Goal: Answer question/provide support: Share knowledge or assist other users

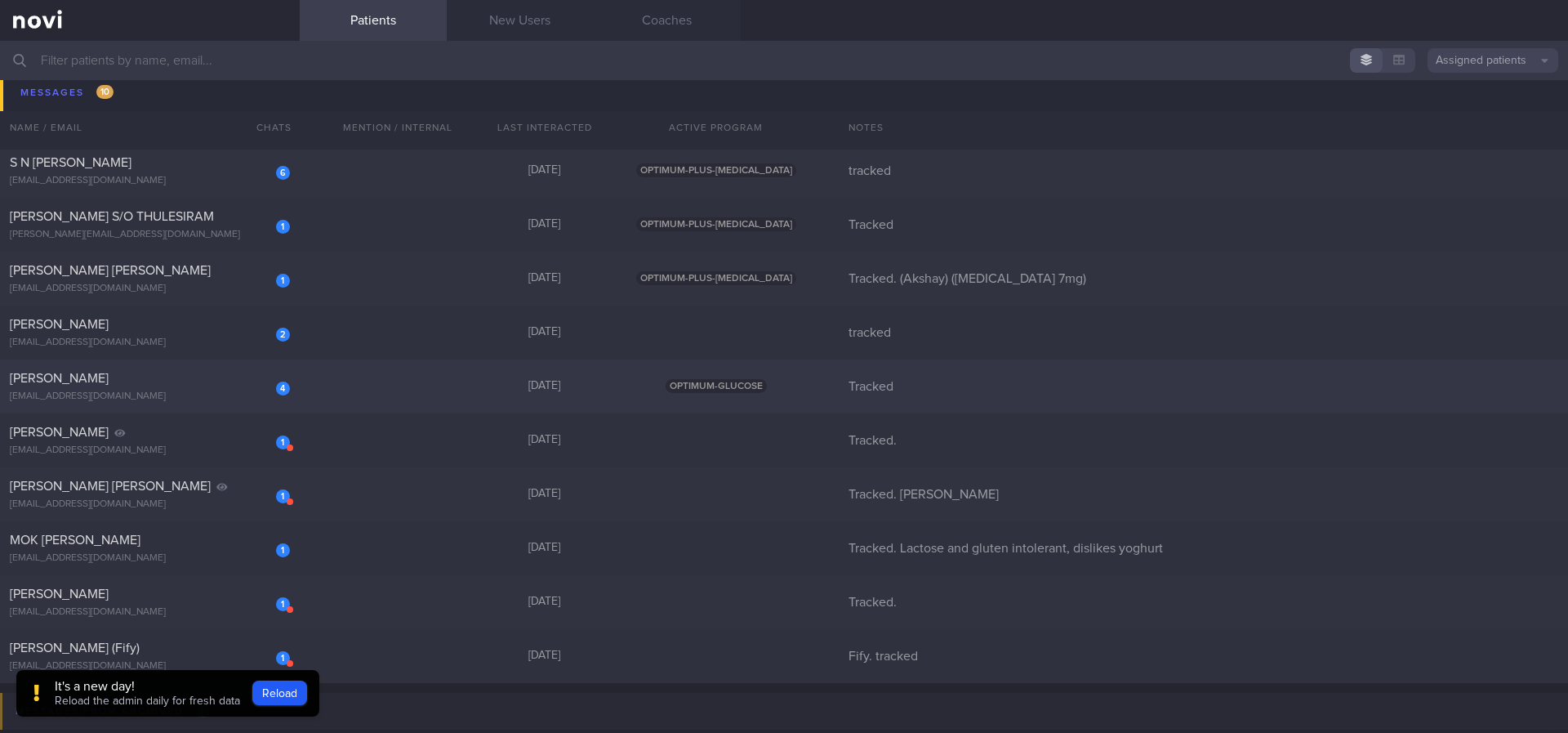
scroll to position [33, 0]
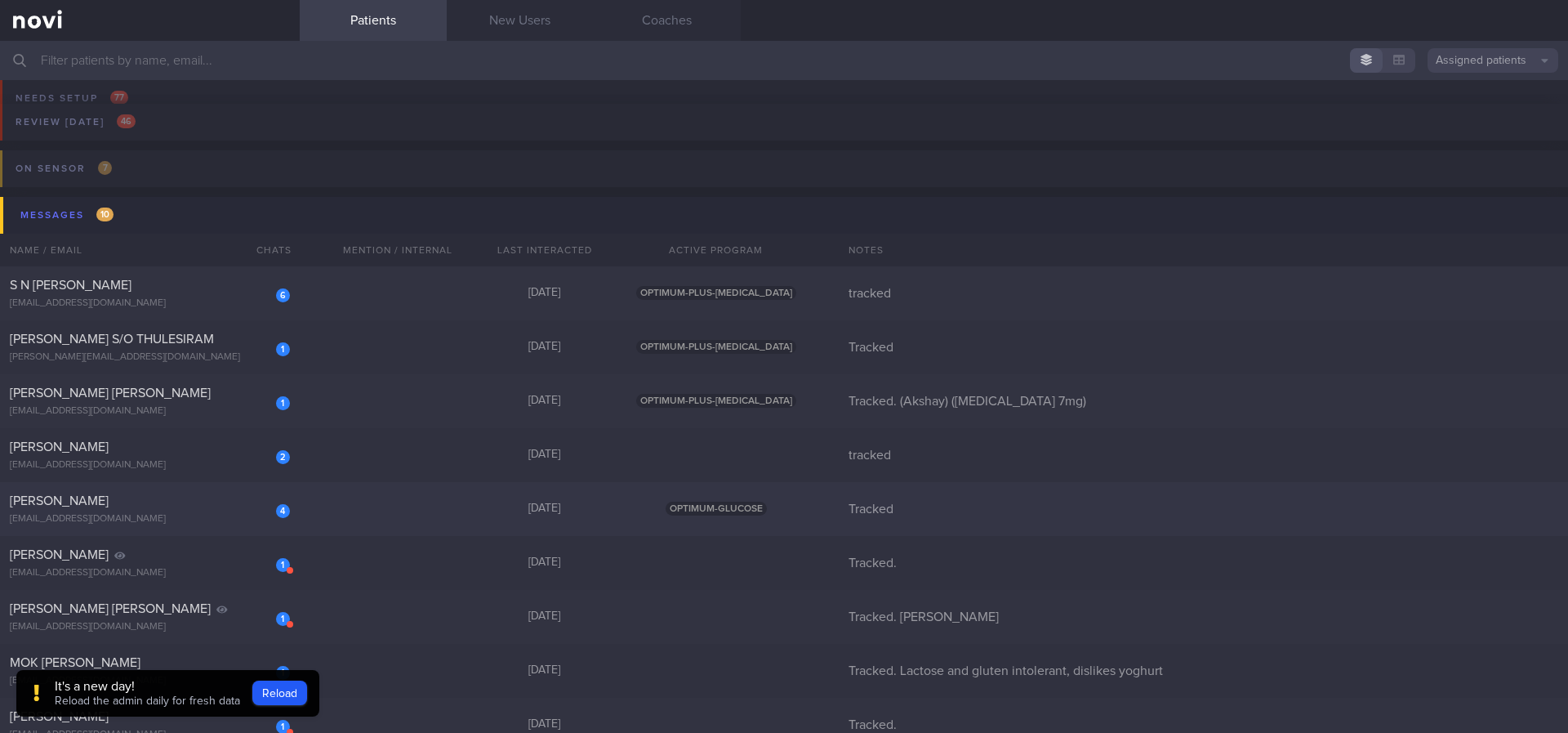
click at [429, 507] on div "4 Swati Shikha swatis.vit@gmail.com Yesterday OPTIMUM-GLUCOSE Tracked" at bounding box center [784, 509] width 1568 height 54
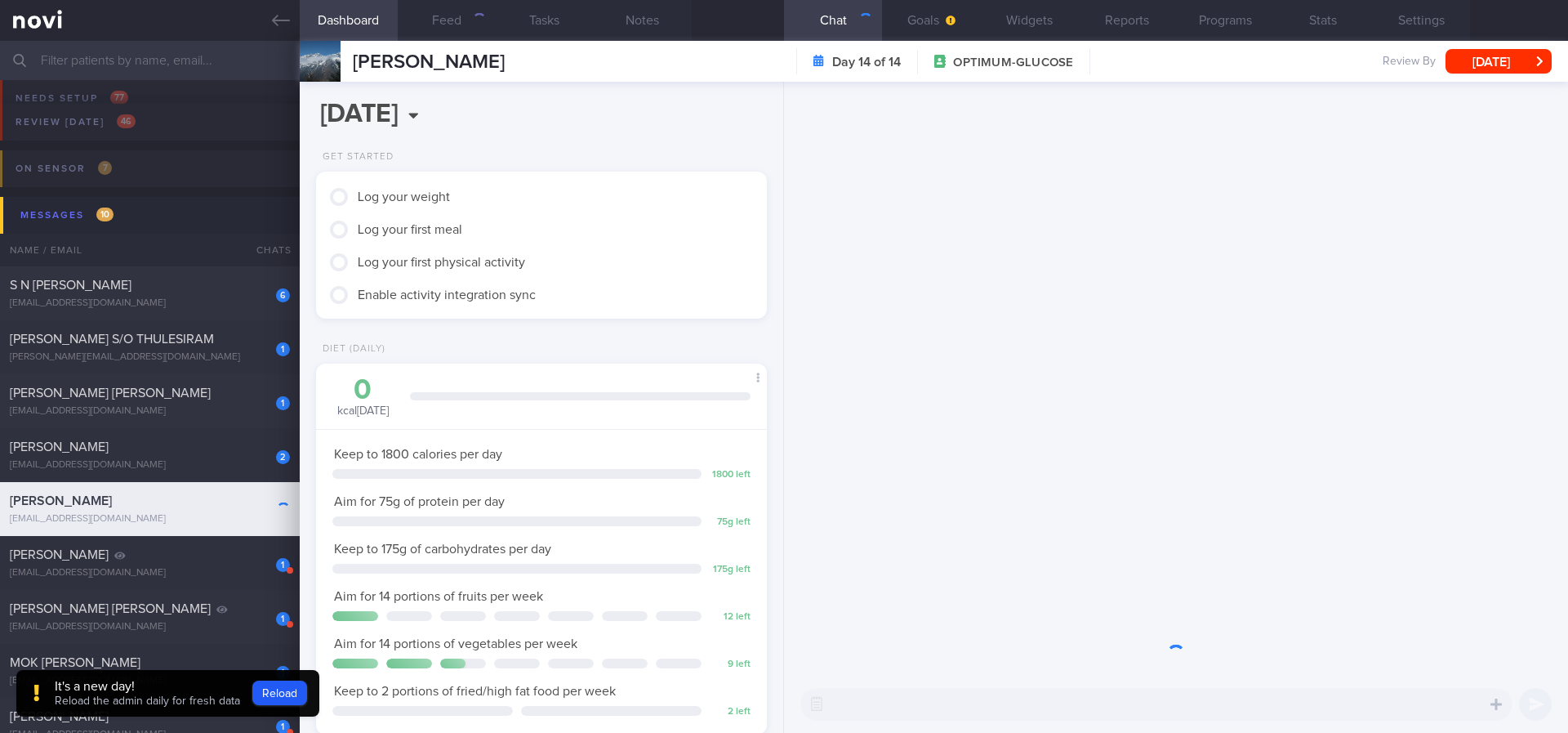
scroll to position [204, 410]
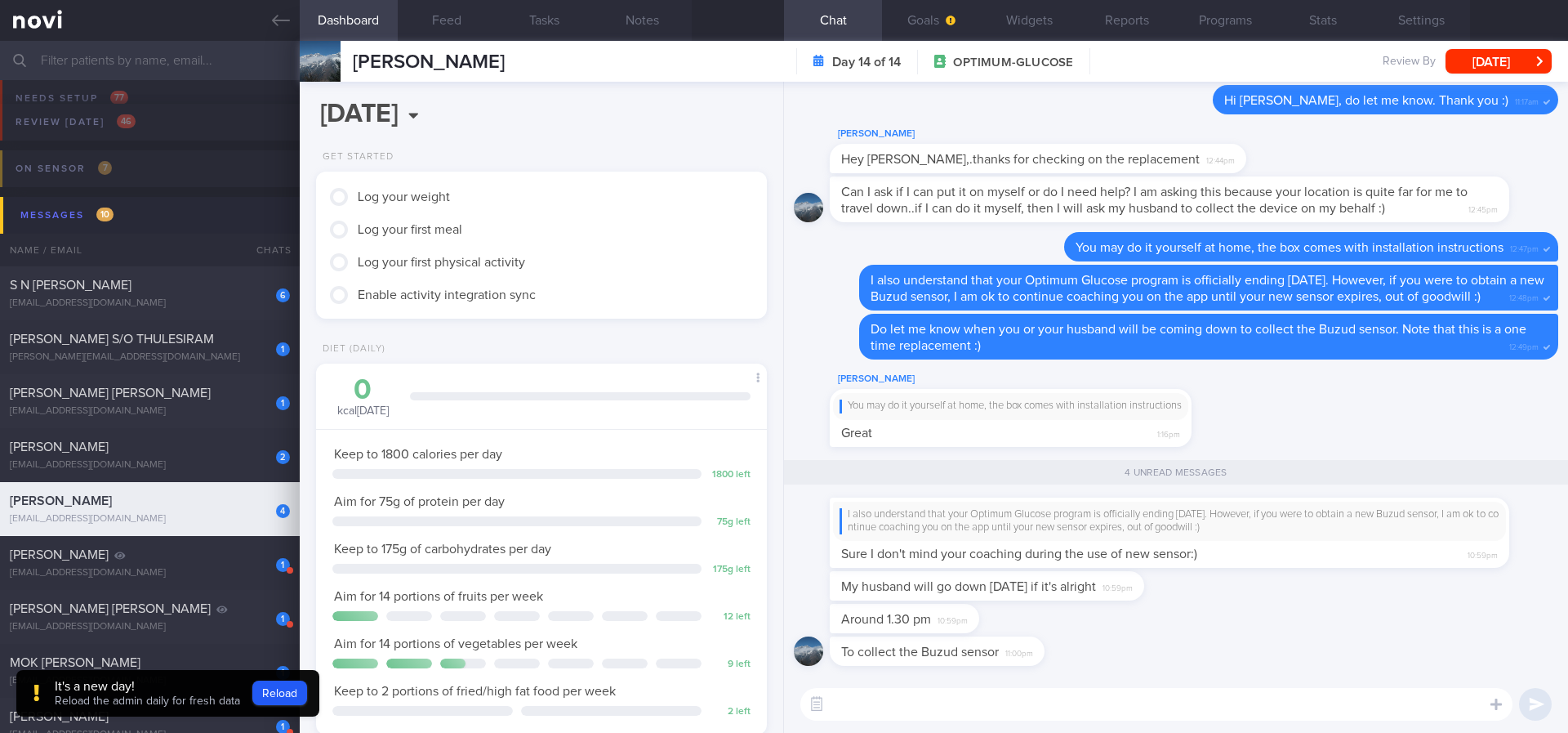
click at [1166, 621] on div "Around 1.30 pm 10:59pm" at bounding box center [1176, 621] width 765 height 33
click at [928, 616] on span "Around 1.30 pm" at bounding box center [886, 619] width 90 height 13
drag, startPoint x: 928, startPoint y: 616, endPoint x: 866, endPoint y: 615, distance: 62.0
click at [866, 615] on span "Around 1.30 pm" at bounding box center [886, 619] width 90 height 13
click at [1119, 634] on div "Around 1.30 pm 10:59pm" at bounding box center [1176, 621] width 765 height 33
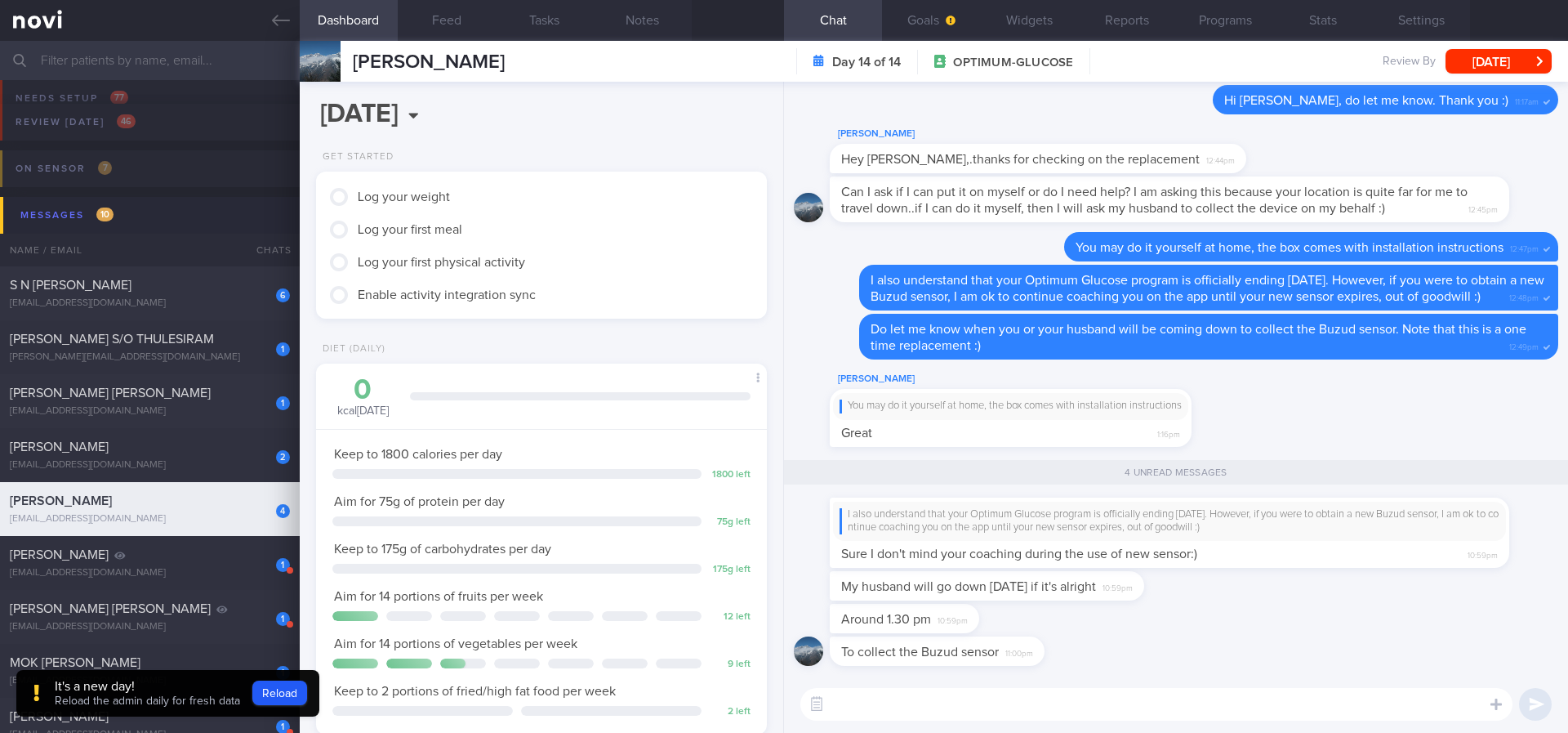
click at [1216, 711] on textarea at bounding box center [1157, 704] width 713 height 33
type textarea "Ok, will let the team know :)"
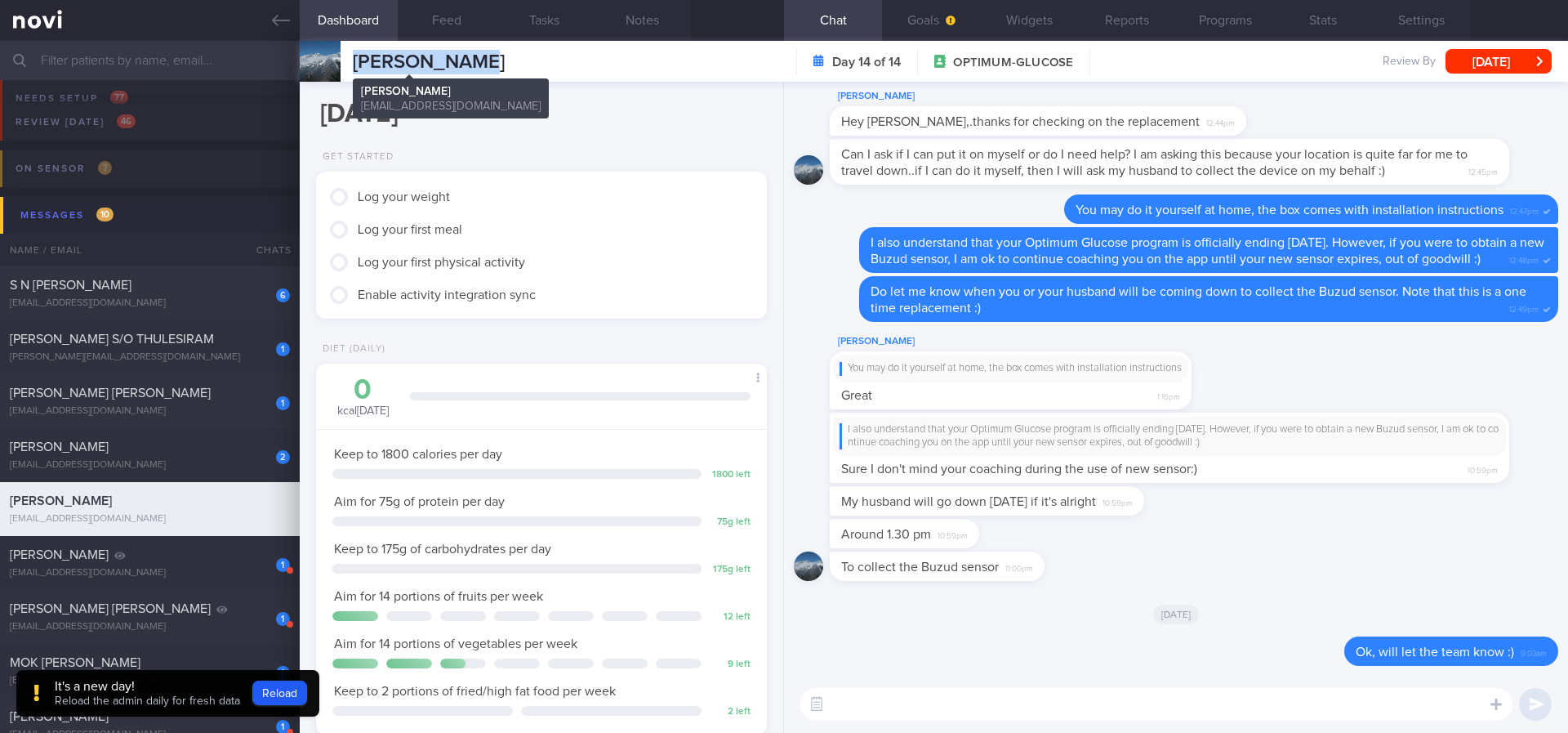
drag, startPoint x: 520, startPoint y: 55, endPoint x: 355, endPoint y: 55, distance: 165.0
click at [355, 55] on div "Swati Shikha Swati Shikha swatis.vit@gmail.com Day 14 of 14 OPTIMUM-GLUCOSE Rev…" at bounding box center [934, 61] width 1268 height 41
copy span "[PERSON_NAME]"
click at [461, 18] on button "Feed" at bounding box center [447, 20] width 98 height 41
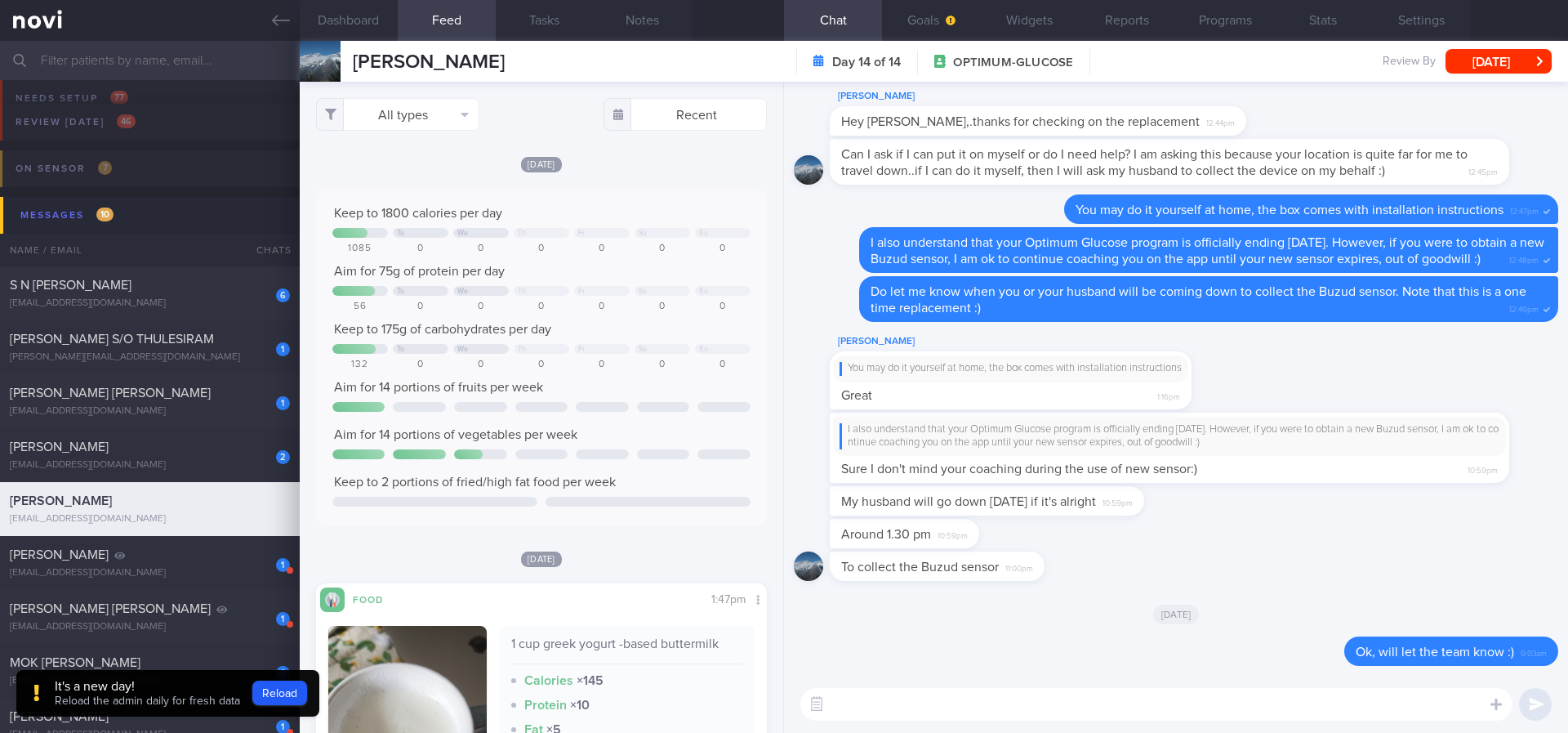
click at [872, 692] on textarea at bounding box center [1157, 704] width 713 height 33
type textarea "If you have any questions don't hesitate to ask, but I may take some time to re…"
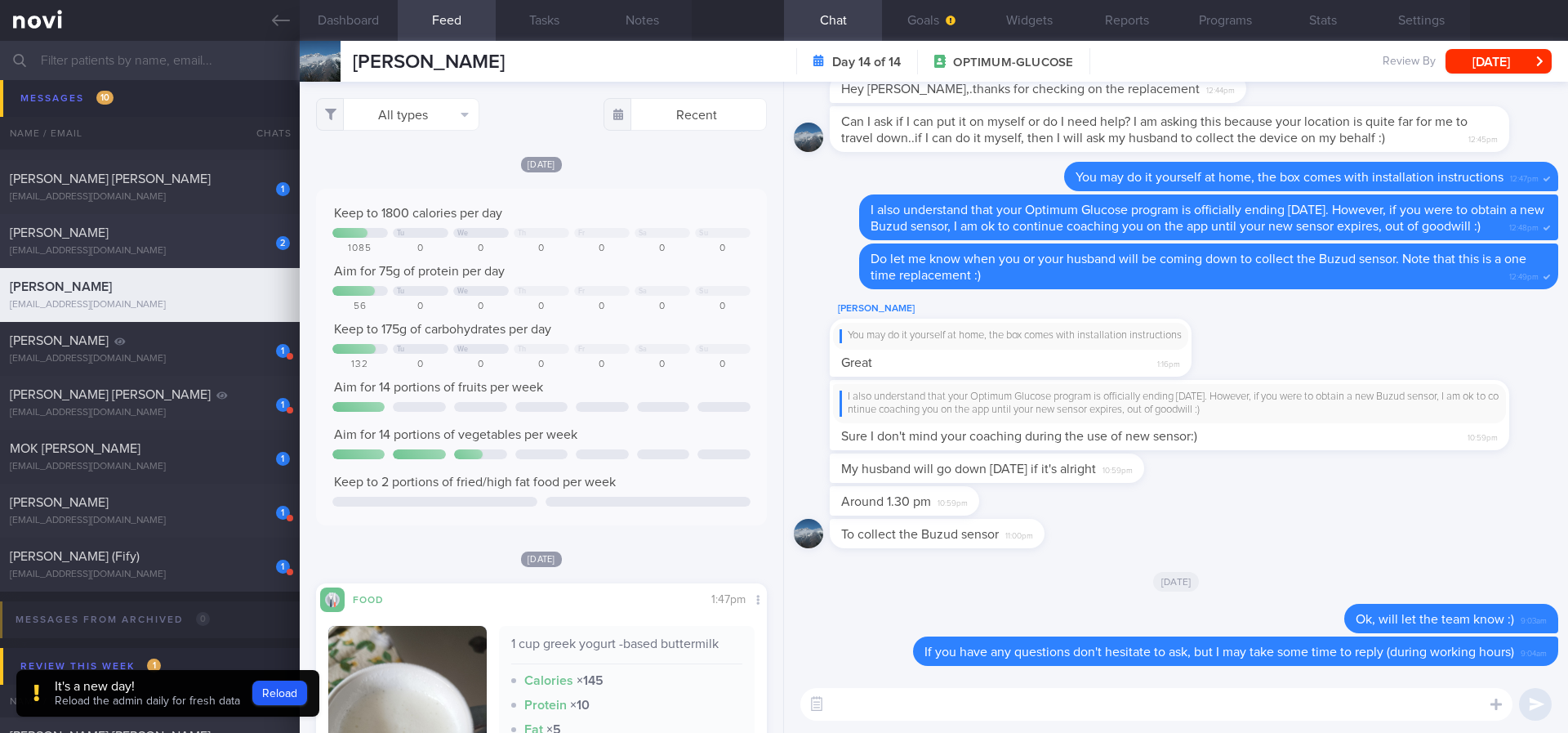
scroll to position [155, 0]
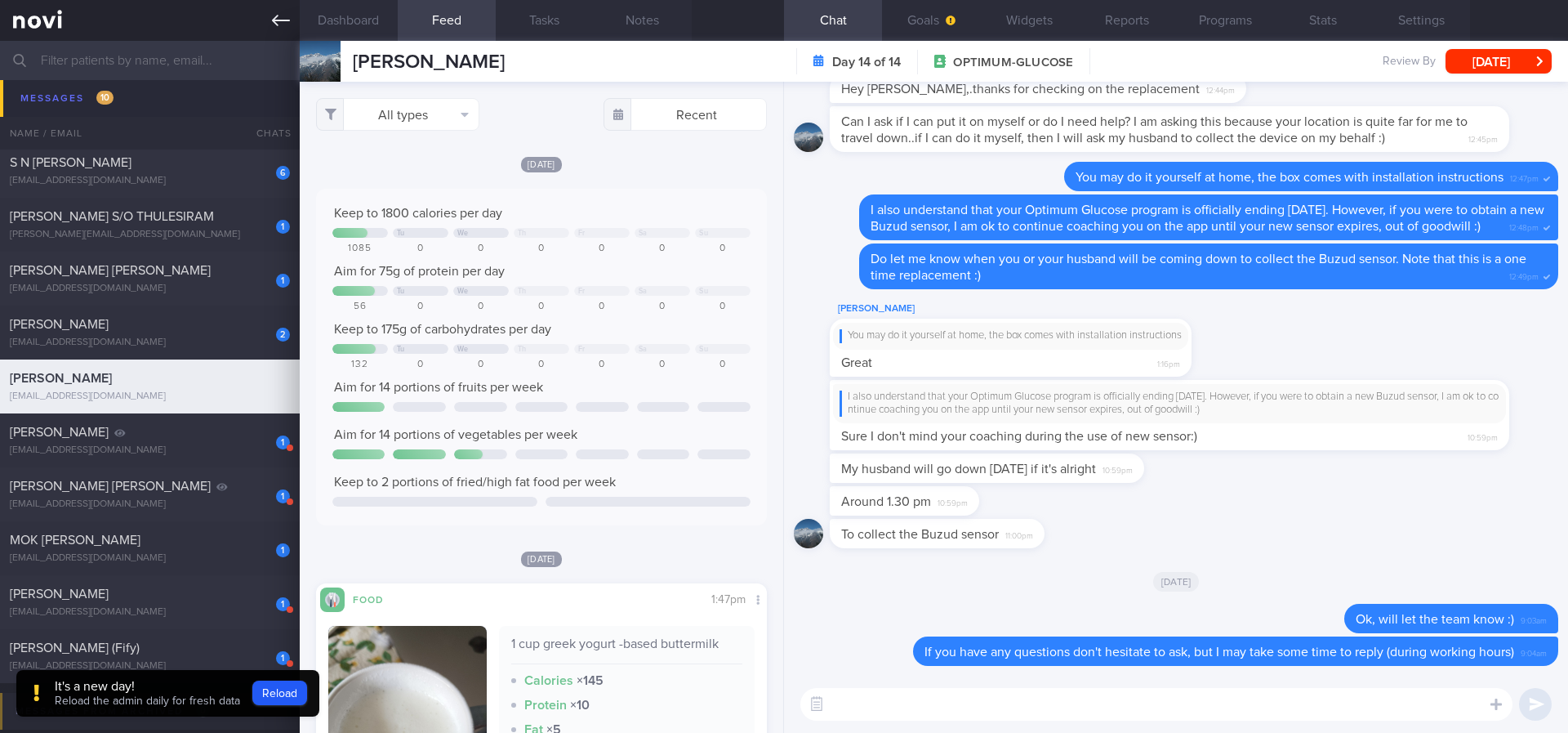
click at [274, 28] on icon at bounding box center [280, 20] width 18 height 18
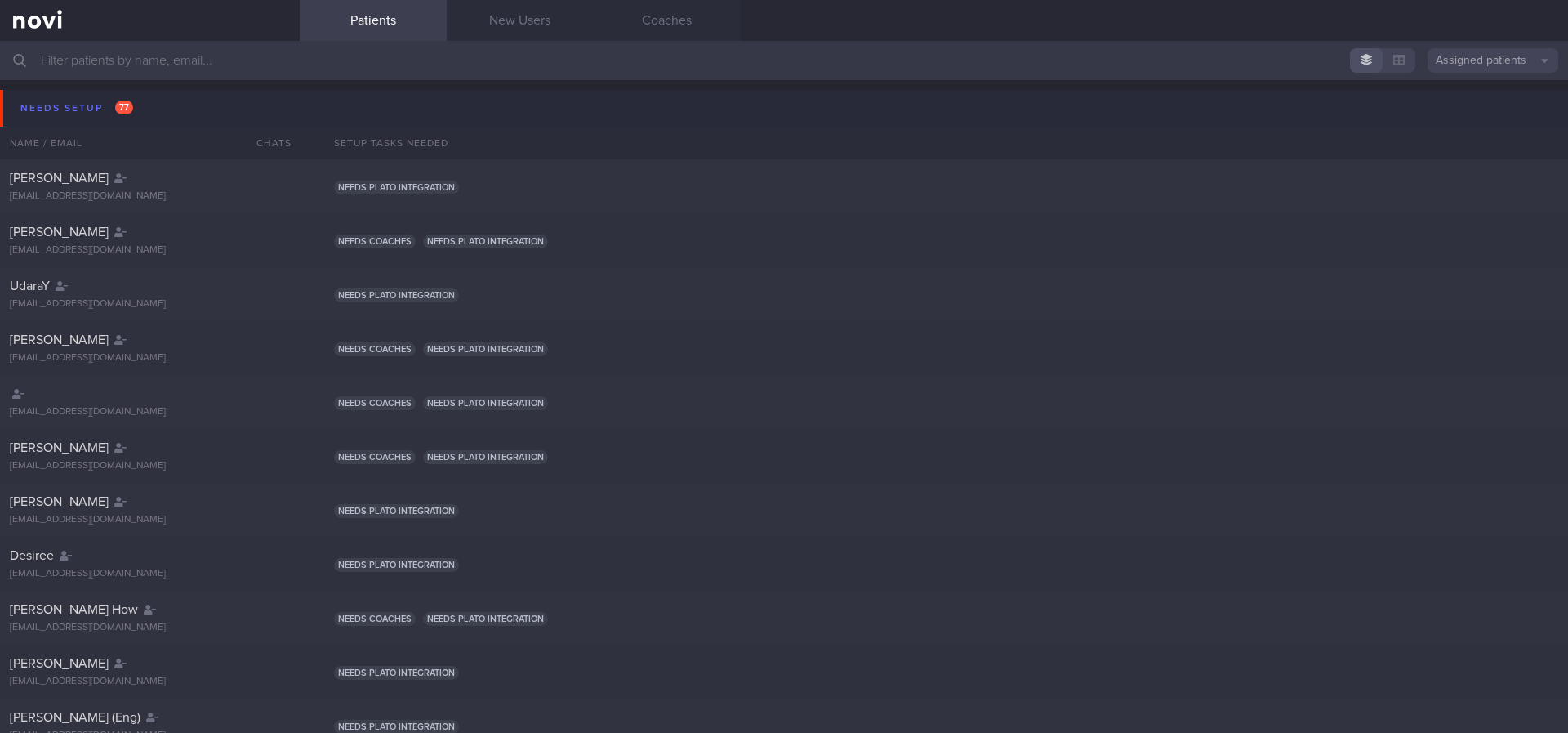
click at [150, 113] on button "Needs setup 77" at bounding box center [787, 108] width 1573 height 37
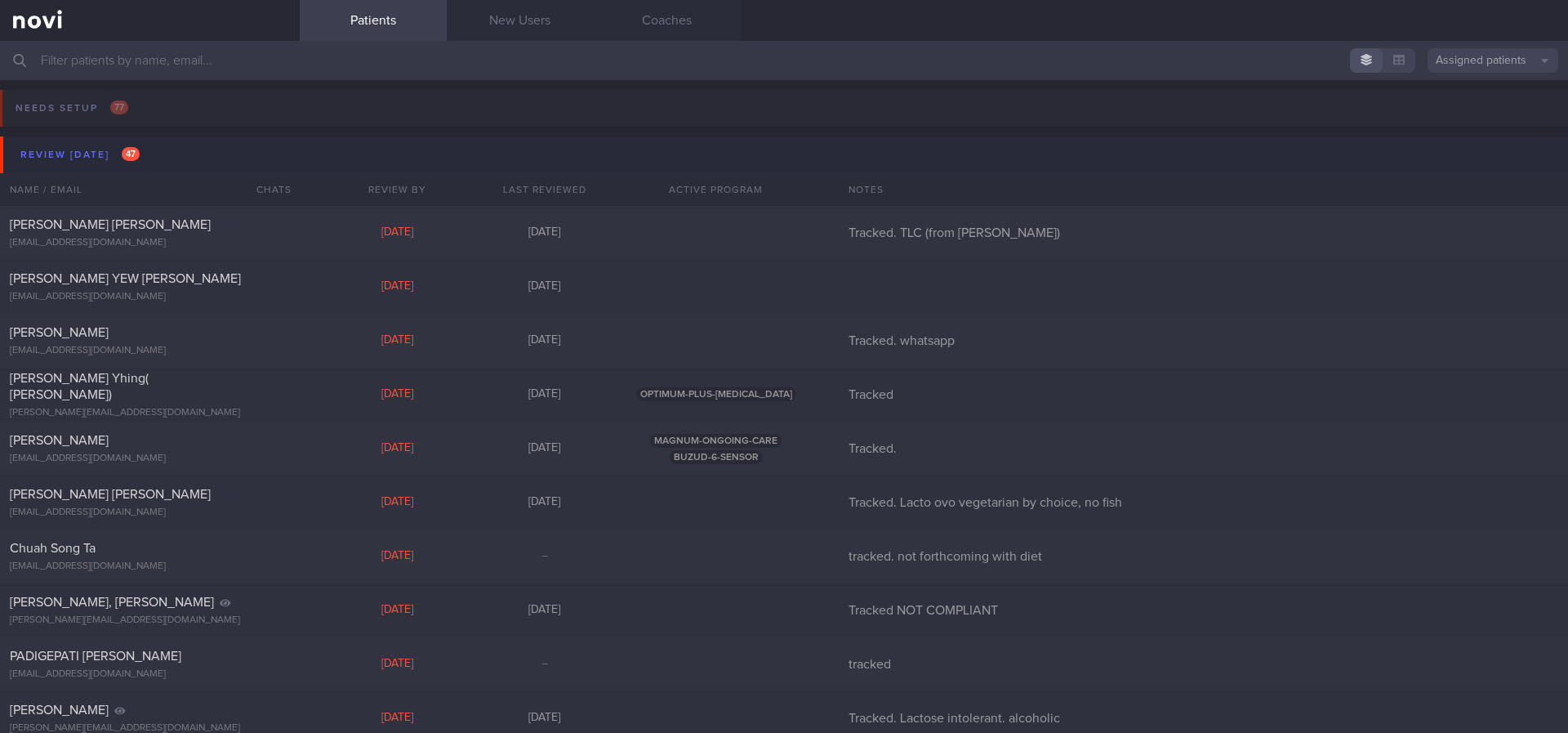
click at [167, 164] on button "Review [DATE] 47" at bounding box center [787, 155] width 1573 height 37
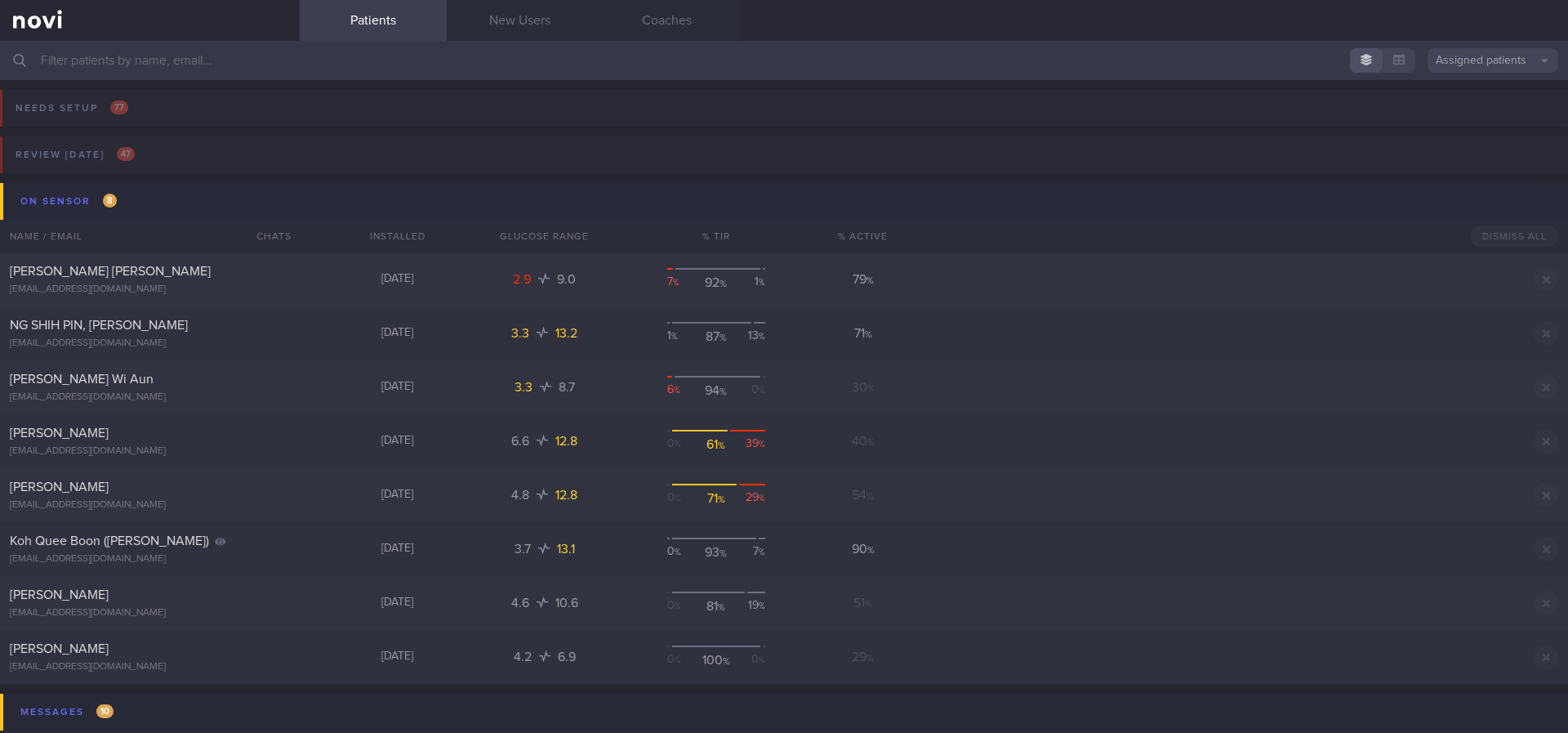
click at [288, 210] on button "On sensor 8" at bounding box center [787, 201] width 1573 height 37
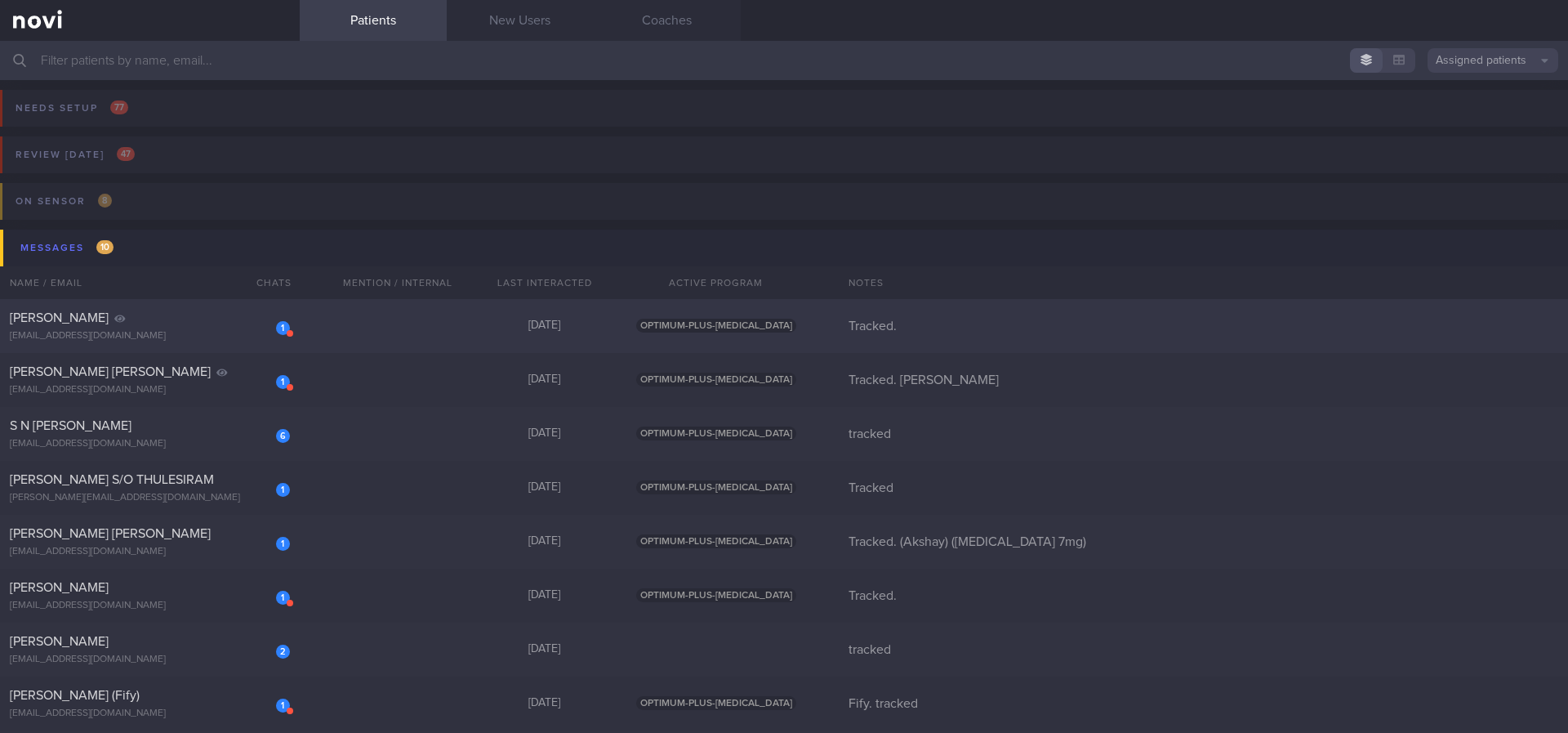
click at [423, 461] on div "1 NG [PERSON_NAME] [EMAIL_ADDRESS][DOMAIN_NAME] [DATE] OPTIMUM-PLUS-[MEDICAL_DA…" at bounding box center [784, 488] width 1568 height 54
select select "7"
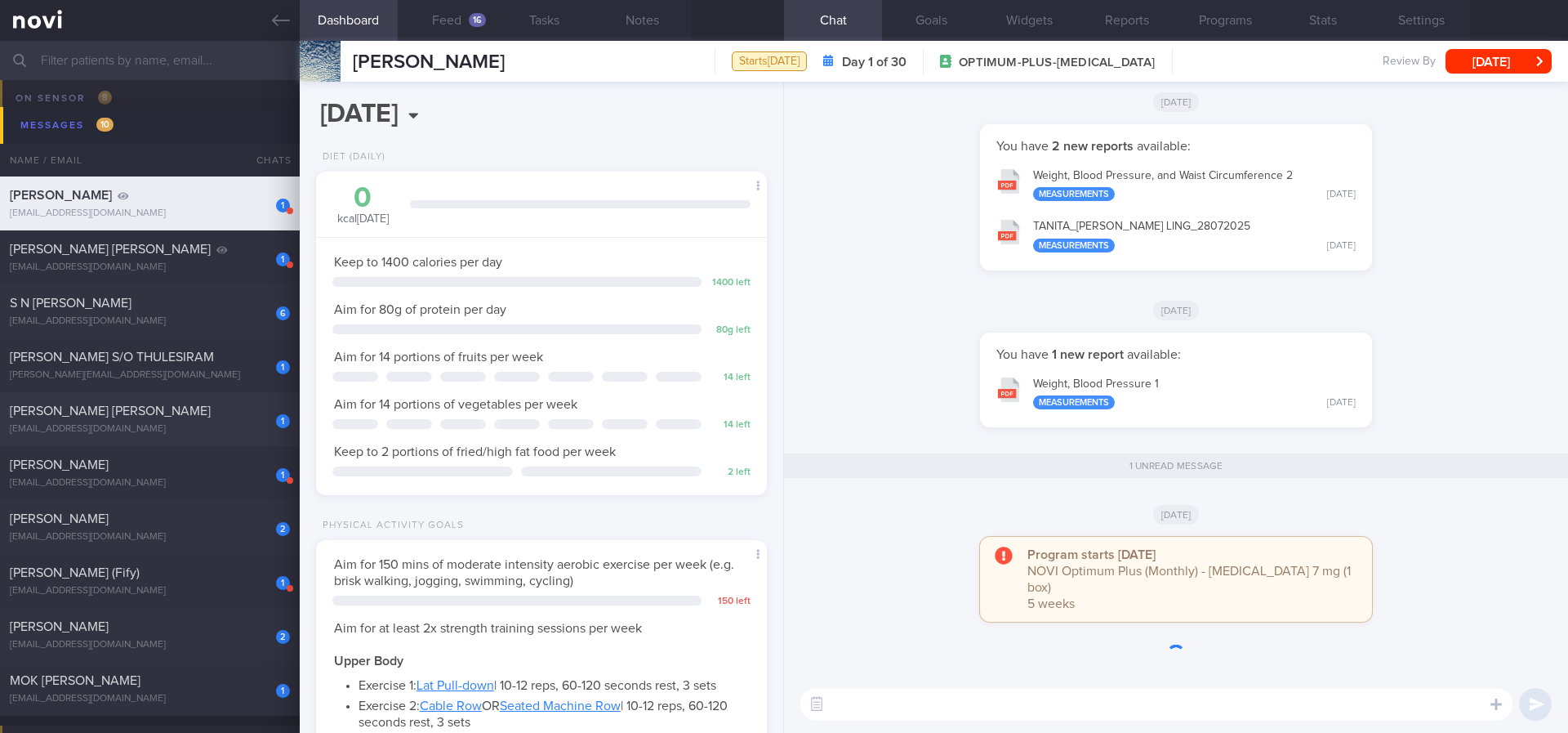
scroll to position [1, 0]
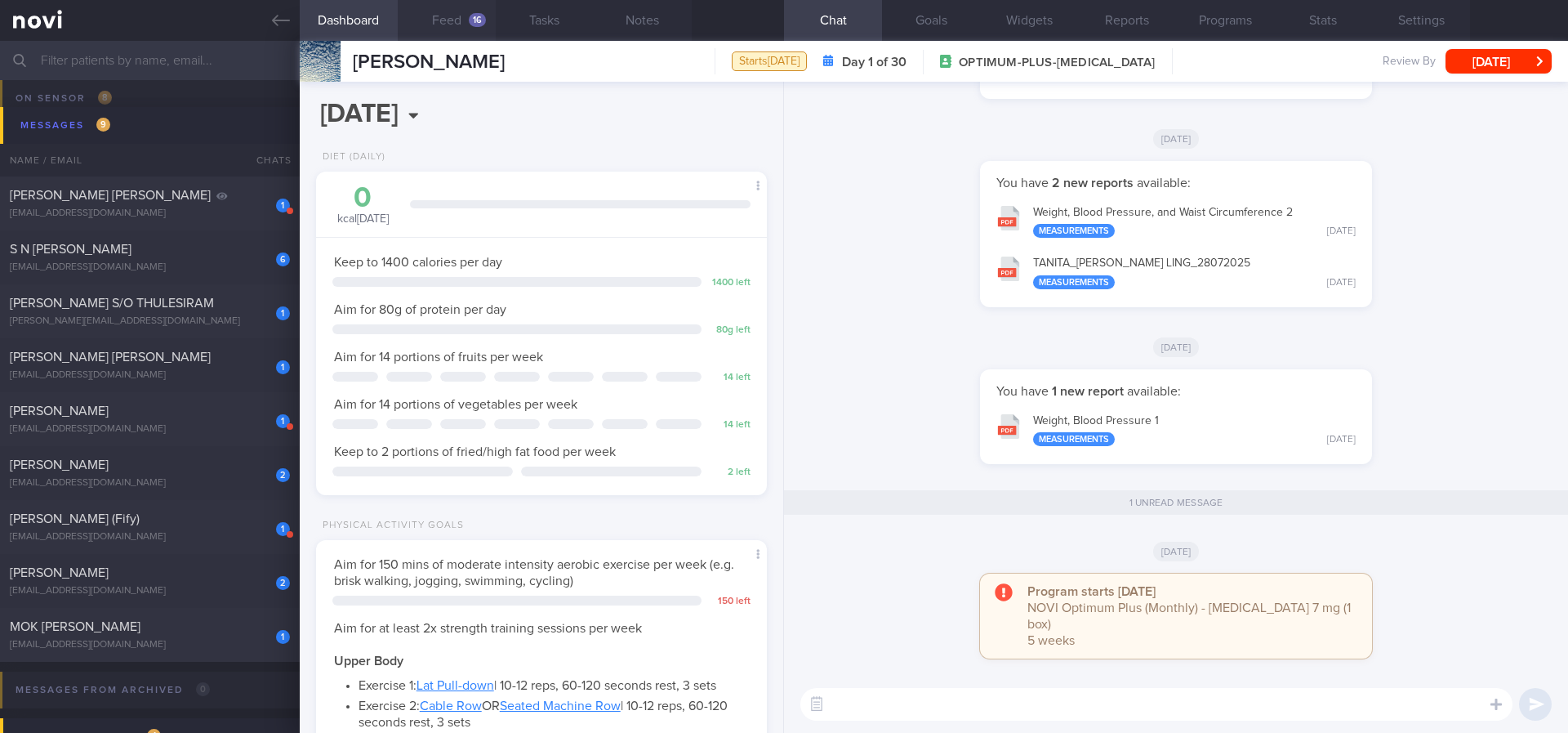
click at [466, 30] on button "Feed 16" at bounding box center [447, 20] width 98 height 41
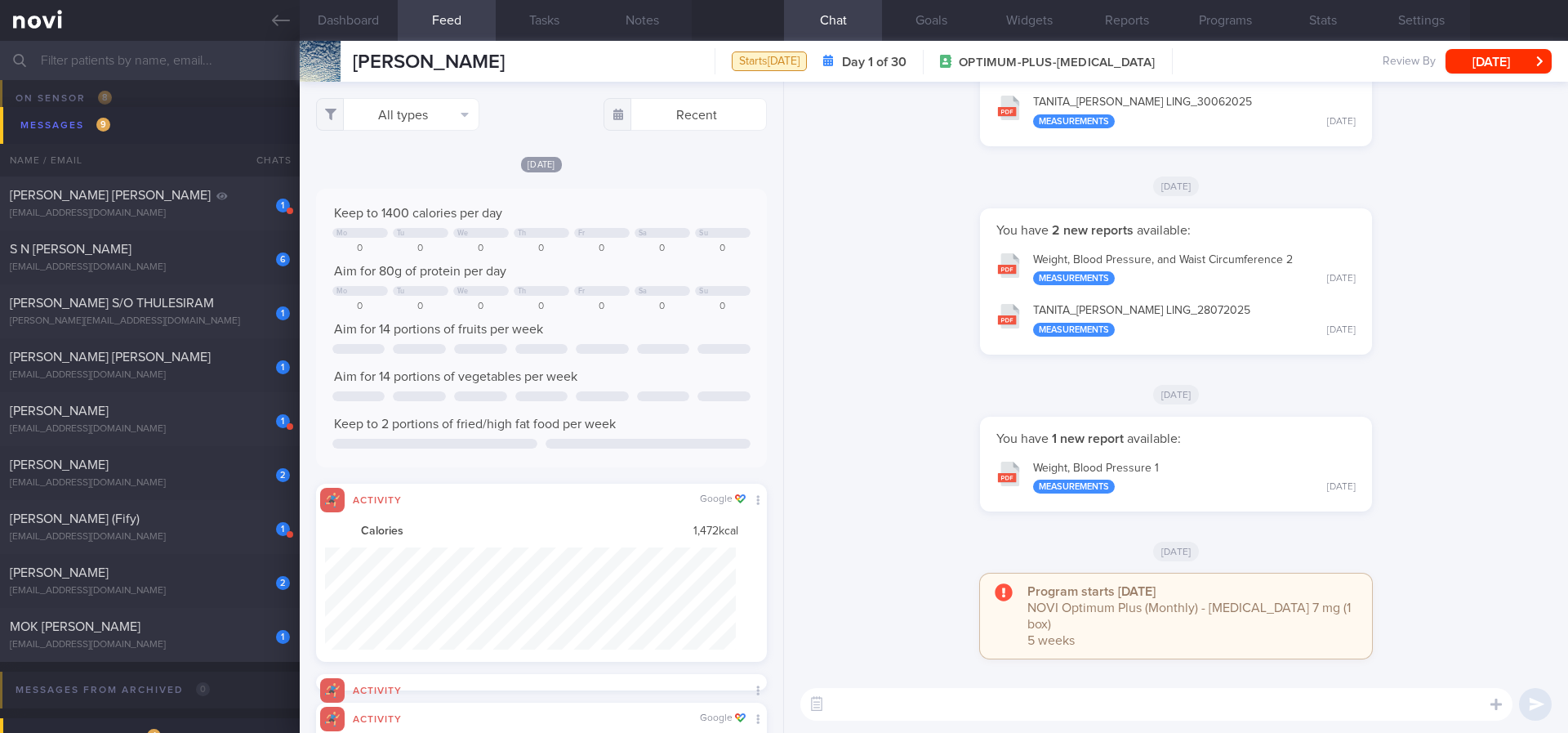
scroll to position [102, 412]
click at [440, 112] on button "All types" at bounding box center [398, 115] width 164 height 33
click at [397, 161] on button "Activity" at bounding box center [398, 171] width 162 height 24
checkbox input "false"
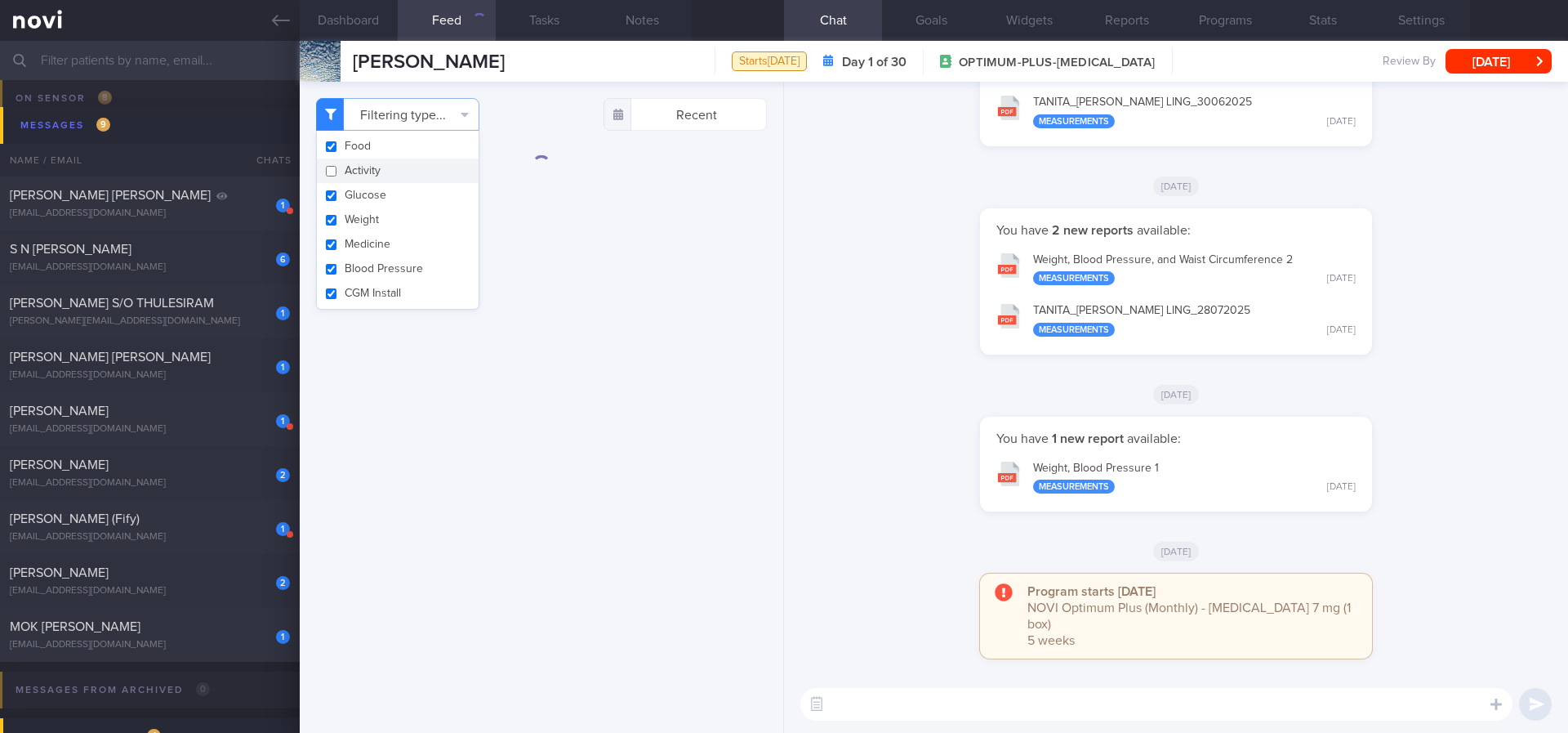
click at [609, 160] on div "Filtering type... Food Activity Glucose Weight Medicine Blood Pressure CGM Inst…" at bounding box center [541, 407] width 483 height 651
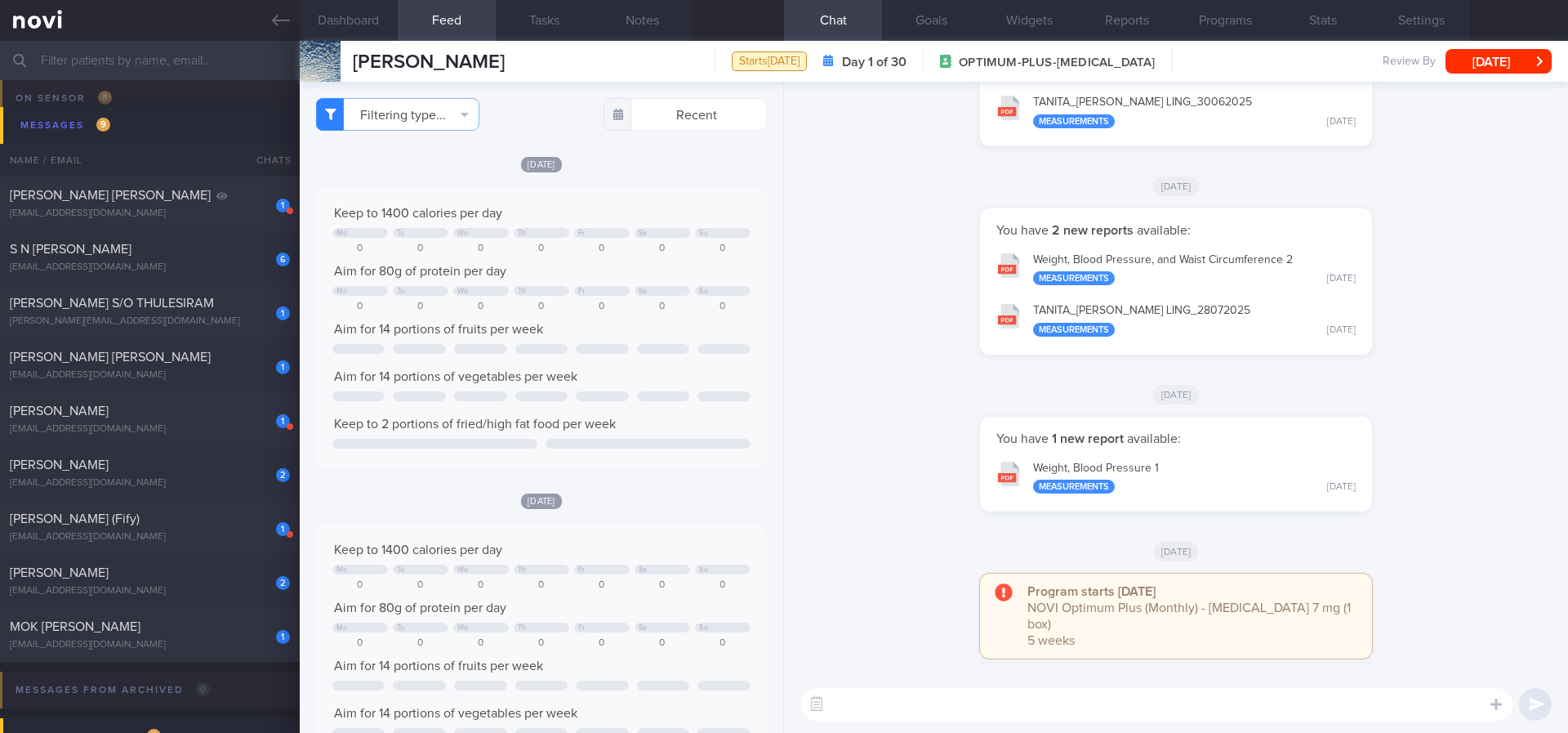
scroll to position [225, 403]
click at [899, 269] on div "You have 2 new reports available: Weight, Blood Pressure, and Waist Circumferen…" at bounding box center [1176, 289] width 765 height 163
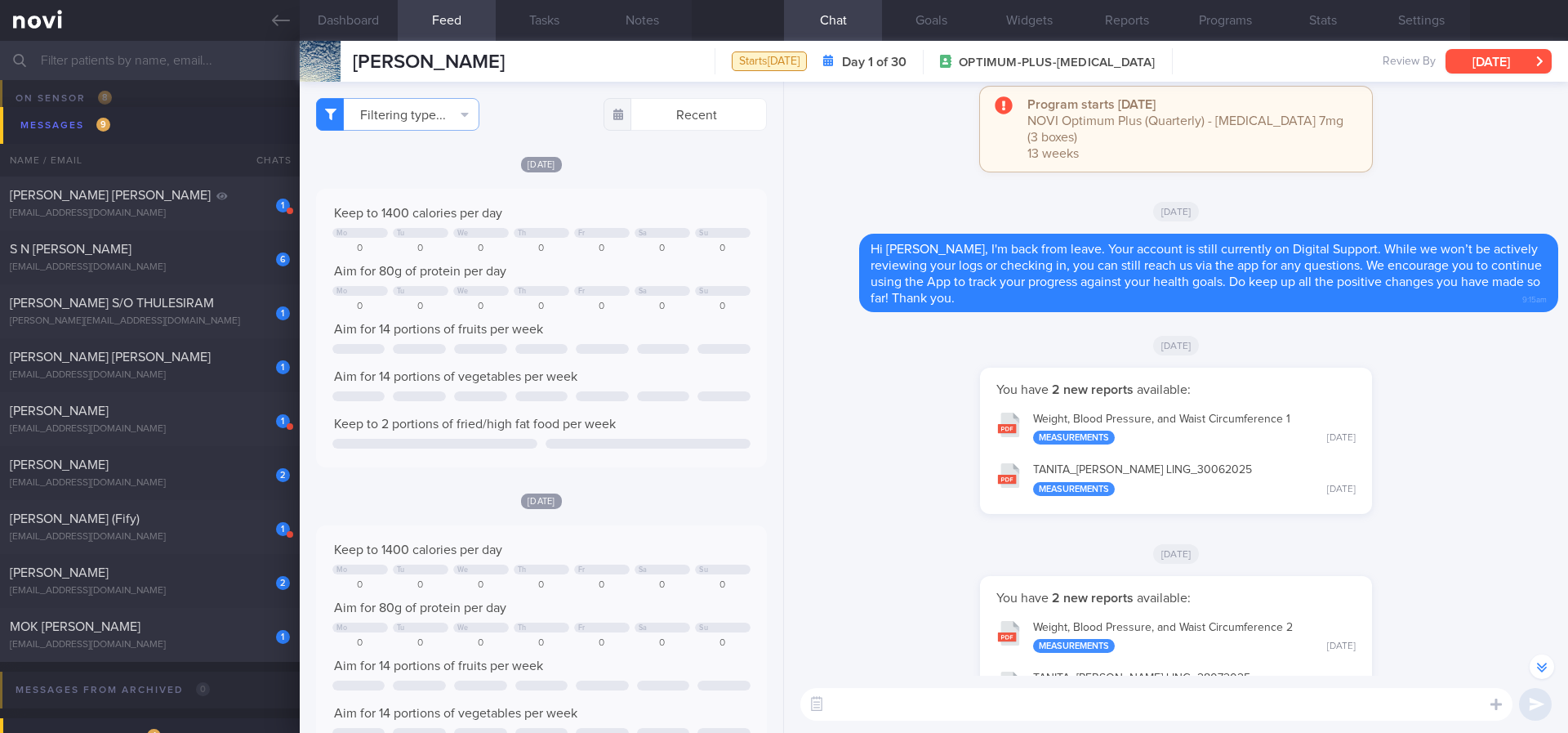
click at [1473, 70] on button "[DATE]" at bounding box center [1498, 61] width 106 height 24
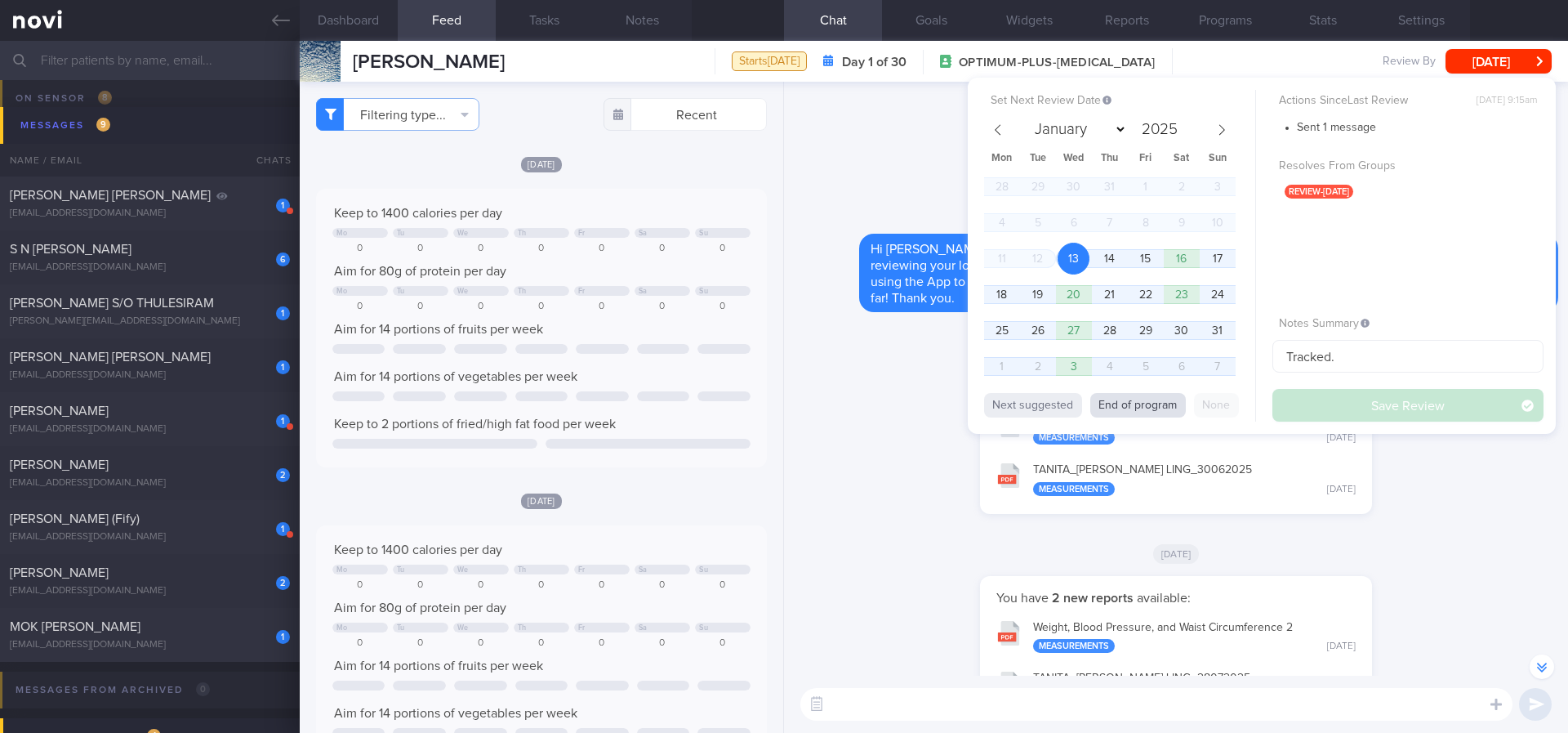
click at [1119, 397] on button "End of program" at bounding box center [1139, 405] width 96 height 24
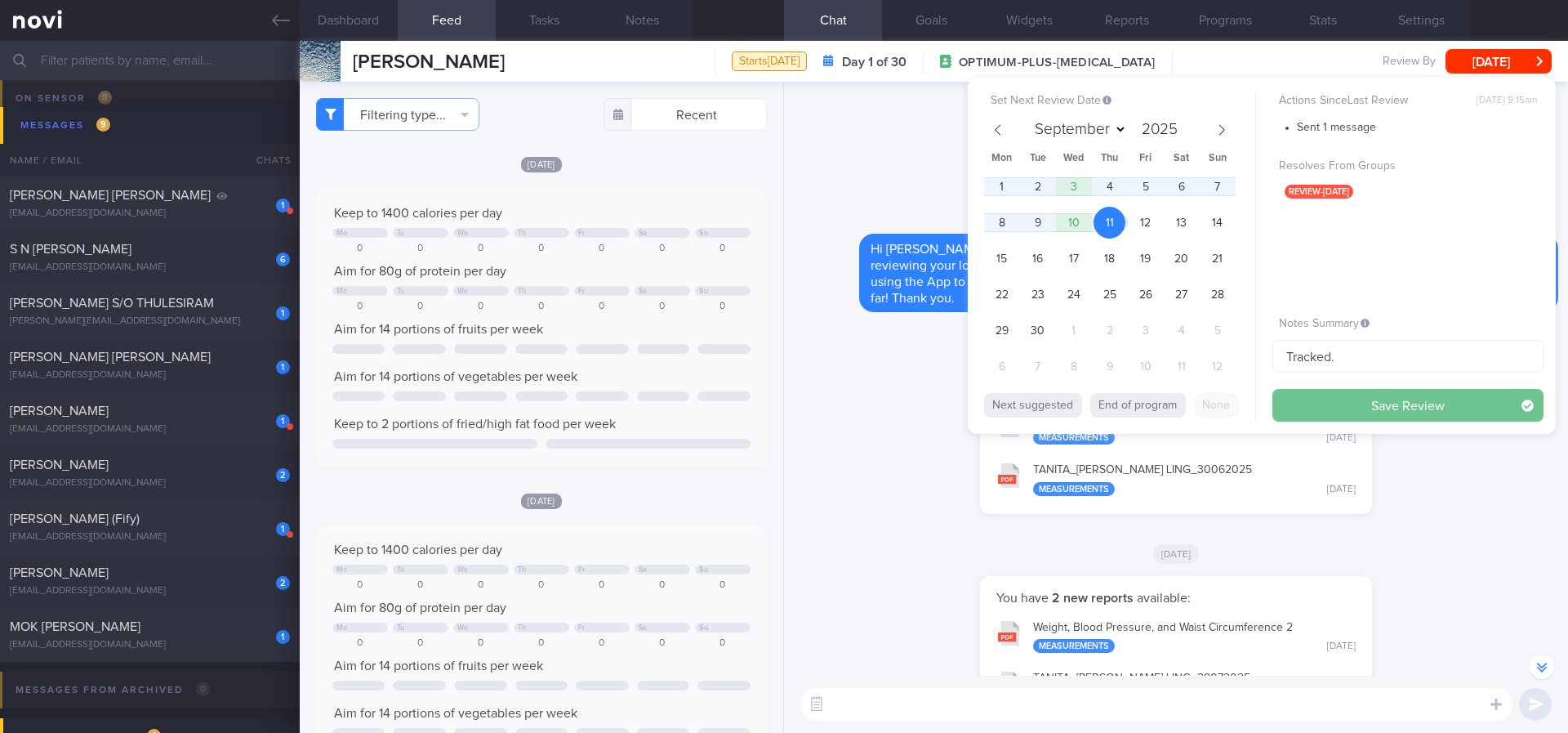
click at [1403, 410] on button "Save Review" at bounding box center [1408, 405] width 271 height 33
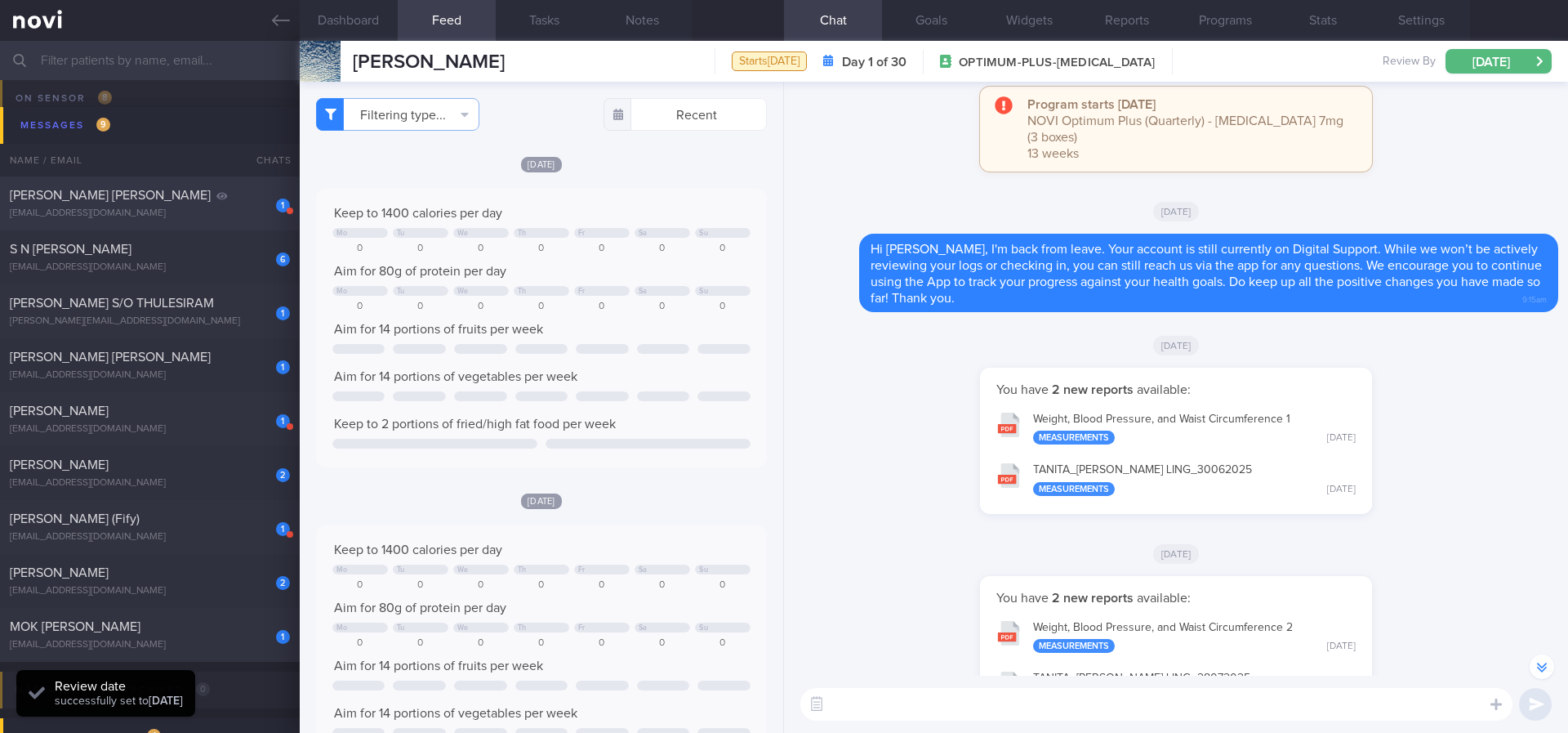
click at [213, 213] on div "yjgila@gmail.com" at bounding box center [150, 214] width 280 height 12
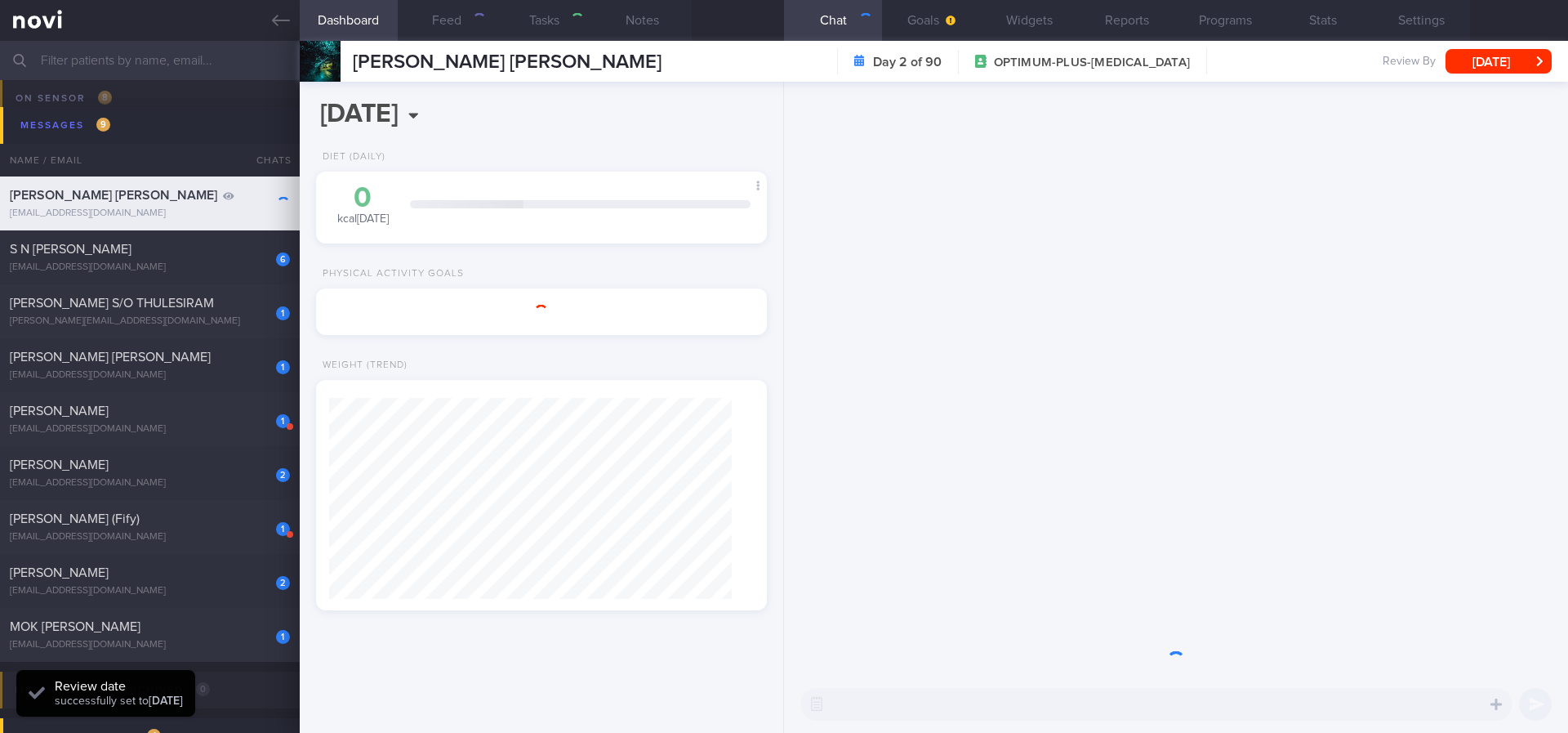
select select "7"
type input "Tracked. Hannah"
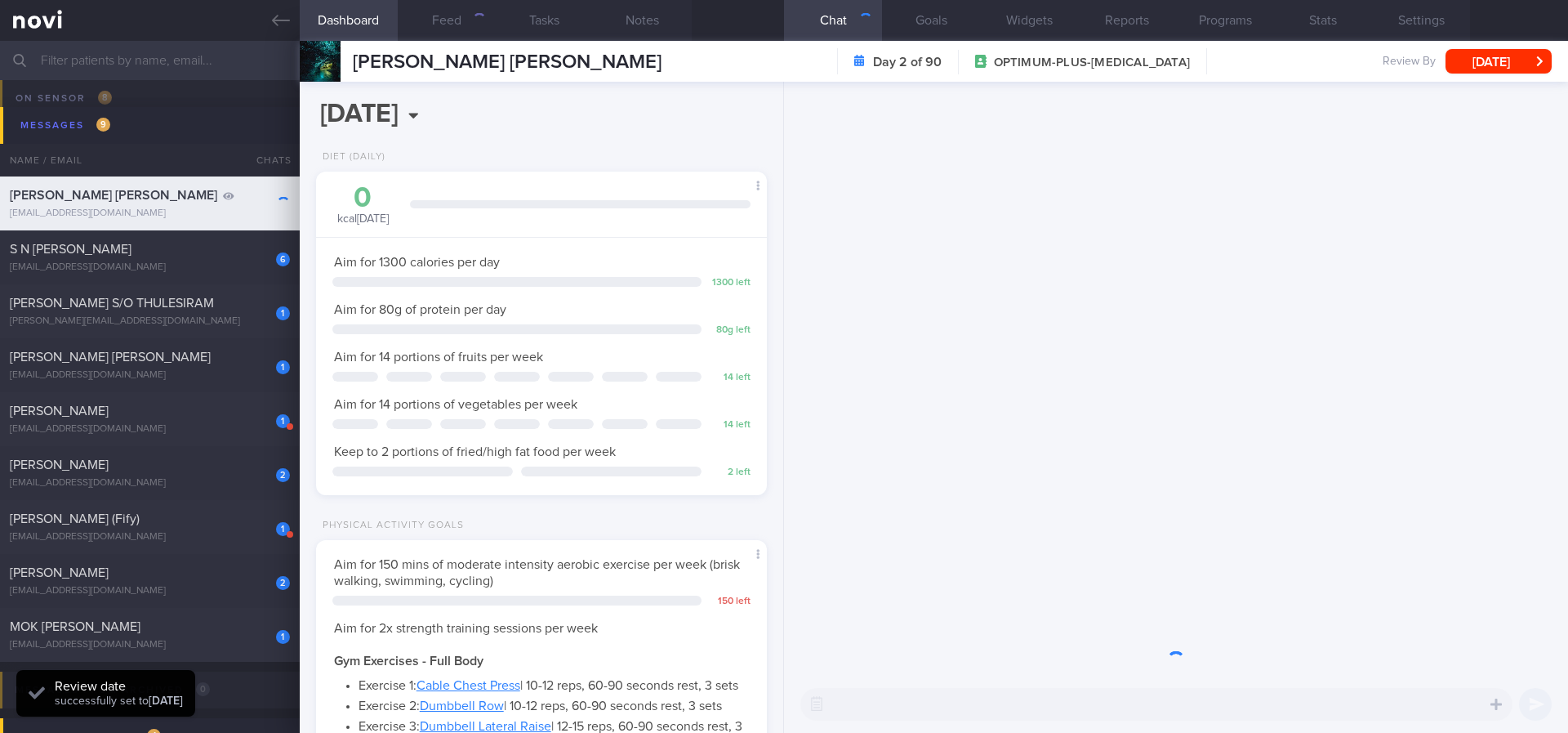
scroll to position [225, 403]
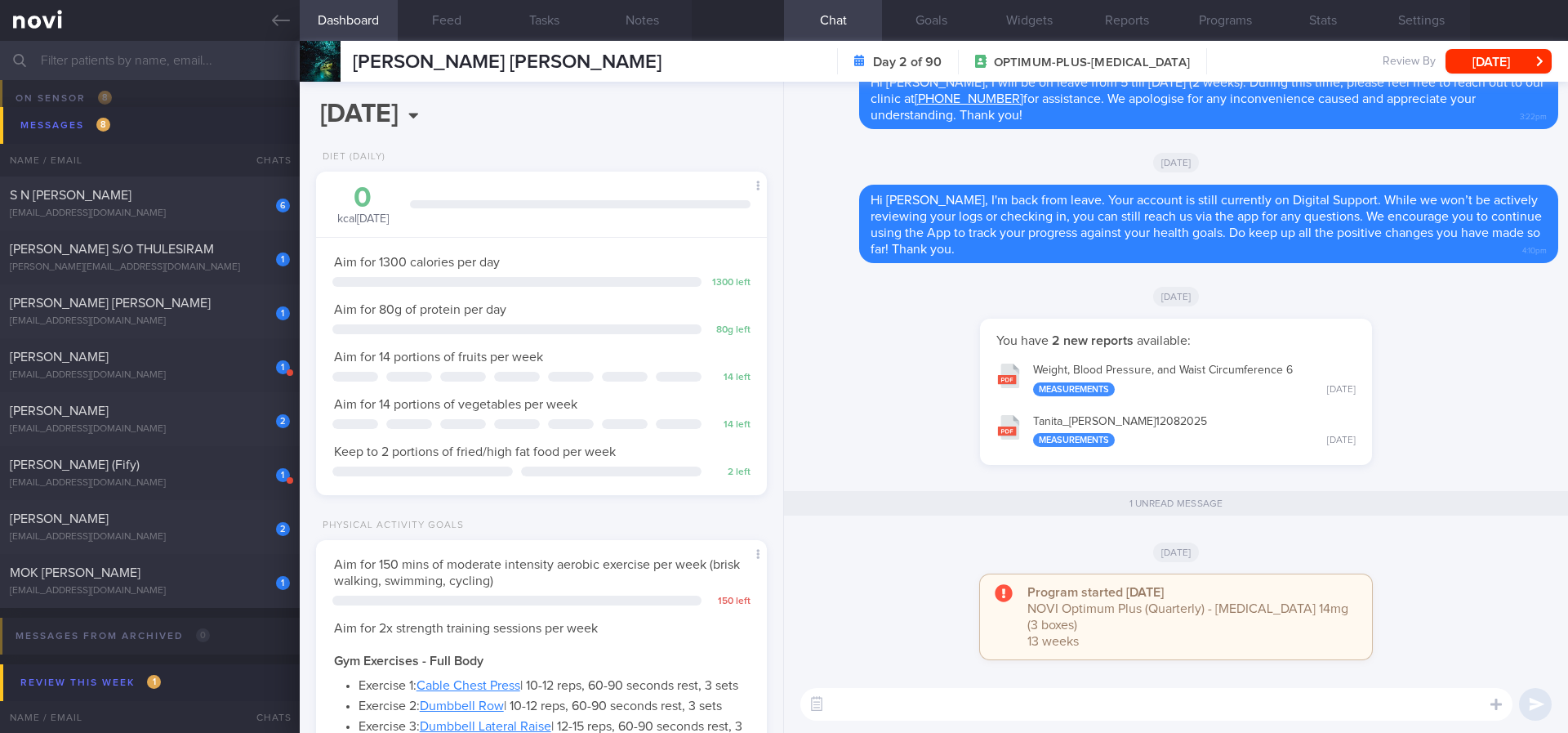
click at [1508, 75] on div "CHOI YUN JUNG Day 2 of 90 OPTIMUM-PLUS-RYBELSUS Review By Tue, 12 Aug Set Next …" at bounding box center [934, 61] width 1268 height 41
click at [1509, 66] on button "Tue, 12 Aug" at bounding box center [1498, 61] width 106 height 24
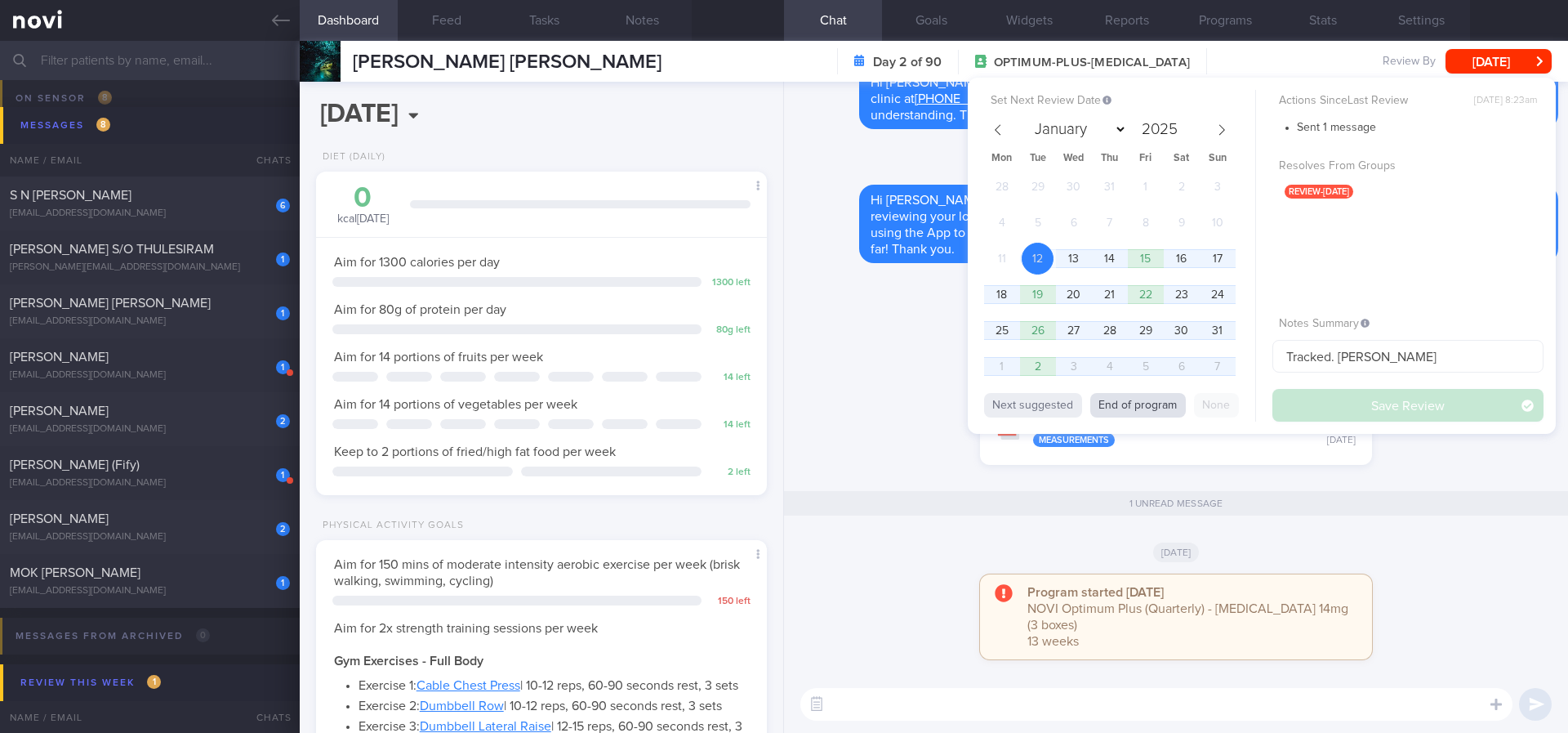
click at [1151, 411] on button "End of program" at bounding box center [1139, 405] width 96 height 24
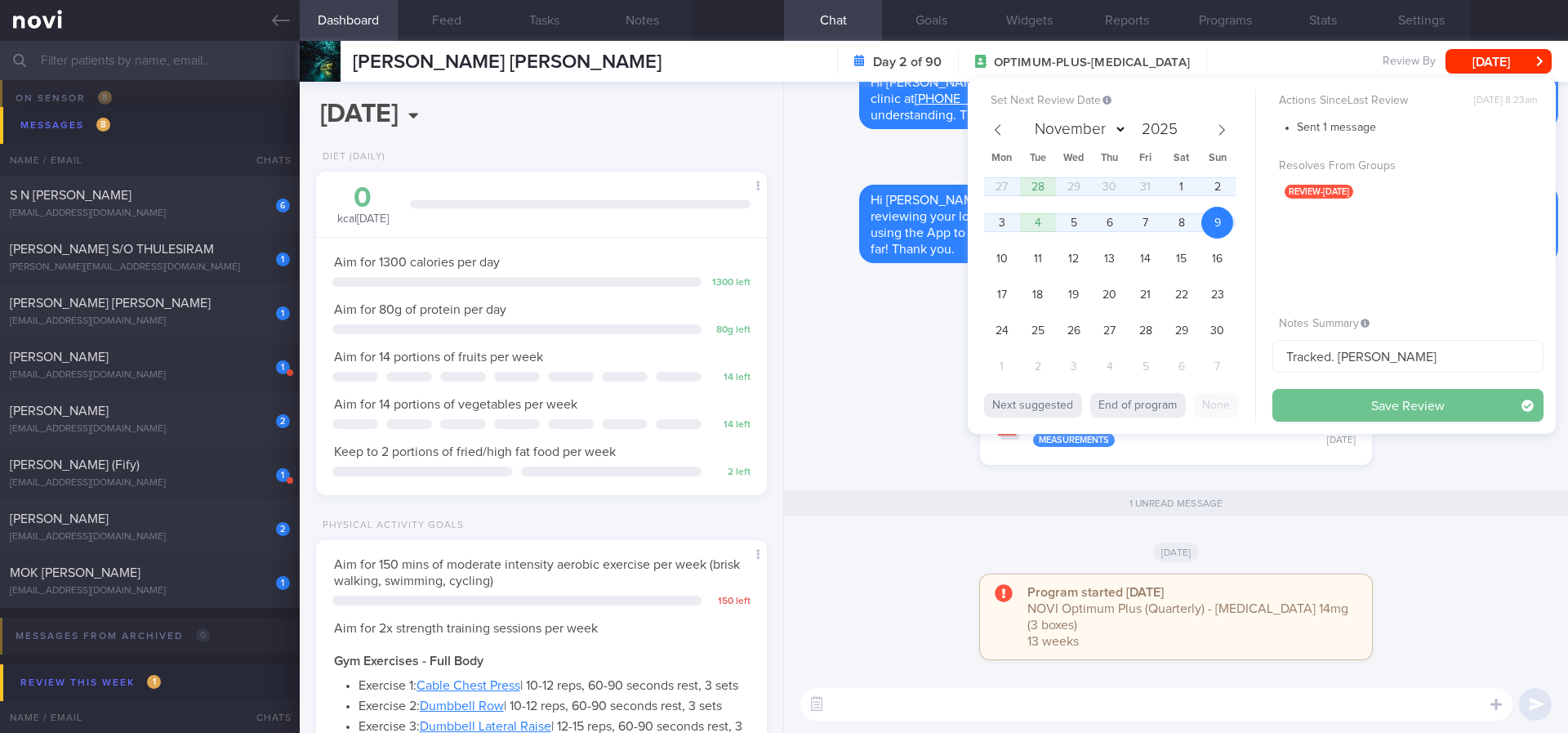
click at [1387, 401] on button "Save Review" at bounding box center [1408, 405] width 271 height 33
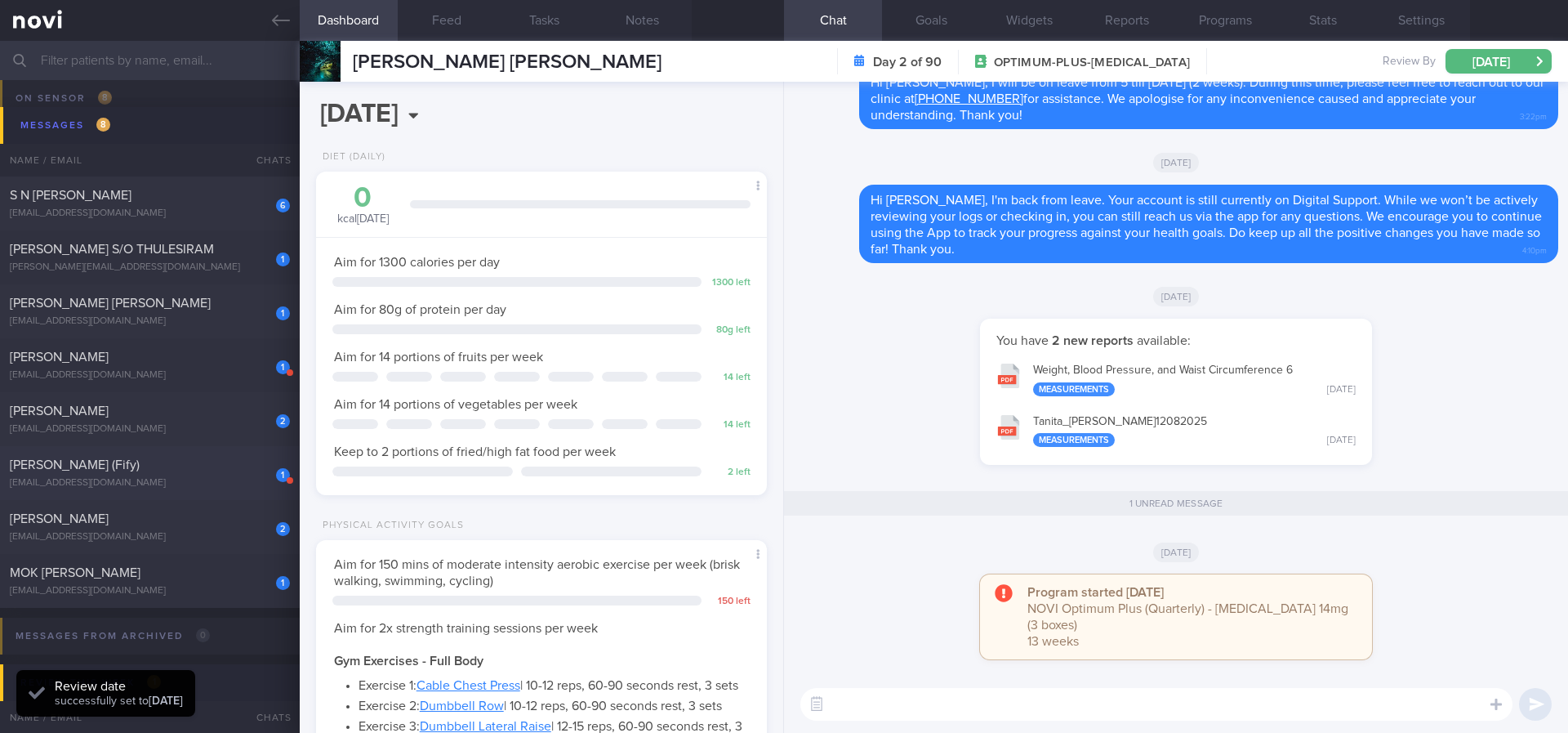
click at [208, 479] on div "fify_enigma07@yahoo.com.sg" at bounding box center [150, 484] width 280 height 12
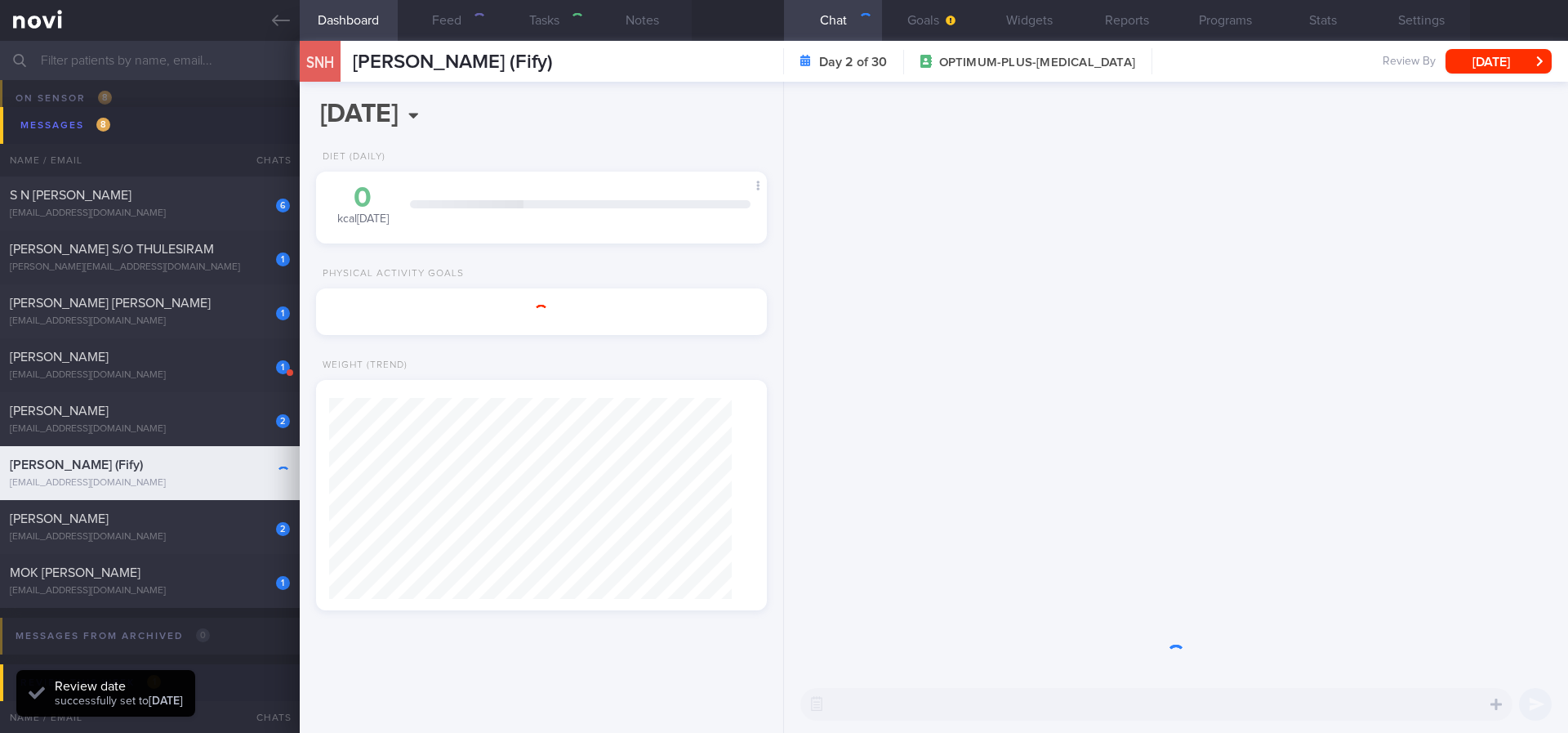
select select "7"
type input "Fify. tracked"
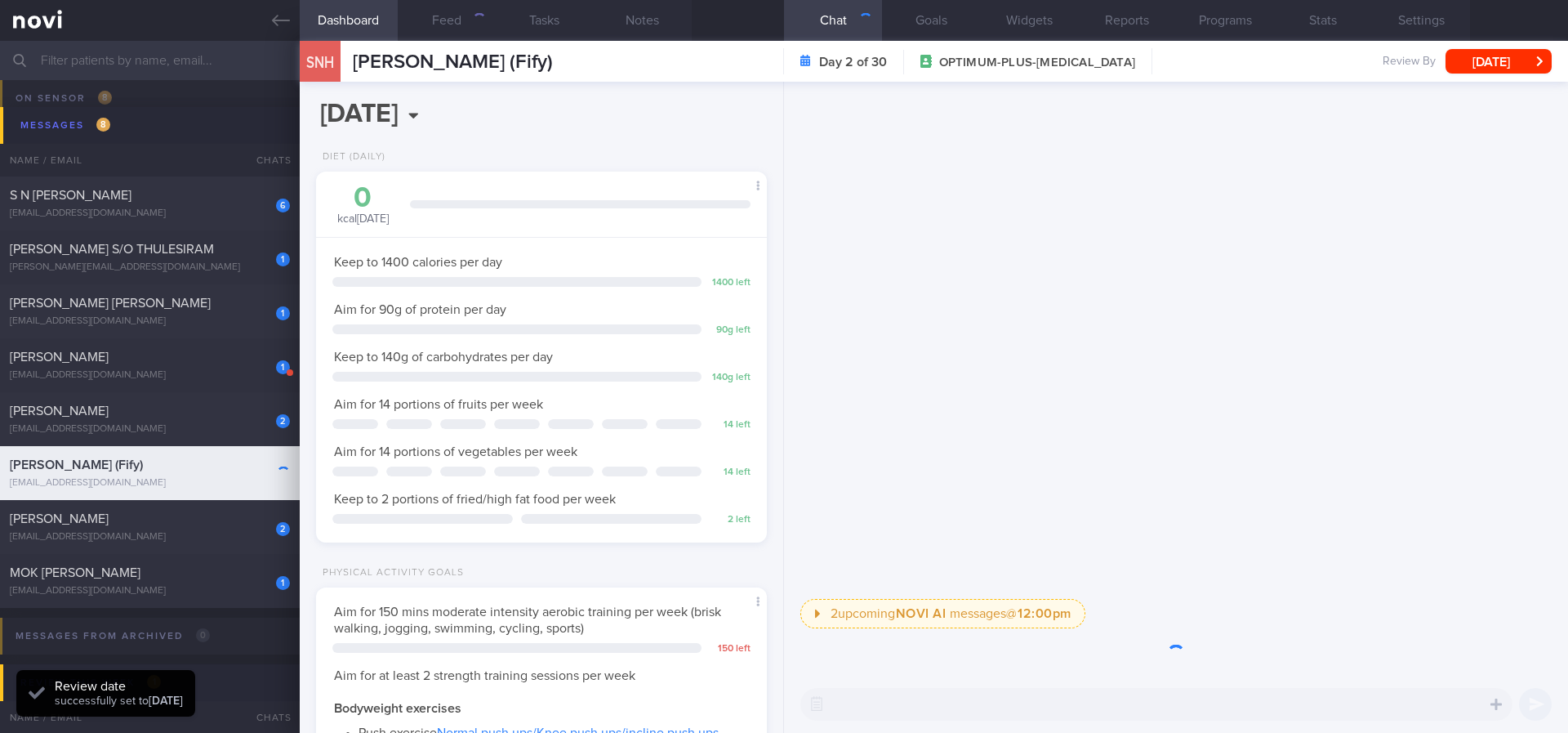
scroll to position [816917, 816297]
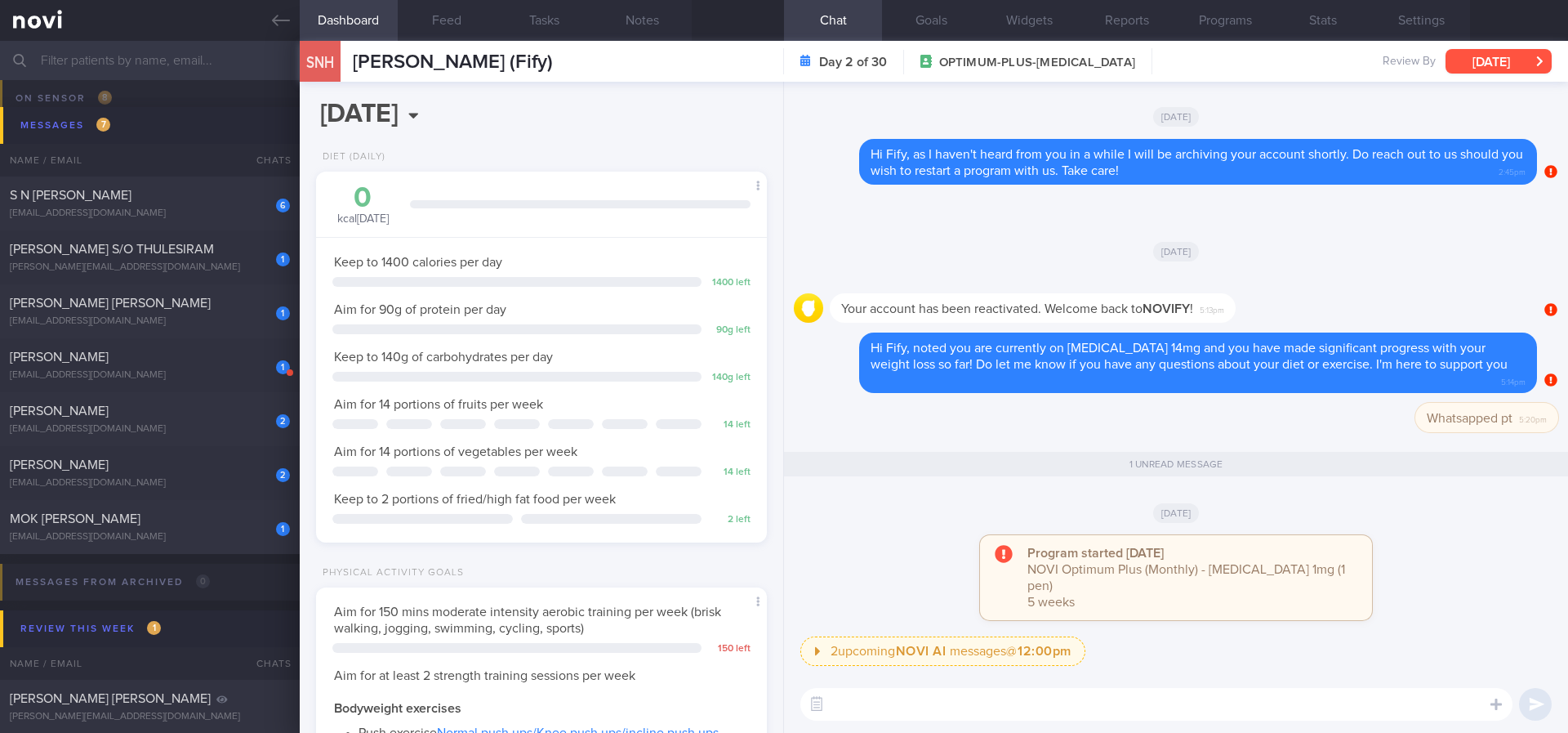
click at [1479, 71] on button "Tue, 12 Aug" at bounding box center [1498, 61] width 106 height 24
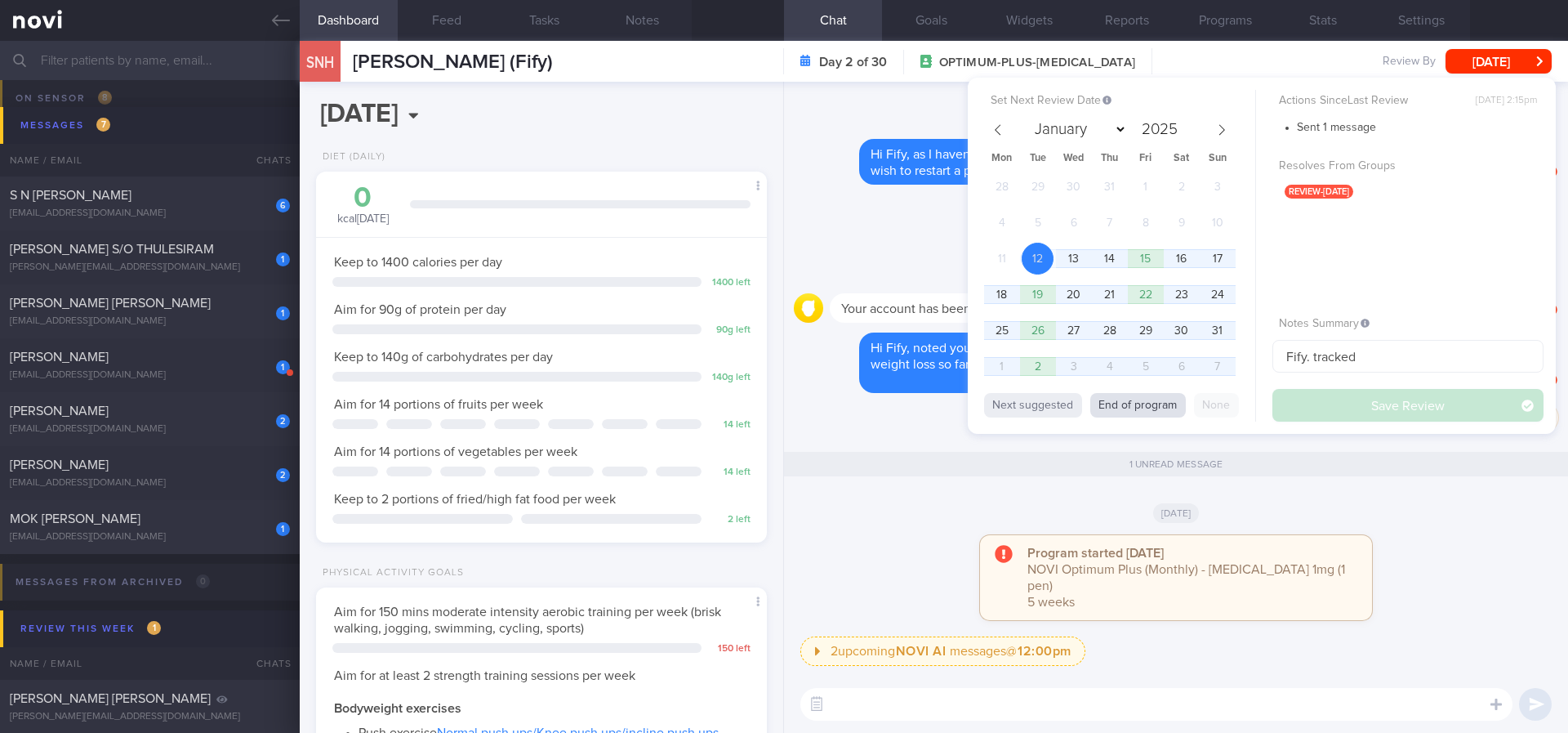
click at [1147, 399] on button "End of program" at bounding box center [1139, 405] width 96 height 24
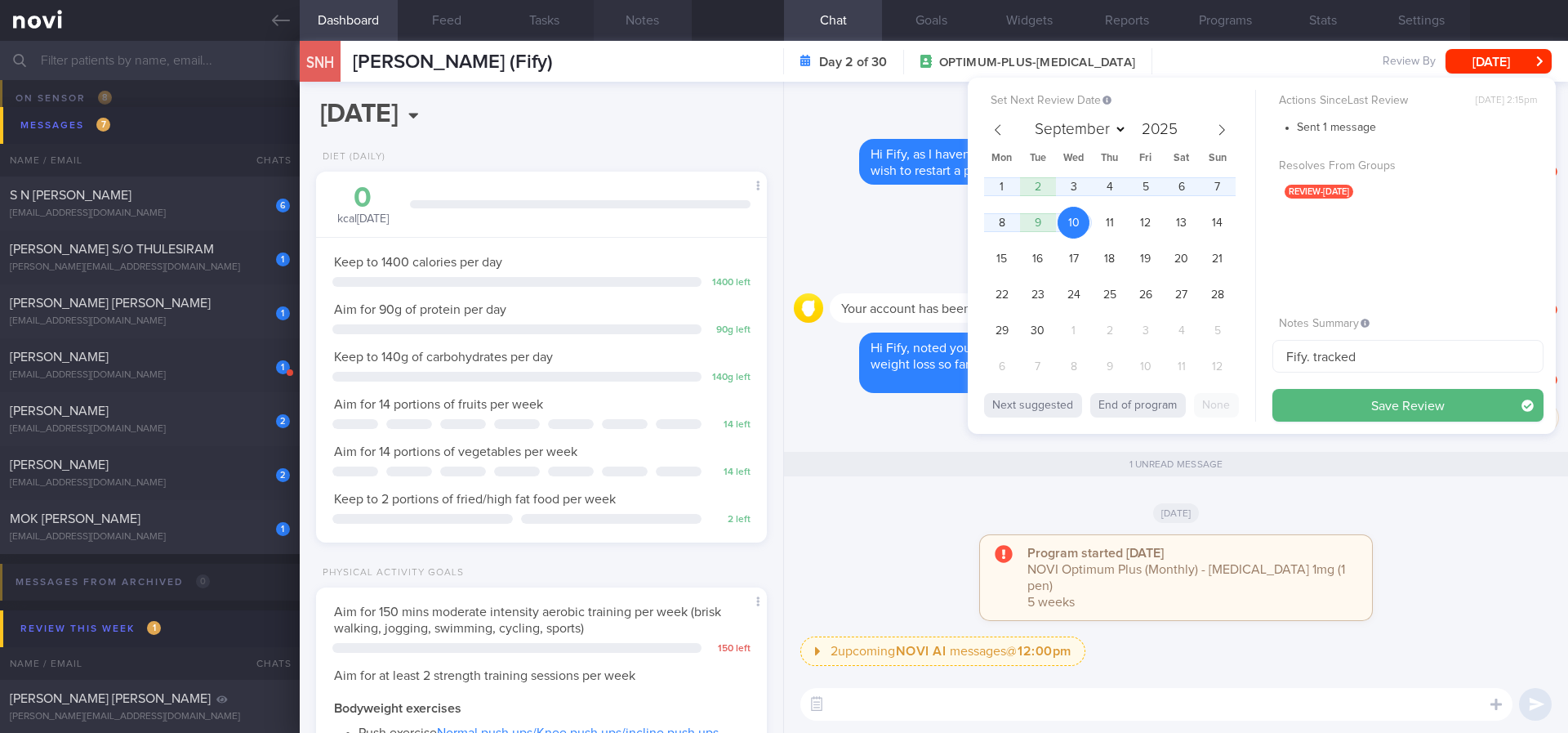
click at [1382, 402] on button "Save Review" at bounding box center [1408, 405] width 271 height 33
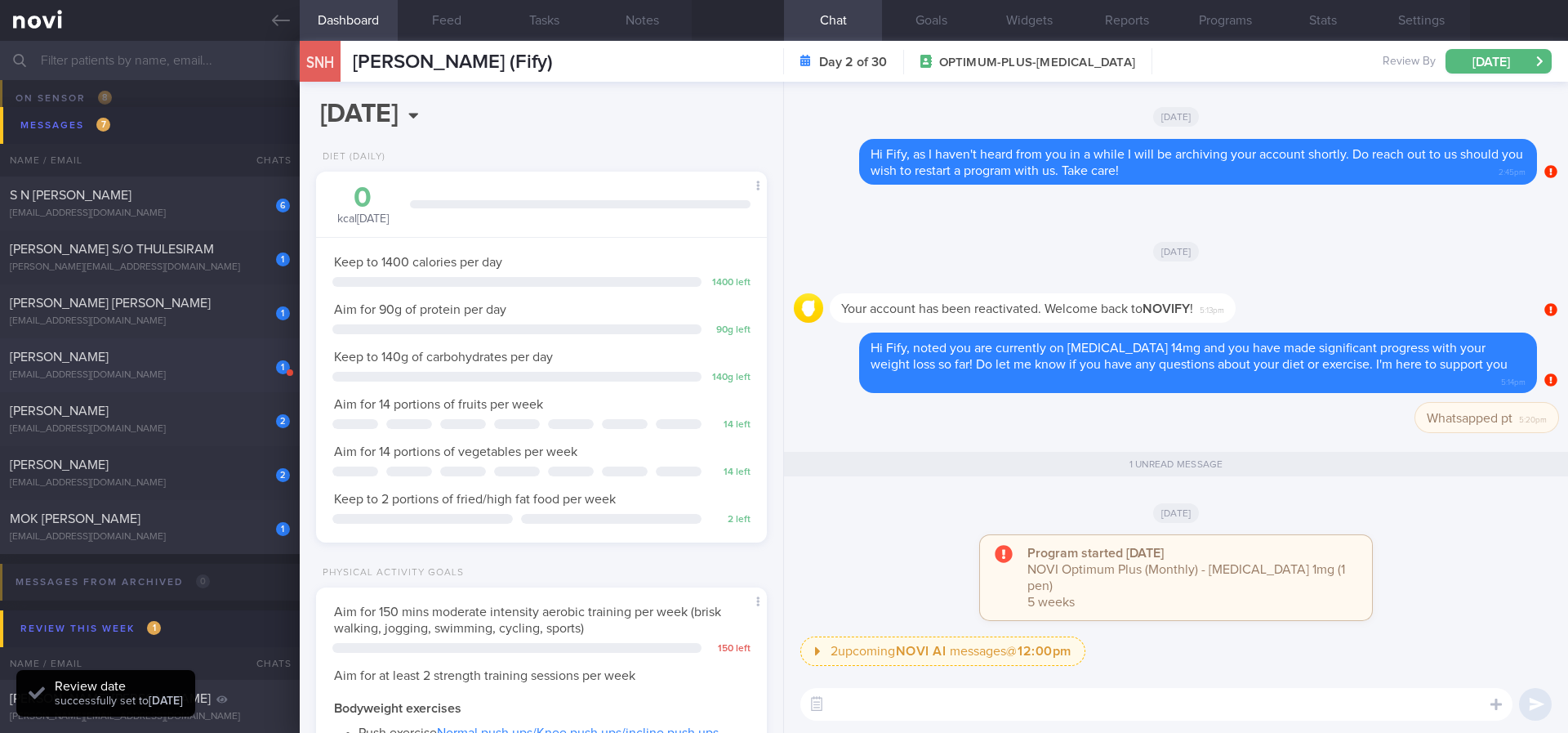
click at [238, 366] on div "1 Etienne Weizhe Liebenberg etienneliebenbergwz@gmail.com" at bounding box center [150, 365] width 300 height 33
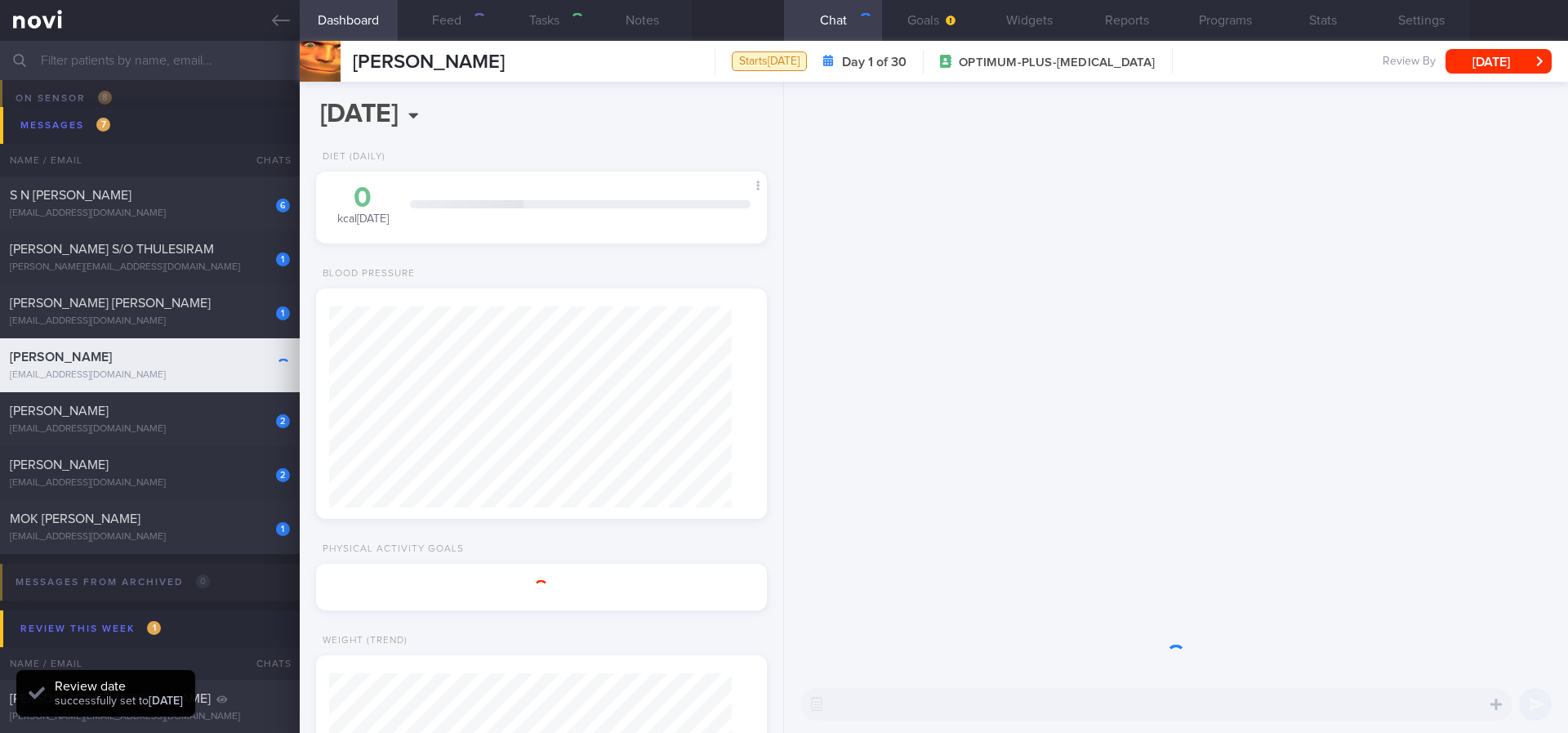
select select "7"
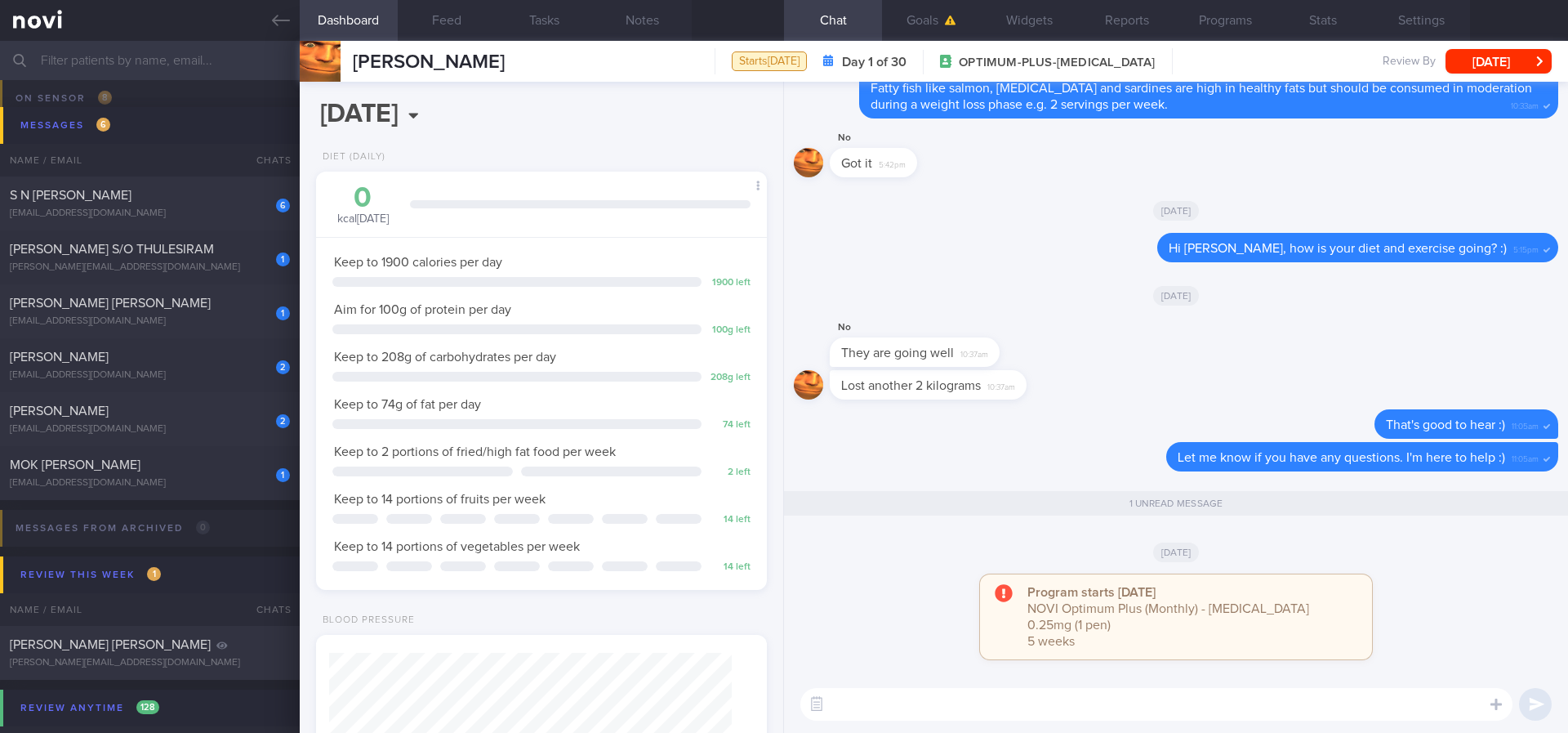
click at [1509, 58] on button "[DATE]" at bounding box center [1498, 61] width 106 height 24
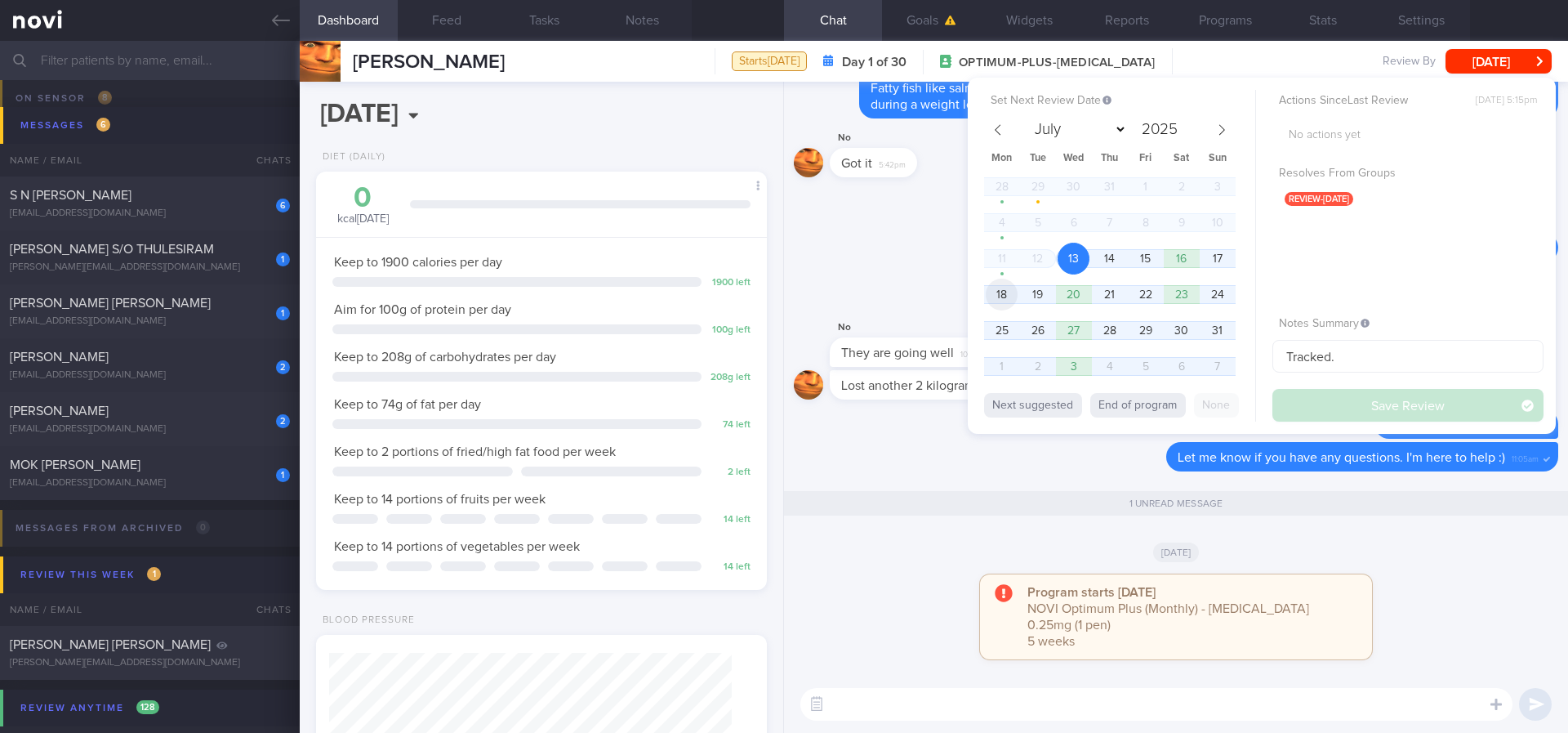
click at [991, 294] on span "18" at bounding box center [1002, 295] width 32 height 32
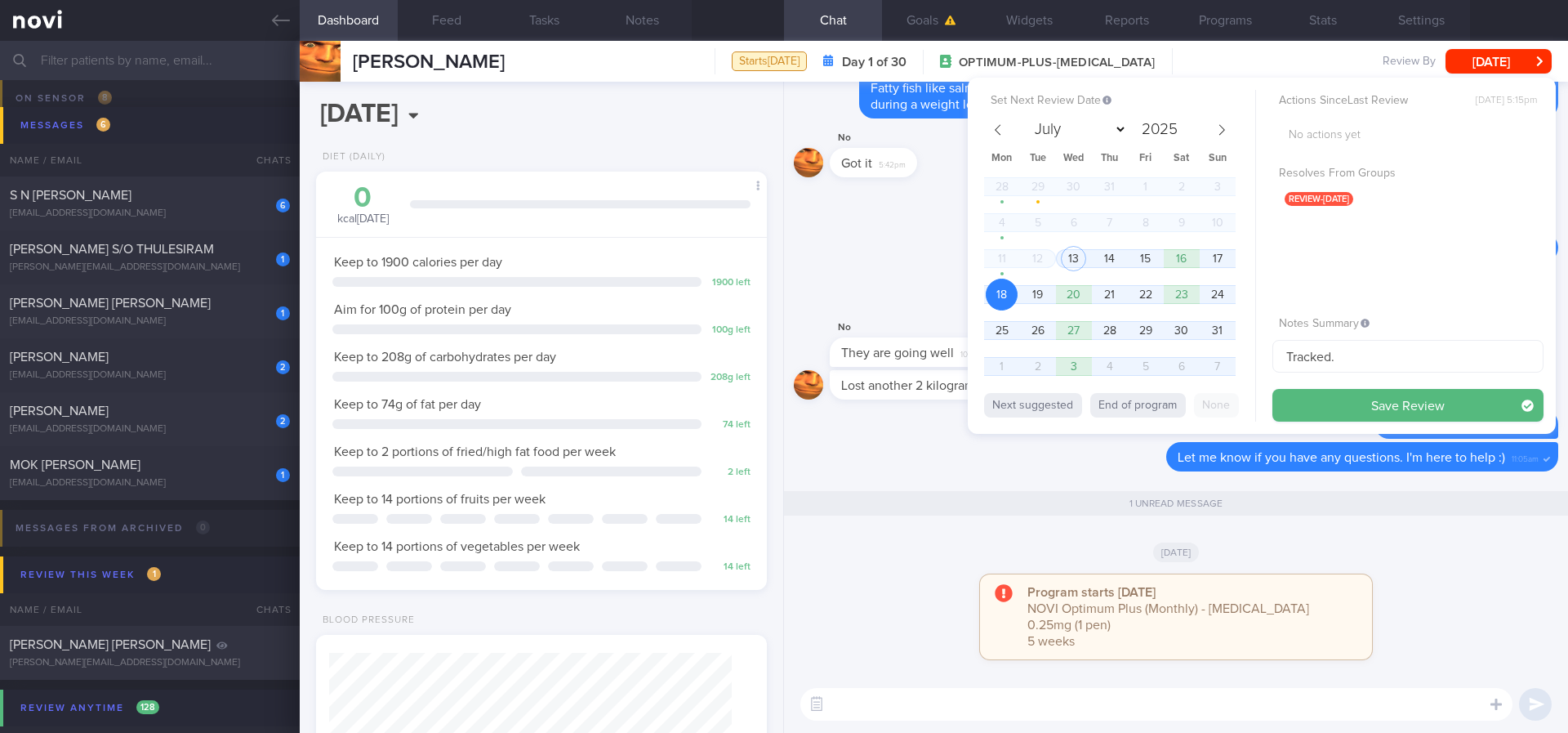
click at [1436, 412] on button "Save Review" at bounding box center [1408, 405] width 271 height 33
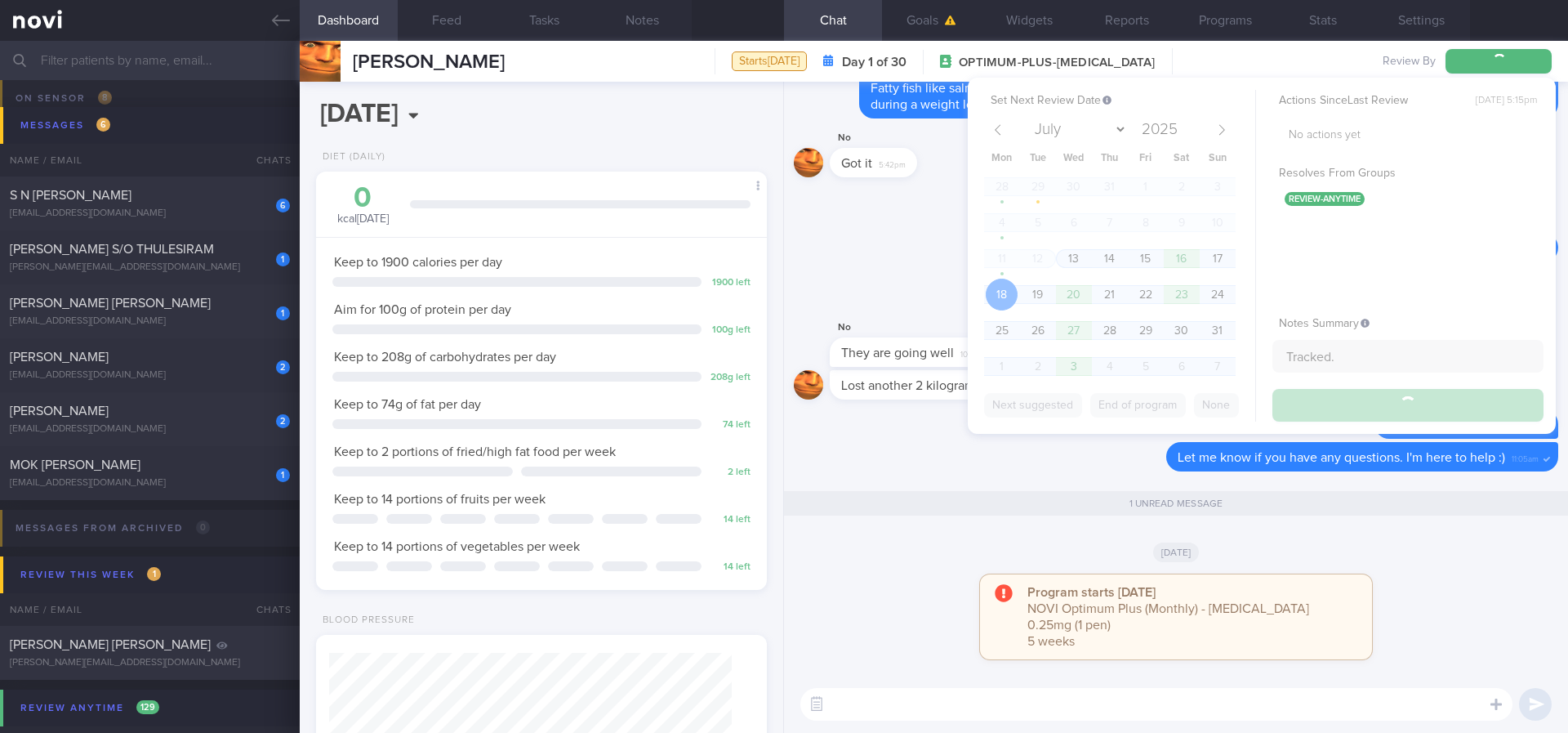
click at [878, 224] on div "[DATE]" at bounding box center [1176, 210] width 765 height 46
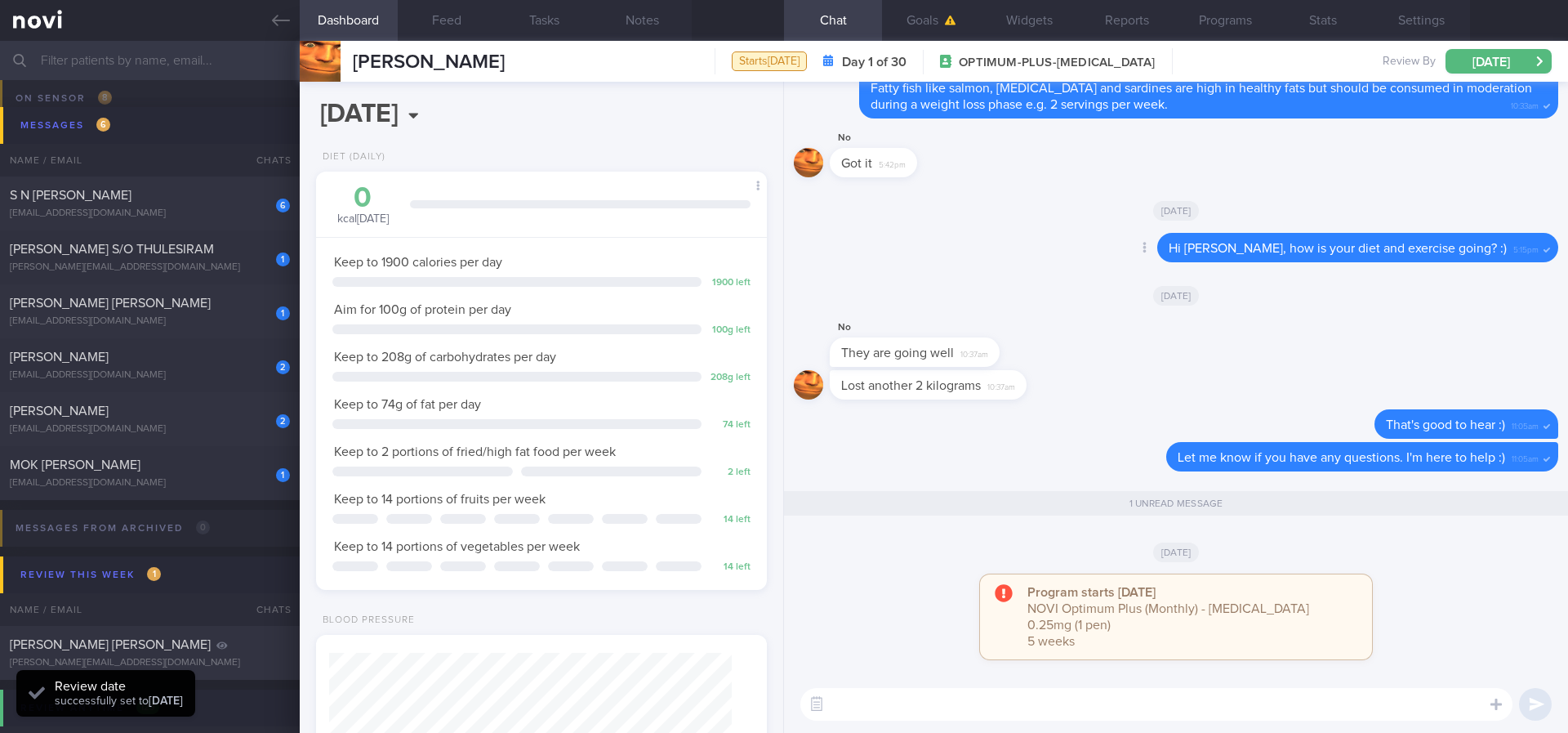
click at [894, 272] on div "Delete Hi Etienne, how is your diet and exercise going? :) 5:15pm" at bounding box center [1176, 252] width 765 height 39
click at [223, 489] on div "[EMAIL_ADDRESS][DOMAIN_NAME]" at bounding box center [150, 484] width 280 height 12
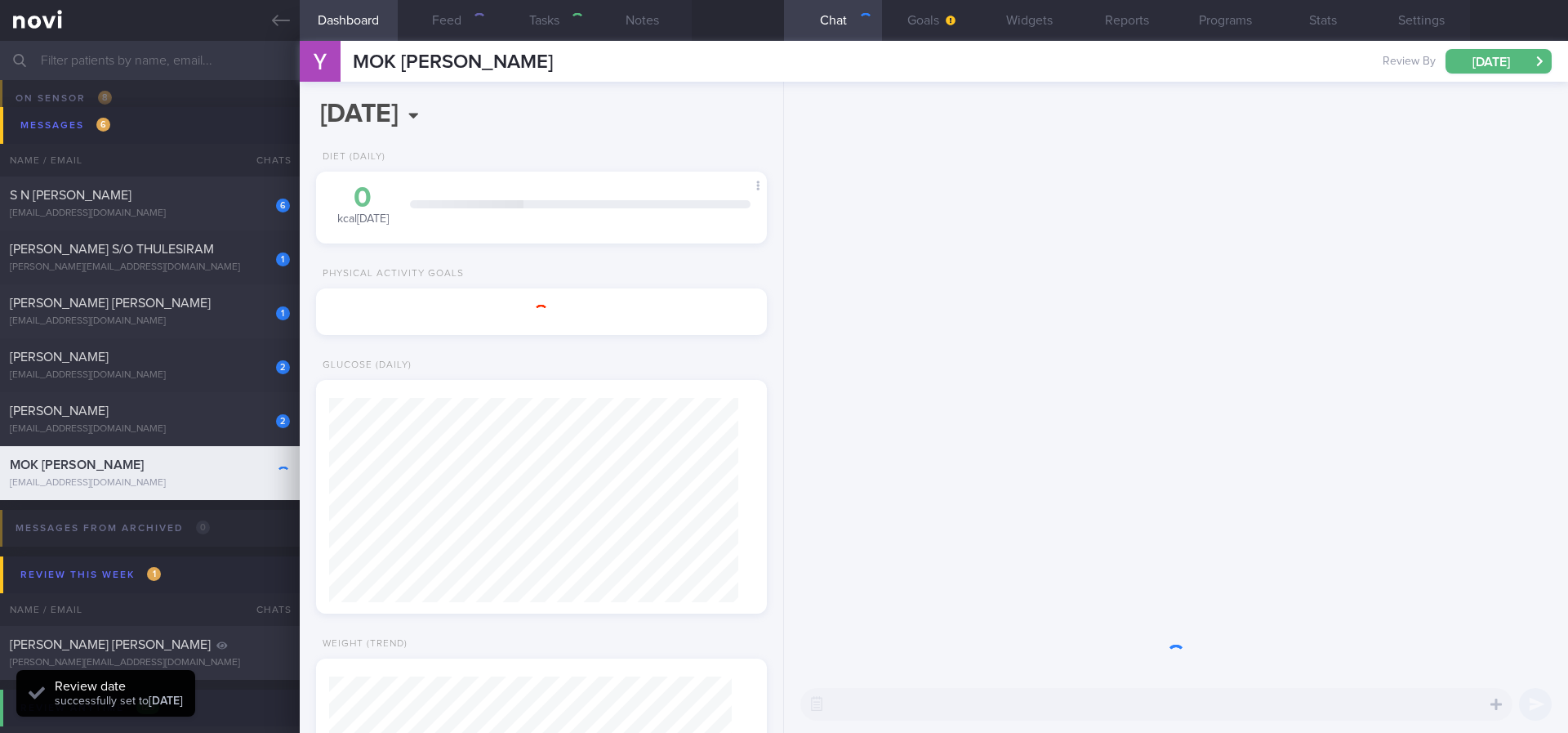
type input "Tracked. Lactose and gluten intolerant, dislikes yoghurt"
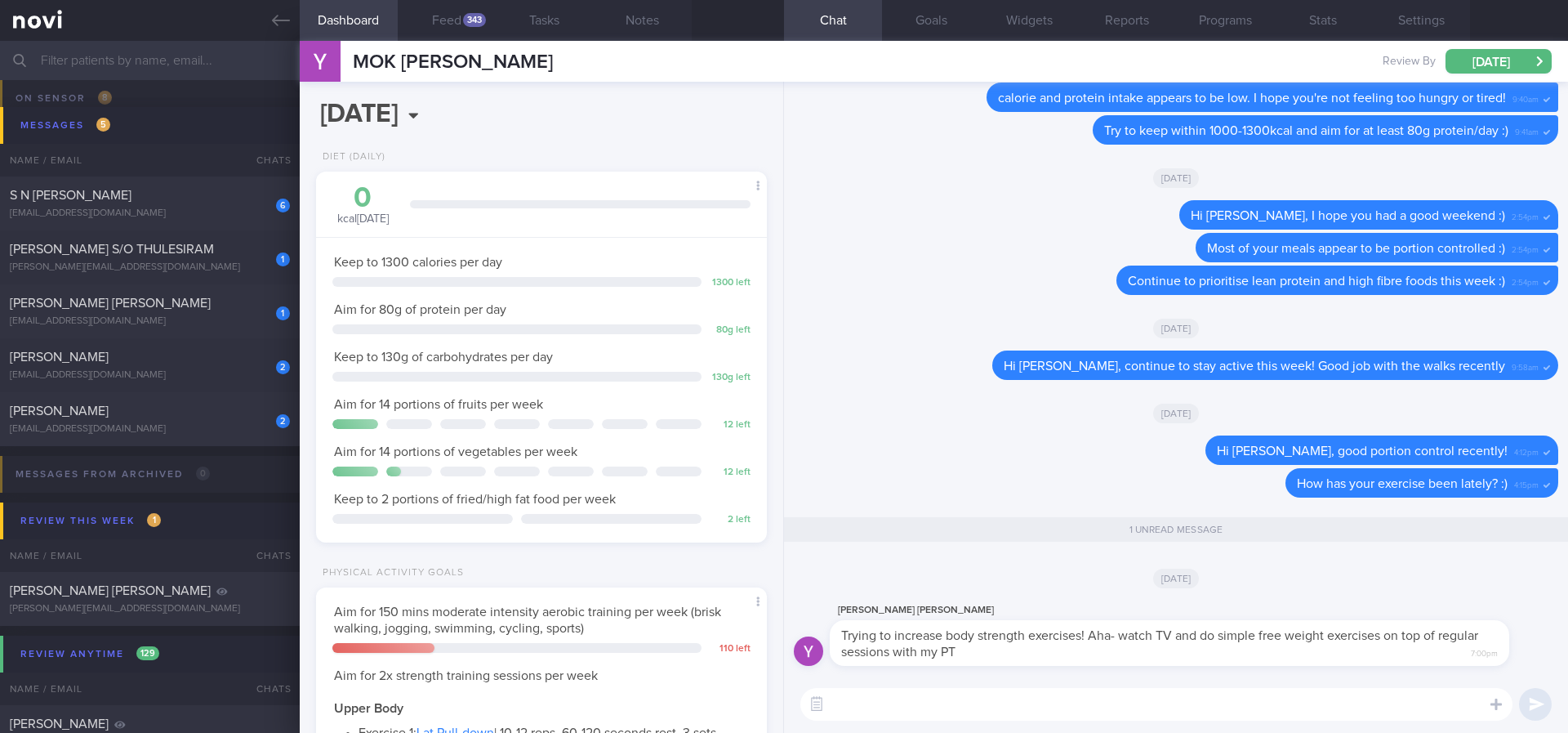
click at [1131, 700] on textarea at bounding box center [1157, 704] width 713 height 33
type textarea "Yay that's great!! :)"
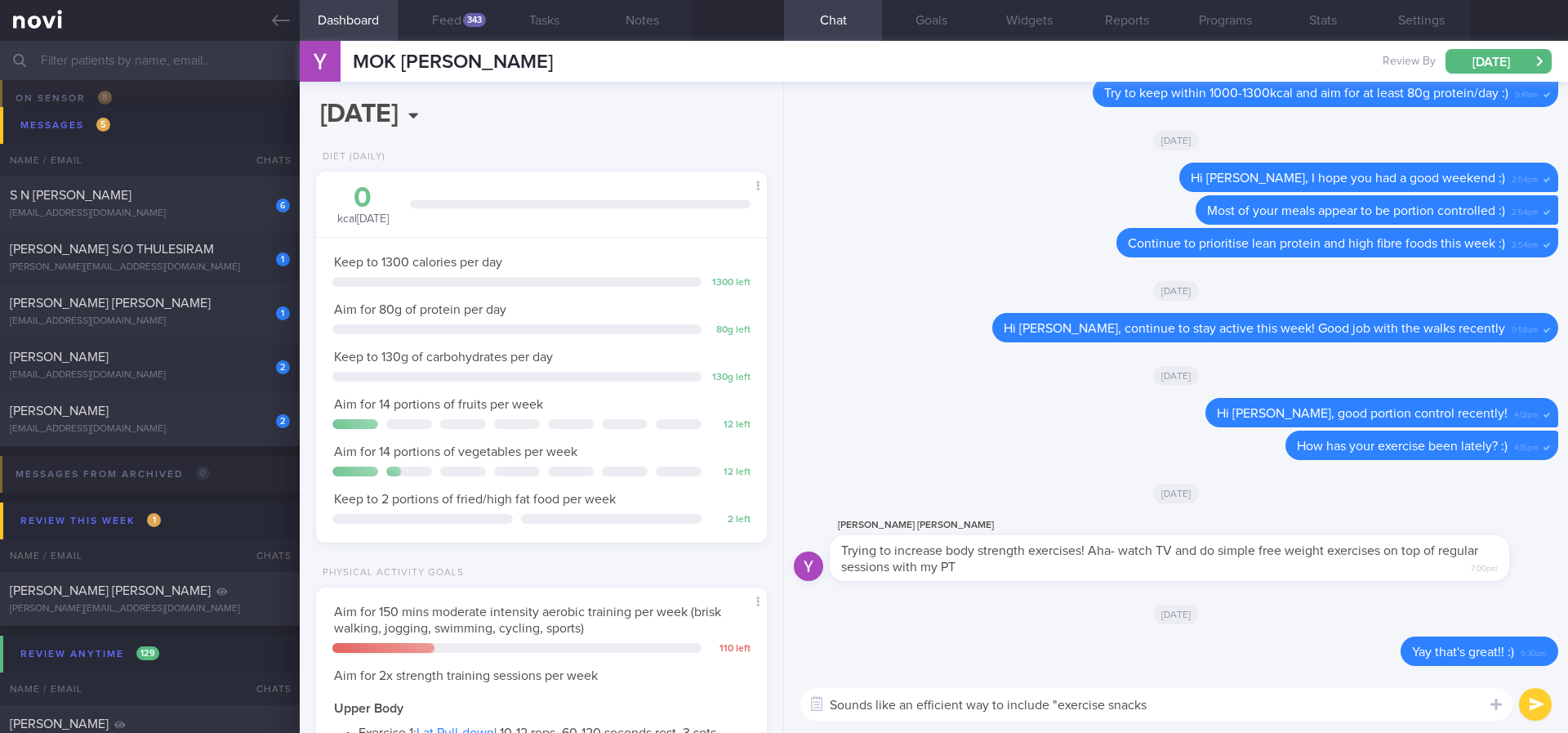
type textarea "Sounds like an efficient way to include "exercise snacks""
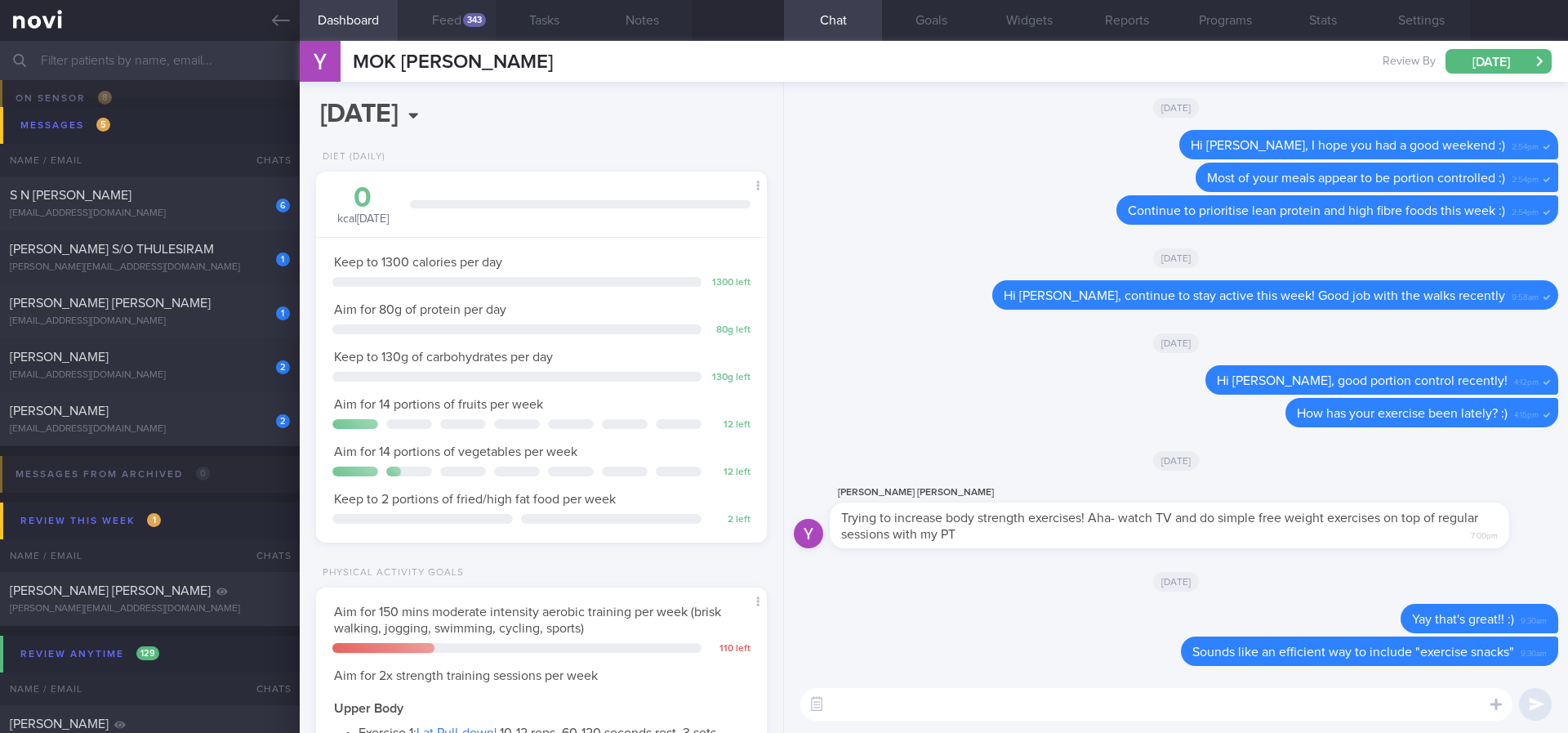
click at [473, 17] on div "343" at bounding box center [475, 20] width 23 height 14
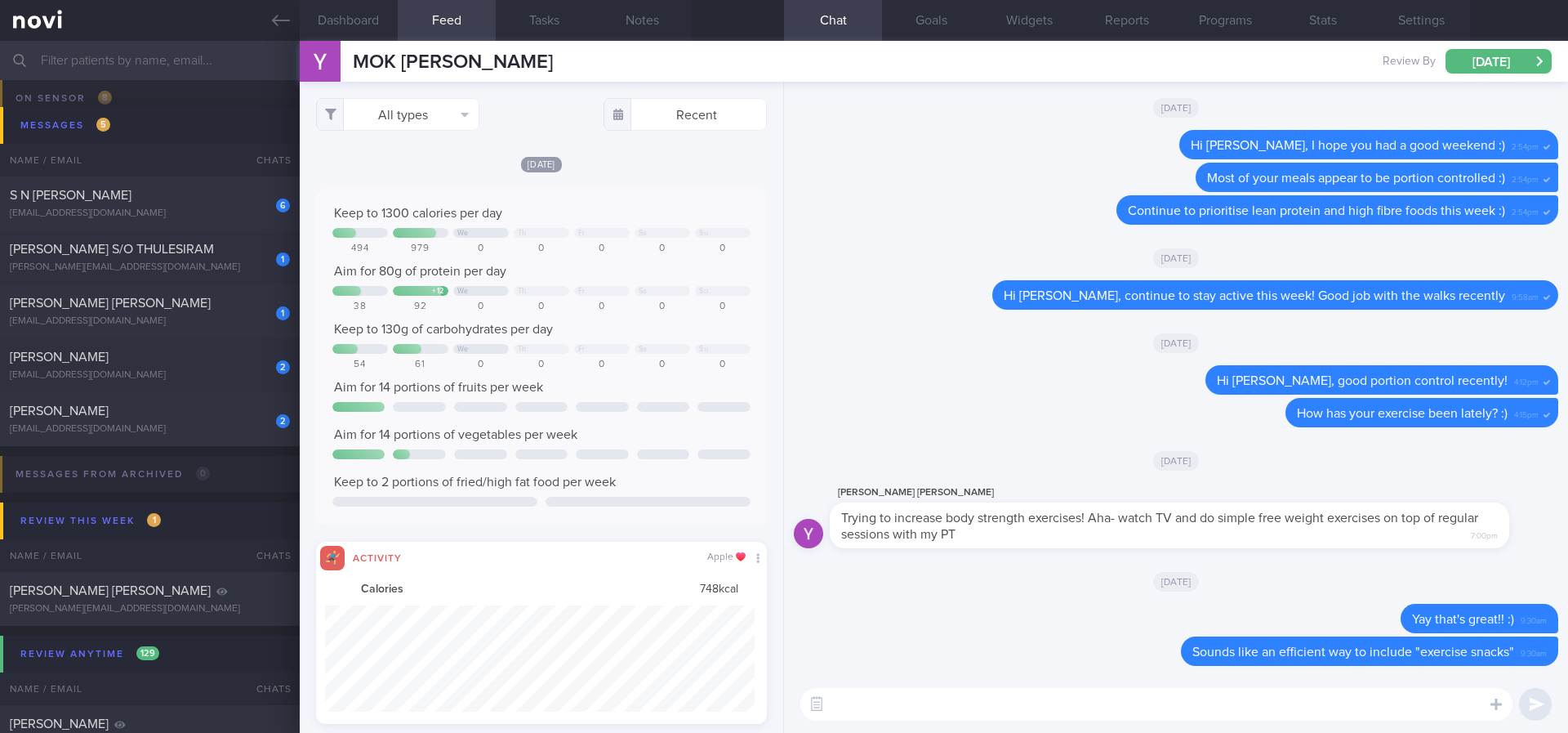
click at [468, 18] on div "343" at bounding box center [475, 20] width 23 height 14
click at [461, 114] on icon "button" at bounding box center [464, 114] width 8 height 13
click at [399, 184] on button "Glucose" at bounding box center [398, 195] width 162 height 24
click at [410, 171] on button "Activity" at bounding box center [398, 171] width 162 height 24
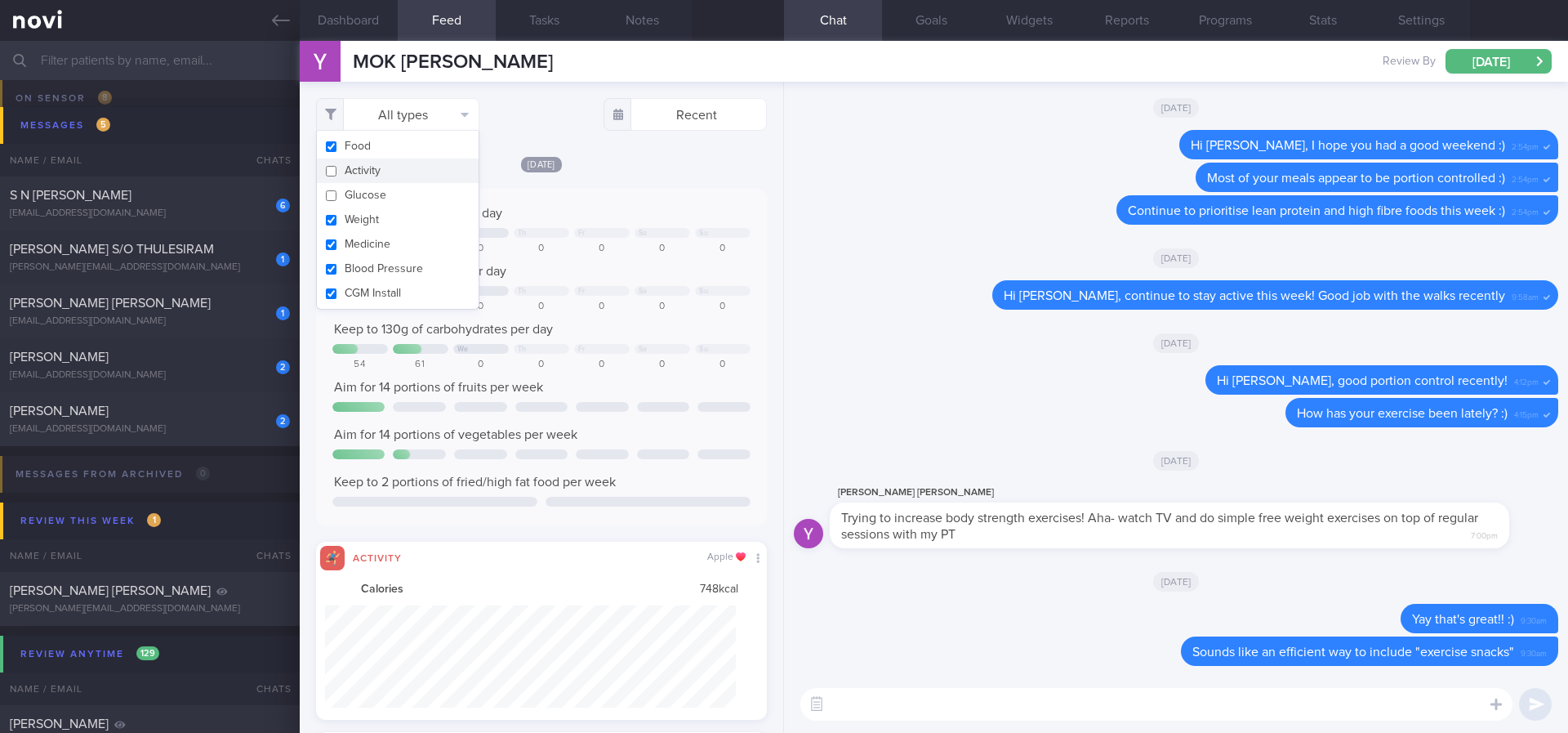
checkbox input "false"
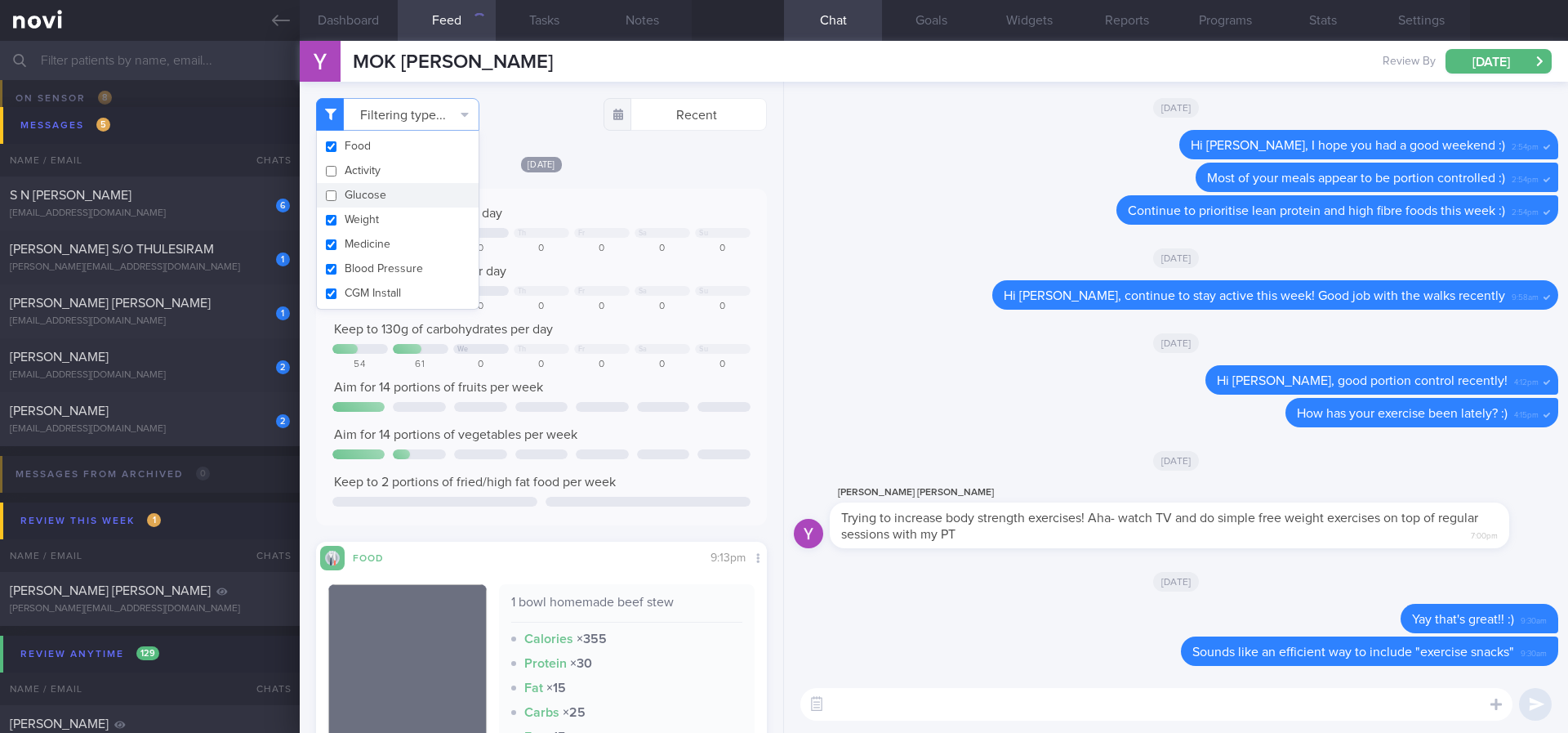
click at [616, 242] on div "0" at bounding box center [602, 248] width 56 height 12
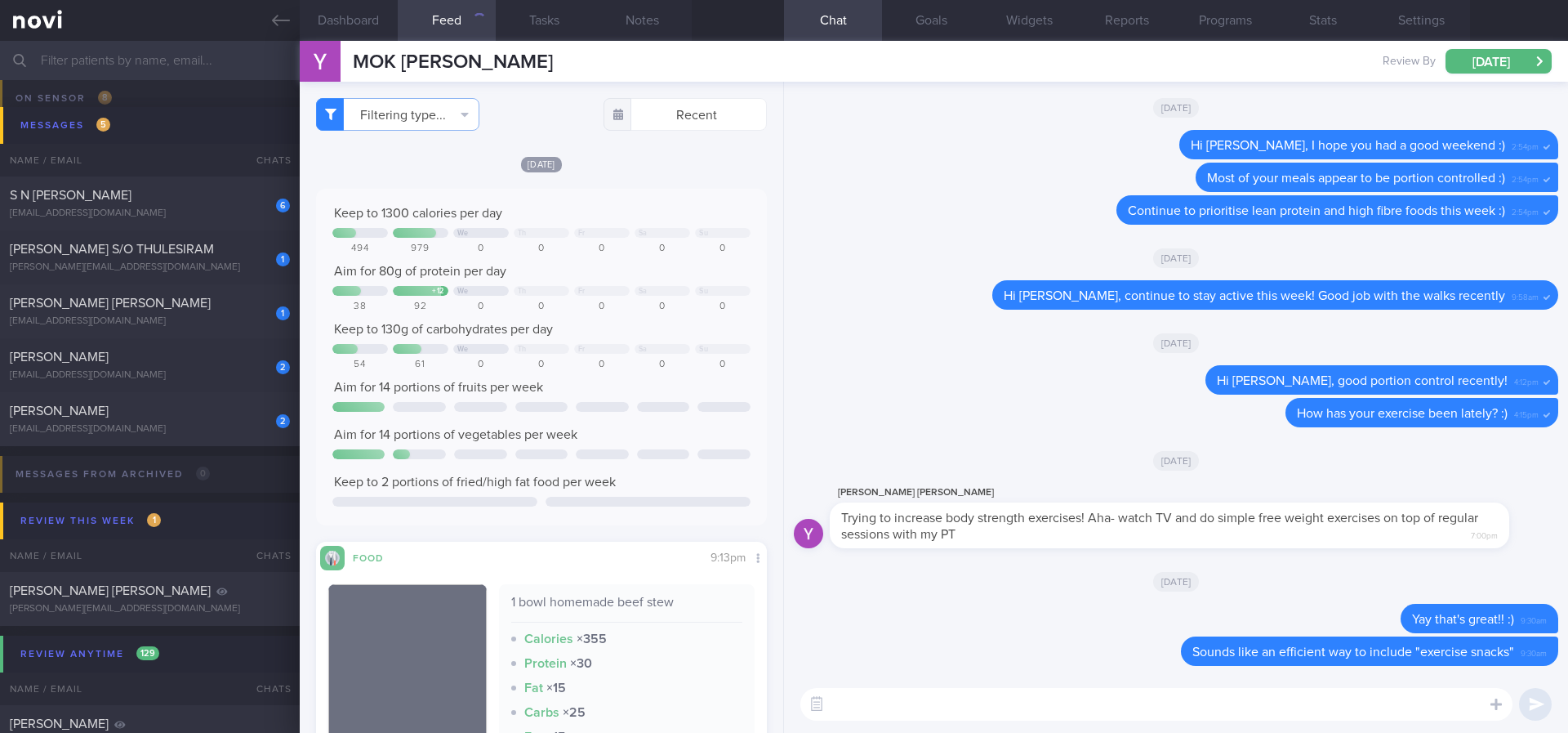
click at [896, 702] on textarea at bounding box center [1157, 704] width 713 height 33
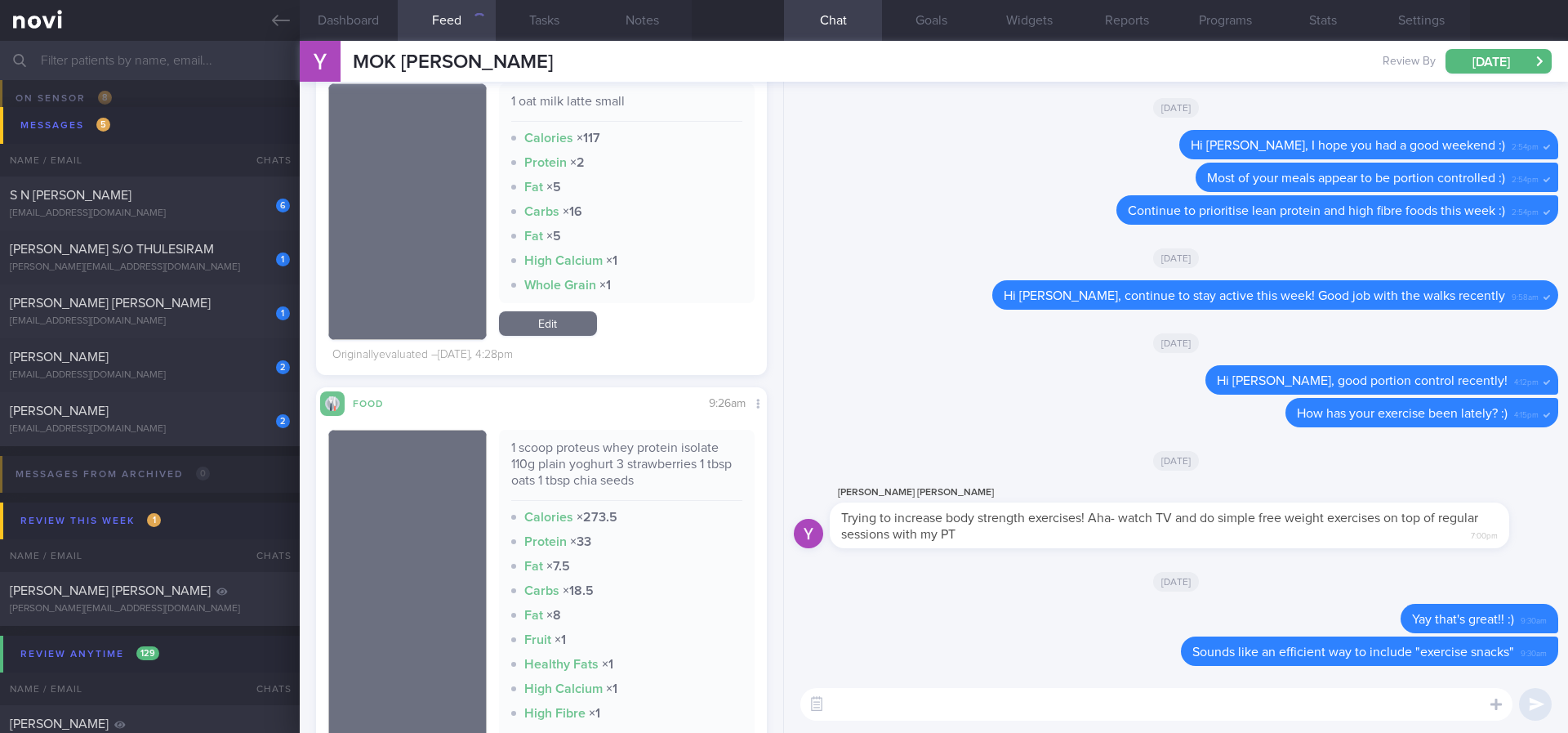
scroll to position [1225, 0]
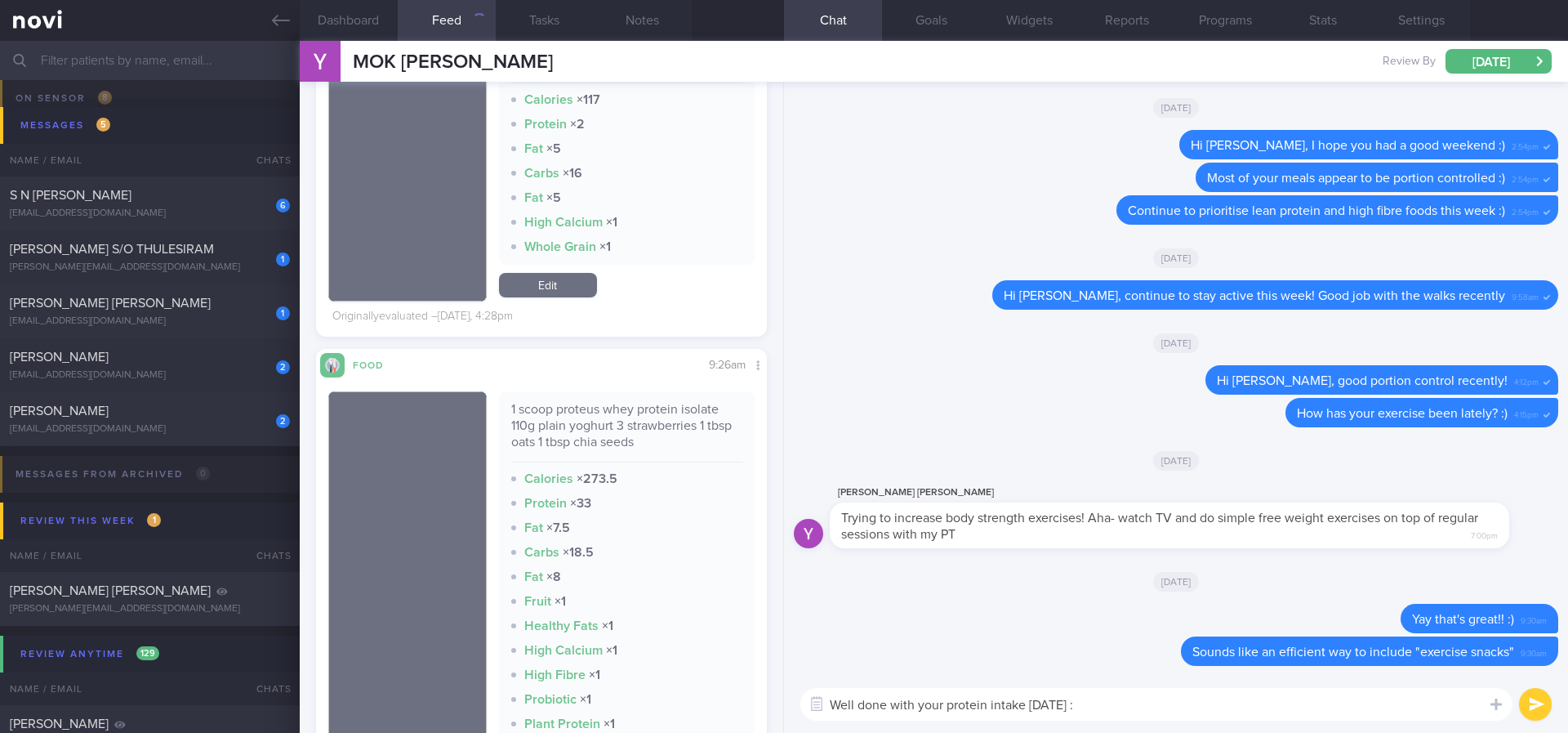
type textarea "Well done with your protein intake yesterday :)"
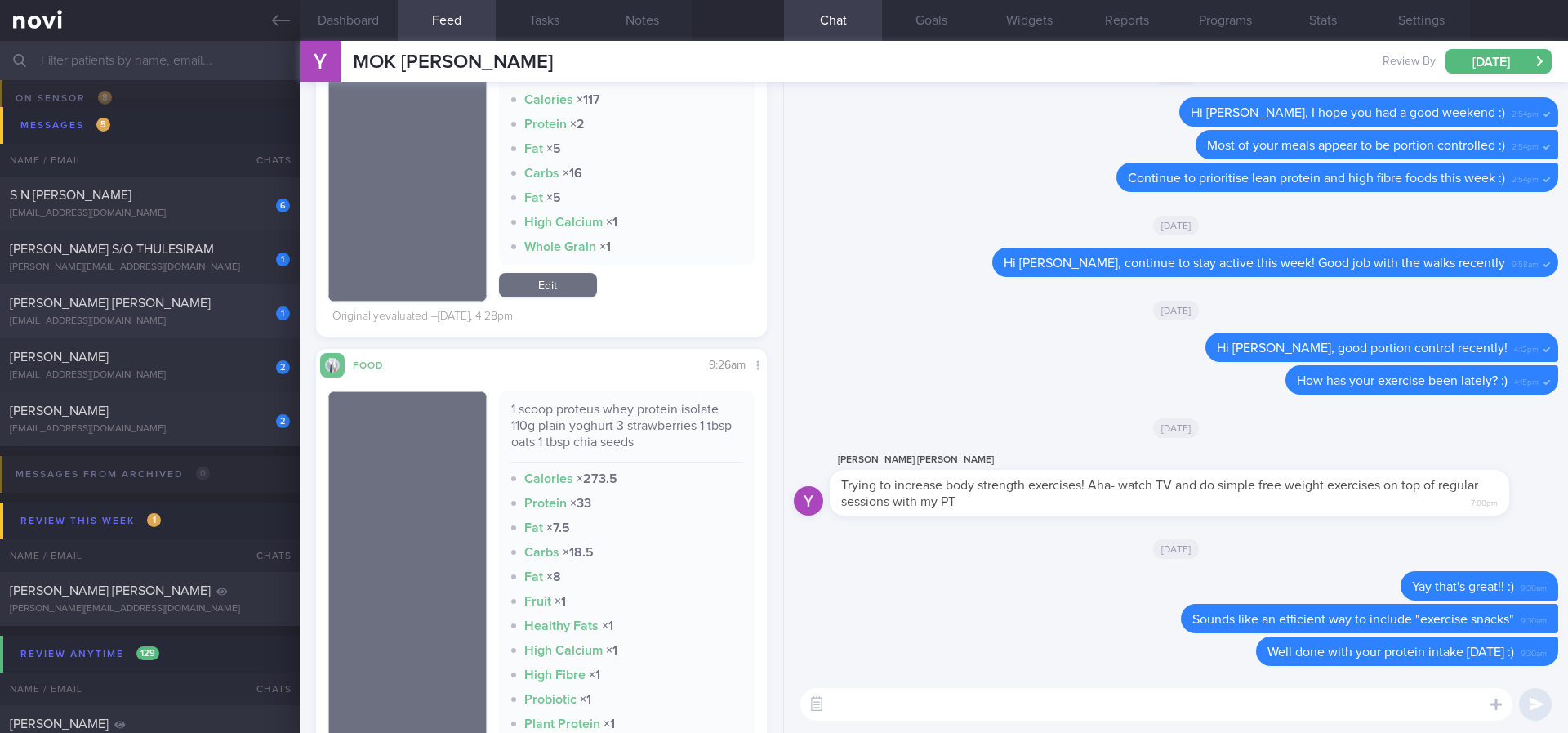
click at [209, 316] on div "metamutator@duck.com" at bounding box center [150, 322] width 280 height 12
type input "Tracked. (Akshay) (Rybelsus 7mg)"
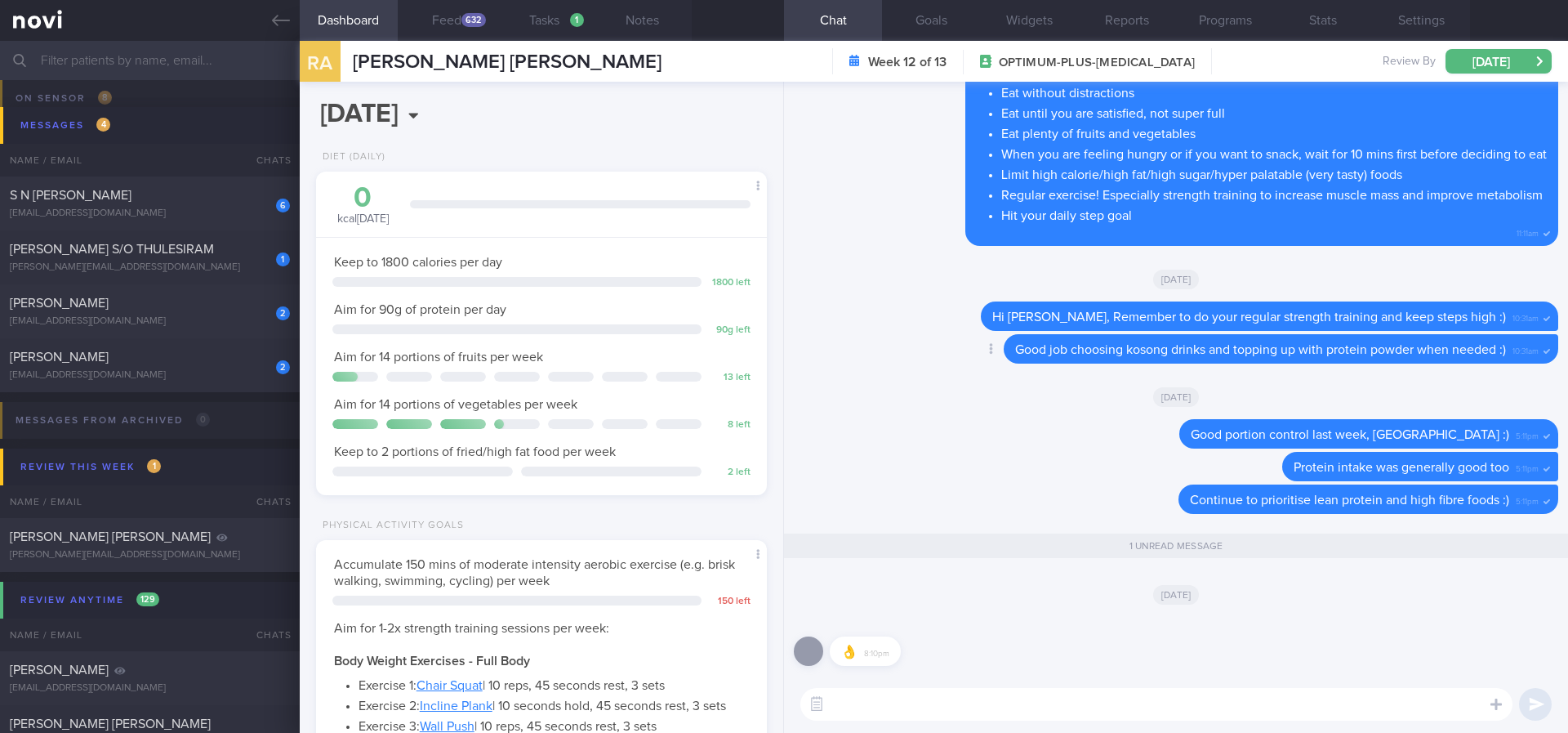
scroll to position [204, 410]
click at [459, 23] on button "Feed 632" at bounding box center [447, 20] width 98 height 41
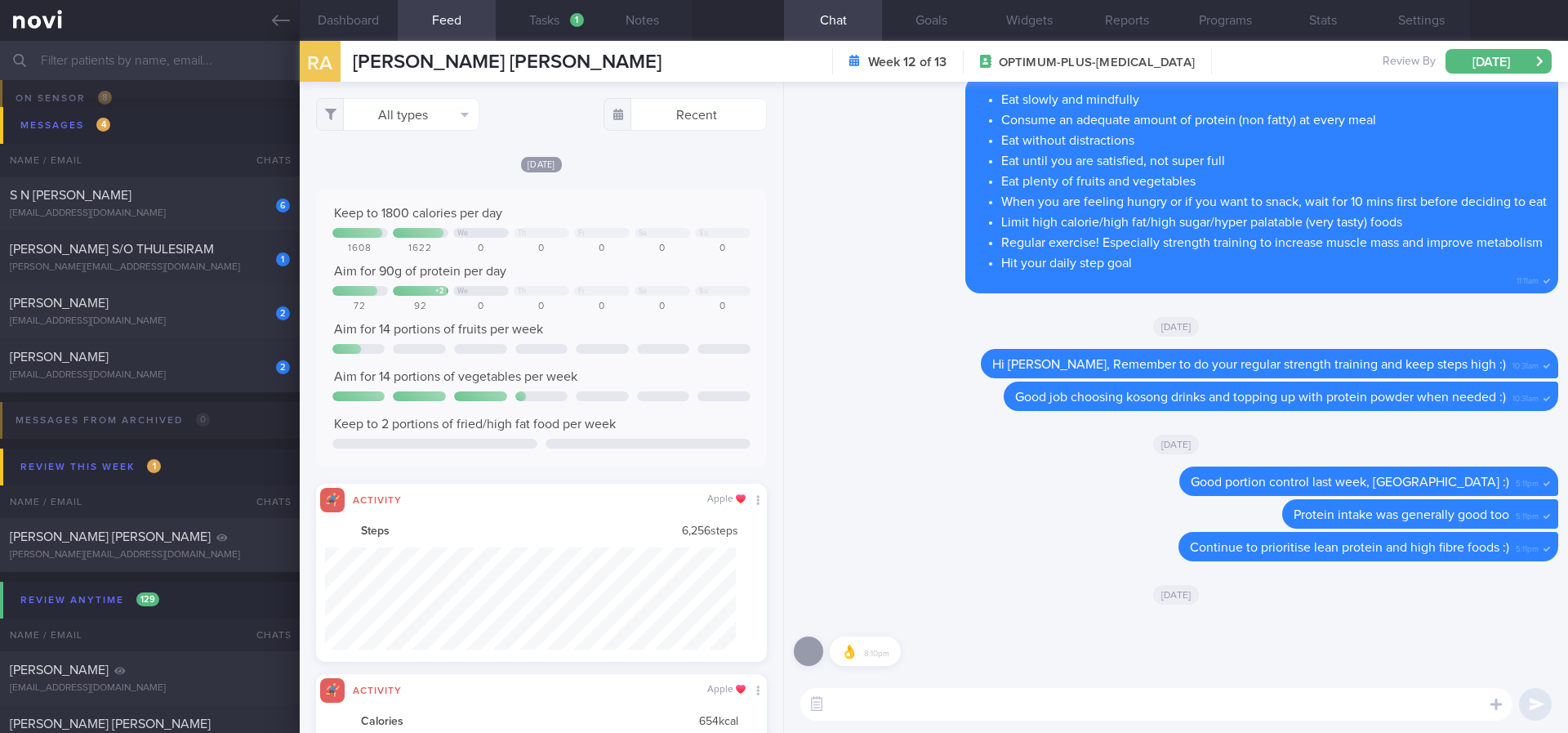
scroll to position [102, 412]
click at [408, 118] on button "All types" at bounding box center [398, 115] width 164 height 33
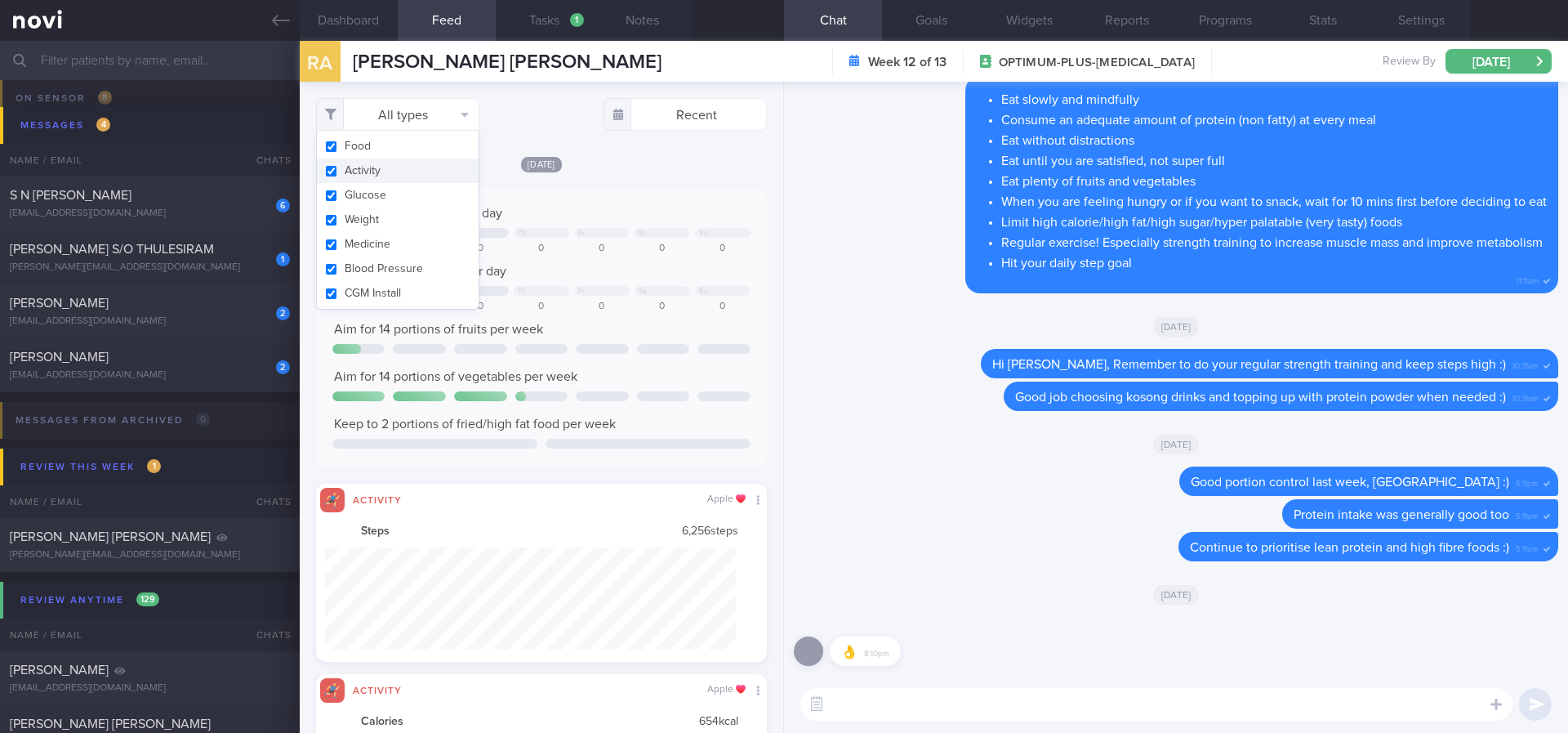
click at [394, 166] on button "Activity" at bounding box center [398, 171] width 162 height 24
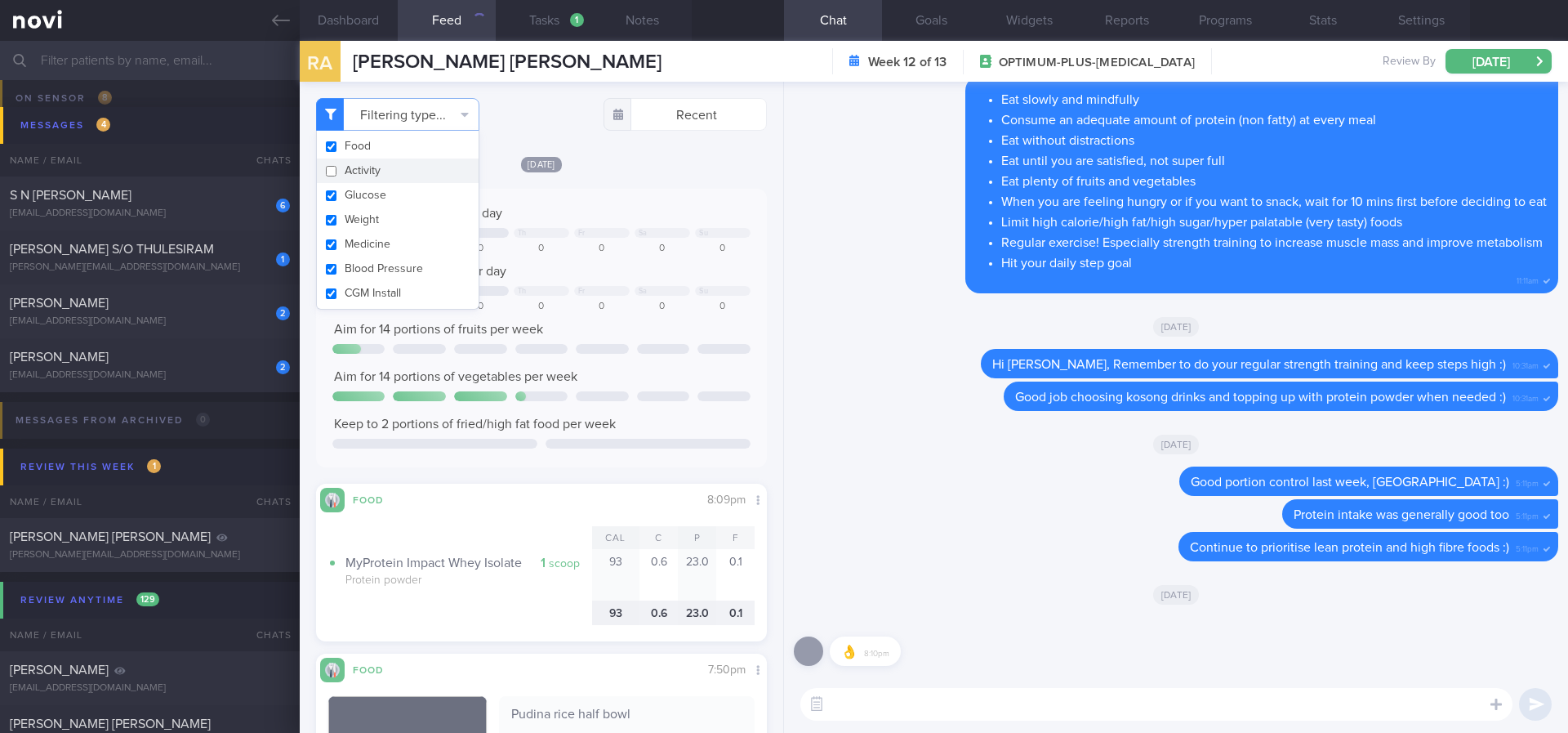
checkbox input "false"
click at [673, 203] on div "Keep to 1800 calories per day We Th Fr Sa Su 1608 1622 0 0 0 0 0 Aim for 90g of…" at bounding box center [542, 329] width 451 height 279
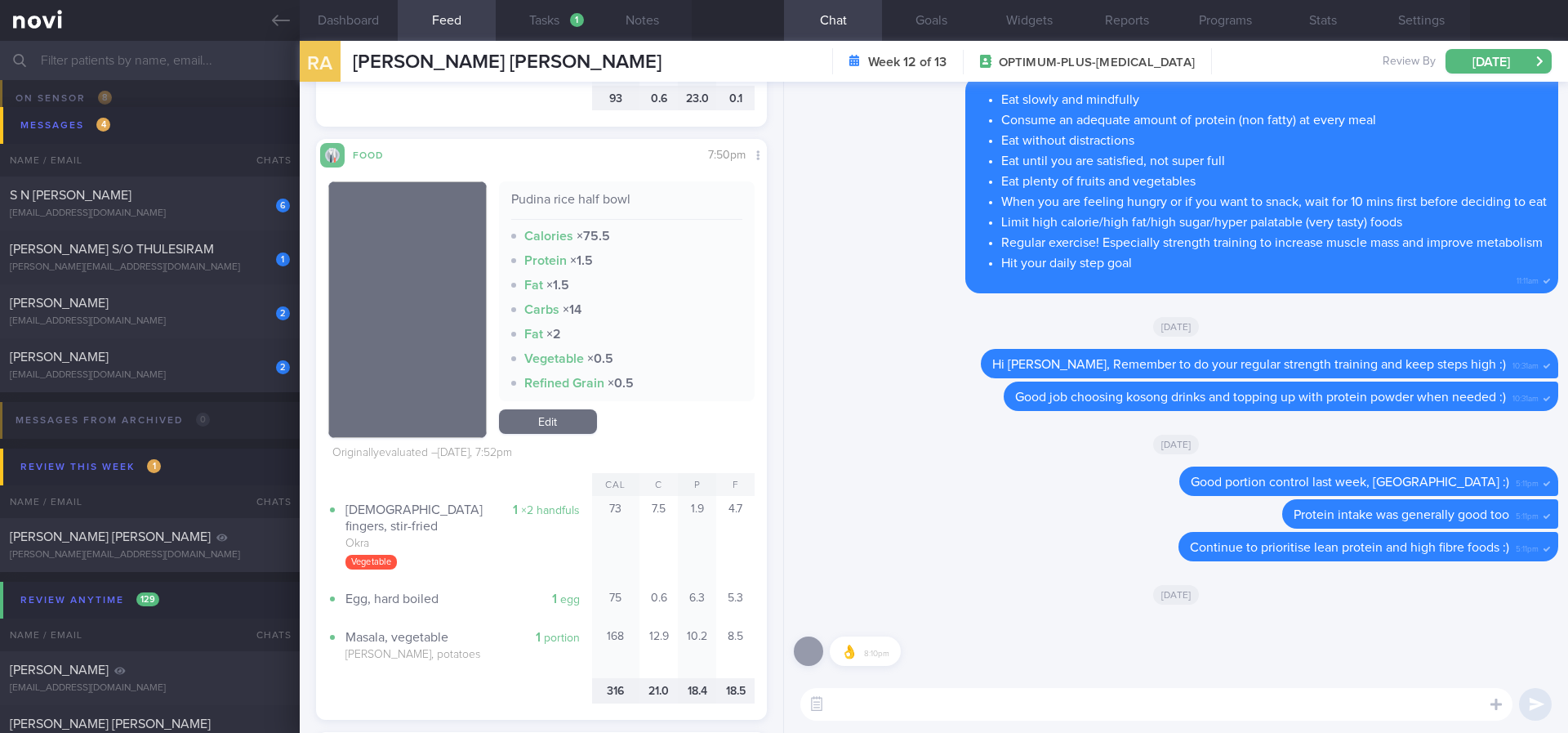
click at [940, 711] on textarea at bounding box center [1157, 704] width 713 height 33
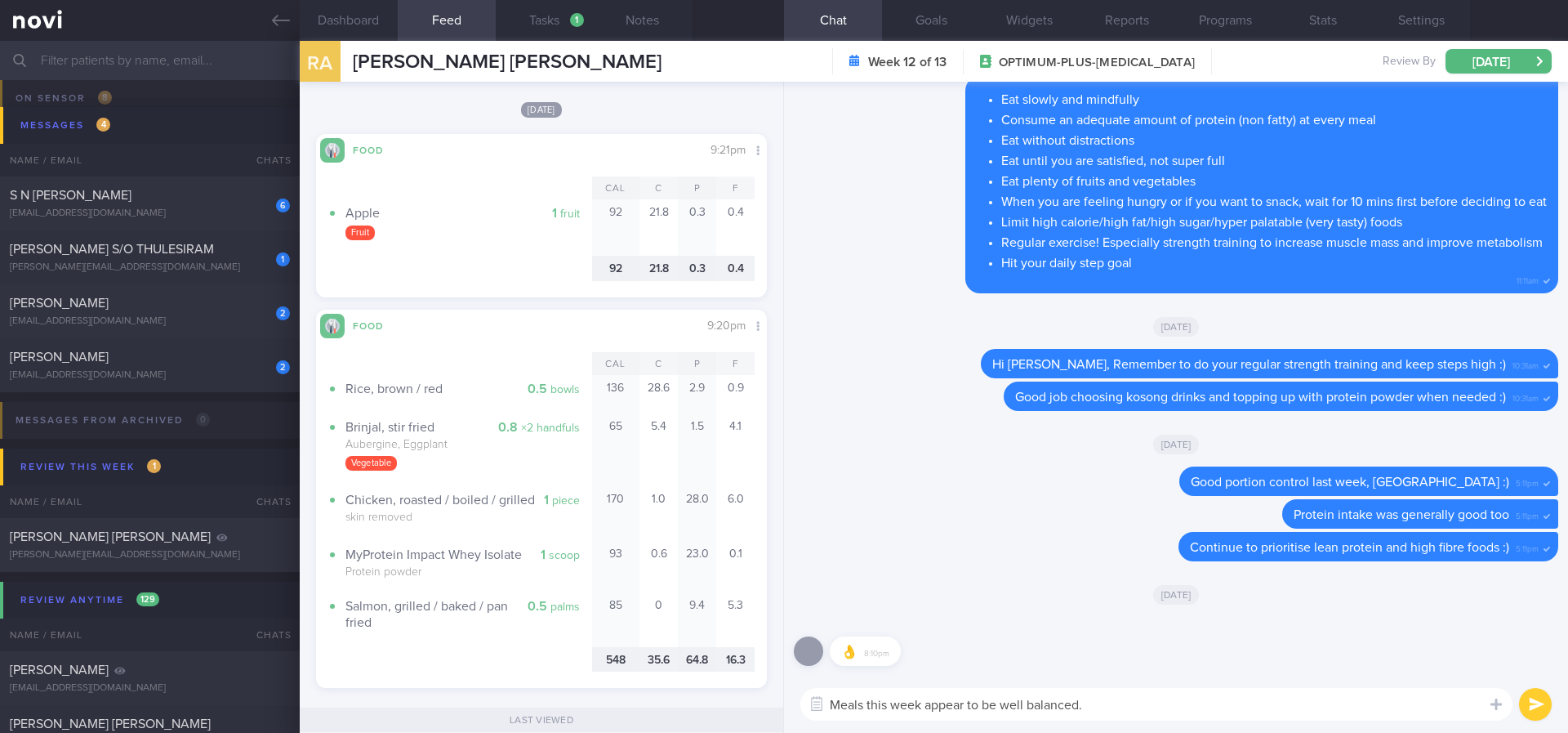
scroll to position [1985, 0]
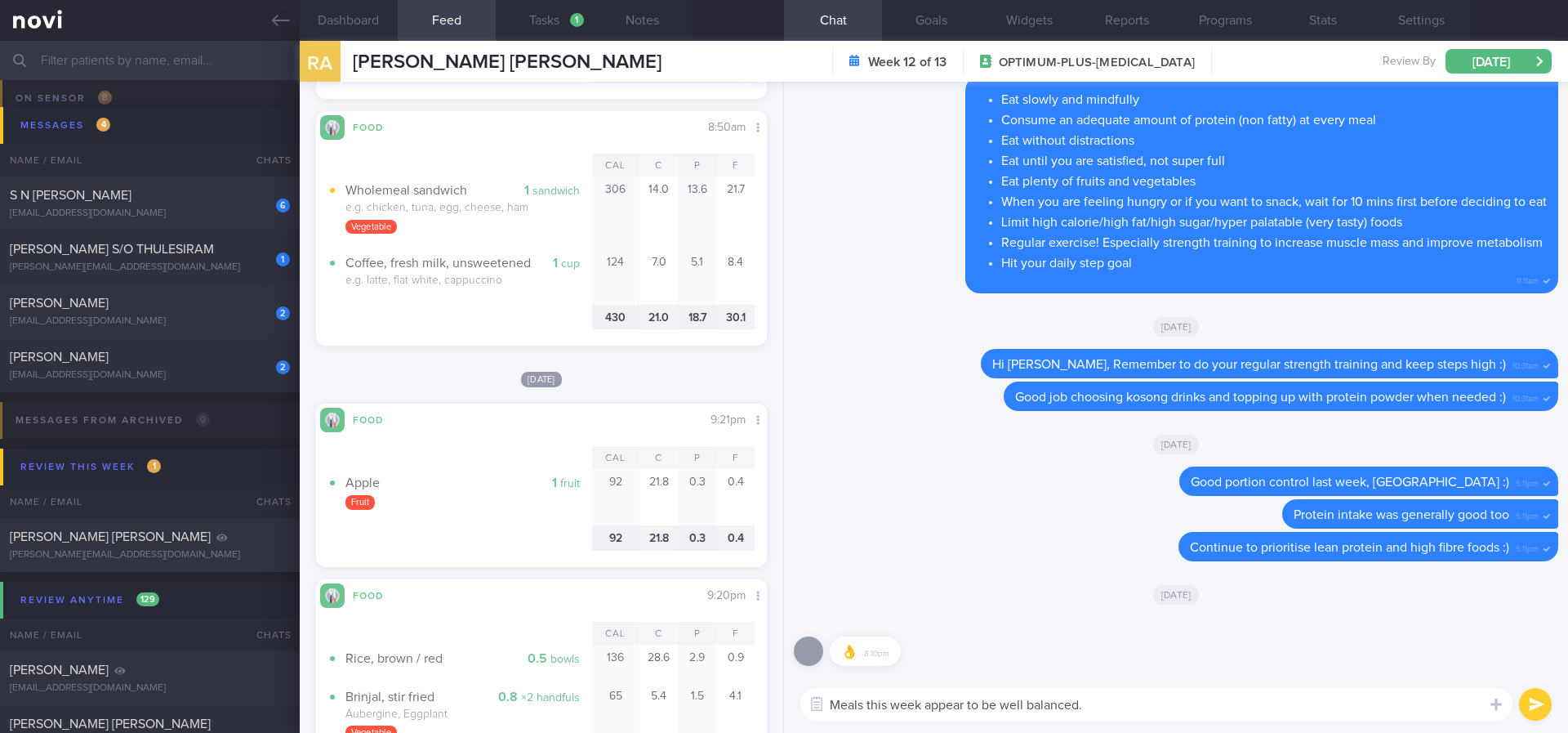
type textarea "Meals this week appear to be well balanced"
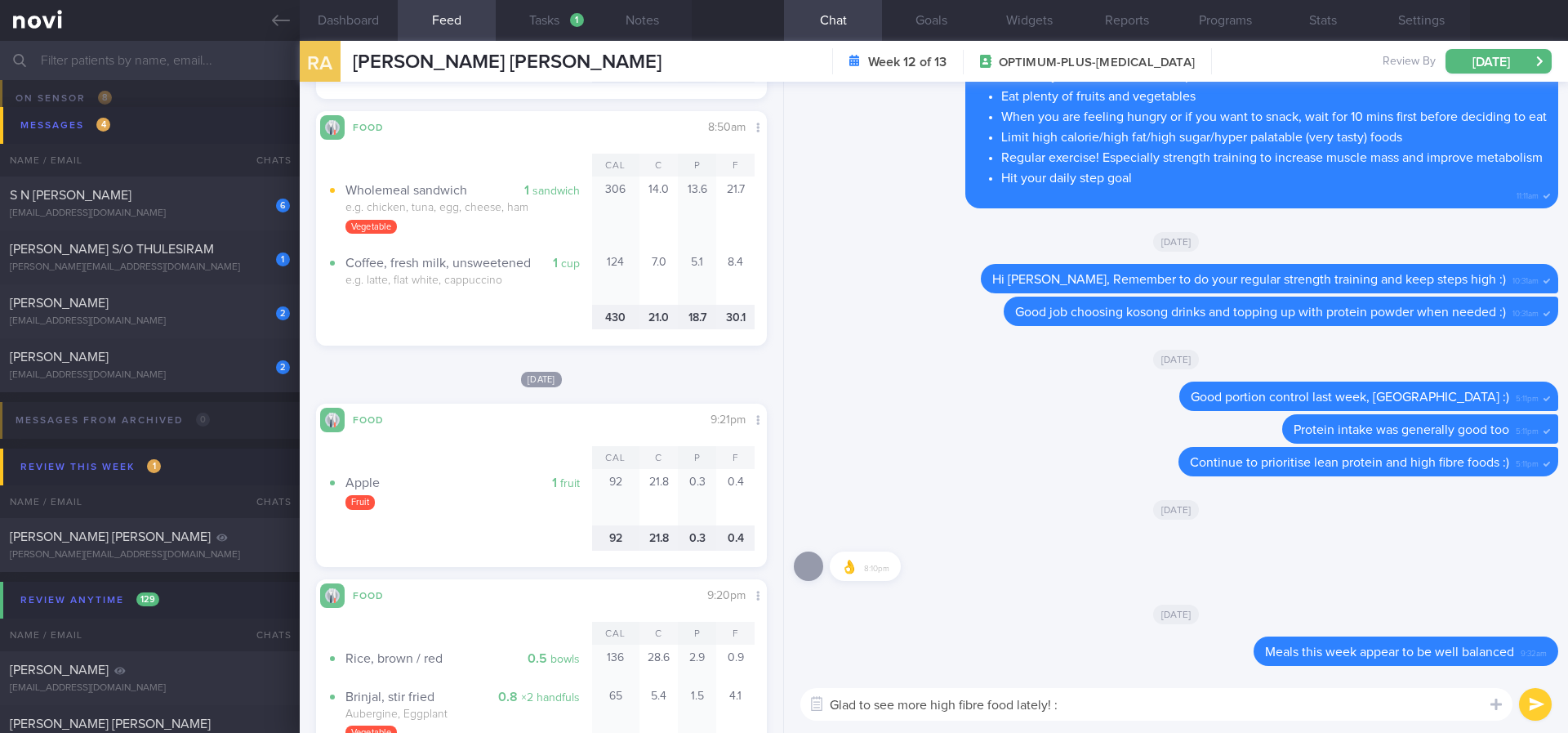
type textarea "Glad to see more high fibre food lately! :)"
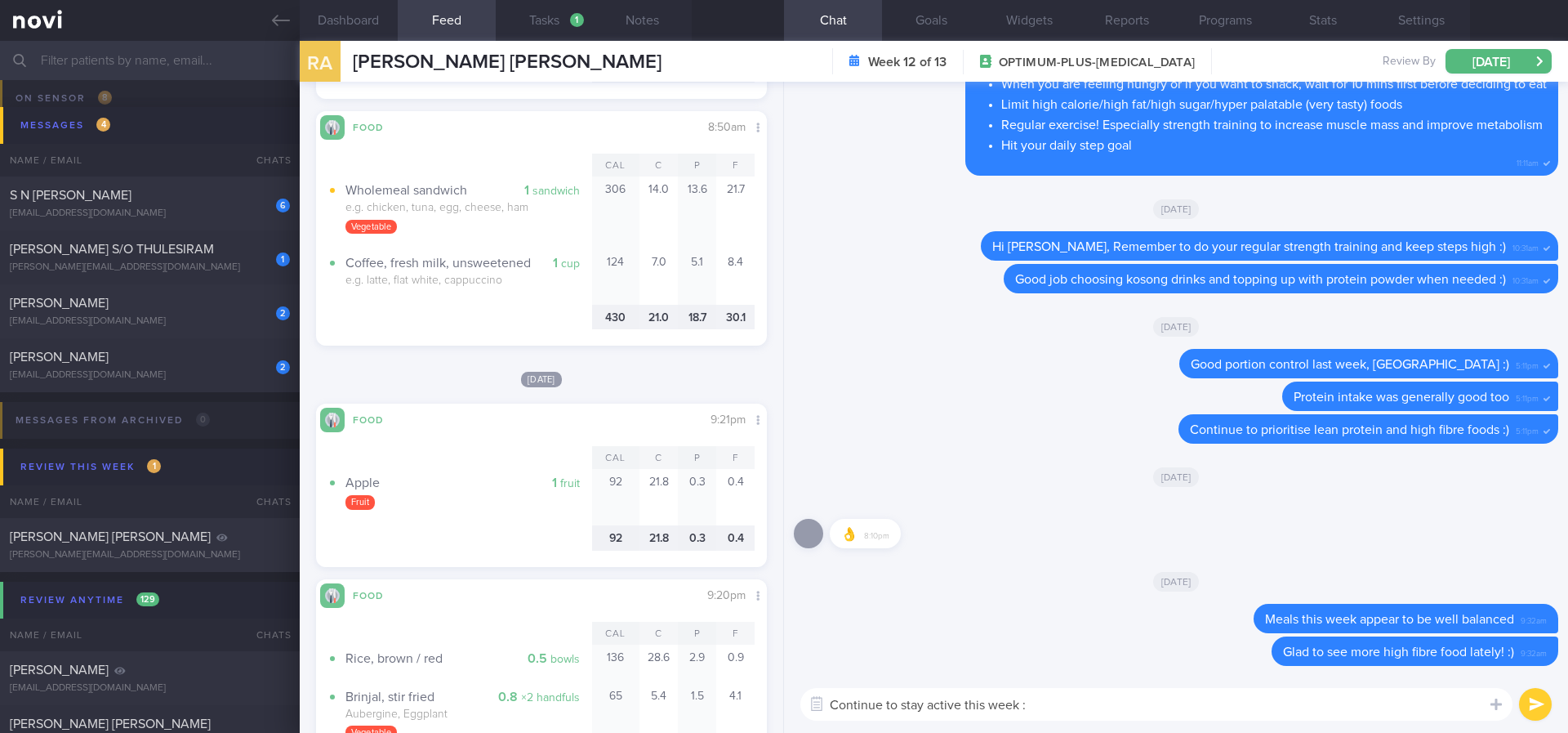
type textarea "Continue to stay active this week :)"
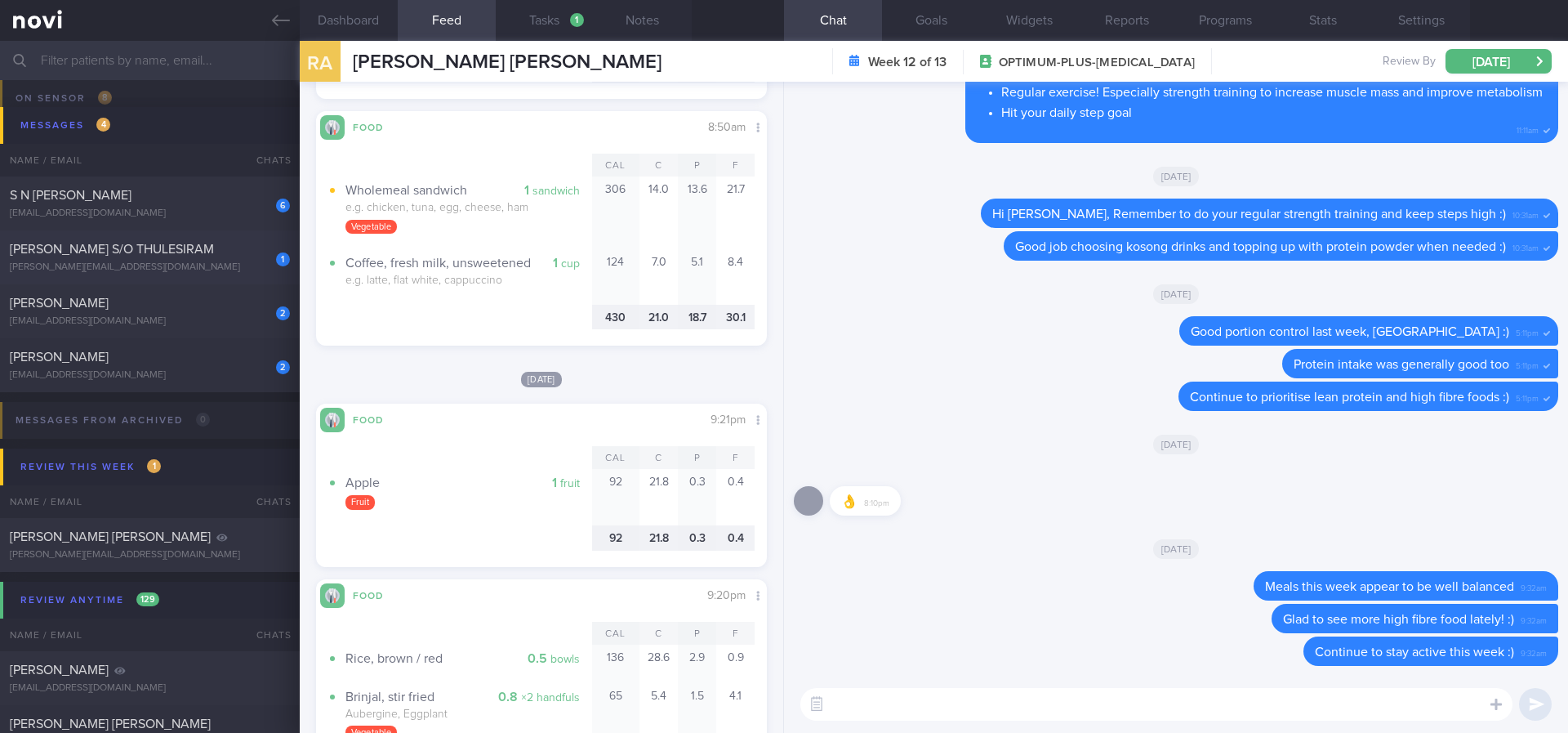
click at [176, 258] on div "1 GURURAJ S/O THULESIRAM gururaj.thulesiram@gmail.com" at bounding box center [150, 258] width 300 height 33
type input "Tracked"
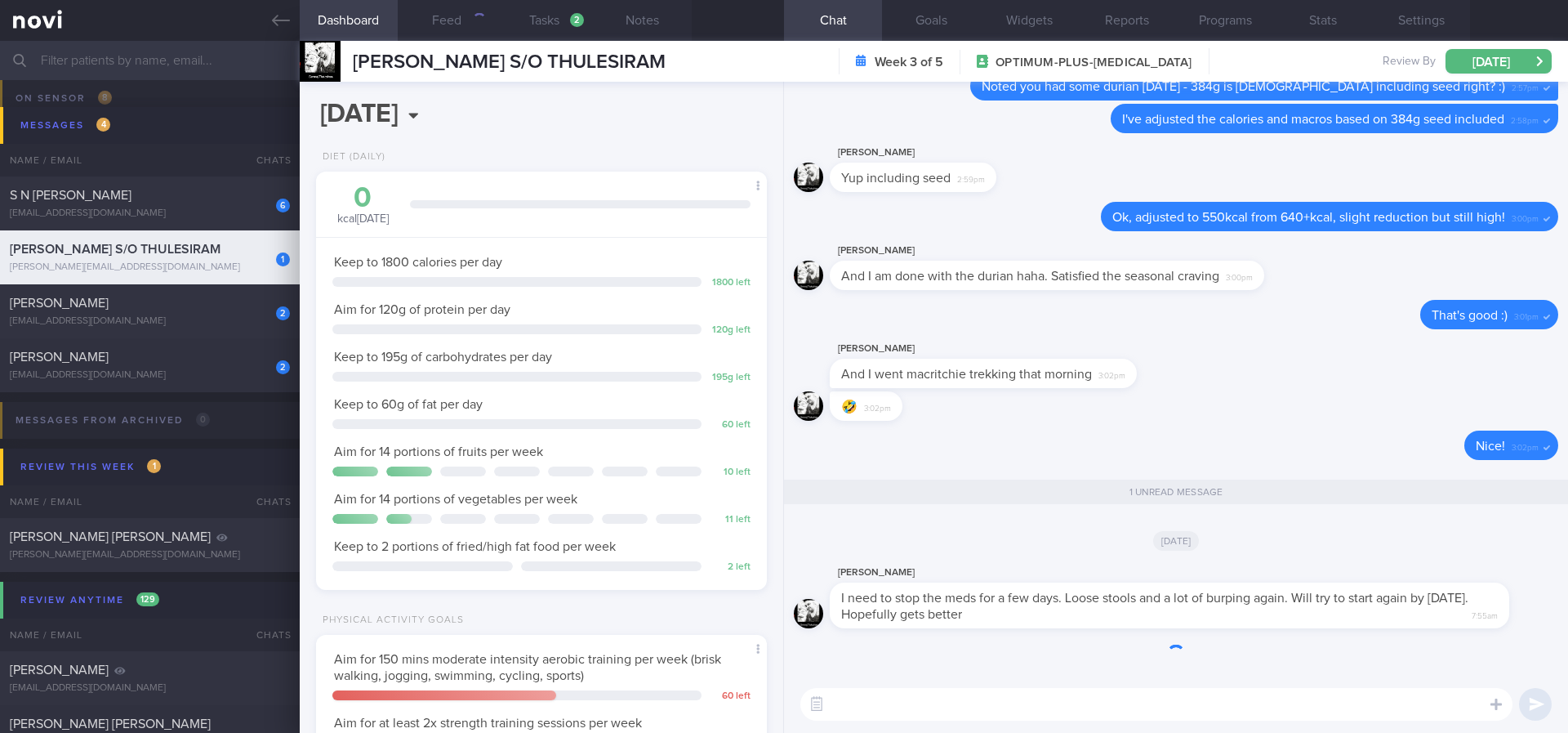
scroll to position [225, 403]
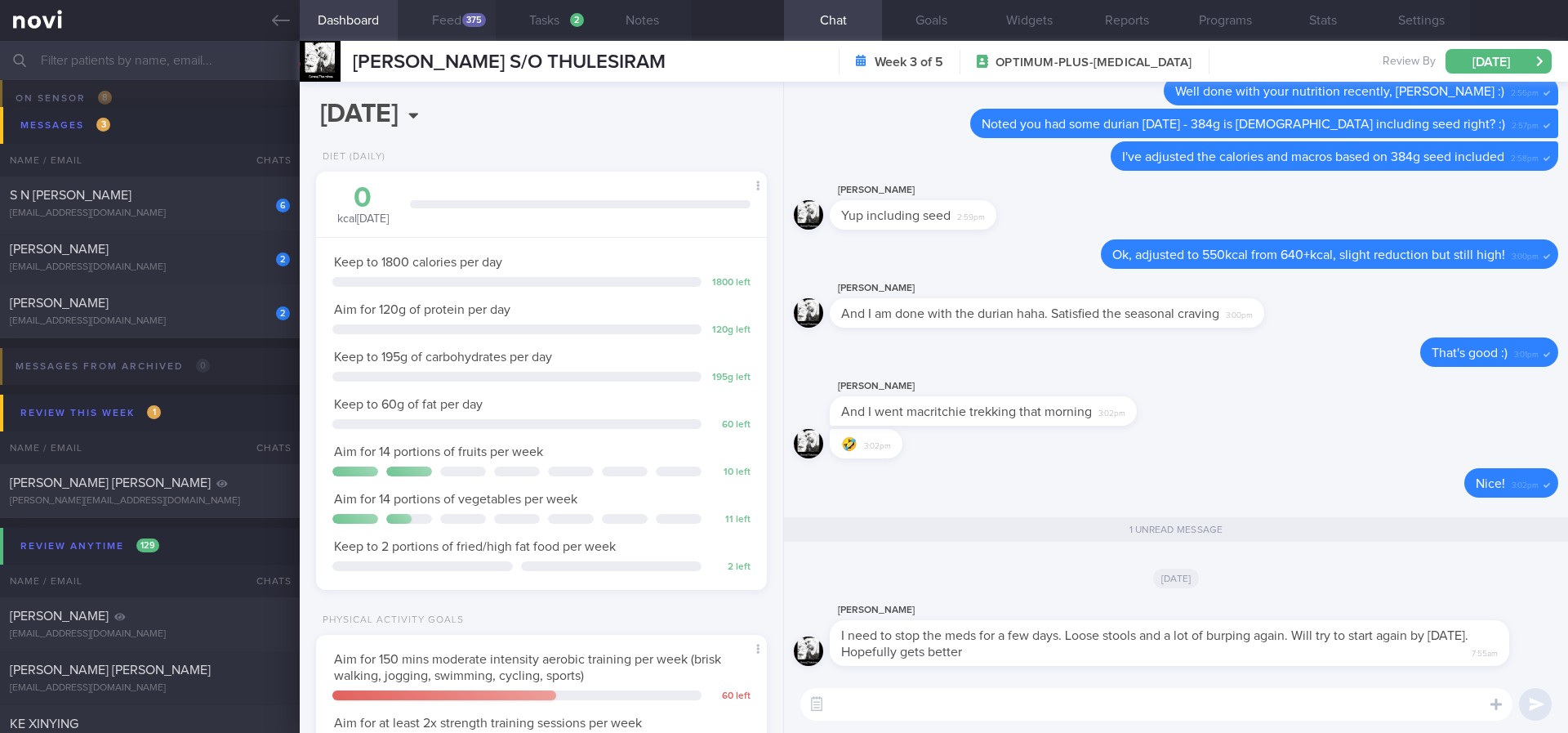
click at [469, 24] on div "375" at bounding box center [474, 20] width 24 height 14
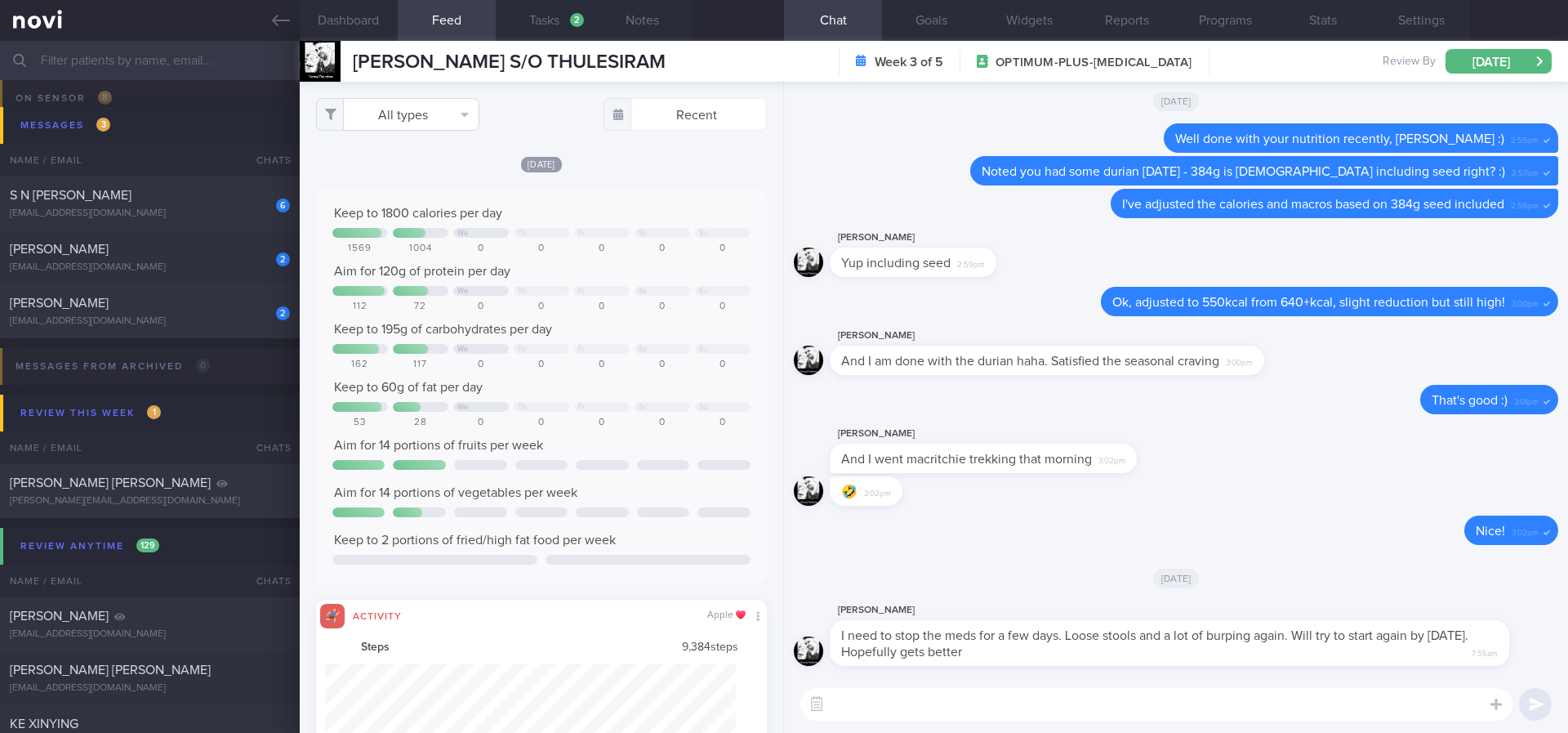
scroll to position [102, 412]
click at [425, 110] on button "All types" at bounding box center [398, 115] width 164 height 33
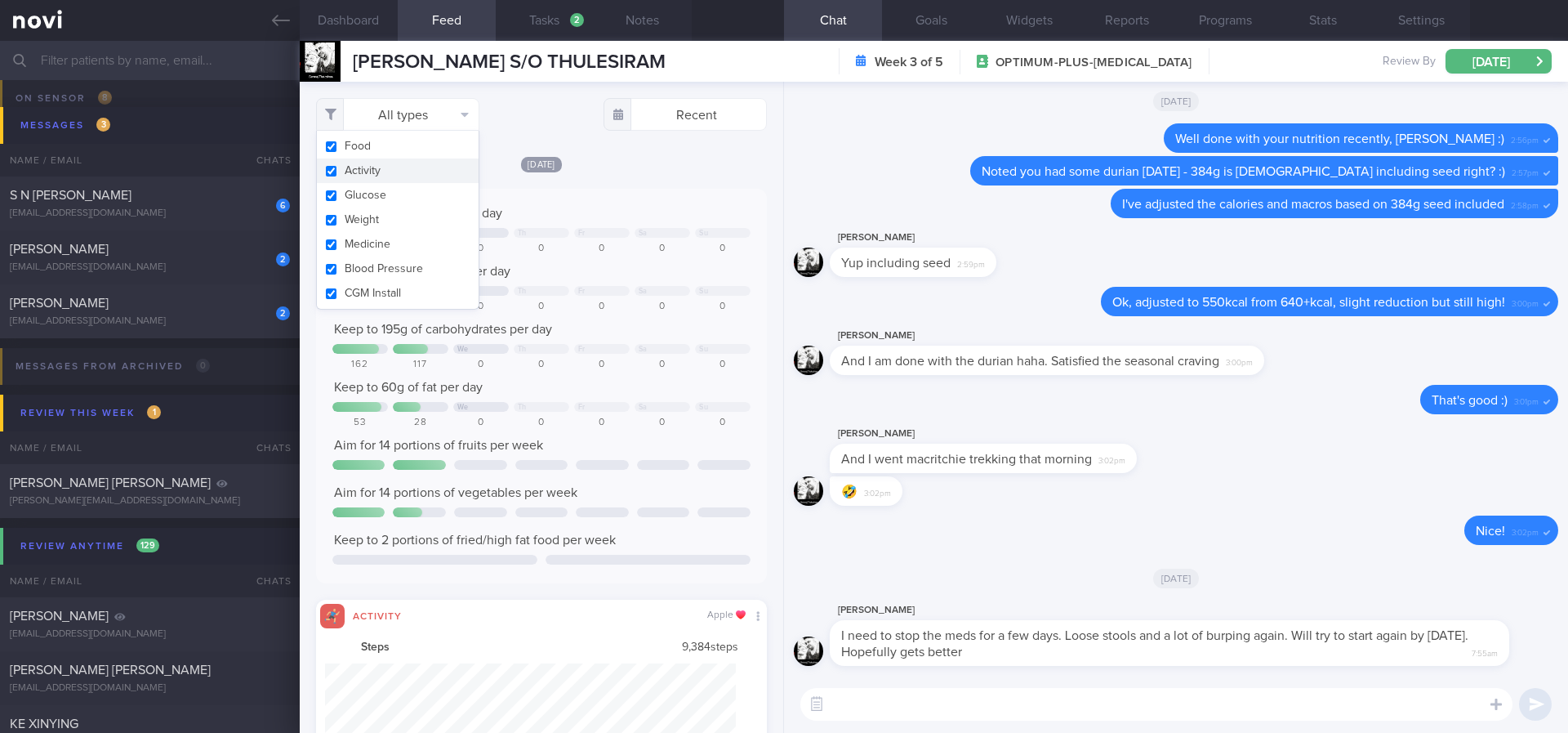
click at [407, 166] on button "Activity" at bounding box center [398, 171] width 162 height 24
checkbox input "false"
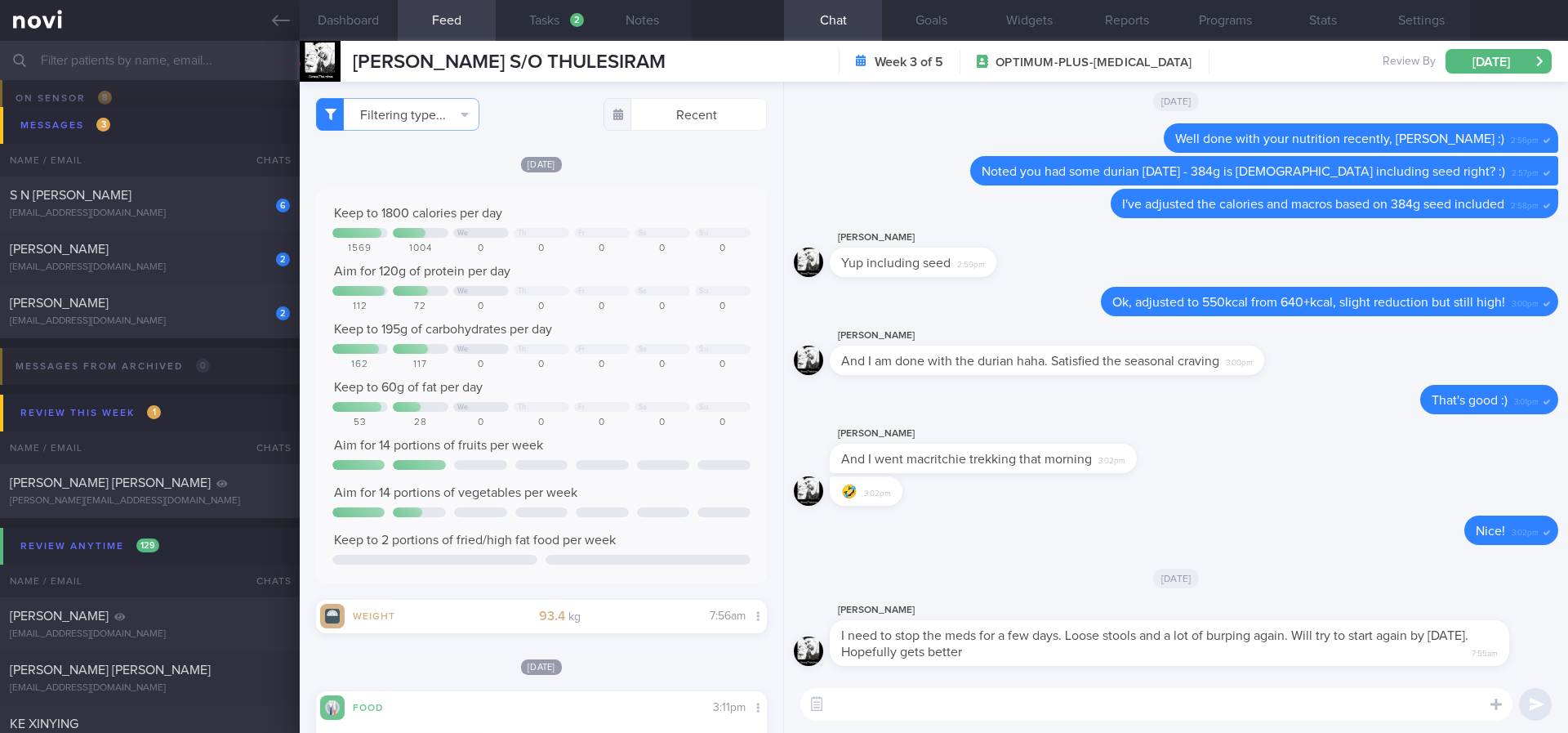
scroll to position [245, 0]
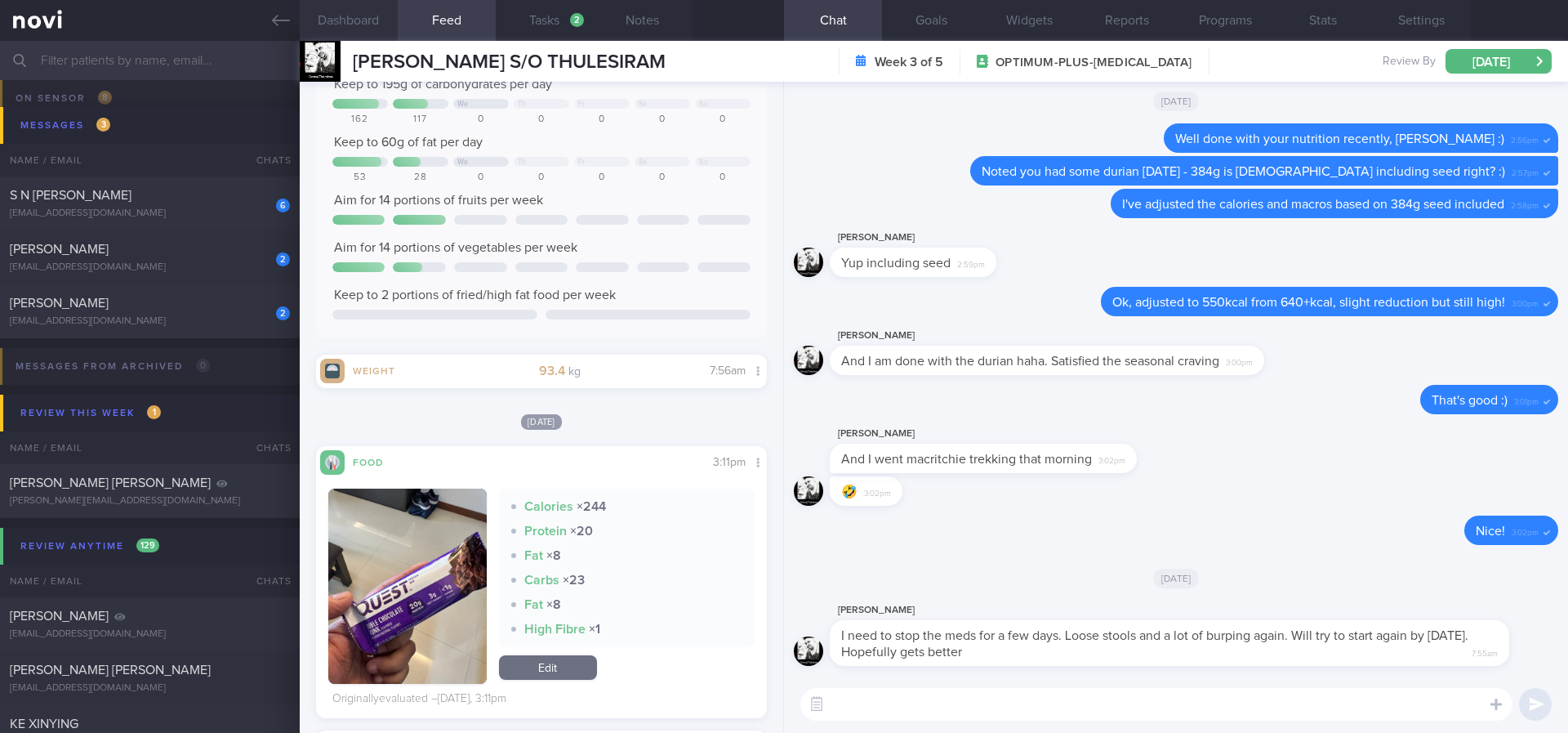
drag, startPoint x: 372, startPoint y: 29, endPoint x: 383, endPoint y: 32, distance: 11.4
click at [370, 29] on button "Dashboard" at bounding box center [348, 20] width 98 height 41
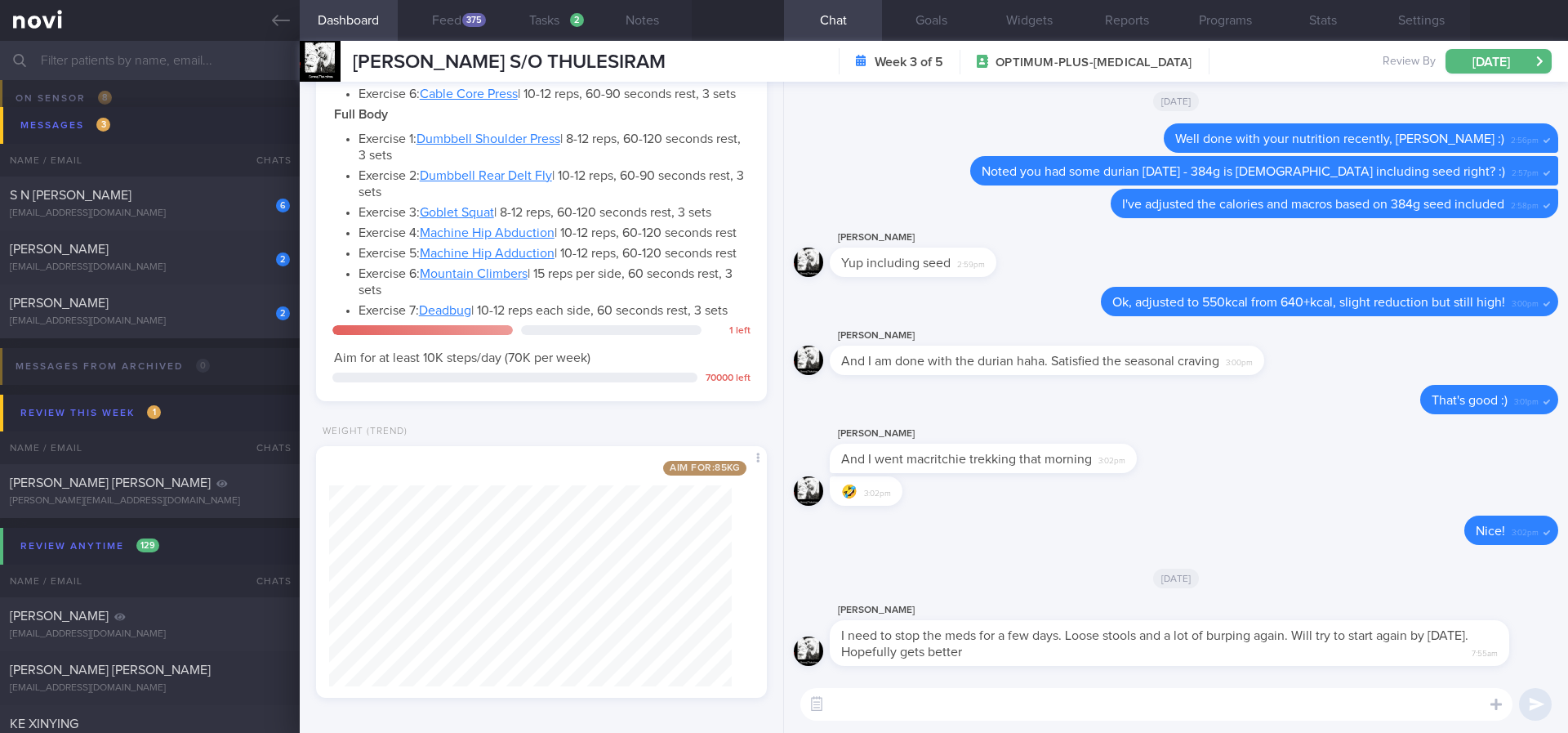
scroll to position [1142, 0]
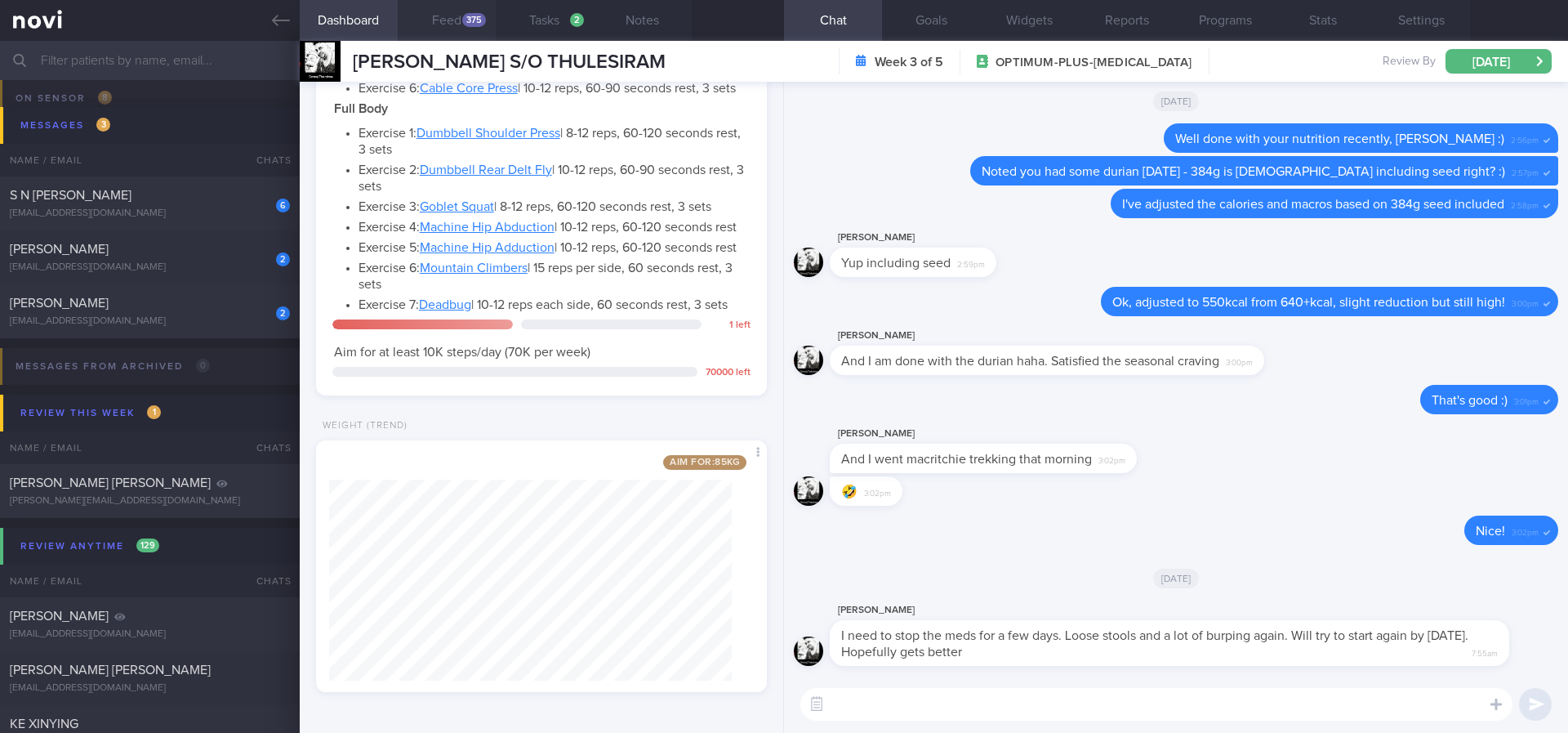
click at [483, 27] on button "Feed 375" at bounding box center [447, 20] width 98 height 41
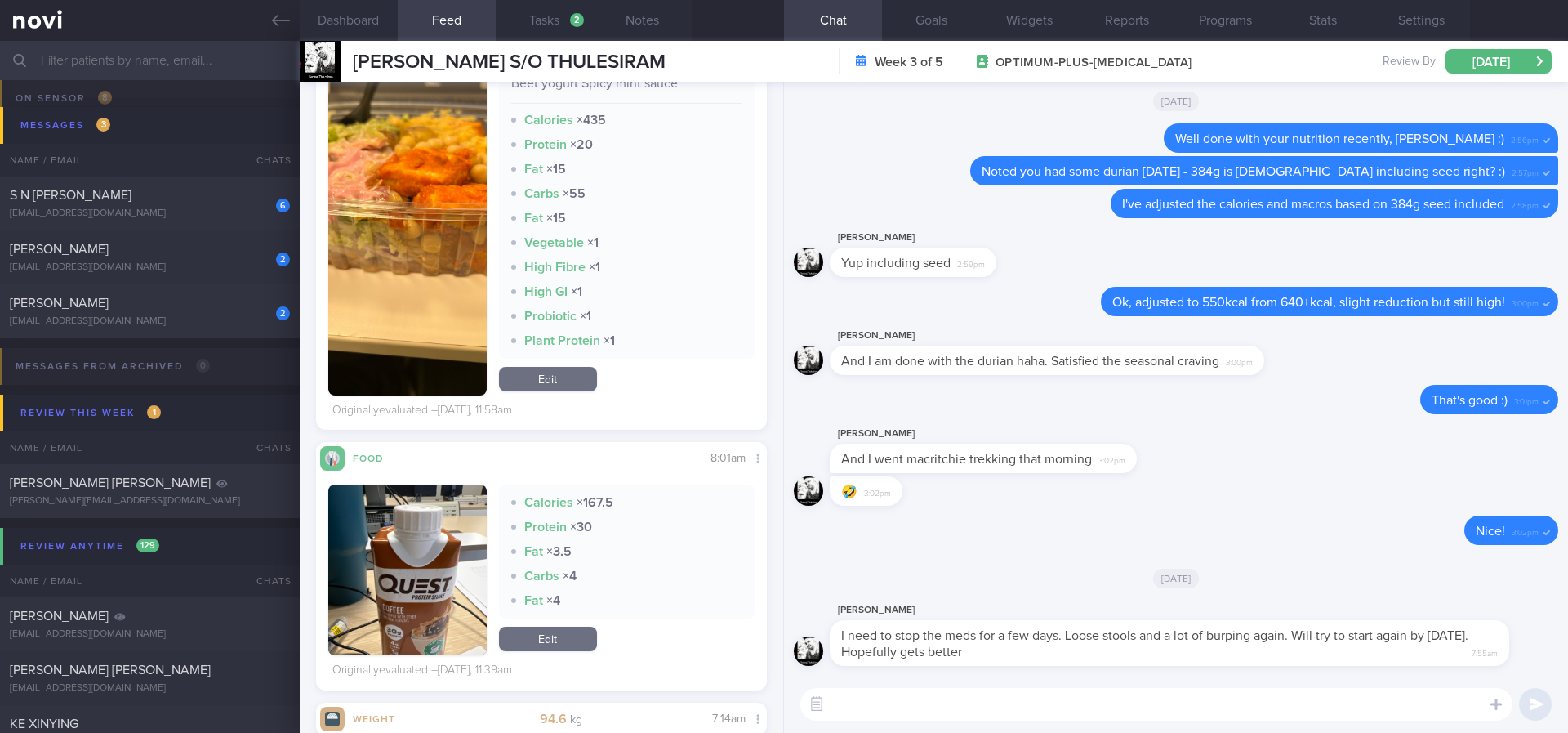
scroll to position [1593, 0]
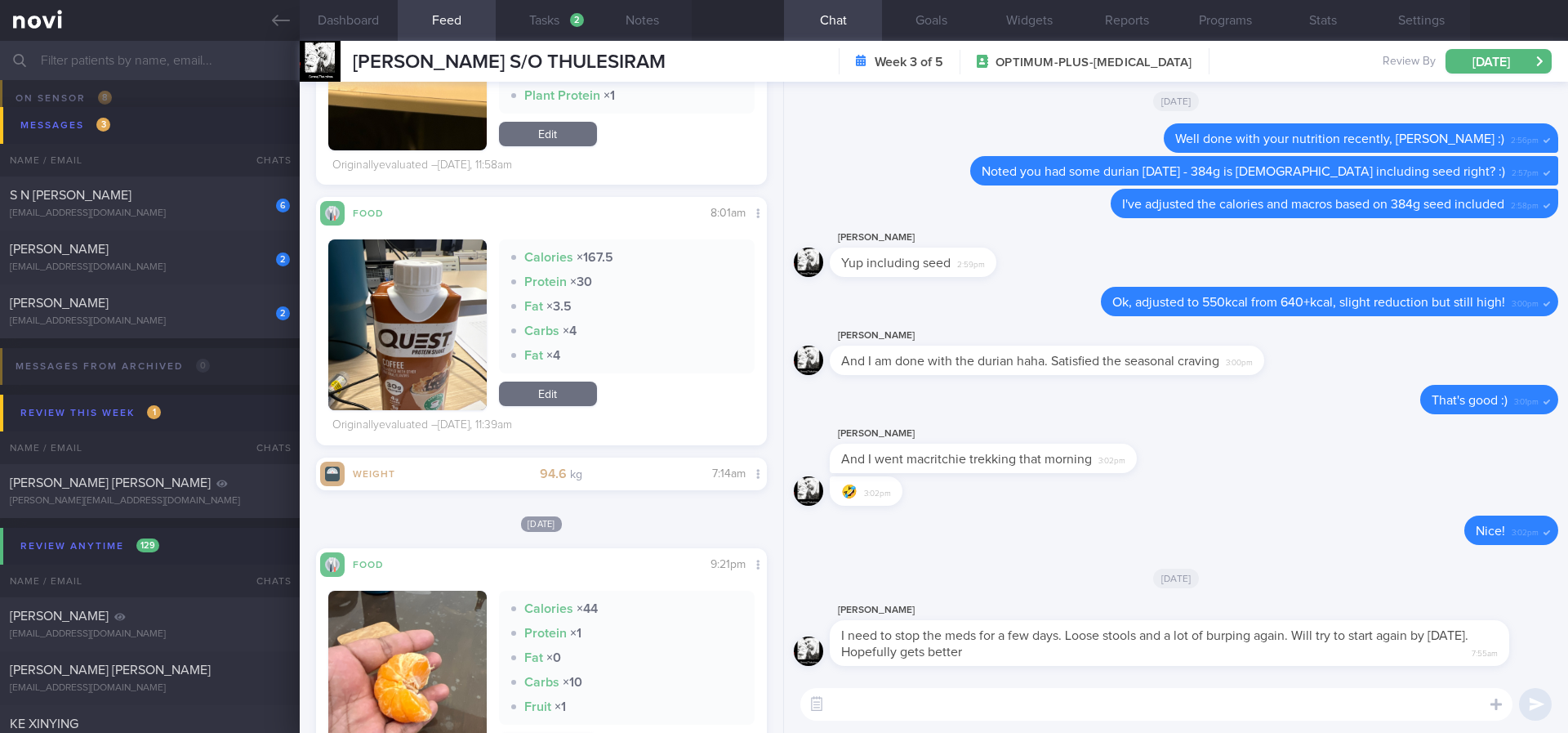
click at [1093, 691] on textarea at bounding box center [1157, 704] width 713 height 33
click at [1089, 699] on textarea at bounding box center [1157, 704] width 713 height 33
type textarea "O"
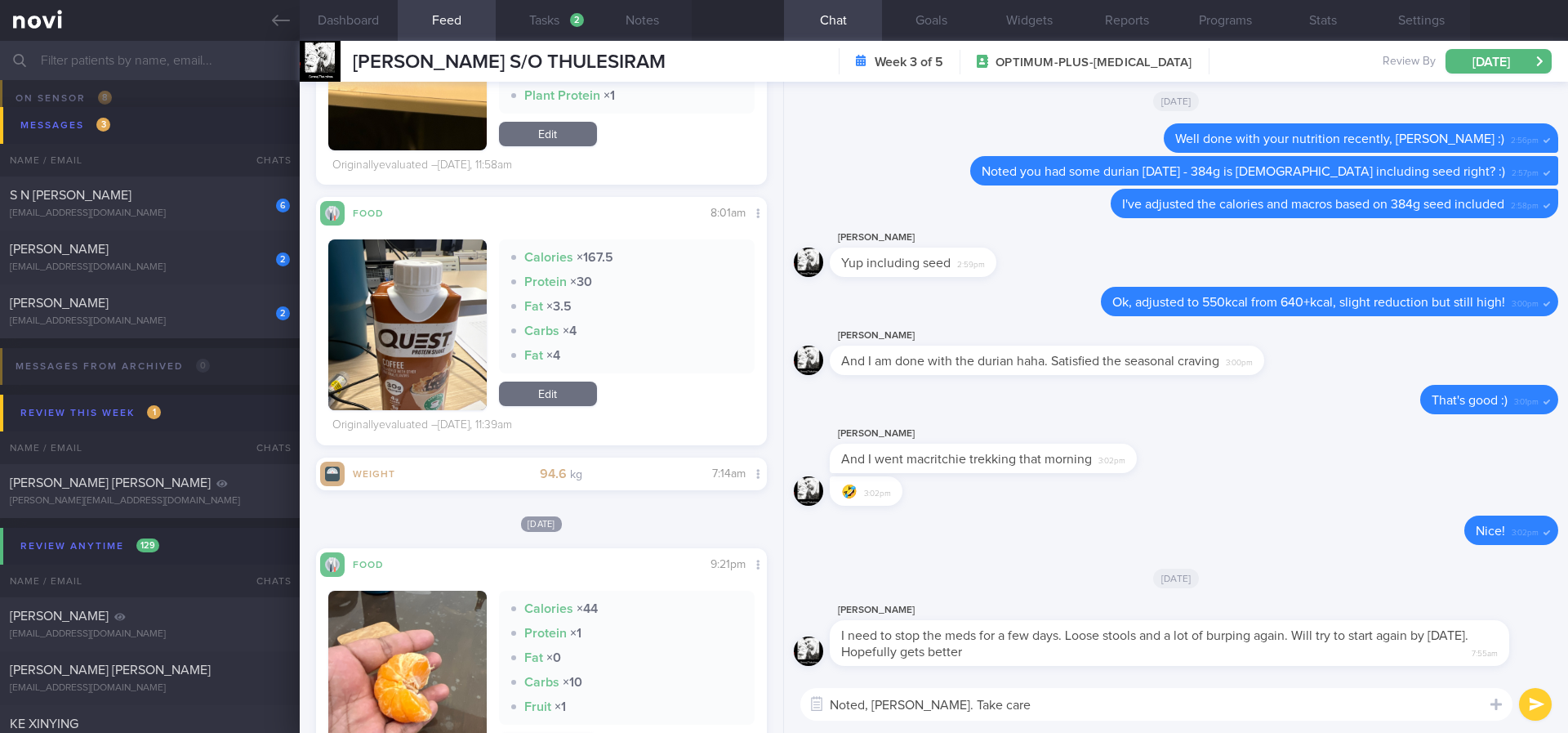
type textarea "Noted, Gururaj. Take care!"
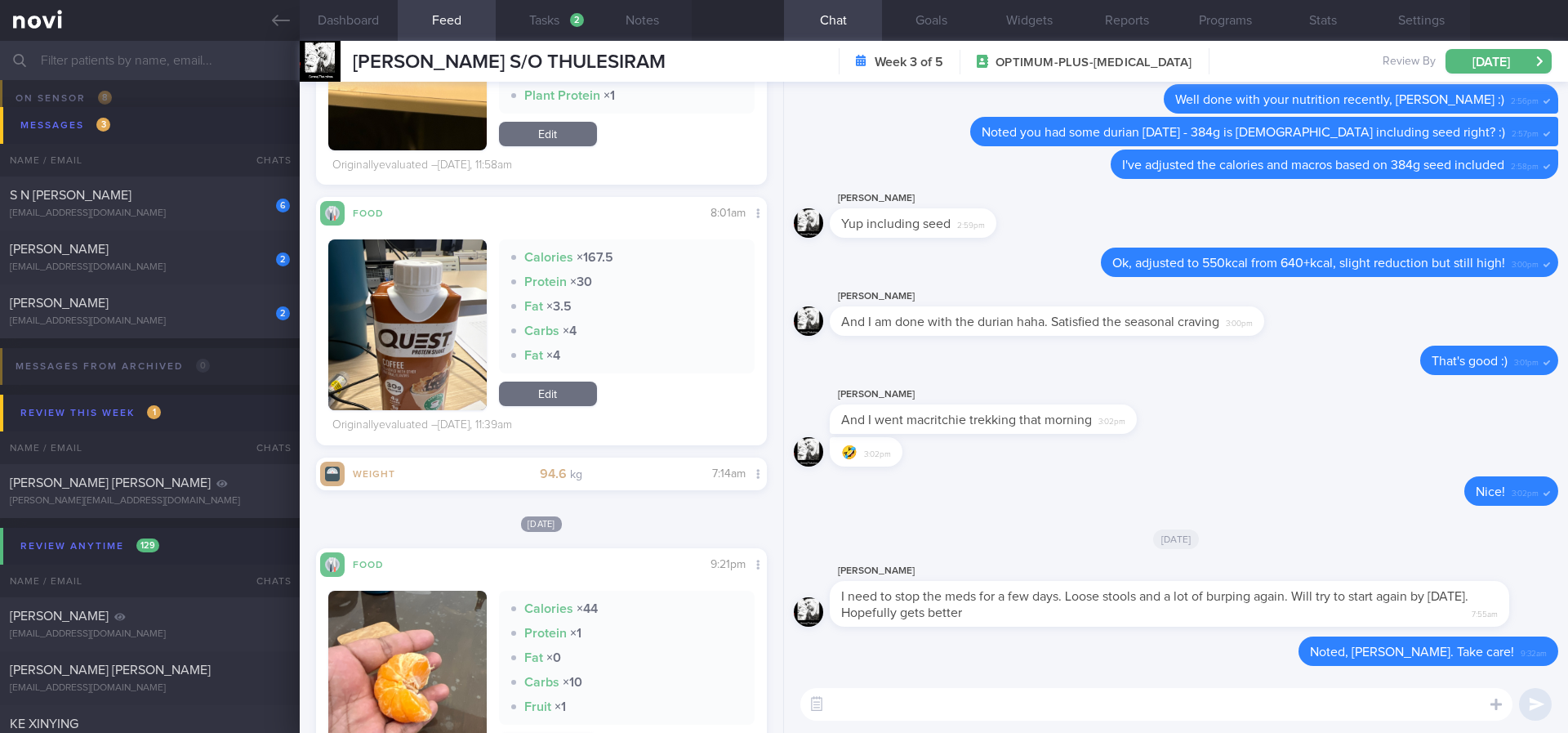
click at [1032, 703] on textarea at bounding box center [1157, 704] width 713 height 33
paste textarea "Here are some ways to limit bloating/heartburn: - Avoid large meals and overeat…"
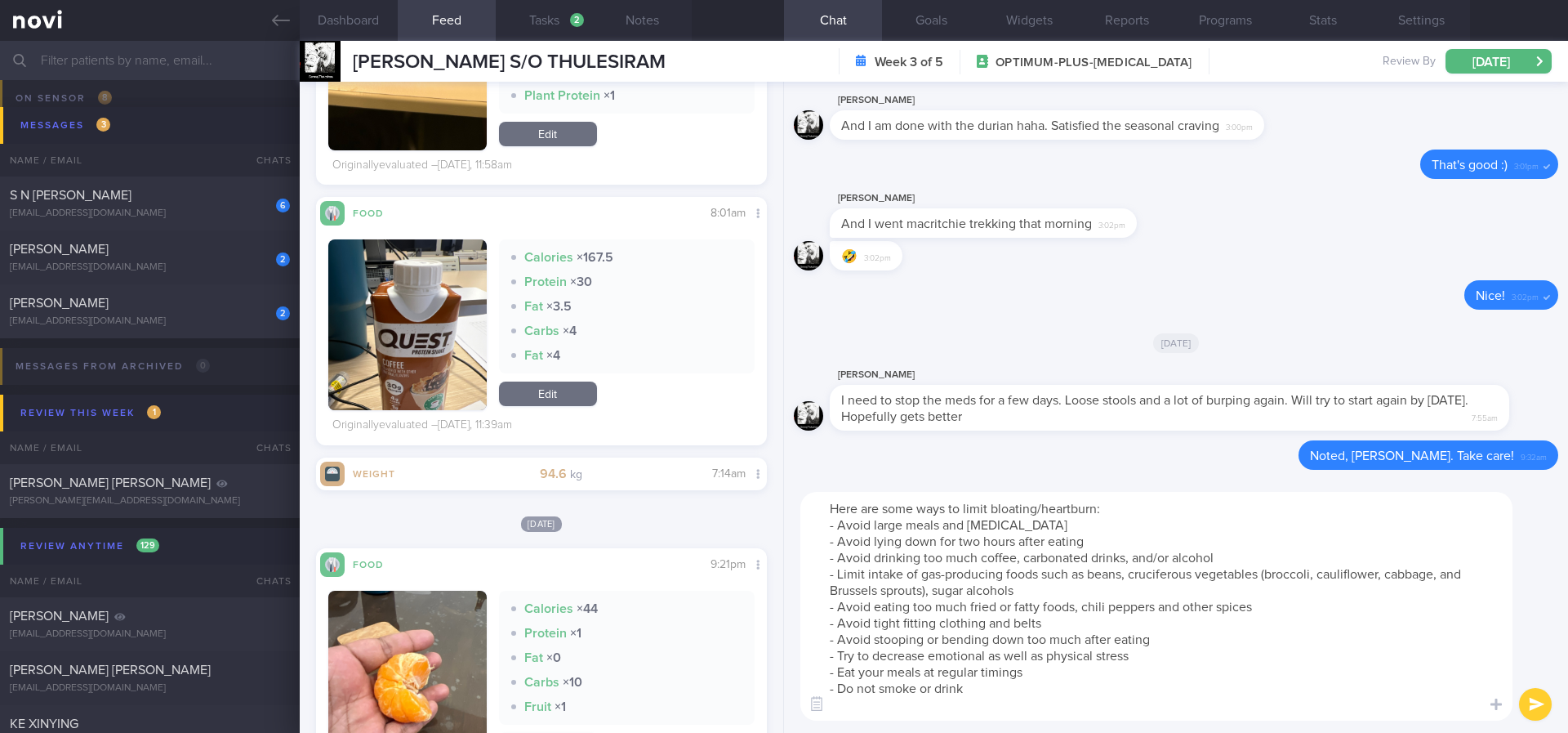
drag, startPoint x: 1124, startPoint y: 506, endPoint x: 1043, endPoint y: 506, distance: 81.0
click at [1043, 506] on textarea "Here are some ways to limit bloating/heartburn: - Avoid large meals and overeat…" at bounding box center [1157, 606] width 713 height 229
click at [1074, 547] on textarea "Here are some ways to limit bloating: - Avoid large meals and overeating - Avoi…" at bounding box center [1157, 606] width 713 height 229
click at [1051, 711] on textarea "Here are some ways to limit bloating: - Avoid large meals and overeating - Avoi…" at bounding box center [1157, 606] width 713 height 229
drag, startPoint x: 1009, startPoint y: 691, endPoint x: 760, endPoint y: 692, distance: 249.0
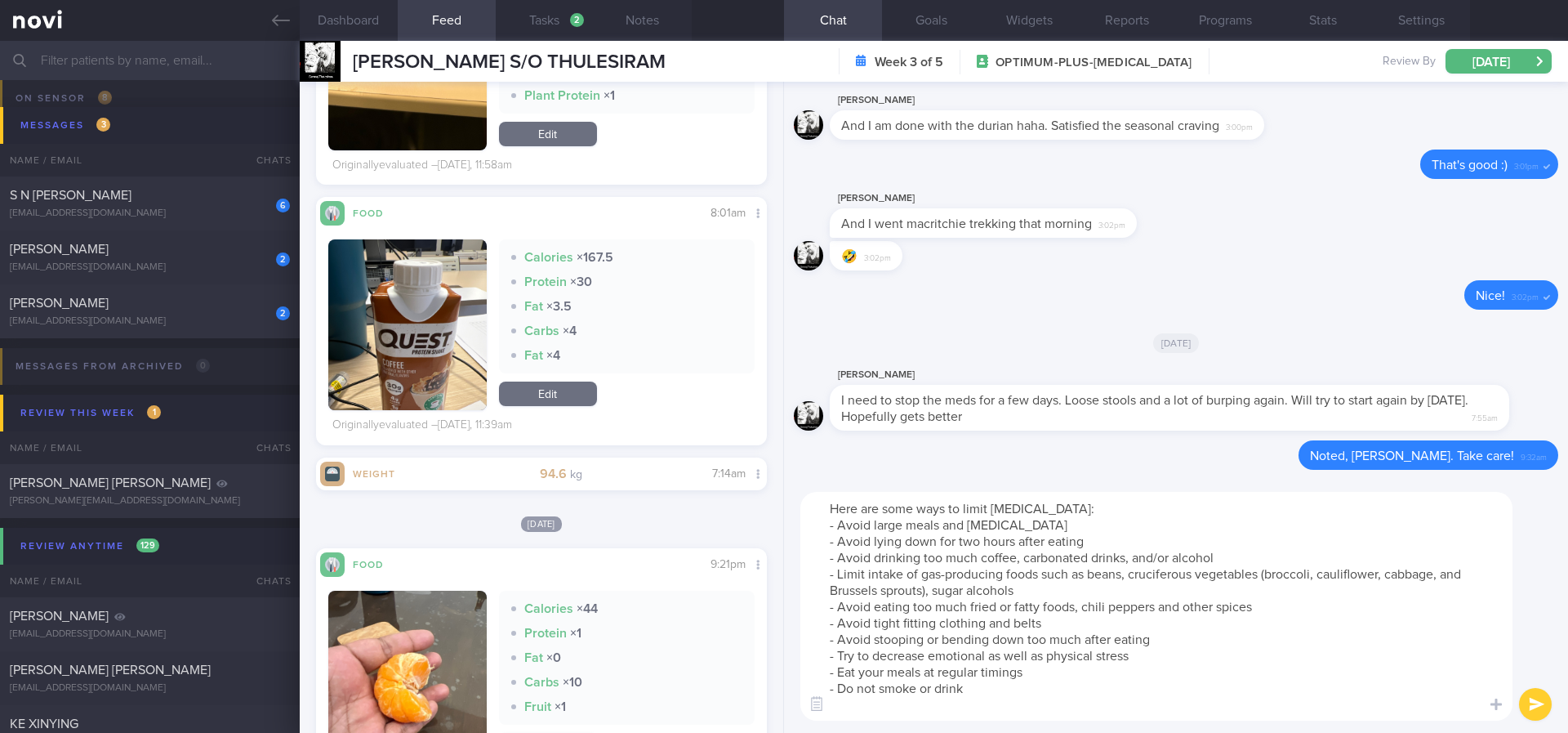
click at [760, 692] on div "Dashboard Feed 375 Tasks 2 Notes Chat Goals Widgets Reports Programs Stats Sett…" at bounding box center [934, 387] width 1268 height 692
click at [968, 730] on div "Here are some ways to limit bloating: - Avoid large meals and overeating - Avoi…" at bounding box center [1176, 606] width 784 height 254
click at [961, 715] on textarea "Here are some ways to limit bloating: - Avoid large meals and overeating - Avoi…" at bounding box center [1157, 606] width 713 height 229
type textarea "Here are some ways to limit bloating: - Avoid large meals and overeating - Avoi…"
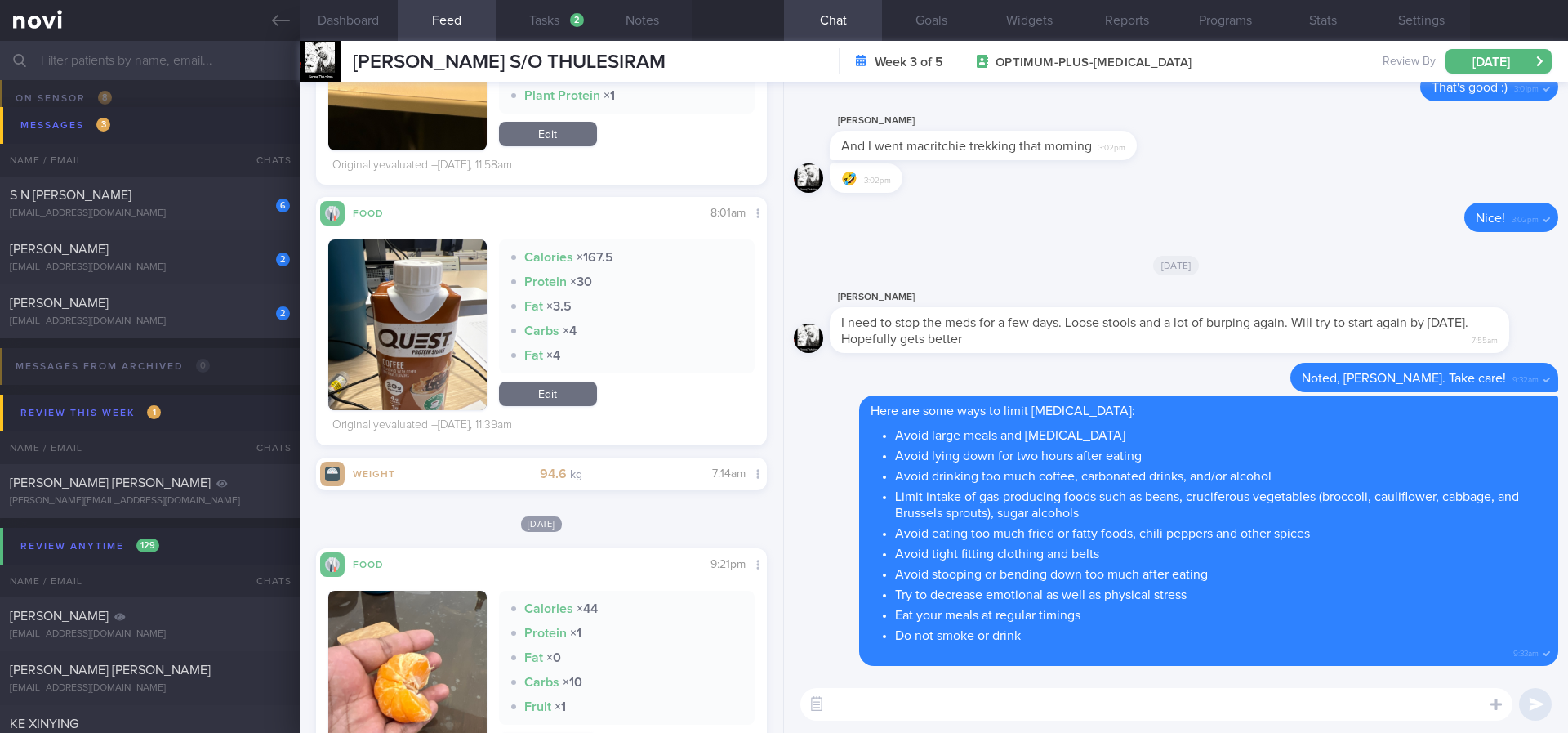
paste textarea "If you experience mild to severe diarrhoea or other digestive problems, drink p…"
click at [365, 26] on button "Dashboard" at bounding box center [348, 20] width 98 height 41
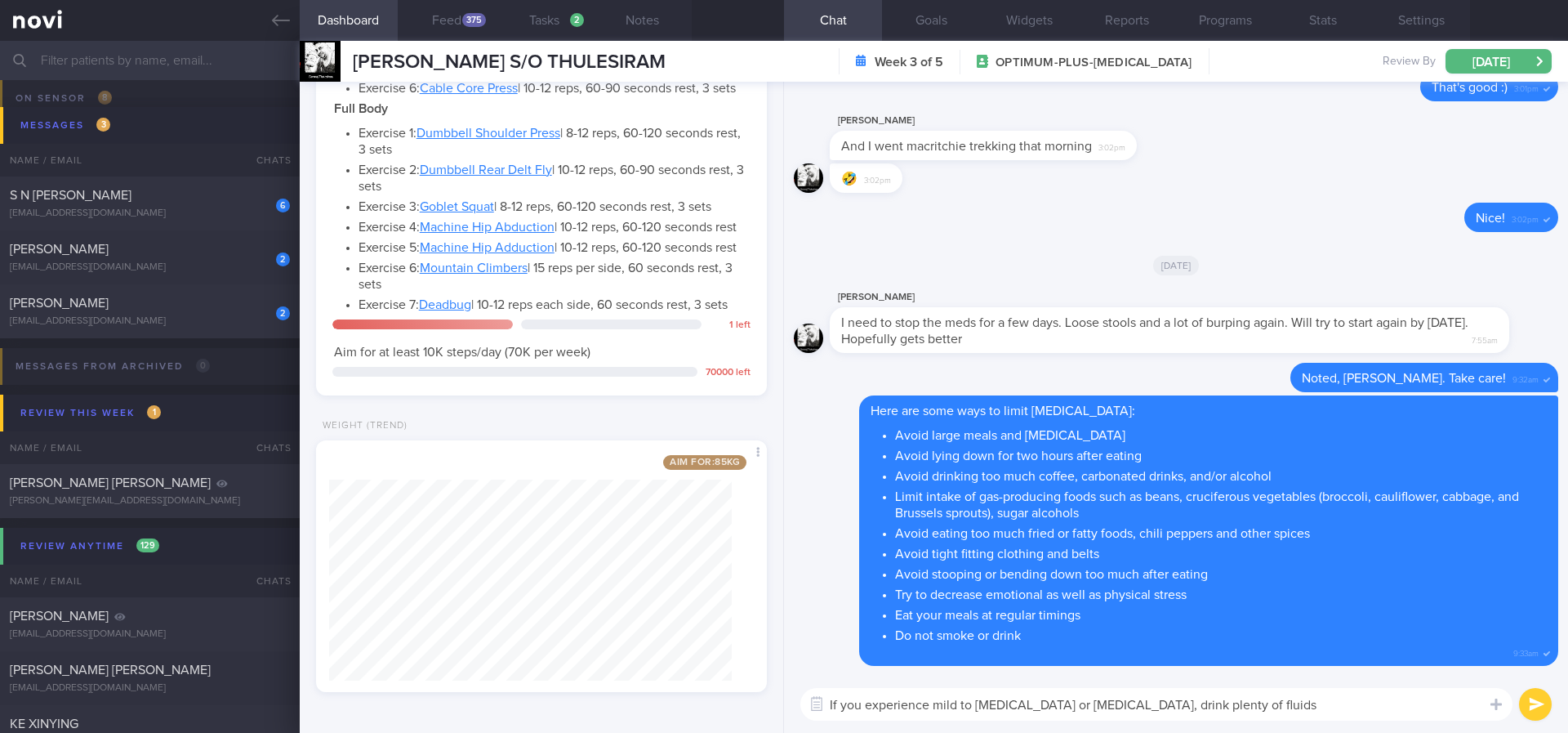
click at [1387, 706] on textarea "If you experience mild to severe diarrhoea or other digestive problems, drink p…" at bounding box center [1157, 704] width 713 height 33
type textarea "If you experience mild to severe diarrhoea or other digestive problems, drink p…"
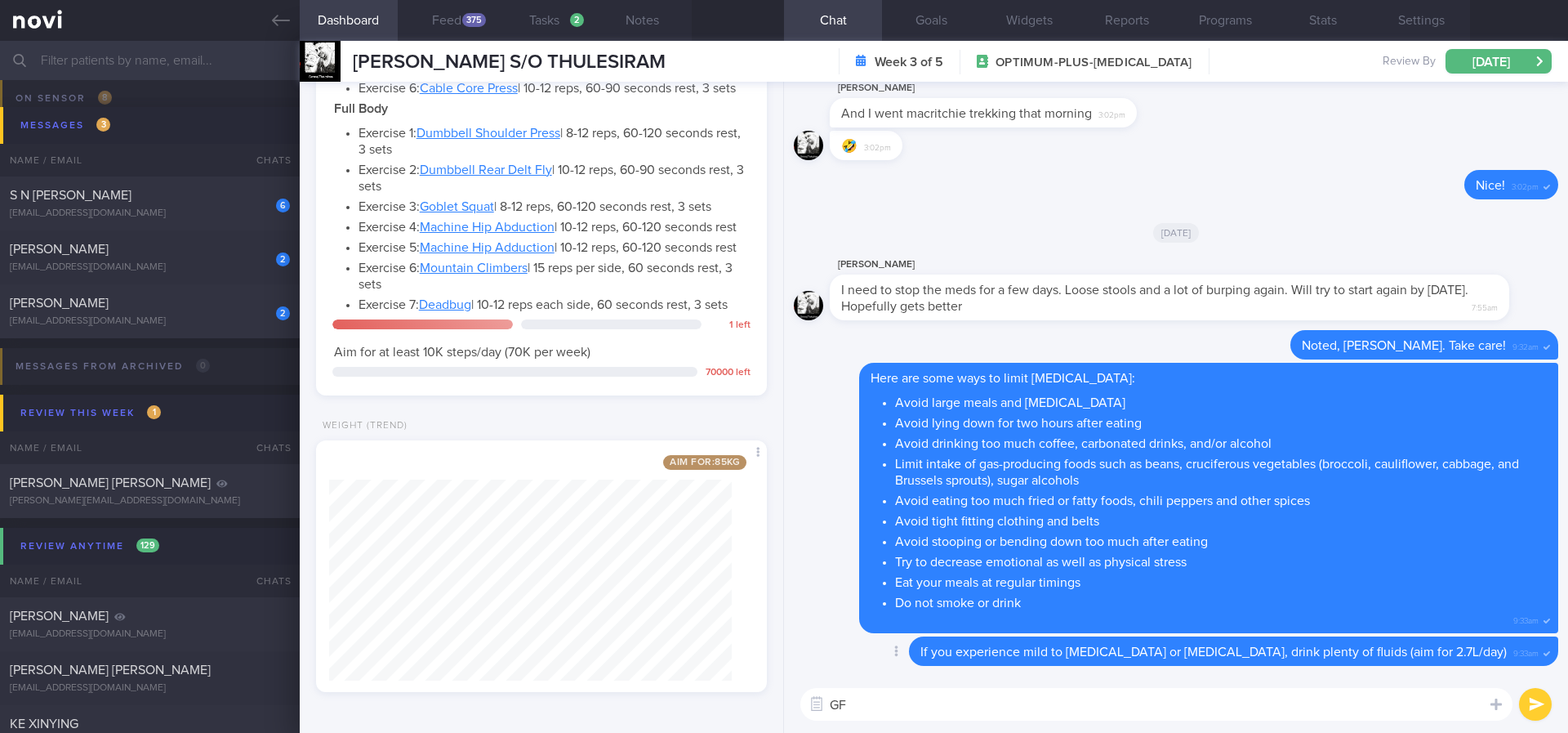
type textarea "G"
type textarea "Feel better soon!"
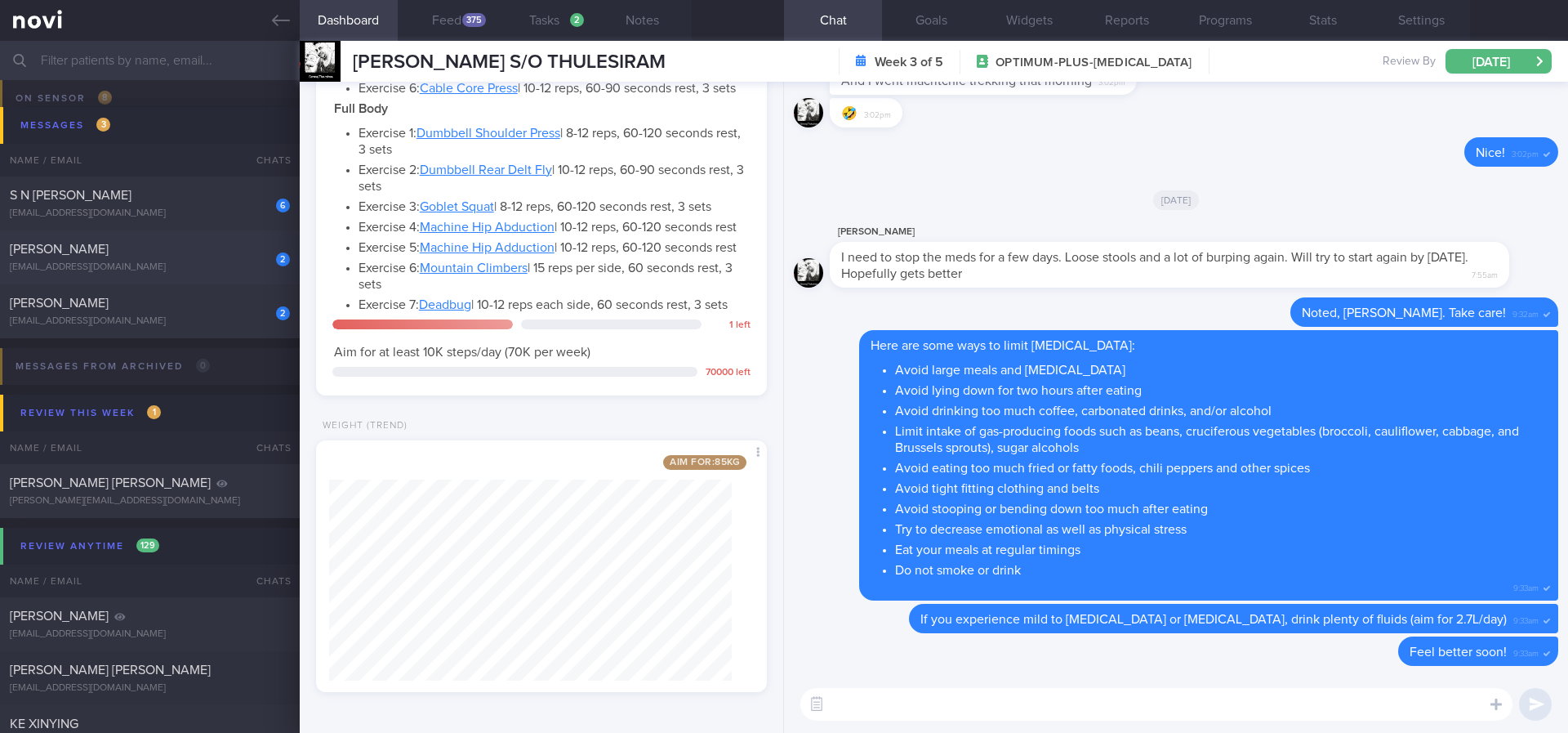
click at [245, 246] on div "[PERSON_NAME]" at bounding box center [147, 249] width 276 height 17
type input "tracked"
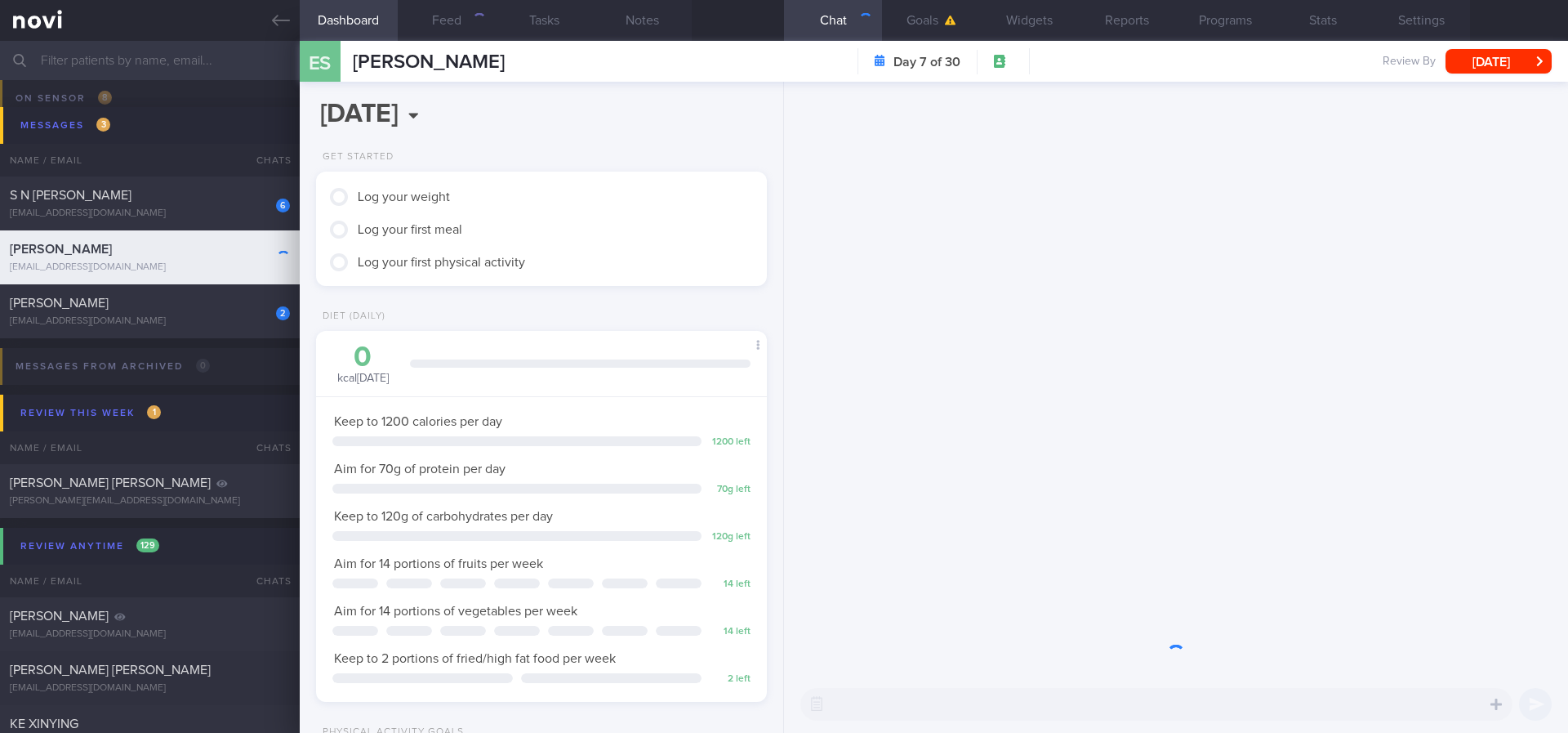
scroll to position [225, 403]
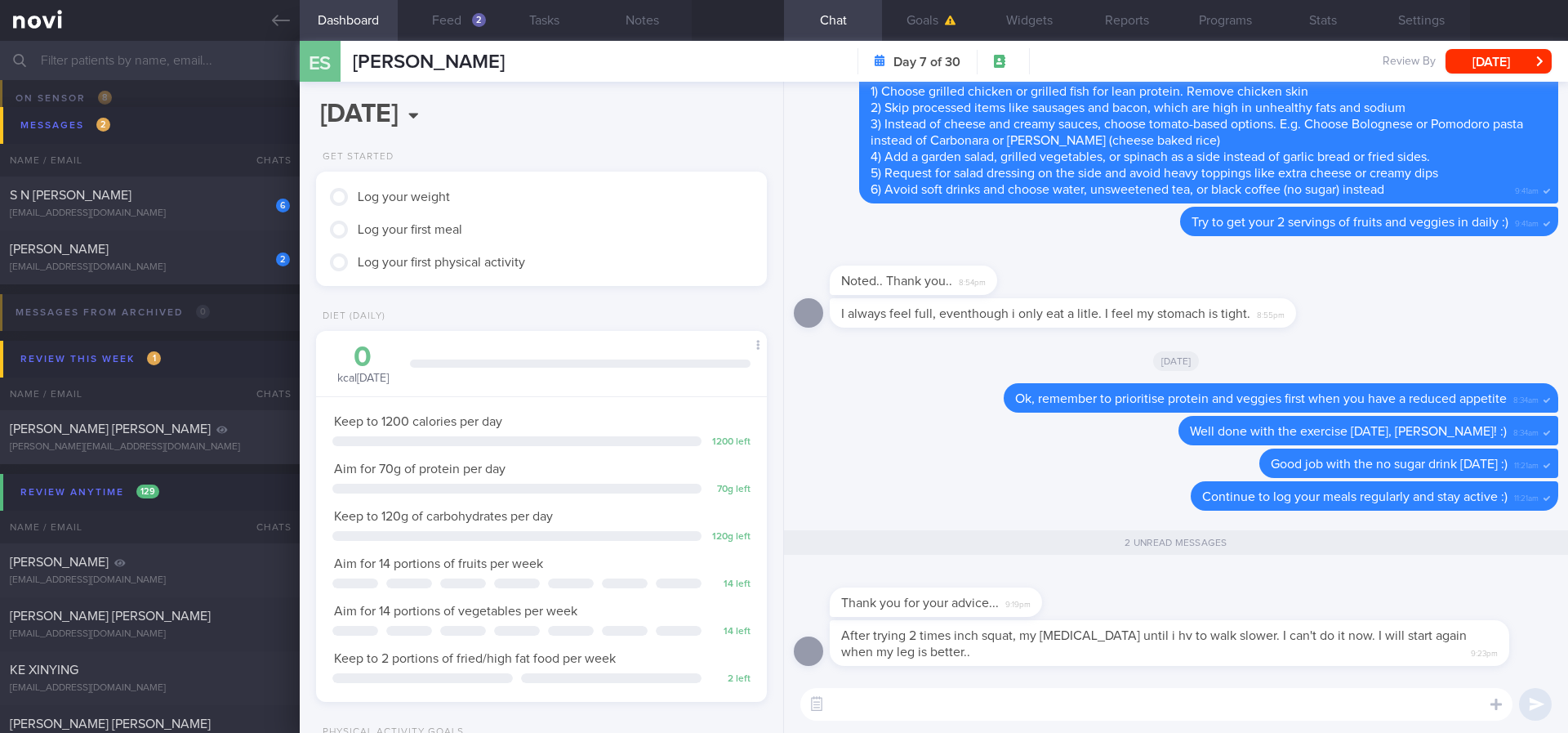
click at [966, 696] on textarea at bounding box center [1157, 704] width 713 height 33
click at [645, 27] on button "Notes" at bounding box center [643, 20] width 98 height 41
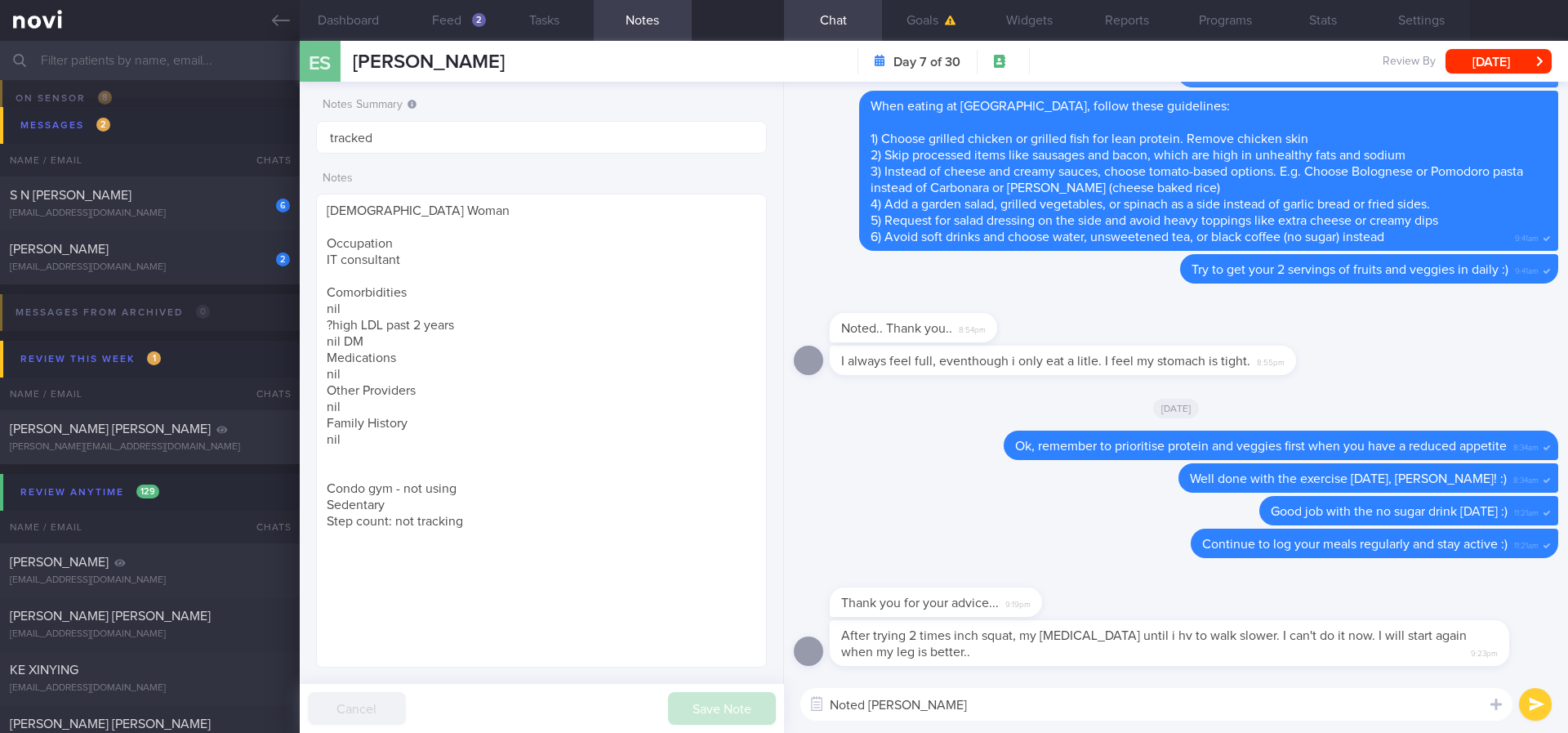
click at [983, 700] on textarea "Noted Elizabeth" at bounding box center [1157, 704] width 713 height 33
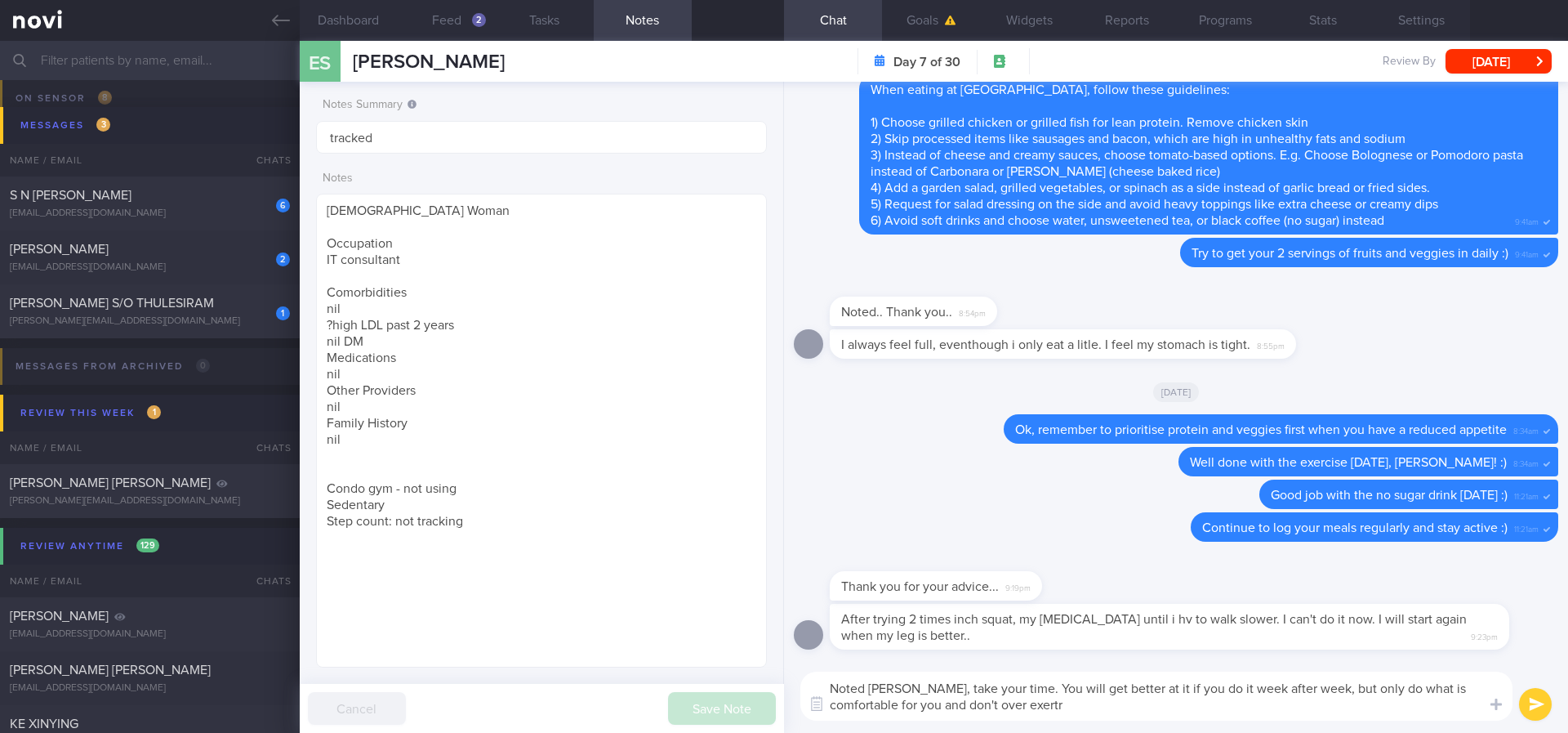
type textarea "Noted Elizabeth, take your time. You will get better at it if you do it week af…"
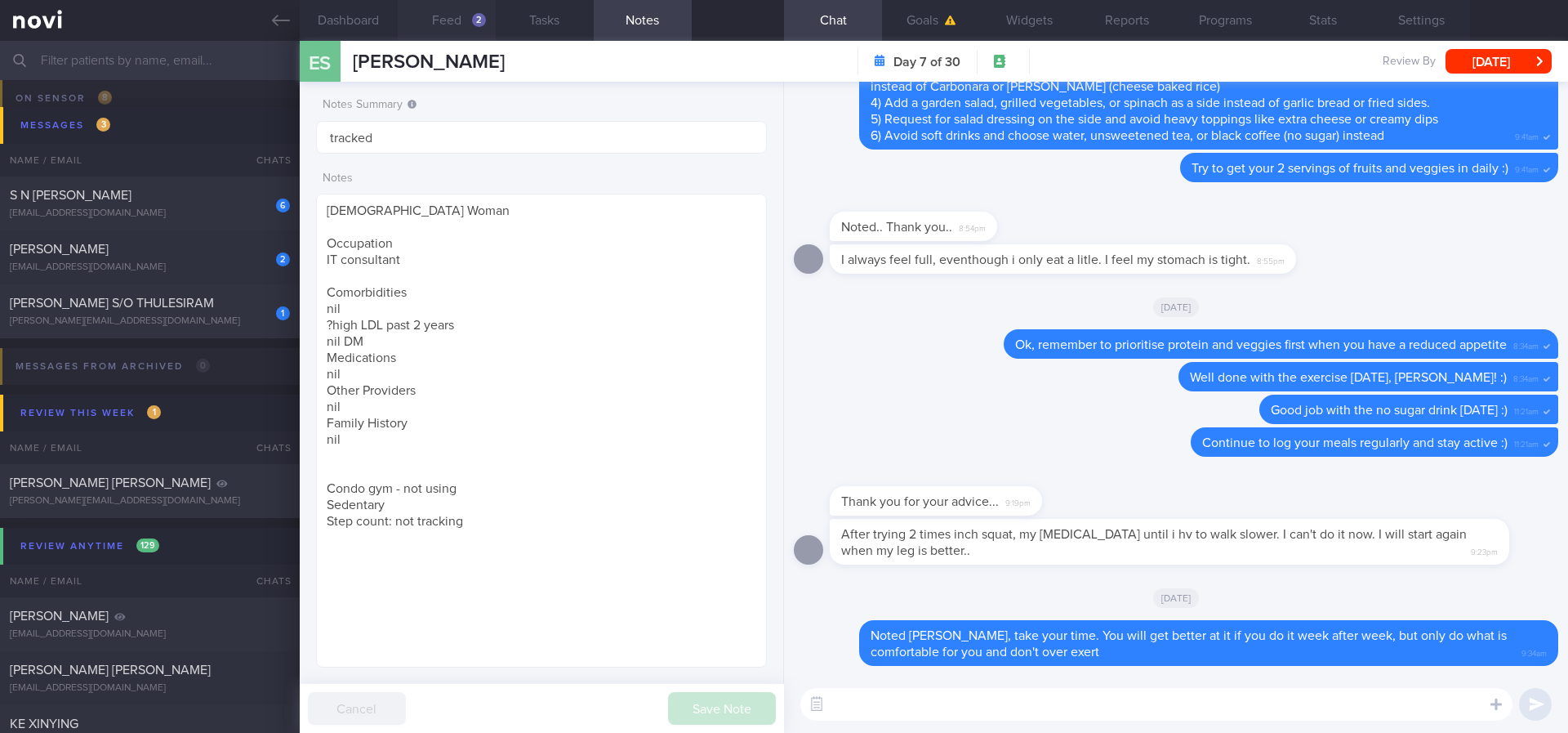
click at [447, 30] on button "Feed 2" at bounding box center [447, 20] width 98 height 41
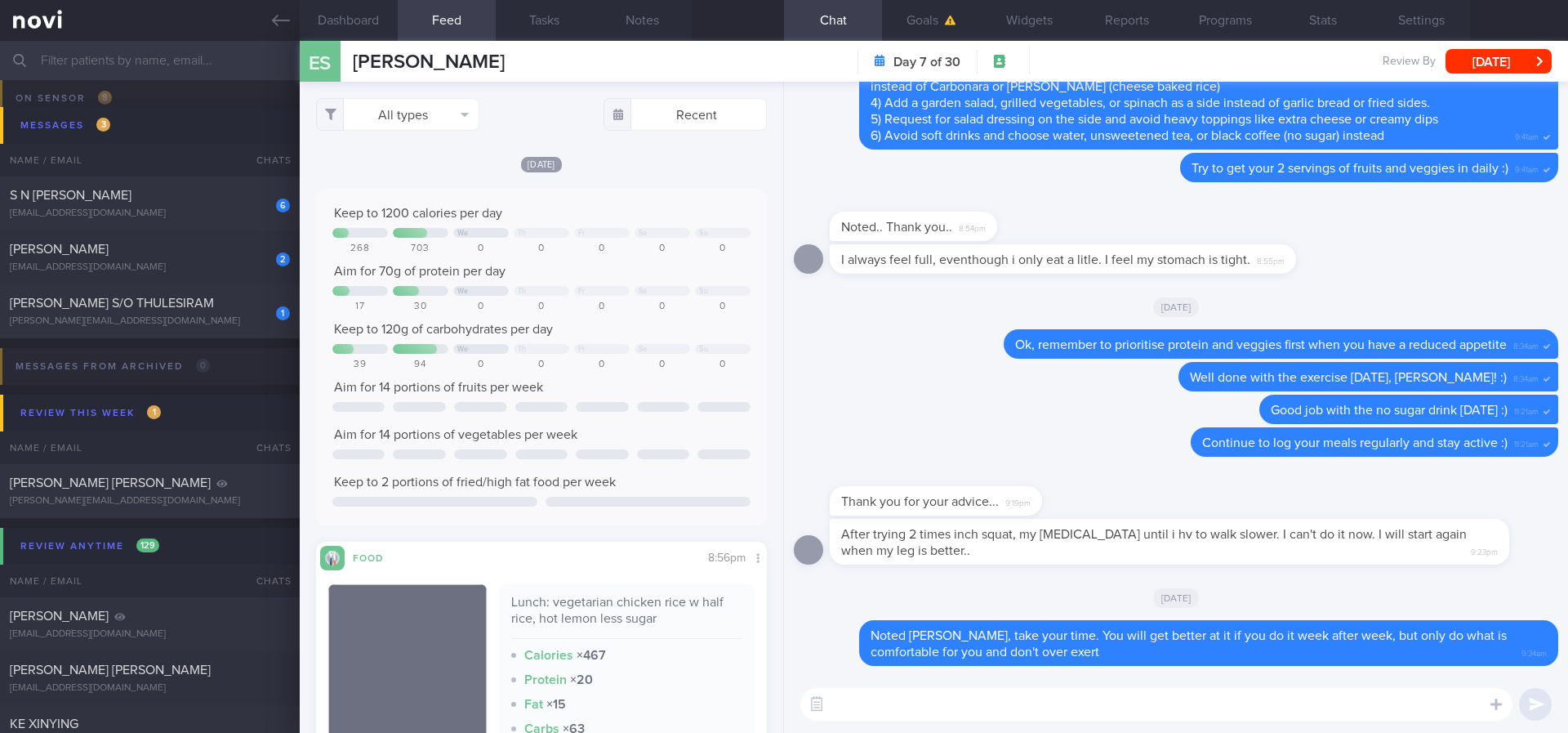
click at [886, 689] on textarea at bounding box center [1157, 704] width 713 height 33
type textarea "Here are some breakfast ideas you can consider:"
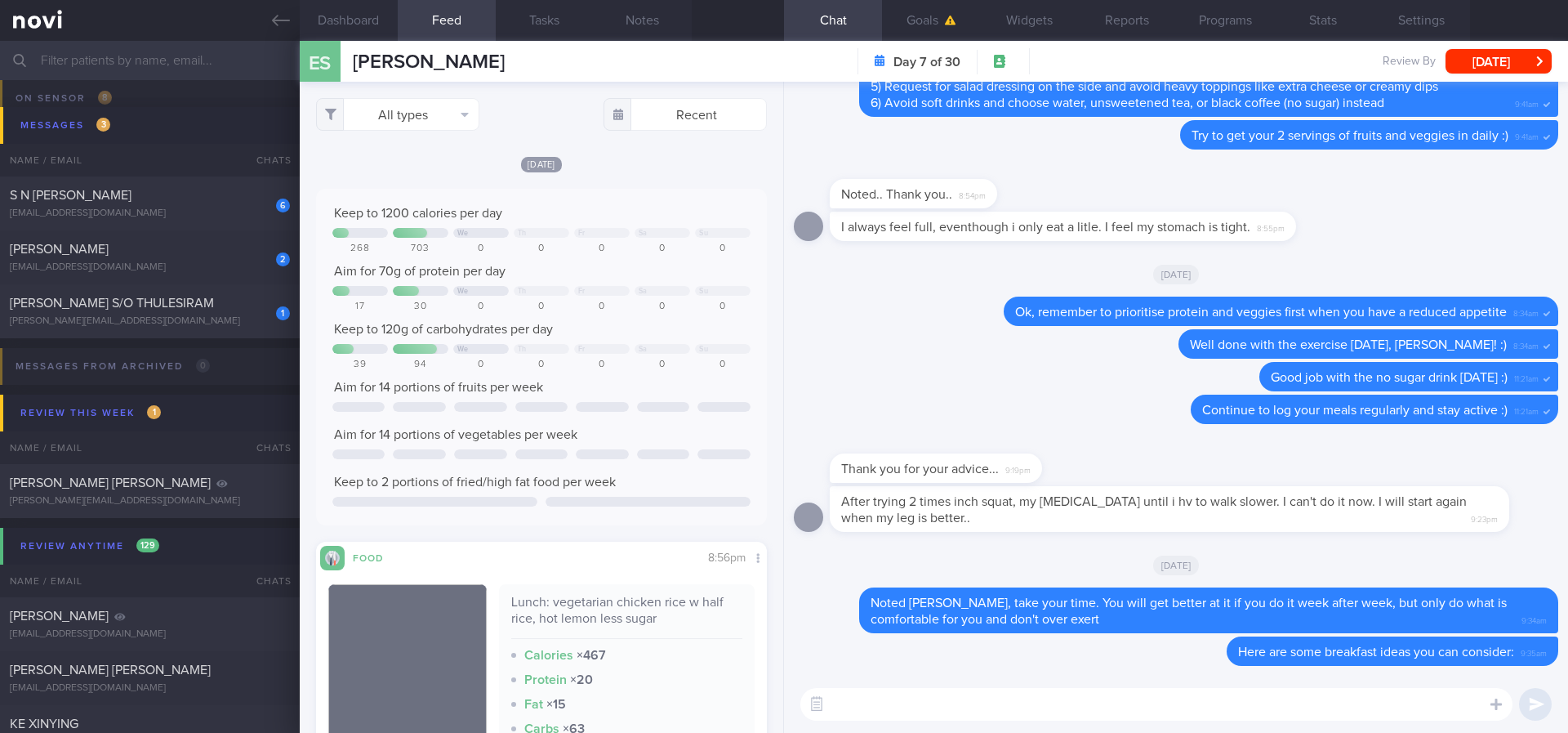
paste textarea "*Breakfast:* *“Egg mayo” Sandwich* 1 slice [Smart carb low GI bread](https://ww…"
type textarea "*Breakfast:* *“Egg mayo” Sandwich* 1 slice [Smart carb low GI bread](https://ww…"
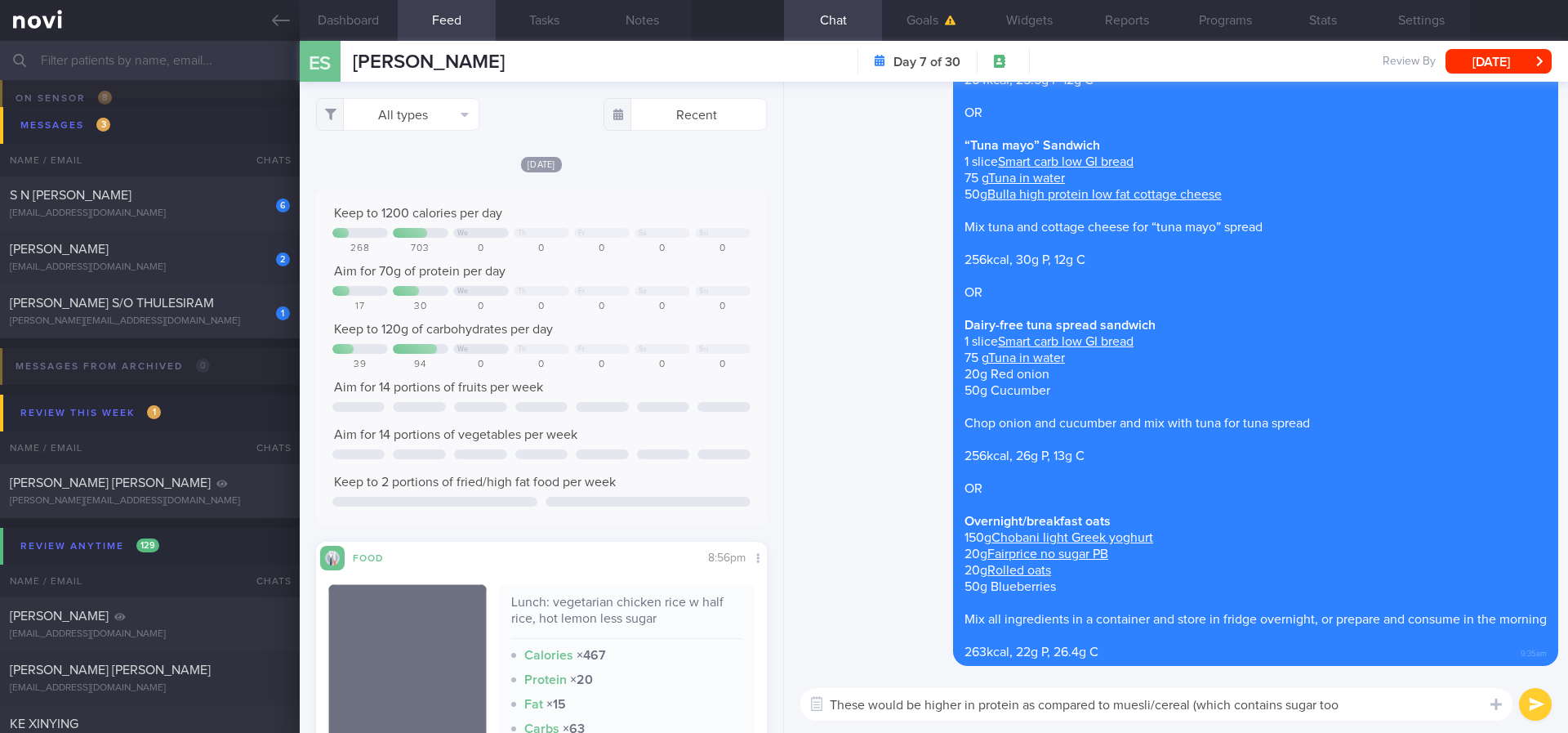
type textarea "These would be higher in protein as compared to muesli/cereal (which contains s…"
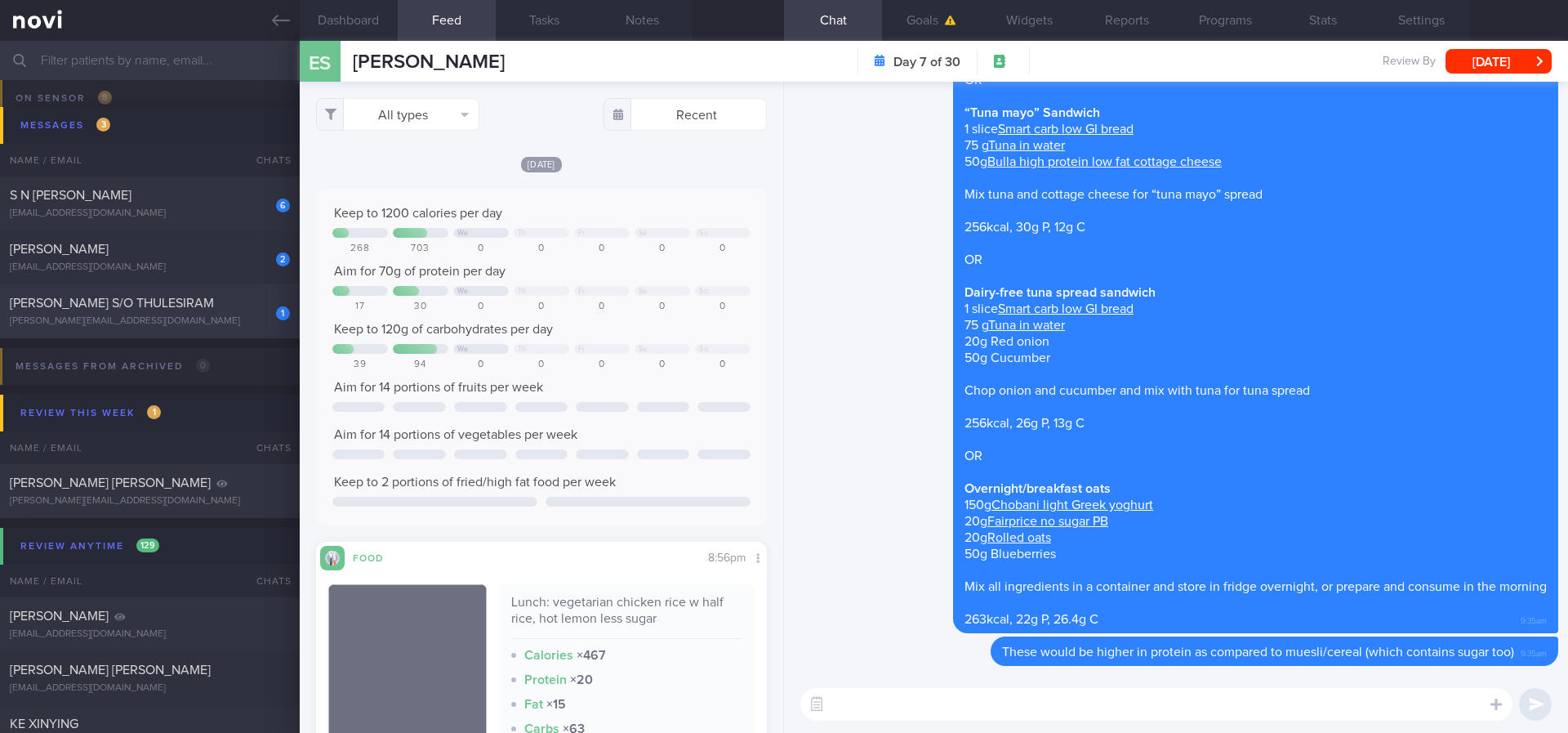
click at [212, 322] on div "[PERSON_NAME][EMAIL_ADDRESS][DOMAIN_NAME]" at bounding box center [150, 322] width 280 height 12
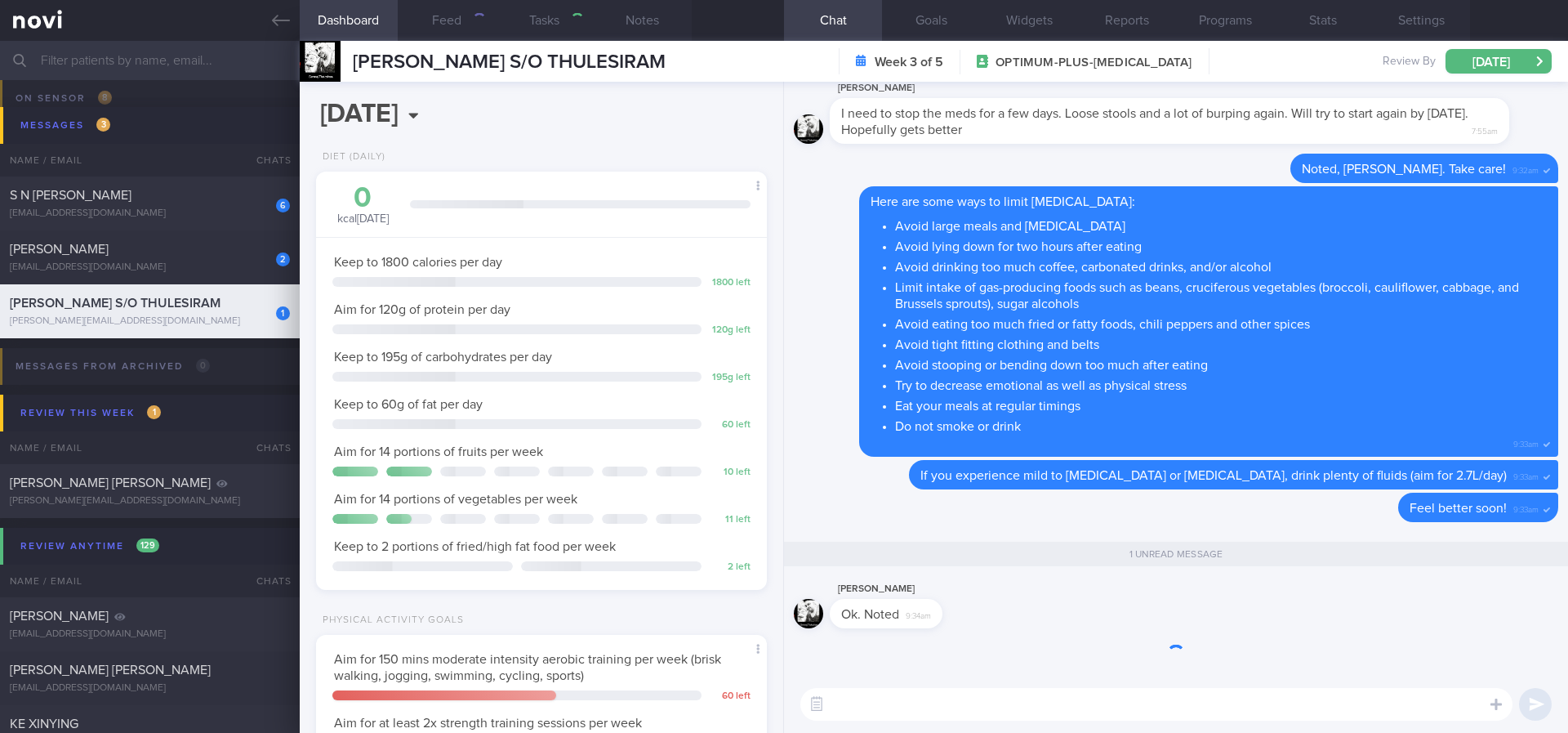
type input "Tracked"
type textarea "NRIC: S8204858H Name: GURURAJ S/O THULESIRAM Gender: Male DOB: 7 Feb 1982 Age: …"
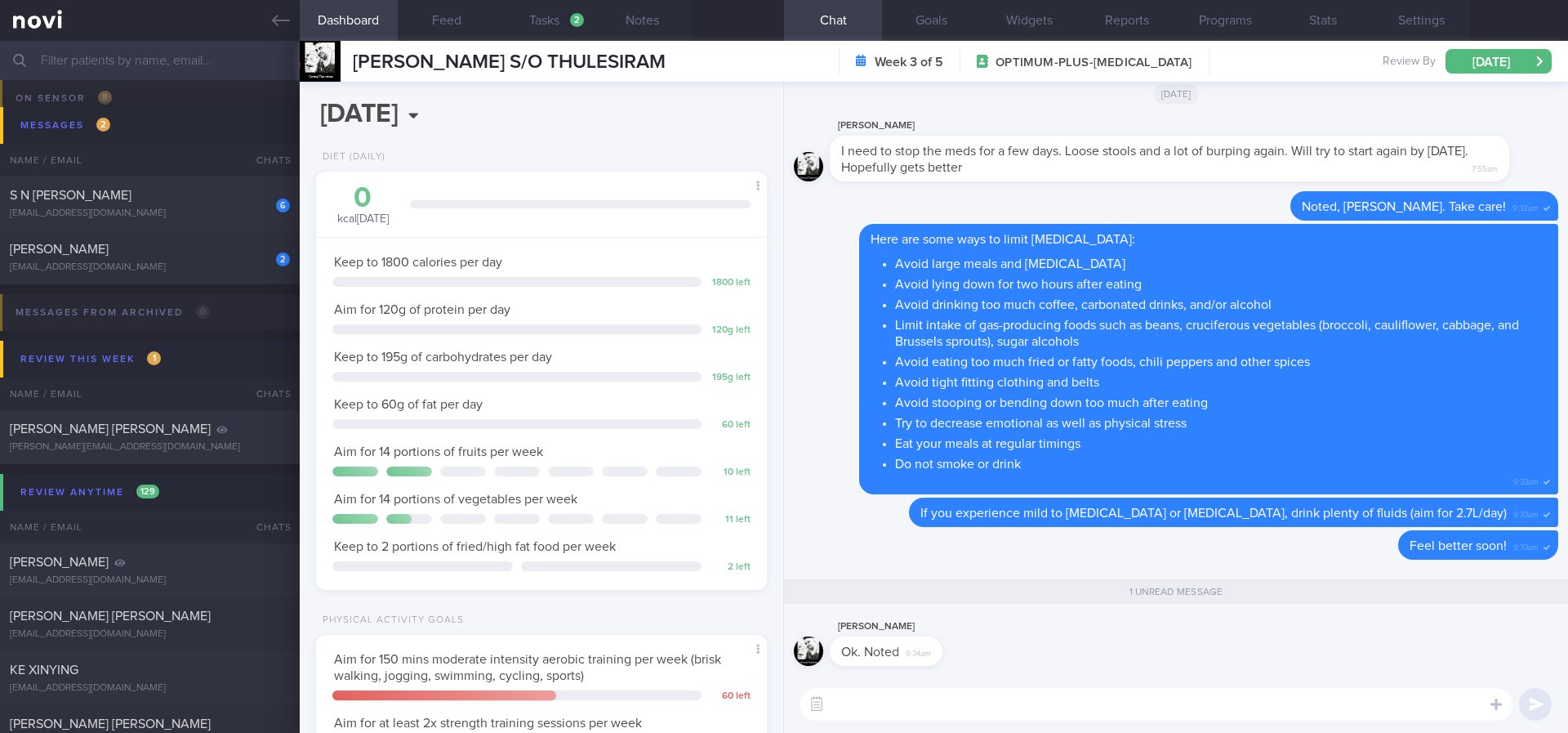
click at [171, 286] on div "Messages from Archived 0 Name / Email Chats Mention / Internal Last Interacted …" at bounding box center [784, 323] width 1568 height 79
drag, startPoint x: 210, startPoint y: 262, endPoint x: 964, endPoint y: 178, distance: 758.7
click at [212, 262] on div "[EMAIL_ADDRESS][DOMAIN_NAME]" at bounding box center [150, 268] width 280 height 12
select select "6"
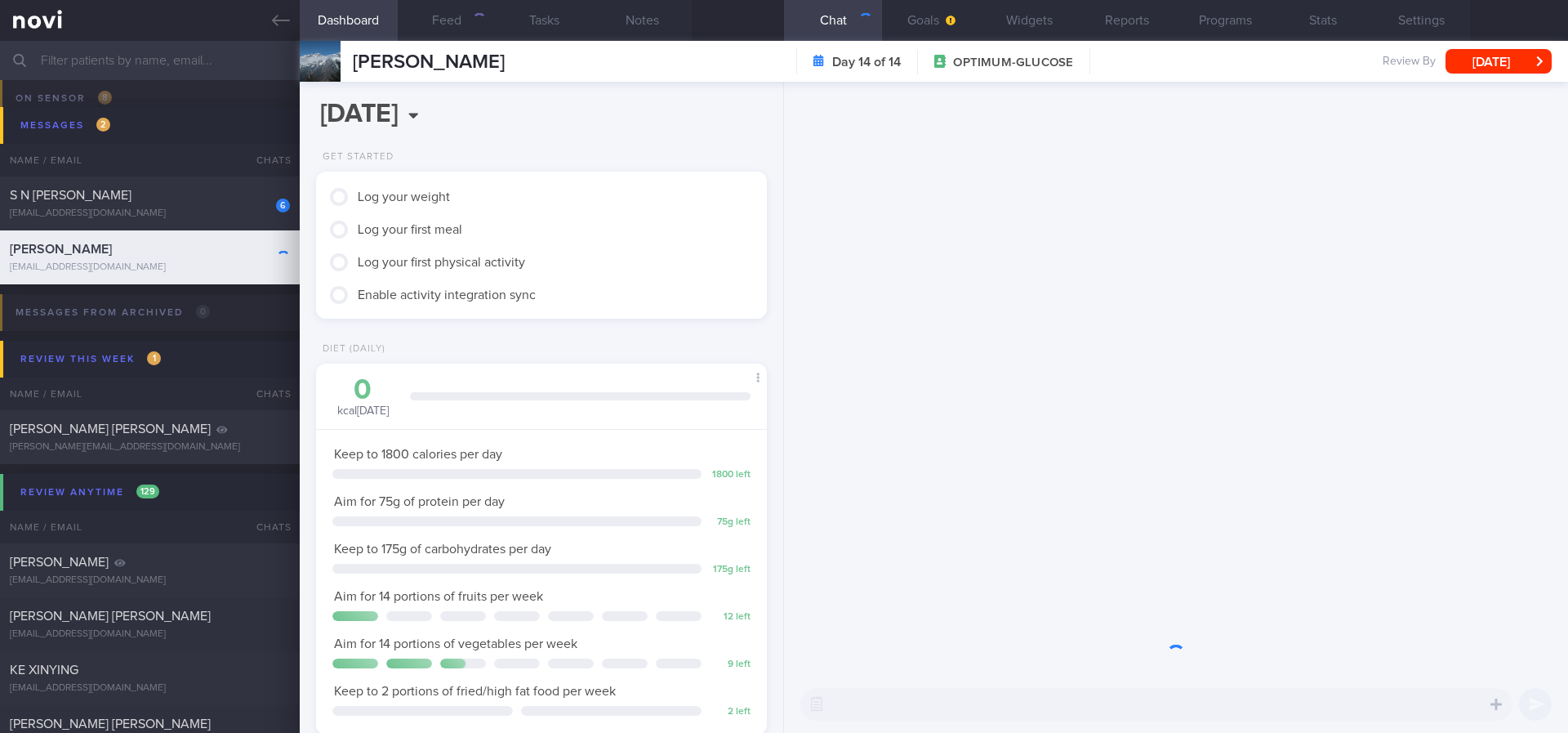
scroll to position [204, 410]
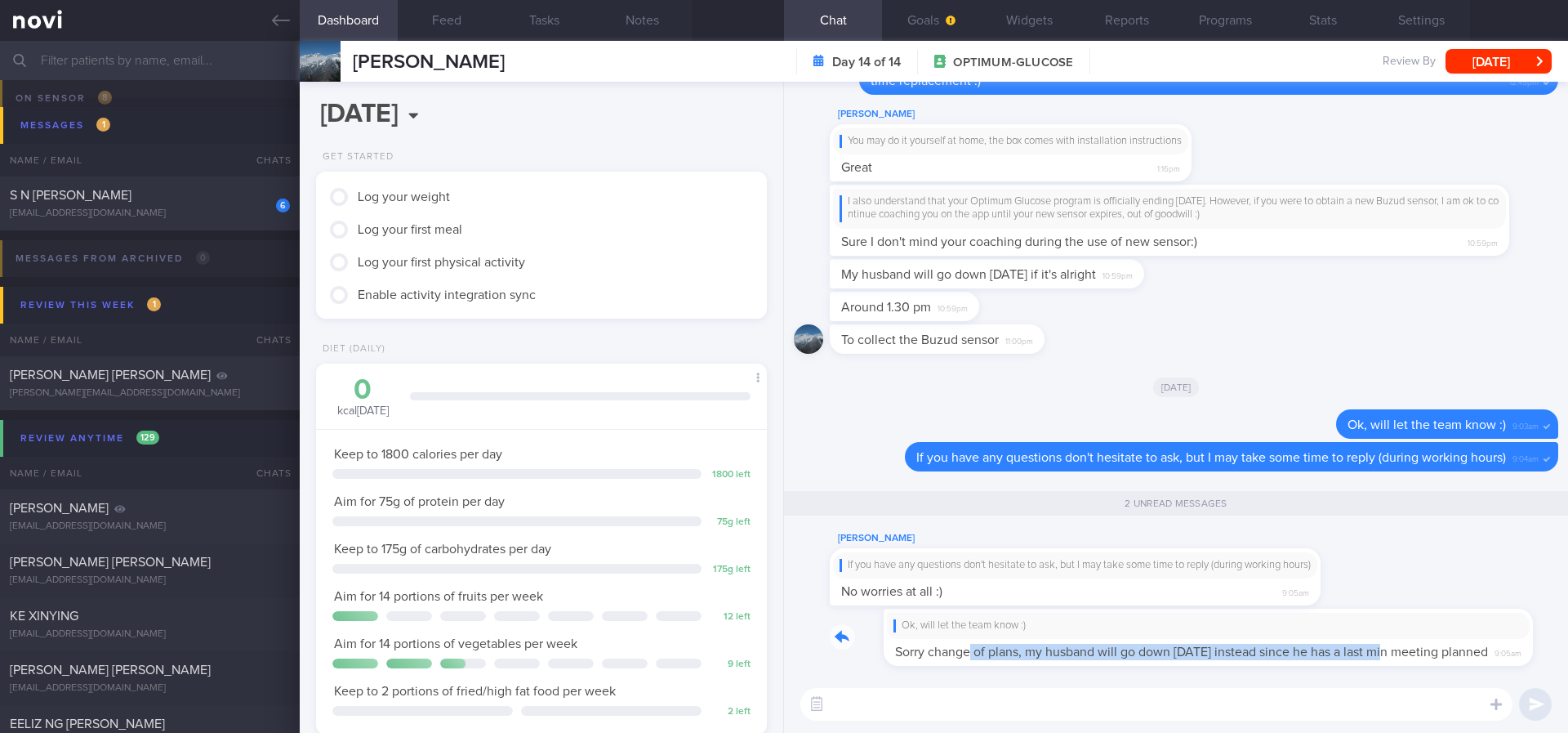
drag, startPoint x: 916, startPoint y: 661, endPoint x: 1328, endPoint y: 635, distance: 412.8
click at [1328, 635] on div "Ok, will let the team know :) Sorry change of plans, my husband will go down on…" at bounding box center [1179, 637] width 699 height 58
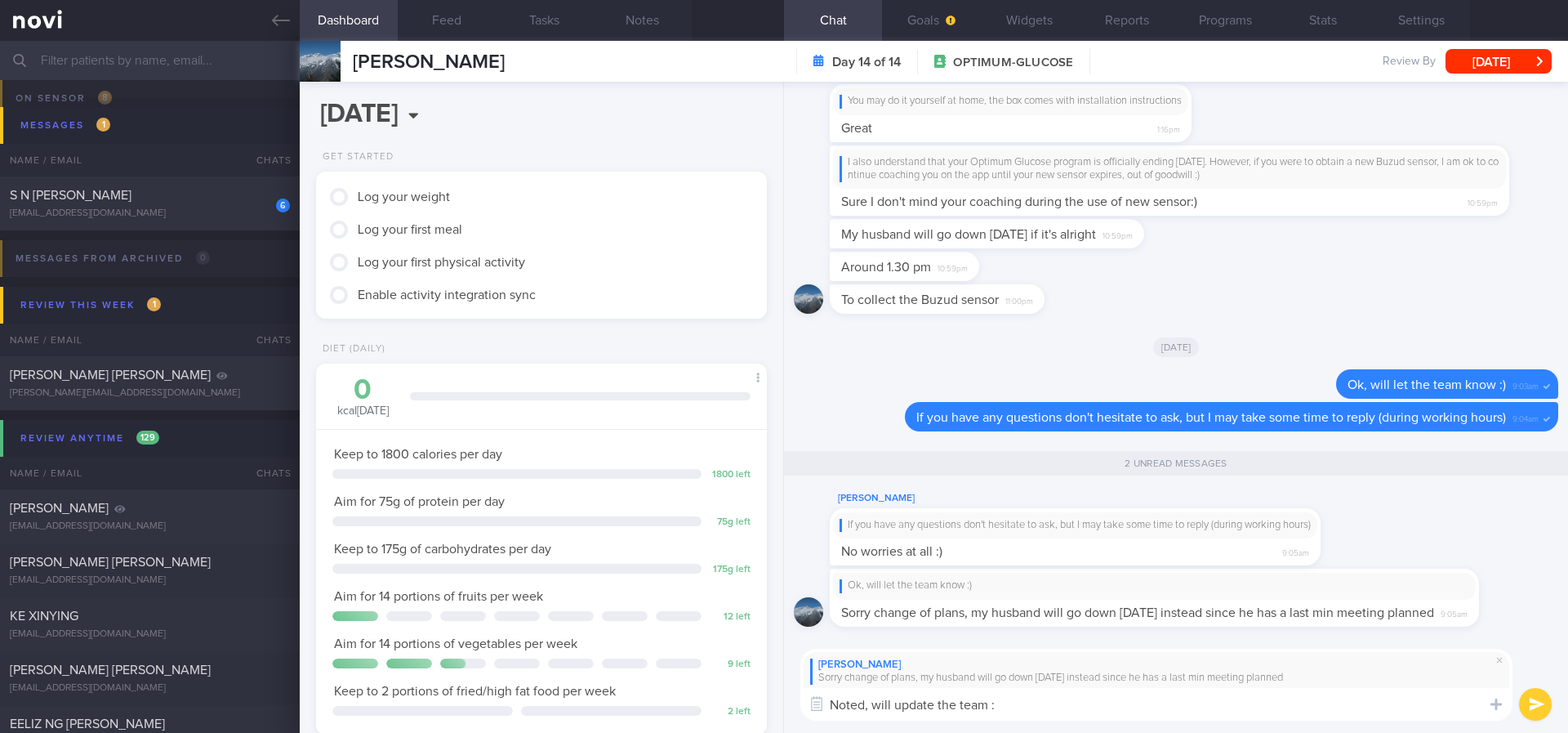
type textarea "Noted, will update the team :)"
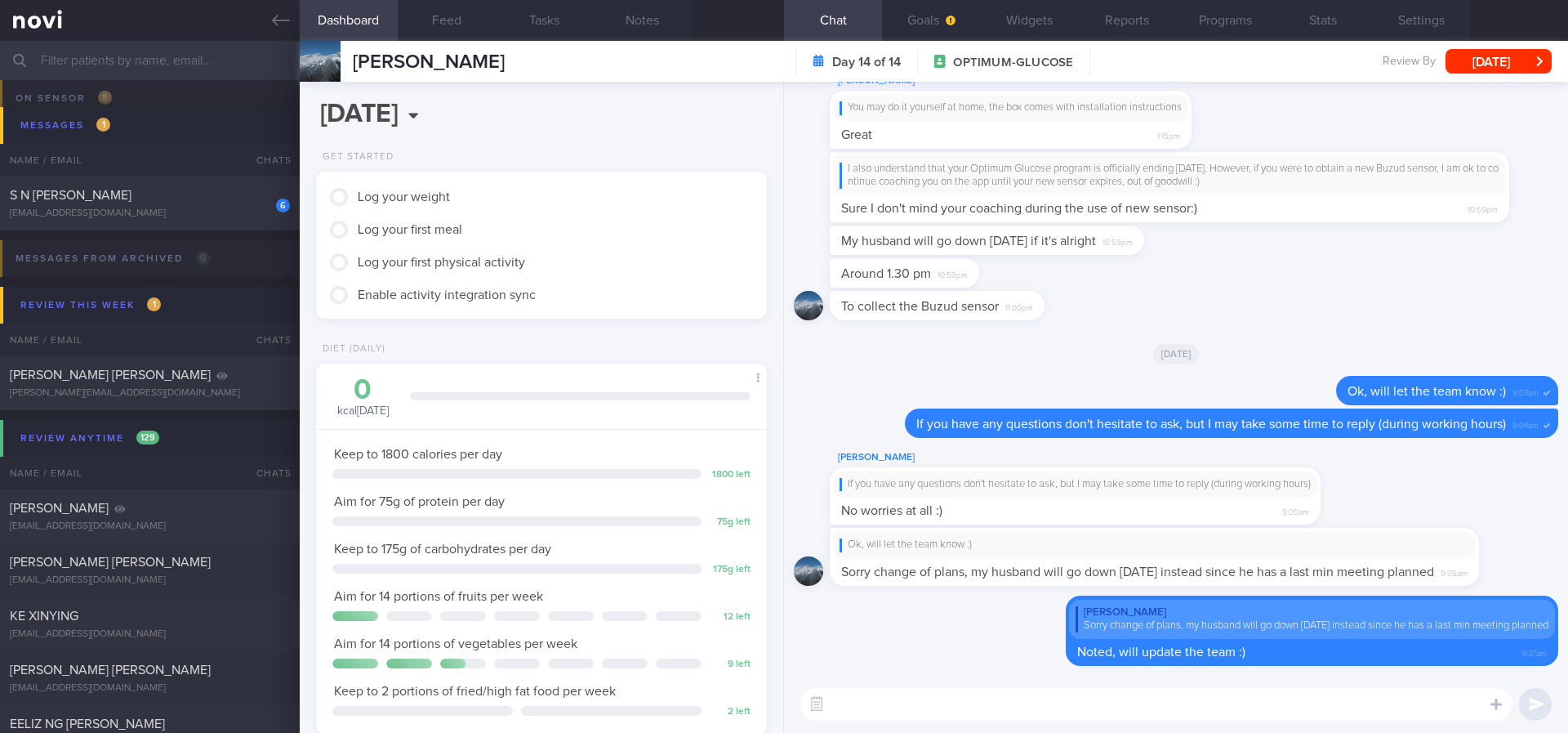
click at [1007, 700] on textarea at bounding box center [1157, 704] width 713 height 33
drag, startPoint x: 217, startPoint y: 199, endPoint x: 977, endPoint y: 128, distance: 763.3
click at [217, 200] on div "S N [PERSON_NAME]" at bounding box center [147, 195] width 276 height 17
type input "tracked"
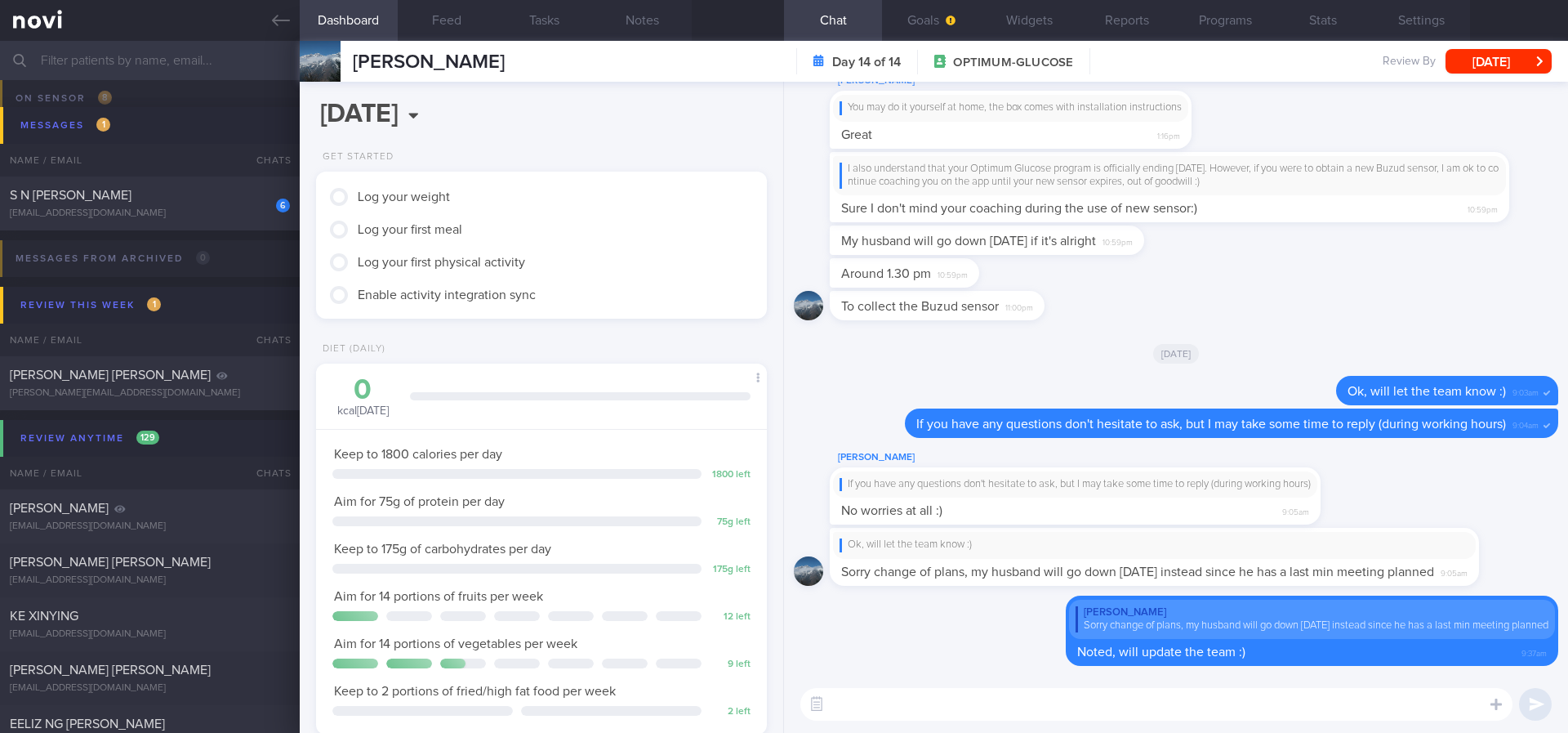
type textarea "Ms S N KEERTHANA T0036870E 18 Oct 2000 Augmentin kitkatskittlezz@gmail.com +659…"
select select "7"
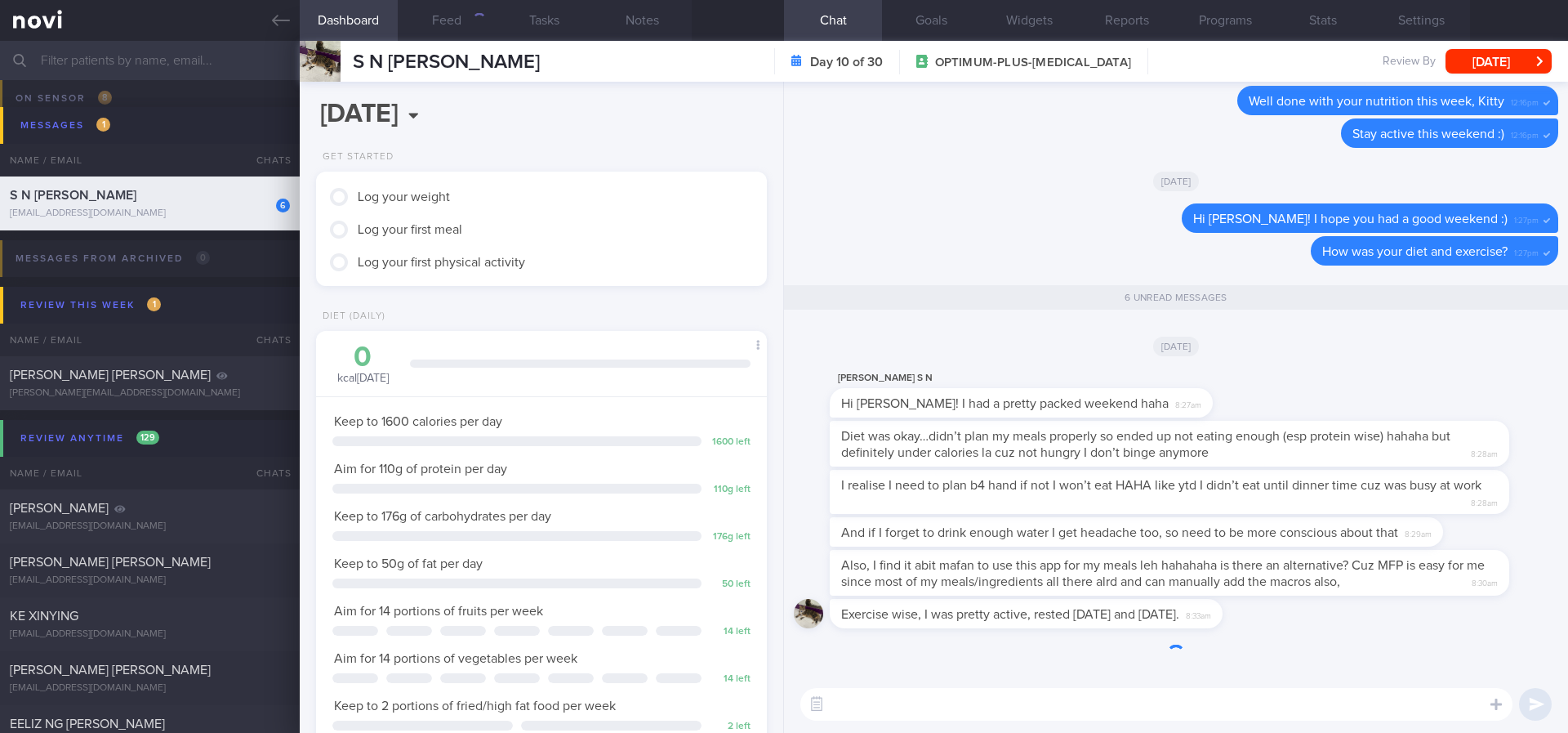
scroll to position [225, 403]
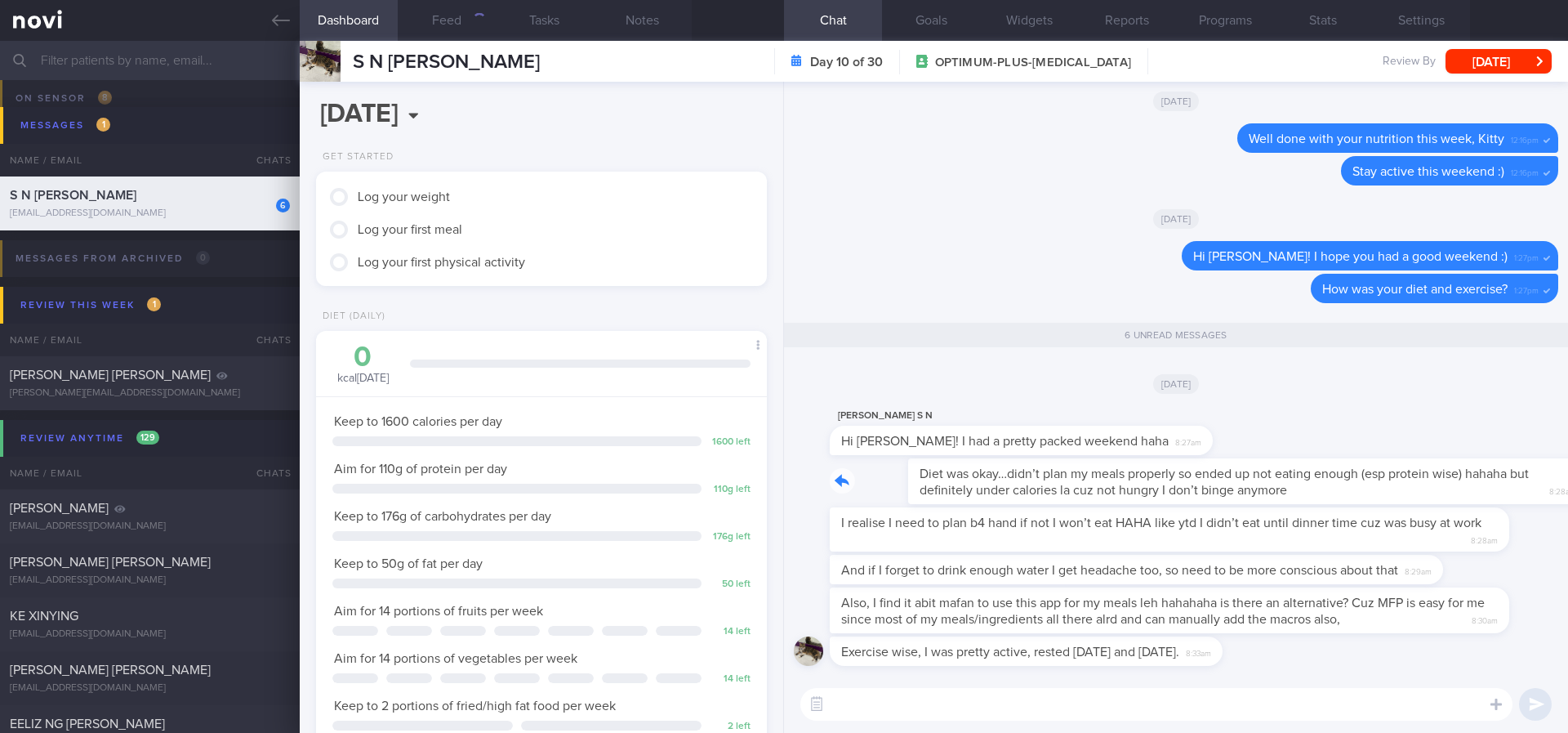
drag, startPoint x: 1222, startPoint y: 492, endPoint x: 1425, endPoint y: 491, distance: 203.0
click at [1425, 491] on div "Diet was okay…didn’t plan my meals properly so ended up not eating enough (esp …" at bounding box center [1194, 481] width 728 height 46
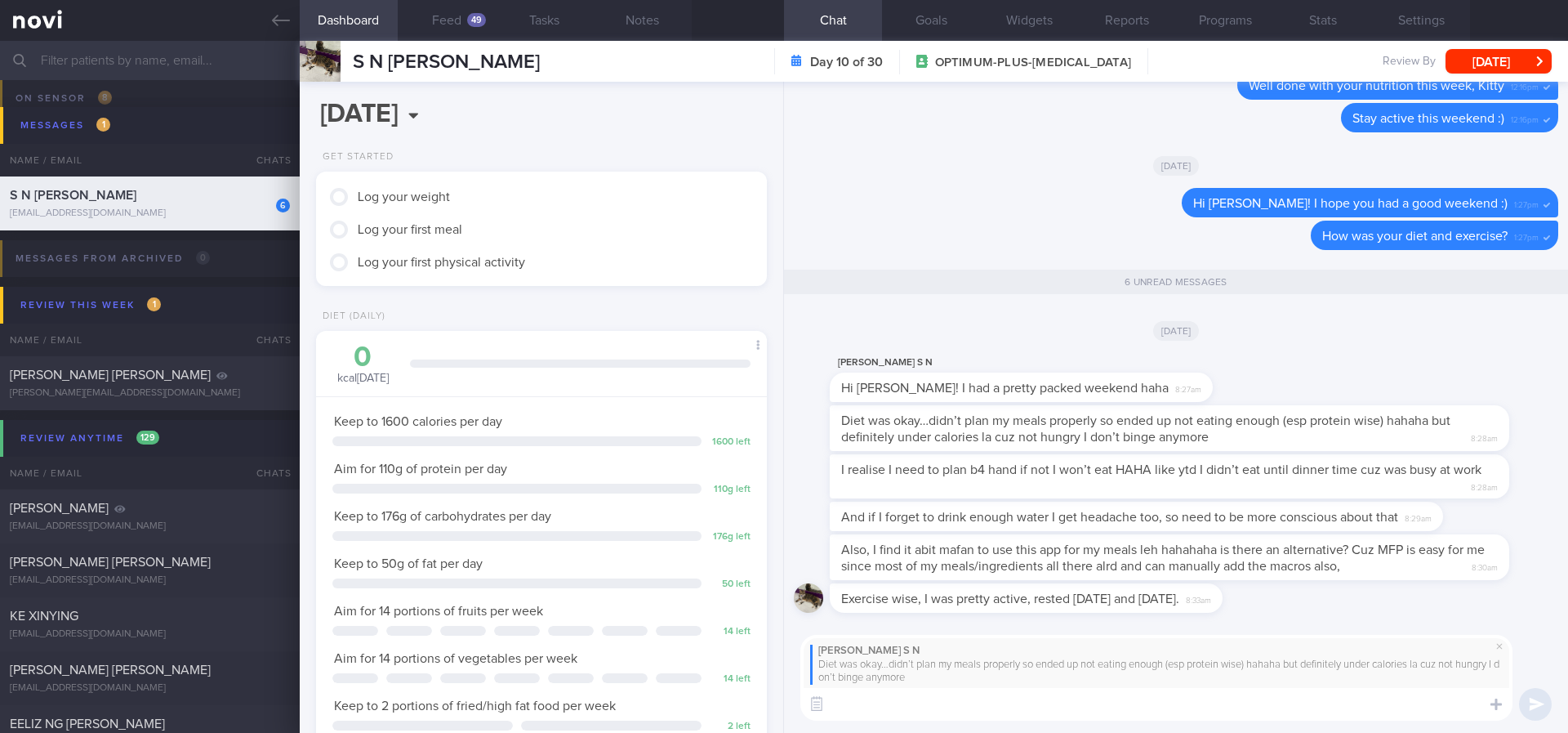
click at [1022, 704] on textarea at bounding box center [1157, 704] width 713 height 33
type textarea "D"
type textarea "Ok no problem!"
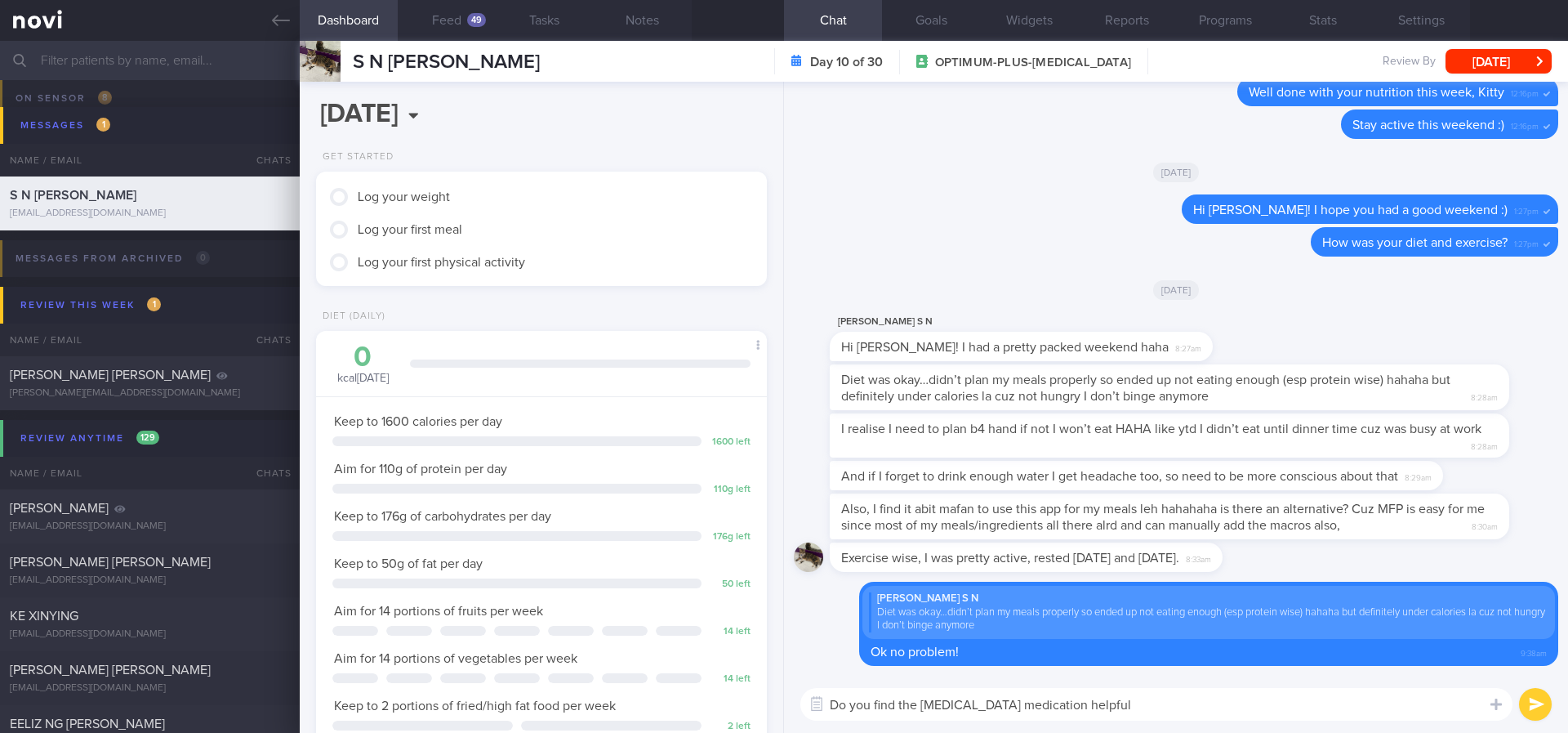
type textarea "Do you find the [MEDICAL_DATA] medication helpful?"
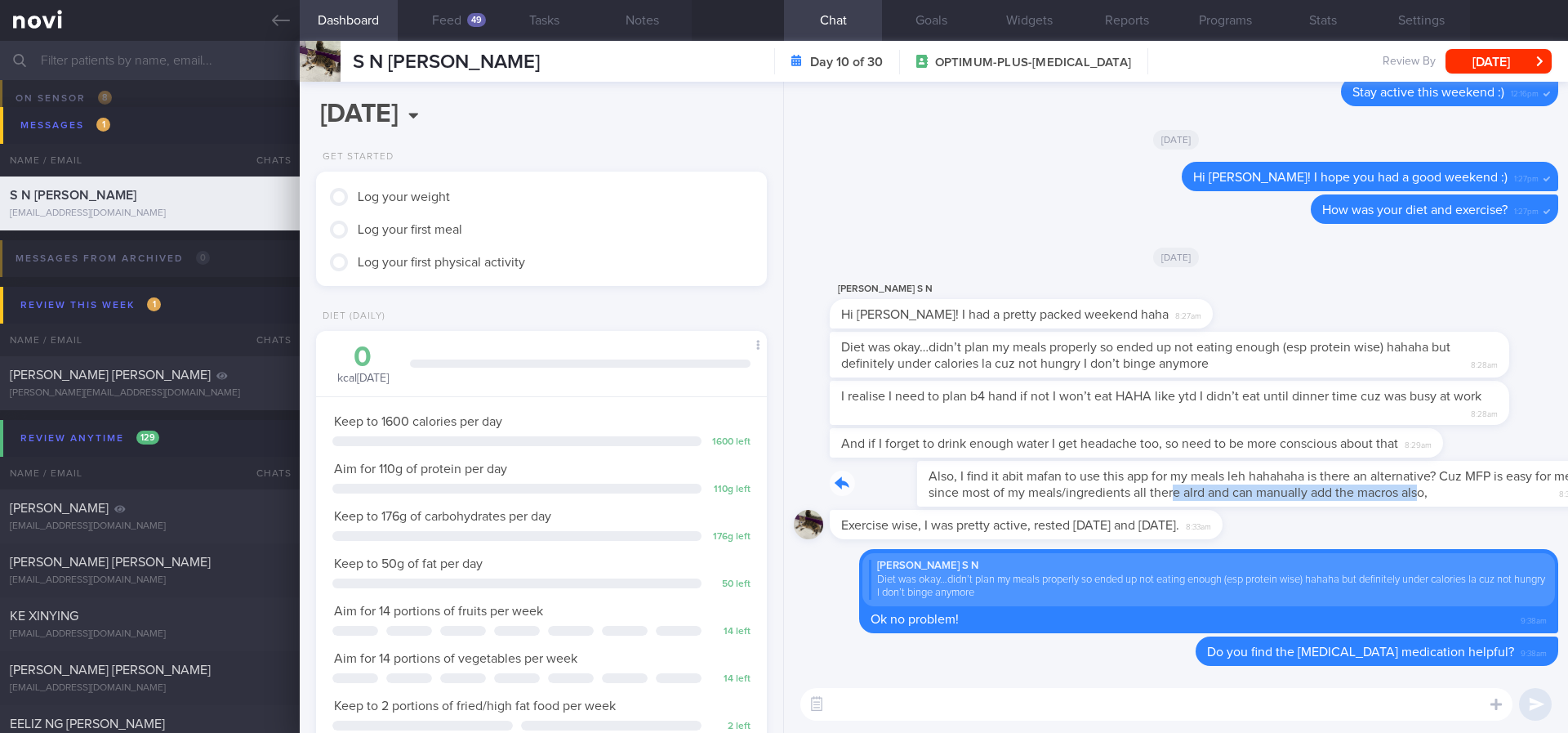
drag, startPoint x: 1109, startPoint y: 504, endPoint x: 1353, endPoint y: 504, distance: 244.0
click at [1353, 504] on div "Also, I find it abit mafan to use this app for my meals leh hahahaha is there a…" at bounding box center [1194, 484] width 728 height 46
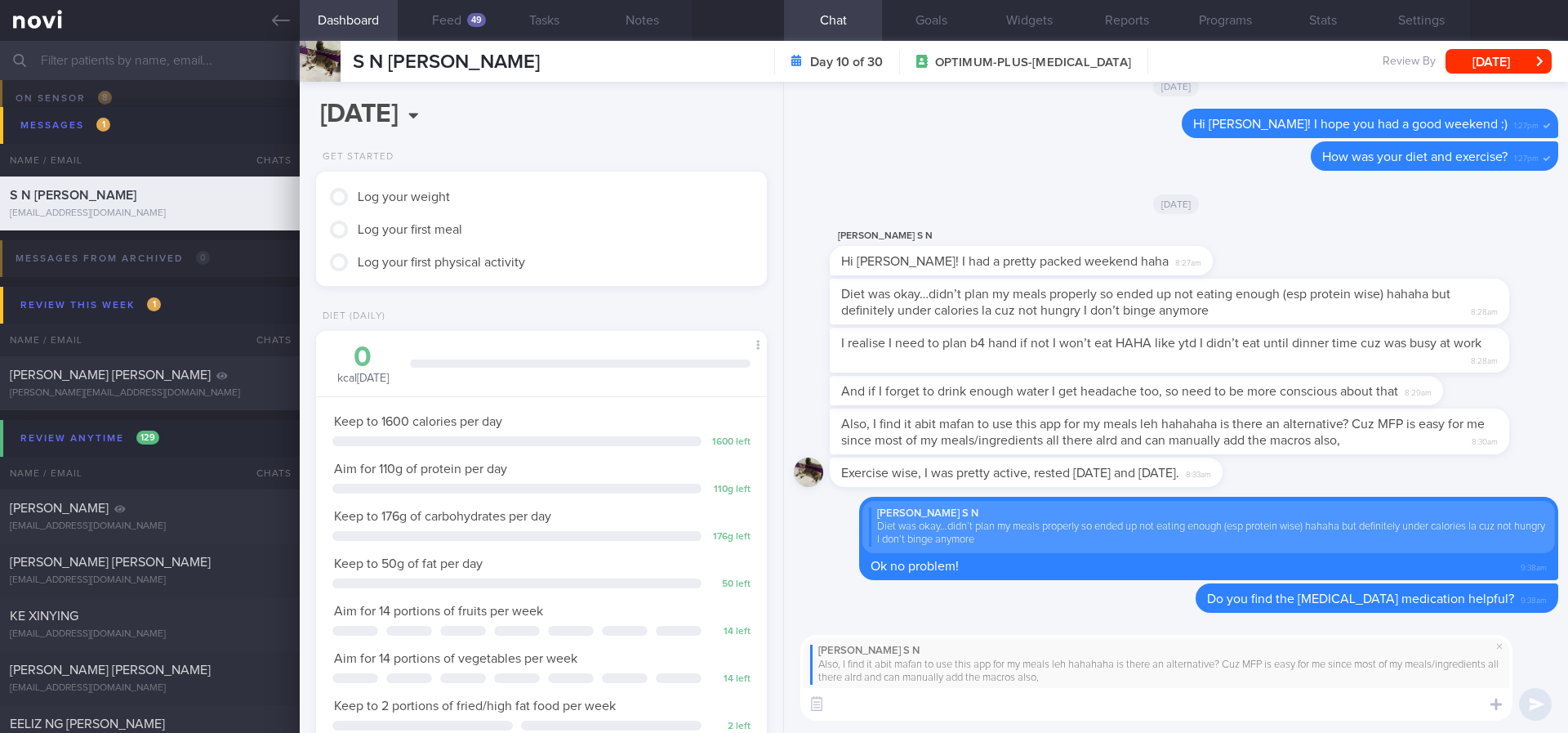
click at [1047, 716] on textarea at bounding box center [1157, 704] width 713 height 33
drag, startPoint x: 454, startPoint y: 16, endPoint x: 462, endPoint y: 28, distance: 14.4
click at [454, 17] on button "Feed 49" at bounding box center [447, 20] width 98 height 41
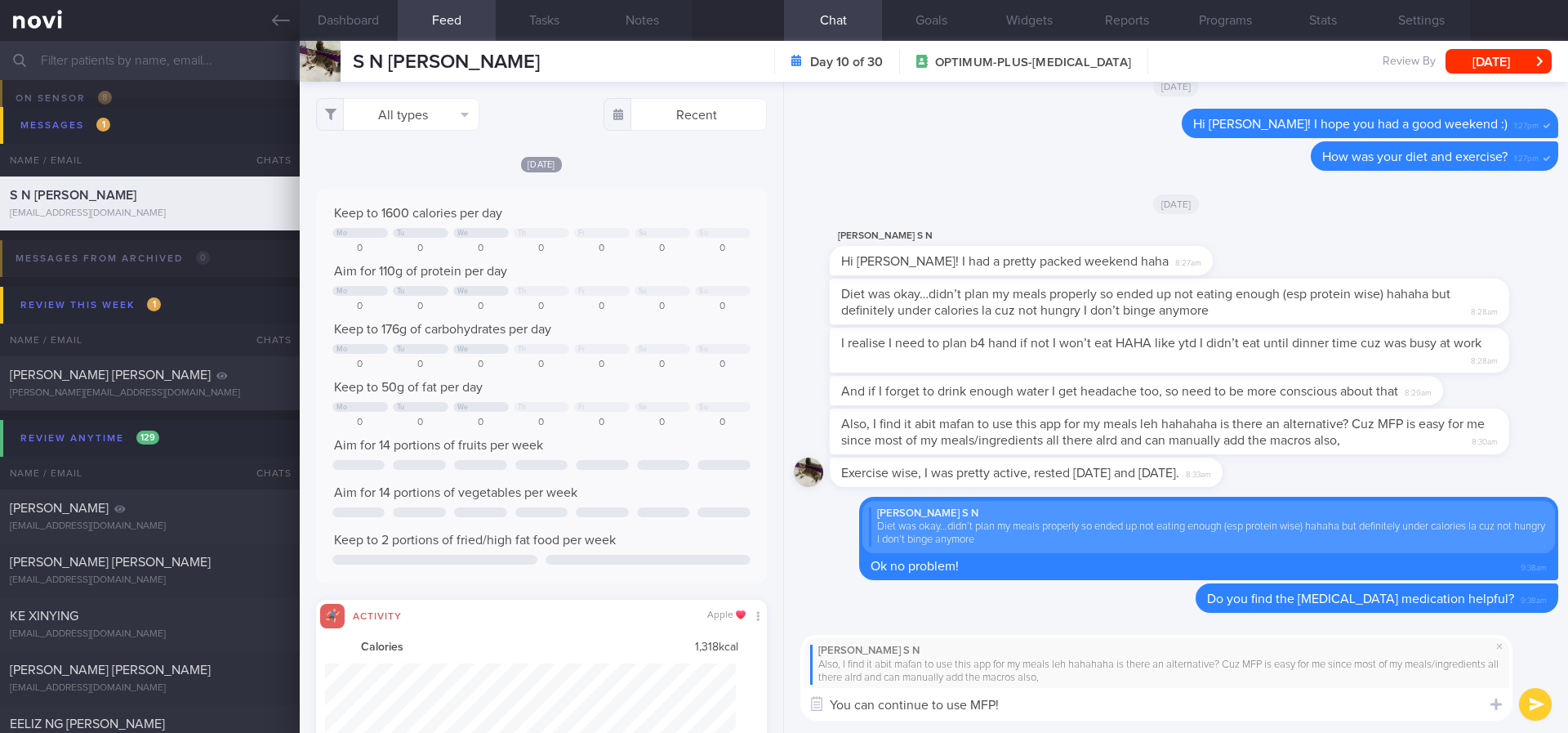
scroll to position [102, 412]
click at [1024, 696] on textarea "You can continue to use MFP!" at bounding box center [1157, 704] width 713 height 33
type textarea "You can continue to use MFP if it is what you are used to :)"
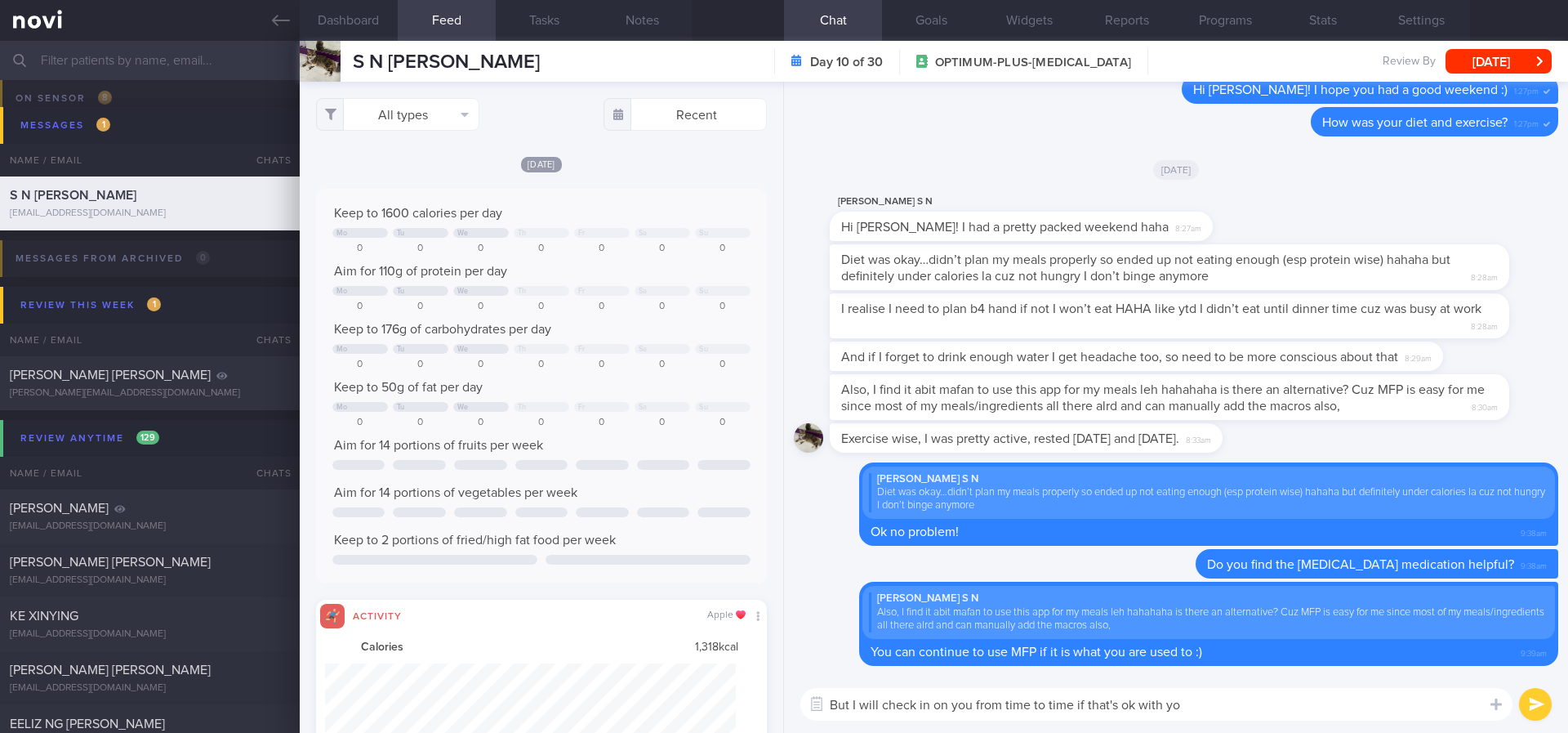
type textarea "But I will check in on you from time to time if that's ok with you"
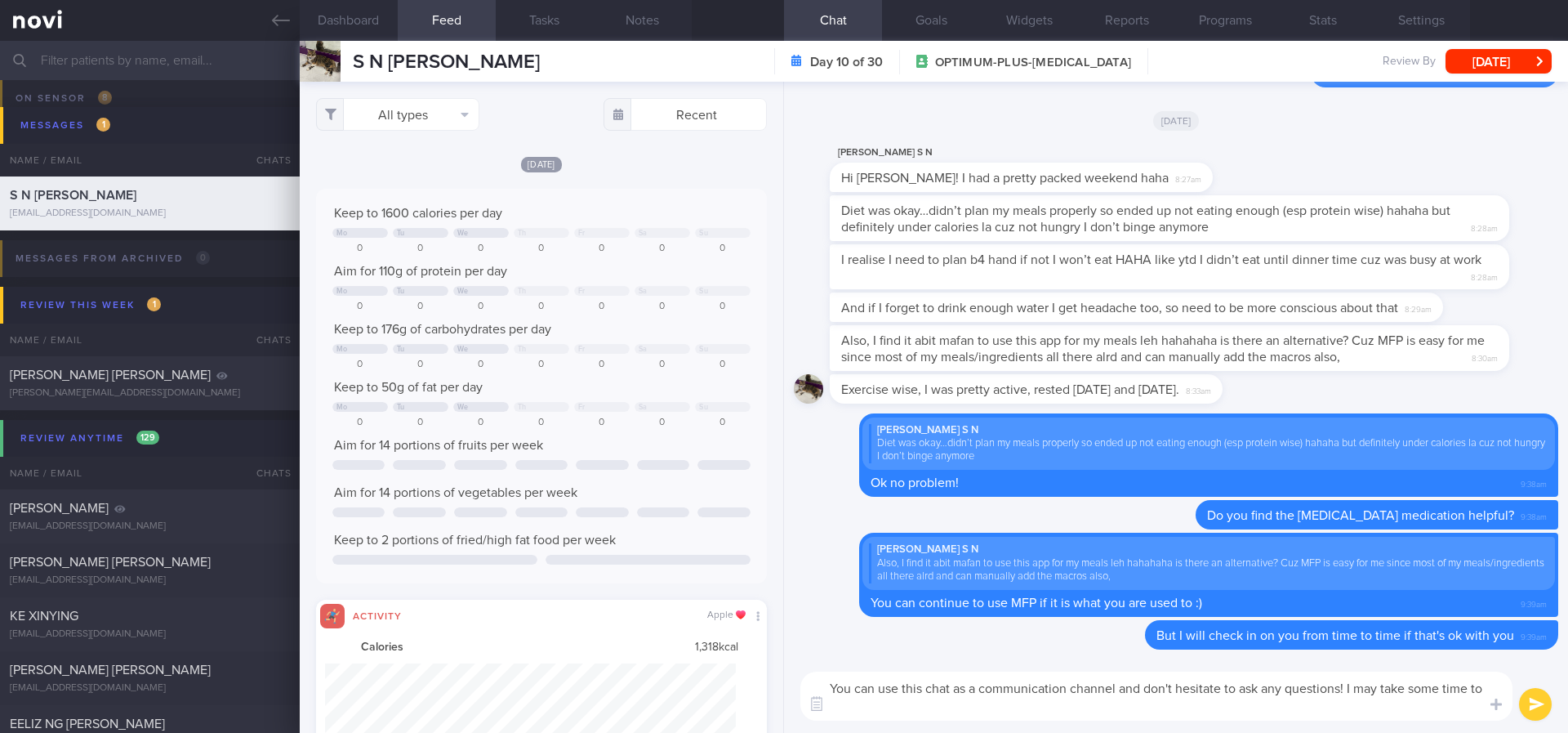
scroll to position [0, 0]
type textarea "You can use this chat as a communication channel and don't hesitate to ask any …"
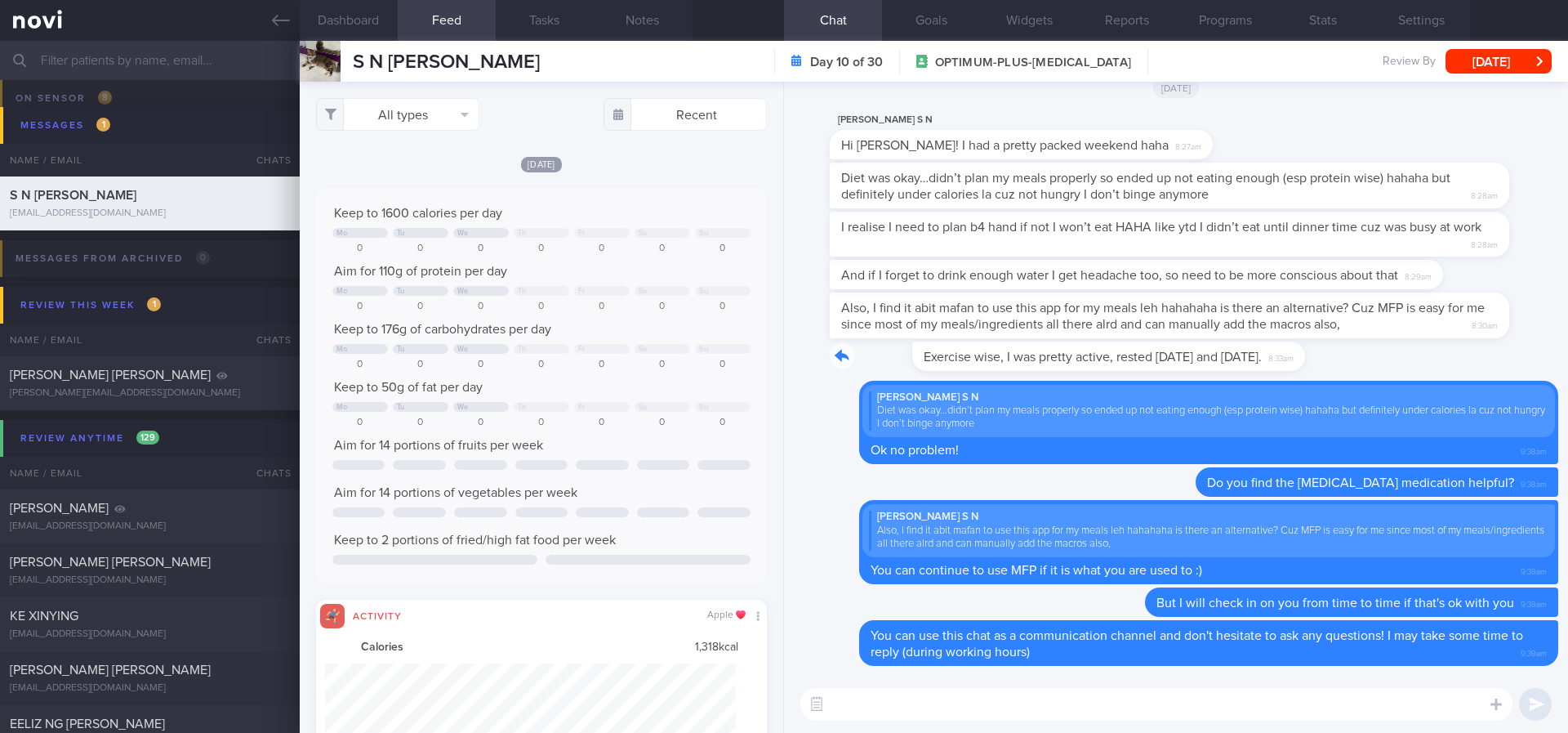
drag, startPoint x: 1058, startPoint y: 368, endPoint x: 1274, endPoint y: 372, distance: 216.0
click at [1274, 372] on div "Exercise wise, I was pretty active, rested on Sunday and yesterday. 8:33am" at bounding box center [1176, 361] width 765 height 39
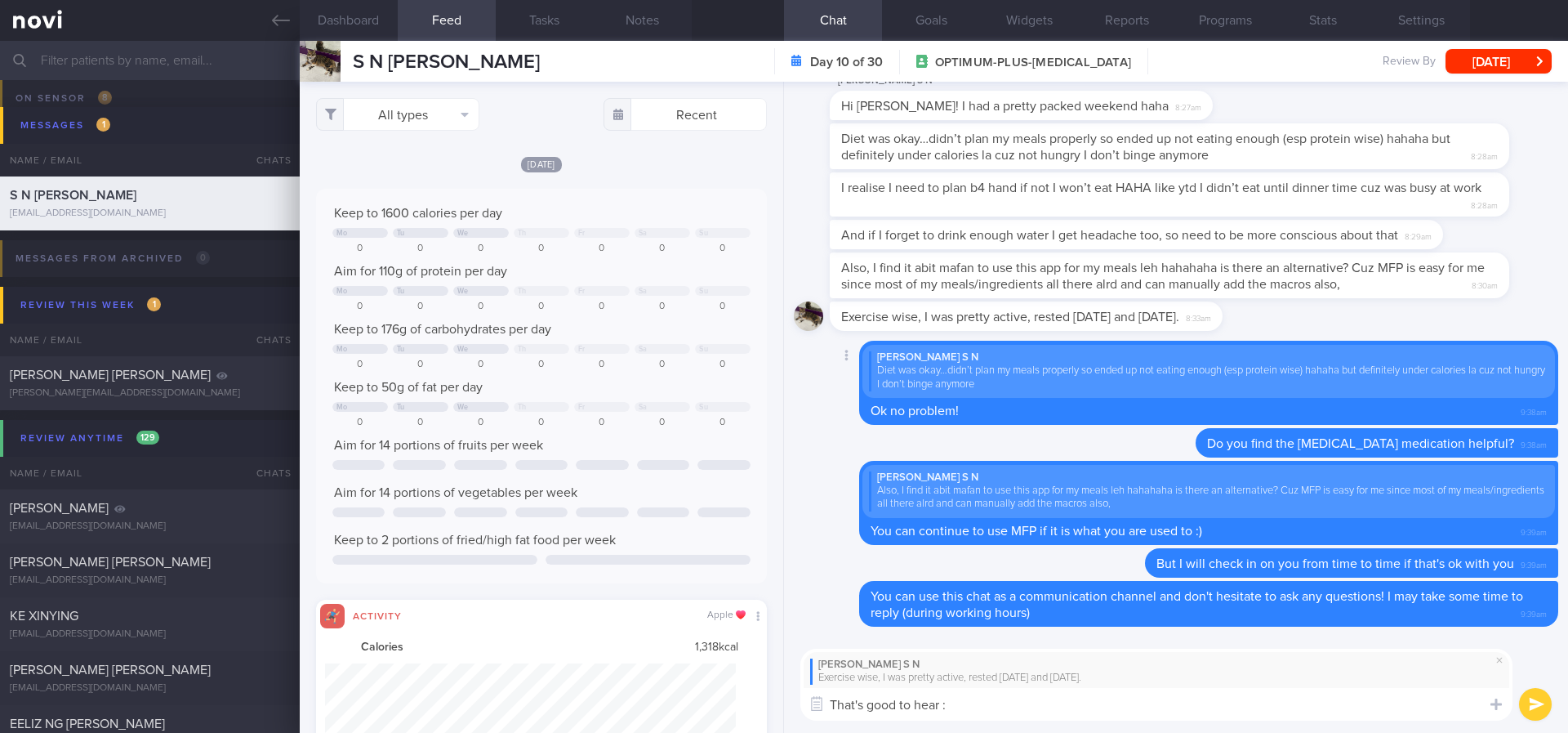
type textarea "That's good to hear :)"
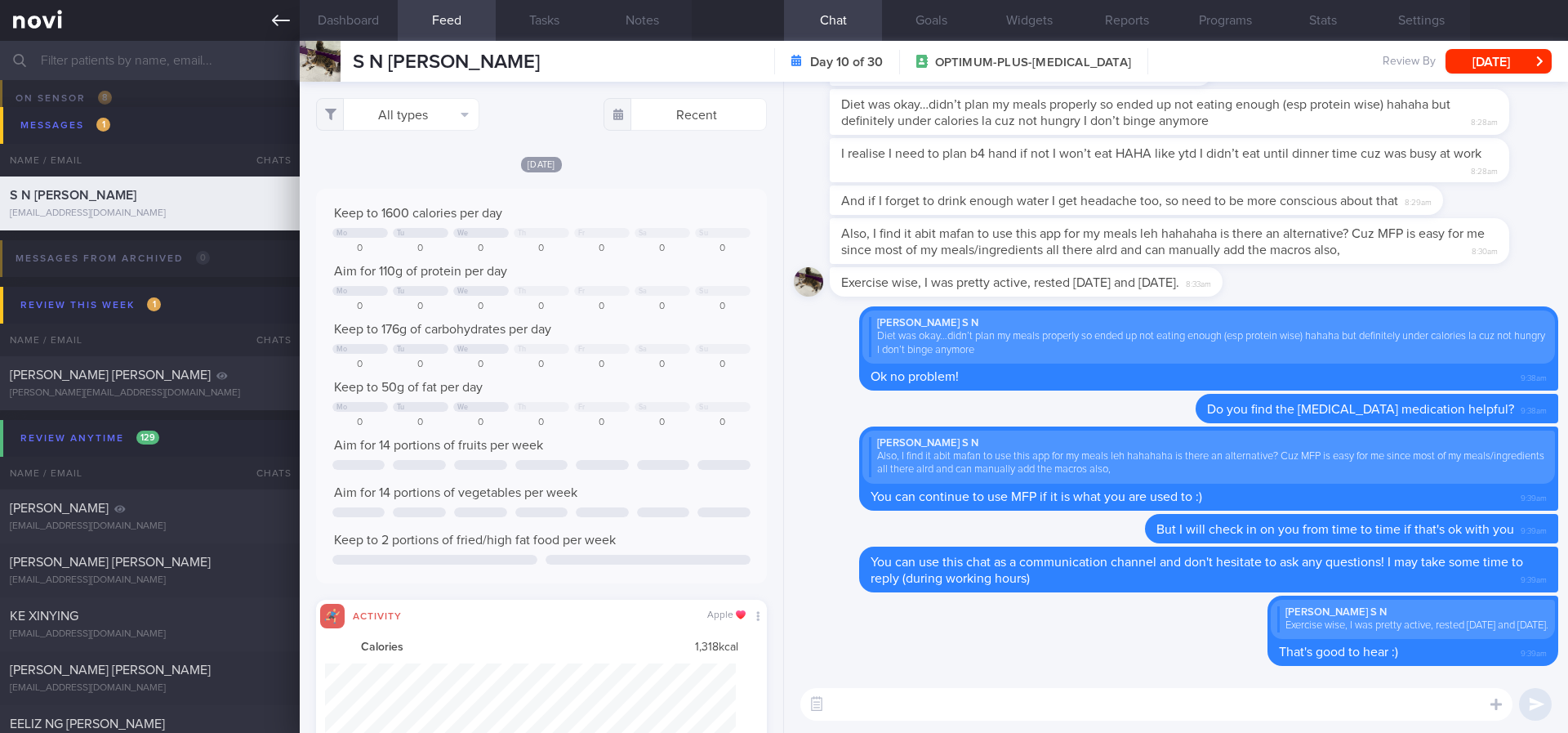
click at [276, 20] on icon at bounding box center [280, 20] width 18 height 11
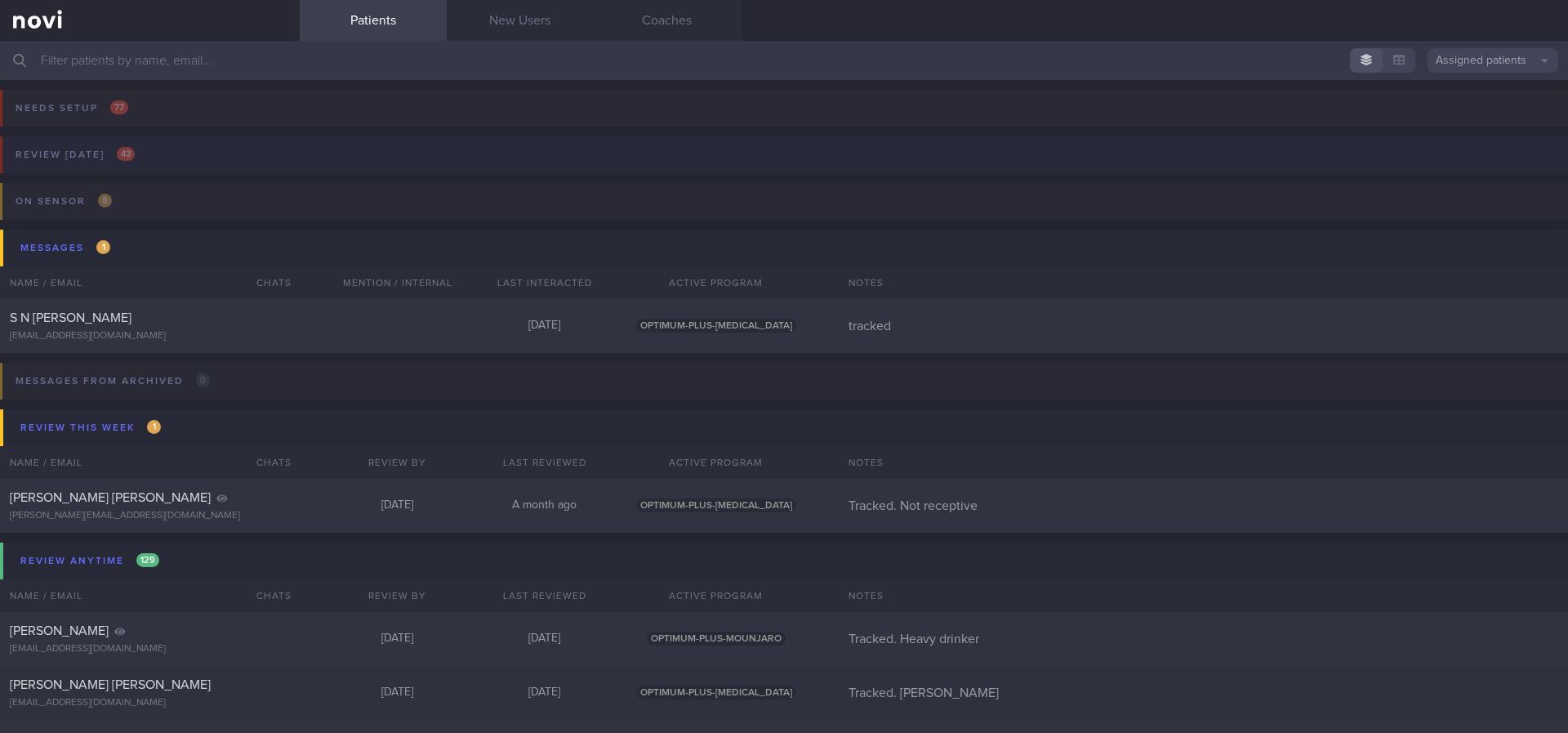
click at [286, 159] on button "Review [DATE] 43" at bounding box center [781, 159] width 1573 height 46
click at [290, 159] on button "Review [DATE] 43" at bounding box center [781, 159] width 1573 height 46
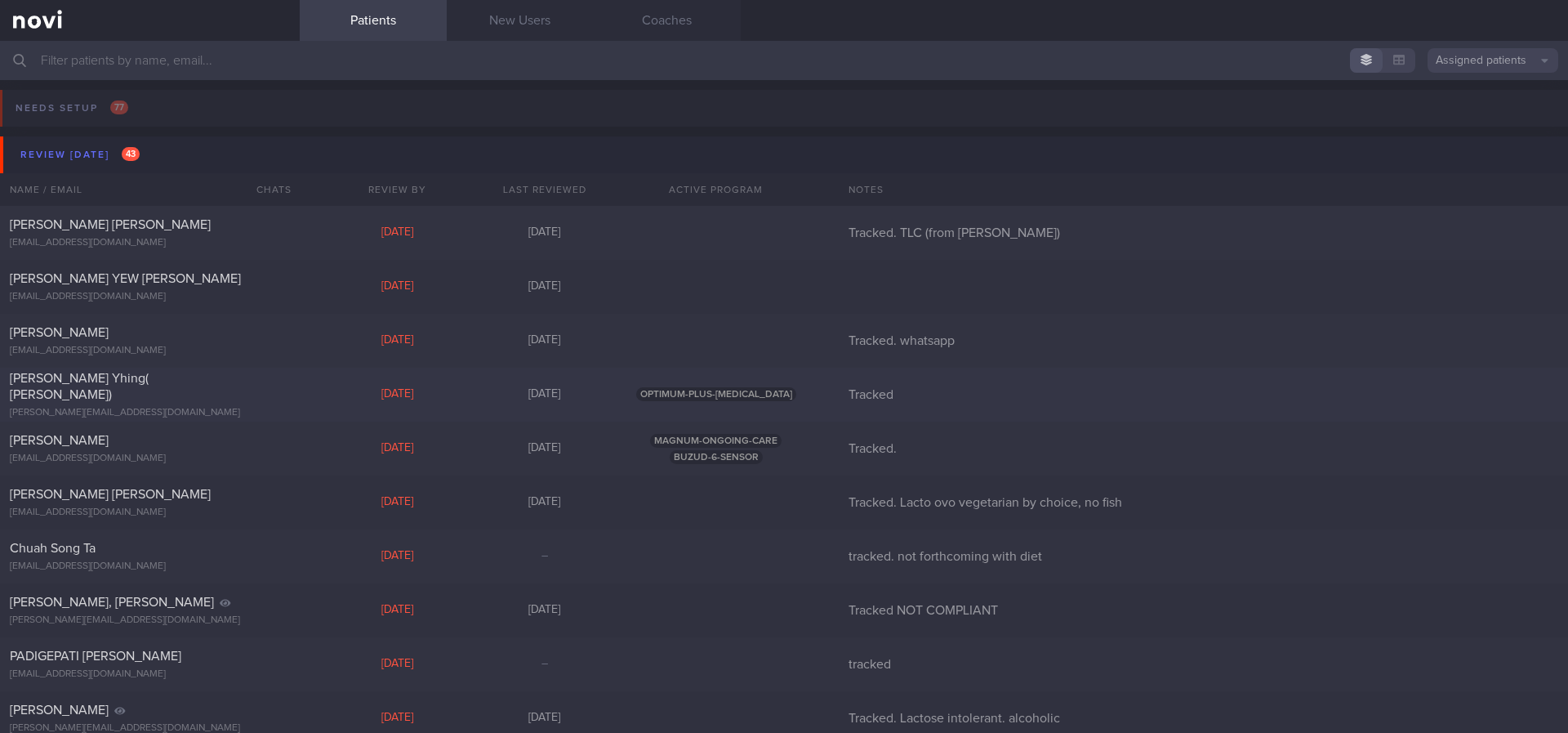
click at [347, 383] on div "Chen Shean Yhing( Anna) s.y.chen@u.nus.edu Mon, 19 May 3 months ago OPTIMUM-PLU…" at bounding box center [784, 395] width 1568 height 54
select select "4"
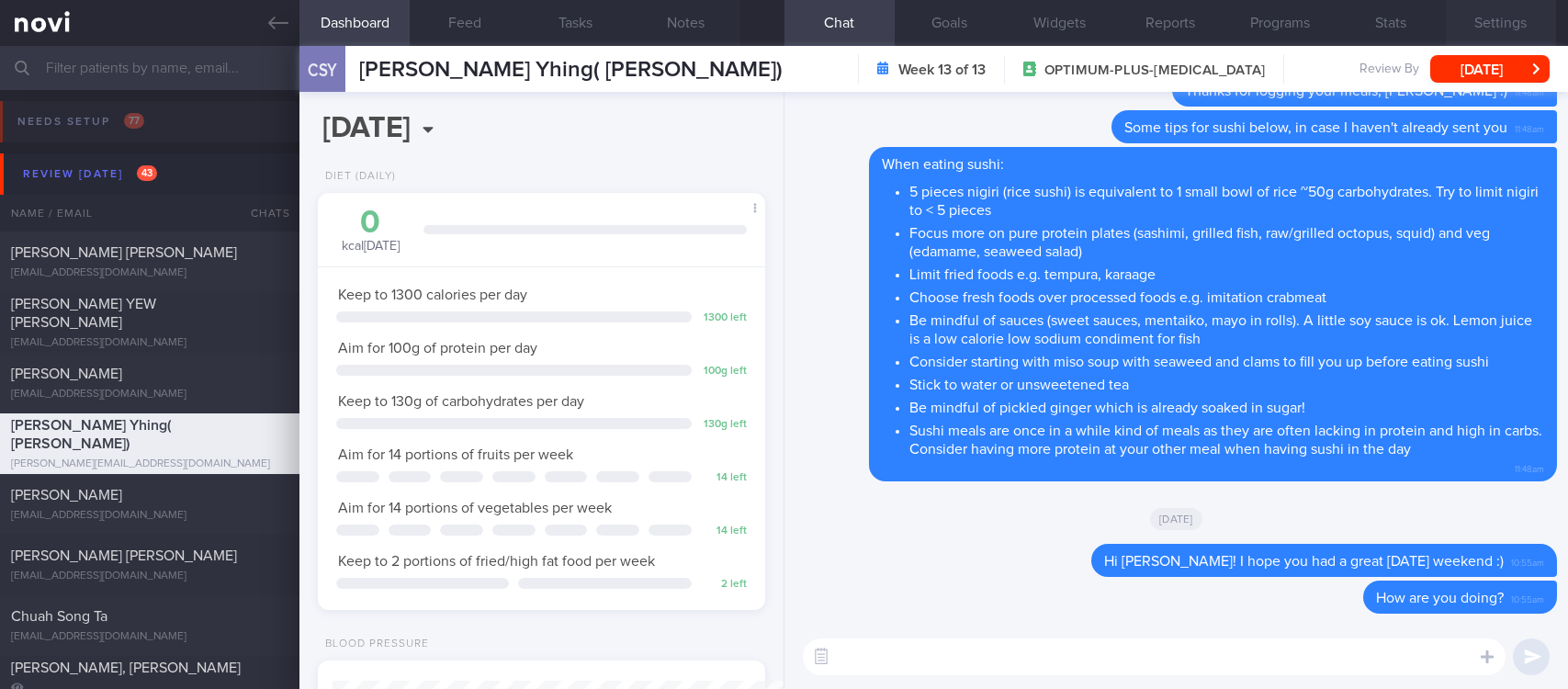
scroll to position [918645, 918394]
click at [1208, 655] on textarea at bounding box center [1153, 658] width 703 height 37
type textarea "Hi Anna, I hope you're doing ok!"
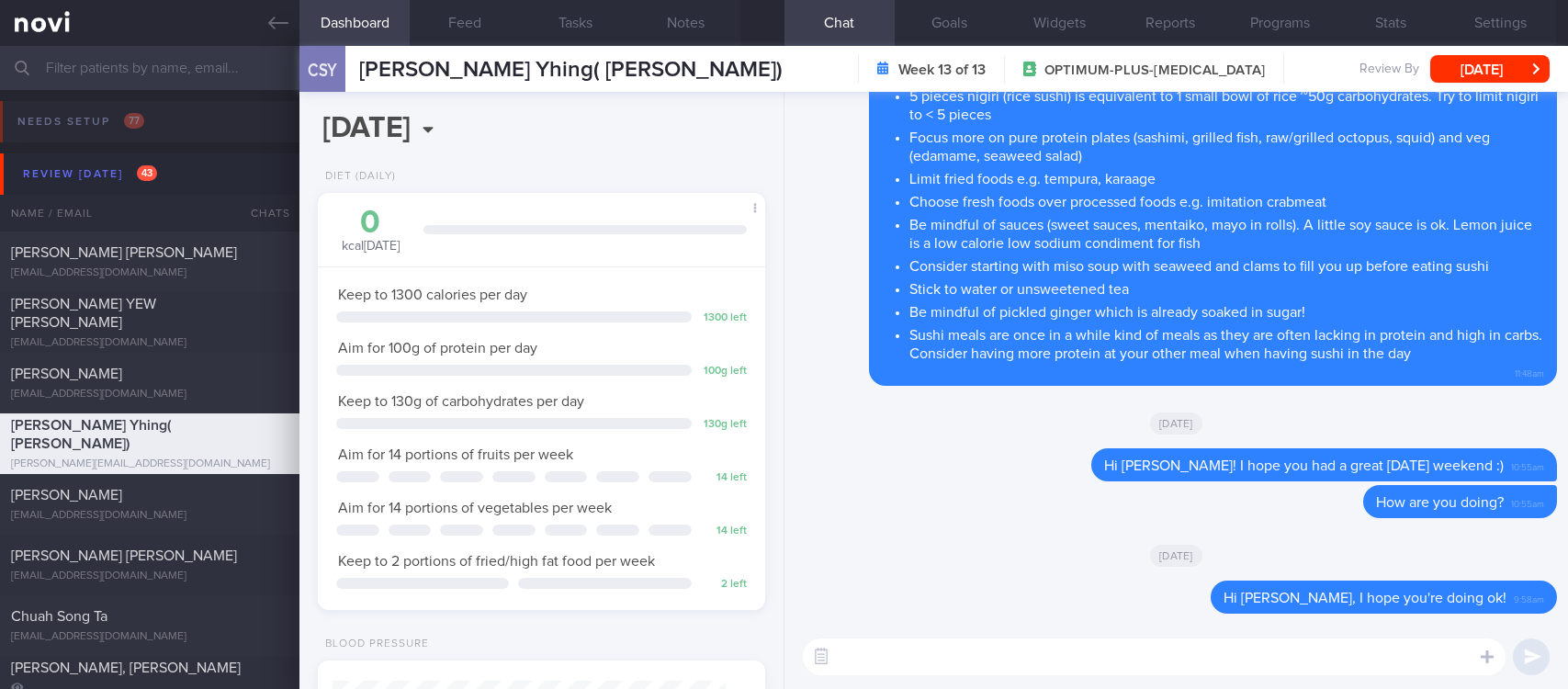
click at [211, 509] on div "[EMAIL_ADDRESS][DOMAIN_NAME]" at bounding box center [149, 516] width 277 height 14
type input "Tracked."
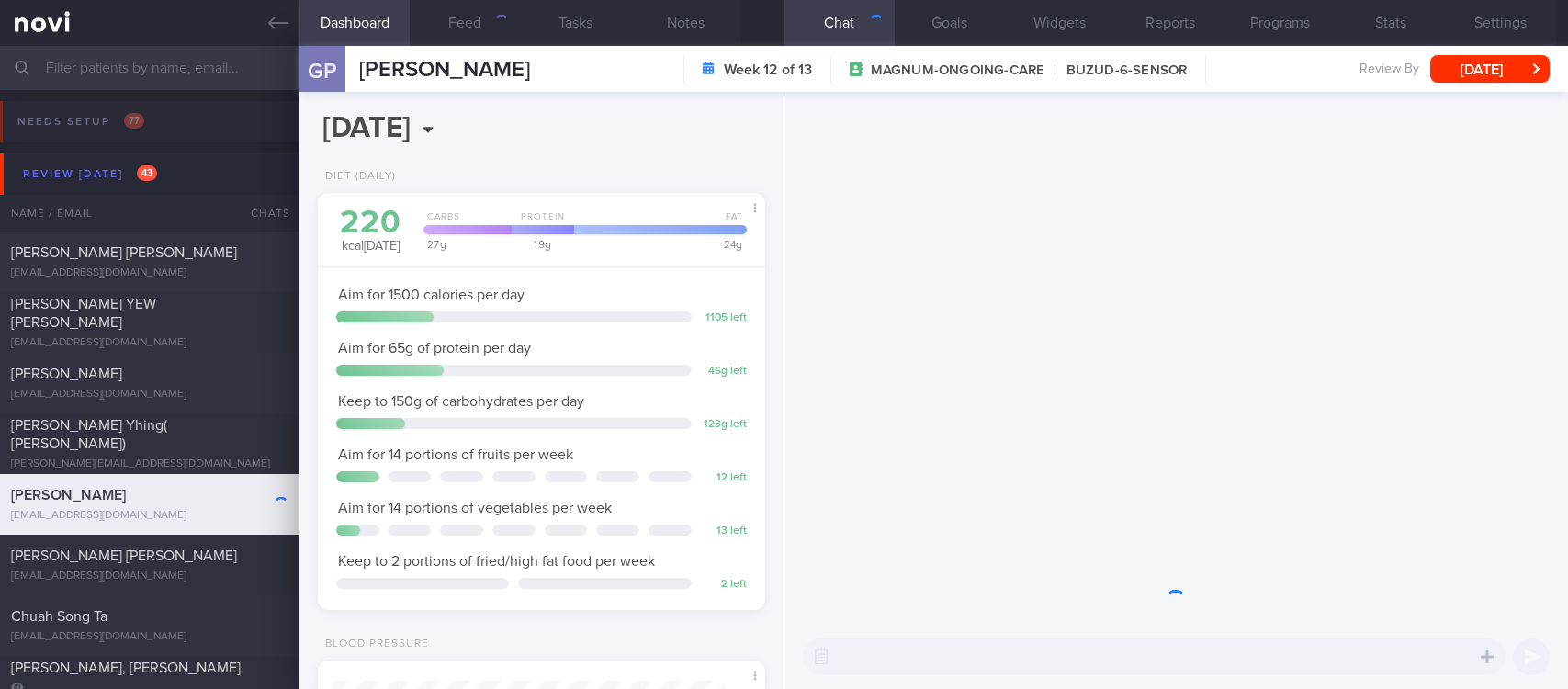
scroll to position [200, 400]
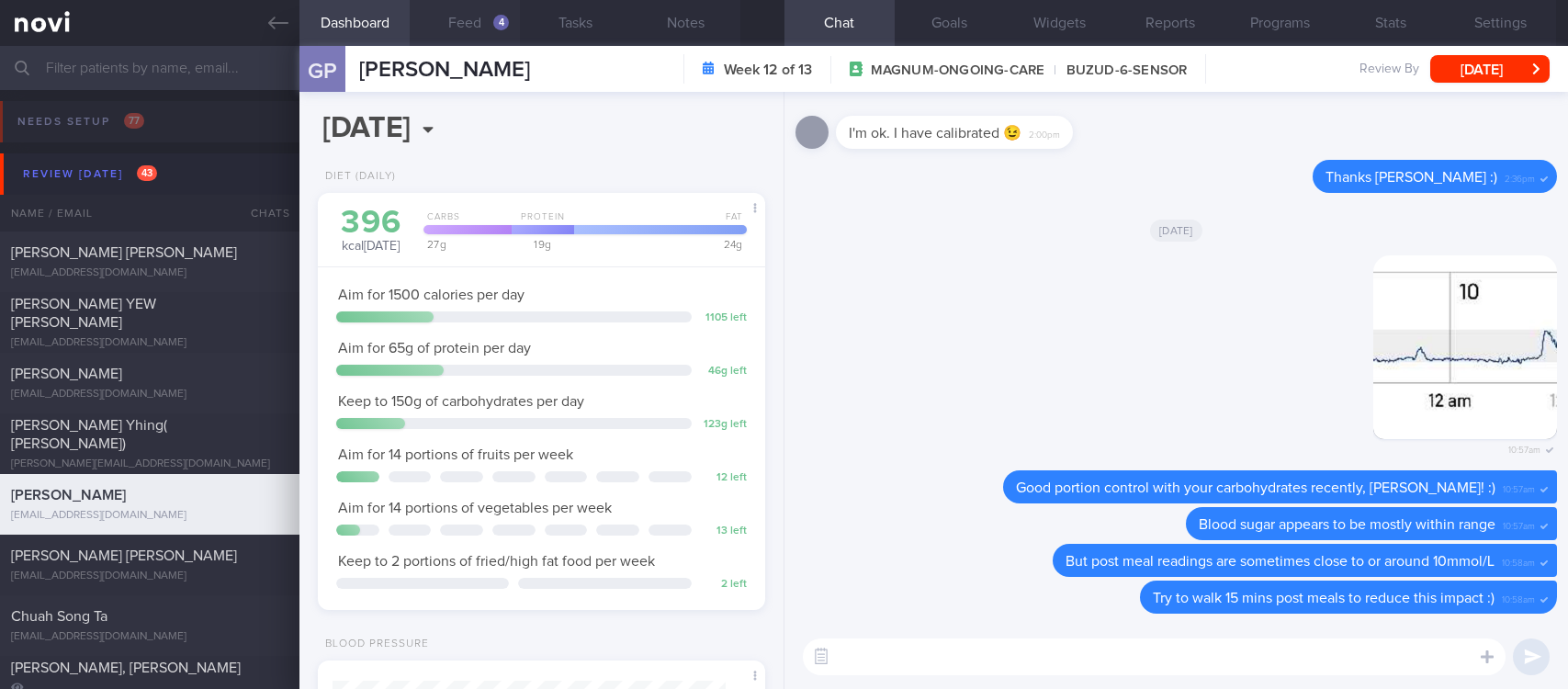
click at [493, 23] on button "Feed 4" at bounding box center [465, 23] width 111 height 46
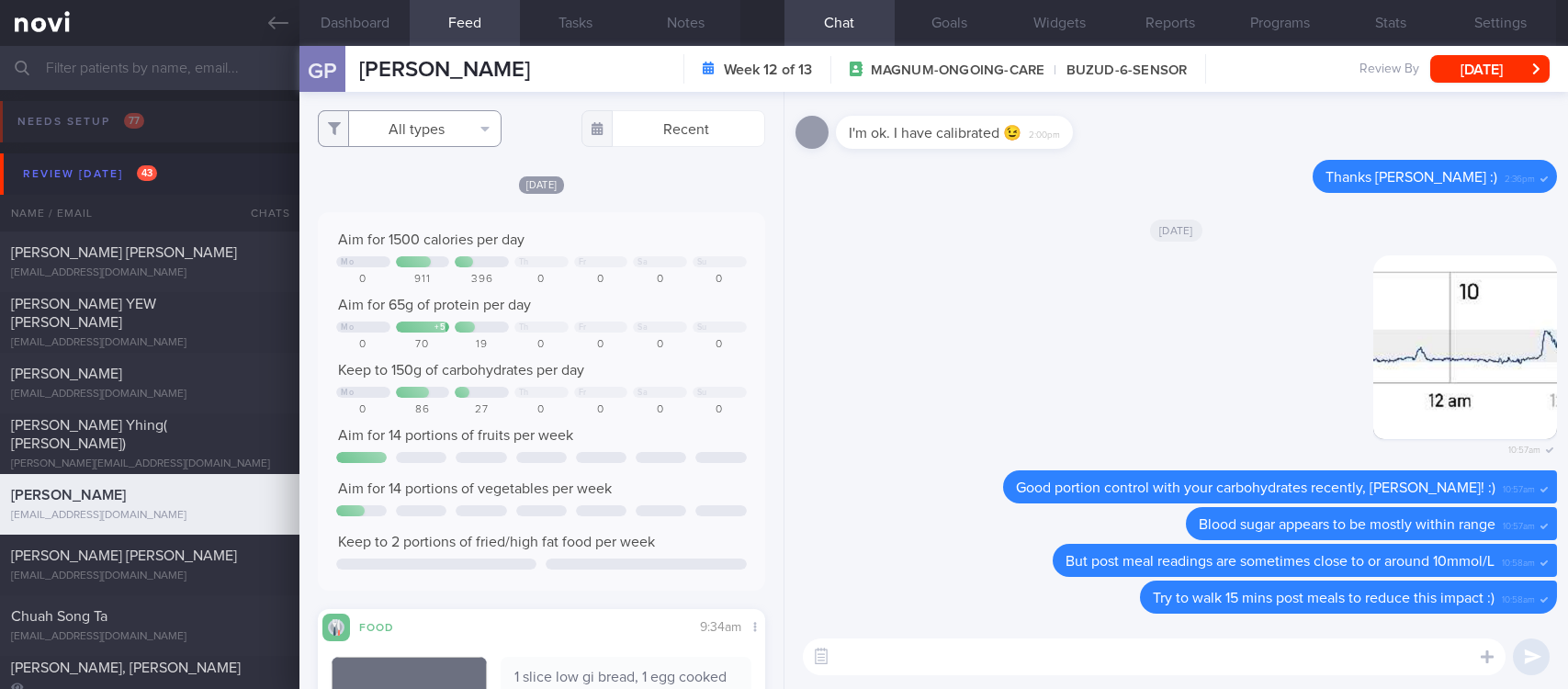
click at [449, 135] on button "All types" at bounding box center [410, 129] width 184 height 37
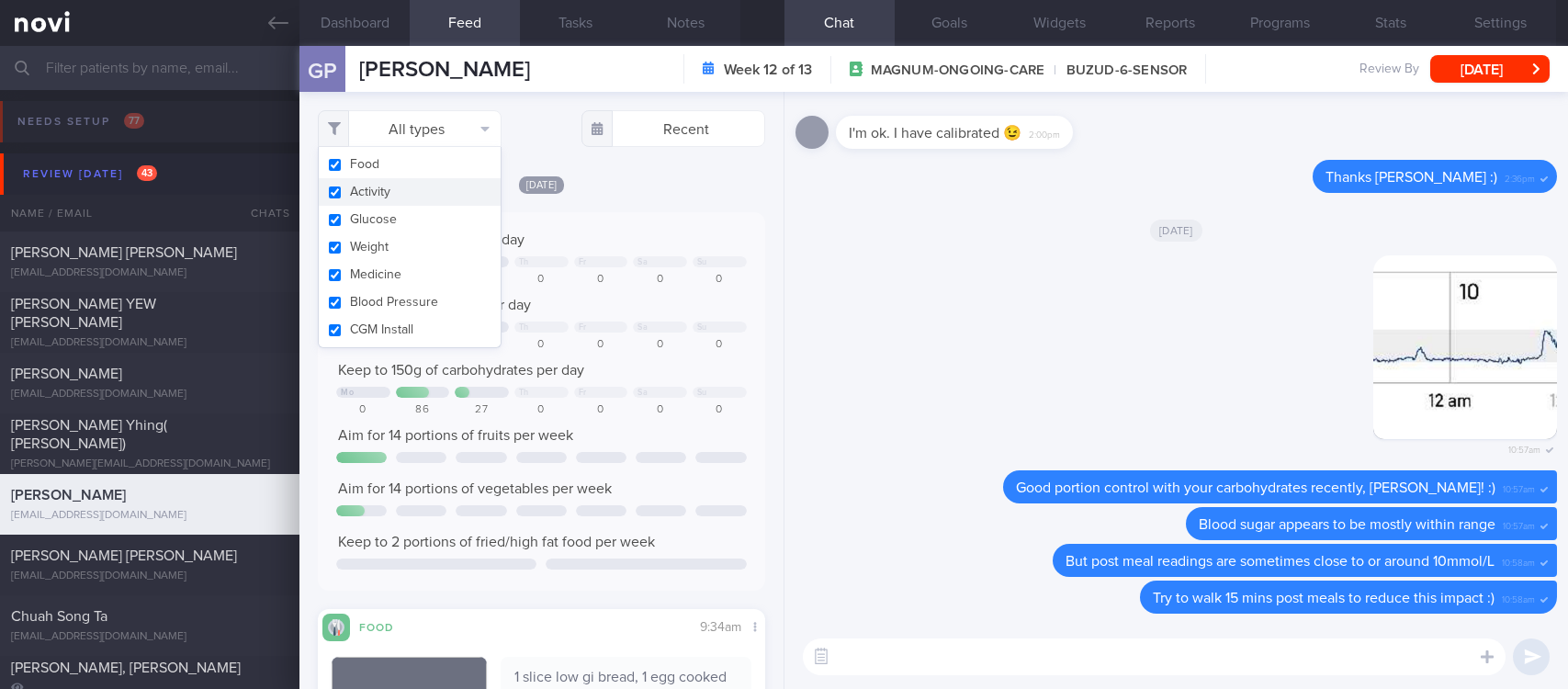
click at [408, 201] on button "Activity" at bounding box center [410, 192] width 182 height 27
checkbox input "false"
click at [640, 225] on div "Aim for 1500 calories per day Mo Th Fr Sa Su 0 911 396 0 0 0 0 Aim for 65g of p…" at bounding box center [541, 402] width 448 height 378
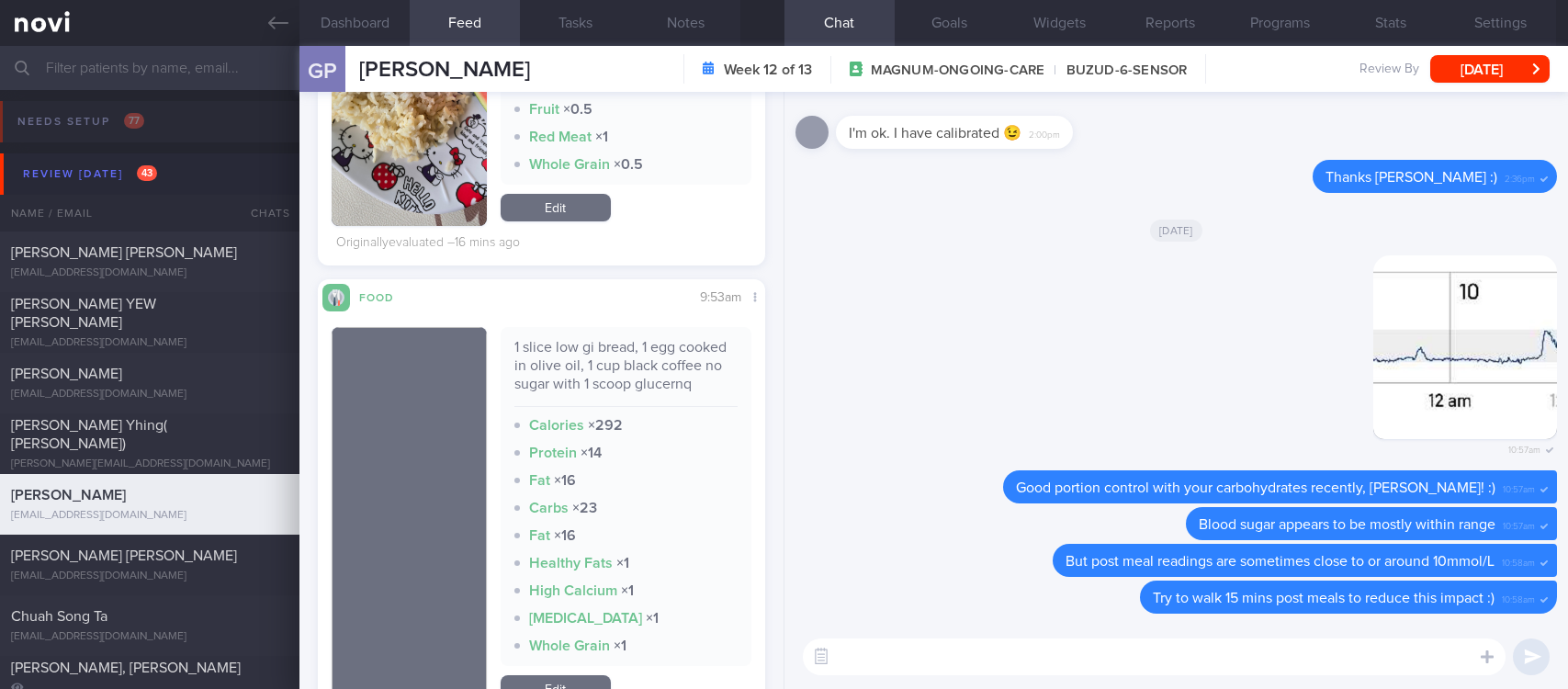
scroll to position [2067, 0]
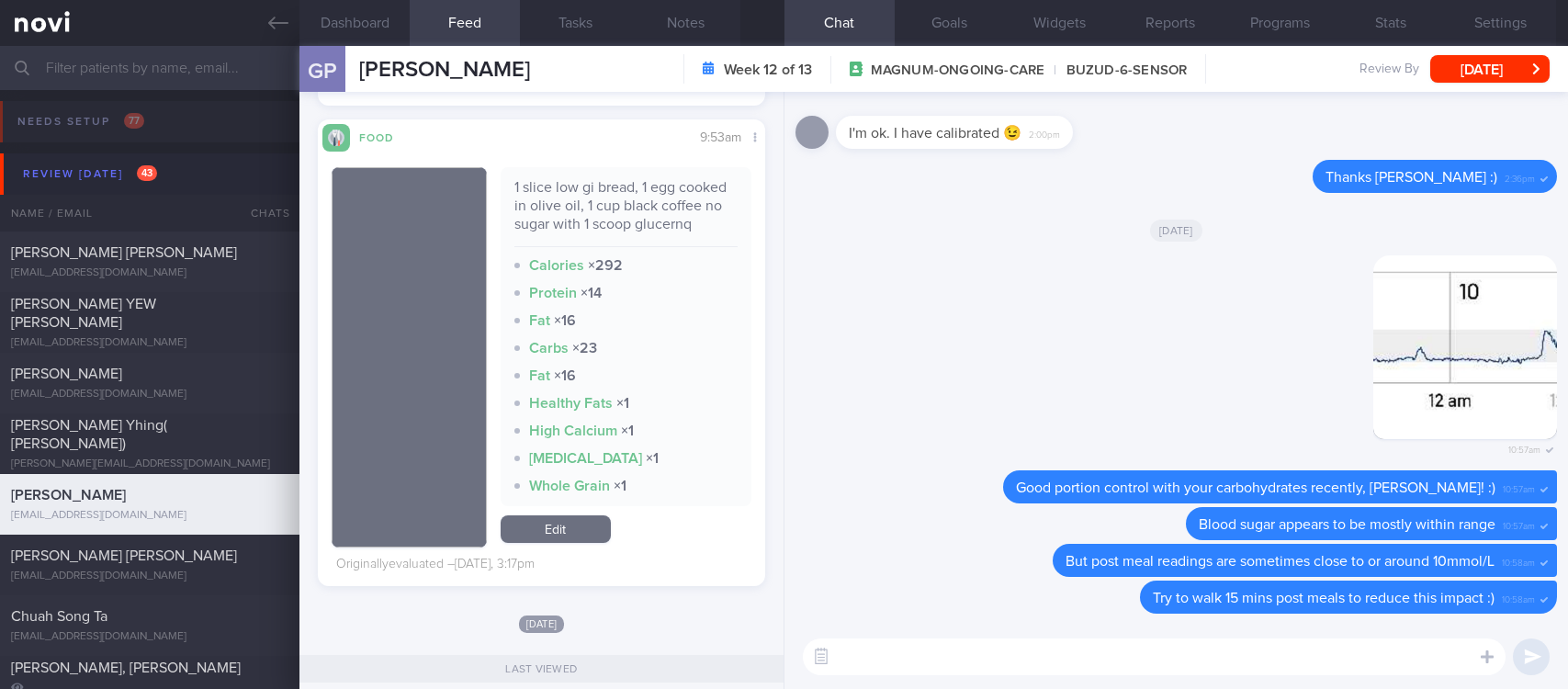
click at [913, 660] on textarea at bounding box center [1153, 658] width 703 height 37
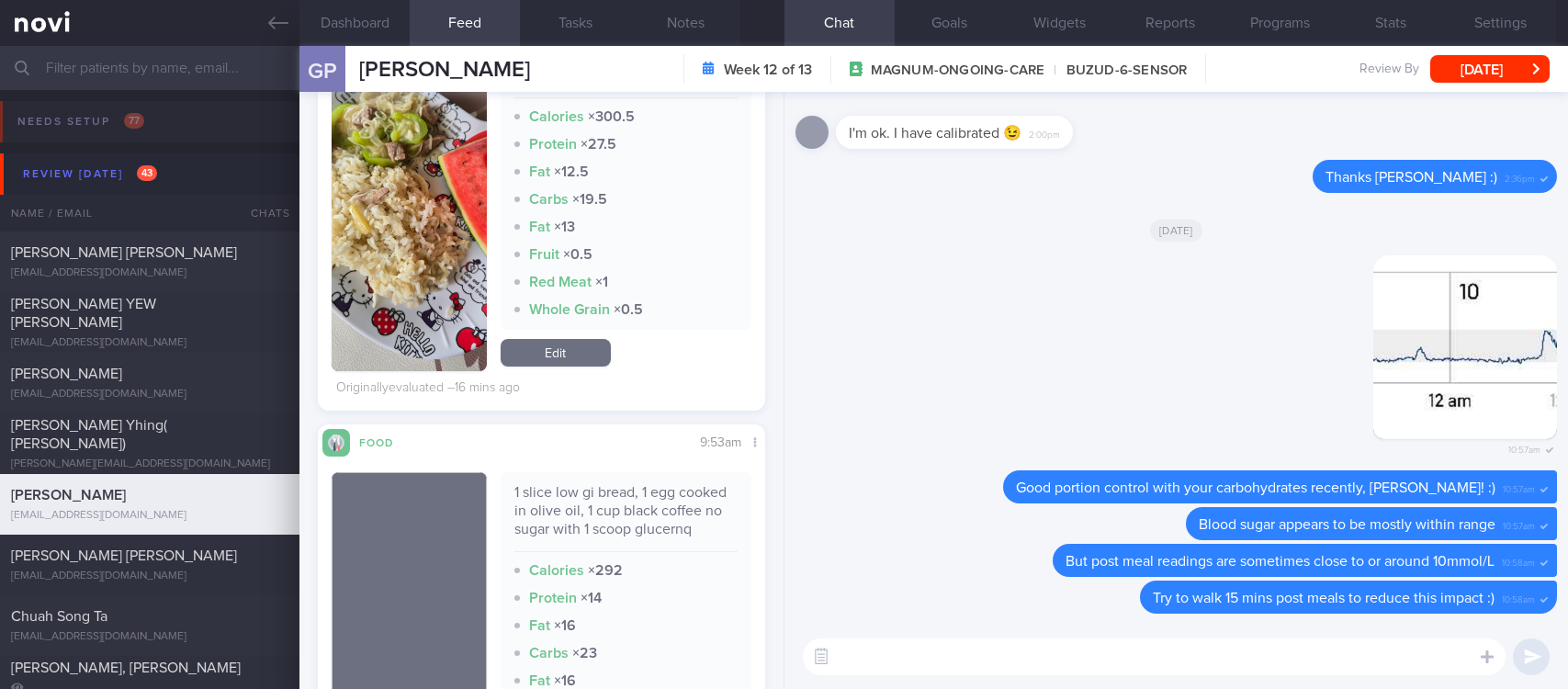
scroll to position [1378, 0]
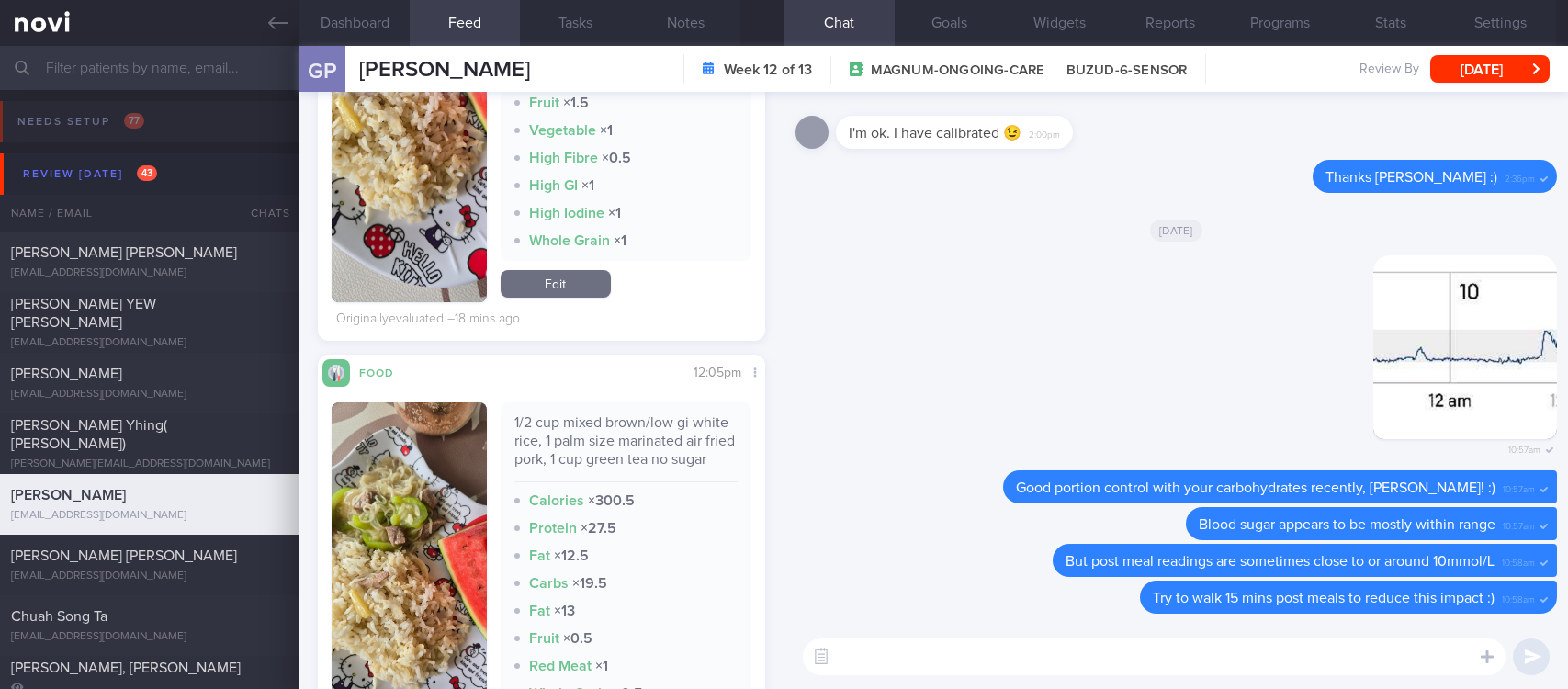
click at [421, 575] on img "button" at bounding box center [409, 579] width 155 height 353
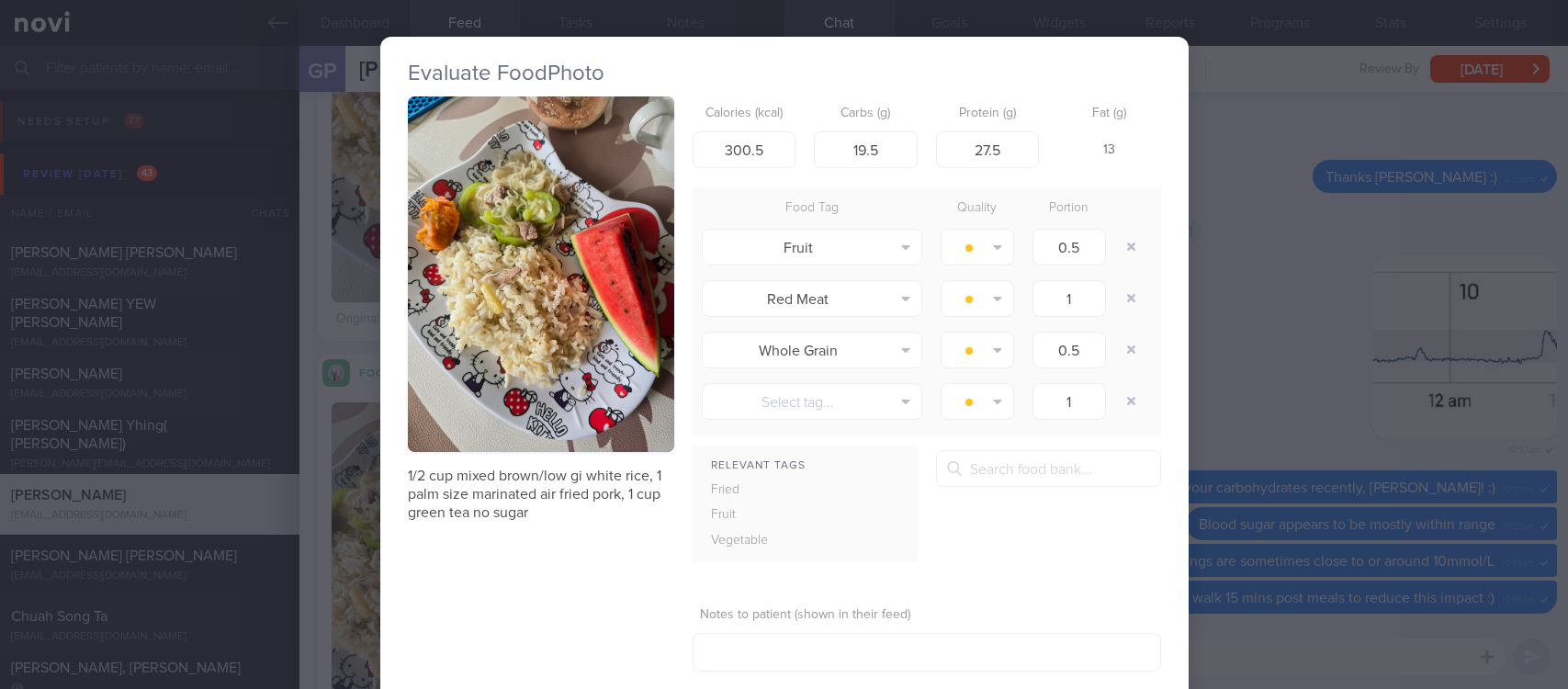
click at [600, 357] on button "button" at bounding box center [541, 273] width 267 height 356
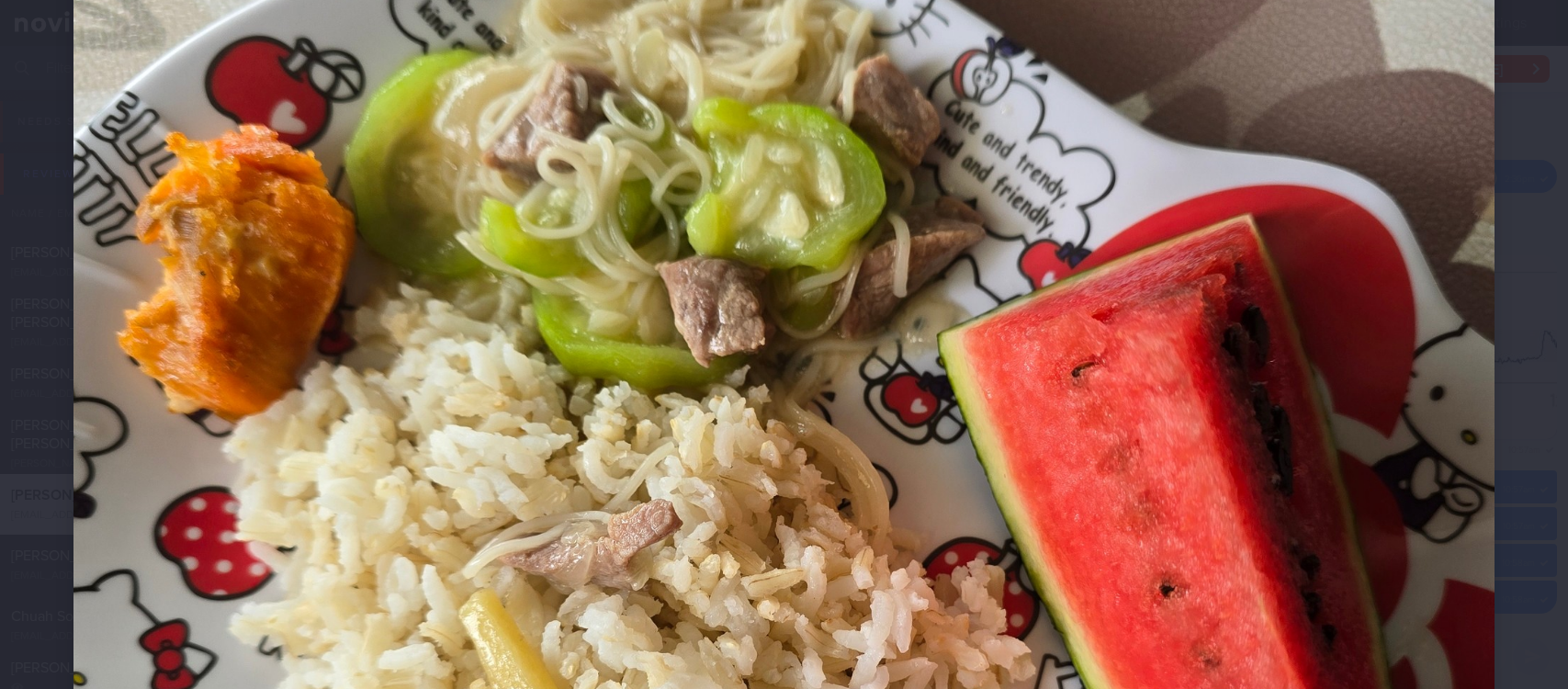
scroll to position [552, 0]
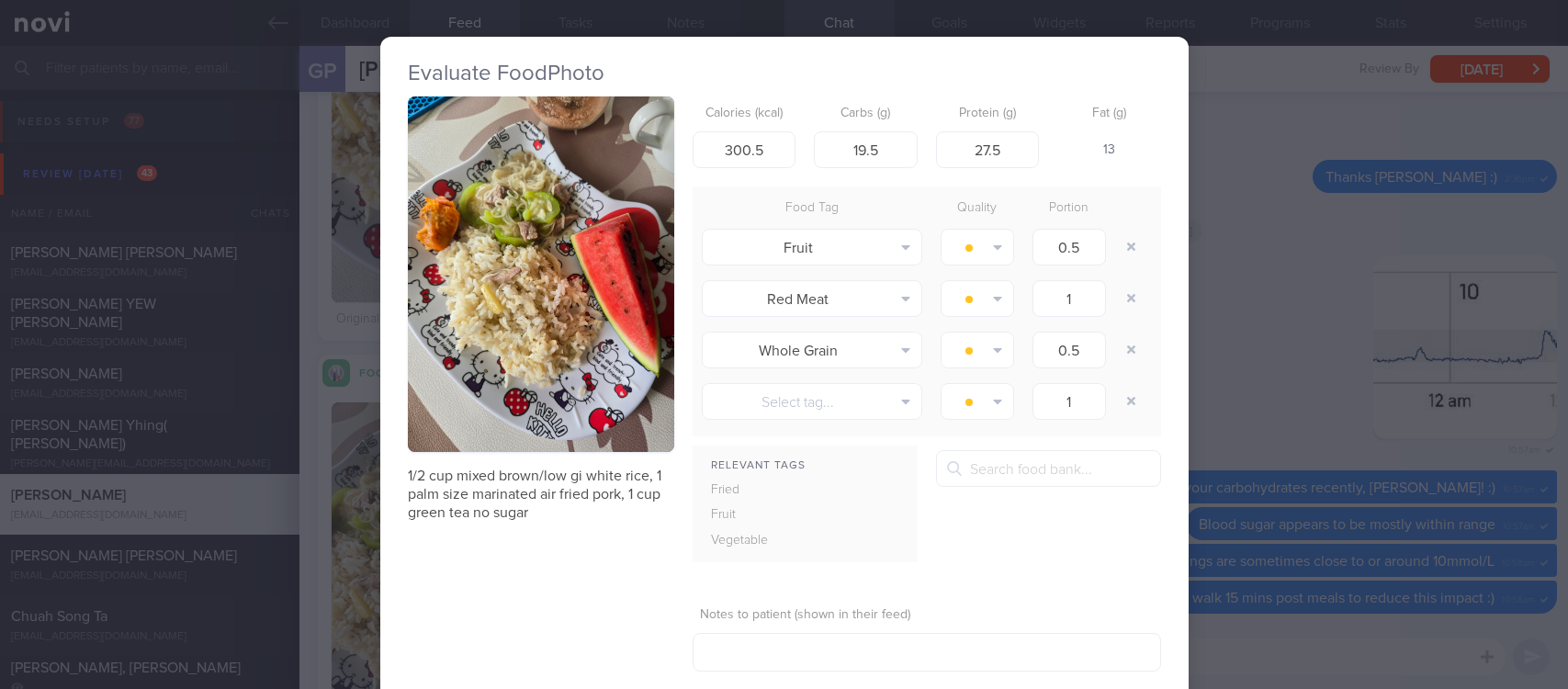
click at [1299, 370] on div "Evaluate Food Photo 1/2 cup mixed brown/low gi white rice, 1 palm size marinate…" at bounding box center [784, 344] width 1568 height 689
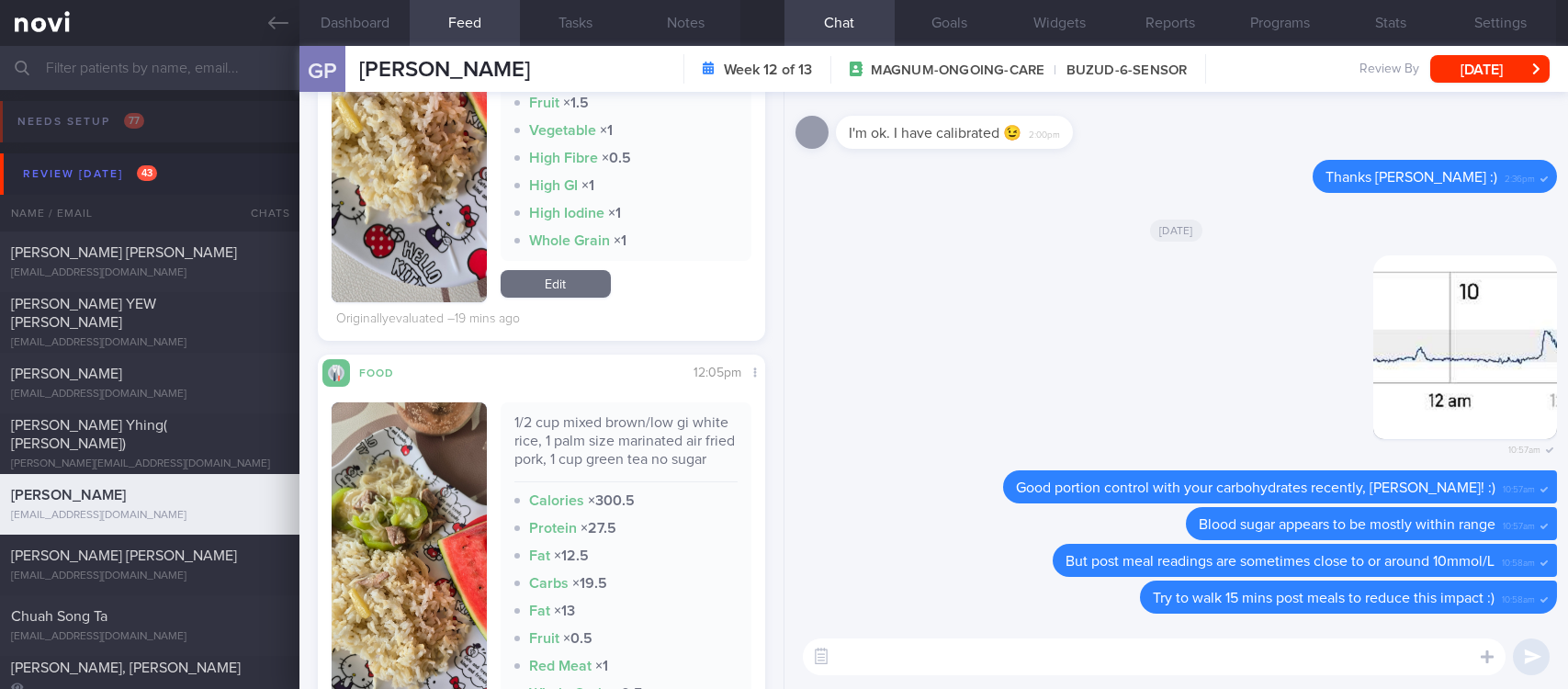
click at [884, 646] on textarea at bounding box center [1153, 658] width 703 height 37
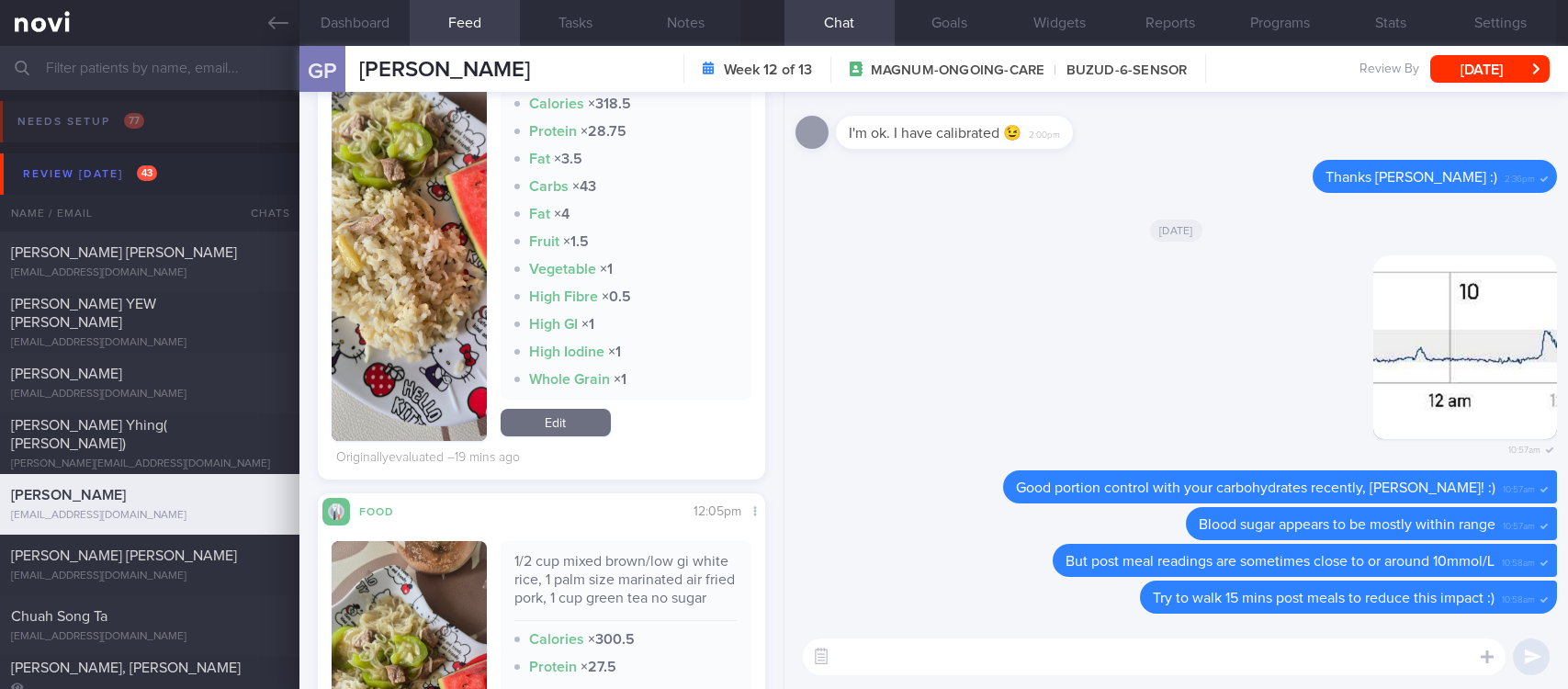
scroll to position [1103, 0]
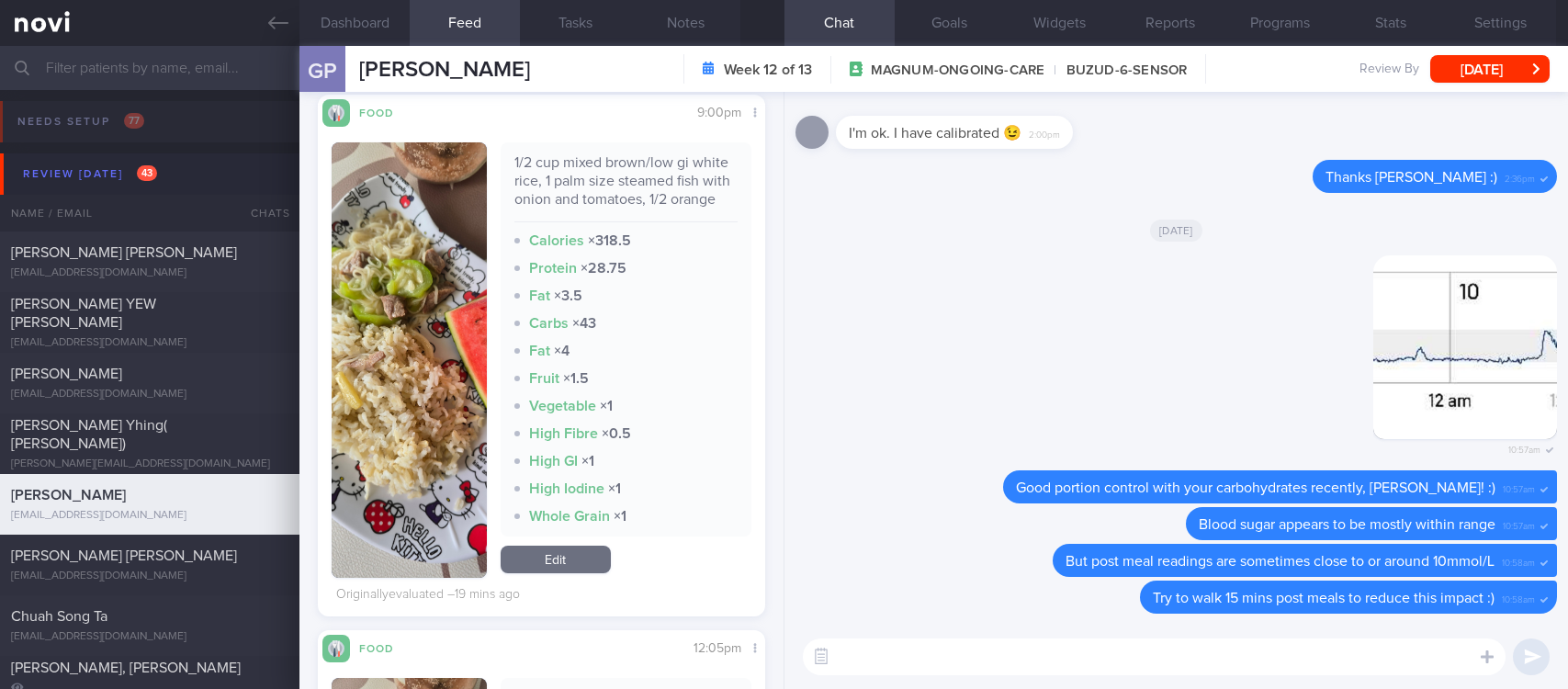
click at [451, 483] on img "button" at bounding box center [409, 360] width 155 height 435
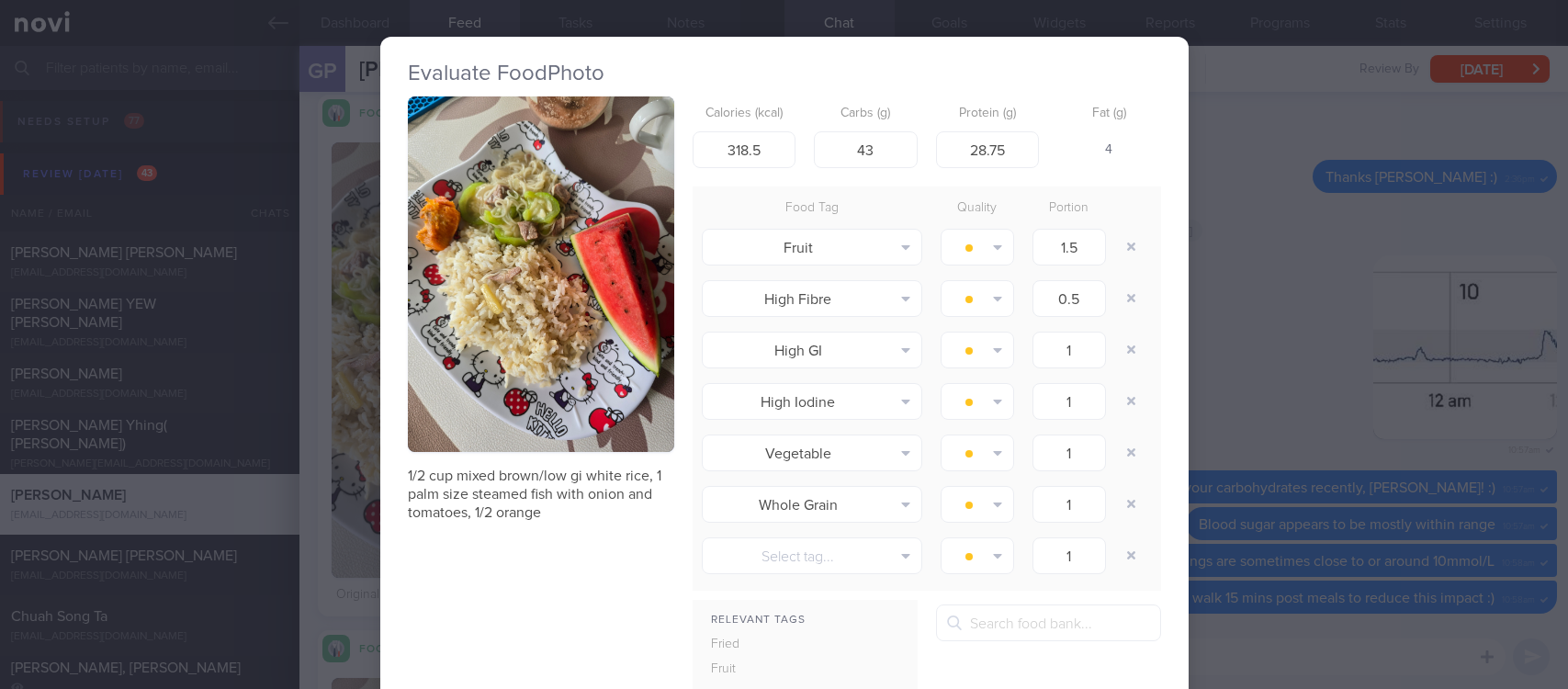
click at [558, 270] on button "button" at bounding box center [541, 273] width 267 height 356
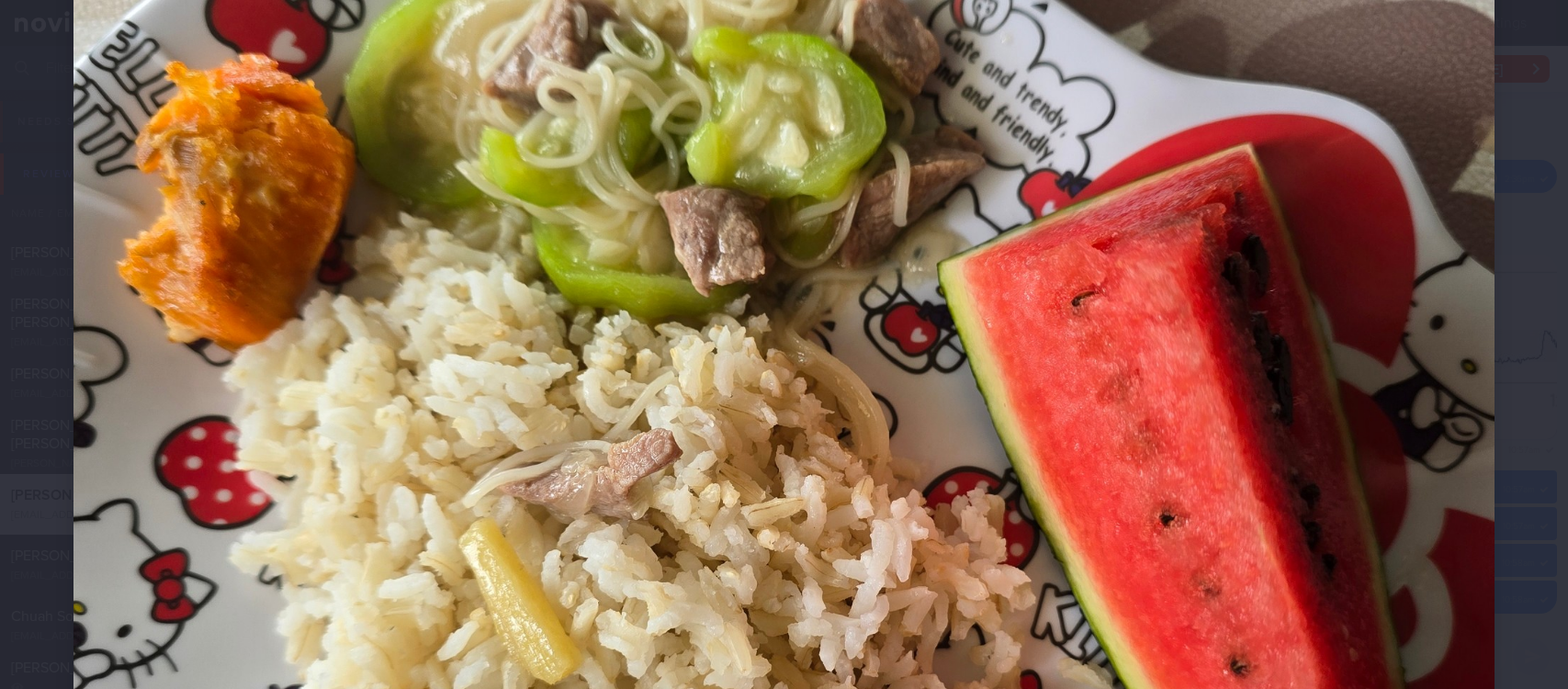
scroll to position [275, 0]
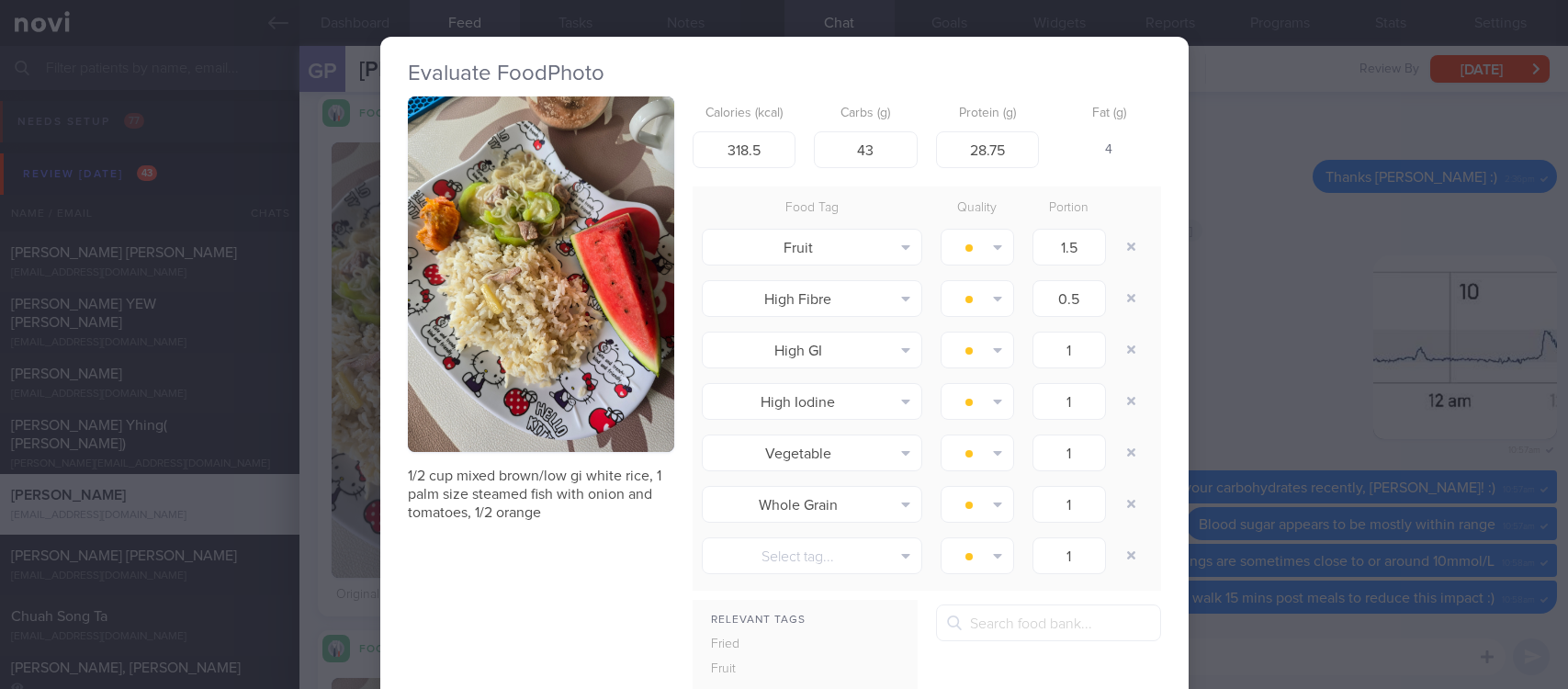
click at [543, 317] on button "button" at bounding box center [541, 273] width 267 height 356
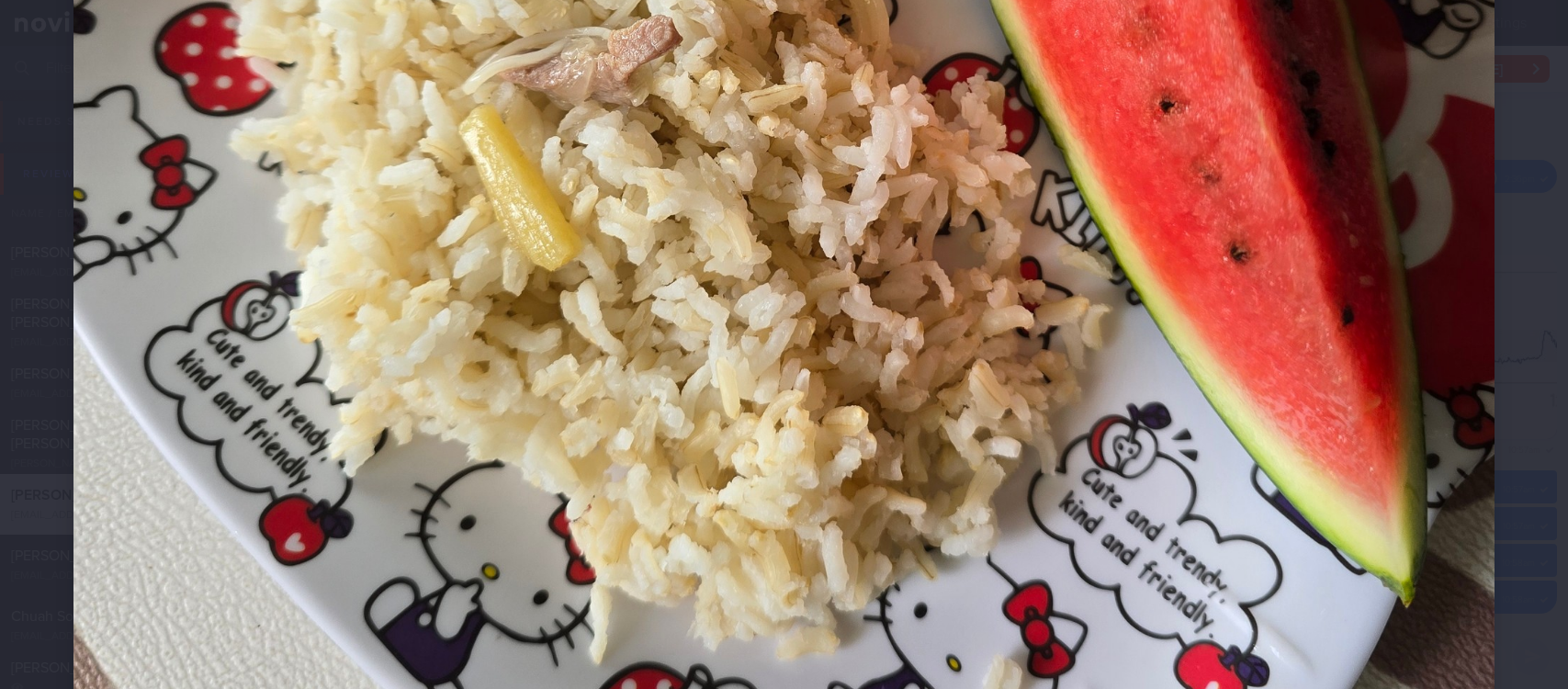
scroll to position [552, 0]
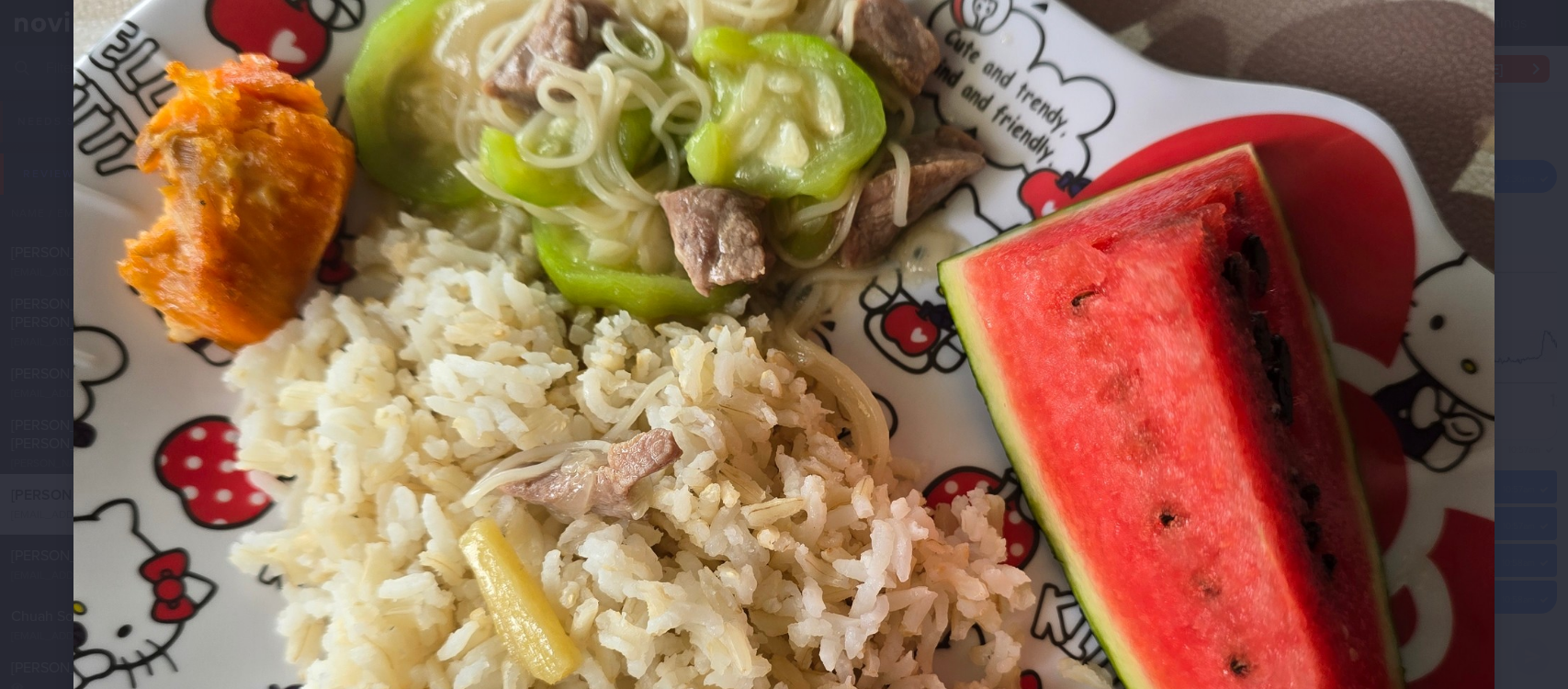
click at [1410, 404] on img at bounding box center [784, 469] width 1421 height 1895
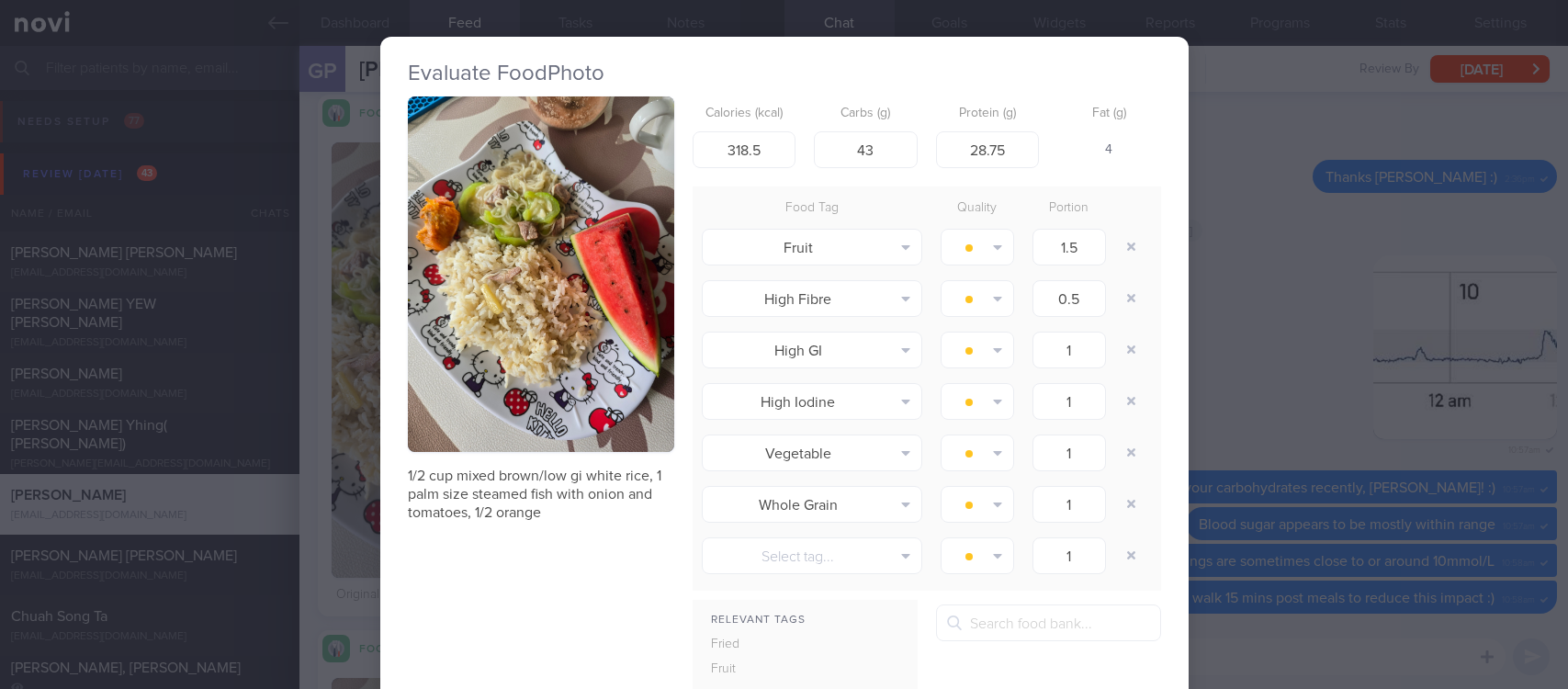
click at [1454, 361] on div "Evaluate Food Photo 1/2 cup mixed brown/low gi white rice, 1 palm size steamed …" at bounding box center [784, 344] width 1568 height 689
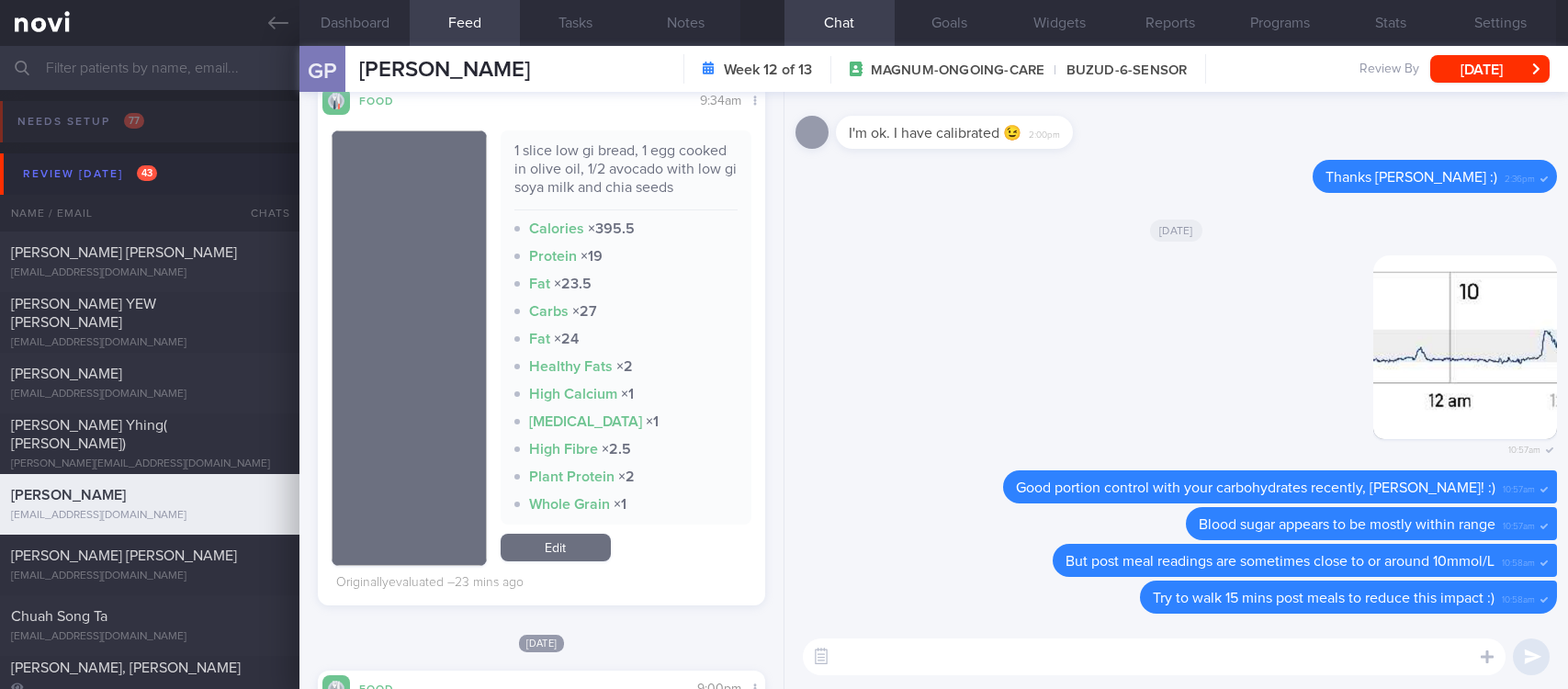
scroll to position [414, 0]
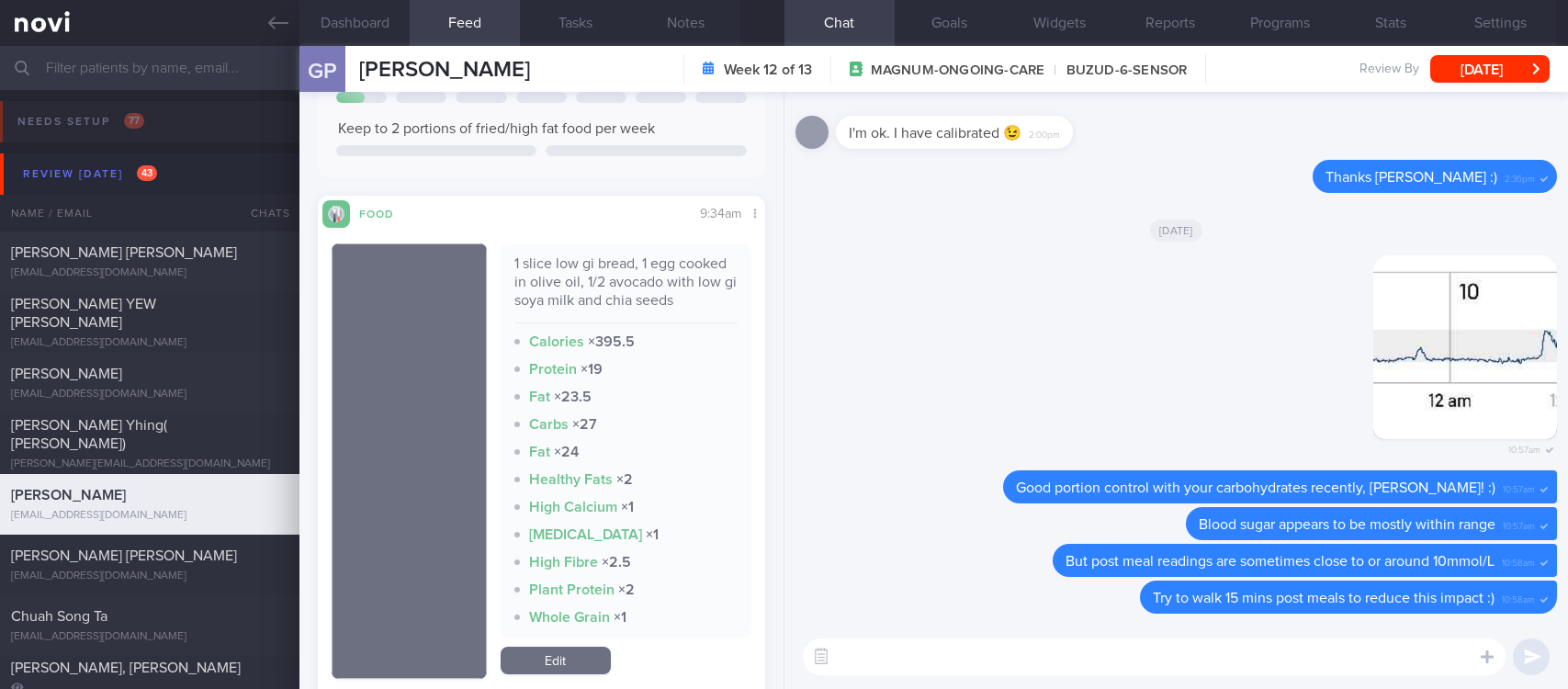
click at [923, 653] on textarea at bounding box center [1153, 658] width 703 height 37
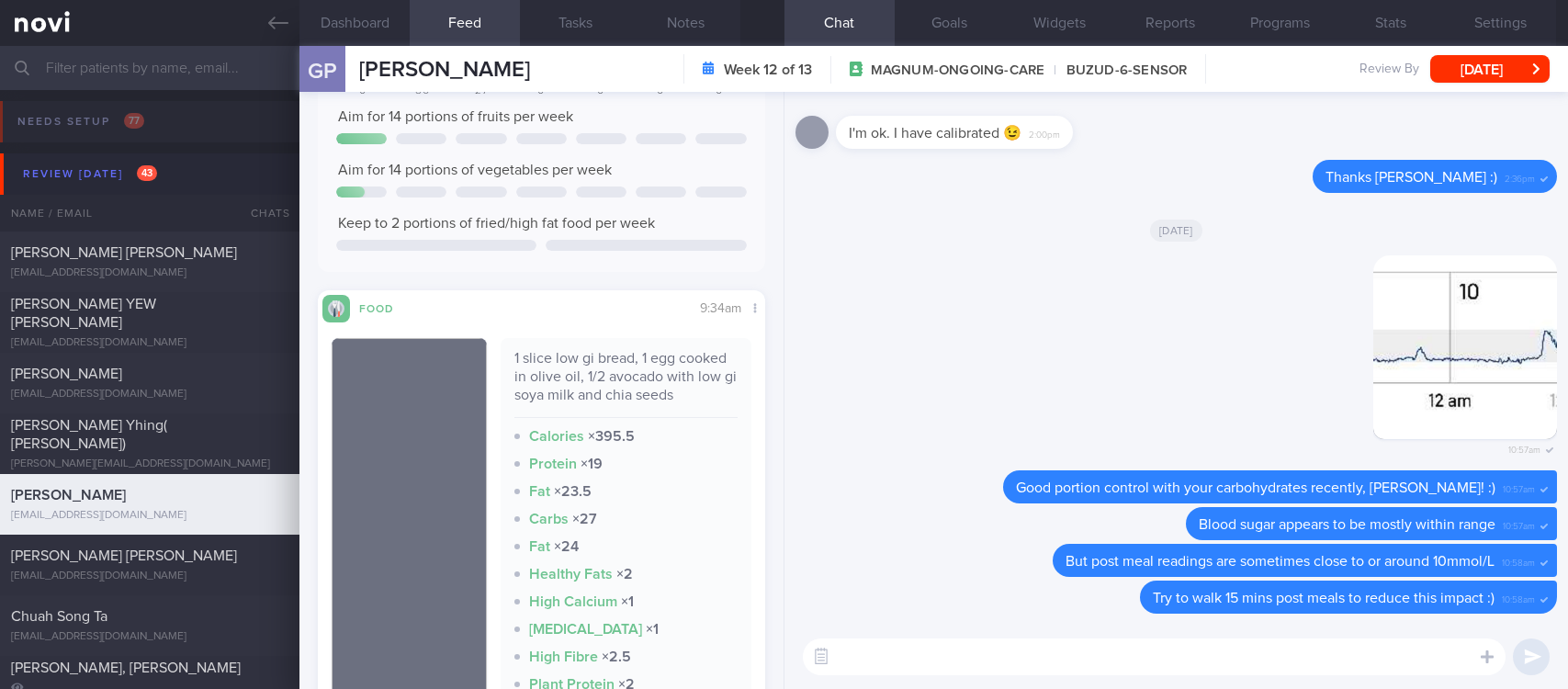
scroll to position [275, 0]
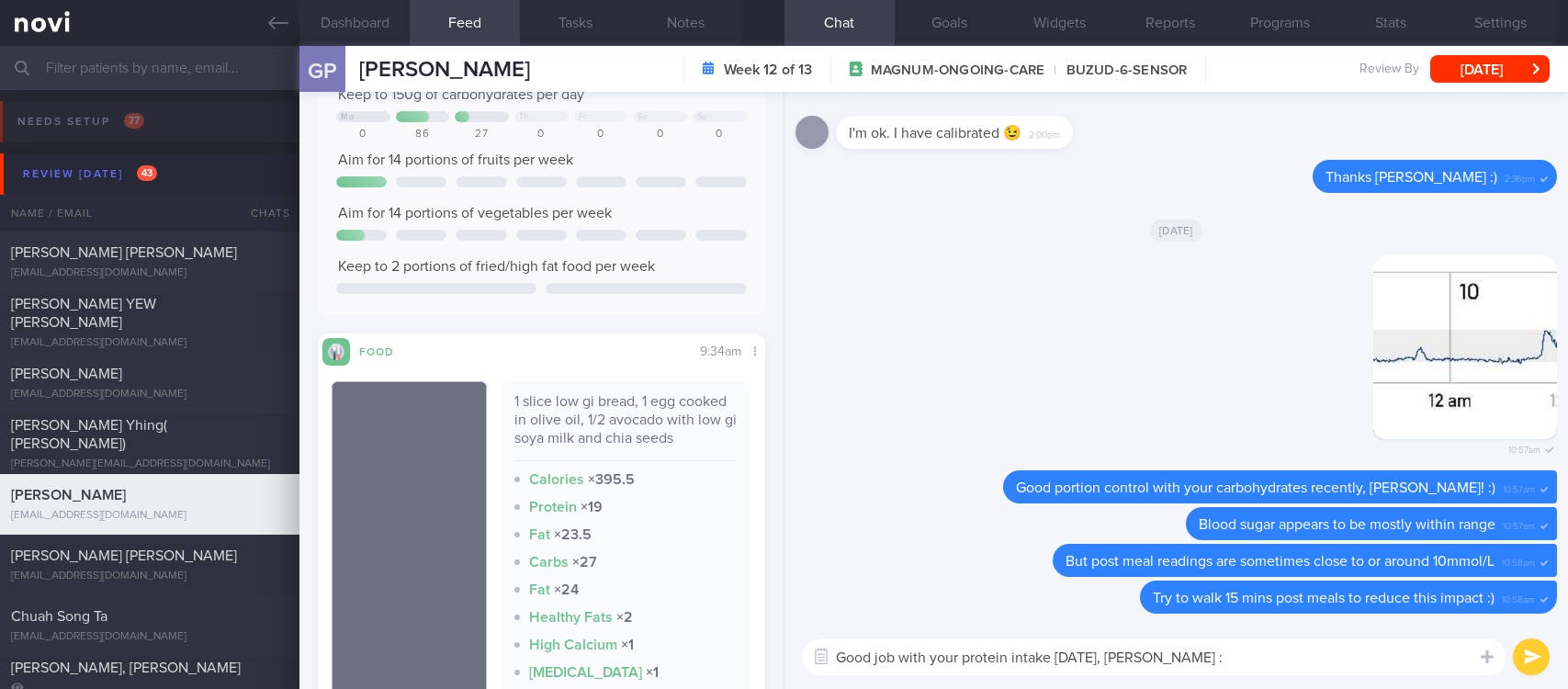
type textarea "Good job with your protein intake yesterday, Geraldine :)"
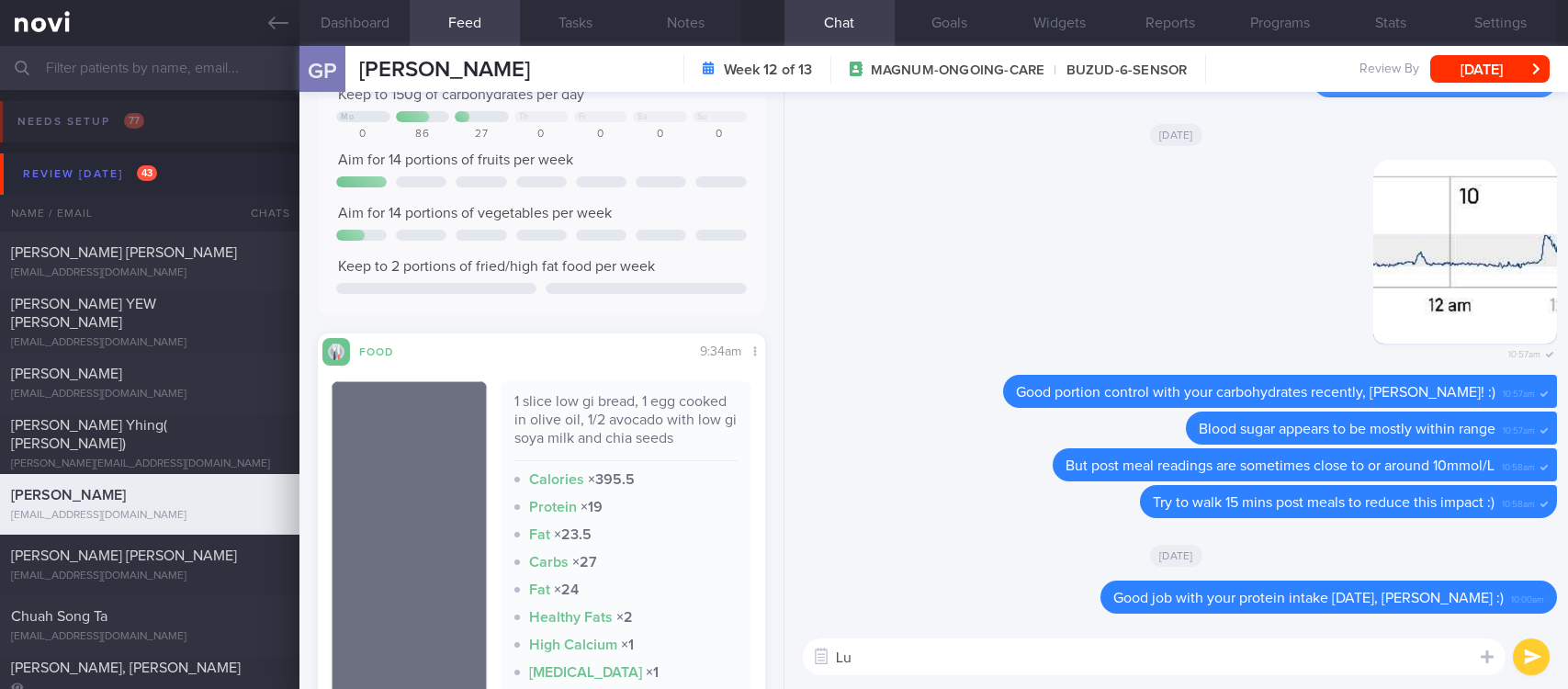
type textarea "L"
type textarea "Post lunch spike was slightly larger as compared to post dinner yesterday"
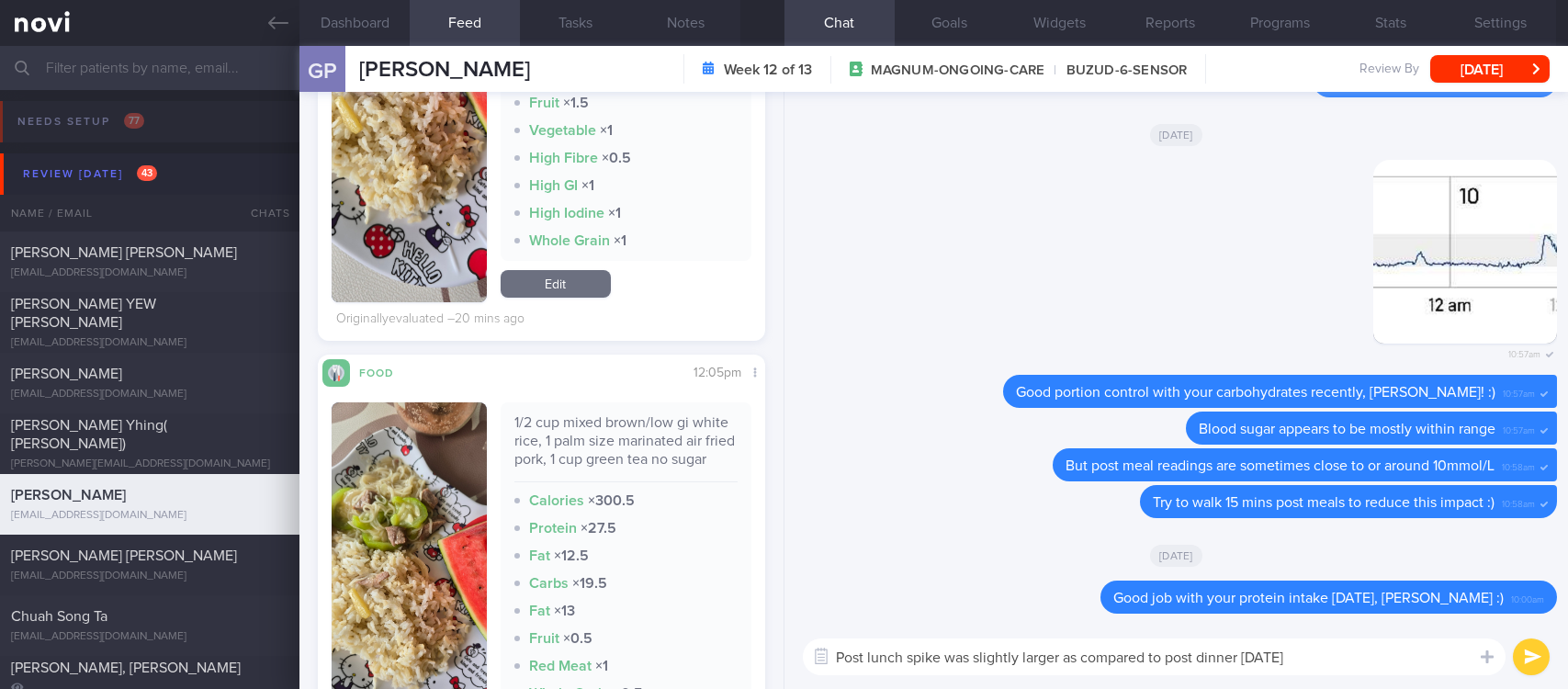
scroll to position [1516, 0]
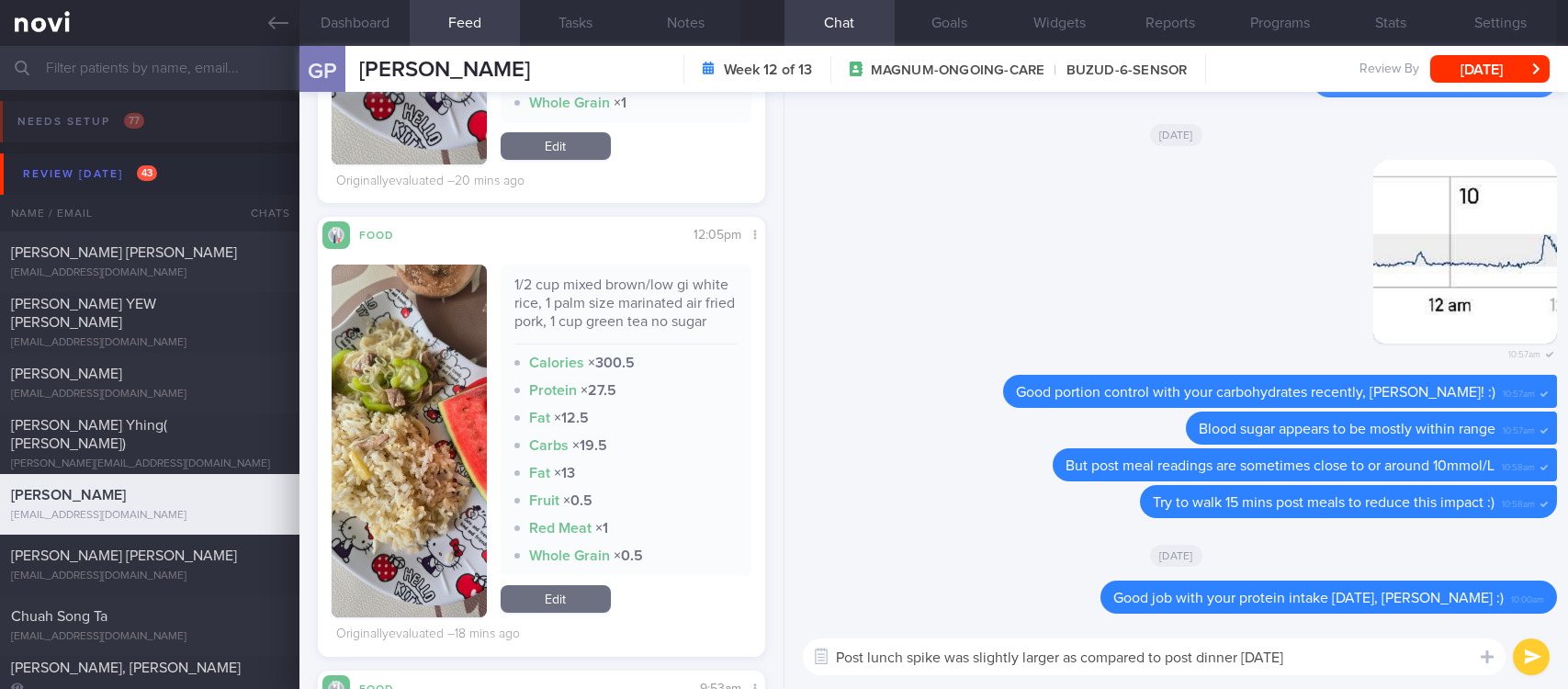
click at [413, 452] on button "button" at bounding box center [409, 441] width 155 height 353
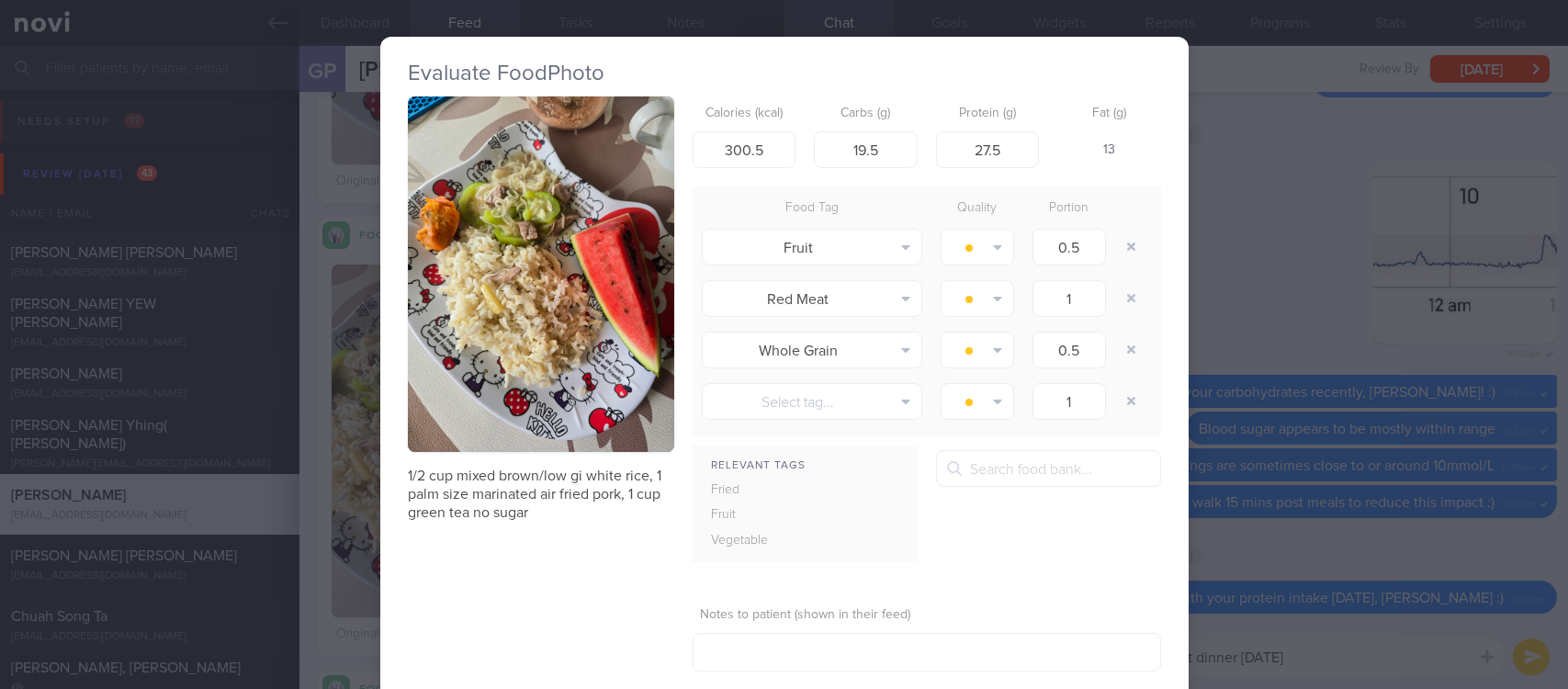
click at [529, 234] on button "button" at bounding box center [541, 273] width 267 height 356
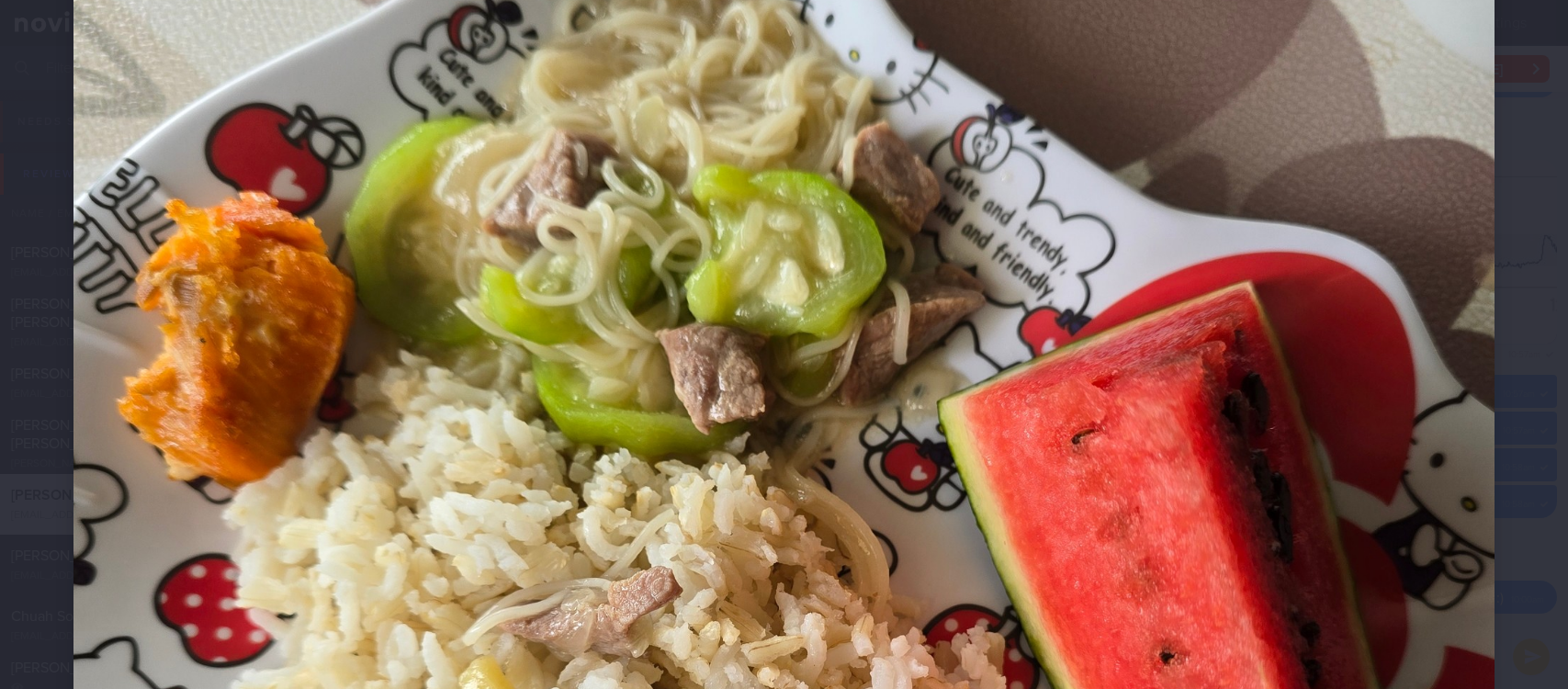
scroll to position [827, 0]
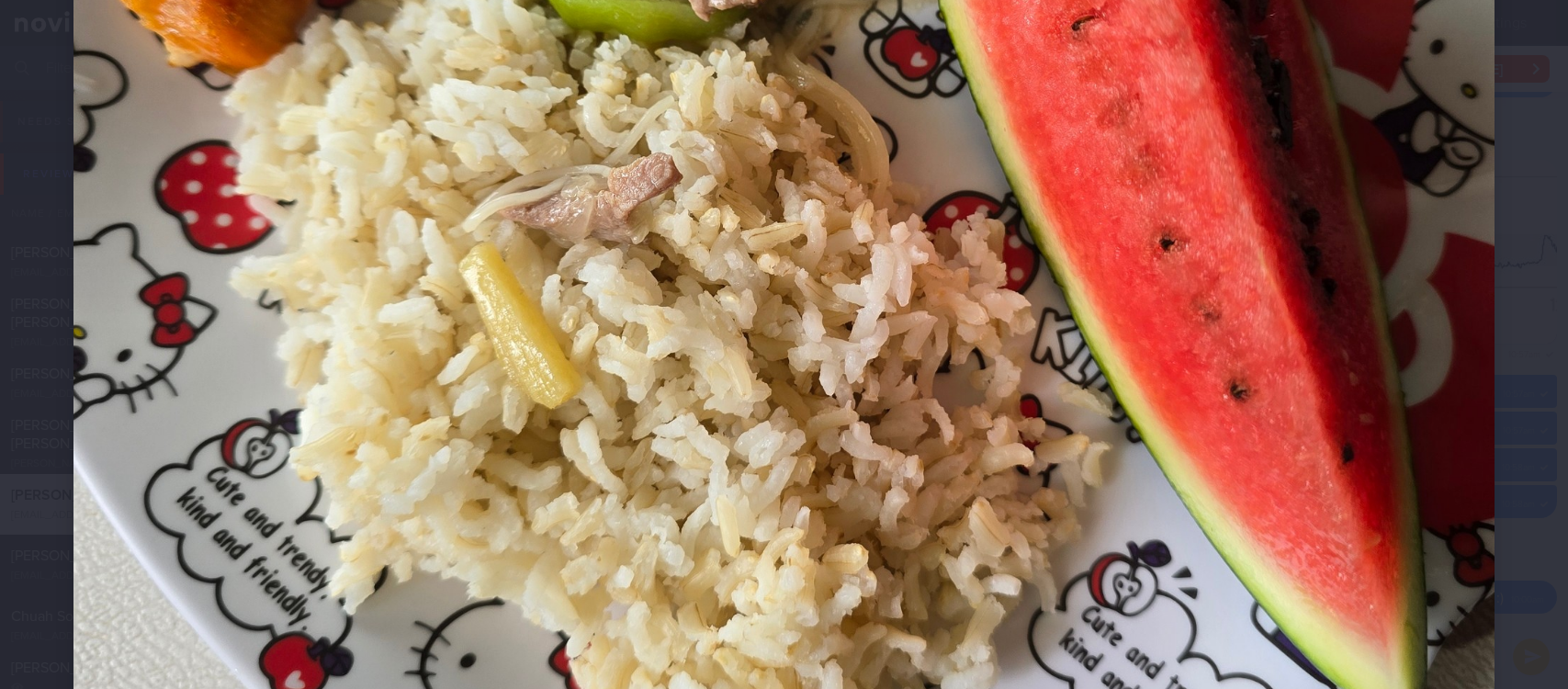
click at [1329, 464] on img at bounding box center [784, 194] width 1421 height 1895
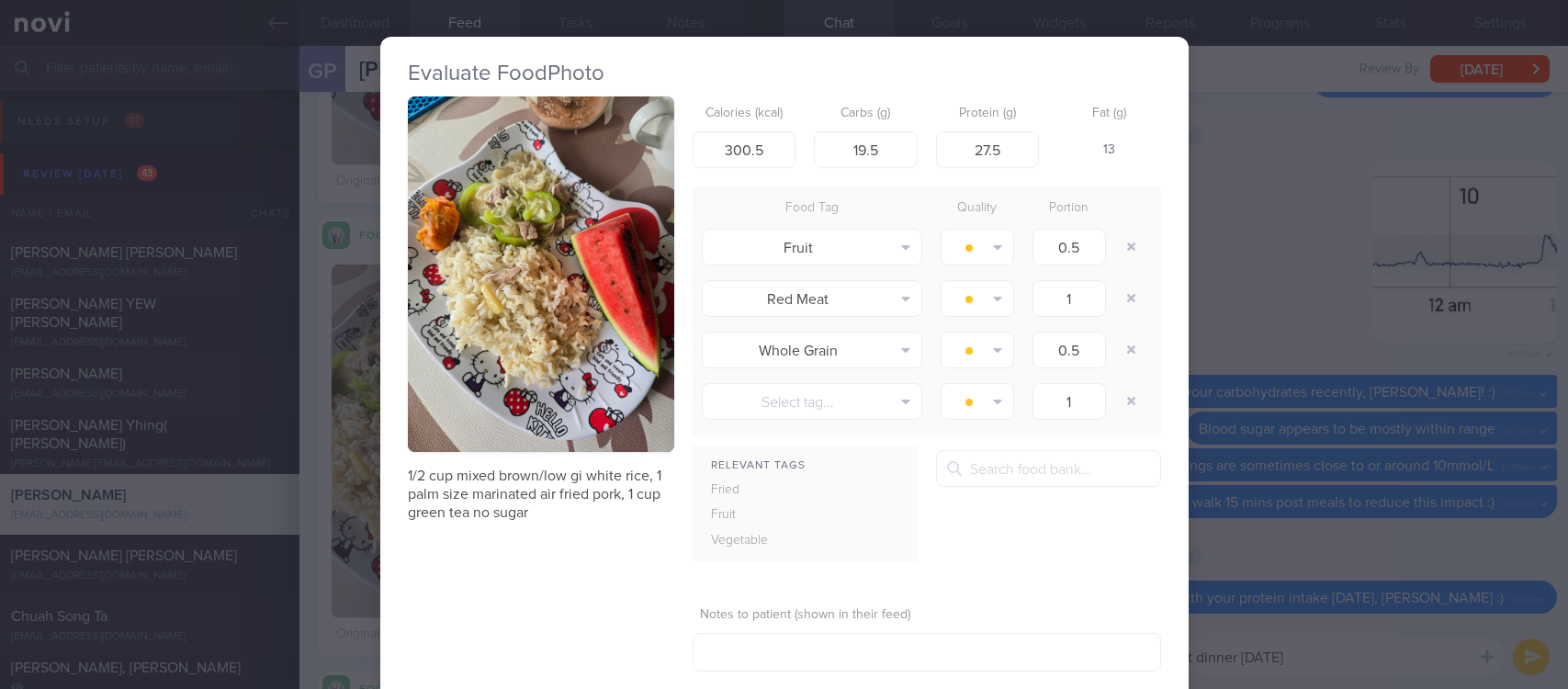
click at [1265, 537] on div "Evaluate Food Photo 1/2 cup mixed brown/low gi white rice, 1 palm size marinate…" at bounding box center [784, 344] width 1568 height 689
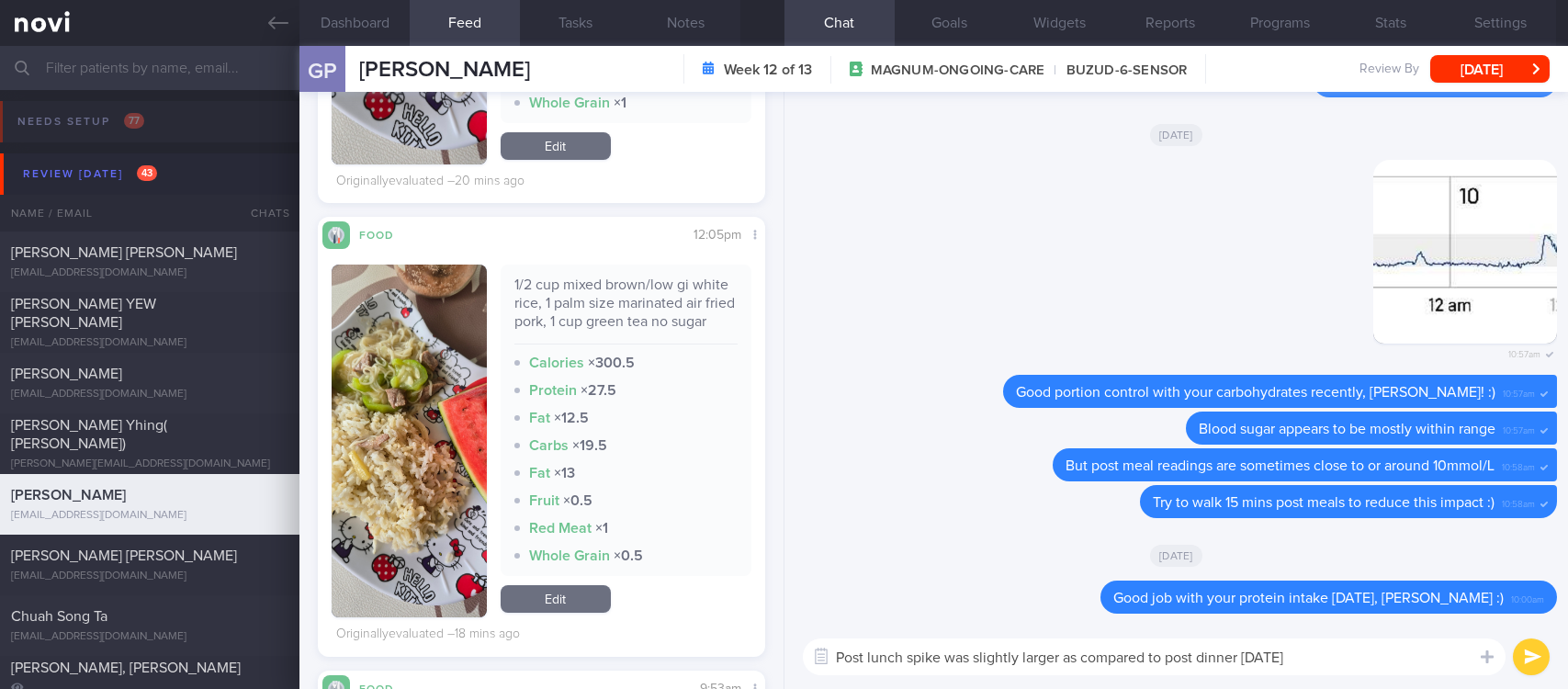
click at [1386, 666] on textarea "Post lunch spike was slightly larger as compared to post dinner yesterday" at bounding box center [1153, 658] width 703 height 37
click at [1383, 665] on textarea "Post lunch spike was slightly larger as compared to post dinner yesterday" at bounding box center [1153, 658] width 703 height 37
click at [1382, 664] on textarea "Post lunch spike was slightly larger as compared to post dinner yesterday" at bounding box center [1153, 658] width 703 height 37
click at [1382, 661] on textarea "Post lunch spike was slightly larger as compared to post dinner yesterday" at bounding box center [1153, 658] width 703 height 37
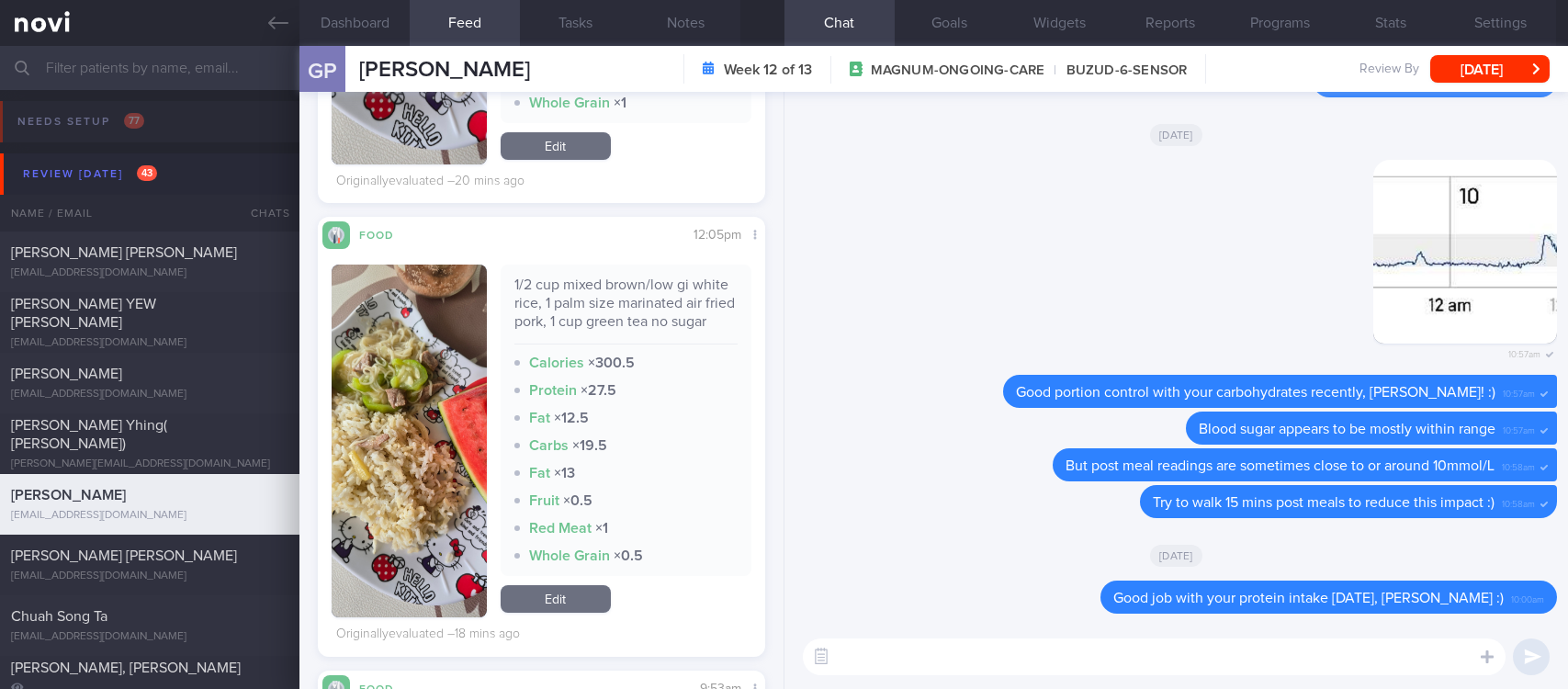
scroll to position [275, 0]
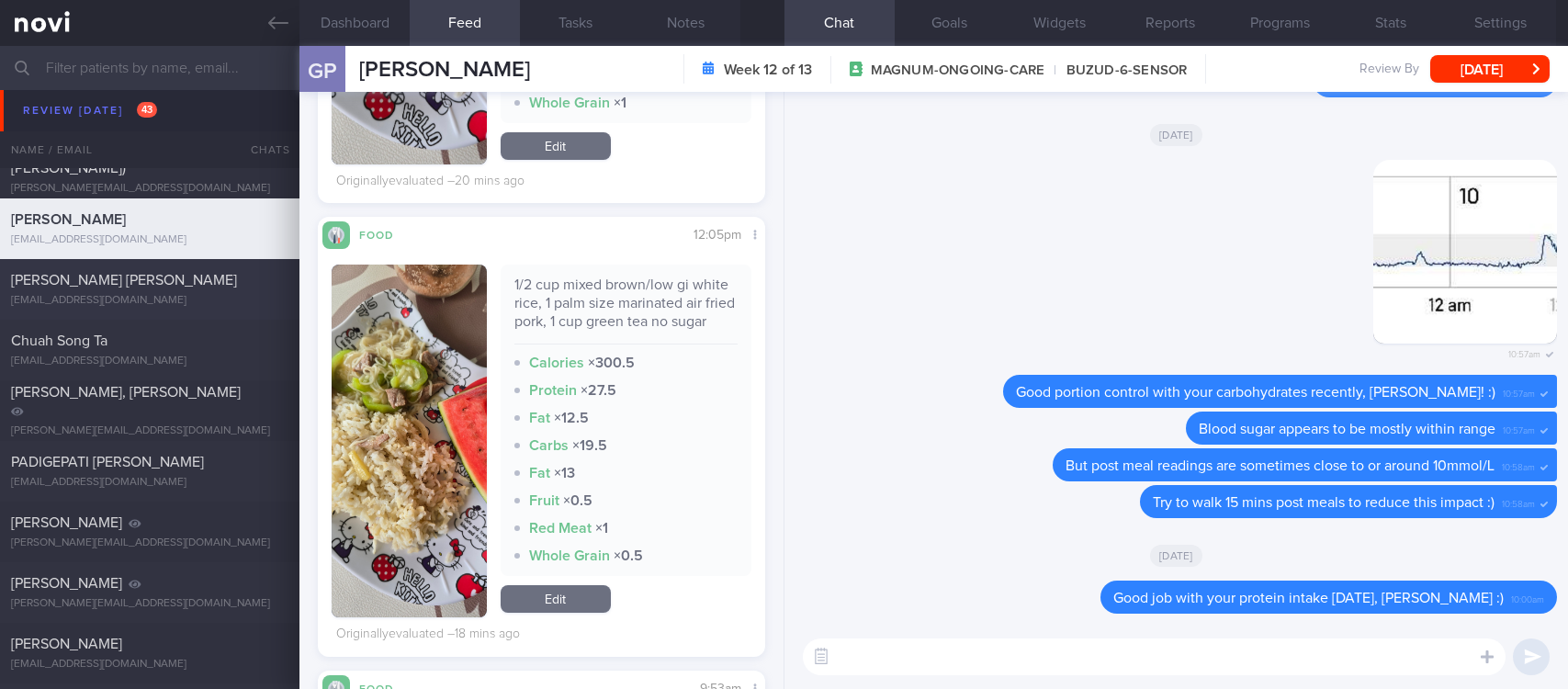
click at [154, 302] on div "[EMAIL_ADDRESS][DOMAIN_NAME]" at bounding box center [149, 301] width 277 height 14
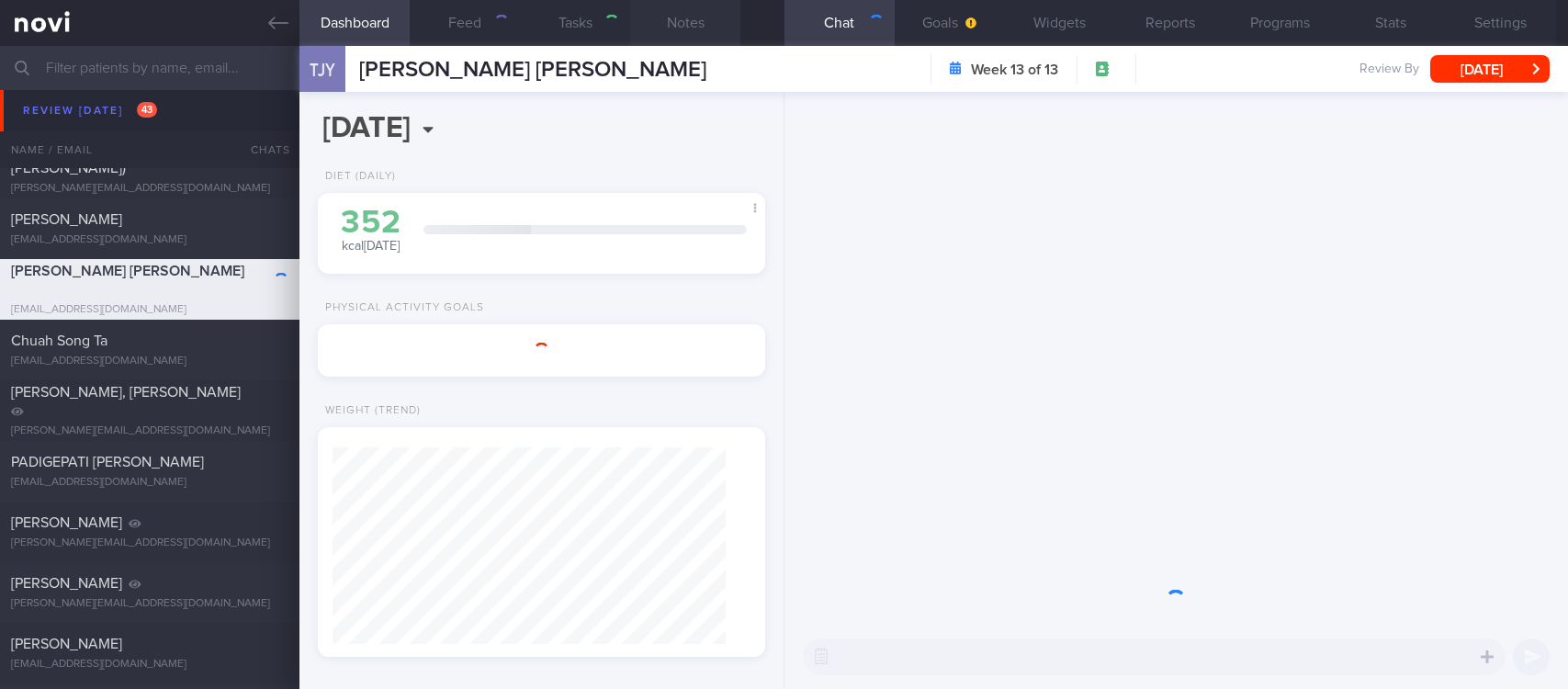
select select "5"
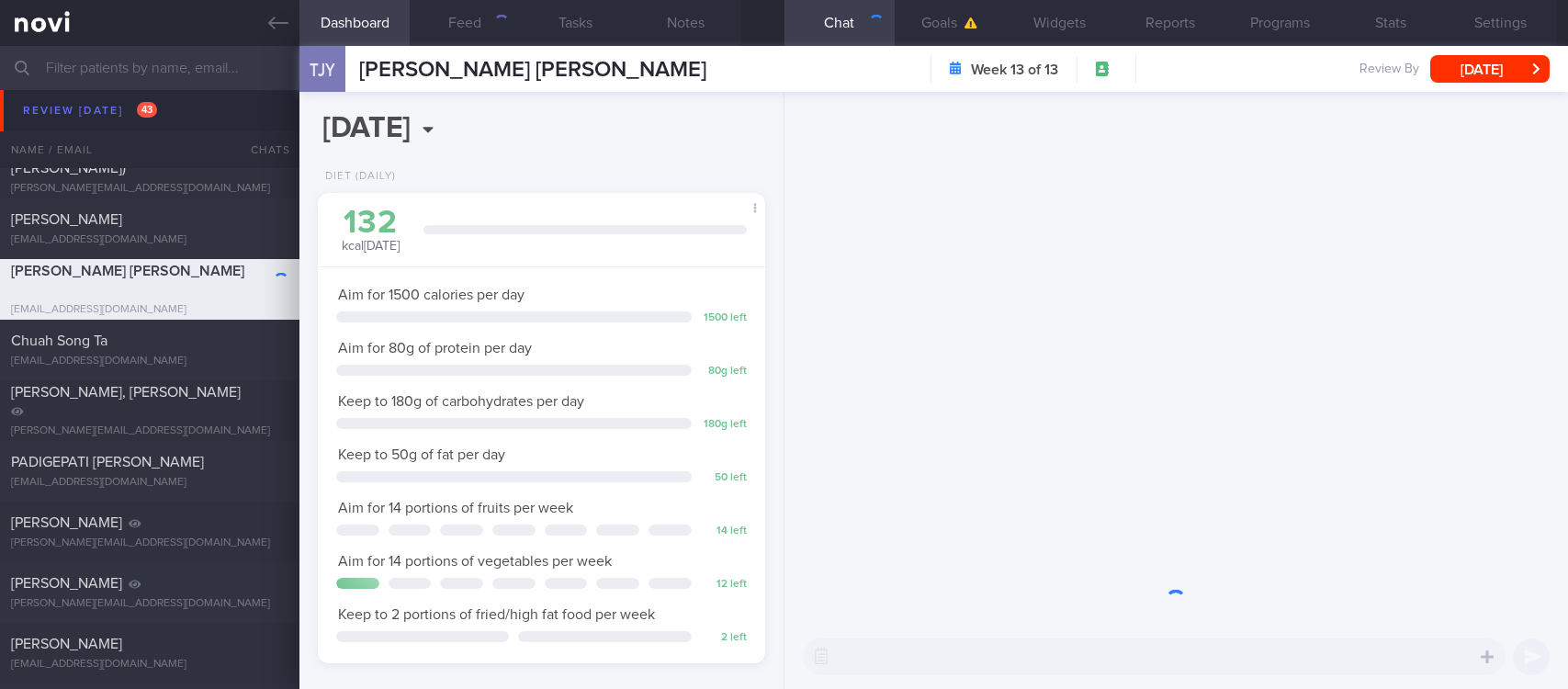
scroll to position [223, 392]
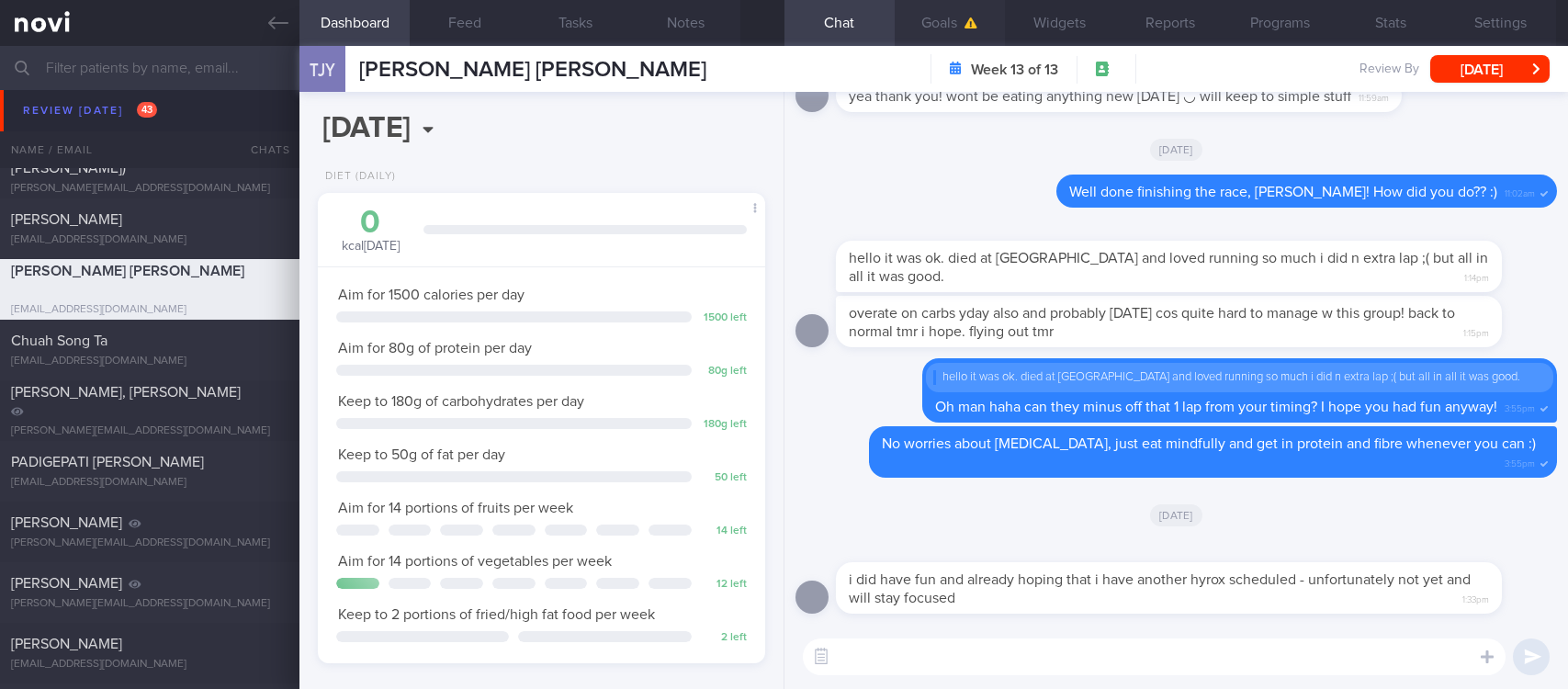
click at [964, 40] on button "Goals" at bounding box center [950, 23] width 111 height 46
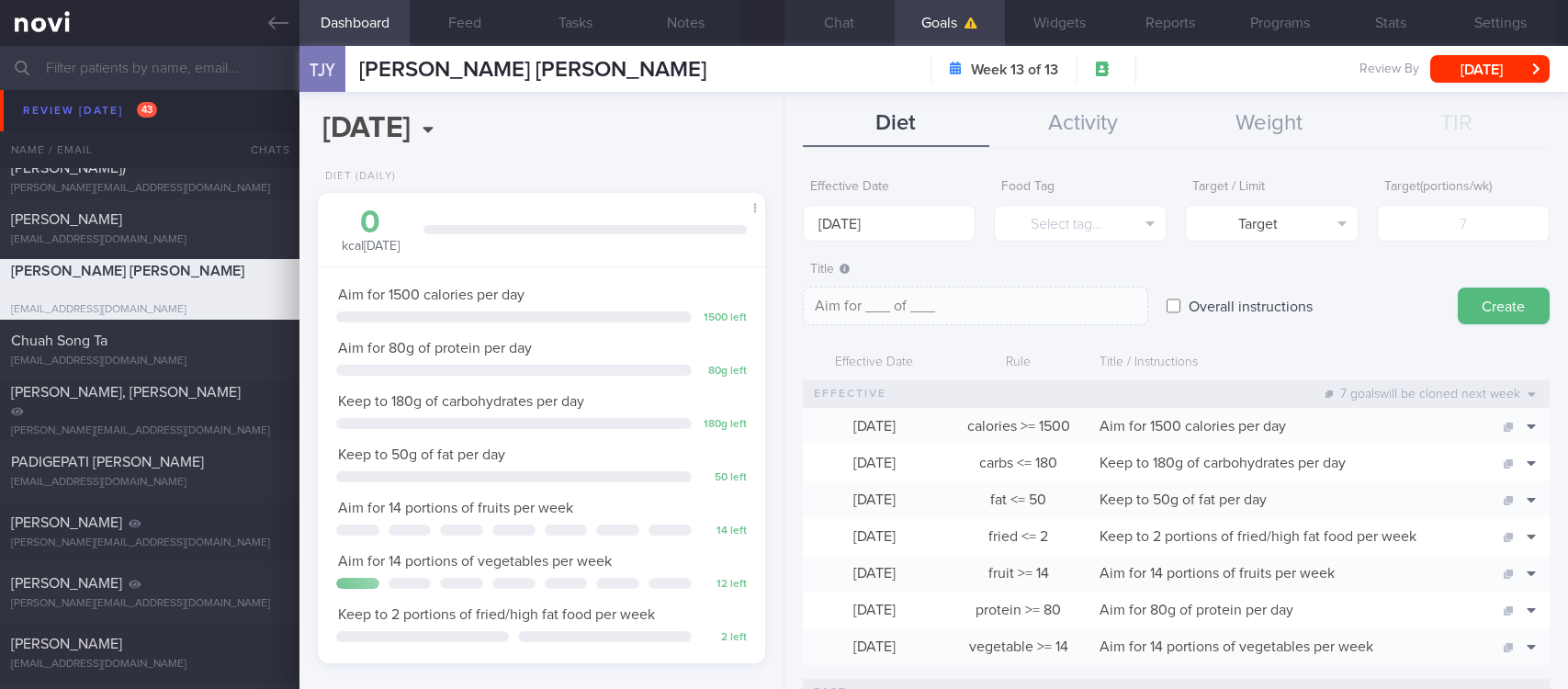
click at [854, 23] on button "Chat" at bounding box center [840, 23] width 111 height 46
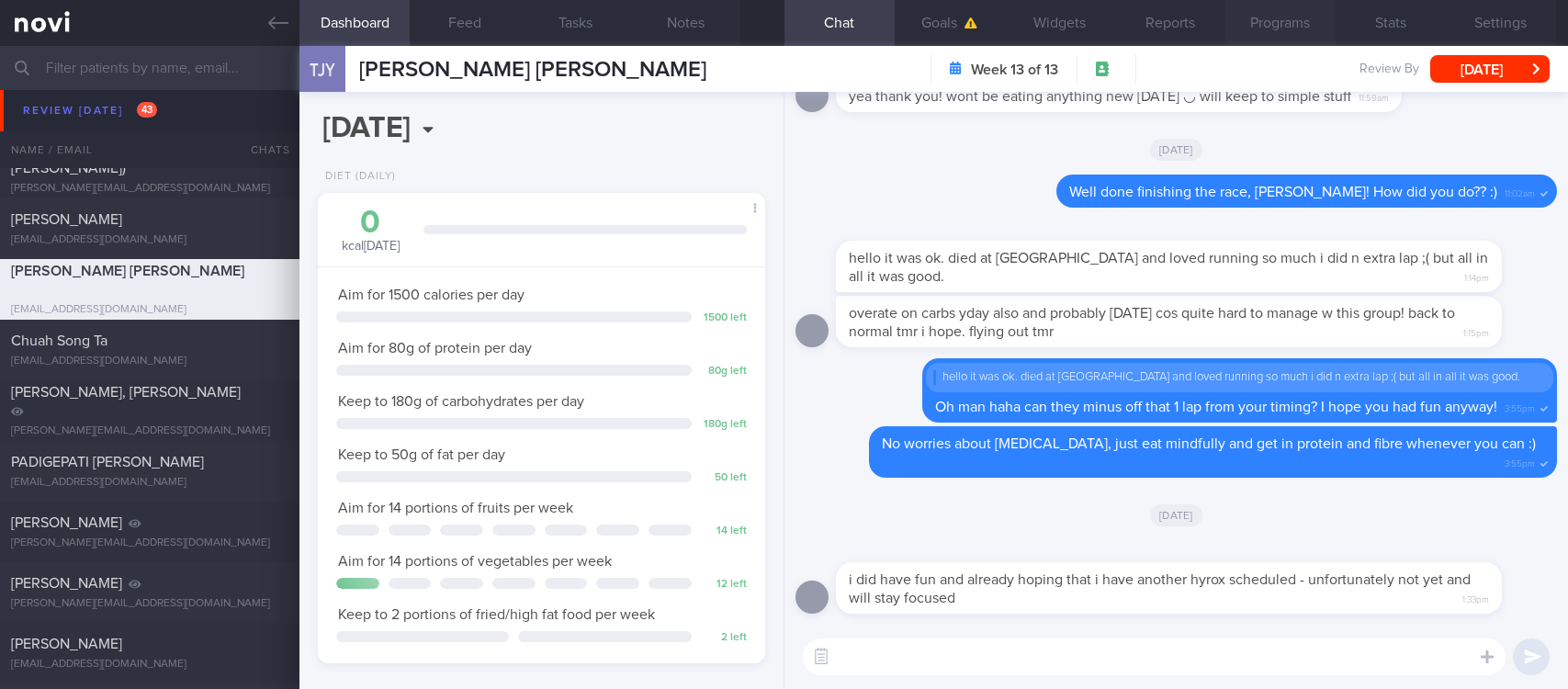
click at [1309, 23] on button "Programs" at bounding box center [1281, 23] width 111 height 46
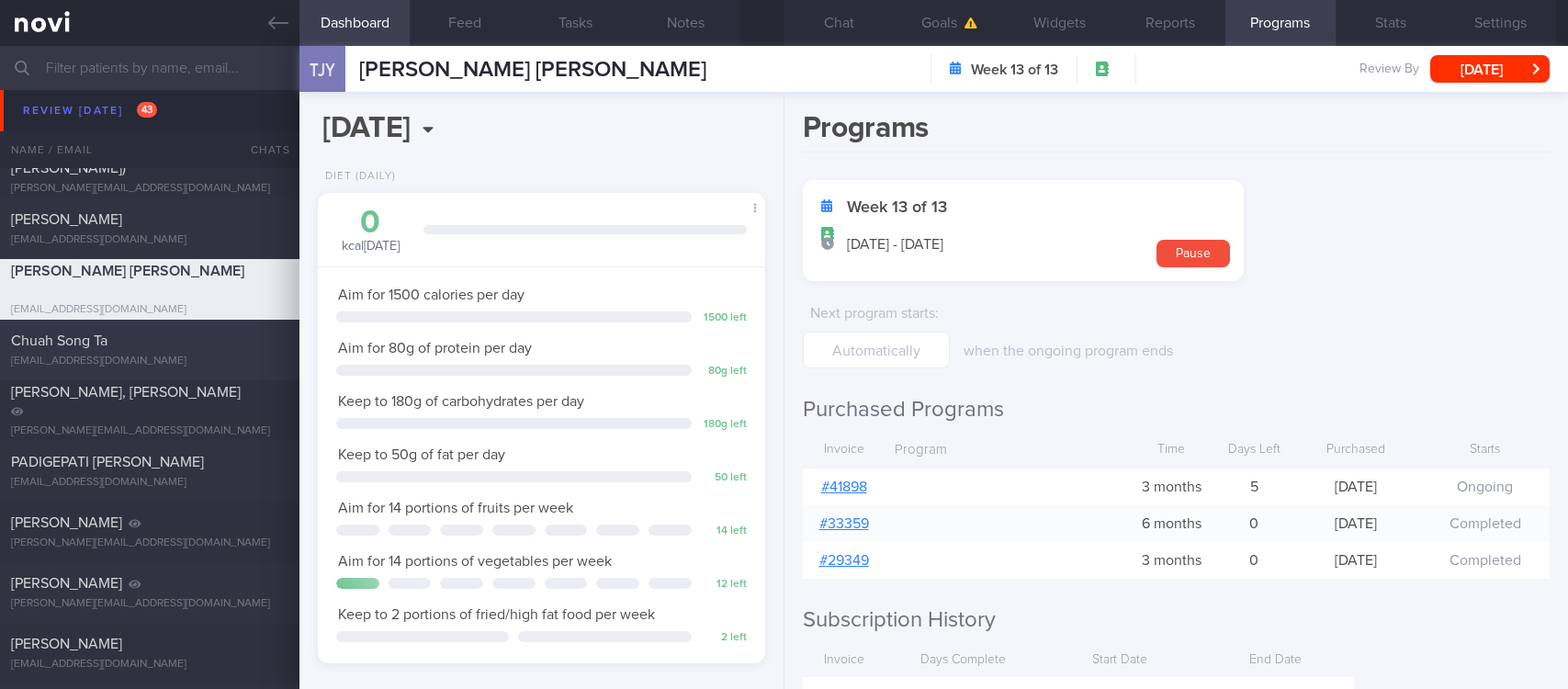
click at [241, 351] on div "Chuah Song Ta songta89@gmail.com" at bounding box center [150, 350] width 300 height 37
type input "tracked. not forthcoming with diet"
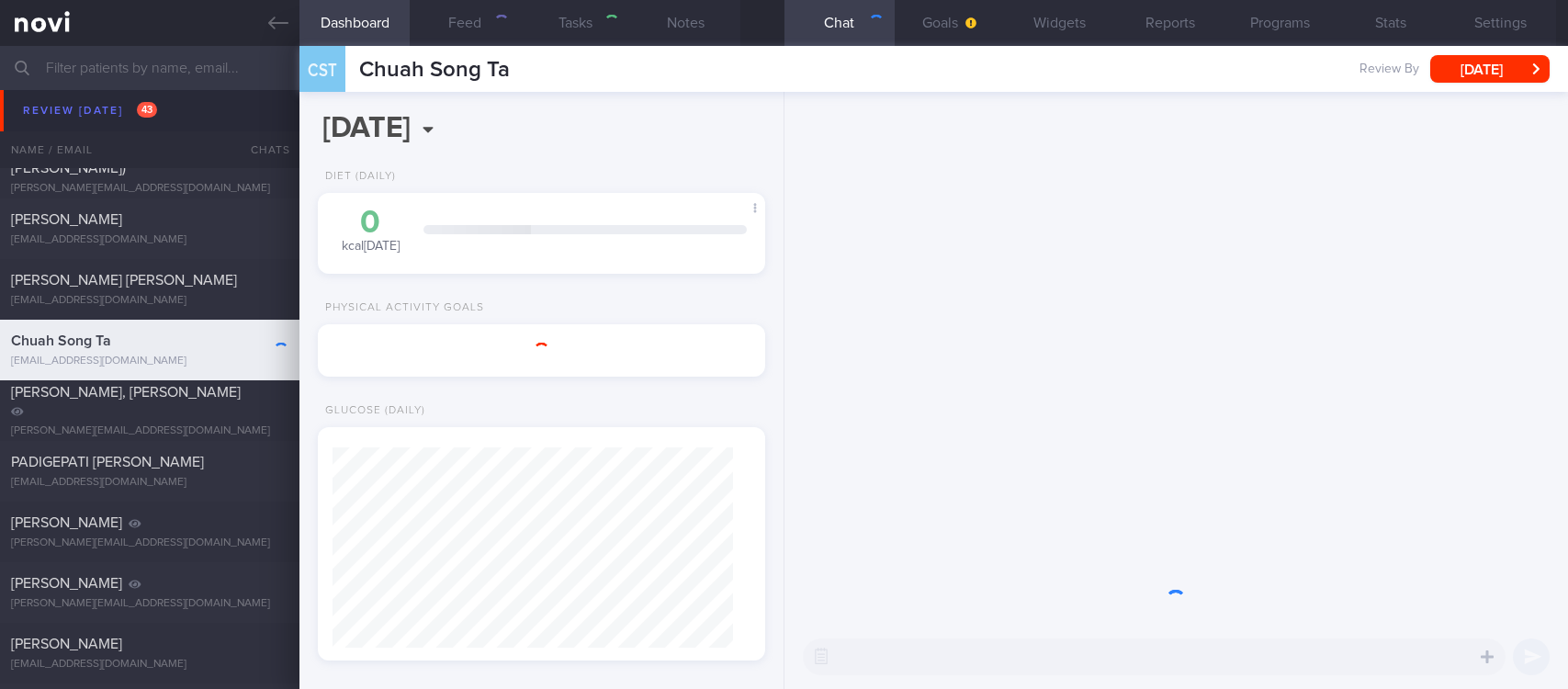
select select "7"
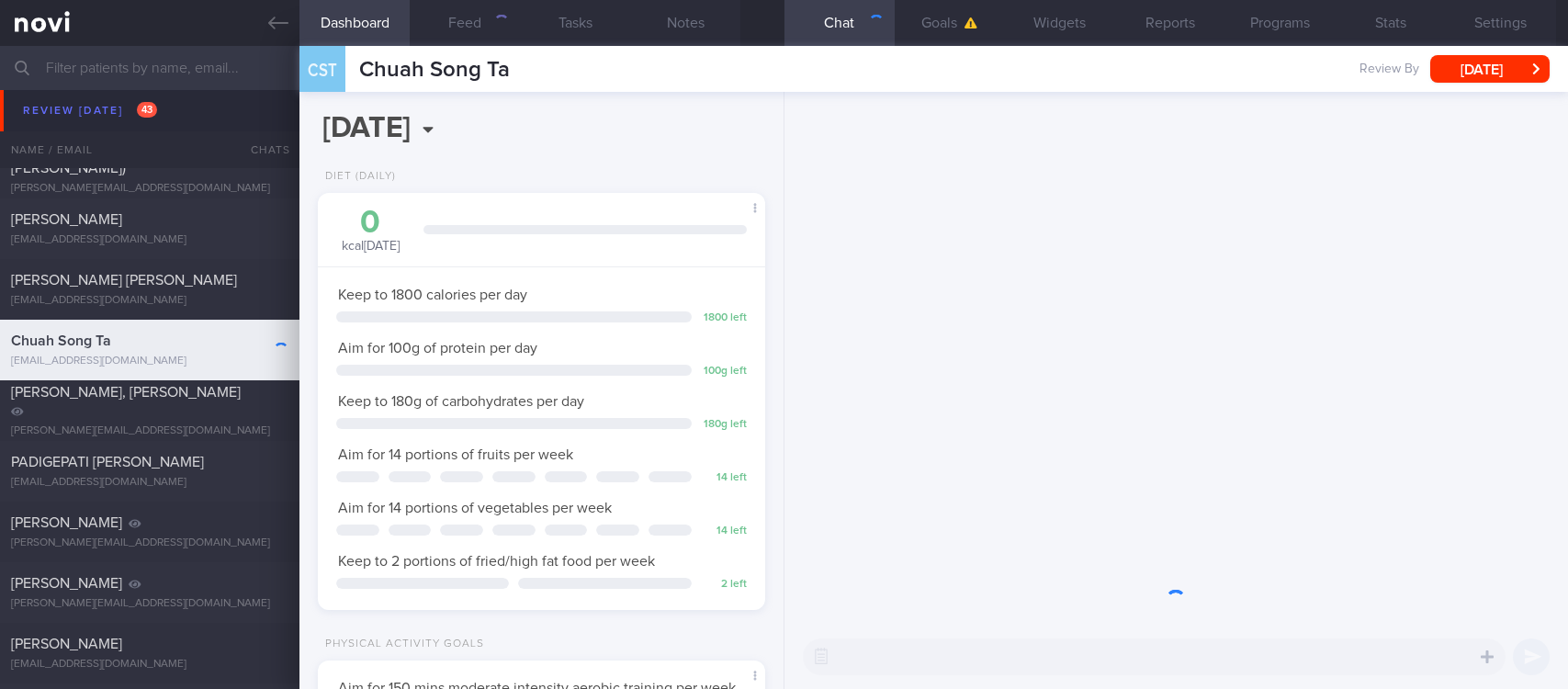
scroll to position [200, 400]
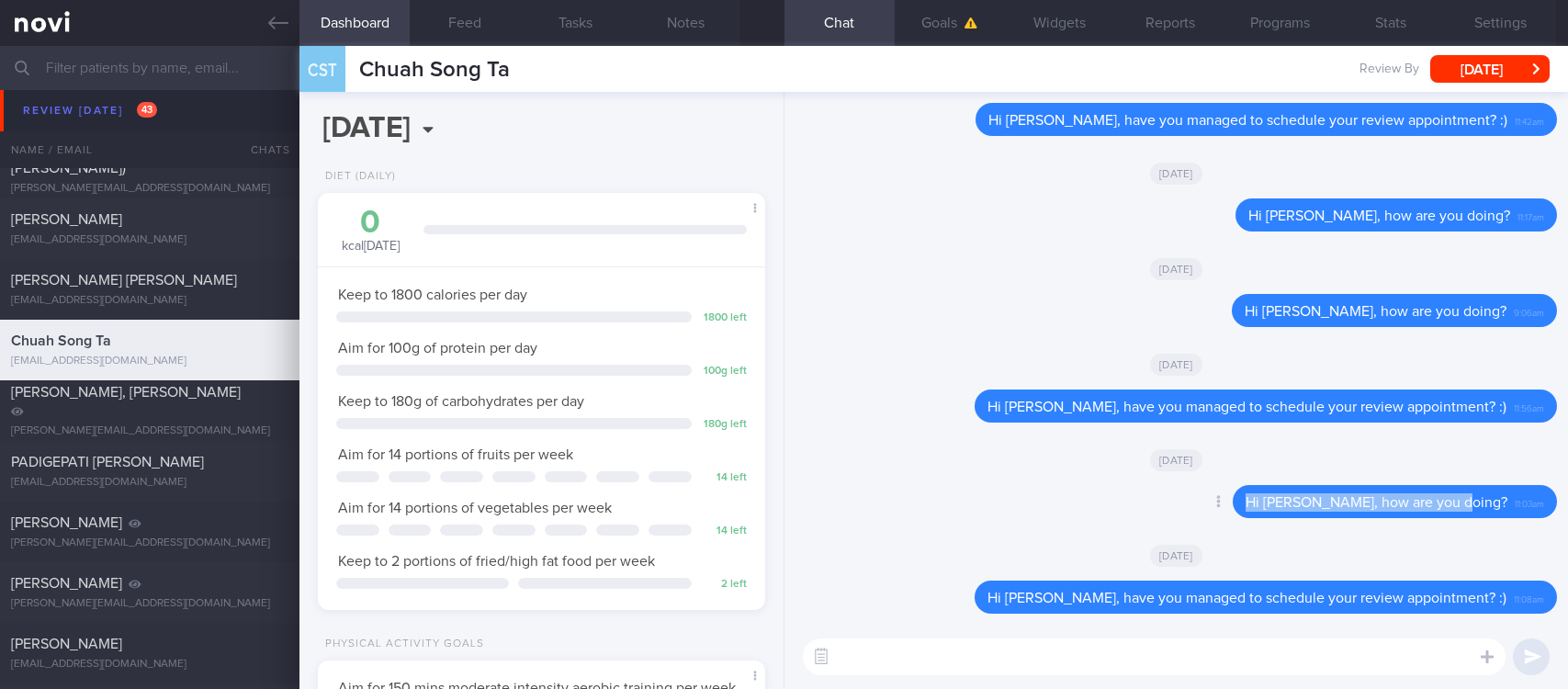
drag, startPoint x: 1486, startPoint y: 507, endPoint x: 1172, endPoint y: 515, distance: 314.1
click at [1172, 515] on div "Delete Hi Mr Chuah, how are you doing? 11:03am" at bounding box center [1176, 507] width 761 height 44
copy span "Hi Mr Chuah, how are you doing?"
click at [1402, 664] on textarea at bounding box center [1153, 658] width 703 height 37
paste textarea "Hi Mr Chuah, how are you doing?"
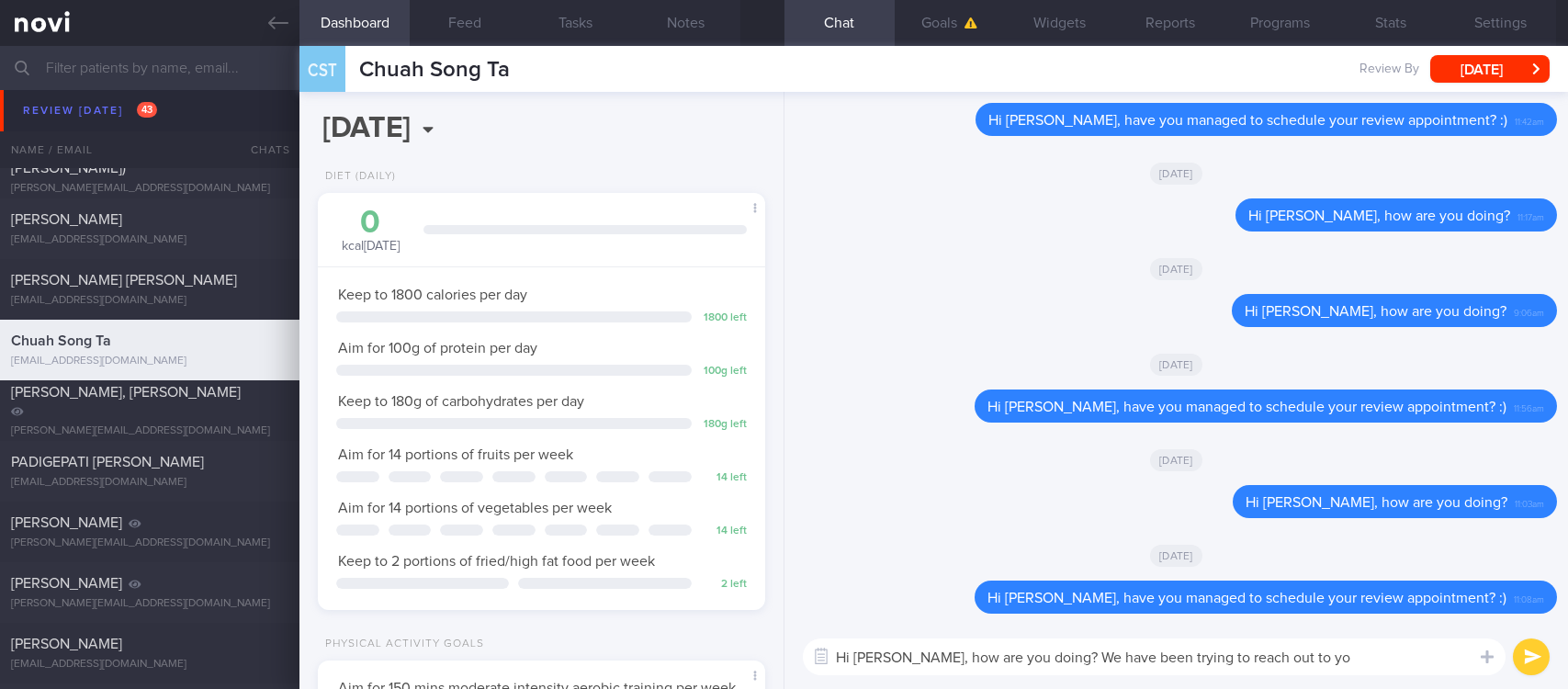
type textarea "Hi Mr Chuah, how are you doing? We have been trying to reach out to you"
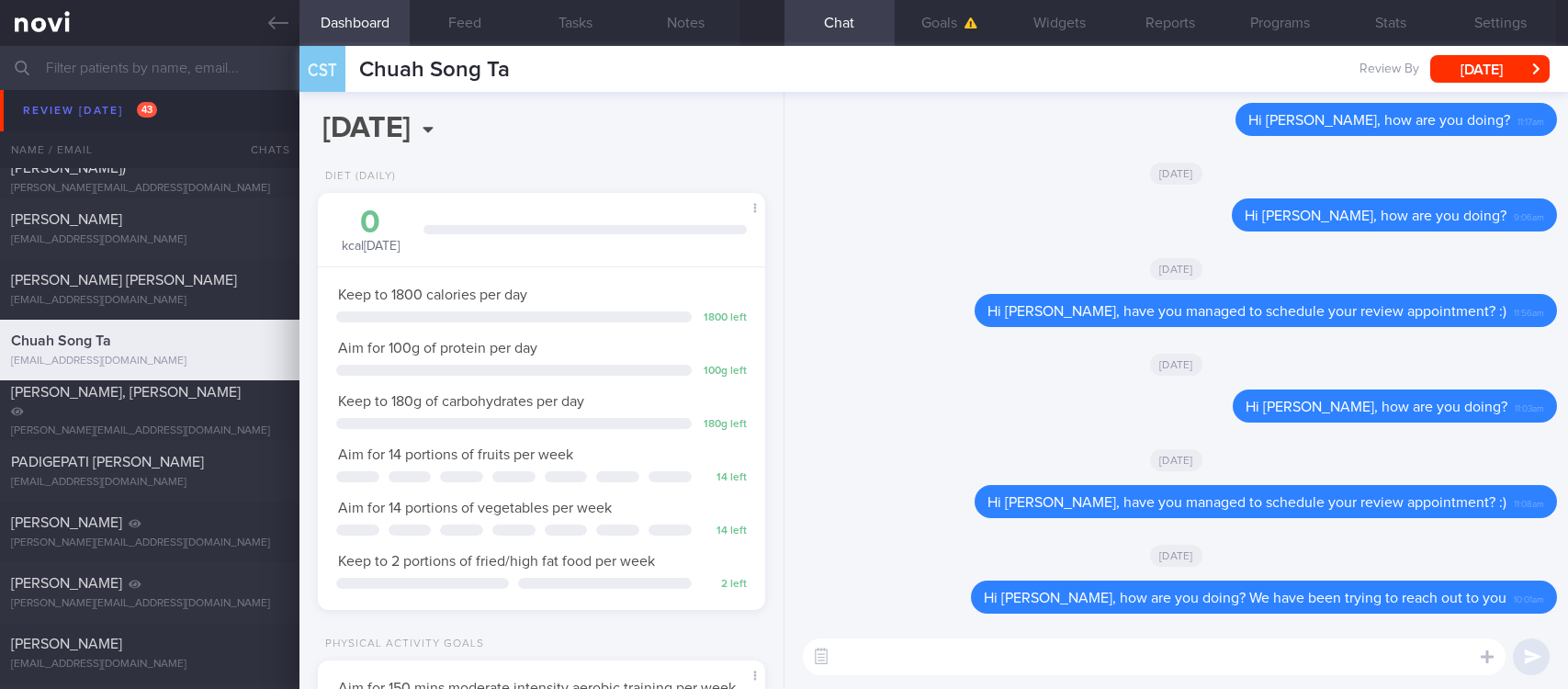
drag, startPoint x: 231, startPoint y: 468, endPoint x: 1169, endPoint y: 291, distance: 954.6
click at [234, 469] on div "PADIGEPATI [PERSON_NAME]" at bounding box center [147, 462] width 272 height 19
type input "tracked"
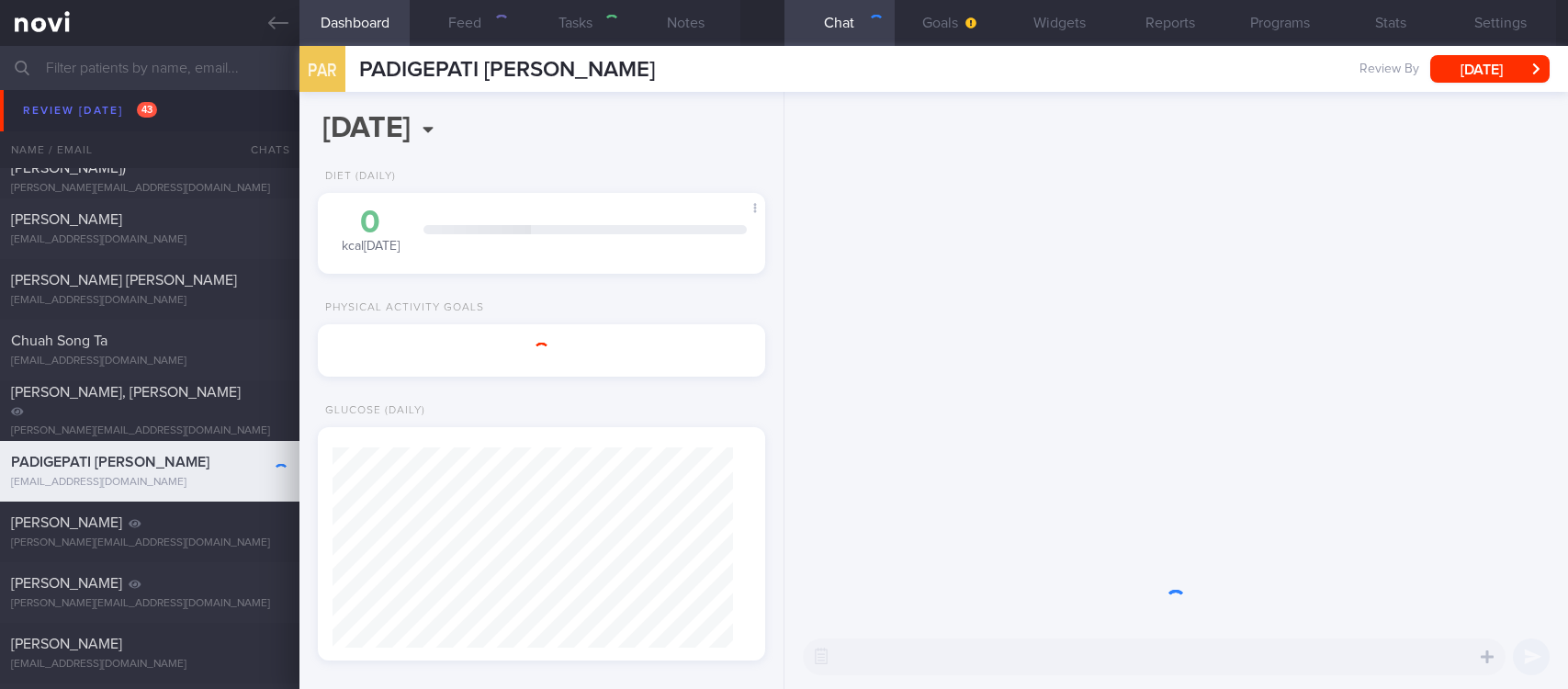
select select "7"
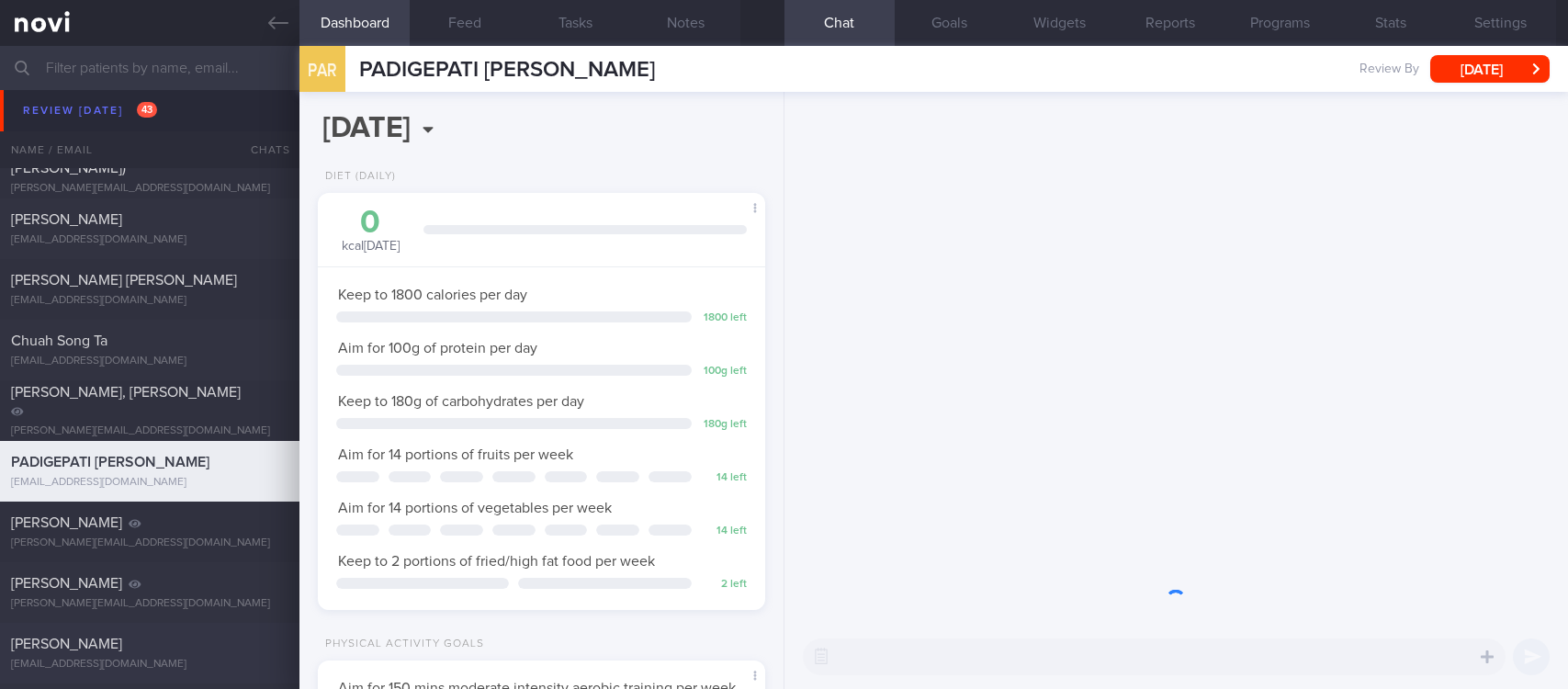
scroll to position [200, 400]
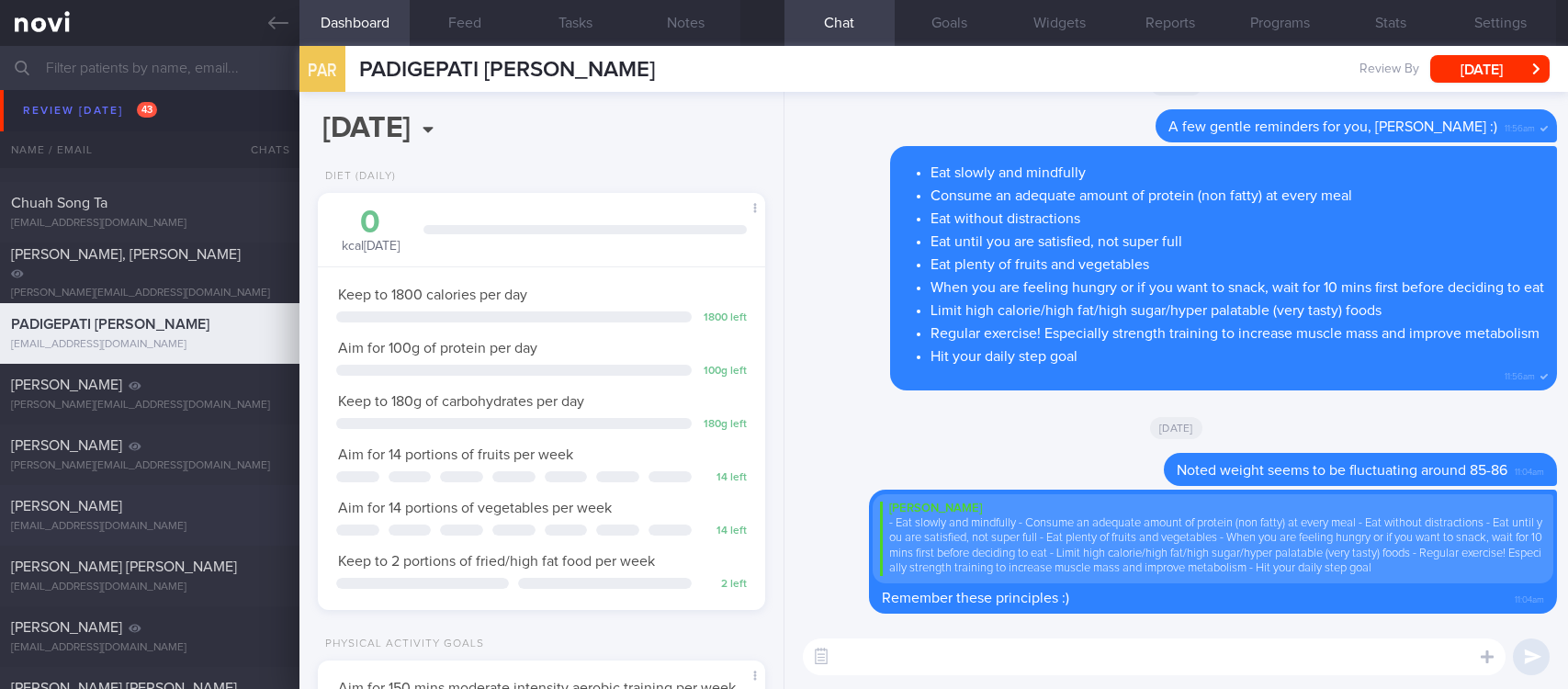
click at [199, 518] on div "Vishnu Jeffery vishnujeffery@gmail.com" at bounding box center [150, 516] width 300 height 37
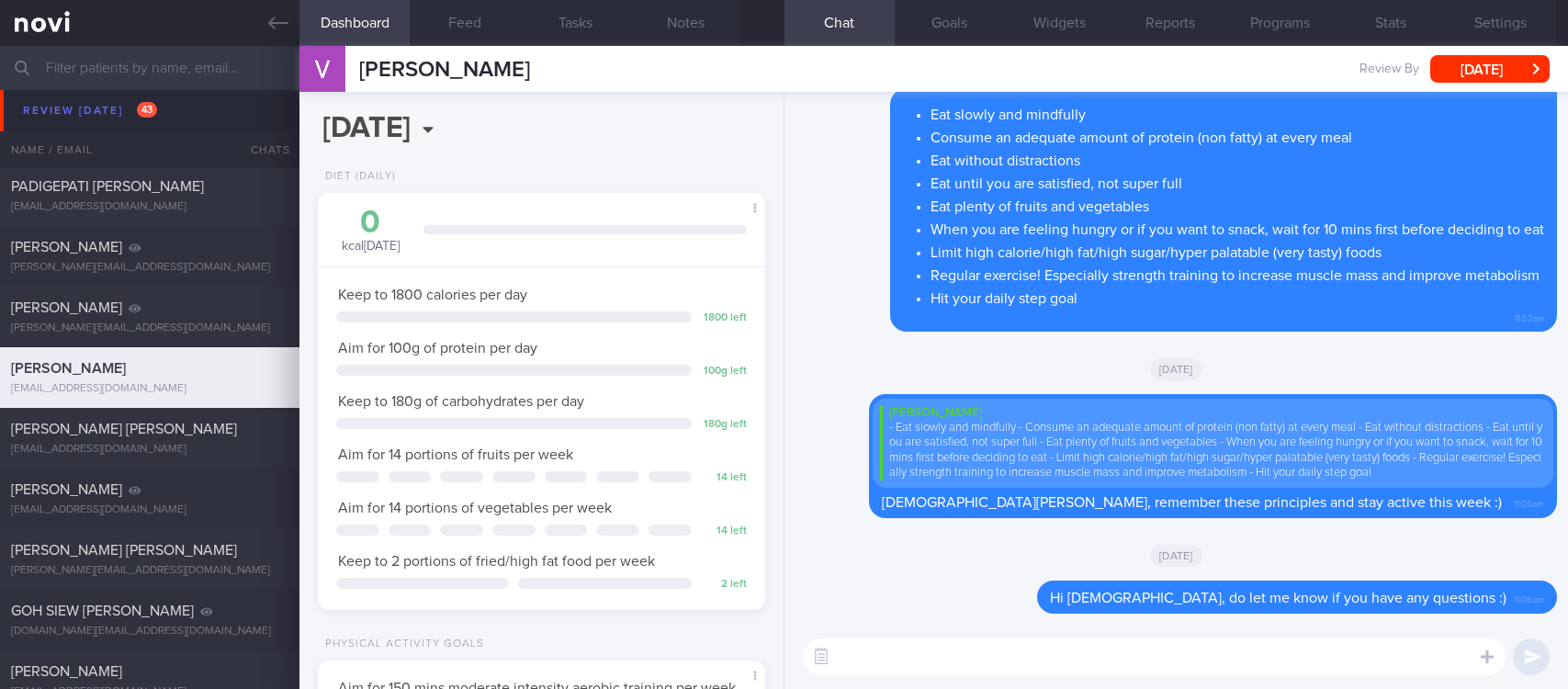
scroll to position [275, 0]
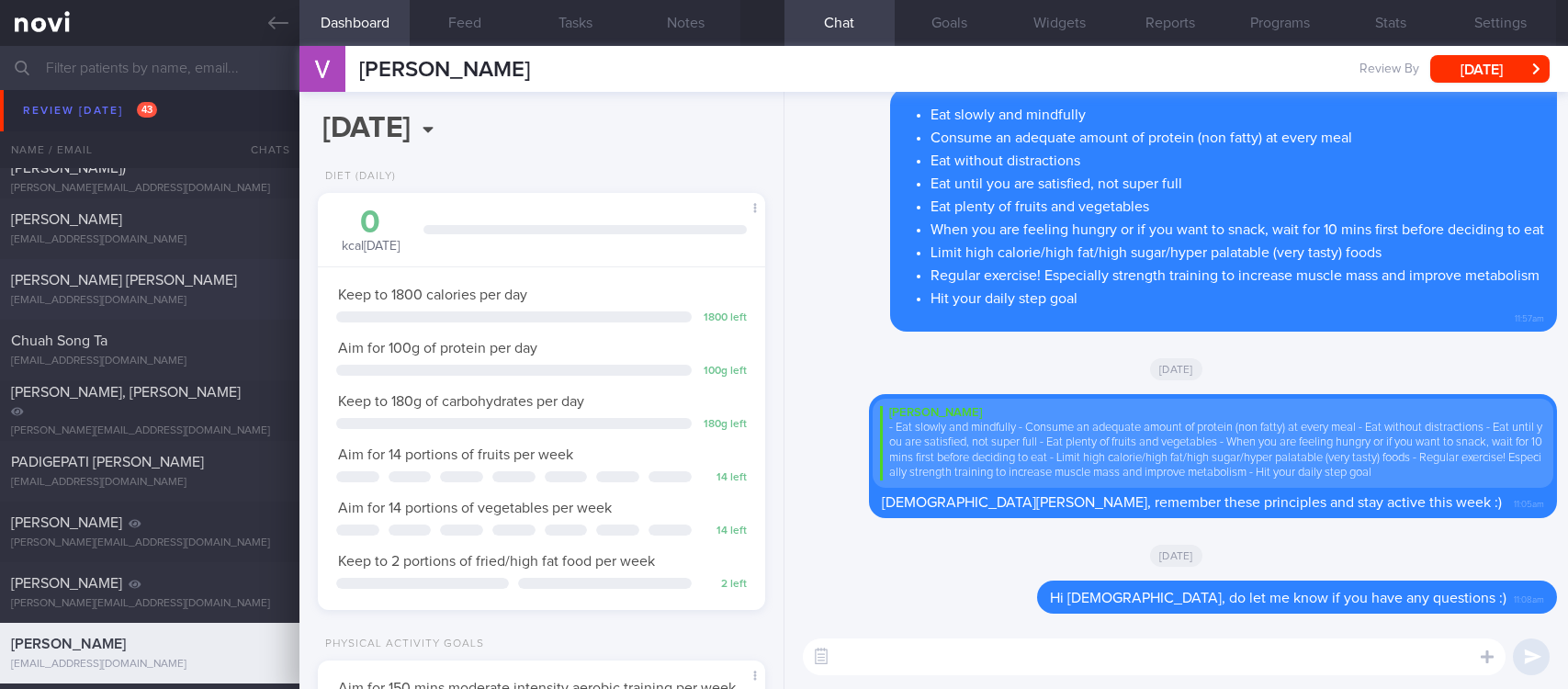
click at [184, 289] on div "TAN JING YING, SUZANNE suzann3@gmail.com" at bounding box center [150, 290] width 300 height 37
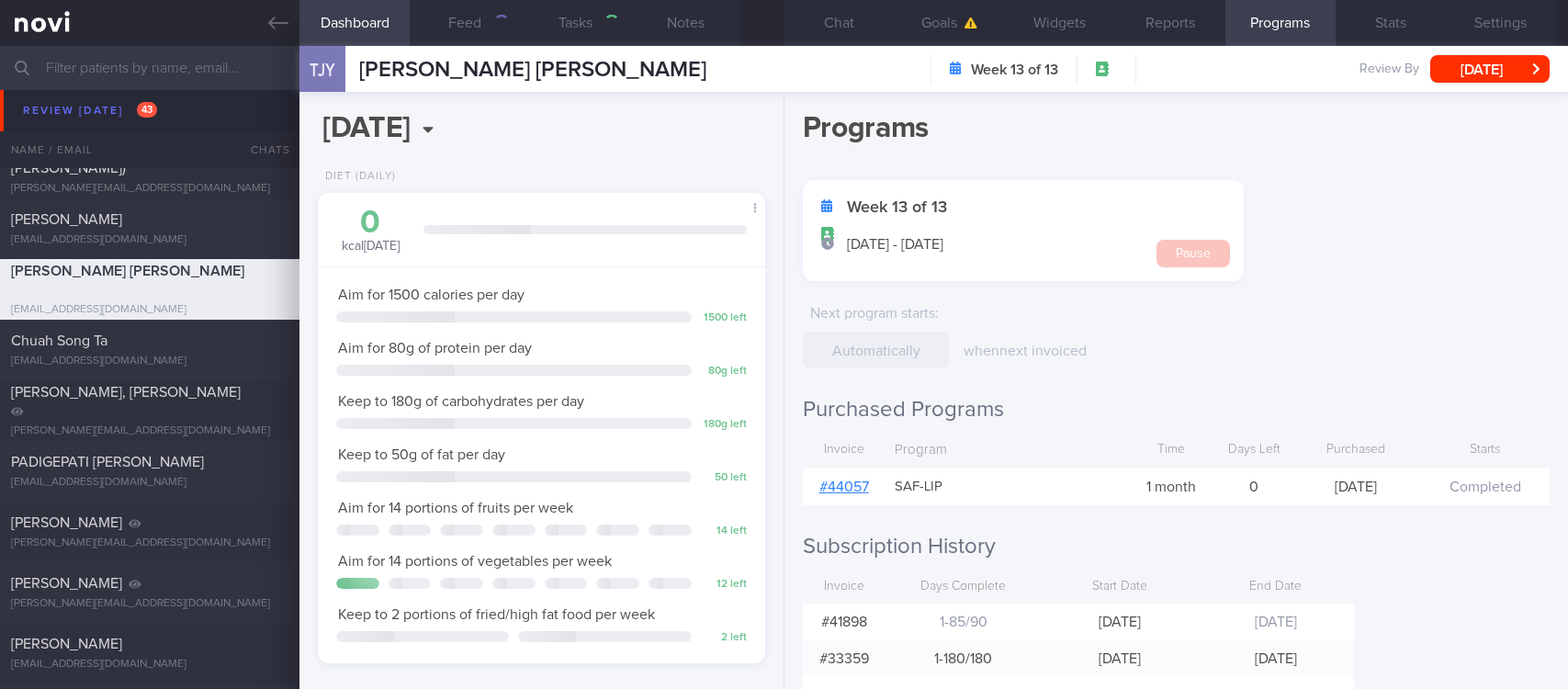
select select "5"
type input "Tracked. Lacto ovo vegetarian by choice, no fish"
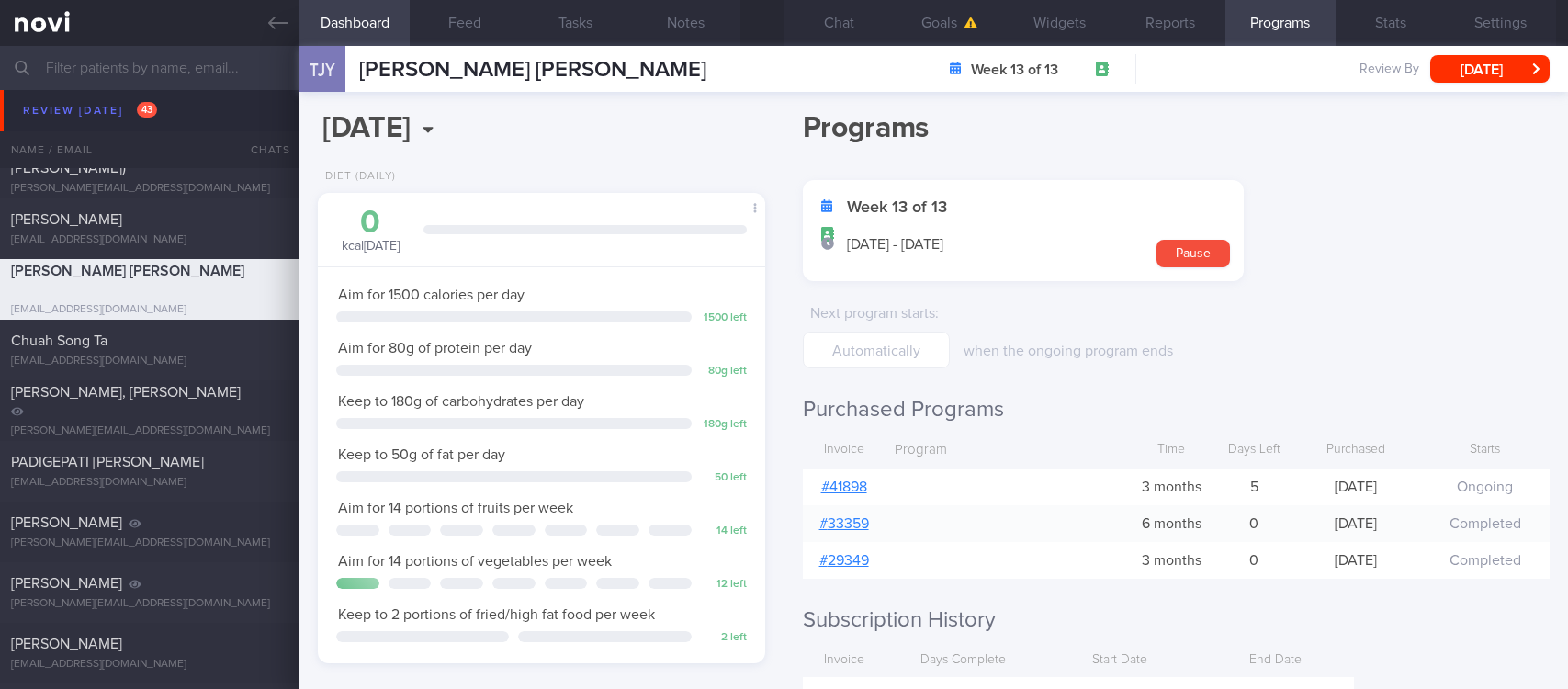
scroll to position [223, 392]
click at [845, 31] on button "Chat" at bounding box center [840, 23] width 111 height 46
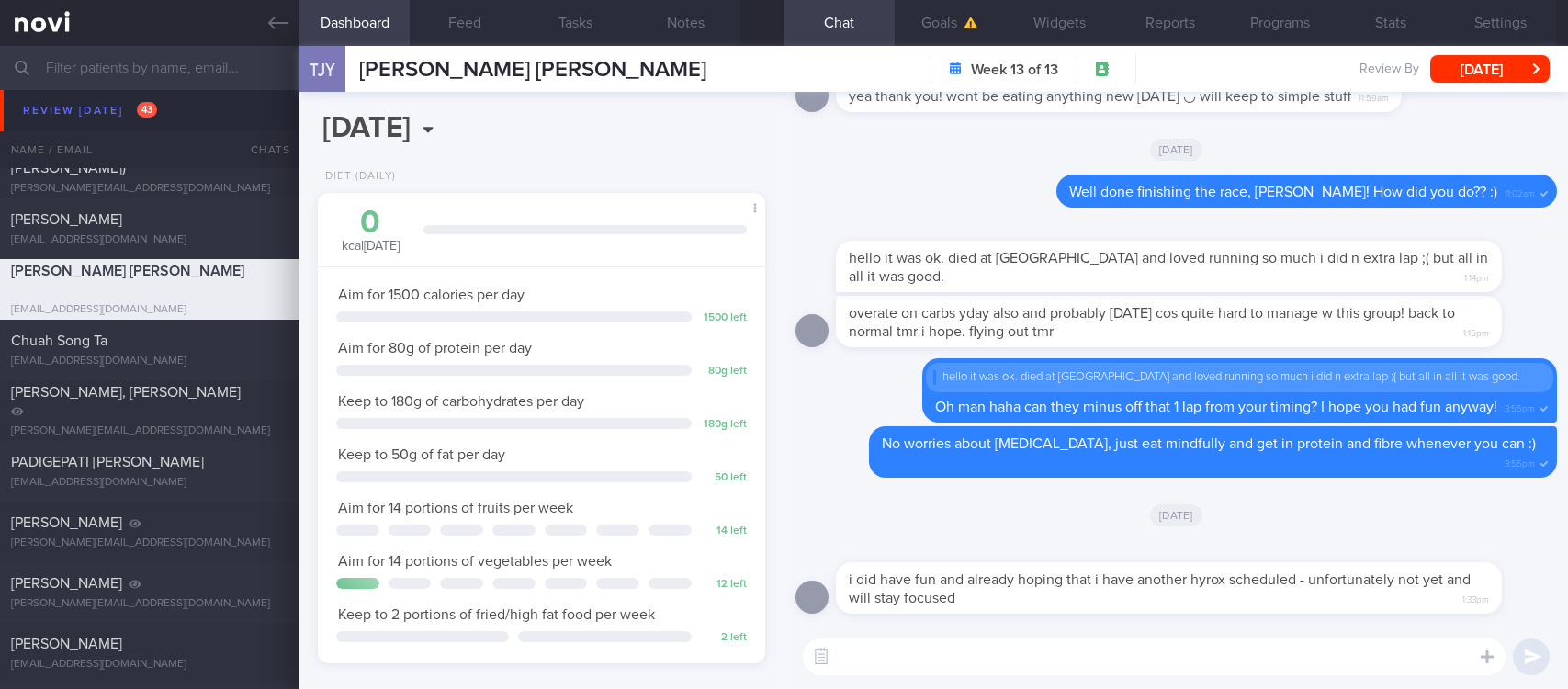
click at [1285, 678] on div "​ ​" at bounding box center [1177, 658] width 784 height 65
click at [1285, 659] on textarea at bounding box center [1153, 658] width 703 height 37
click at [1085, 655] on textarea at bounding box center [1153, 658] width 703 height 37
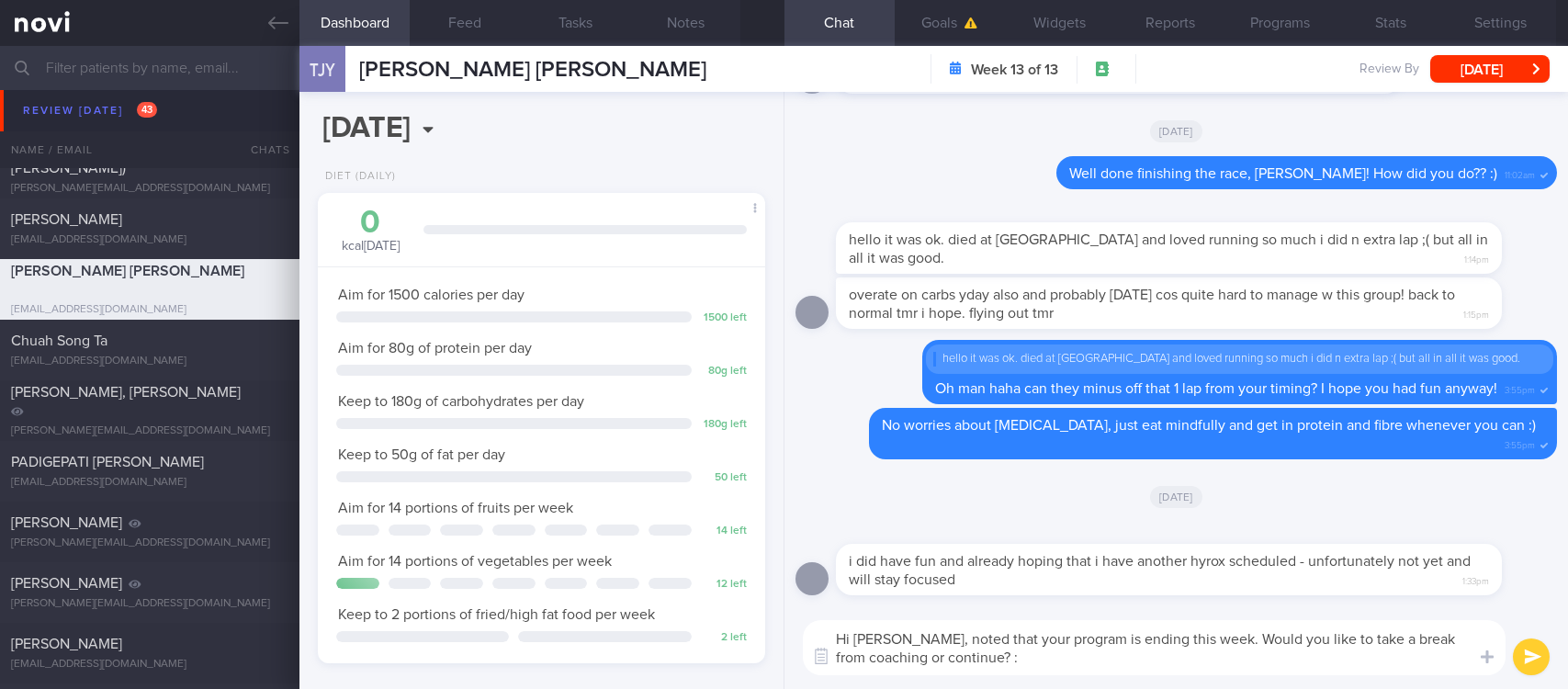
type textarea "Hi Suzanne, noted that your program is ending this week. Would you like to take…"
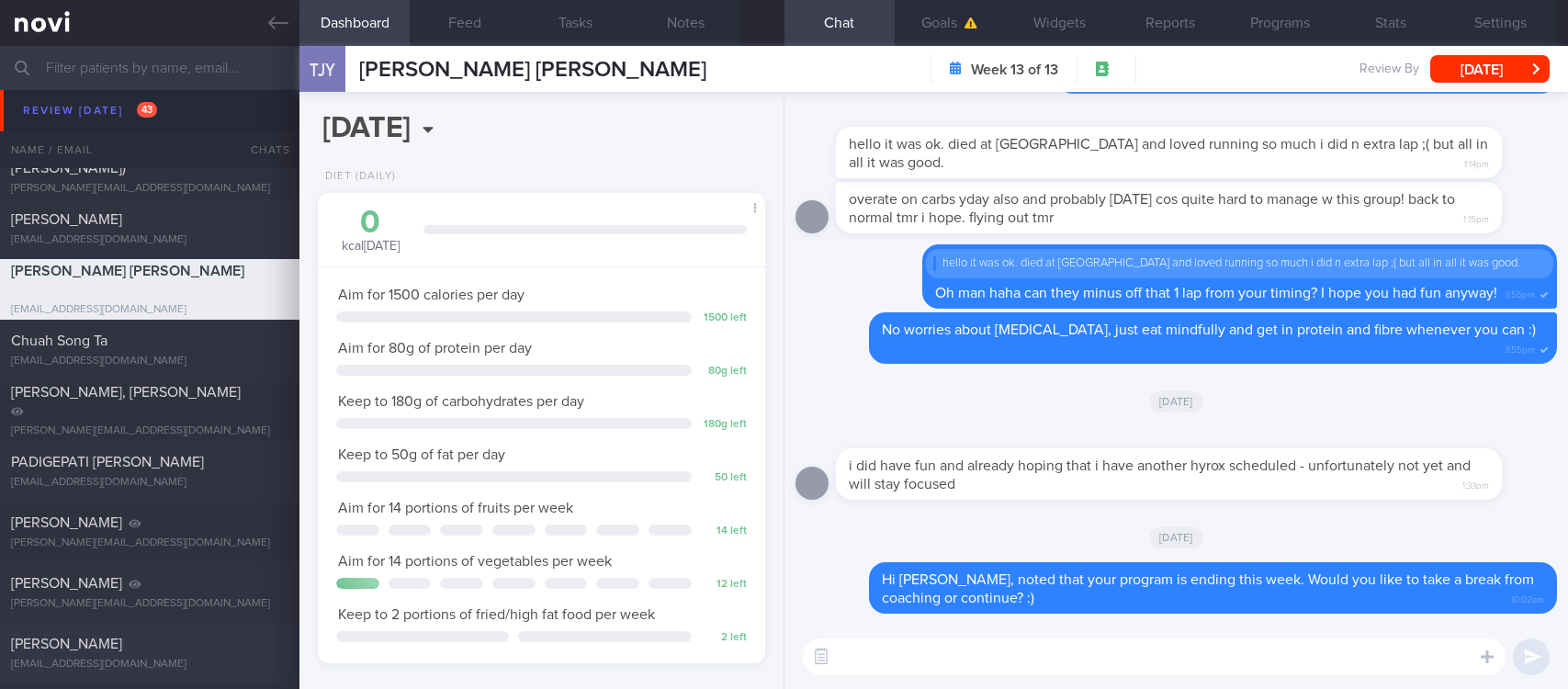
scroll to position [414, 0]
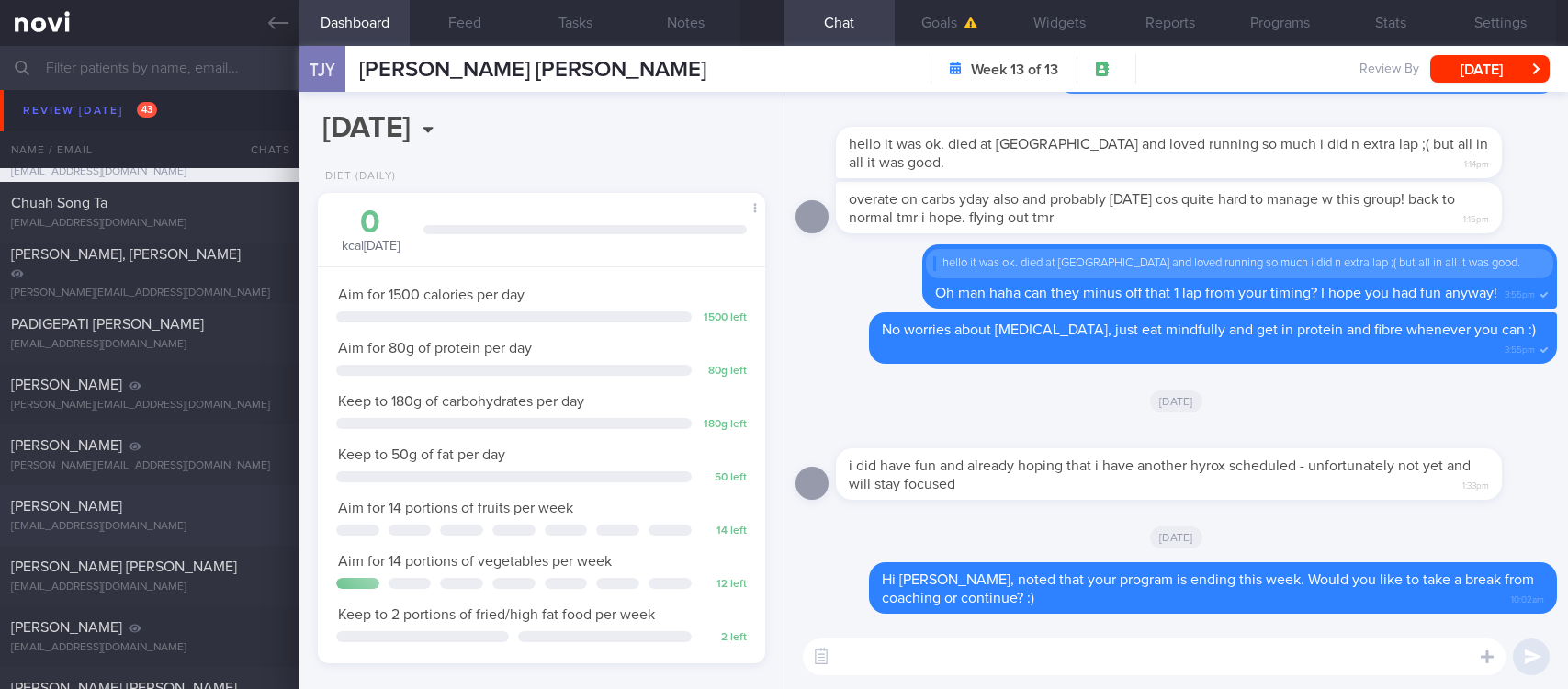
click at [163, 534] on div "Vishnu Jeffery vishnujeffery@gmail.com Thu, 3 Jul – tracked" at bounding box center [784, 516] width 1568 height 61
type input "tracked"
select select "6"
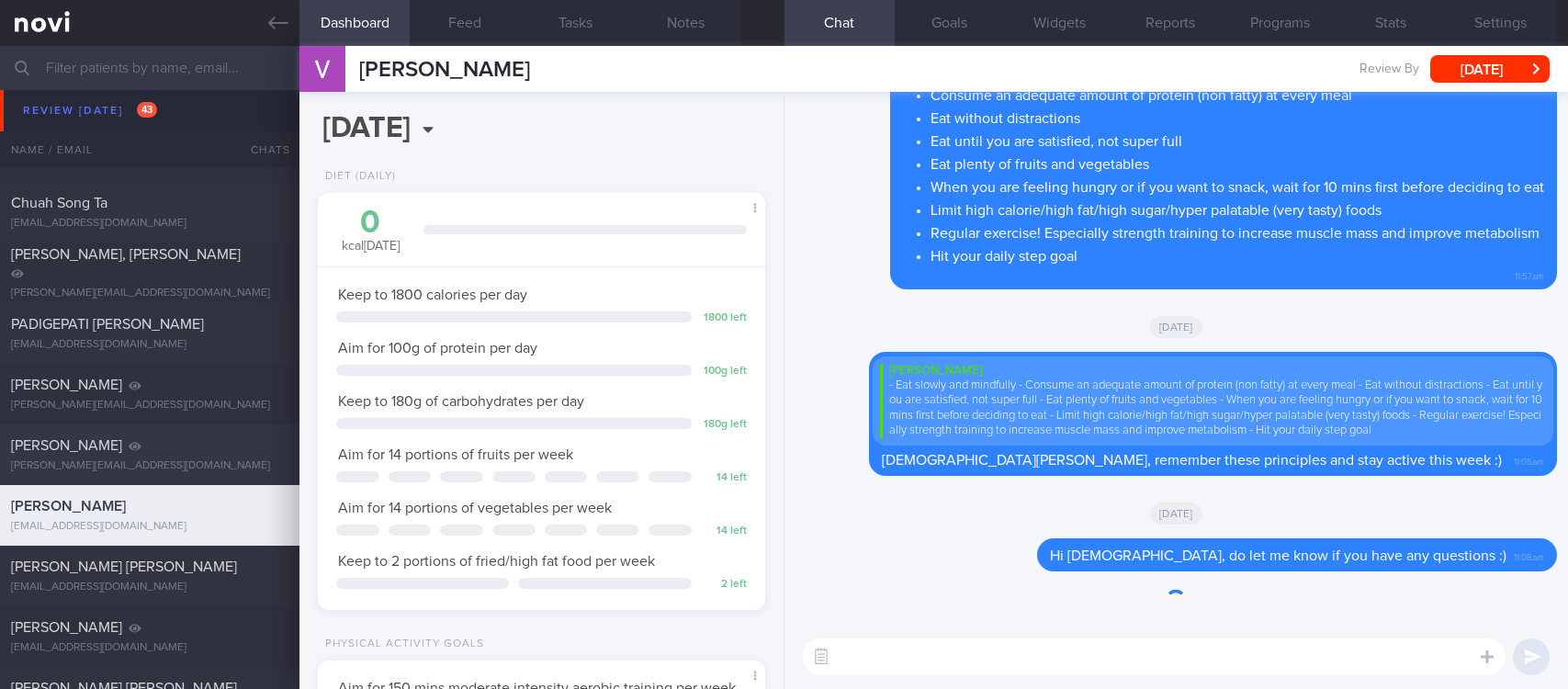
scroll to position [200, 400]
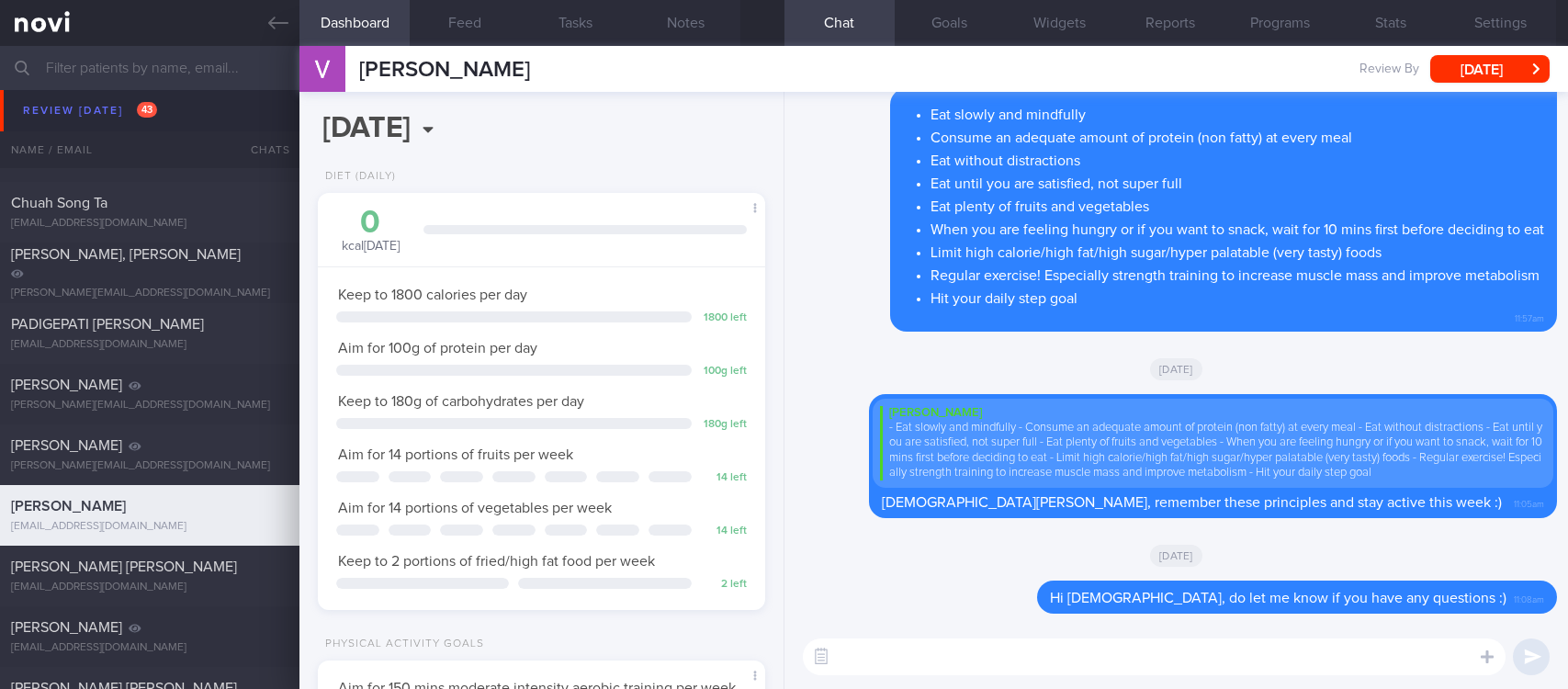
click at [1285, 646] on textarea at bounding box center [1153, 658] width 703 height 37
click at [1052, 641] on textarea at bounding box center [1153, 658] width 703 height 37
click at [1024, 639] on textarea at bounding box center [1153, 658] width 703 height 37
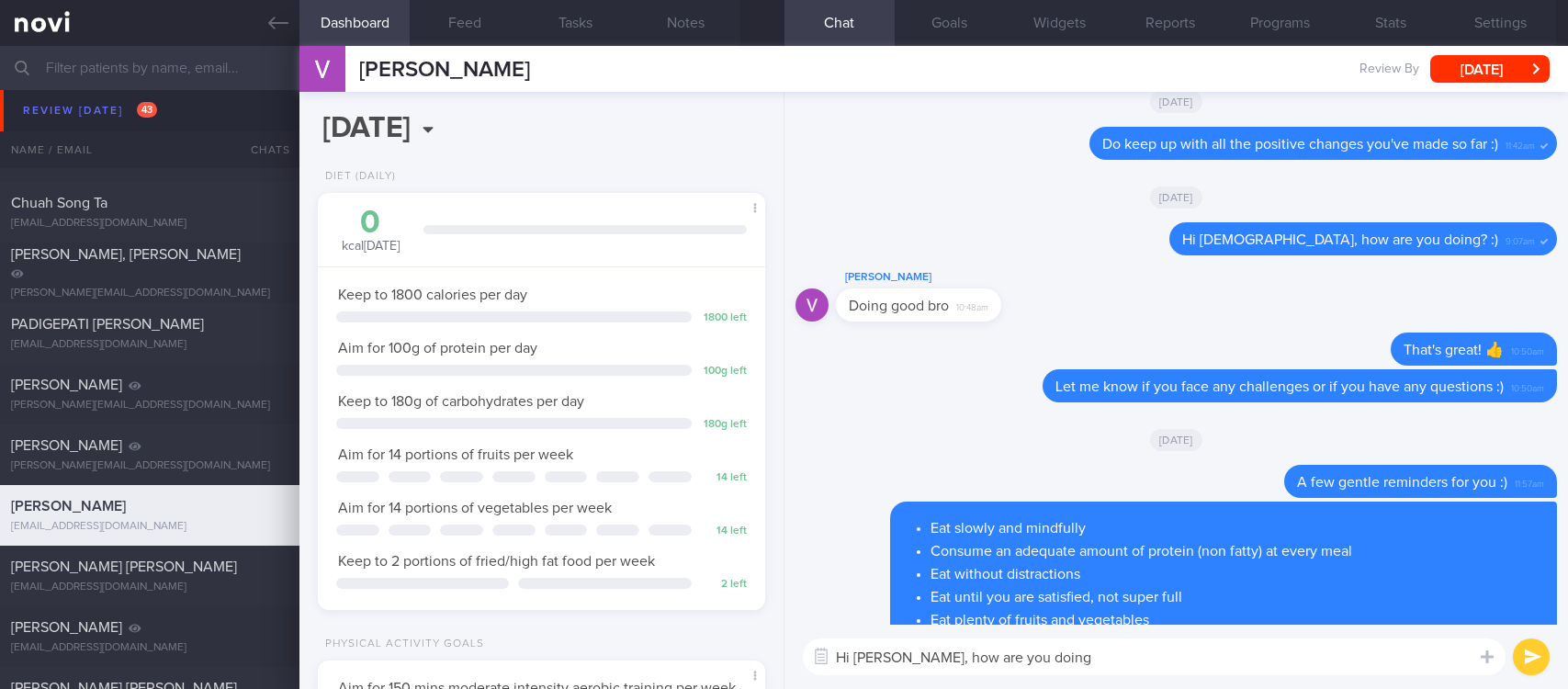
scroll to position [1, 0]
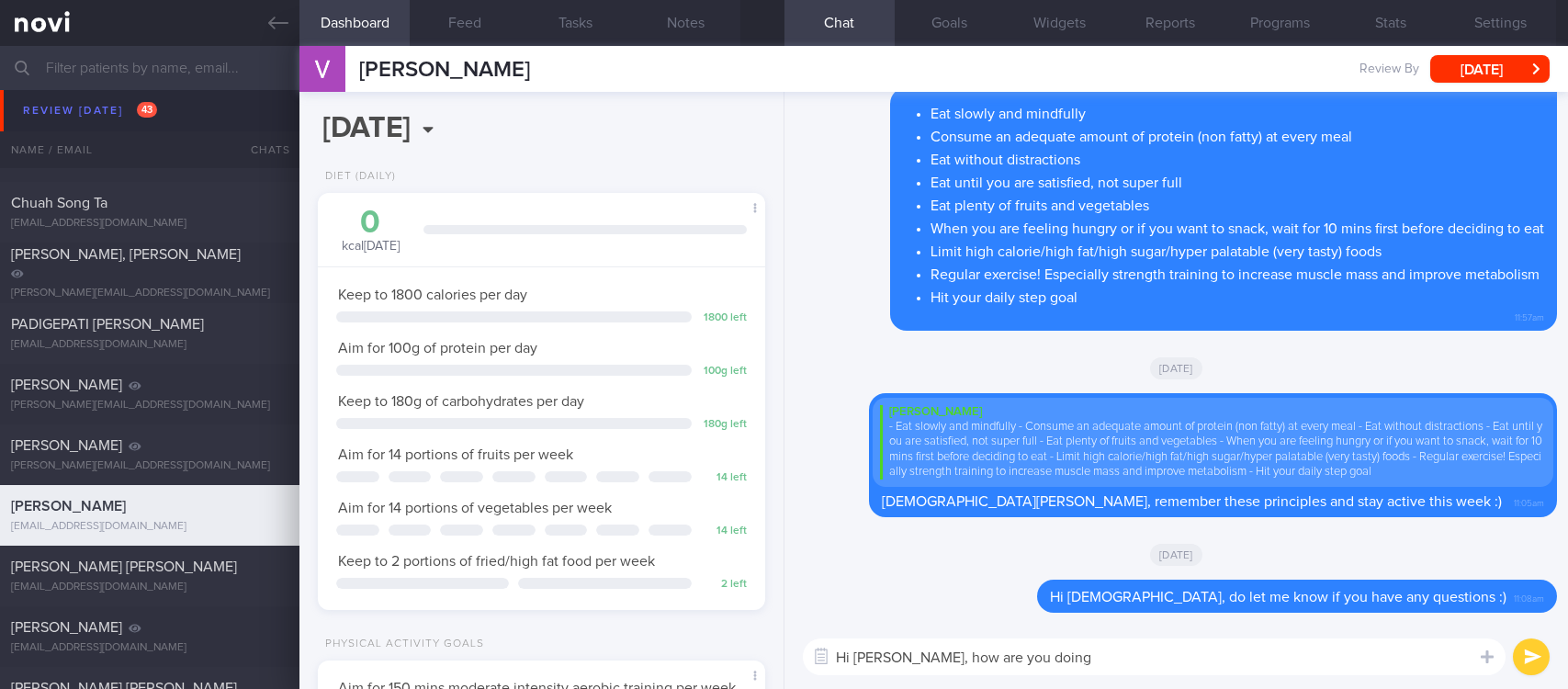
drag, startPoint x: 1103, startPoint y: 663, endPoint x: 905, endPoint y: 659, distance: 198.0
click at [905, 659] on textarea "Hi Vishnu, how are you doing" at bounding box center [1153, 658] width 703 height 37
type textarea "Hi Vishnu, let me know if you have any questions about your diet or exercise. I…"
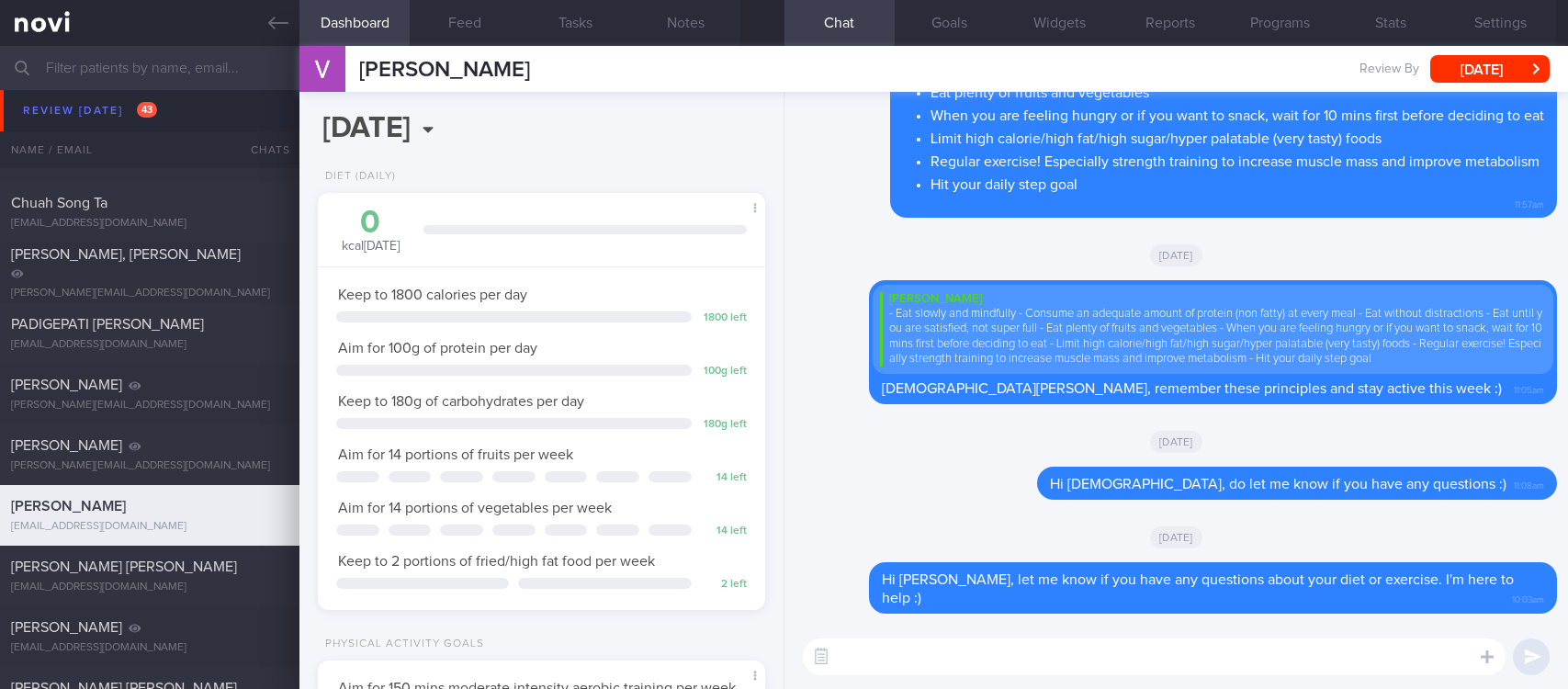
scroll to position [552, 0]
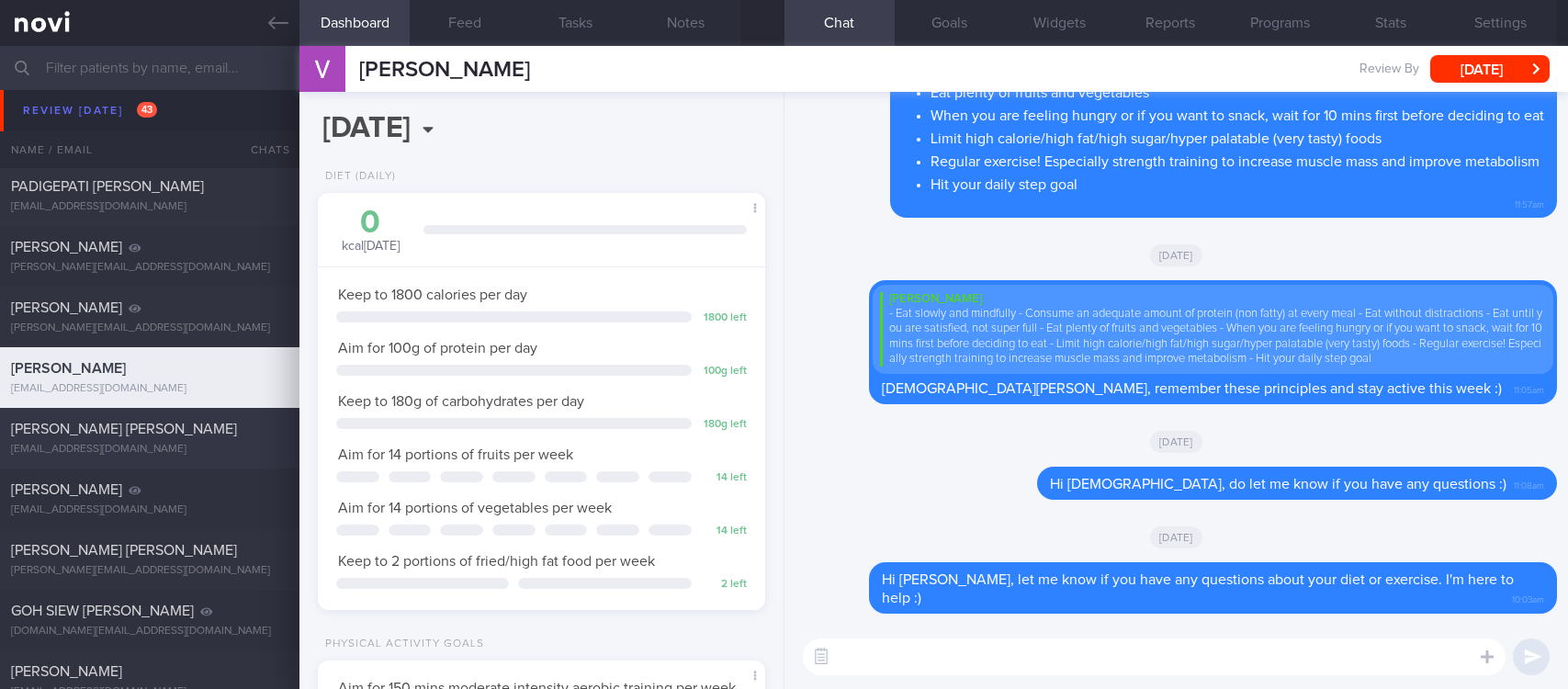
click at [235, 431] on div "[PERSON_NAME] [PERSON_NAME]" at bounding box center [147, 428] width 272 height 19
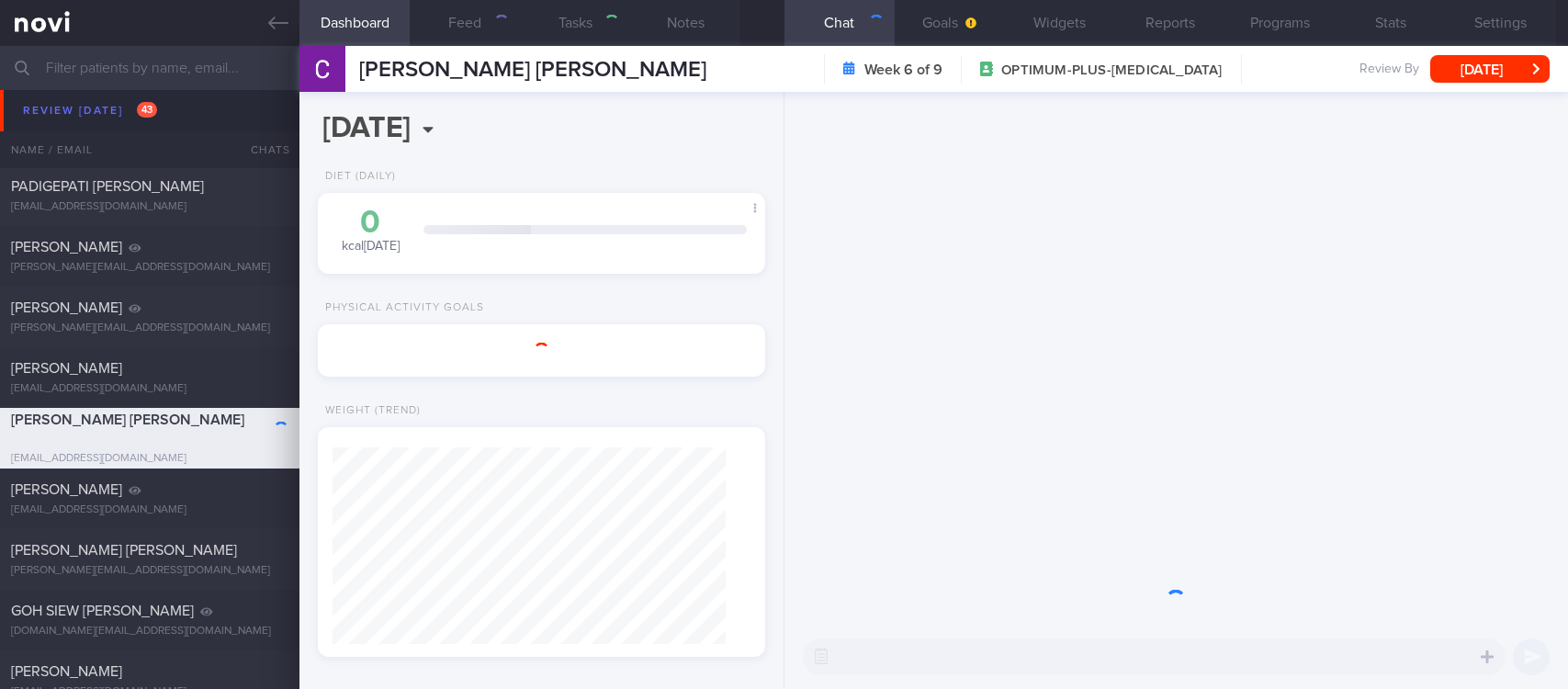
type input "Tracked"
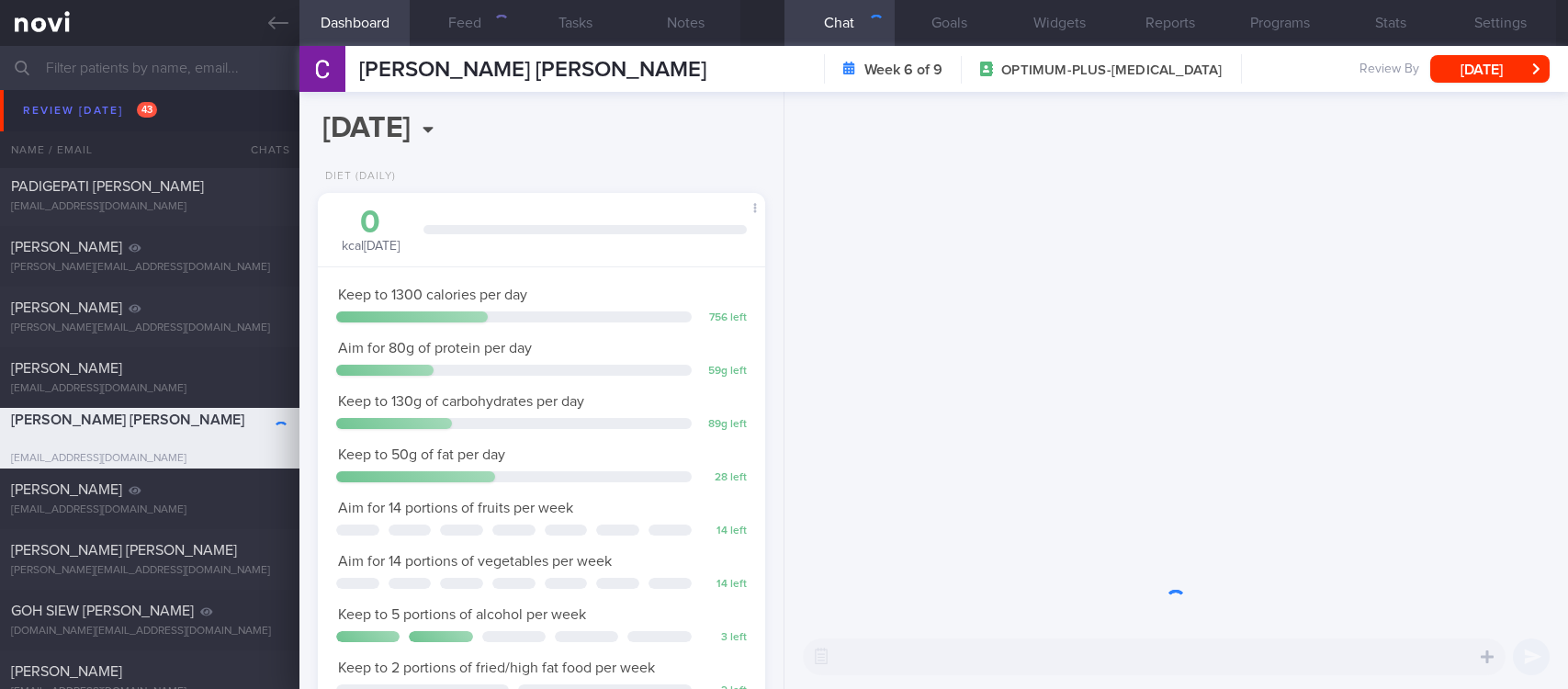
scroll to position [223, 392]
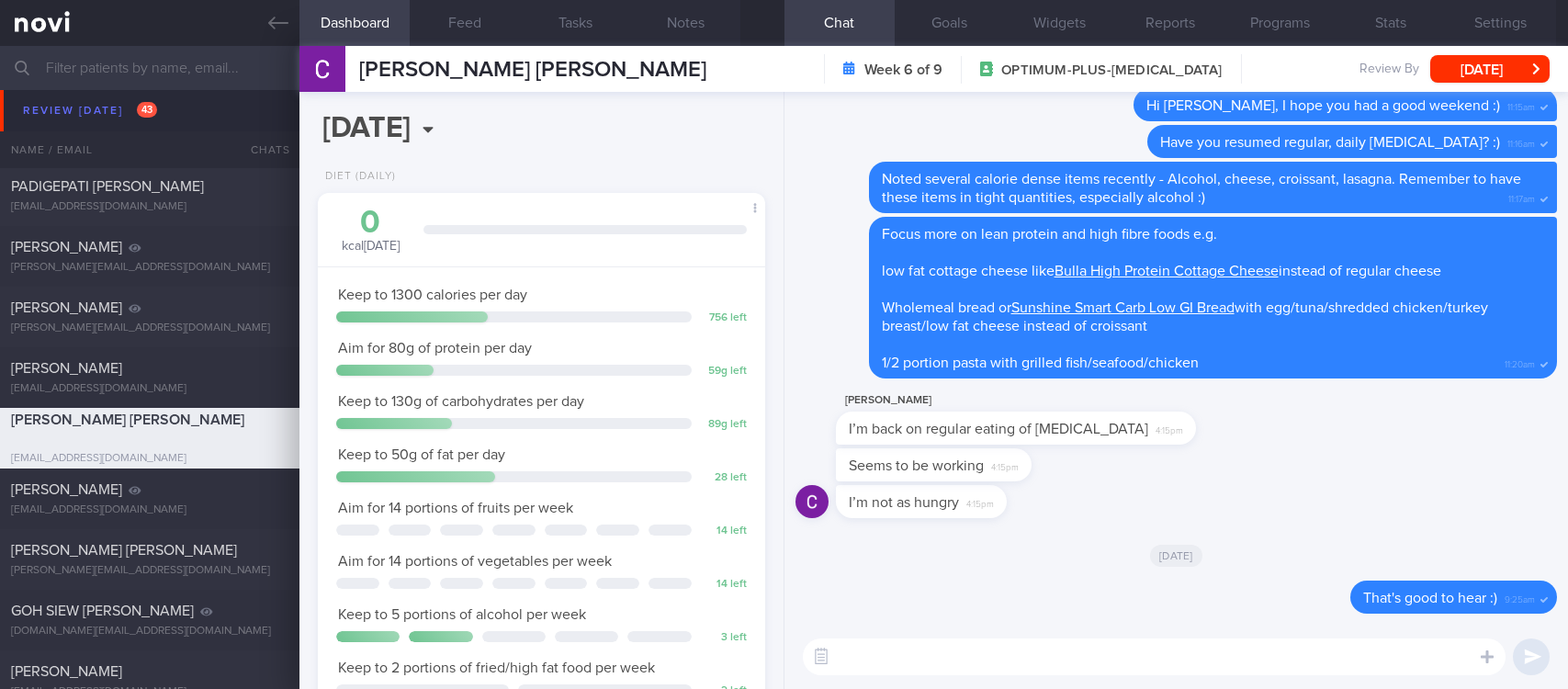
click at [1220, 651] on textarea at bounding box center [1153, 658] width 703 height 37
type textarea "Hi Catherine, how are you doing?"
click at [470, 25] on button "Feed" at bounding box center [465, 23] width 111 height 46
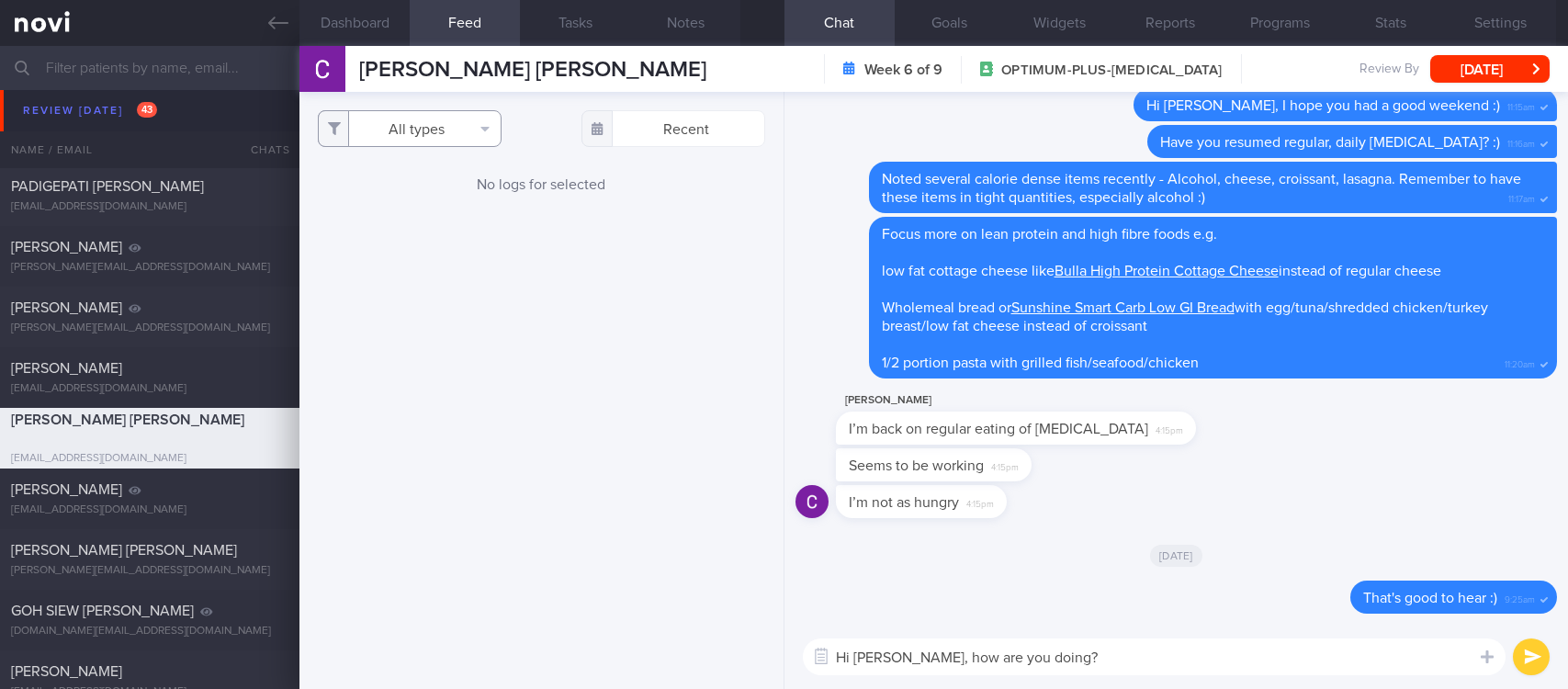
click at [431, 124] on button "All types" at bounding box center [410, 129] width 184 height 37
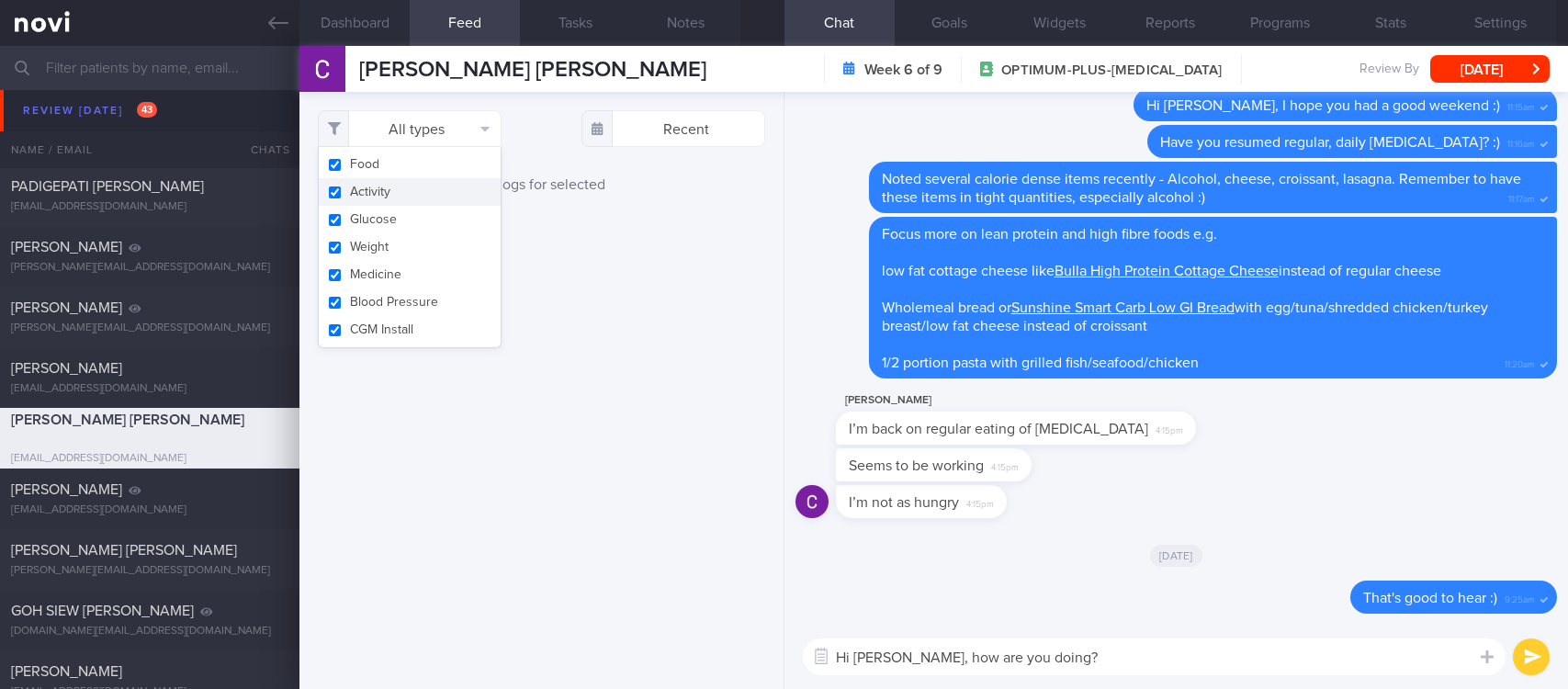
click at [395, 195] on button "Activity" at bounding box center [410, 192] width 182 height 27
checkbox input "false"
click at [626, 252] on div "Filtering type... Food Activity Glucose Weight Medicine Blood Pressure CGM Inst…" at bounding box center [542, 390] width 484 height 597
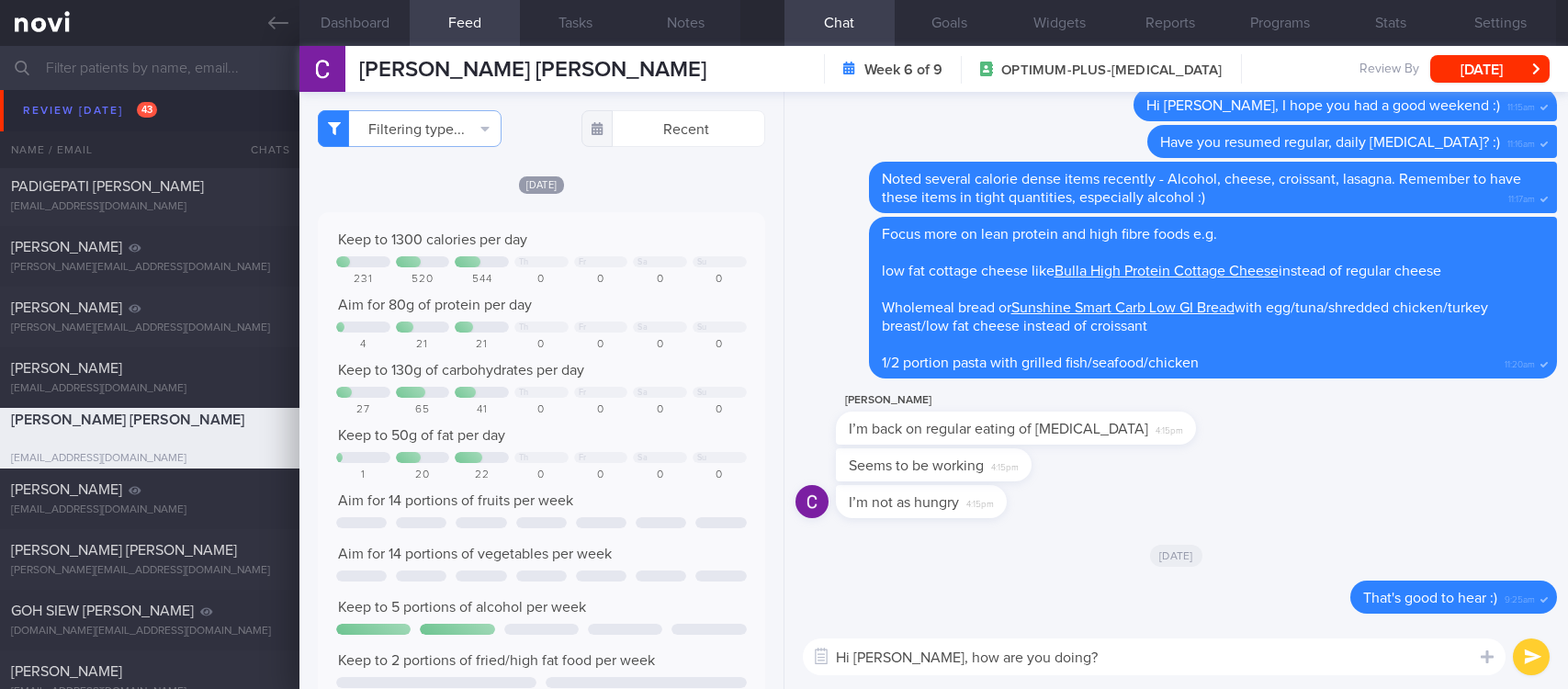
scroll to position [1516, 0]
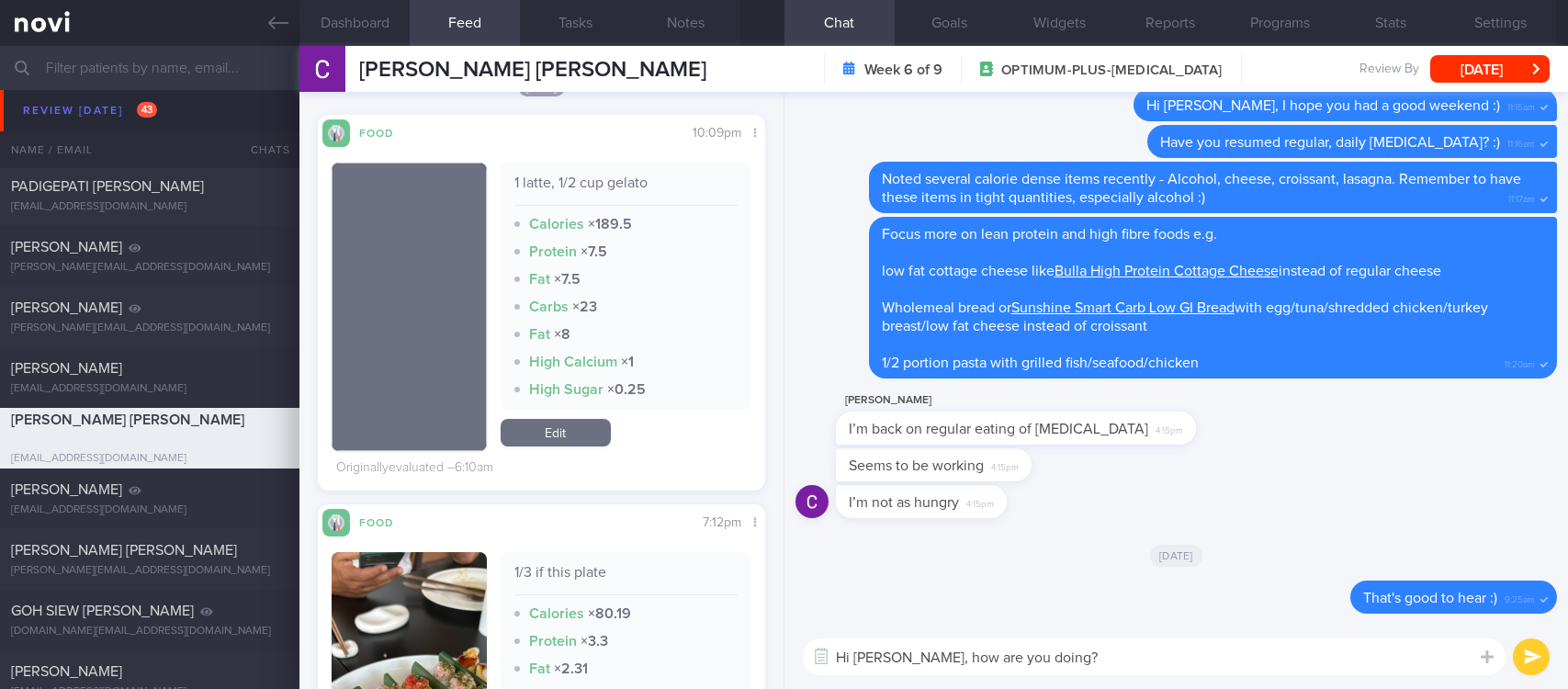
drag, startPoint x: 1066, startPoint y: 647, endPoint x: 951, endPoint y: 625, distance: 117.1
click at [963, 625] on div "Hi Catherine, how are you doing? Hi Catherine, how are you doing? ​ Hi Catherin…" at bounding box center [1177, 658] width 784 height 65
drag, startPoint x: 951, startPoint y: 625, endPoint x: 922, endPoint y: 646, distance: 35.8
click at [922, 646] on div "Hi Catherine, how are you doing? Hi Catherine, how are you doing? ​ Hi Catherin…" at bounding box center [1177, 658] width 784 height 65
drag, startPoint x: 922, startPoint y: 650, endPoint x: 1131, endPoint y: 653, distance: 209.0
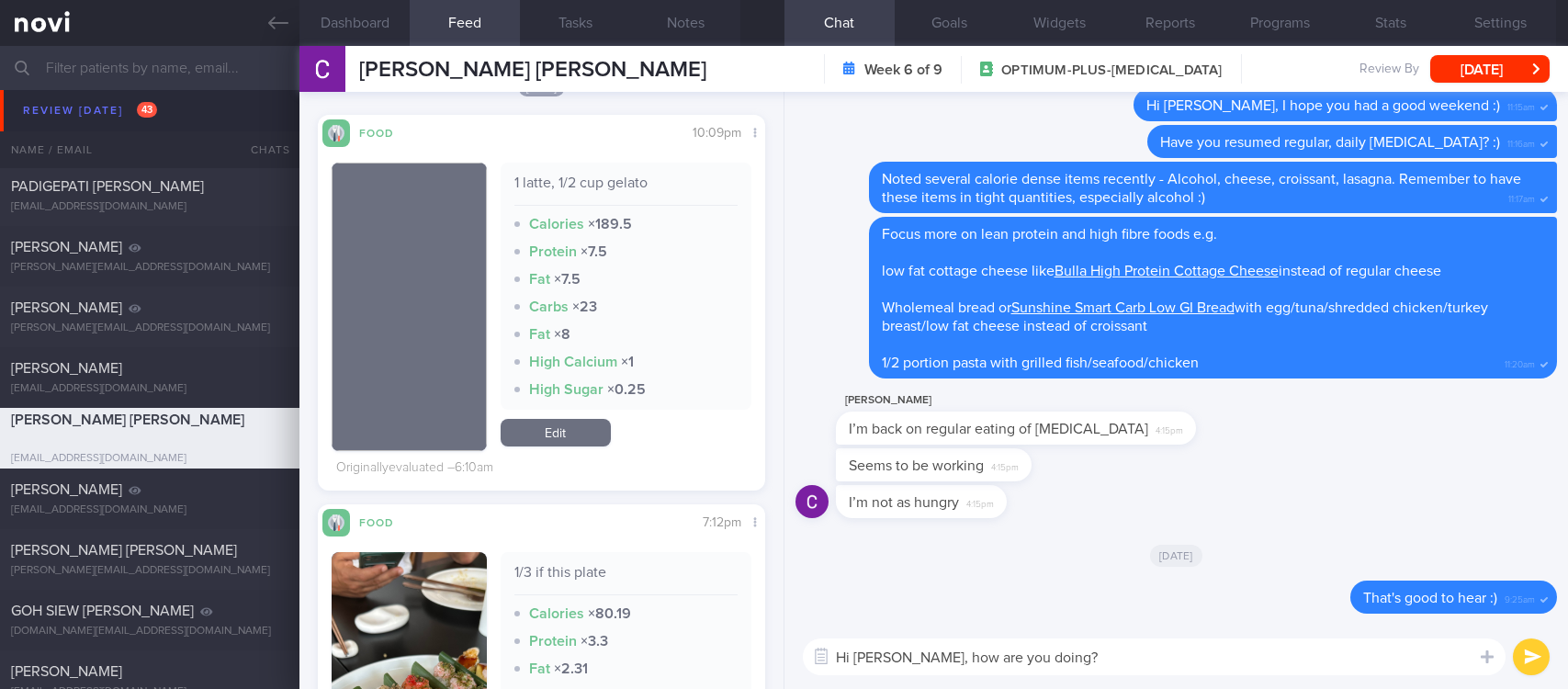
click at [1131, 653] on textarea "Hi Catherine, how are you doing?" at bounding box center [1153, 658] width 703 height 37
type textarea "Hi Catherine, good portion control recently"
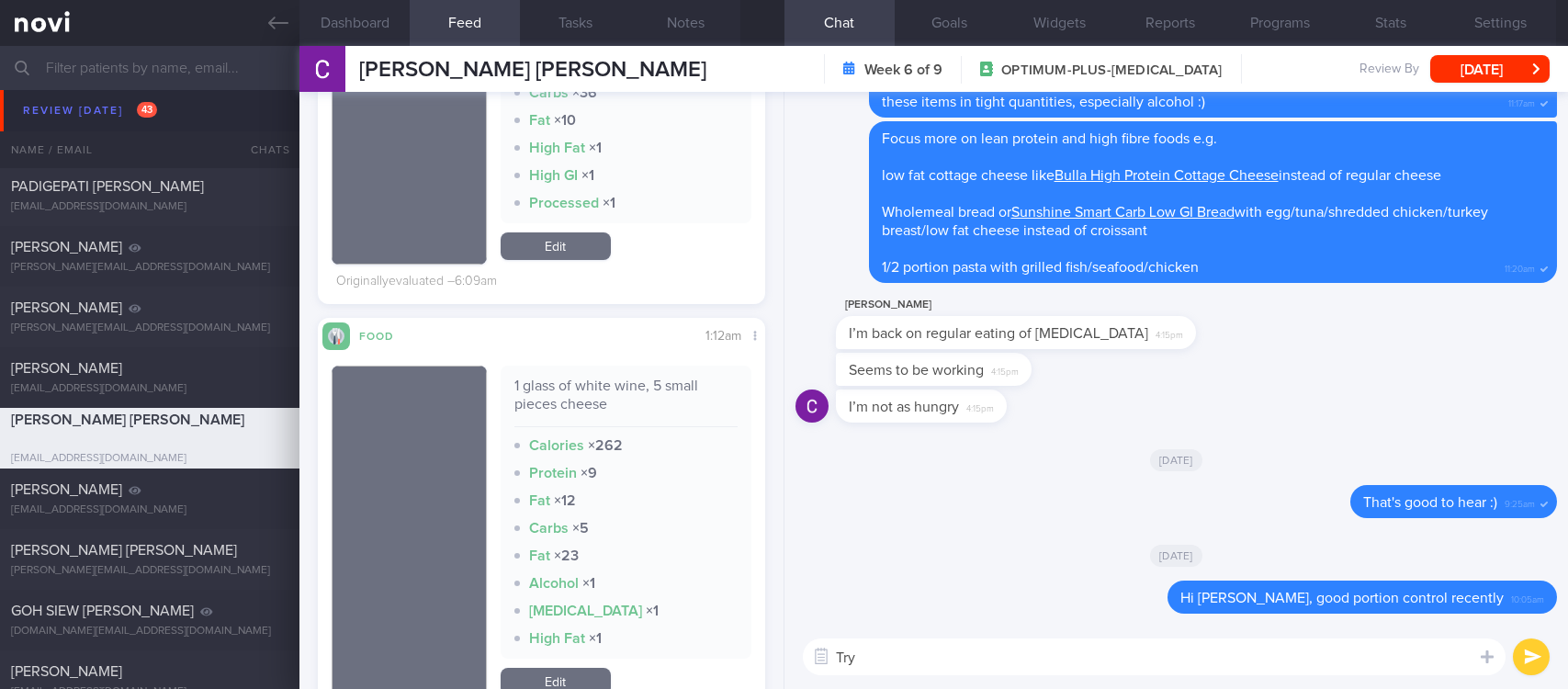
scroll to position [552, 0]
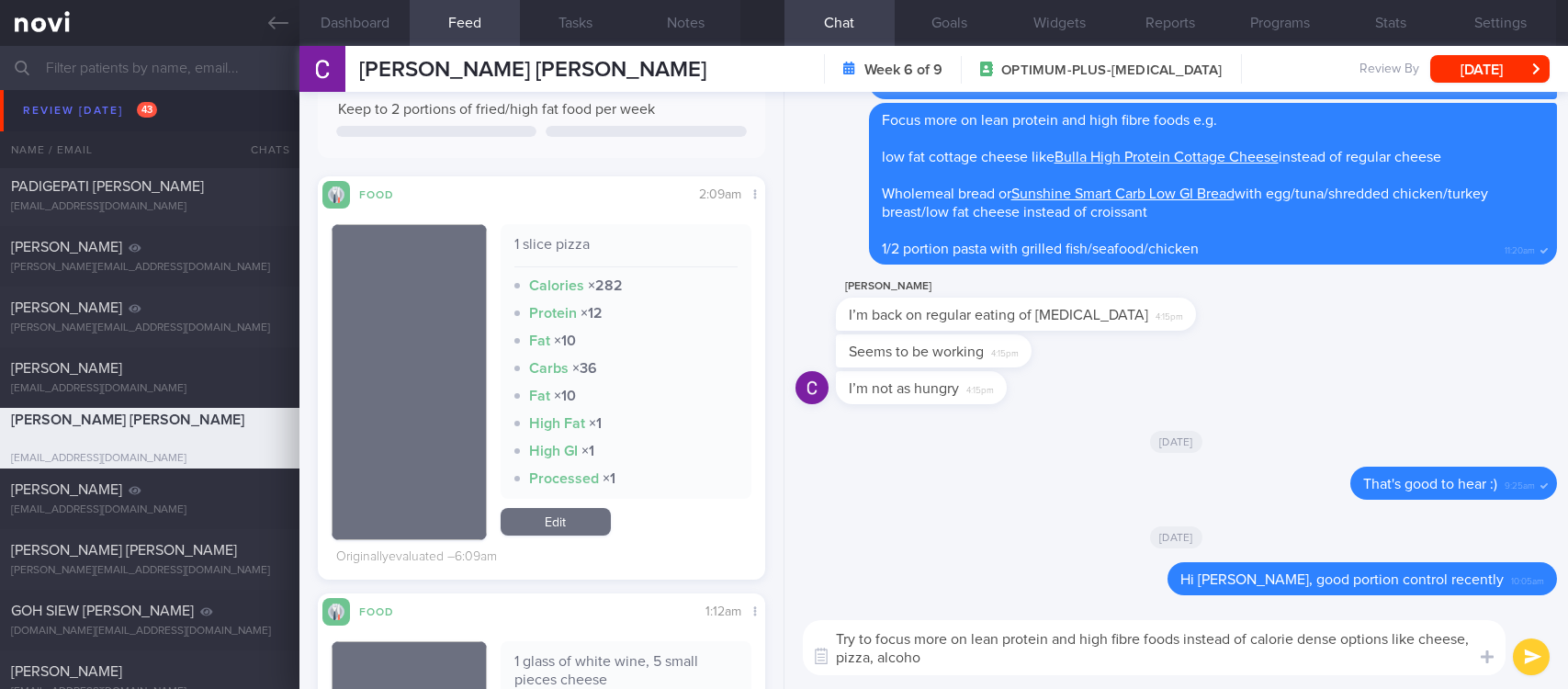
type textarea "Try to focus more on lean protein and high fibre foods instead of calorie dense…"
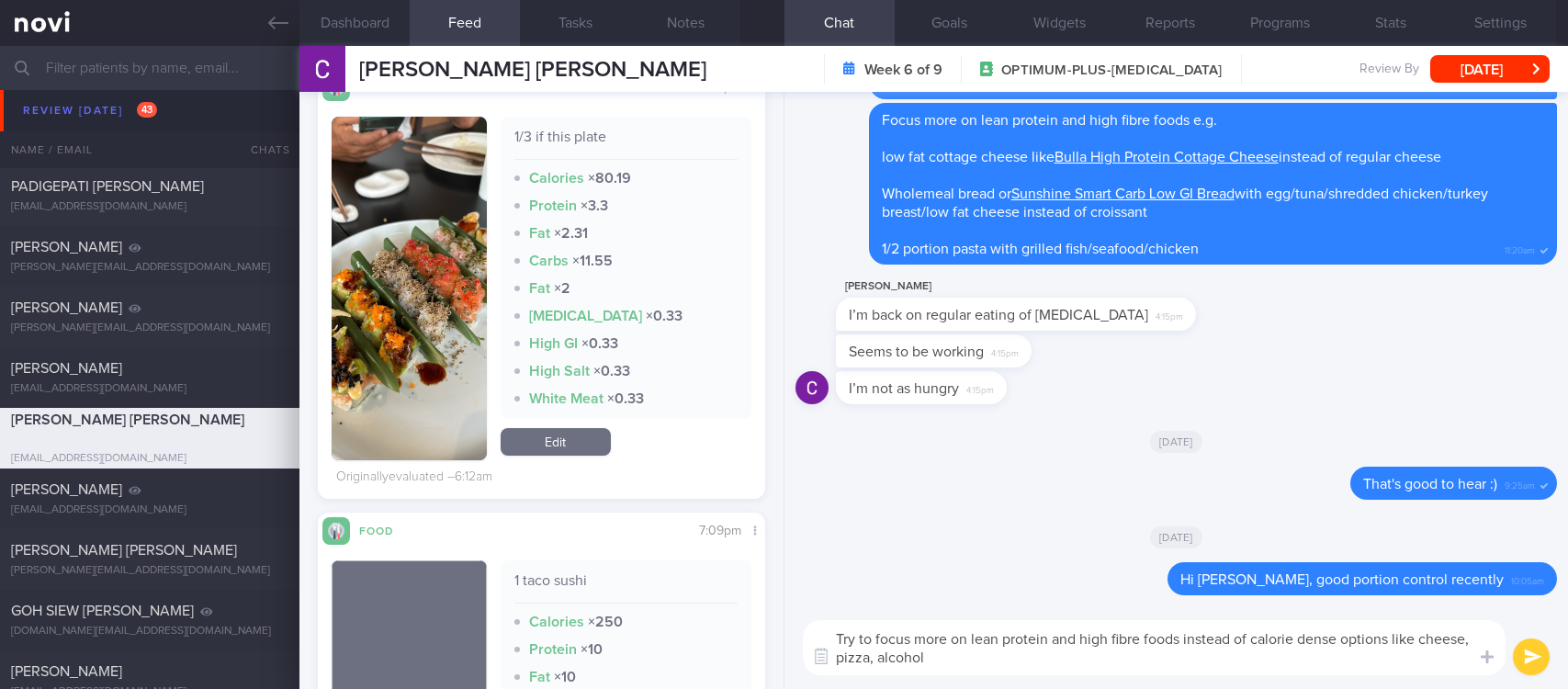
scroll to position [2067, 0]
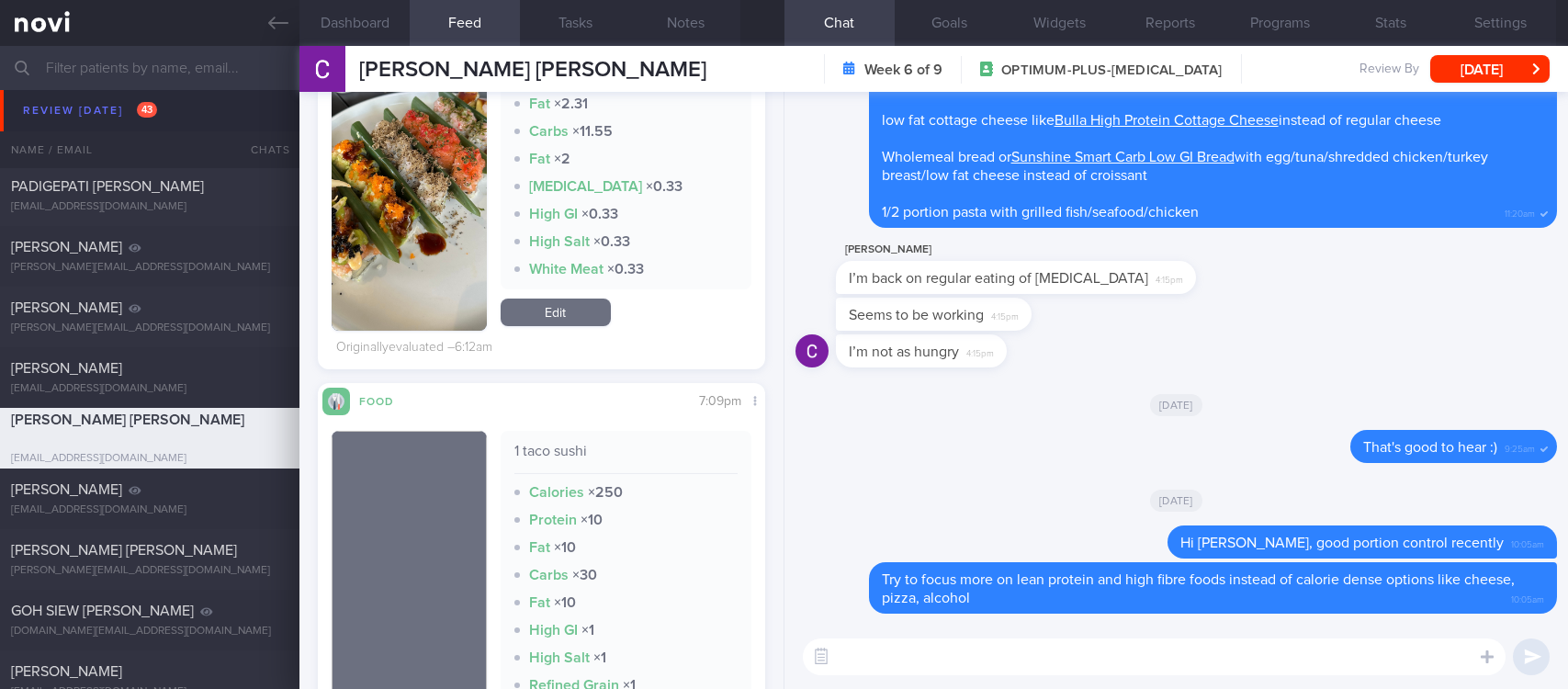
click at [906, 664] on textarea at bounding box center [1153, 658] width 703 height 37
paste textarea "Here is a [compilation]([URL][DOMAIN_NAME]) of actual meal pictures sent to me …"
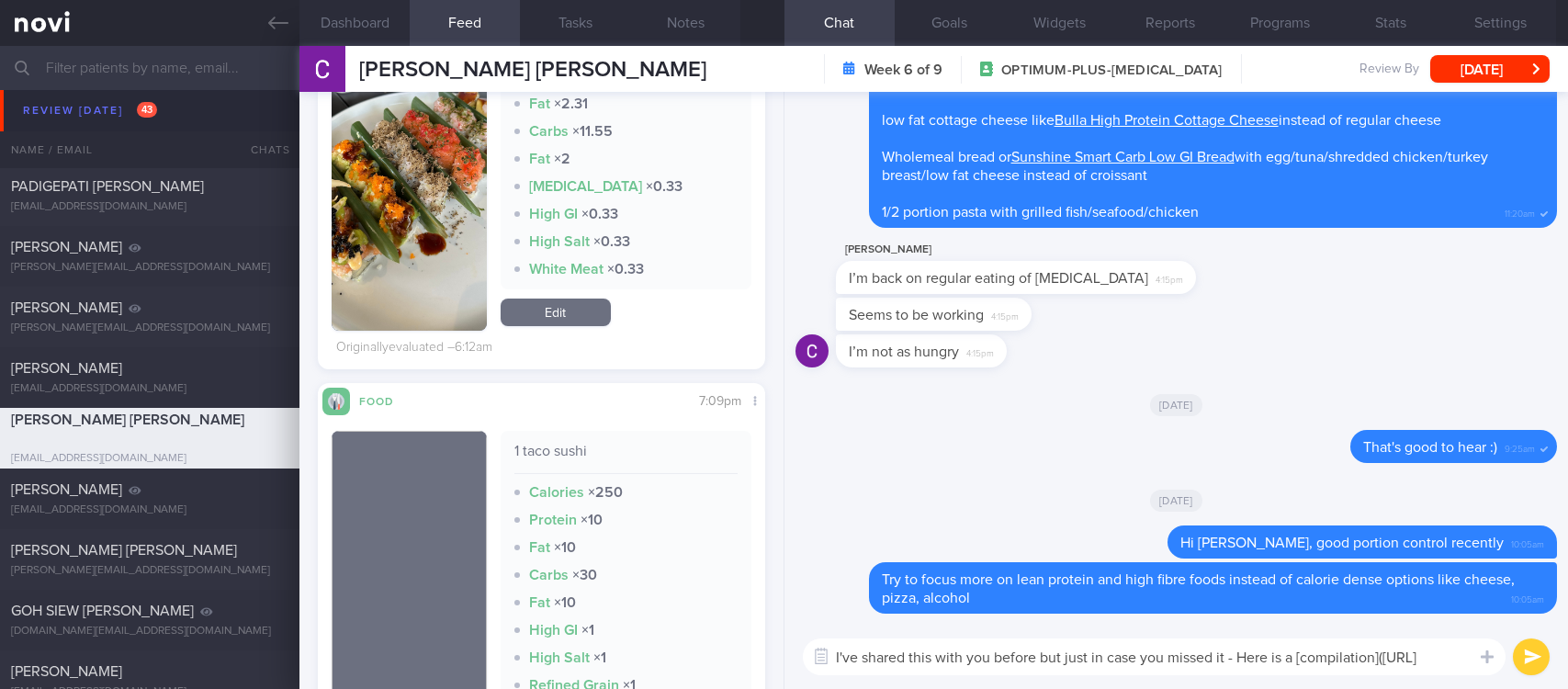
scroll to position [0, 0]
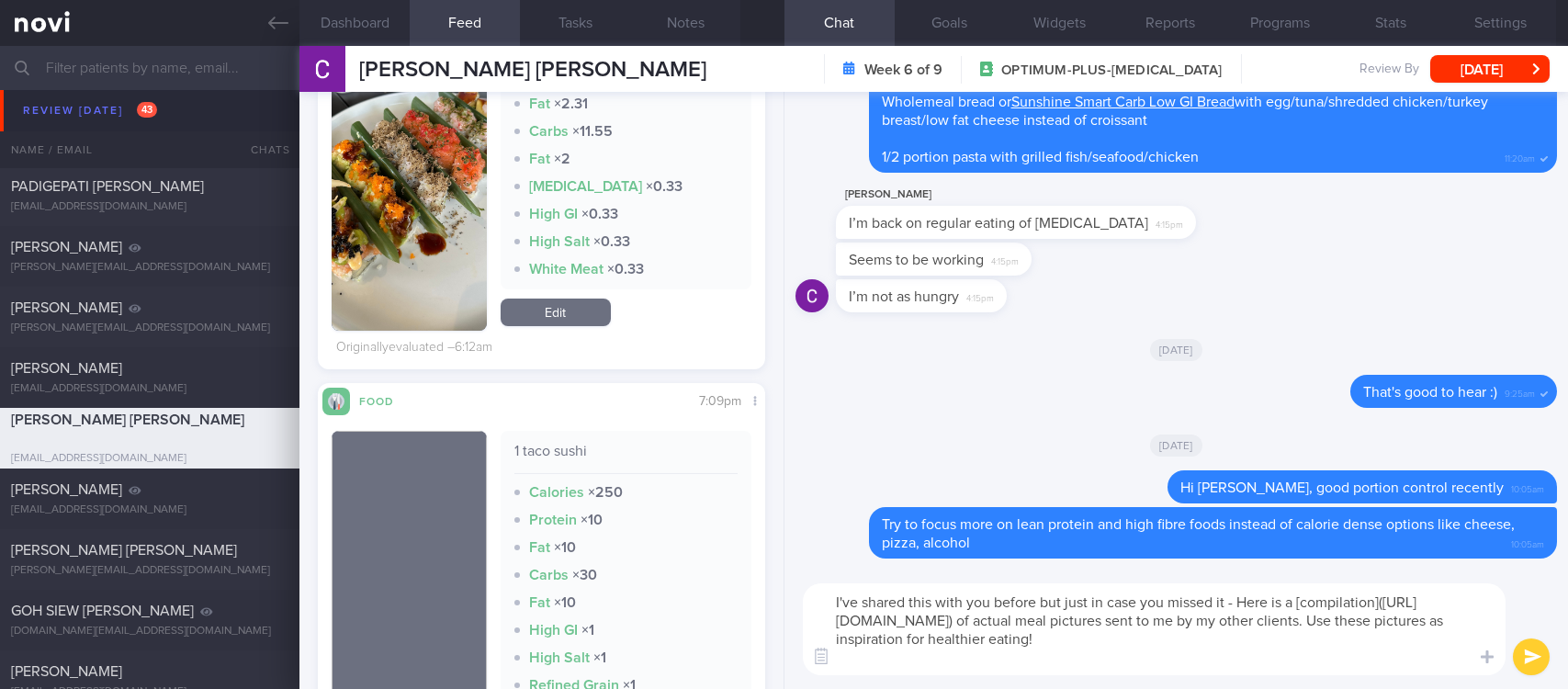
click at [1110, 656] on textarea "I've shared this with you before but just in case you missed it - Here is a [co…" at bounding box center [1153, 629] width 703 height 92
type textarea "I've shared this with you before but just in case you missed it - Here is a [co…"
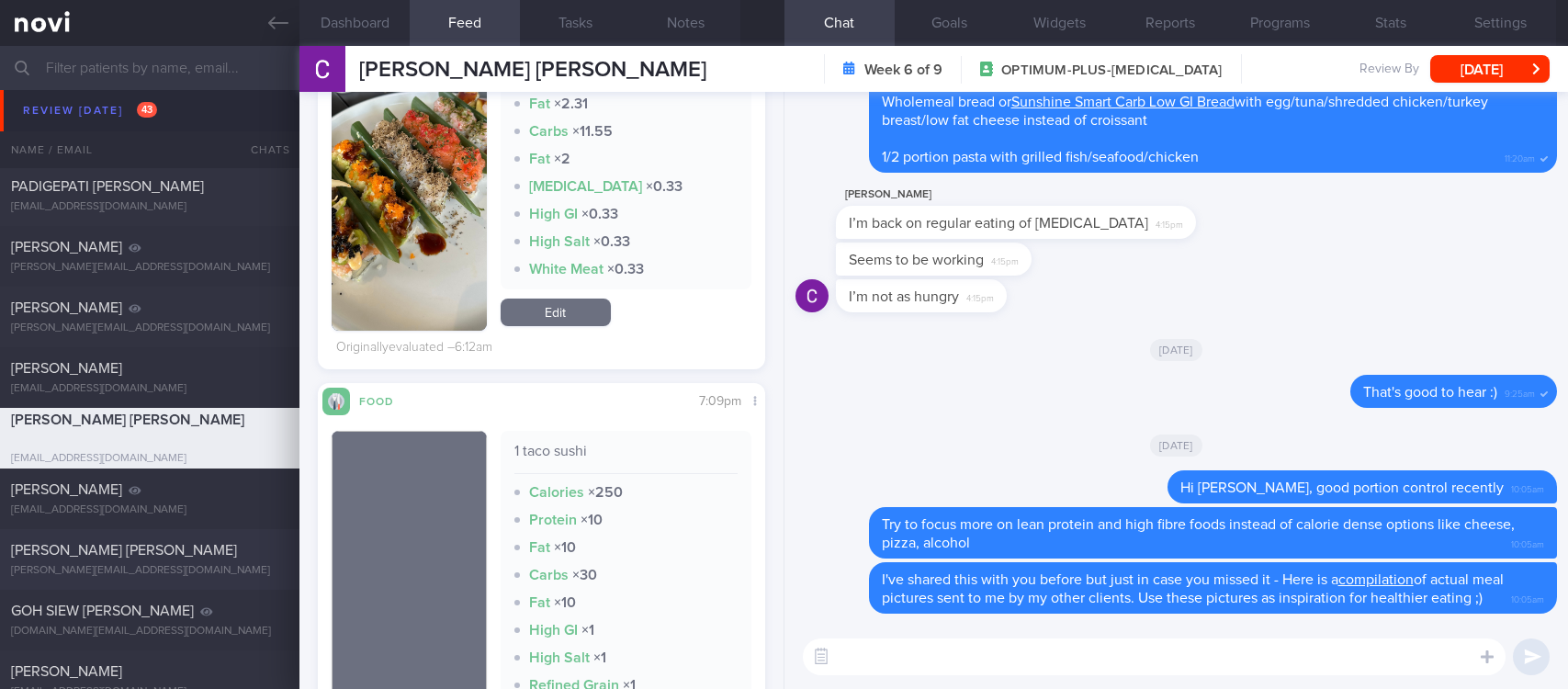
scroll to position [689, 0]
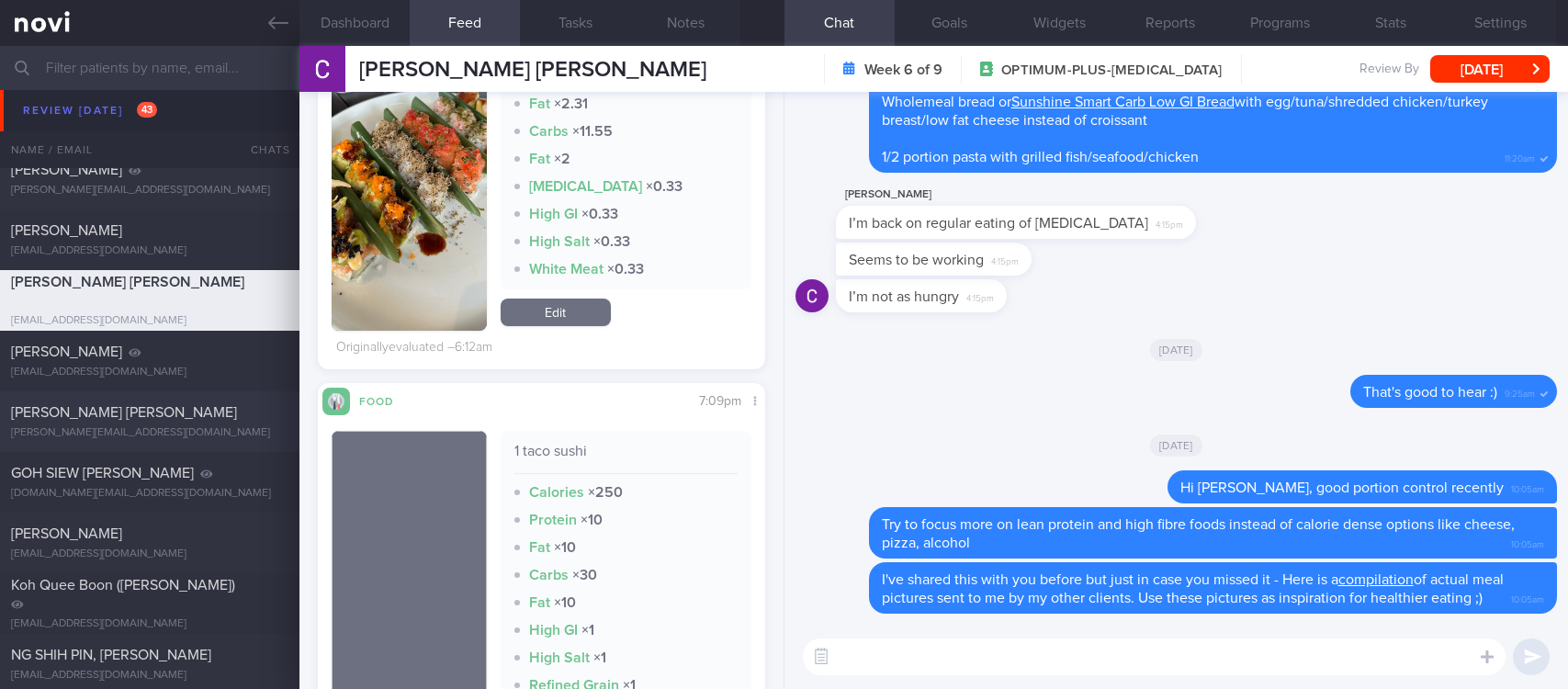
click at [188, 422] on div "Han Han Ong ms.hanhan@gmail.com" at bounding box center [150, 422] width 300 height 37
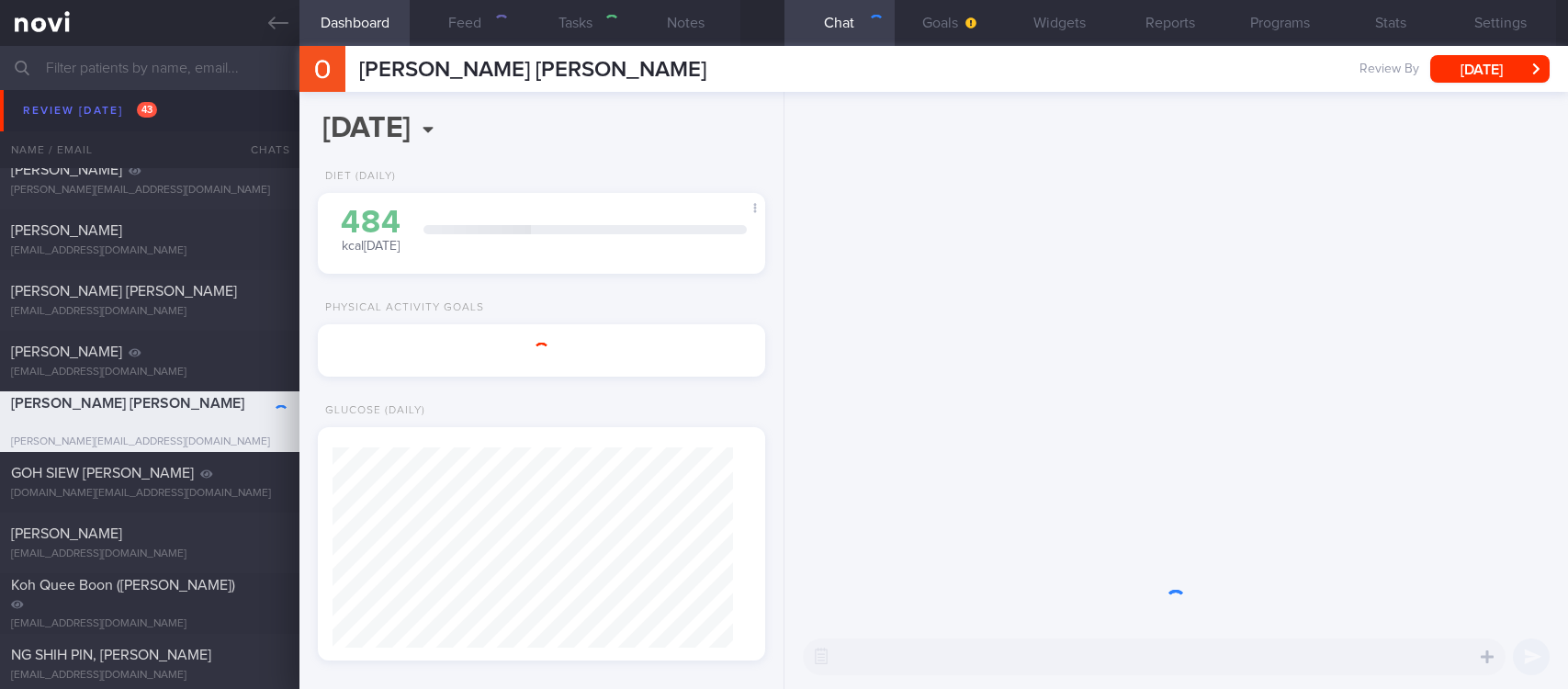
select select "Month"
type input "tracked"
select select "7"
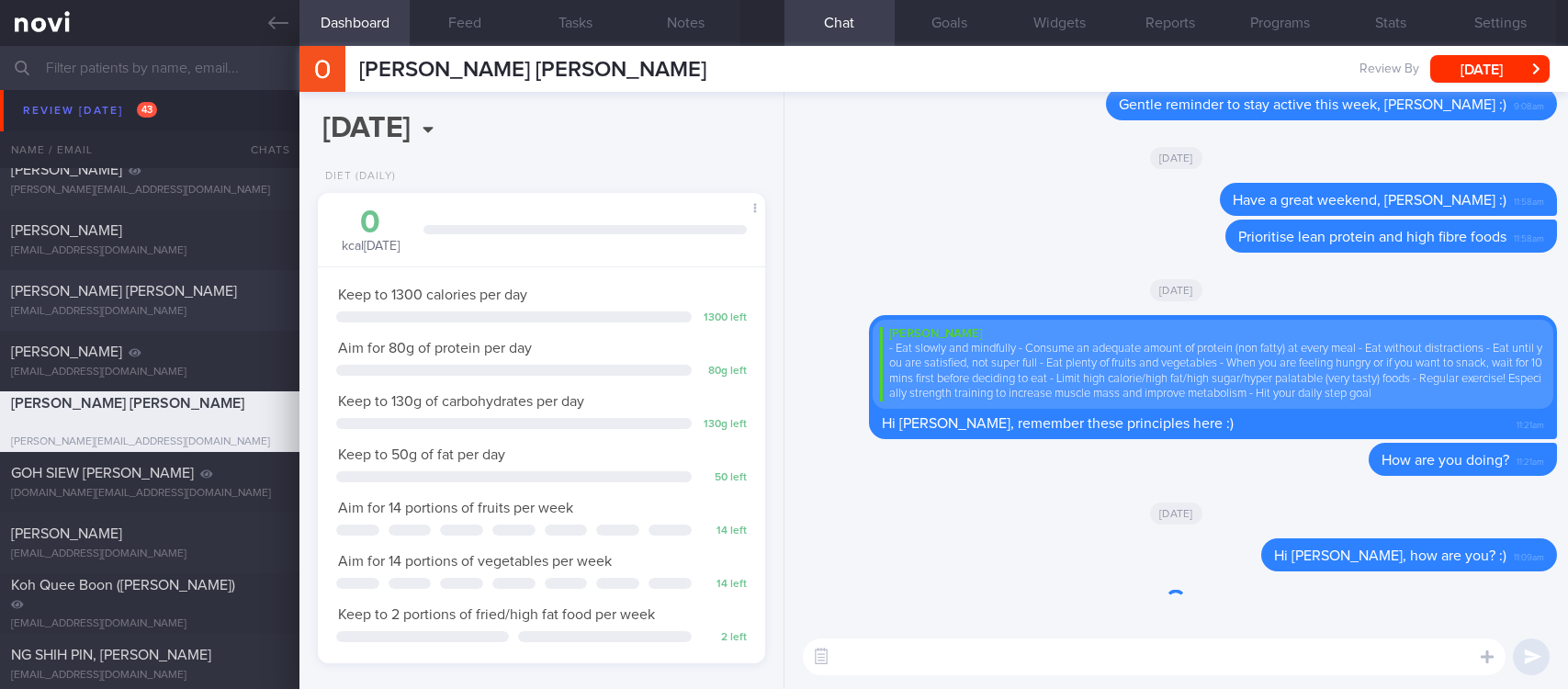
scroll to position [200, 400]
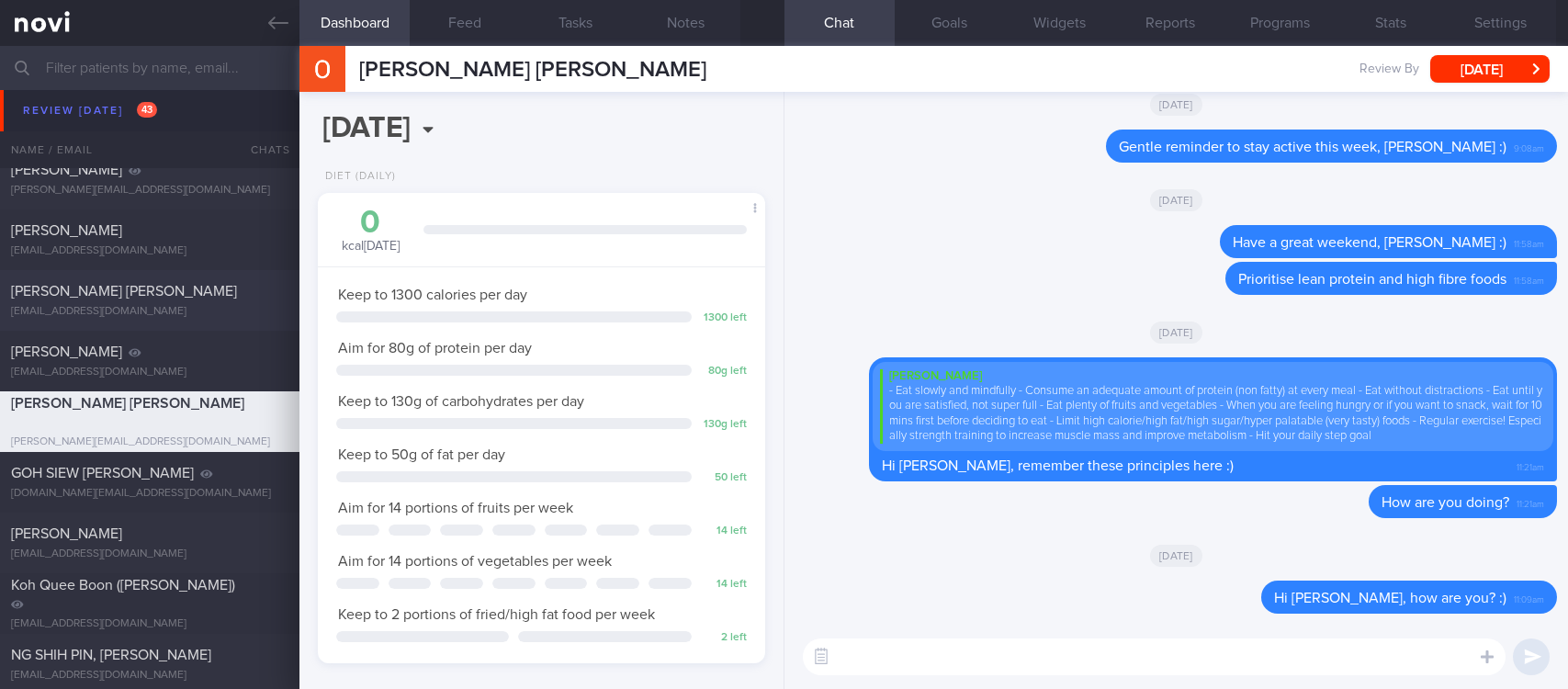
click at [171, 302] on div "CHAN CATHERINE YING SAU cat.merbouh921@gmail.com" at bounding box center [150, 301] width 300 height 37
type input "Tracked"
select select "6"
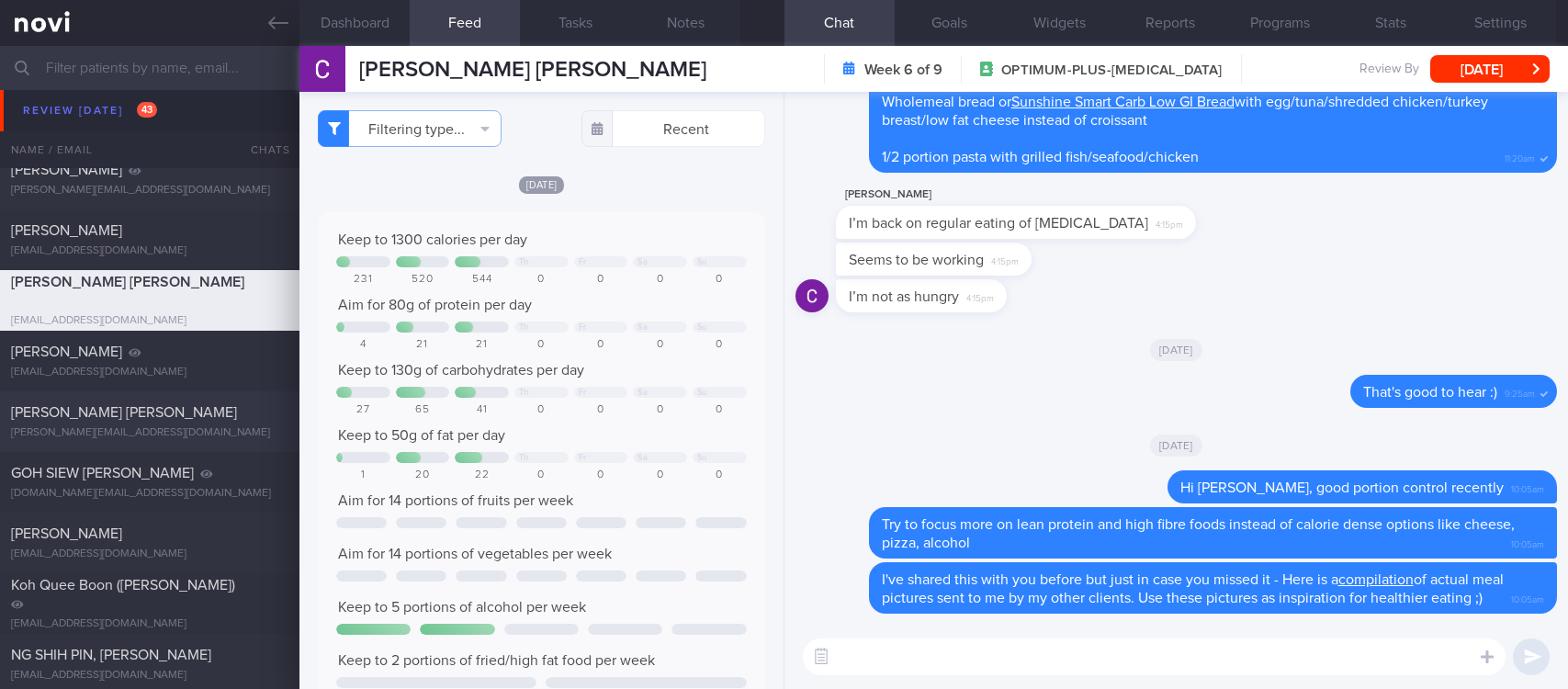
click at [215, 412] on div "[PERSON_NAME] [PERSON_NAME]" at bounding box center [147, 413] width 272 height 19
type input "tracked"
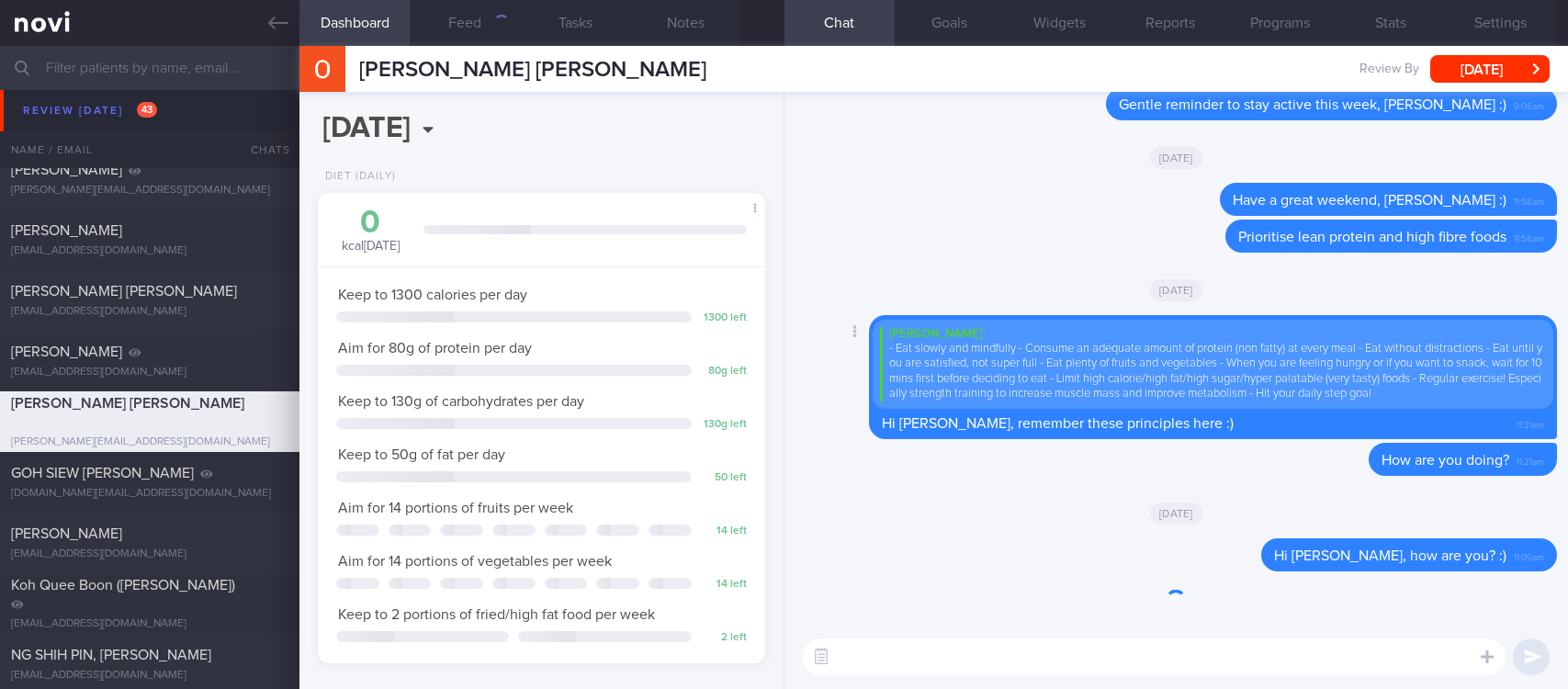
scroll to position [222, 392]
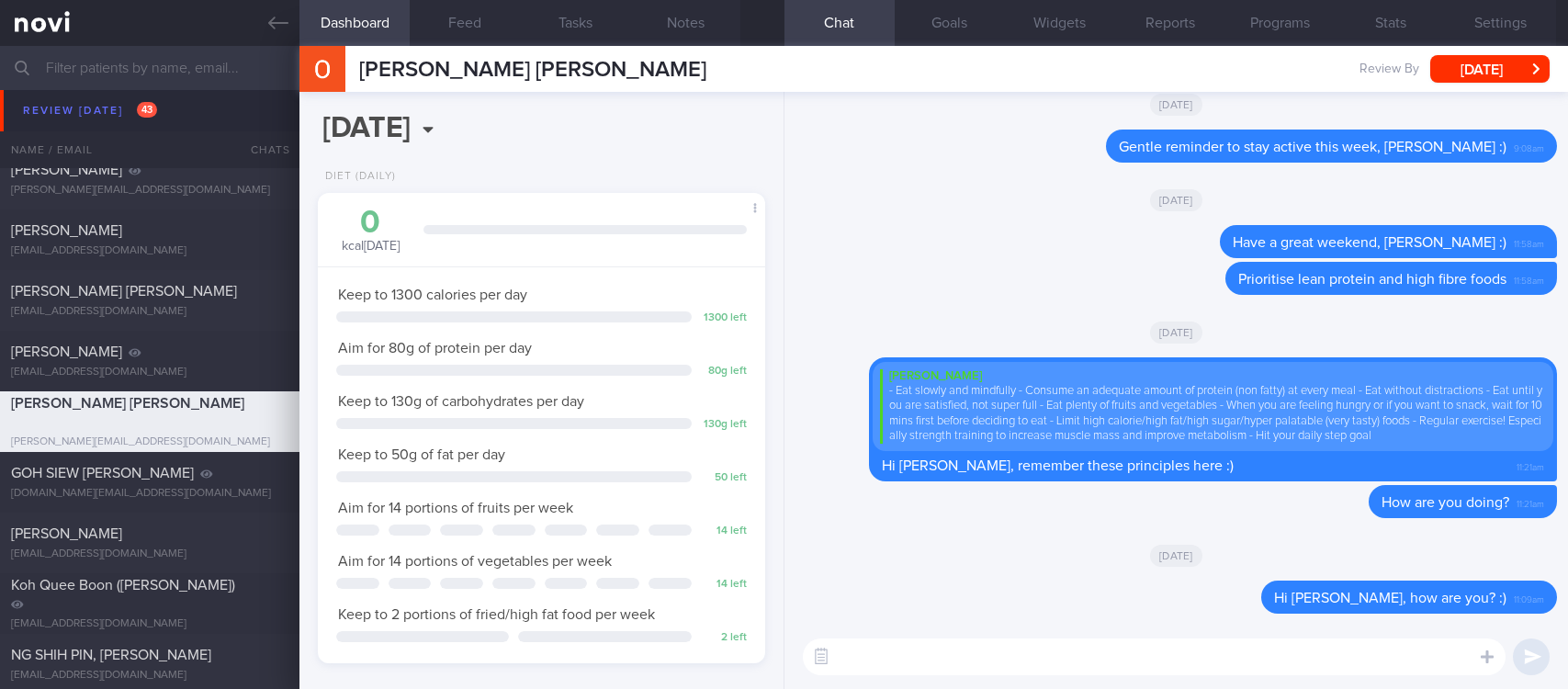
click at [1372, 655] on textarea at bounding box center [1153, 658] width 703 height 37
click at [1110, 669] on textarea "Hi Ms Ong," at bounding box center [1153, 658] width 703 height 37
type textarea "Hi Ms Ong, see you tomorrow :)"
click at [1102, 662] on textarea "Hi Ms Ong, see you tomorrow :)" at bounding box center [1153, 658] width 703 height 37
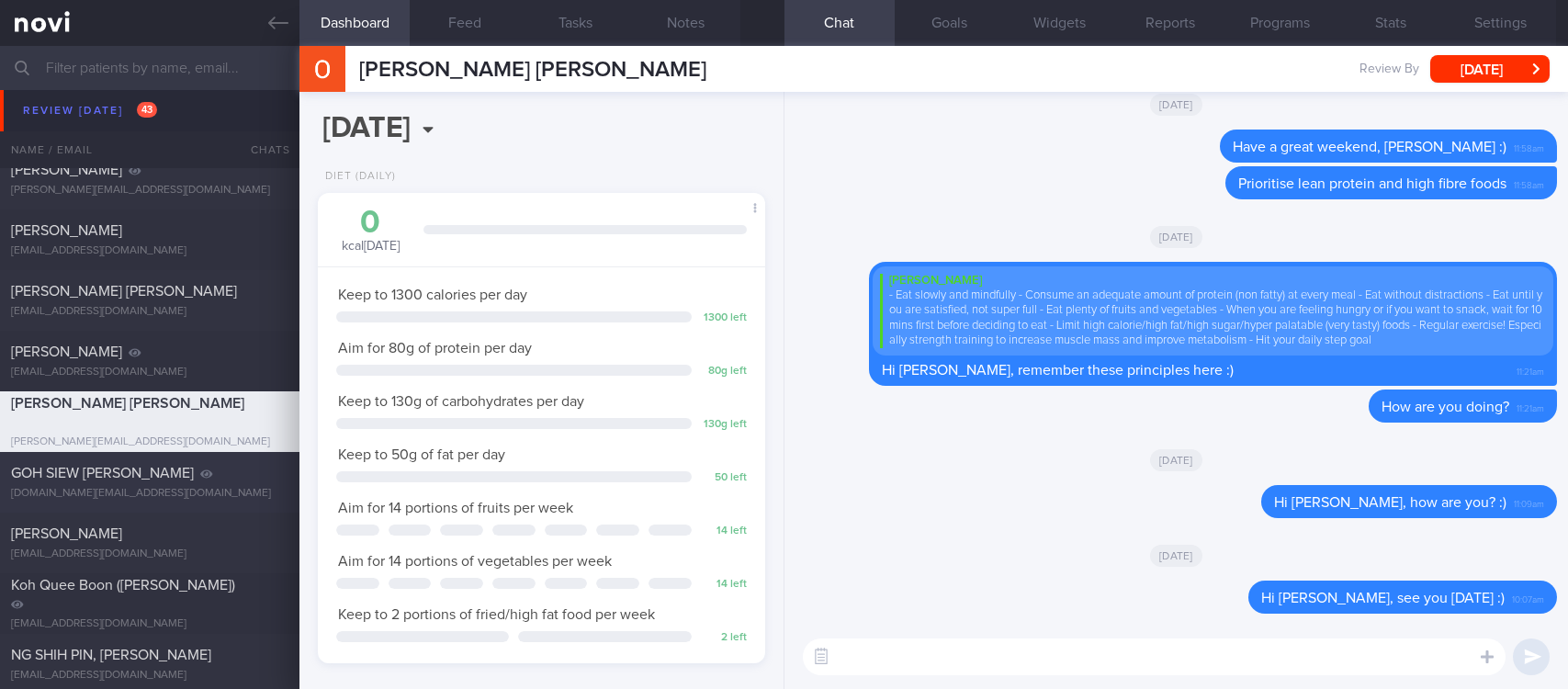
scroll to position [827, 0]
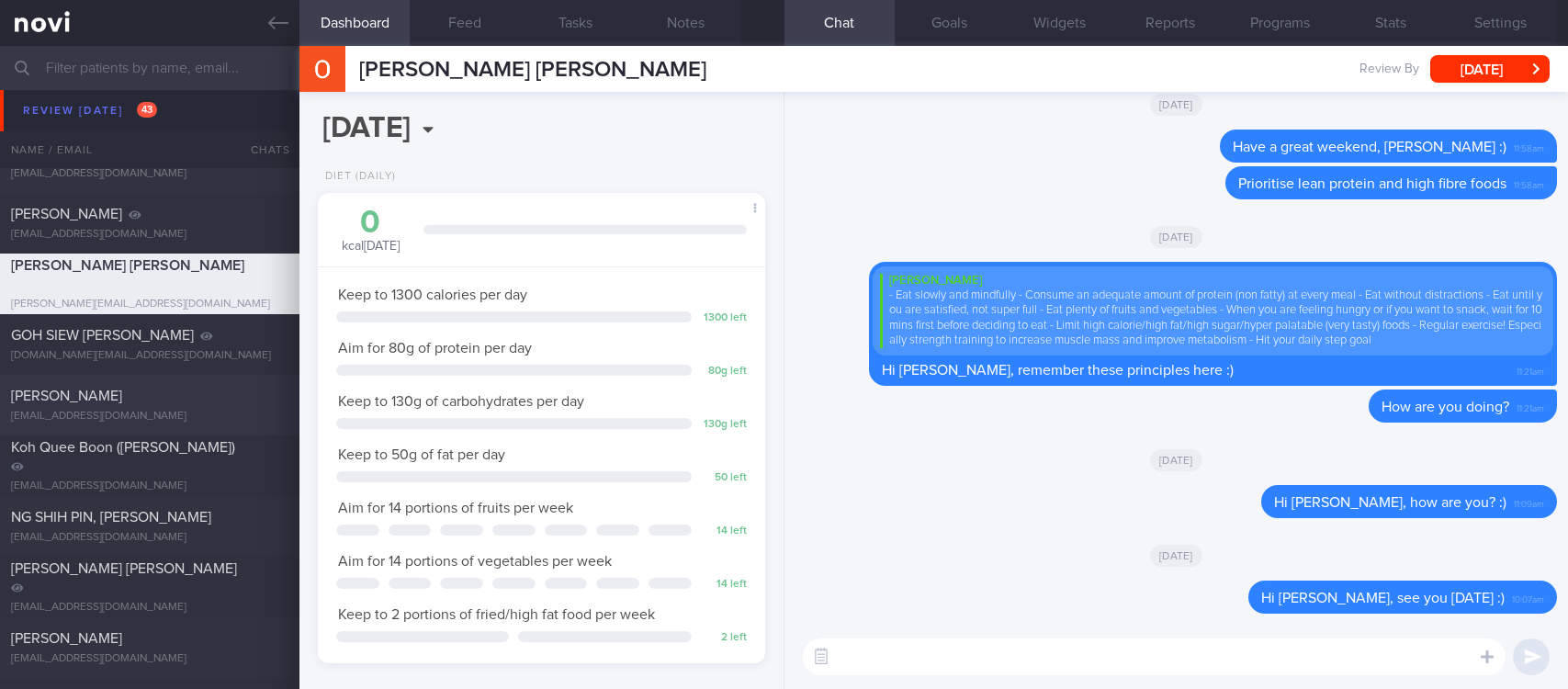
click at [121, 397] on div "[PERSON_NAME]" at bounding box center [147, 396] width 272 height 19
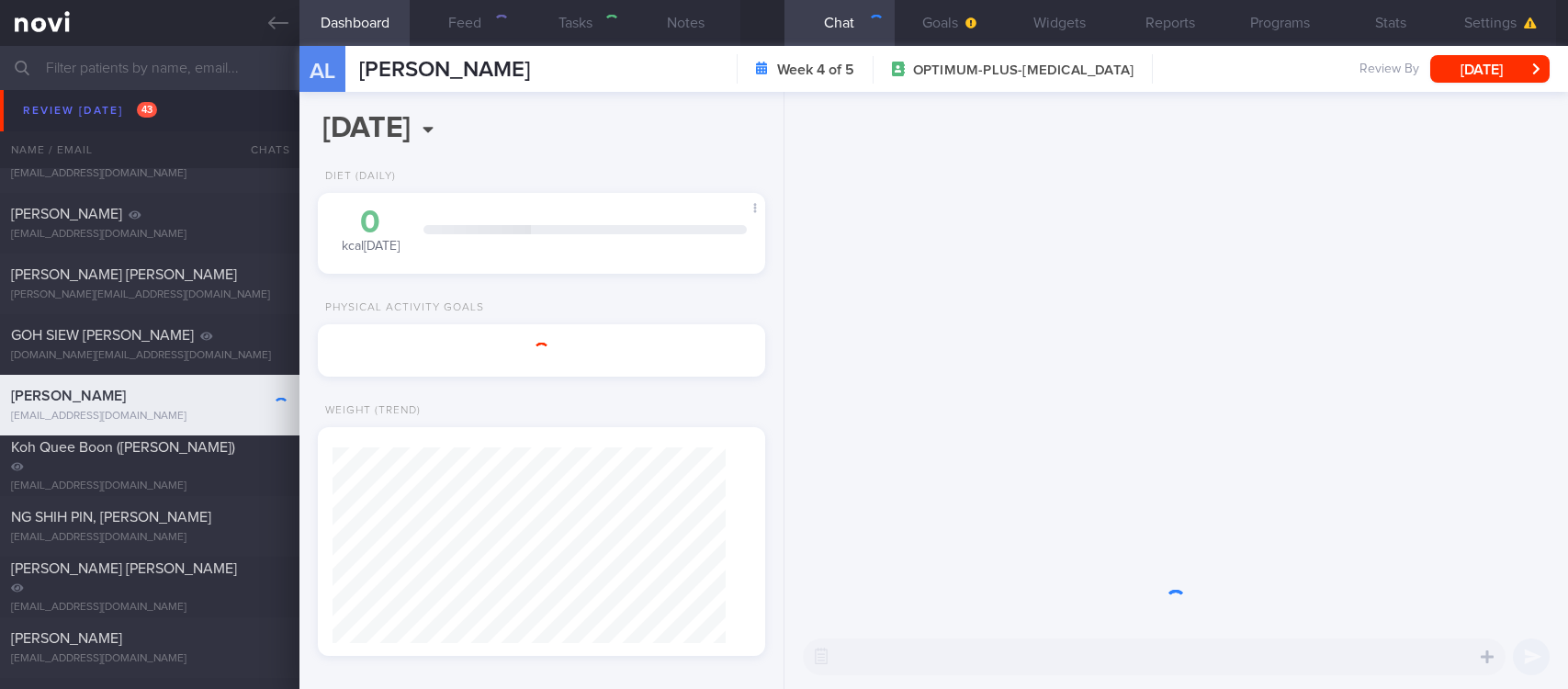
type input "tracked. TLC - requires [MEDICAL_DATA], assistance with behaviour change. pt re…"
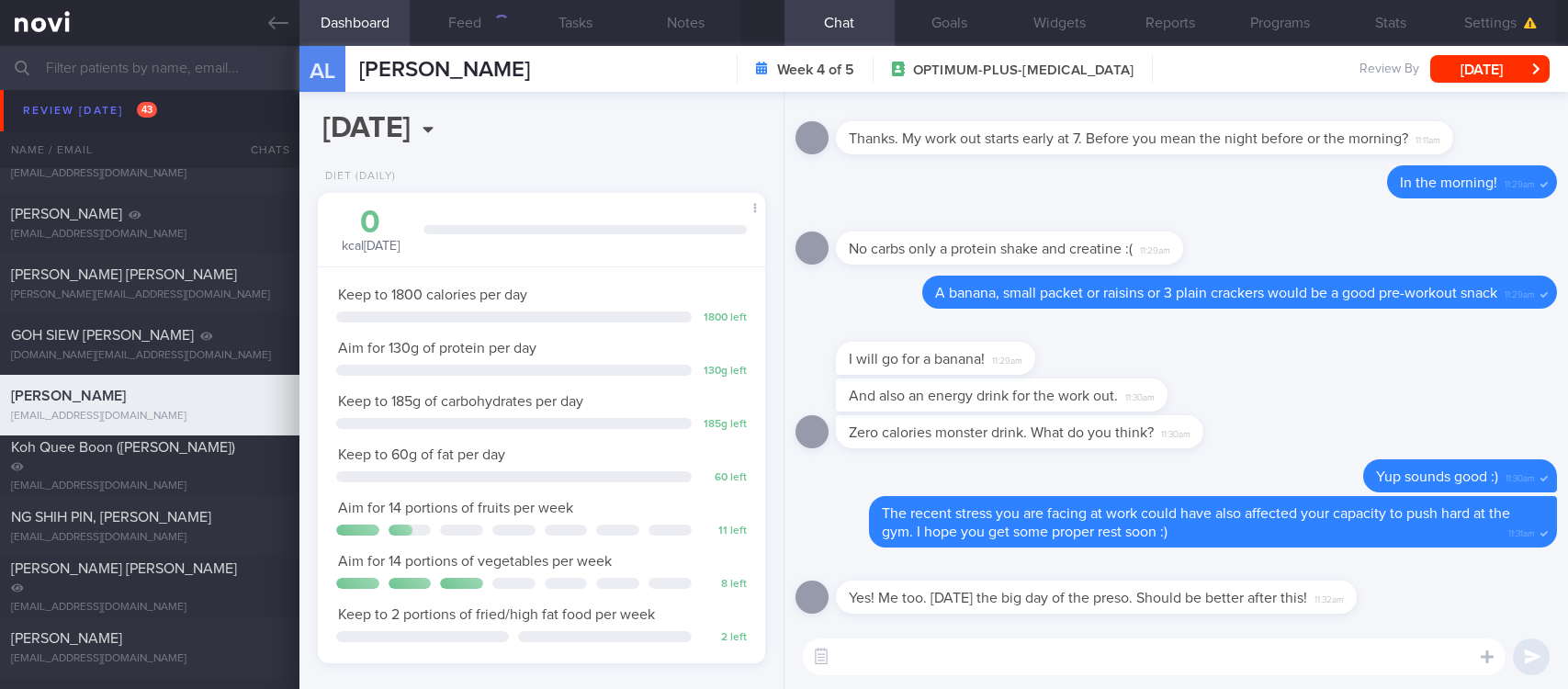
scroll to position [223, 392]
click at [467, 23] on button "Feed" at bounding box center [465, 23] width 111 height 46
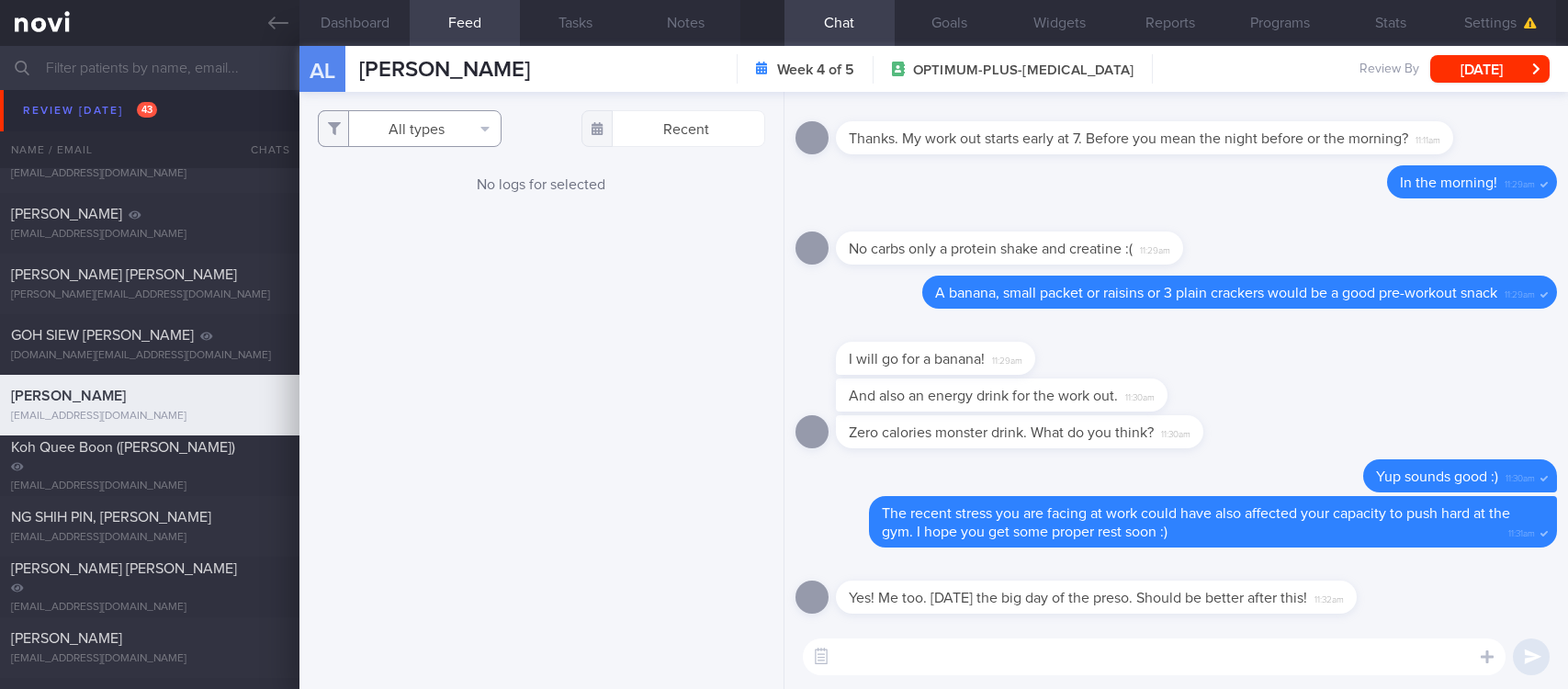
click at [413, 125] on button "All types" at bounding box center [410, 129] width 184 height 37
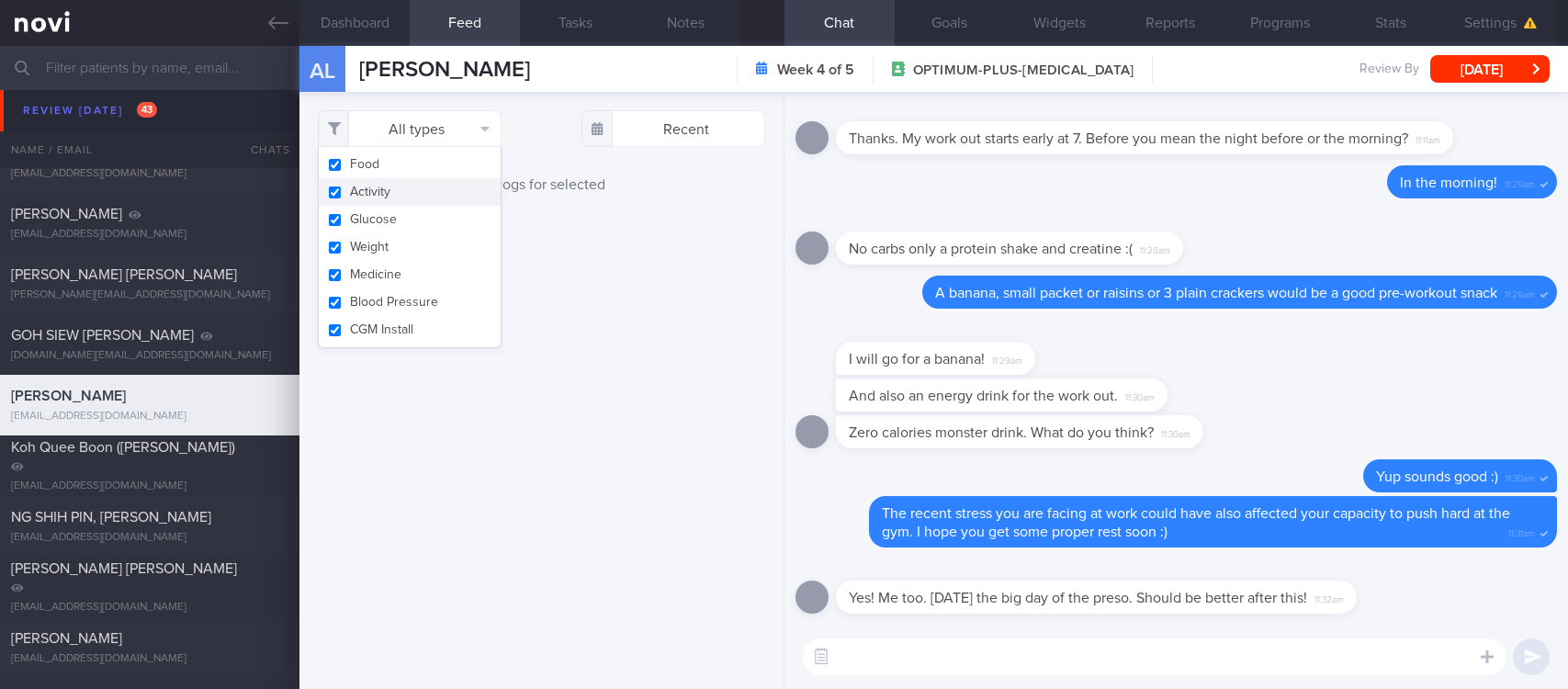
click at [411, 186] on button "Activity" at bounding box center [410, 192] width 182 height 27
checkbox input "false"
click at [576, 254] on div "Filtering type... Food Activity Glucose Weight Medicine Blood Pressure CGM Inst…" at bounding box center [542, 390] width 484 height 597
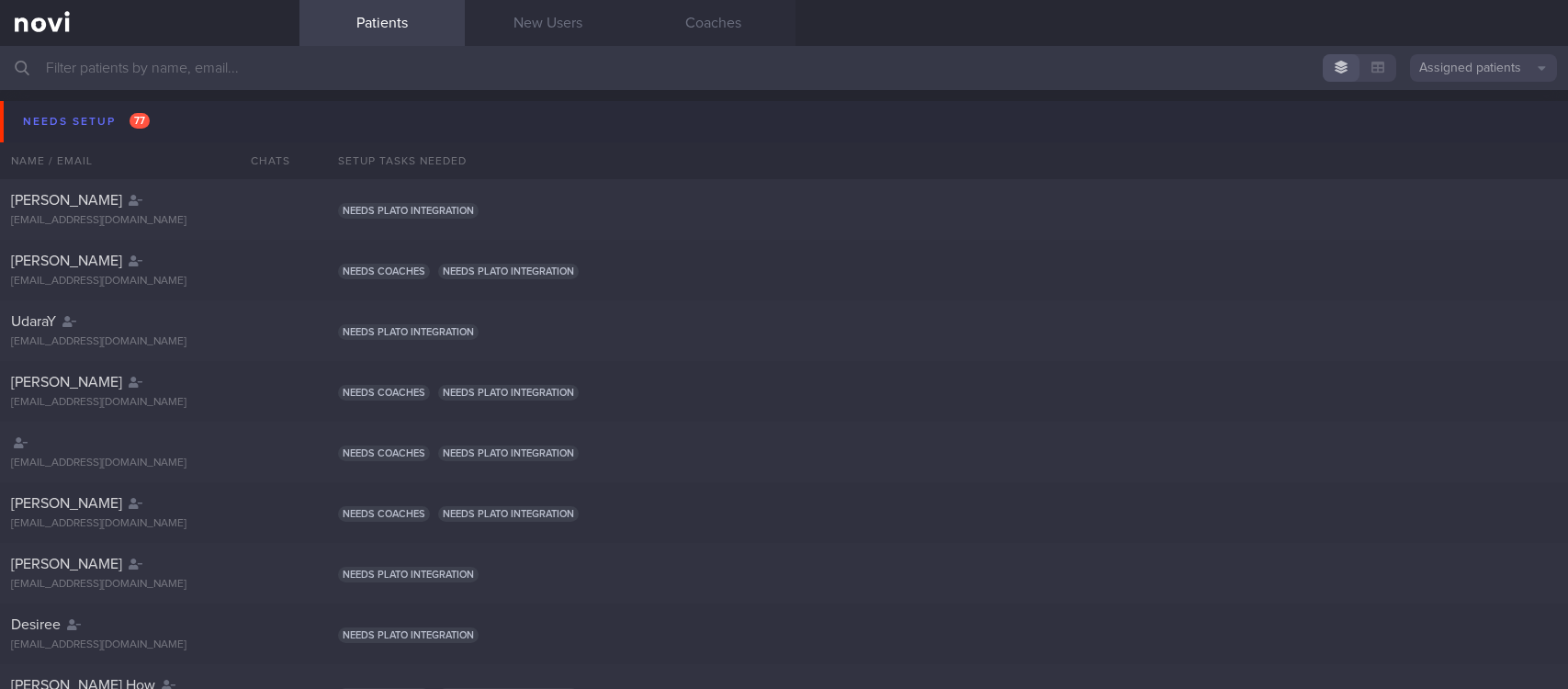
click at [151, 120] on div "Needs setup 77" at bounding box center [86, 122] width 136 height 25
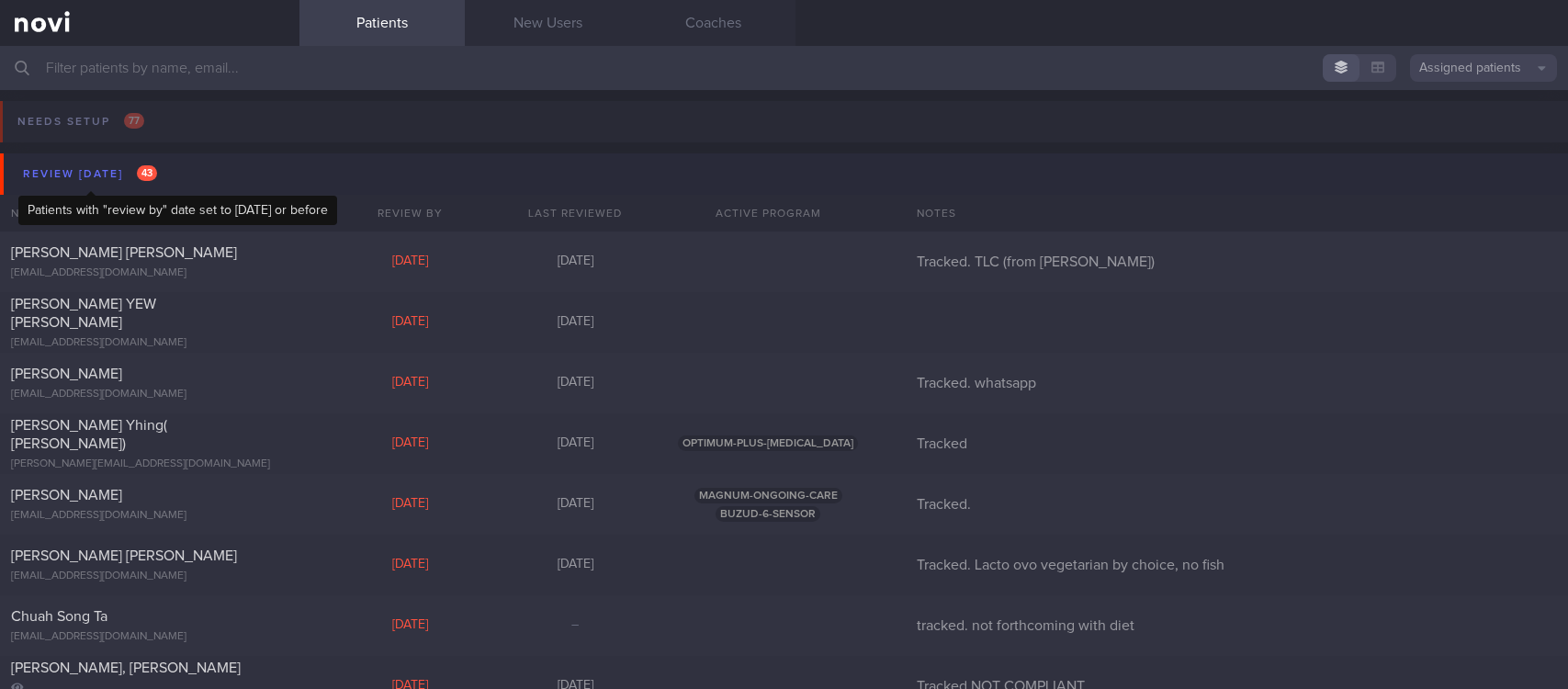
click at [116, 167] on div "Review [DATE] 43" at bounding box center [90, 173] width 143 height 25
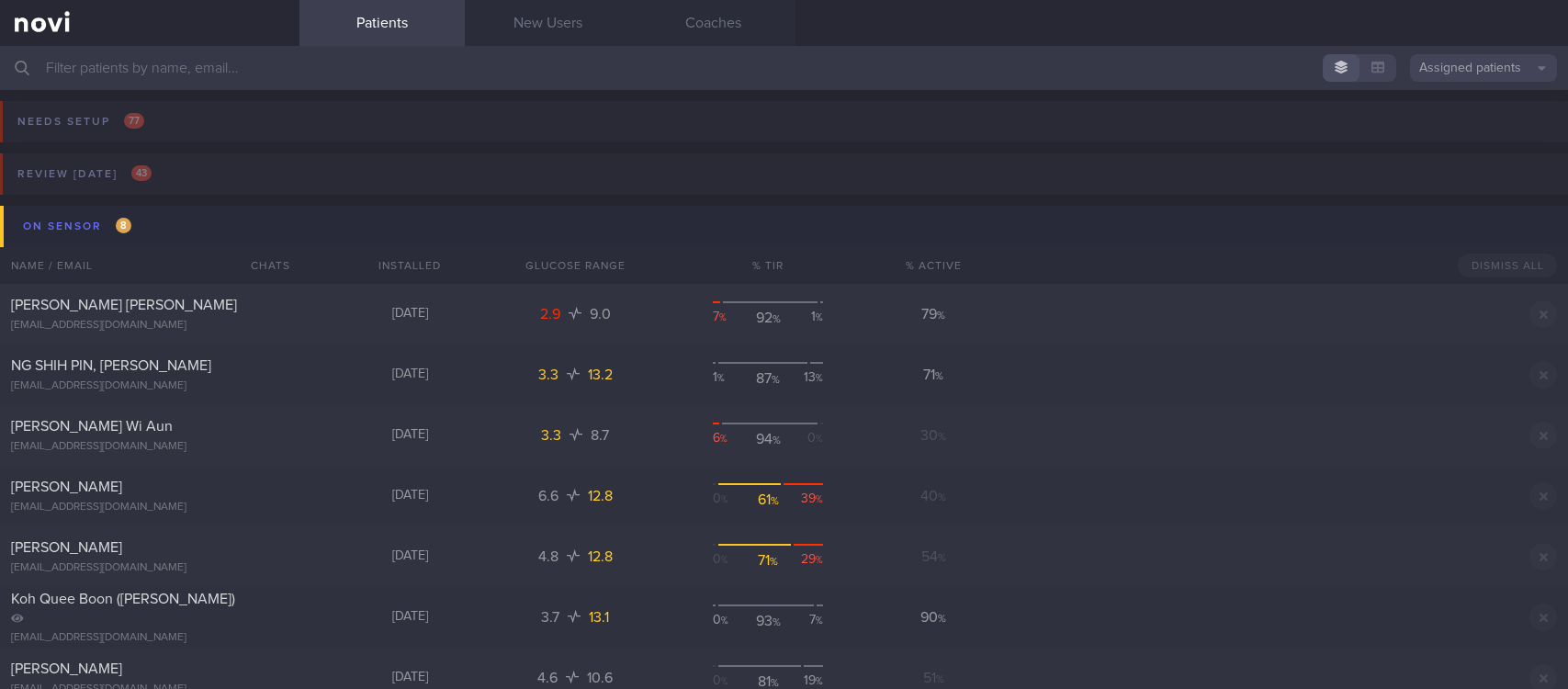
click at [152, 224] on button "On sensor 8" at bounding box center [787, 226] width 1574 height 41
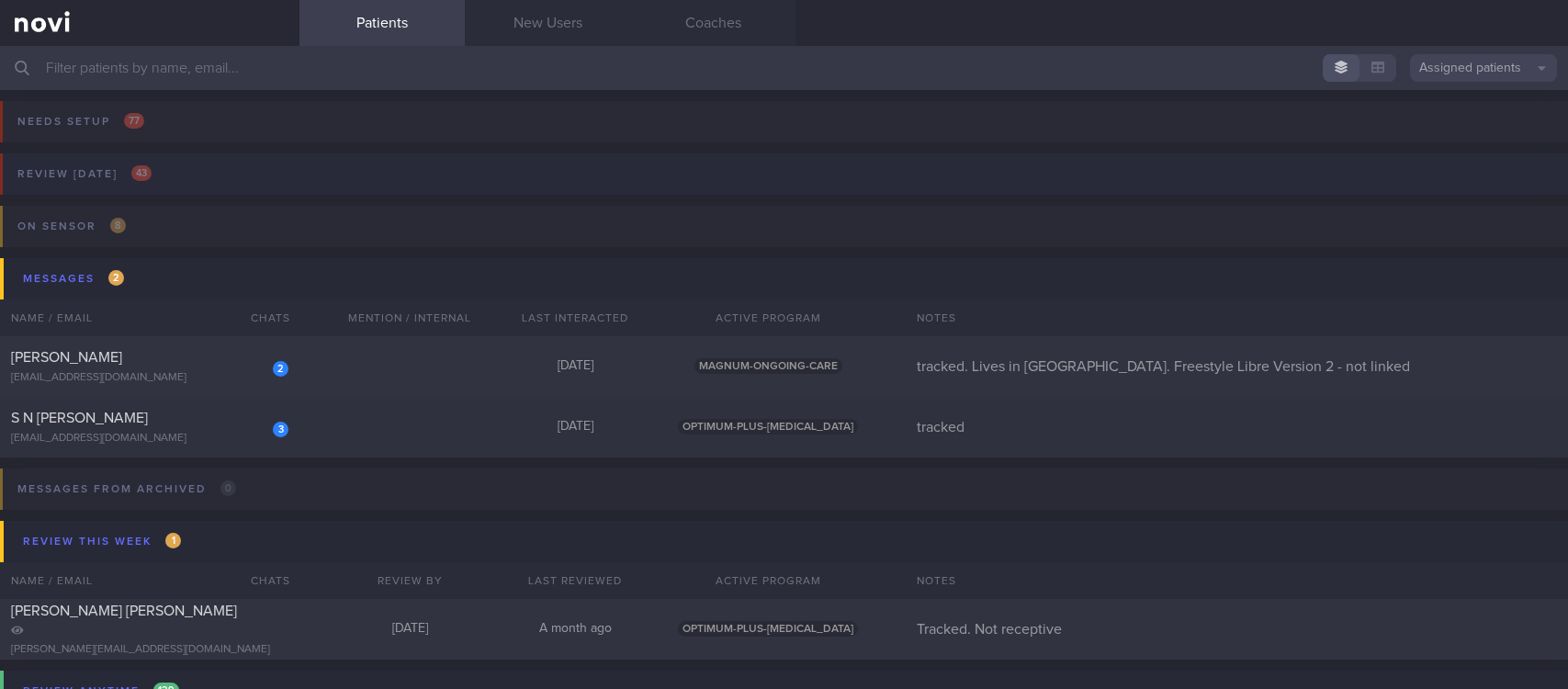
click at [253, 170] on button "Review [DATE] 43" at bounding box center [781, 179] width 1574 height 52
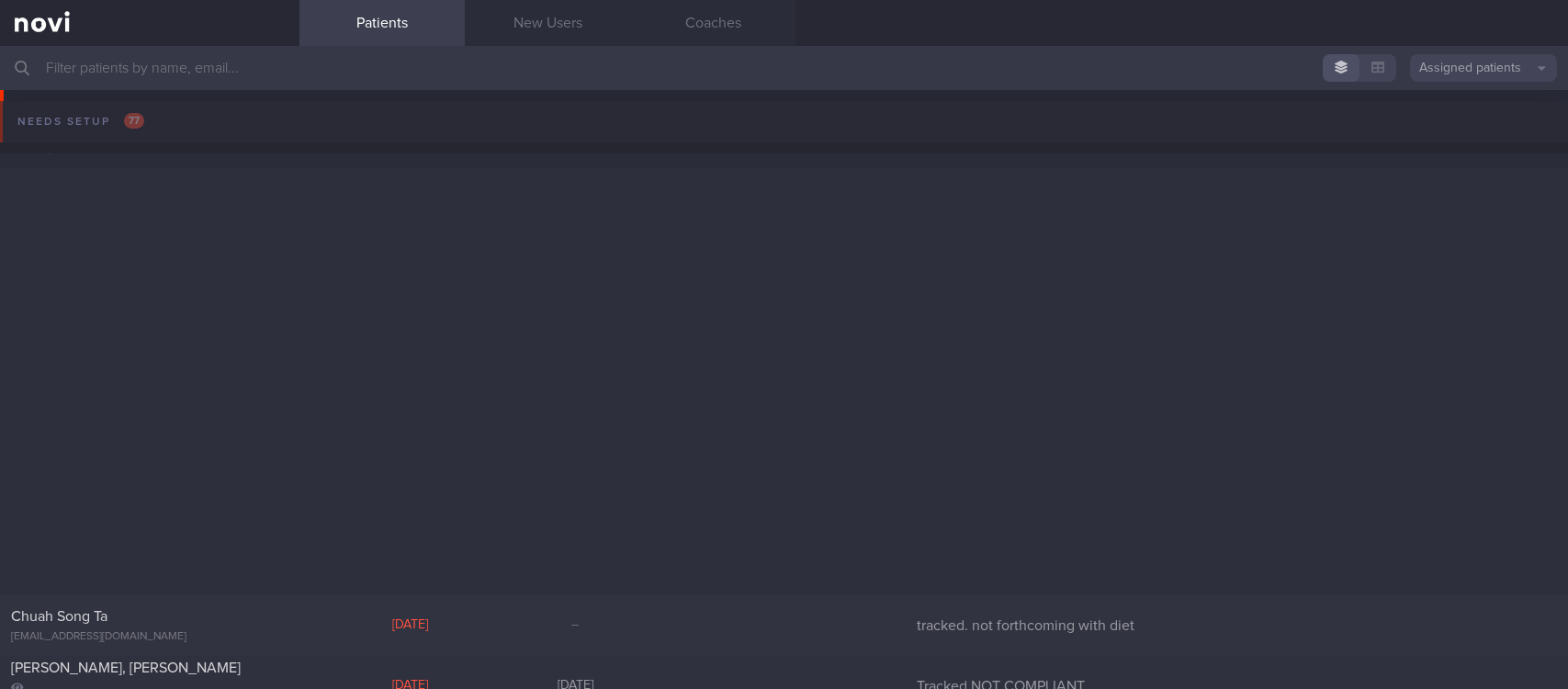
scroll to position [827, 0]
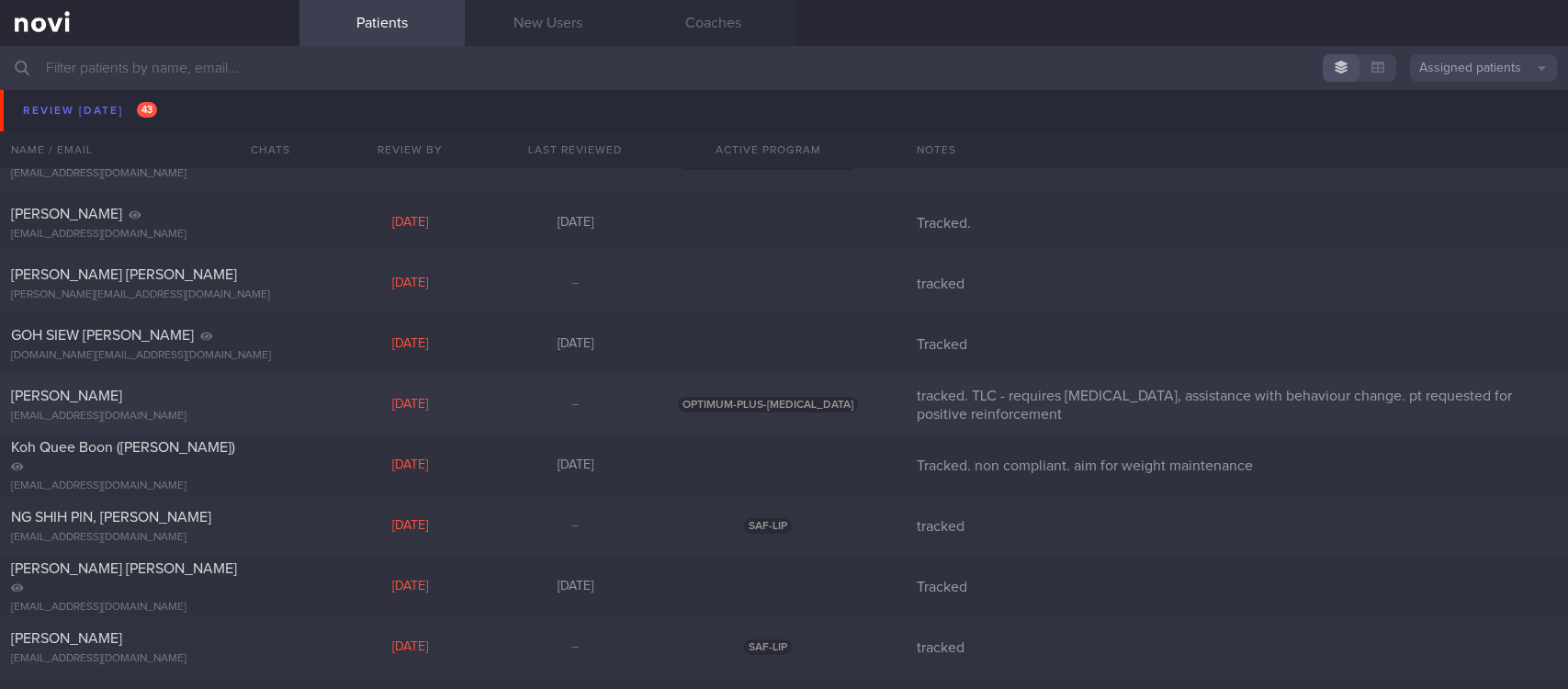
click at [486, 385] on div "[PERSON_NAME] [EMAIL_ADDRESS][DOMAIN_NAME] [DATE] – OPTIMUM-PLUS-[MEDICAL_DATA]…" at bounding box center [784, 406] width 1568 height 61
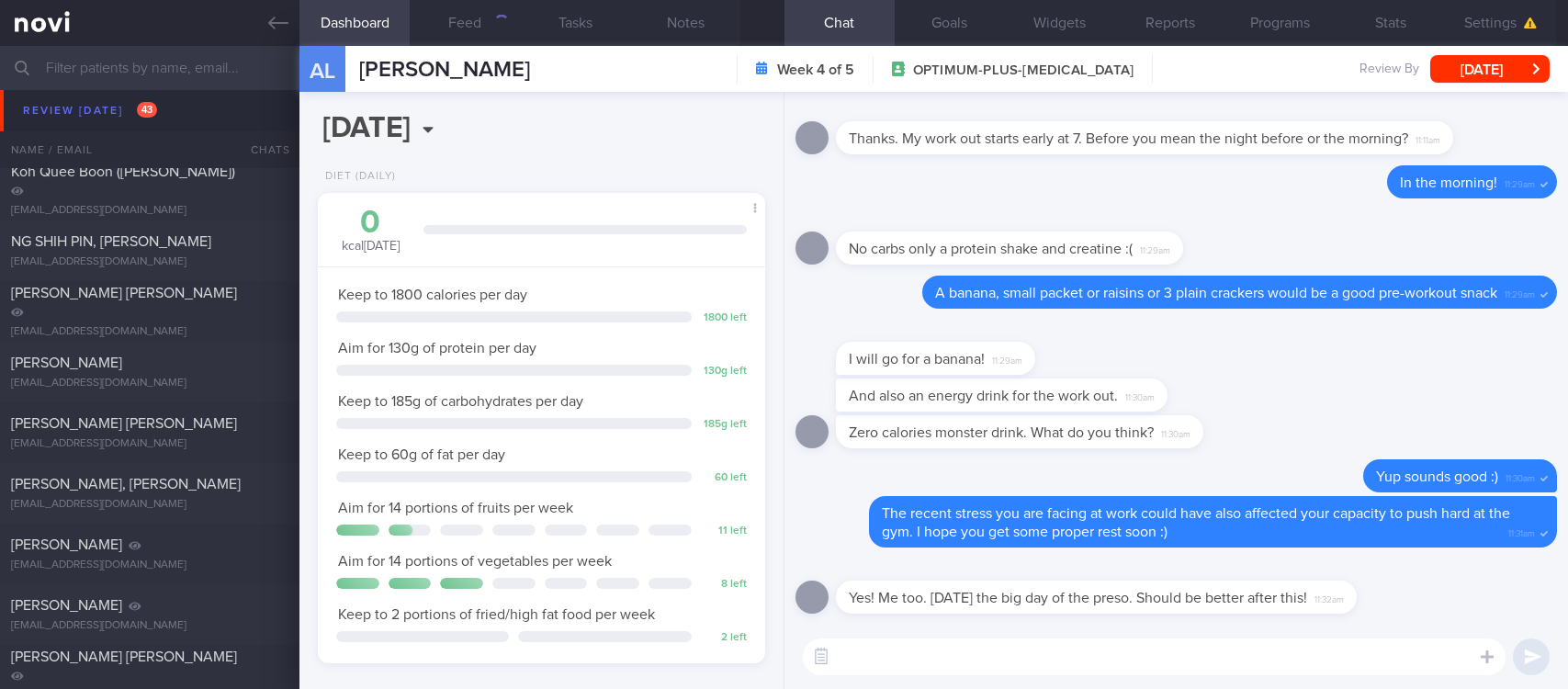
scroll to position [827, 0]
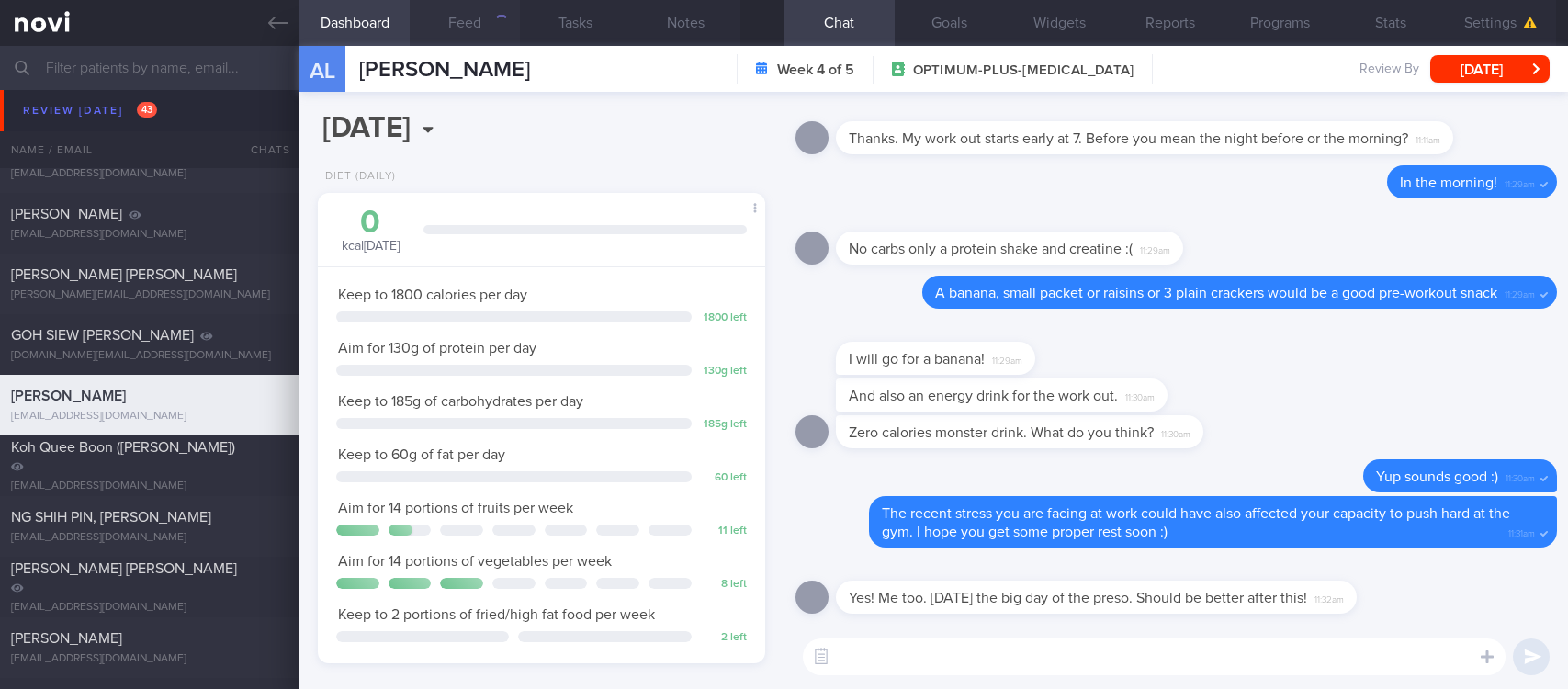
click at [490, 33] on button "Feed" at bounding box center [465, 23] width 111 height 46
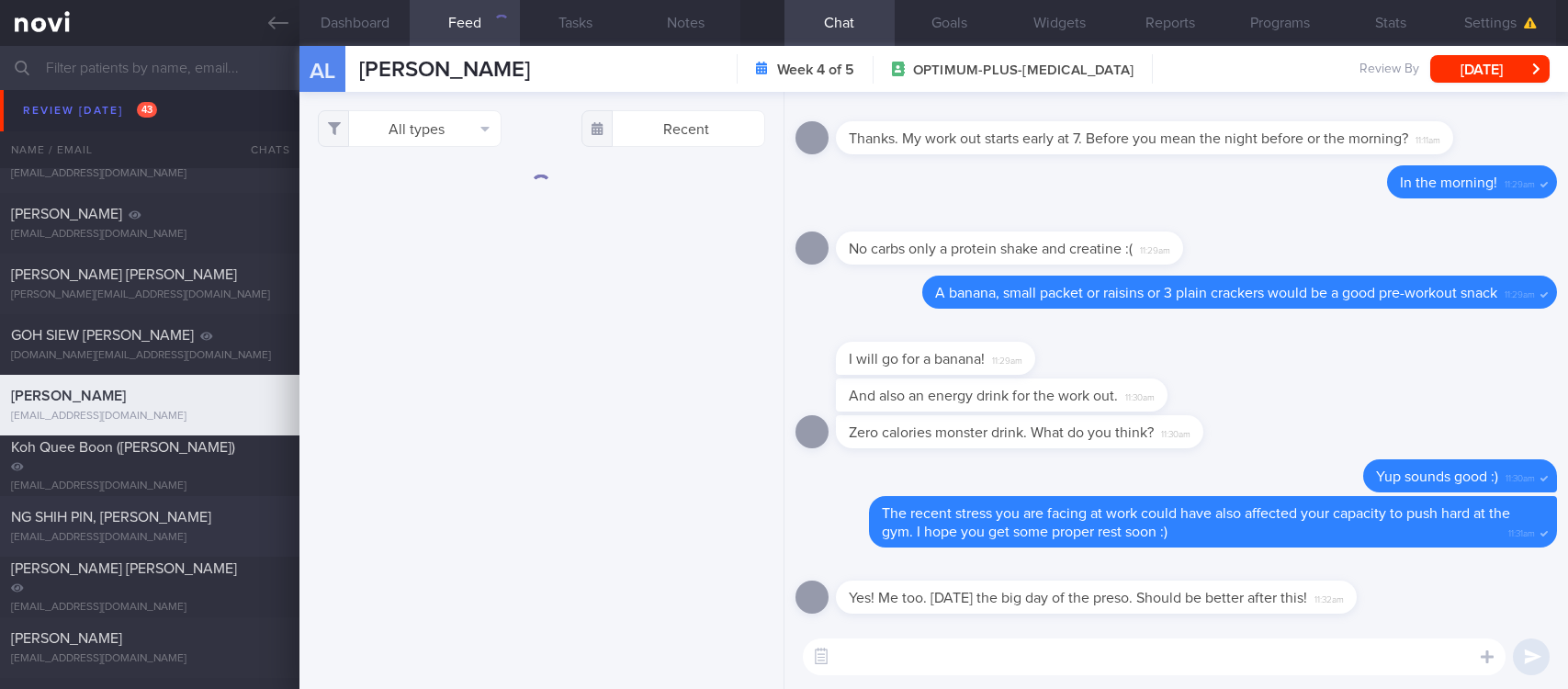
click at [197, 522] on div "NG SHIH PIN, [PERSON_NAME]" at bounding box center [147, 517] width 272 height 19
type input "tracked"
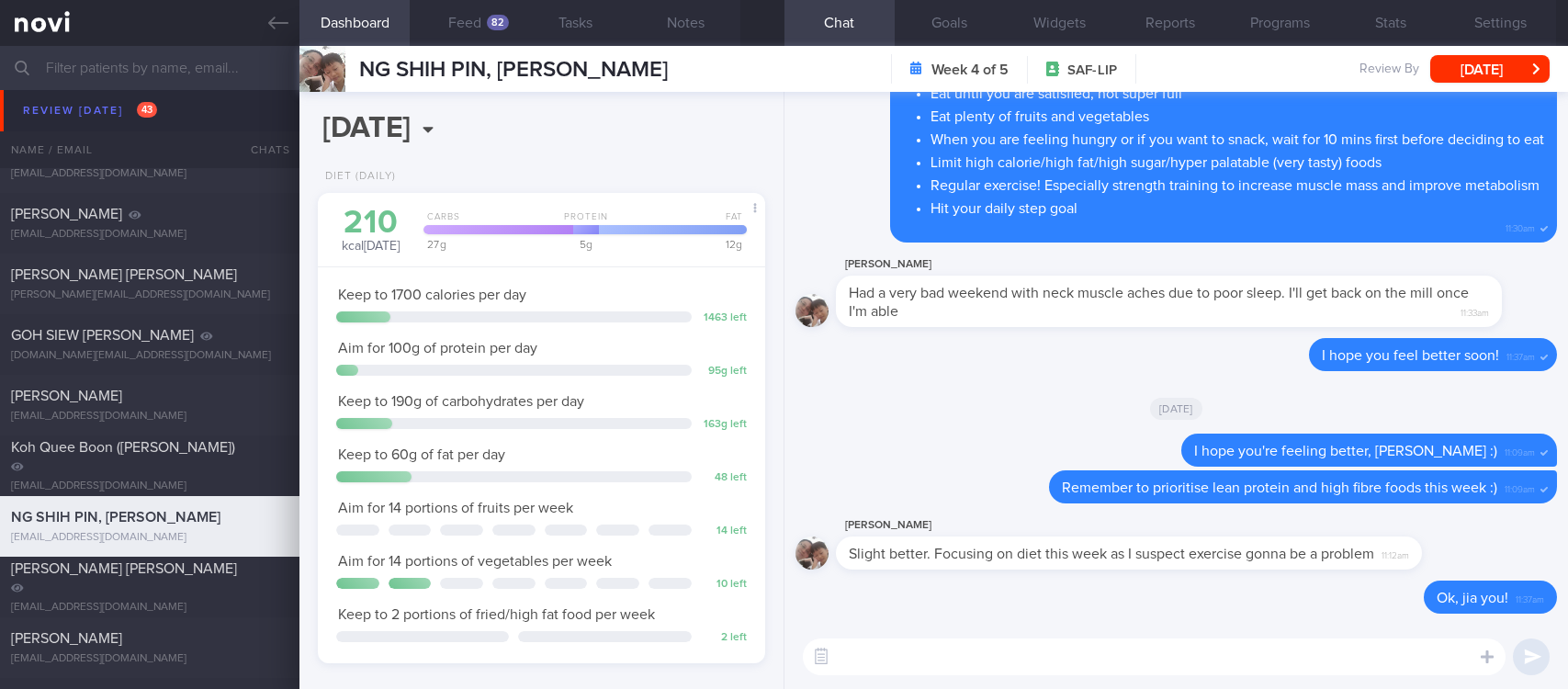
scroll to position [200, 400]
click at [494, 24] on div "82" at bounding box center [498, 23] width 23 height 16
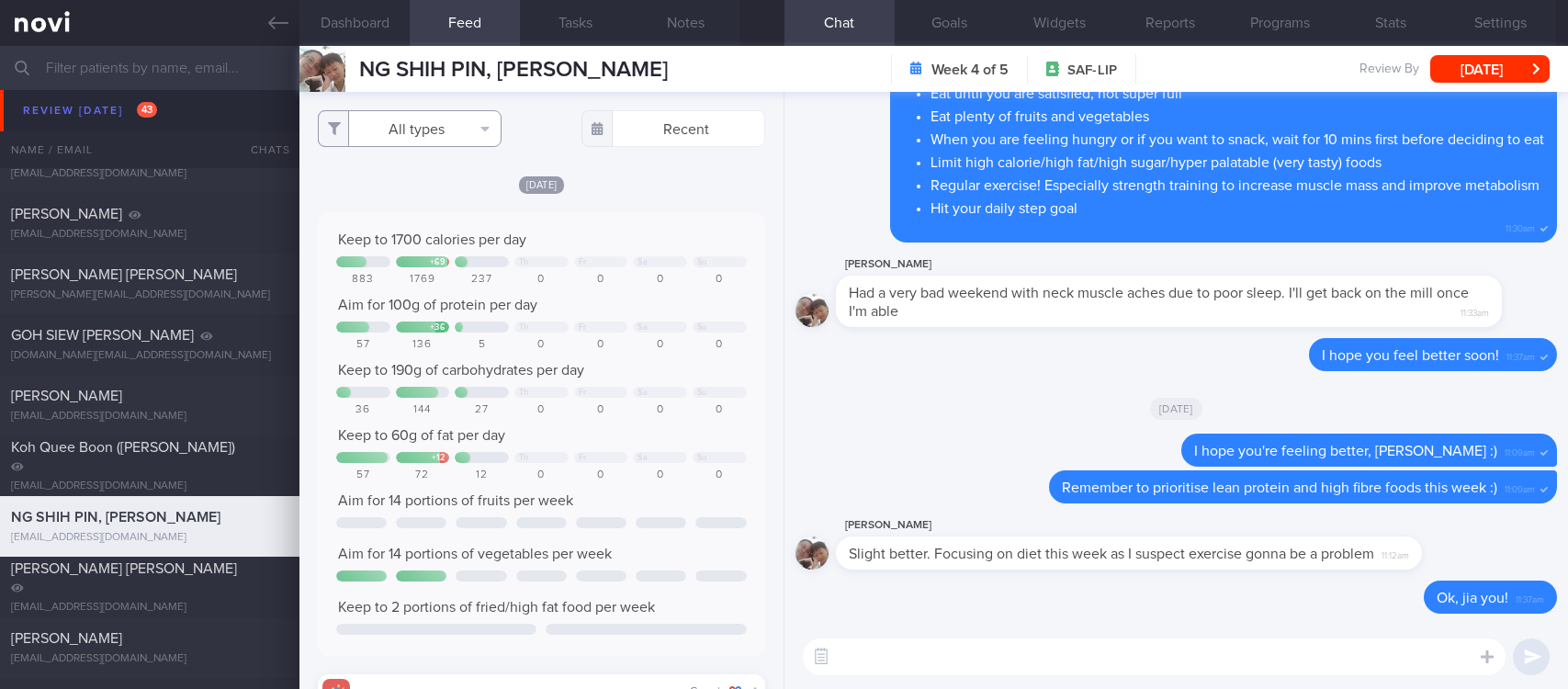
click at [407, 130] on button "All types" at bounding box center [410, 129] width 184 height 37
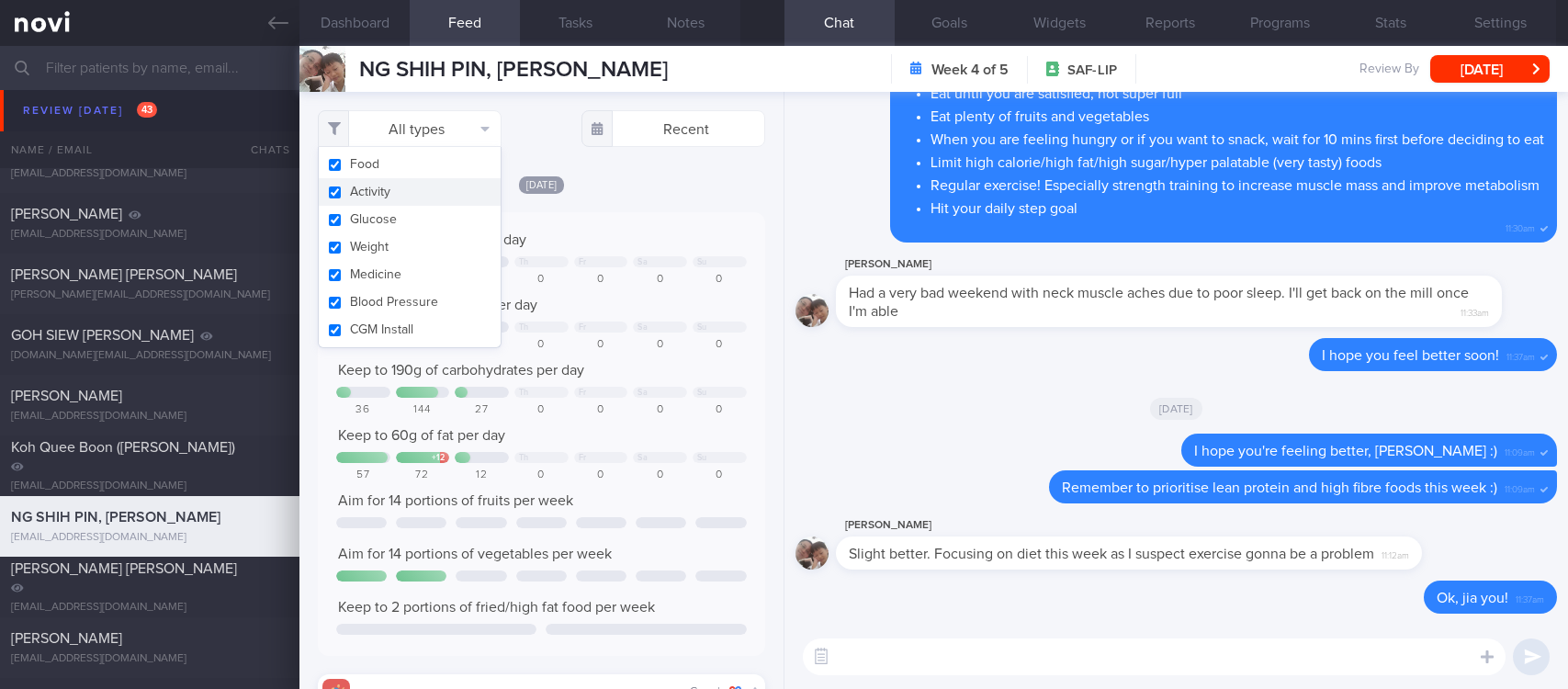
click at [386, 196] on button "Activity" at bounding box center [410, 192] width 182 height 27
checkbox input "false"
click at [617, 221] on div "Keep to 1700 calories per day + 69 Th Fr Sa Su 883 1769 237 0 0 0 0 Aim for 100…" at bounding box center [541, 434] width 448 height 444
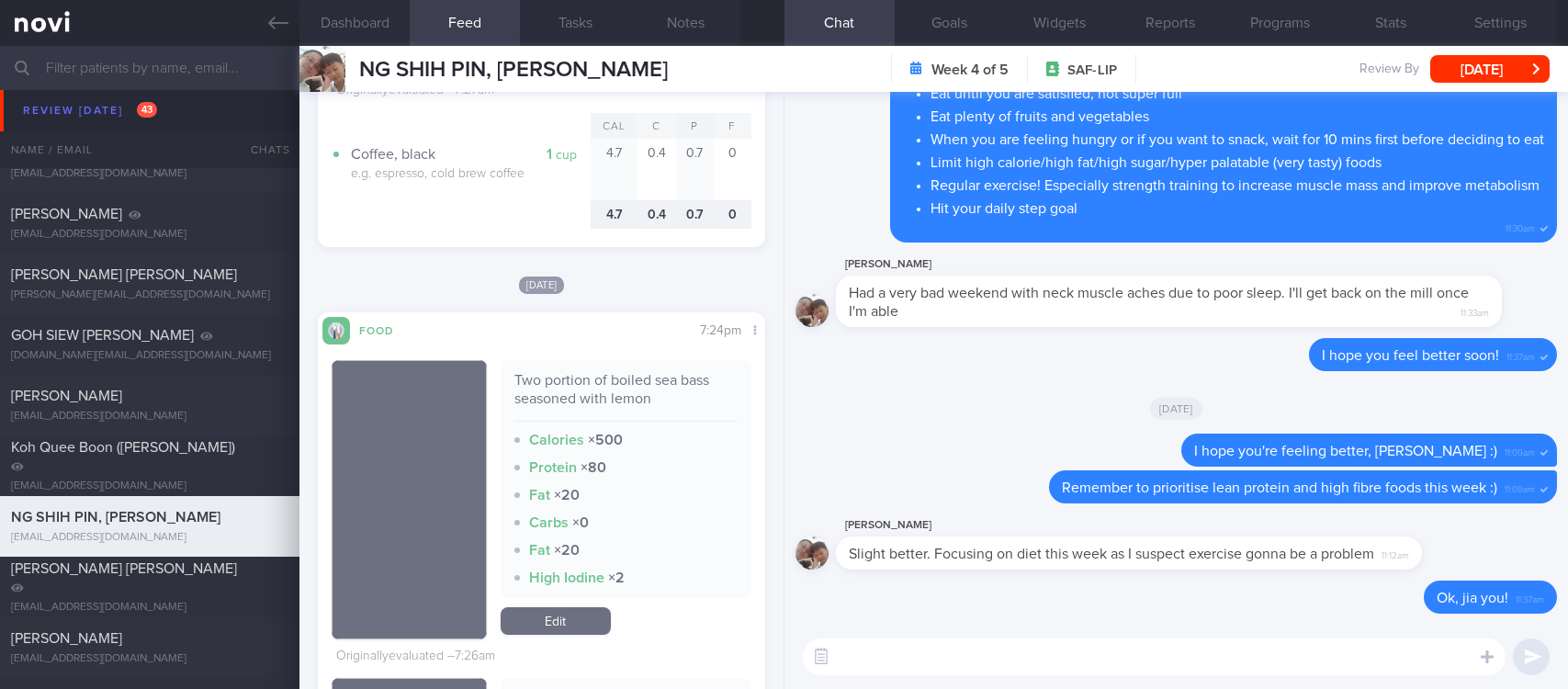
click at [1097, 657] on textarea at bounding box center [1153, 658] width 703 height 37
type textarea "See you [DATE], [PERSON_NAME] :)"
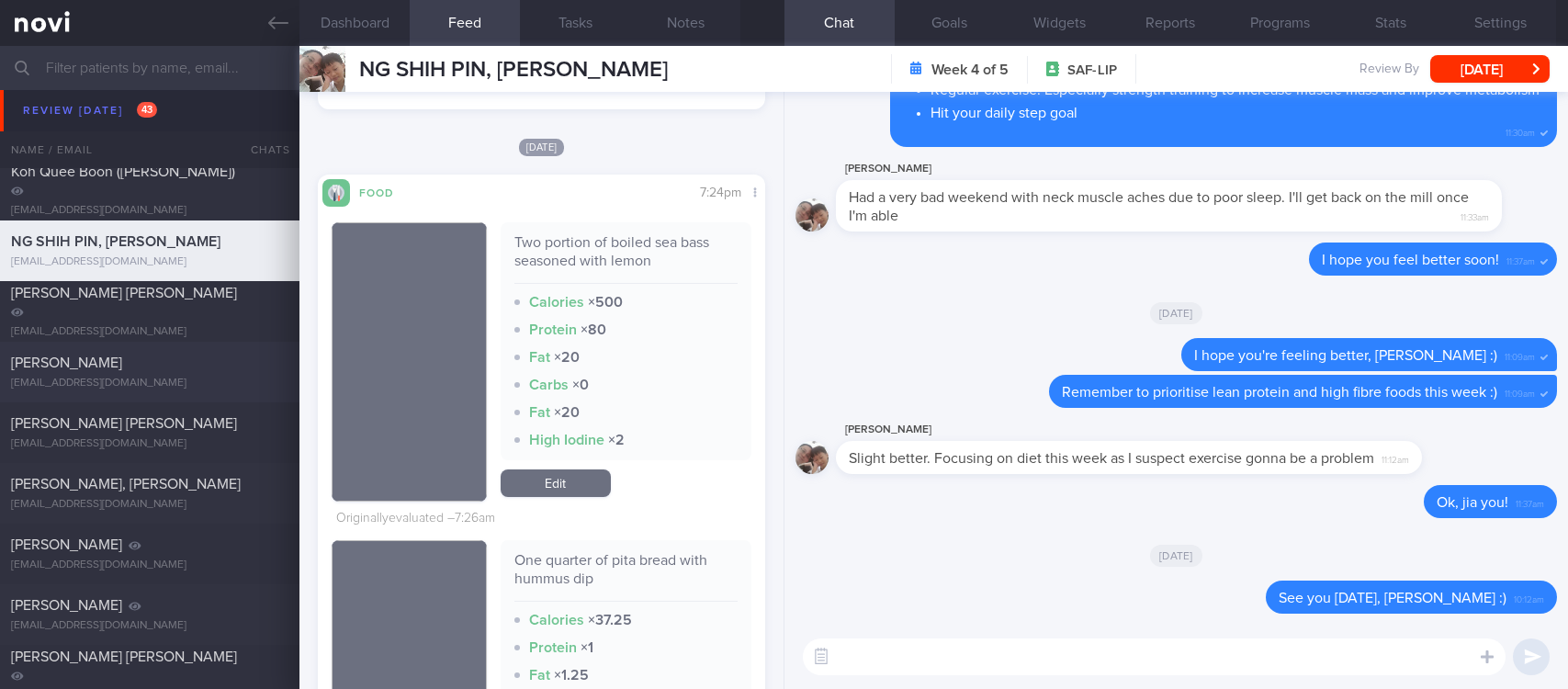
click at [208, 389] on div "[EMAIL_ADDRESS][DOMAIN_NAME]" at bounding box center [149, 383] width 277 height 14
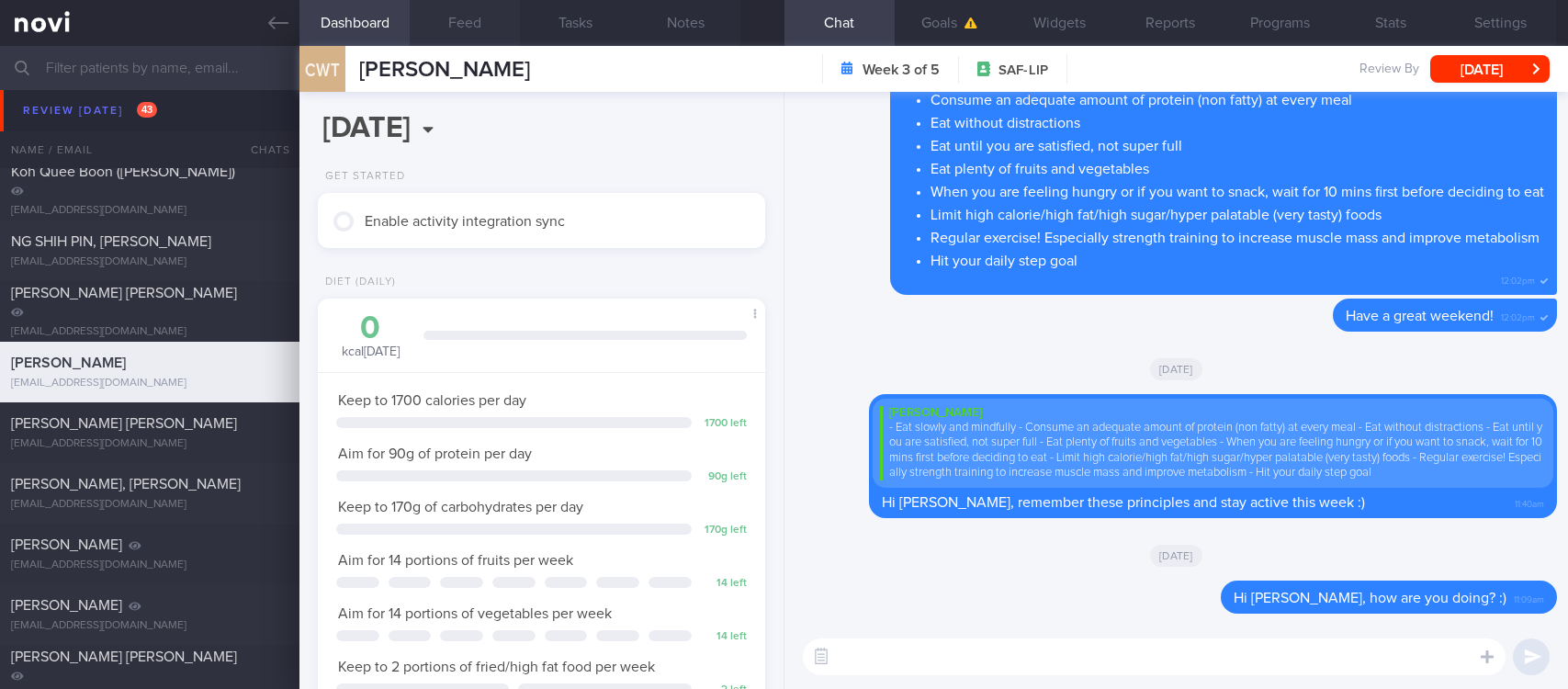
click at [478, 23] on button "Feed" at bounding box center [465, 23] width 111 height 46
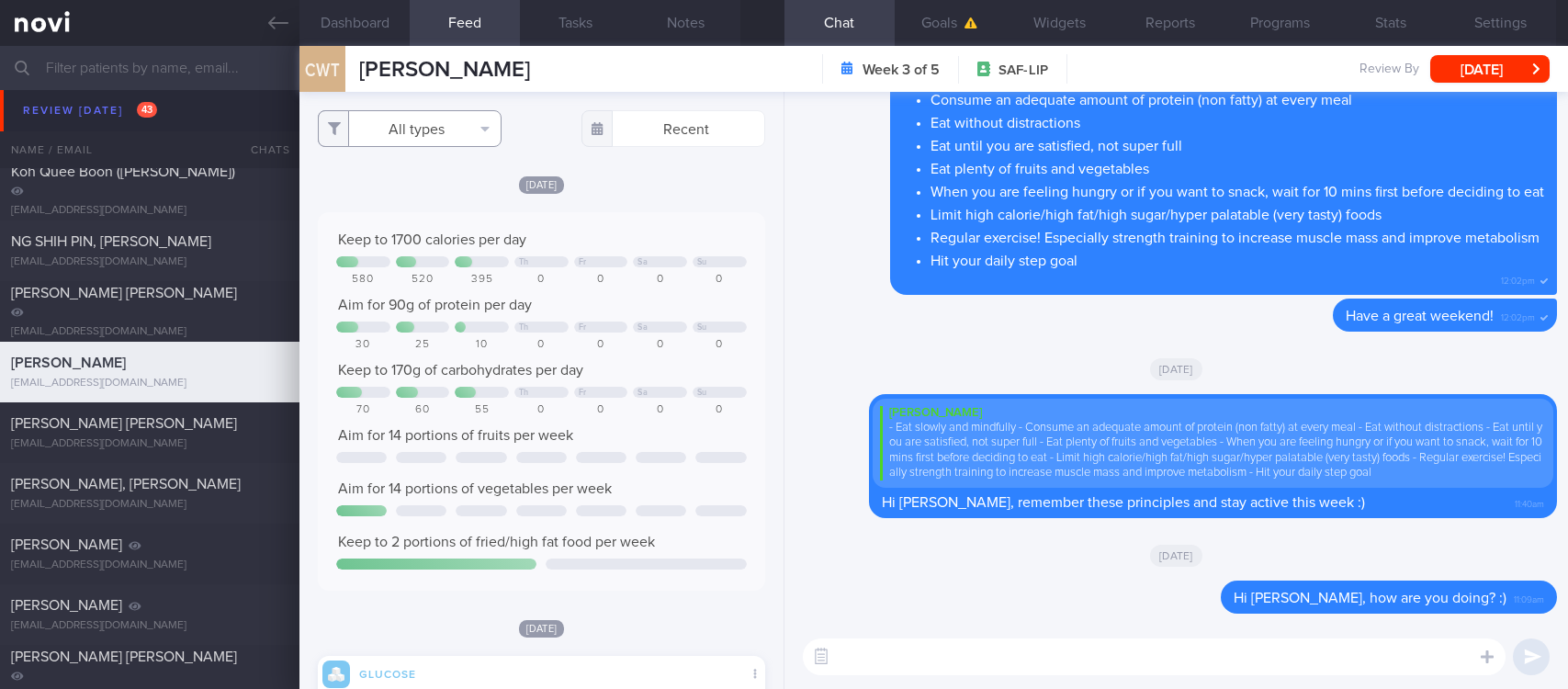
click at [477, 125] on button "All types" at bounding box center [410, 129] width 184 height 37
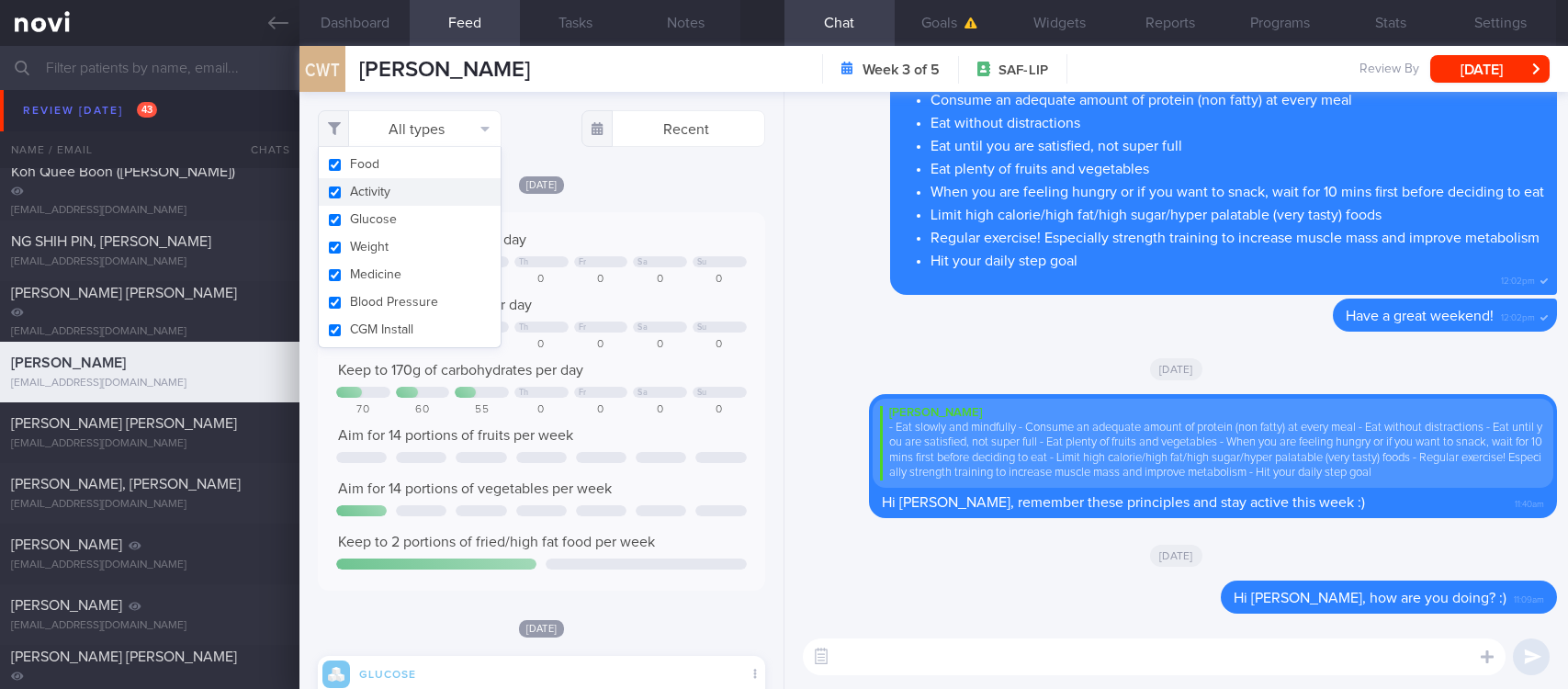
click at [383, 192] on button "Activity" at bounding box center [410, 192] width 182 height 27
checkbox input "false"
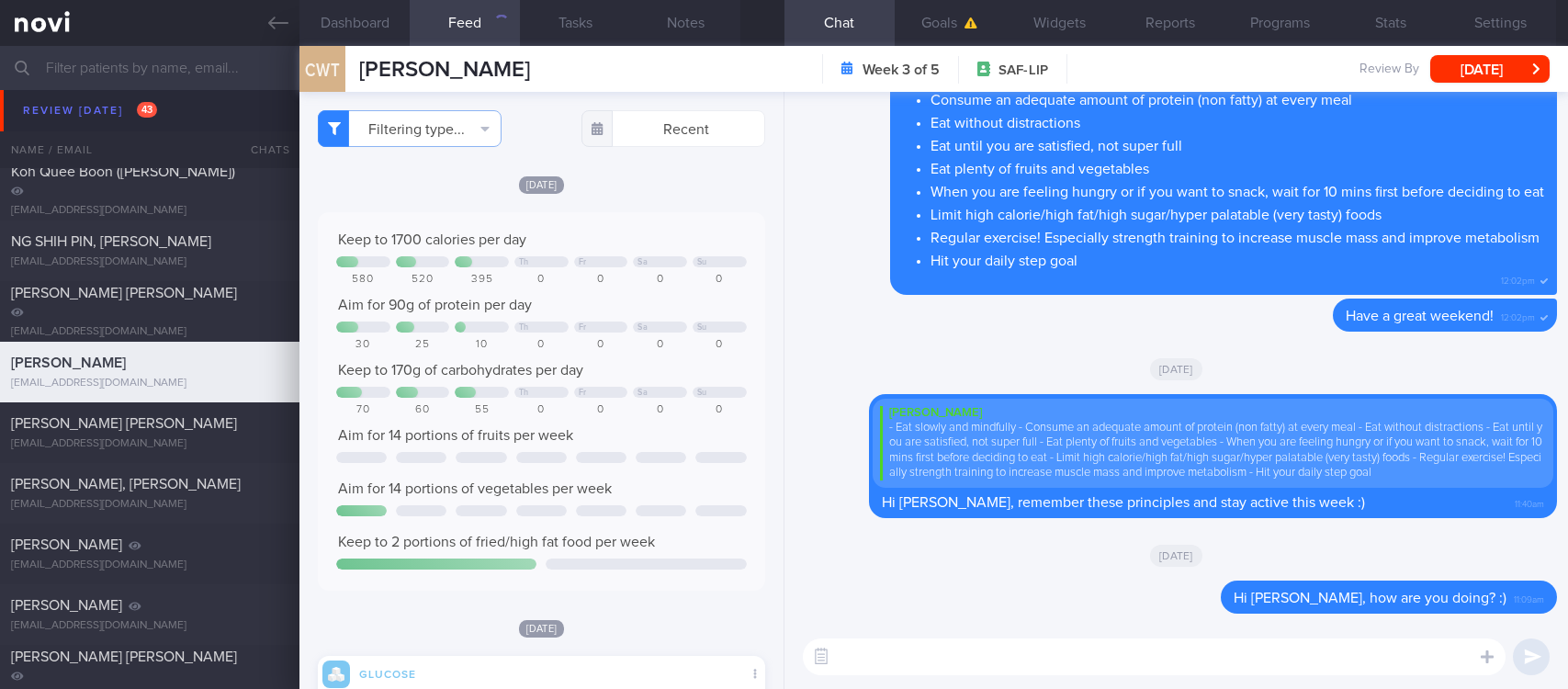
click at [576, 251] on div "Keep to 1700 calories per day Th Fr Sa Su 580 520 395 0 0 0 0 Aim for 90g of pr…" at bounding box center [541, 401] width 411 height 342
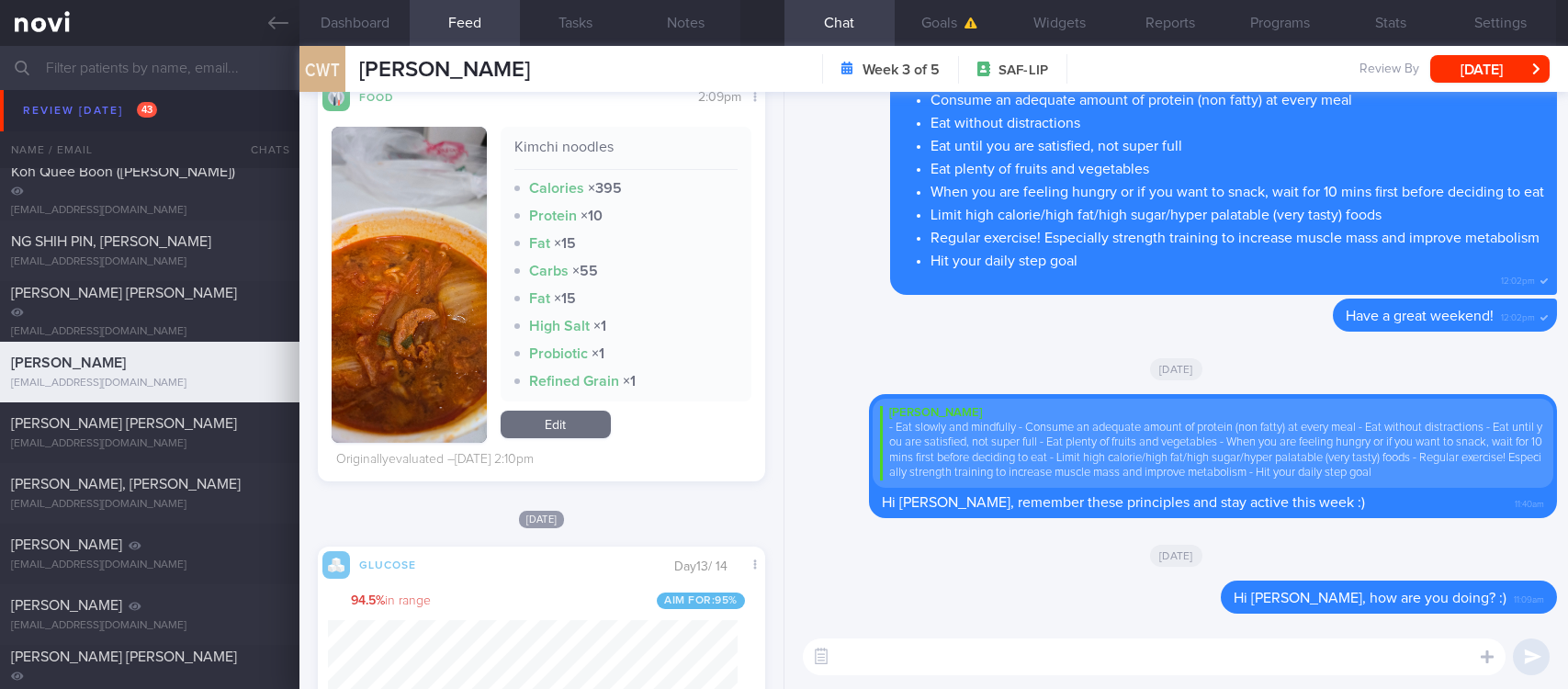
scroll to position [268, 409]
click at [1152, 637] on div "​ ​" at bounding box center [1177, 658] width 784 height 65
click at [1131, 670] on textarea at bounding box center [1153, 658] width 703 height 37
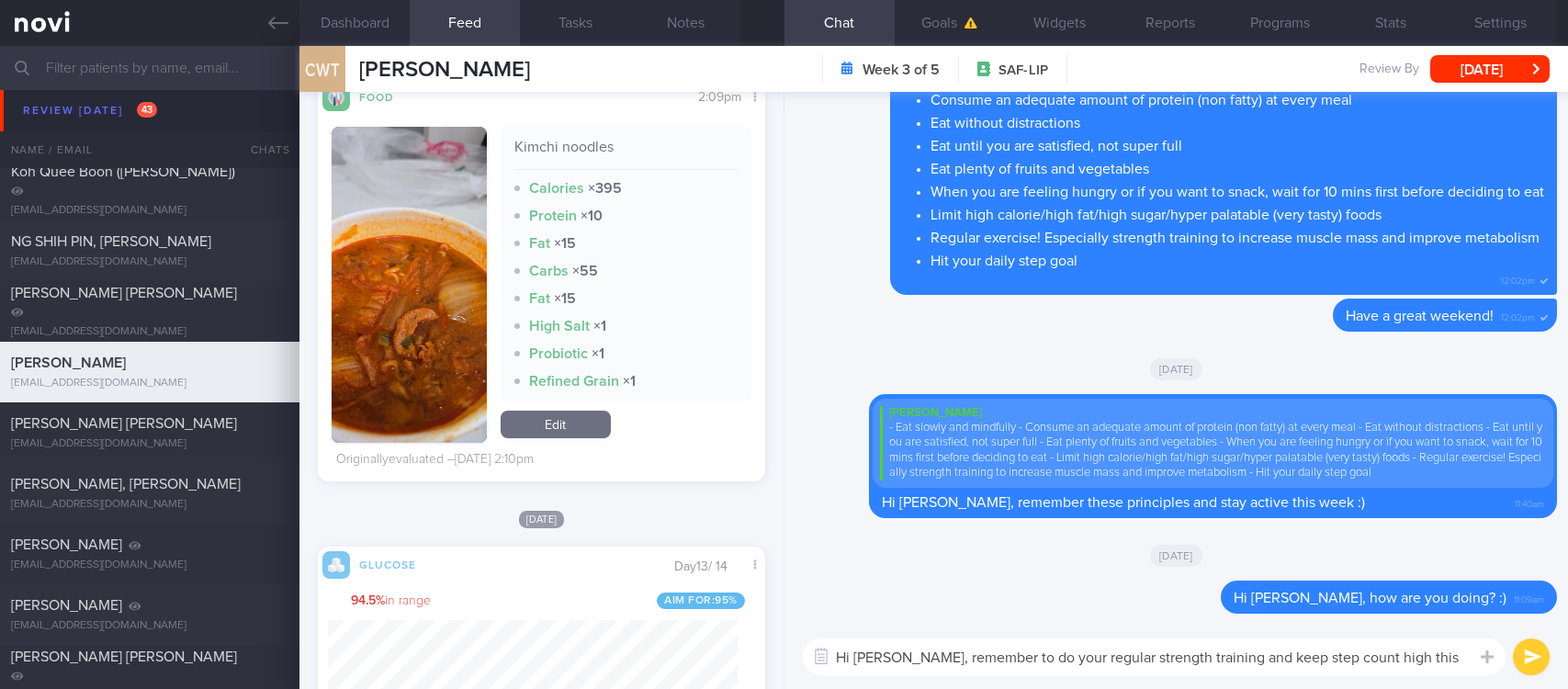
type textarea "Hi [PERSON_NAME], remember to do your regular strength training and keep step c…"
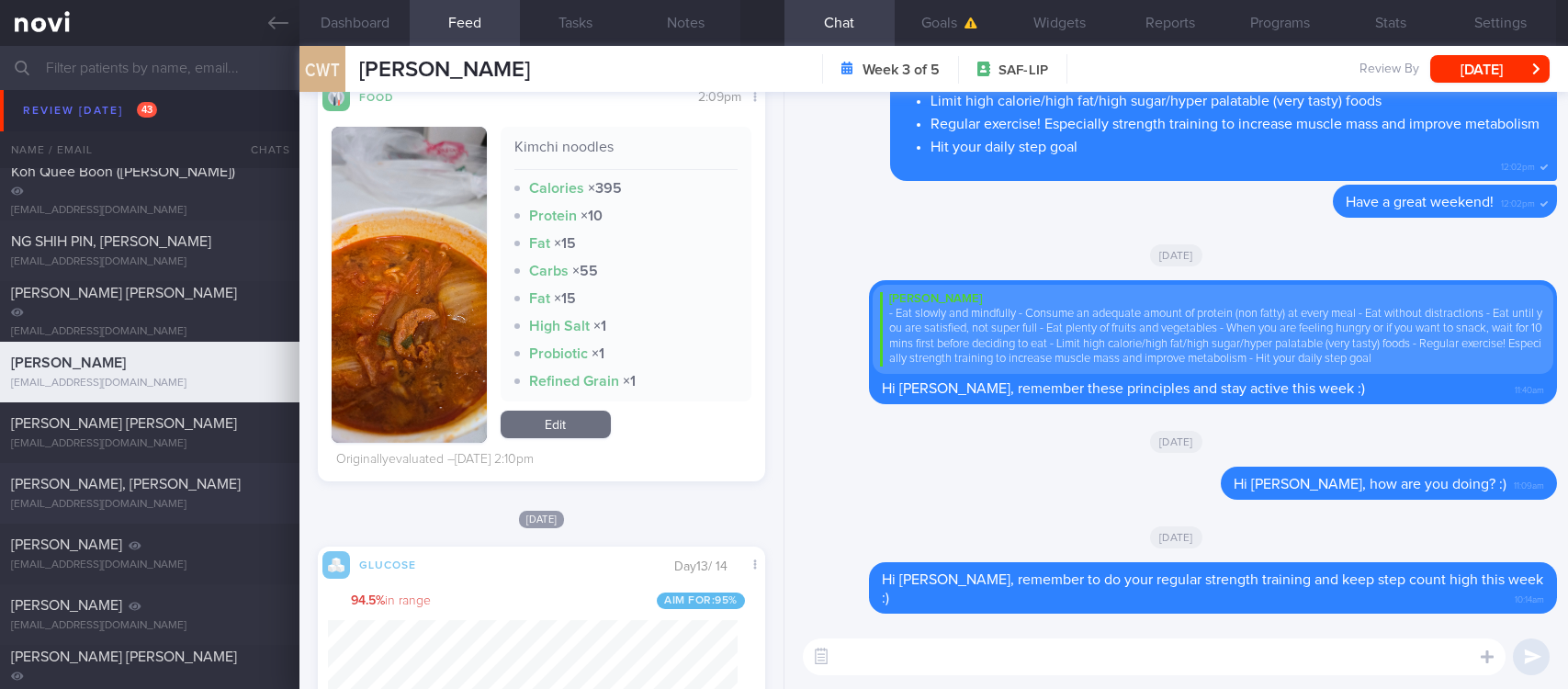
click at [172, 435] on div "[PERSON_NAME] [PERSON_NAME] [EMAIL_ADDRESS][DOMAIN_NAME]" at bounding box center [150, 433] width 300 height 37
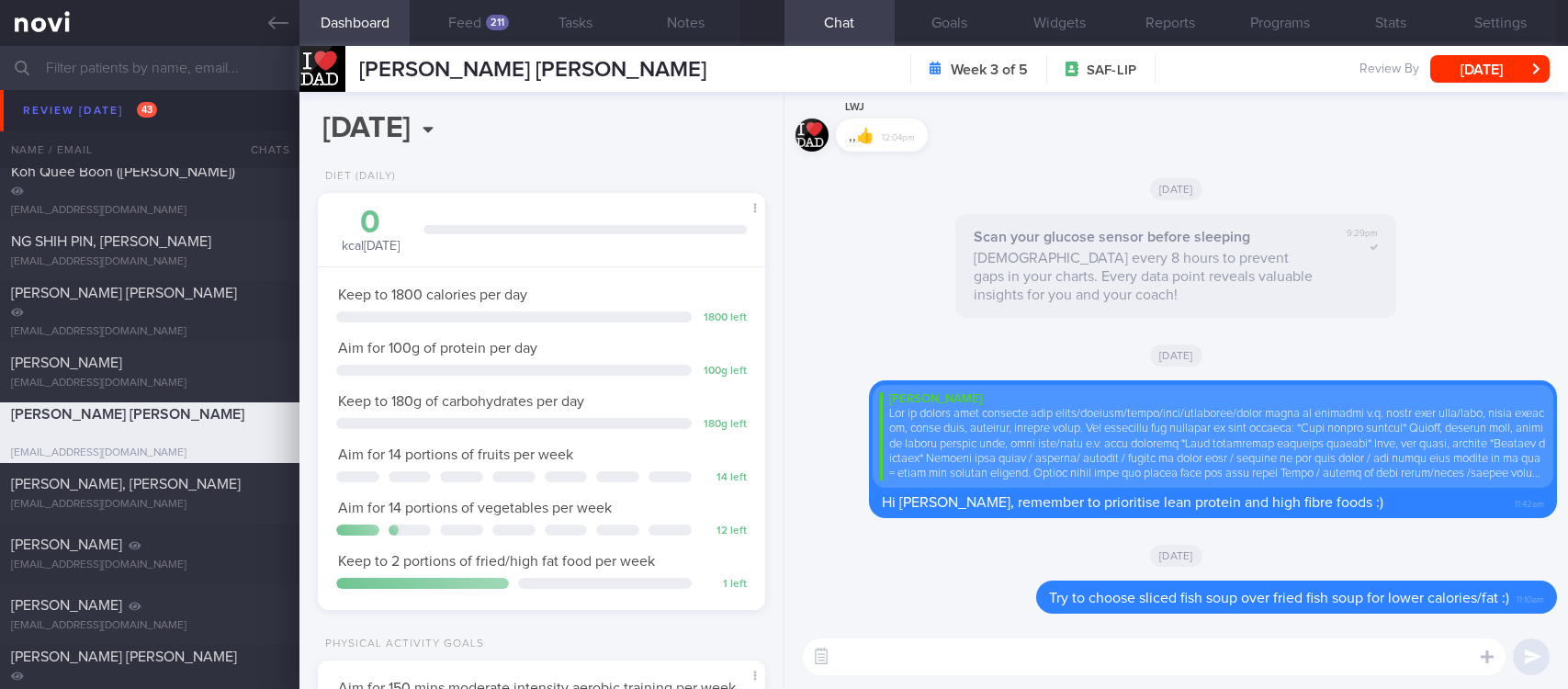
scroll to position [249, 400]
click at [461, 28] on button "Feed 211" at bounding box center [465, 23] width 111 height 46
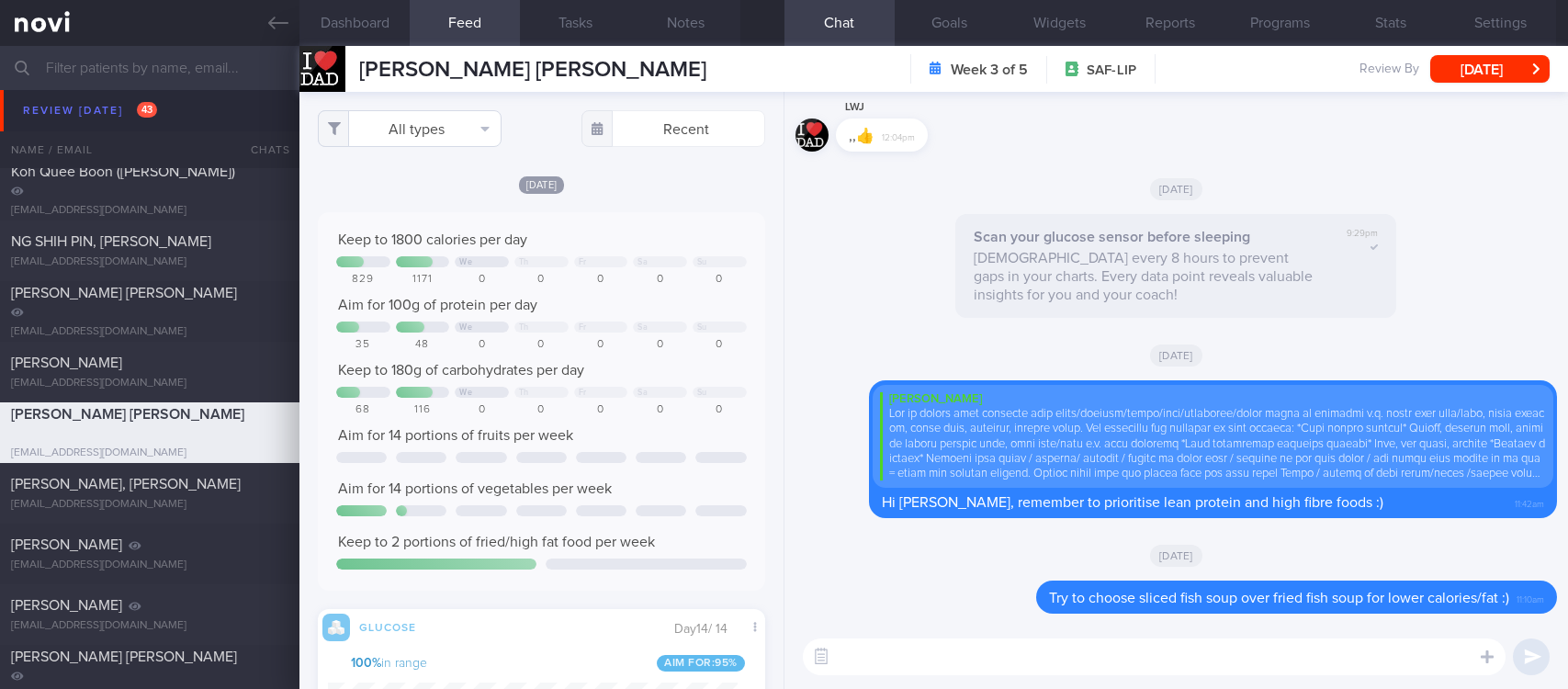
scroll to position [100, 402]
click at [453, 120] on button "All types" at bounding box center [410, 129] width 184 height 37
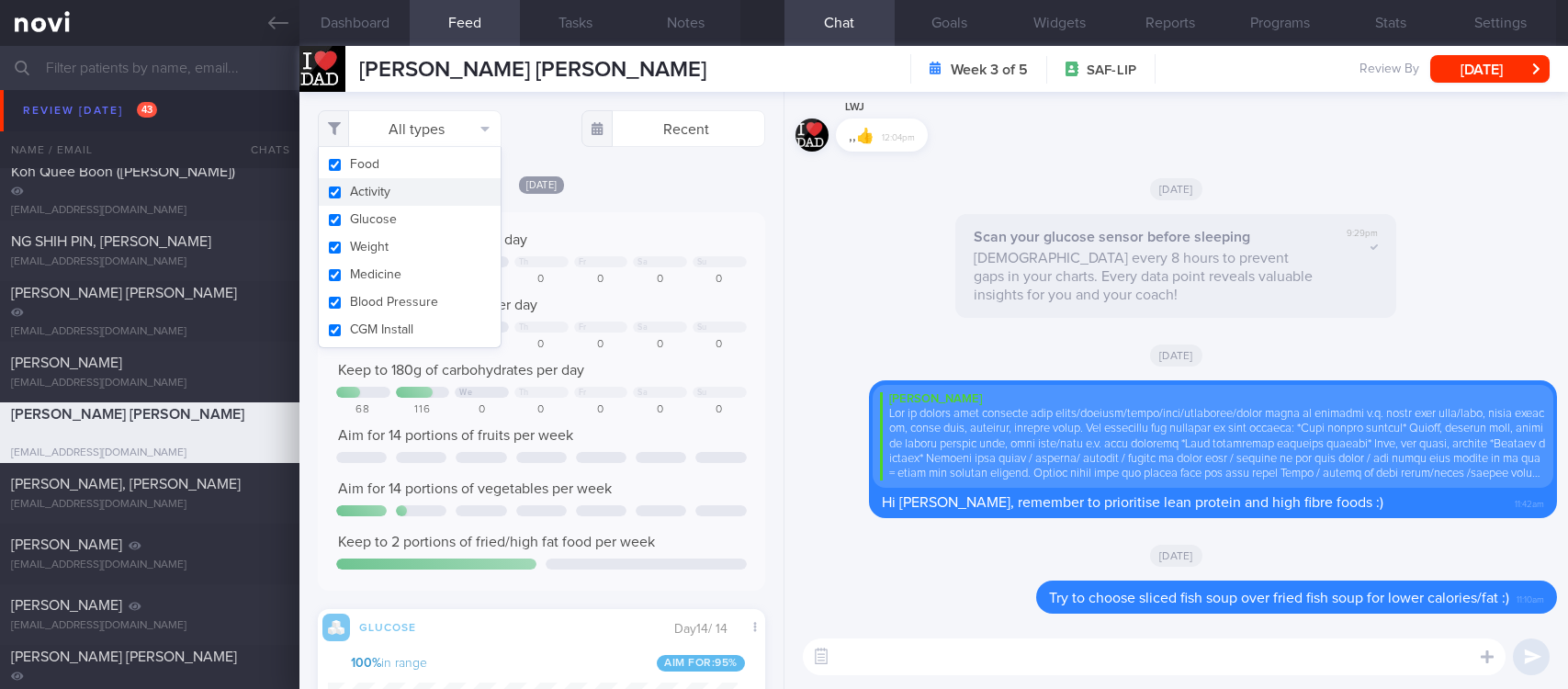
click at [416, 194] on button "Activity" at bounding box center [410, 192] width 182 height 27
checkbox input "false"
click at [645, 217] on div "Keep to 1800 calories per day We Th Fr Sa Su 829 1171 0 0 0 0 0 Aim for 100g of…" at bounding box center [541, 402] width 448 height 378
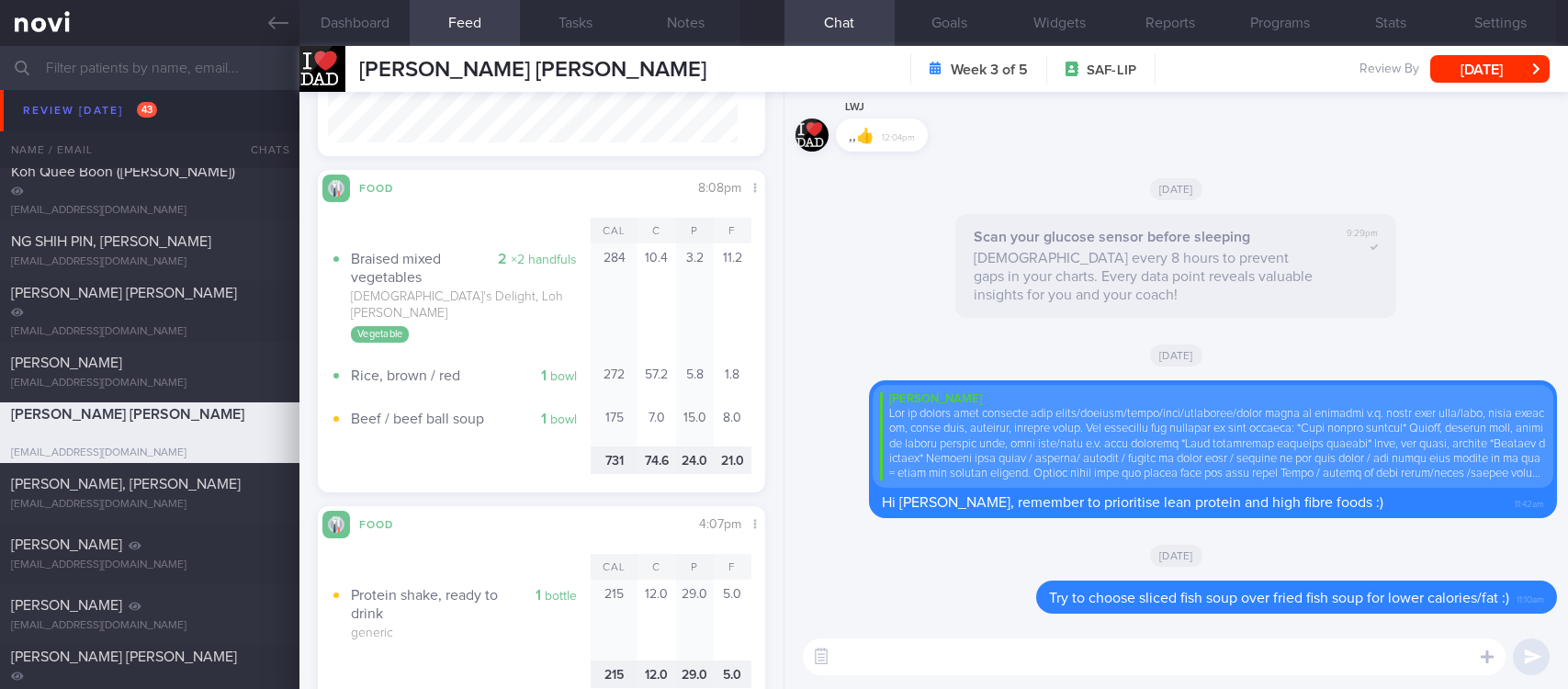
click at [879, 662] on textarea at bounding box center [1153, 658] width 703 height 37
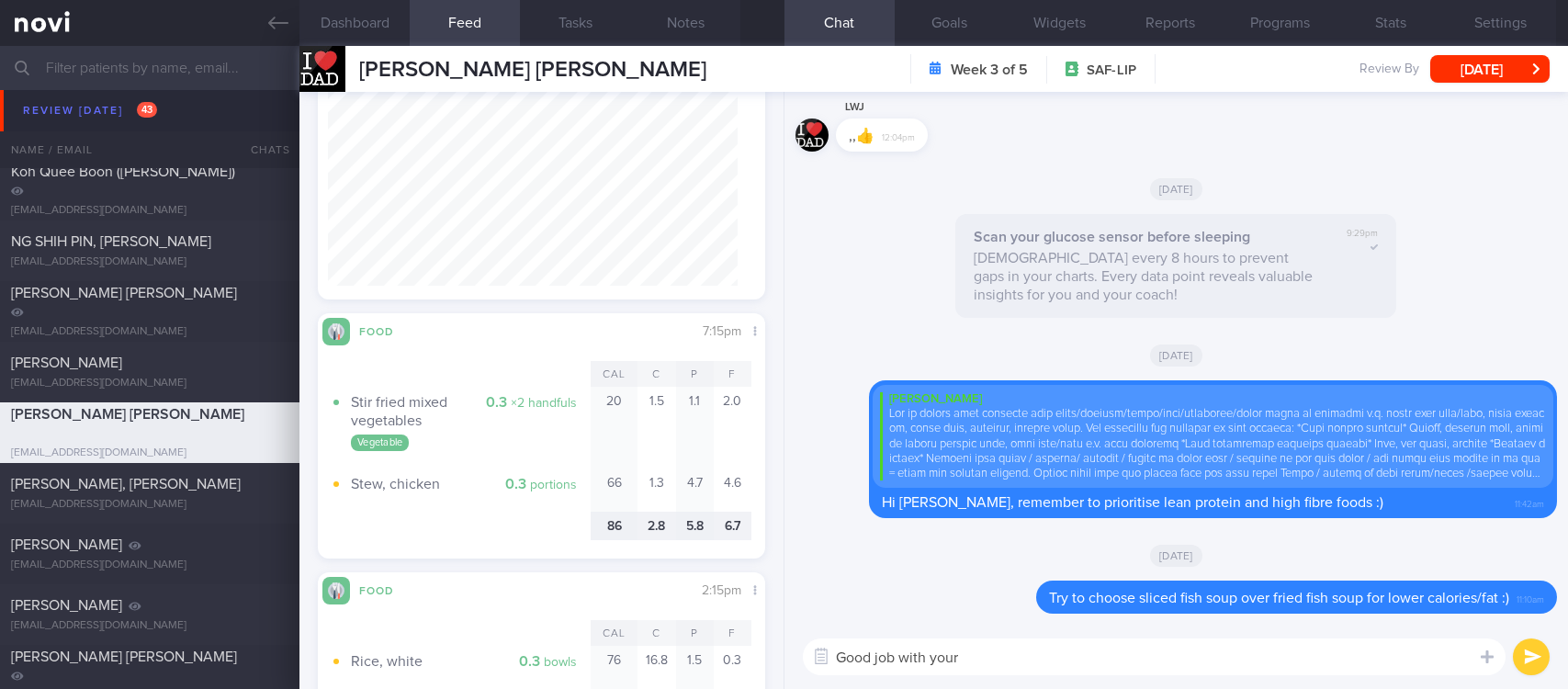
scroll to position [1006, 0]
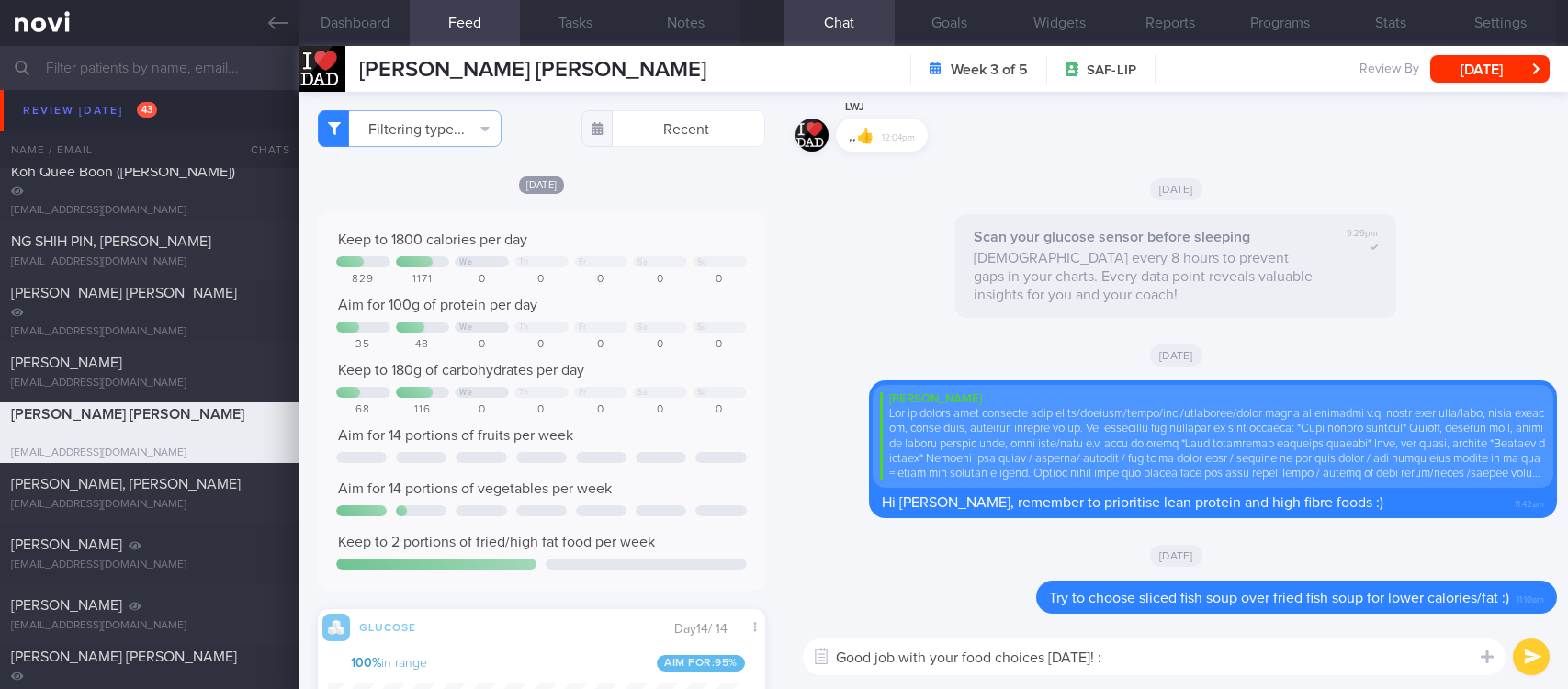
type textarea "Good job with your food choices [DATE]! :)"
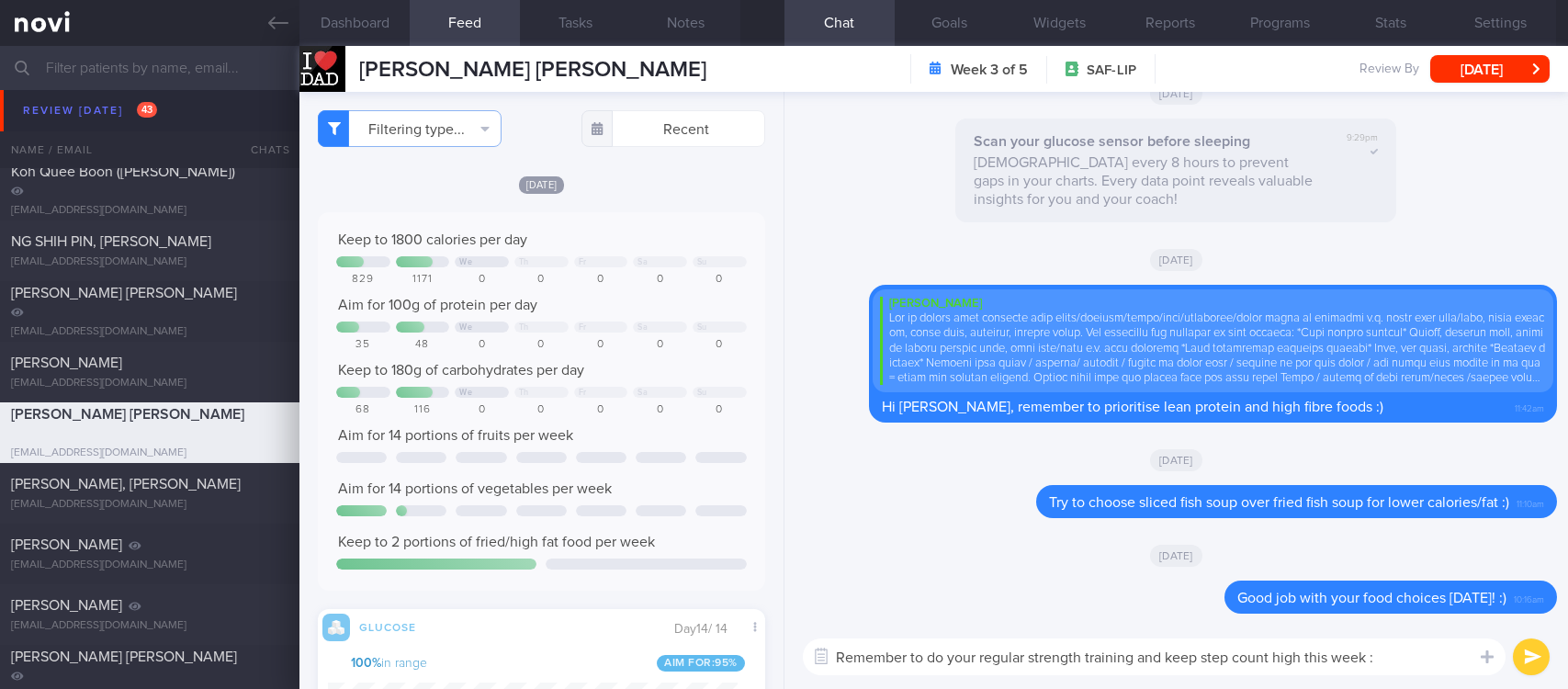
type textarea "Remember to do your regular strength training and keep step count high this wee…"
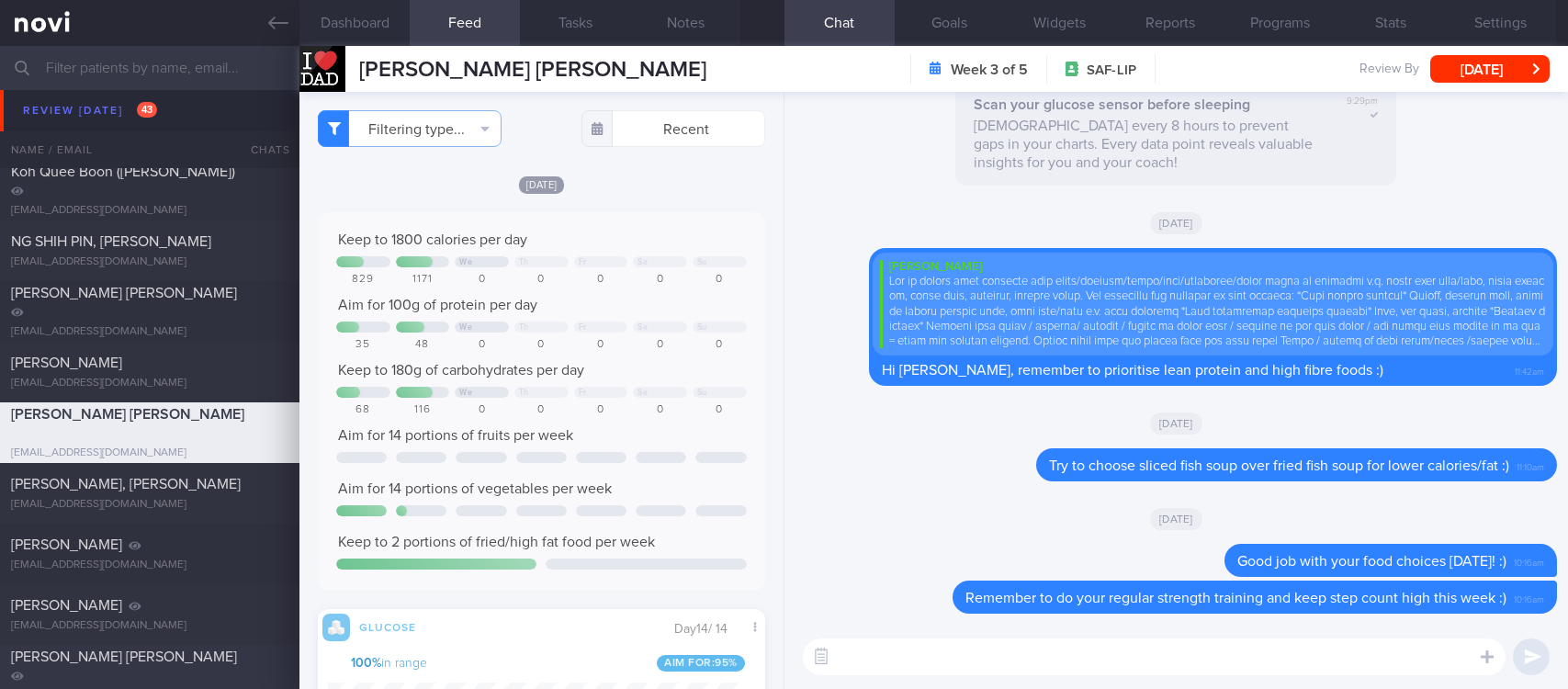
scroll to position [1241, 0]
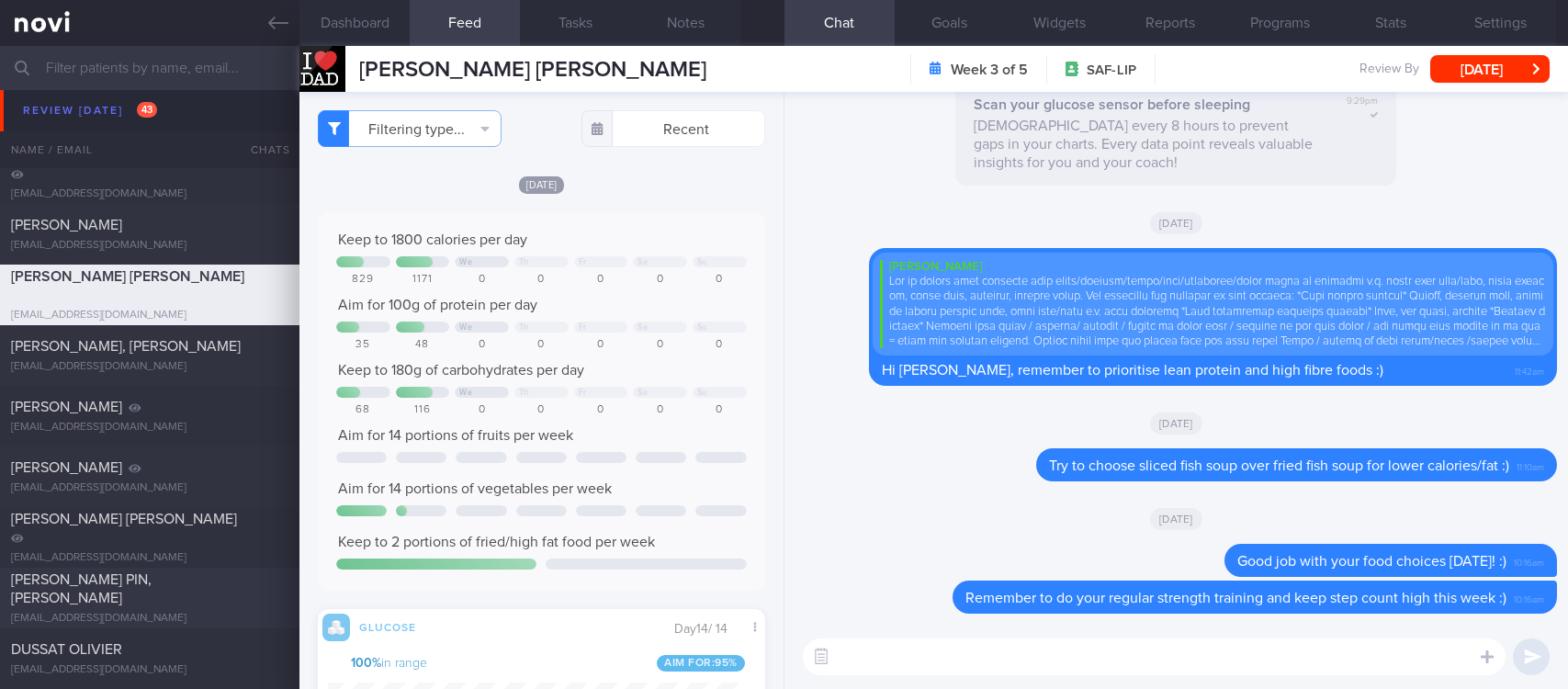
click at [140, 590] on span "[PERSON_NAME] PIN, [PERSON_NAME]" at bounding box center [80, 589] width 140 height 33
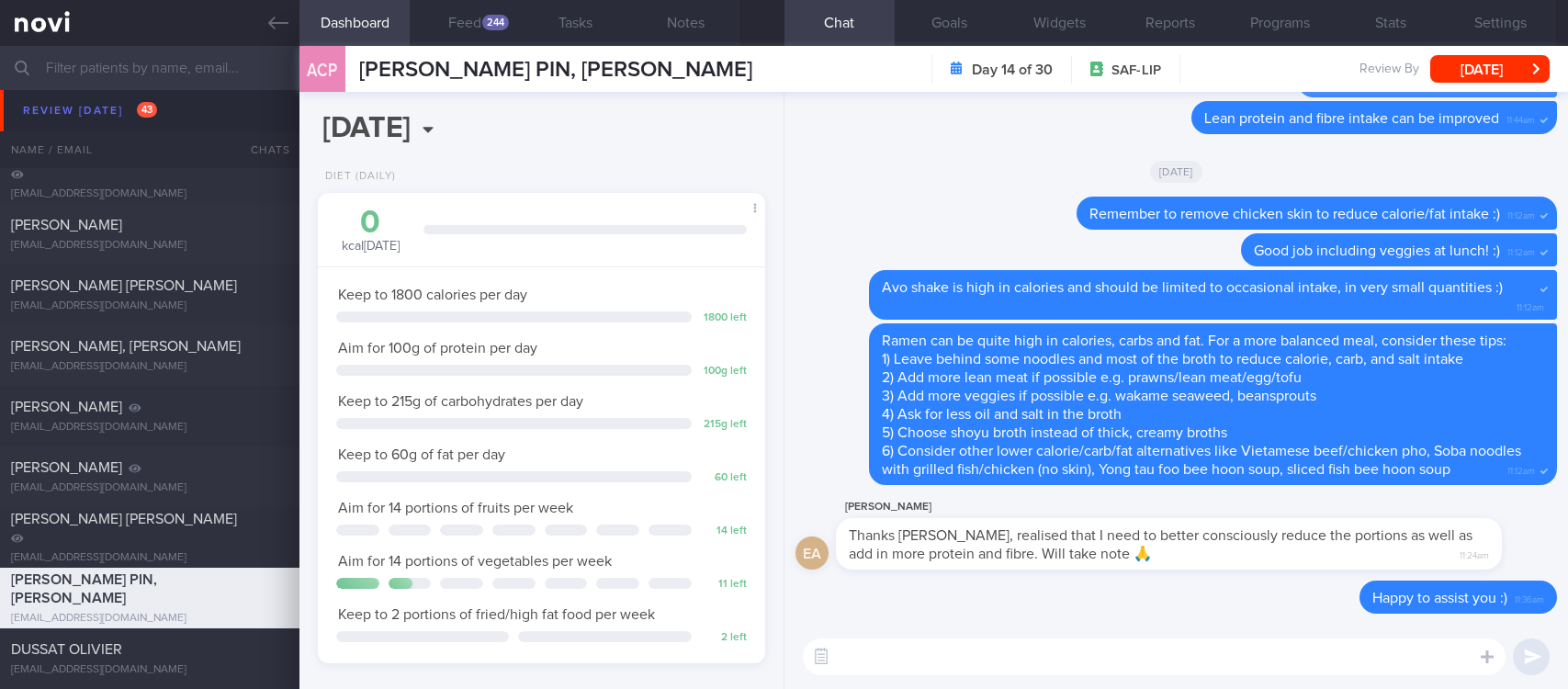
scroll to position [200, 400]
drag, startPoint x: 474, startPoint y: 22, endPoint x: 492, endPoint y: 20, distance: 18.1
click at [475, 22] on button "Feed 244" at bounding box center [465, 23] width 111 height 46
click at [492, 20] on div "244" at bounding box center [495, 23] width 26 height 16
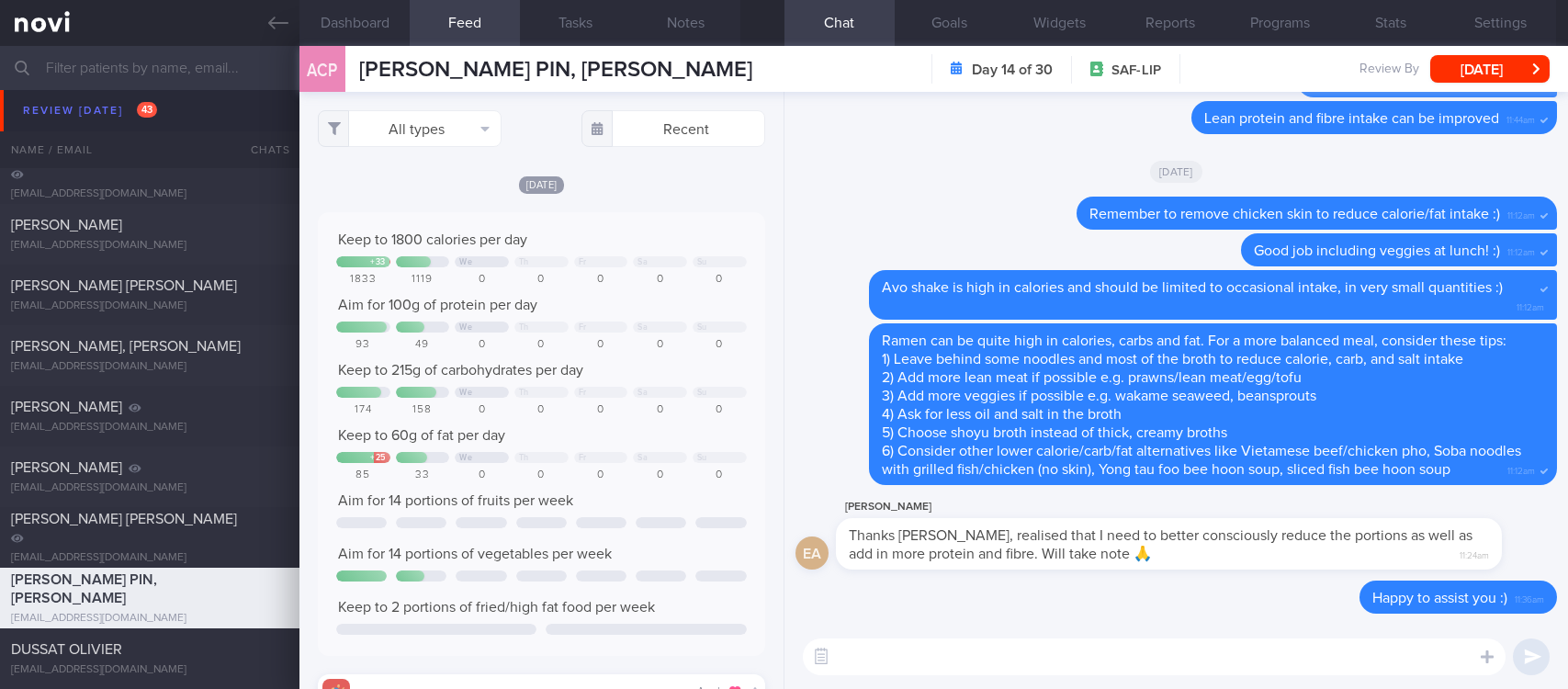
scroll to position [100, 402]
click at [426, 121] on button "All types" at bounding box center [410, 129] width 184 height 37
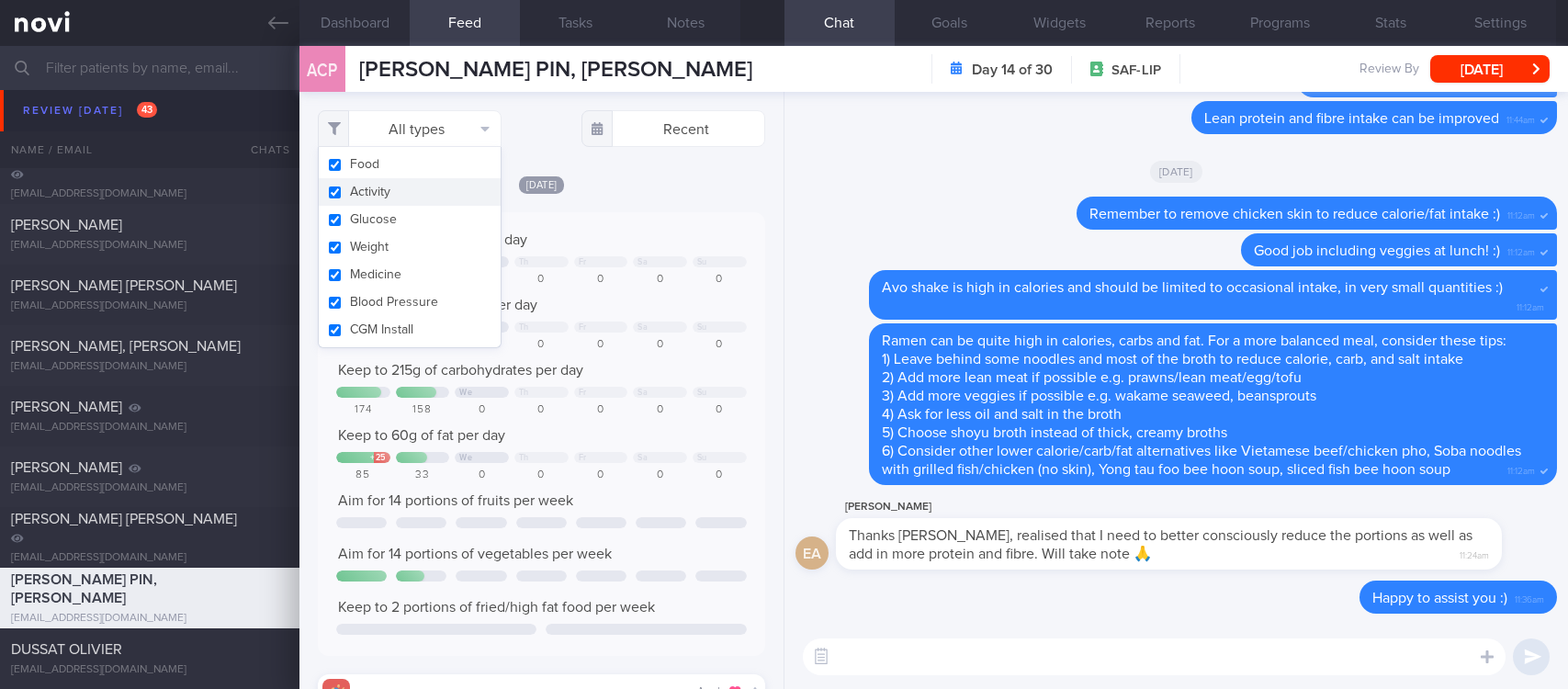
click at [374, 185] on button "Activity" at bounding box center [410, 192] width 182 height 27
checkbox input "false"
drag, startPoint x: 625, startPoint y: 202, endPoint x: 658, endPoint y: 336, distance: 138.0
click at [625, 203] on div "[DATE] Keep to 1800 calories per day + 33 We Th Fr Sa Su 1833 1119 0 0 0 0 0 Ai…" at bounding box center [541, 598] width 448 height 848
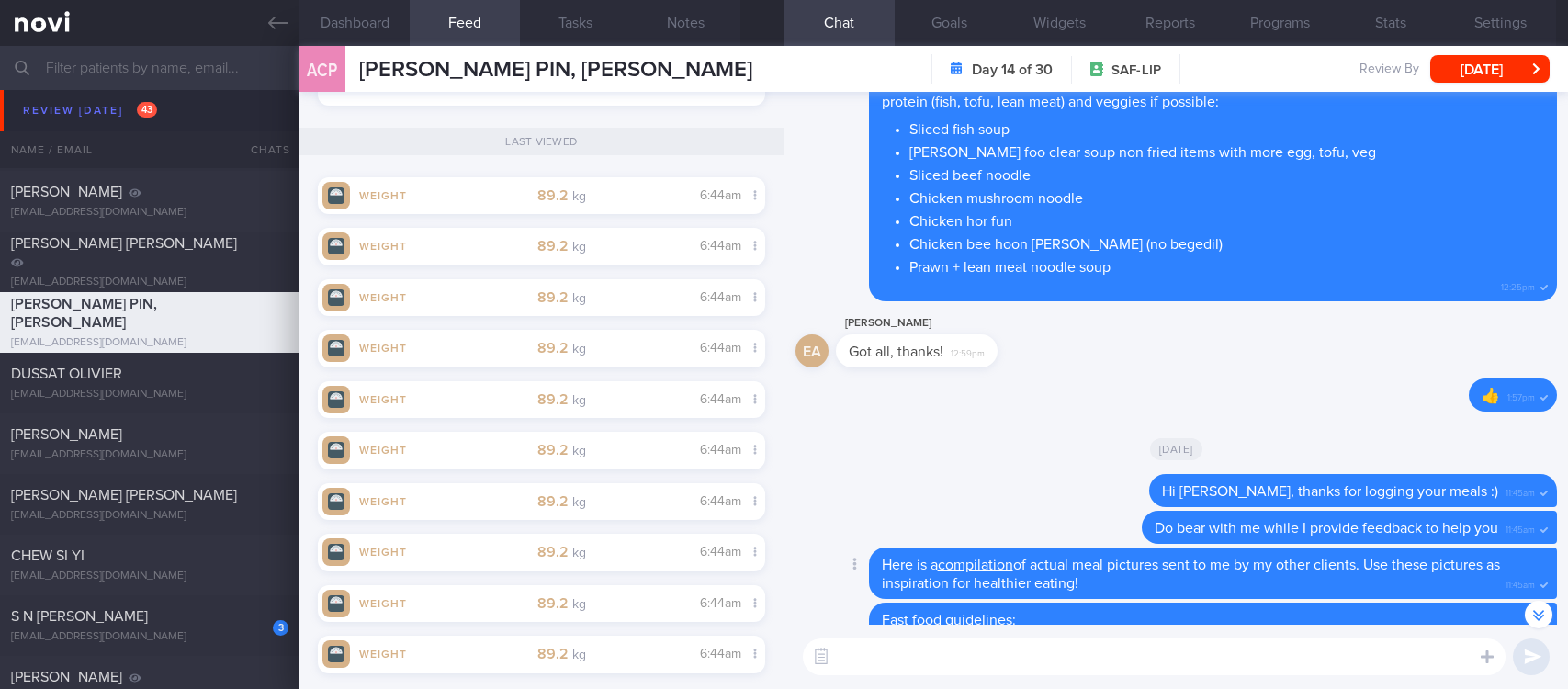
scroll to position [-2623, 0]
drag, startPoint x: 1091, startPoint y: 586, endPoint x: 1358, endPoint y: 556, distance: 268.7
click at [1358, 556] on div "Delete Here is a compilation of actual meal pictures sent to me by my other cli…" at bounding box center [1176, 573] width 761 height 52
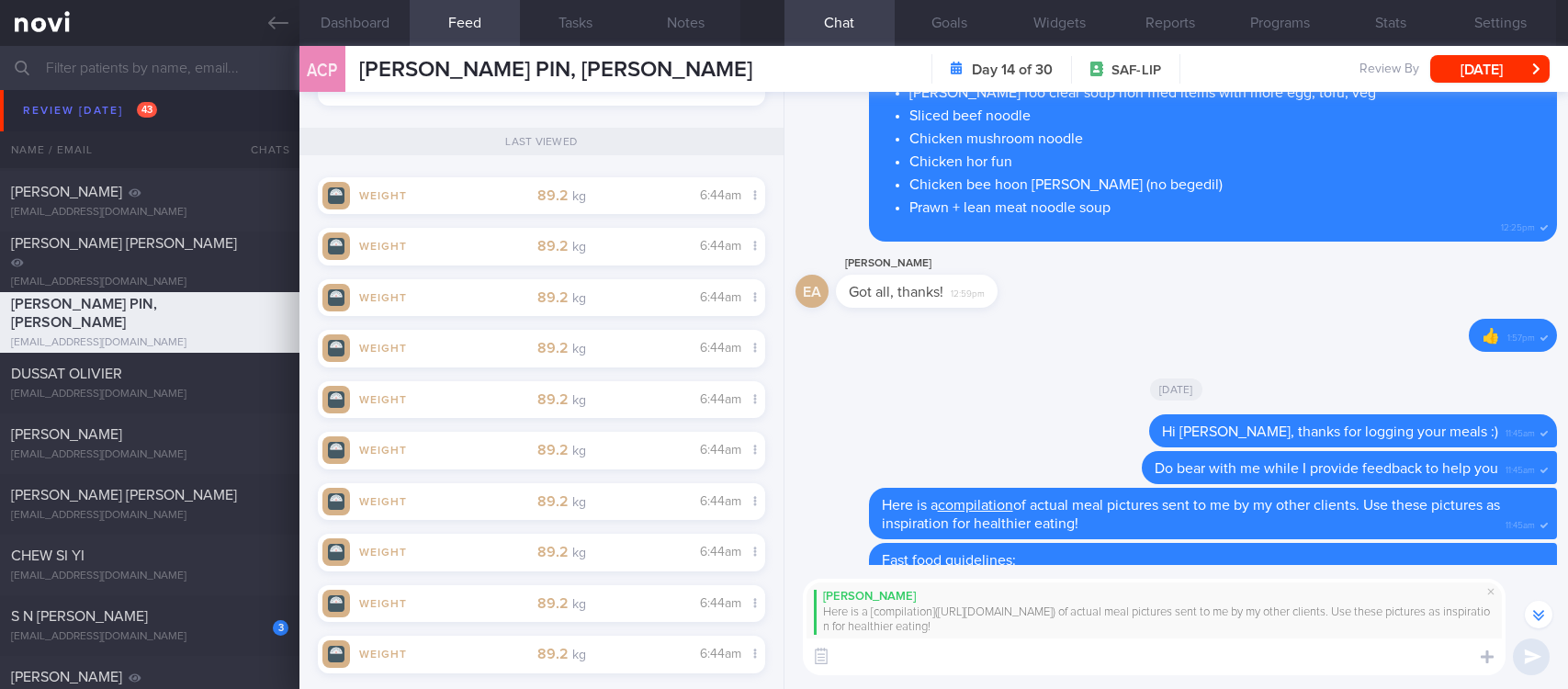
scroll to position [-2682, 0]
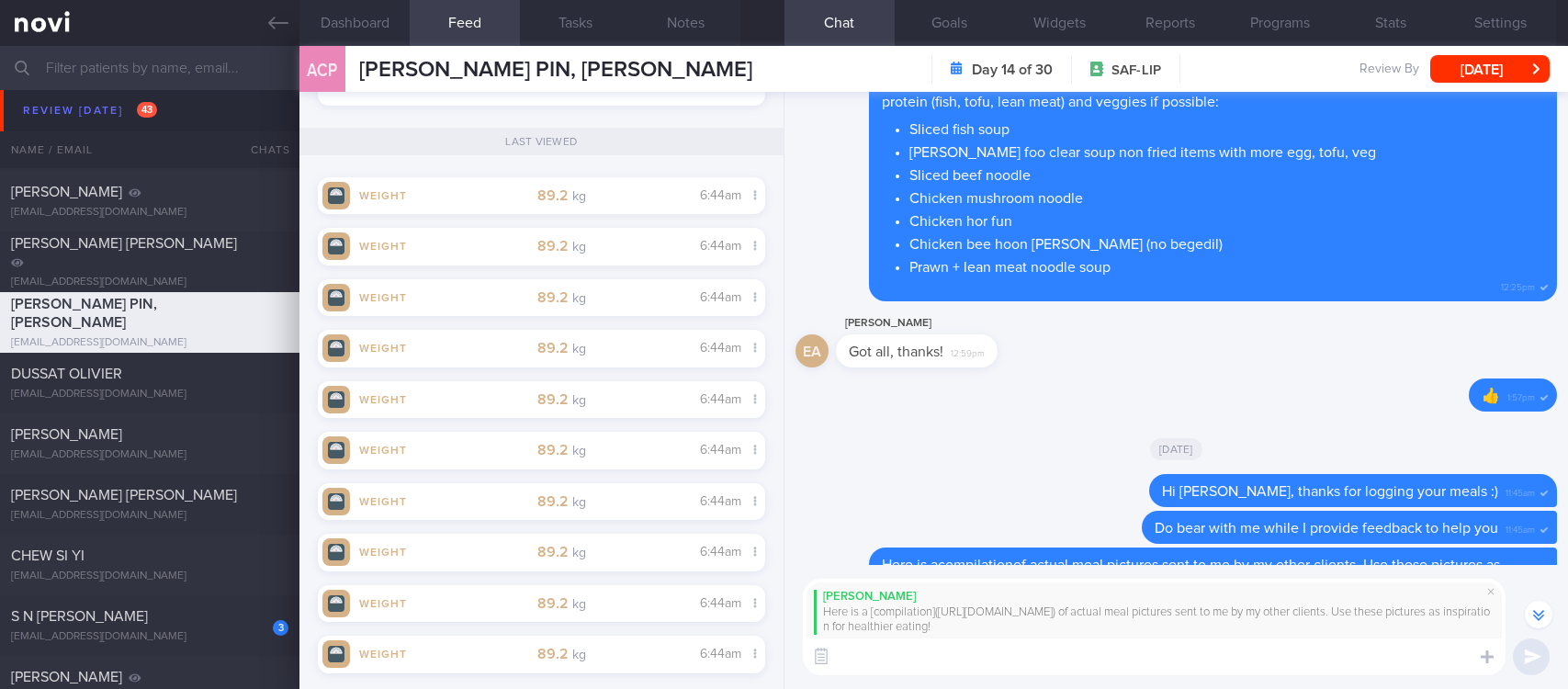
click at [1110, 668] on textarea at bounding box center [1153, 658] width 703 height 37
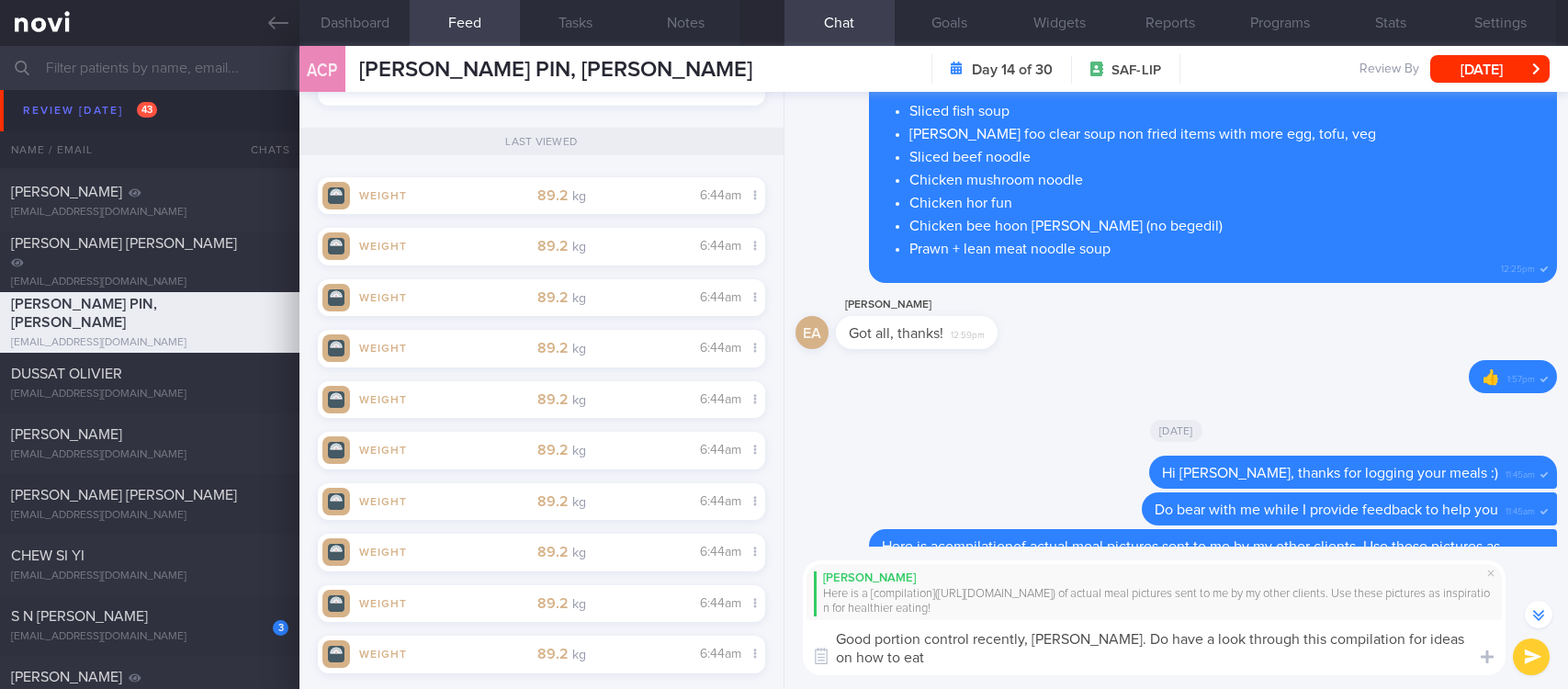
scroll to position [-2700, 0]
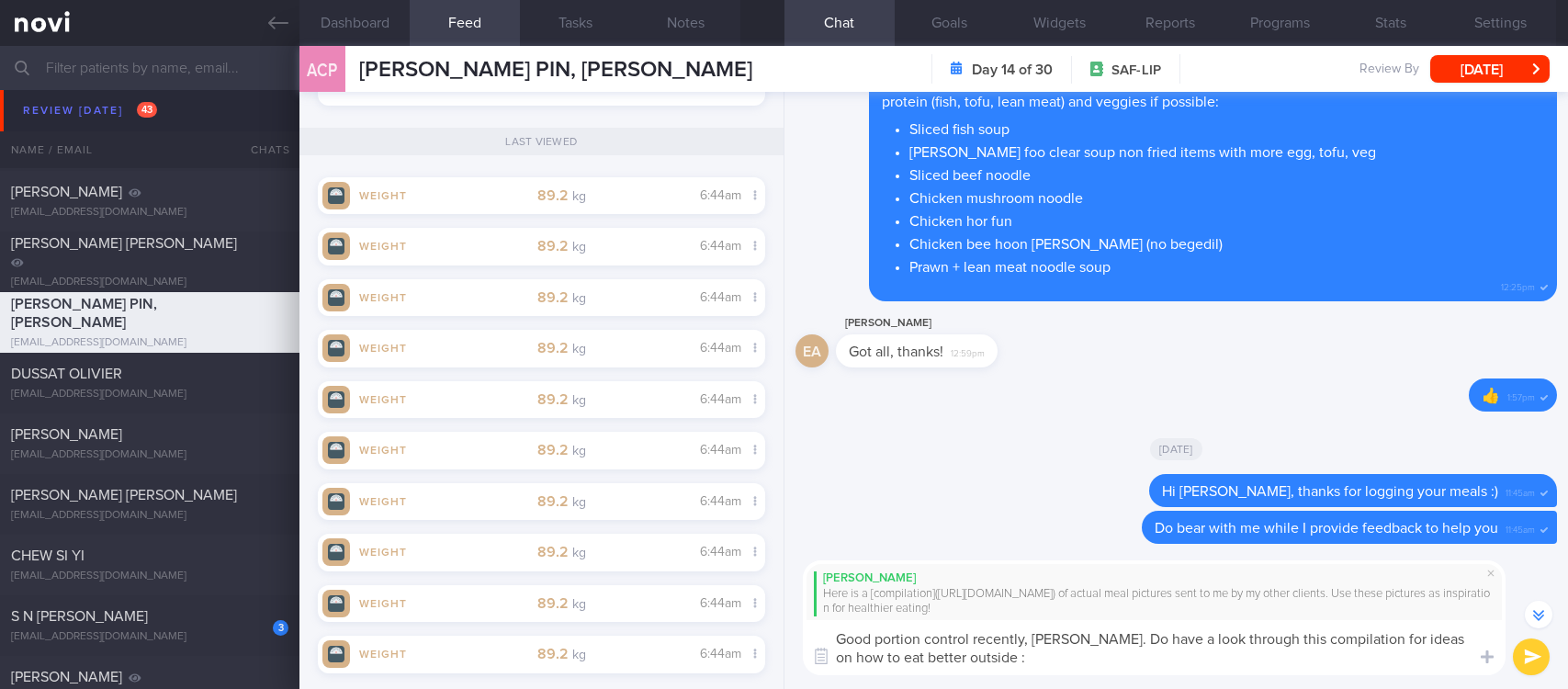
type textarea "Good portion control recently, [PERSON_NAME]. Do have a look through this compi…"
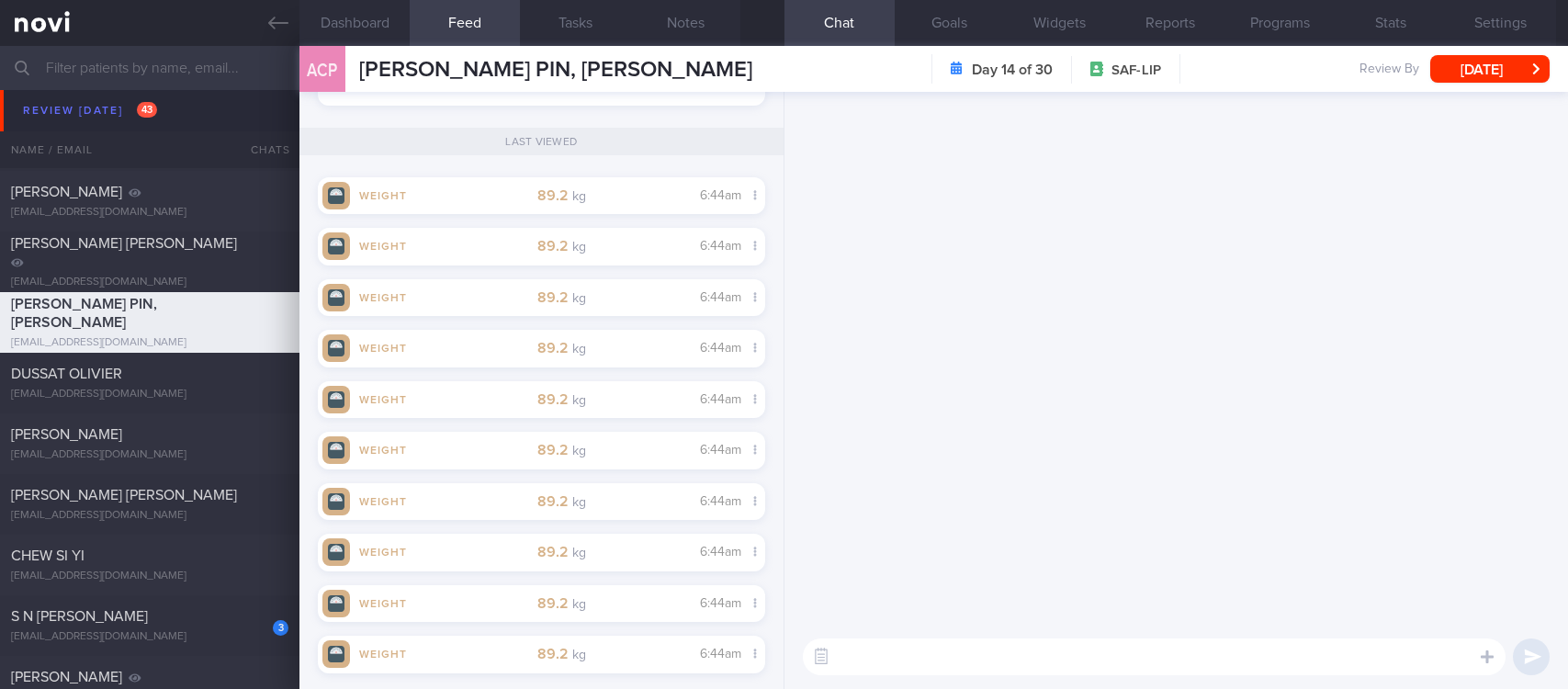
scroll to position [0, 0]
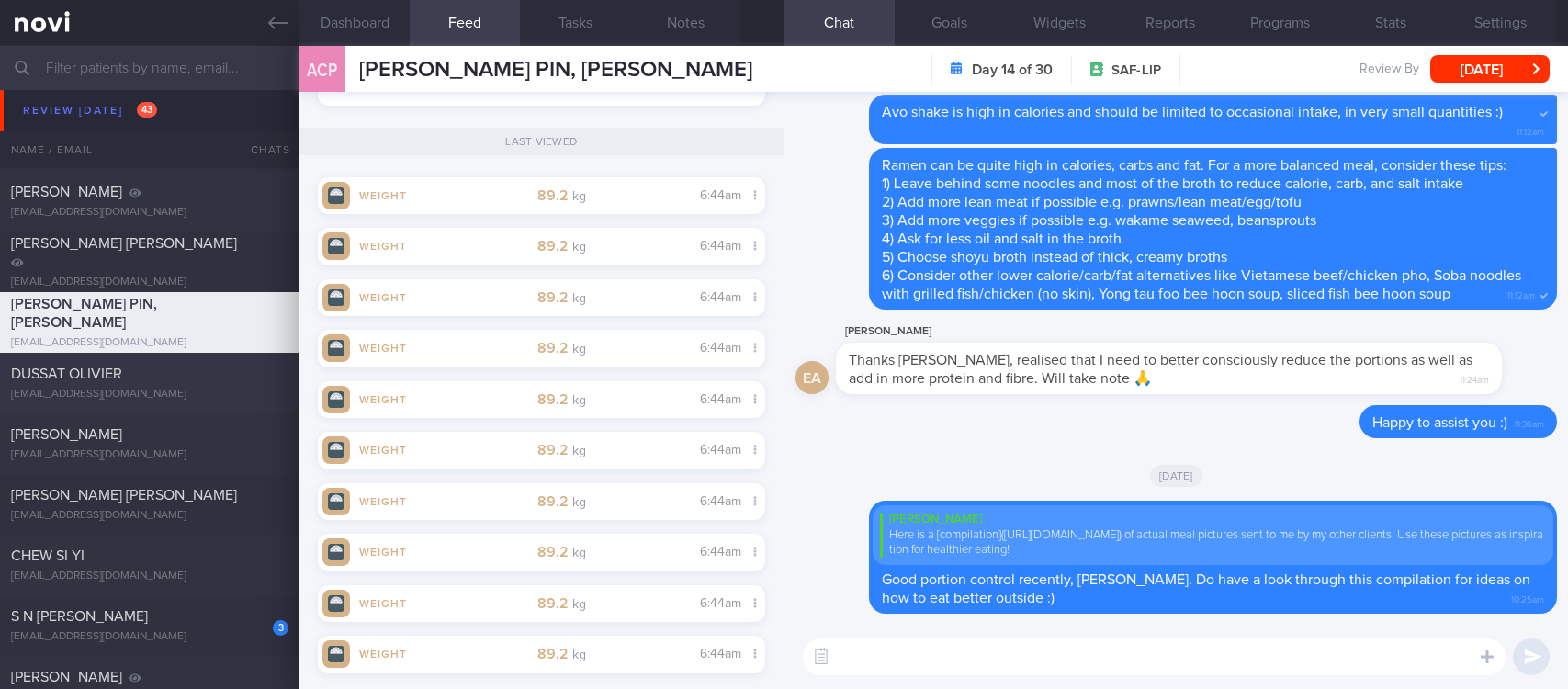
click at [180, 389] on div "[EMAIL_ADDRESS][DOMAIN_NAME]" at bounding box center [149, 395] width 277 height 14
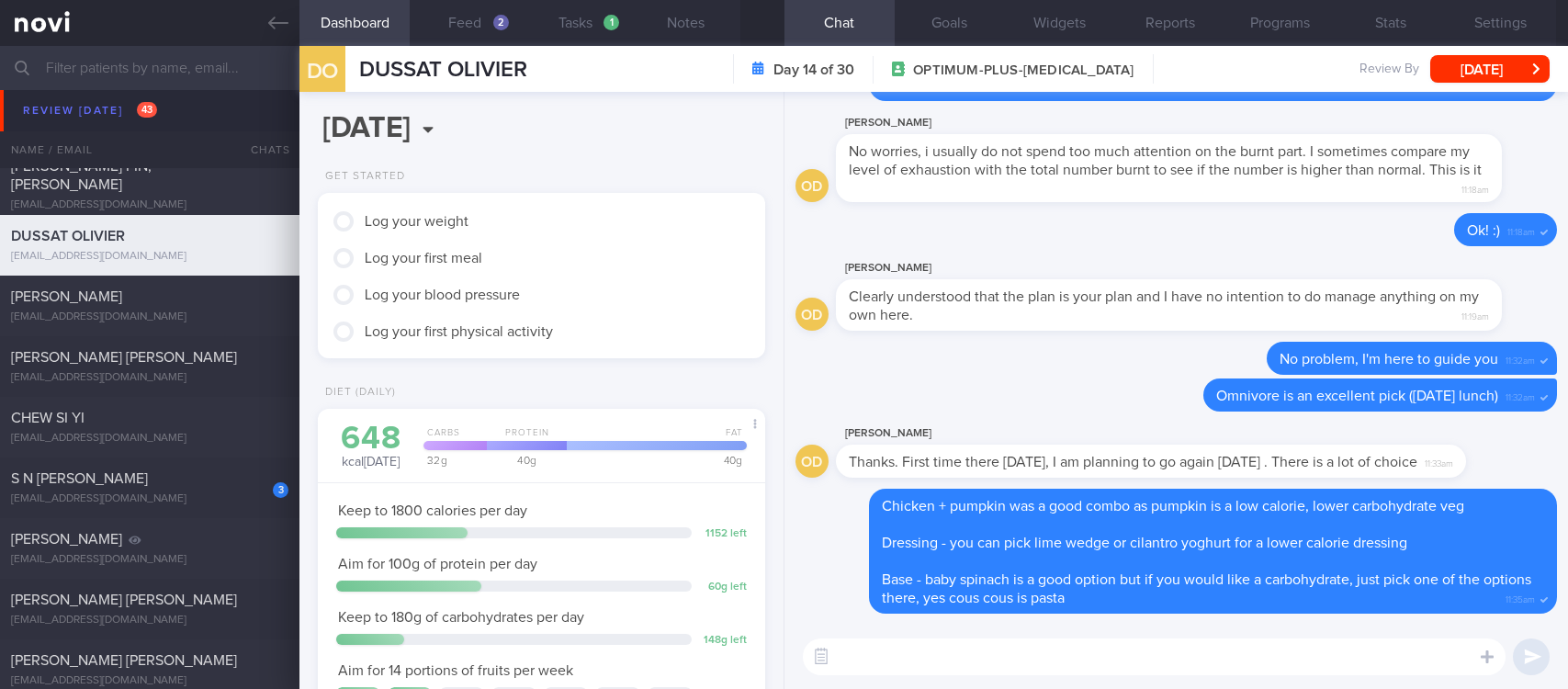
scroll to position [200, 400]
click at [445, 37] on button "Feed 2" at bounding box center [465, 23] width 111 height 46
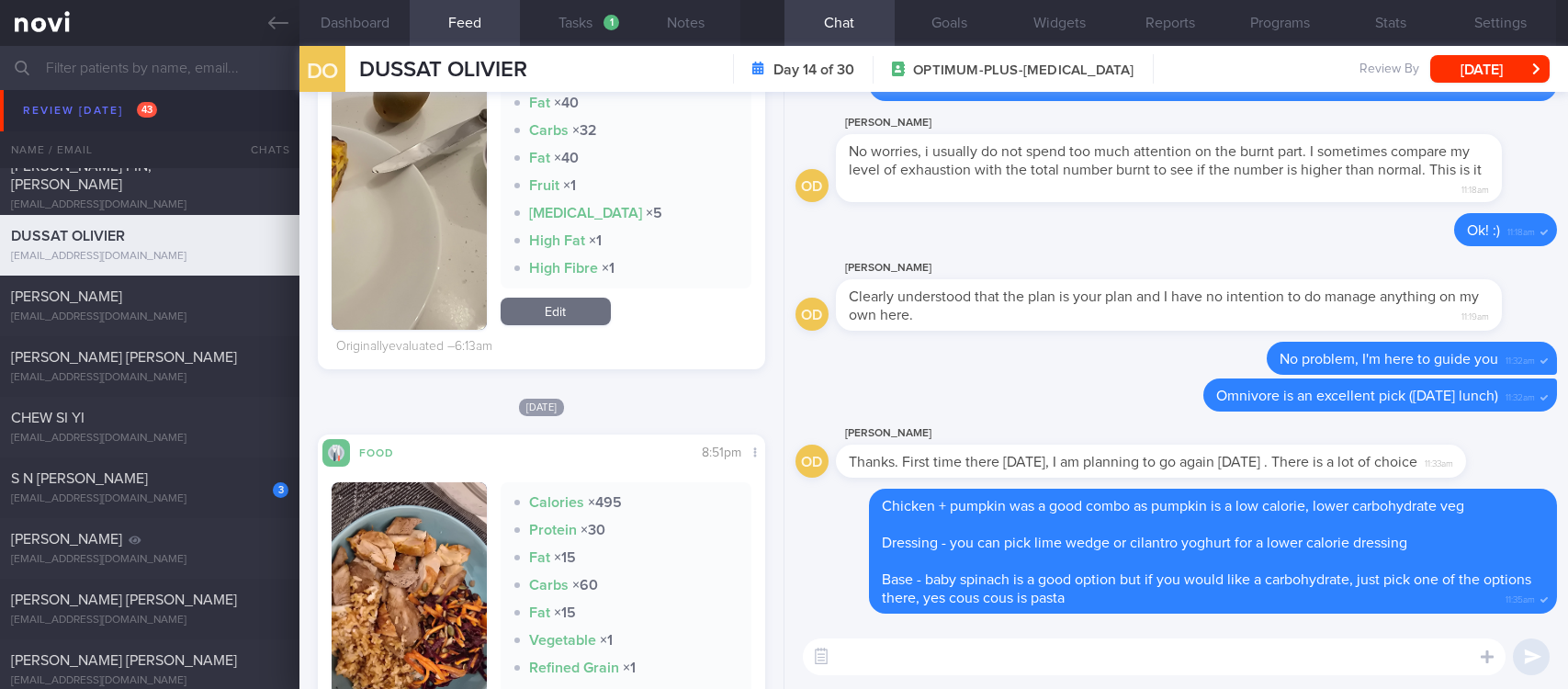
scroll to position [827, 0]
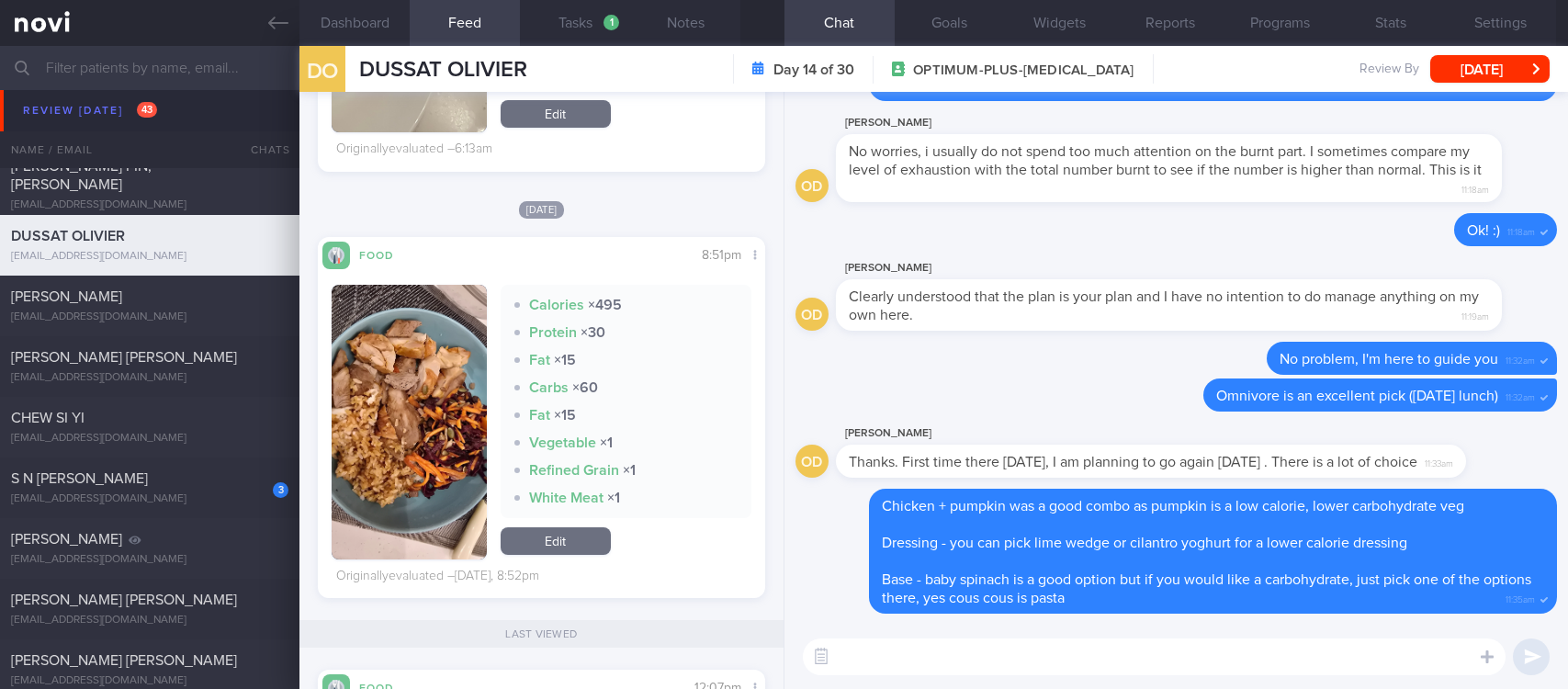
click at [434, 423] on button "button" at bounding box center [409, 422] width 155 height 274
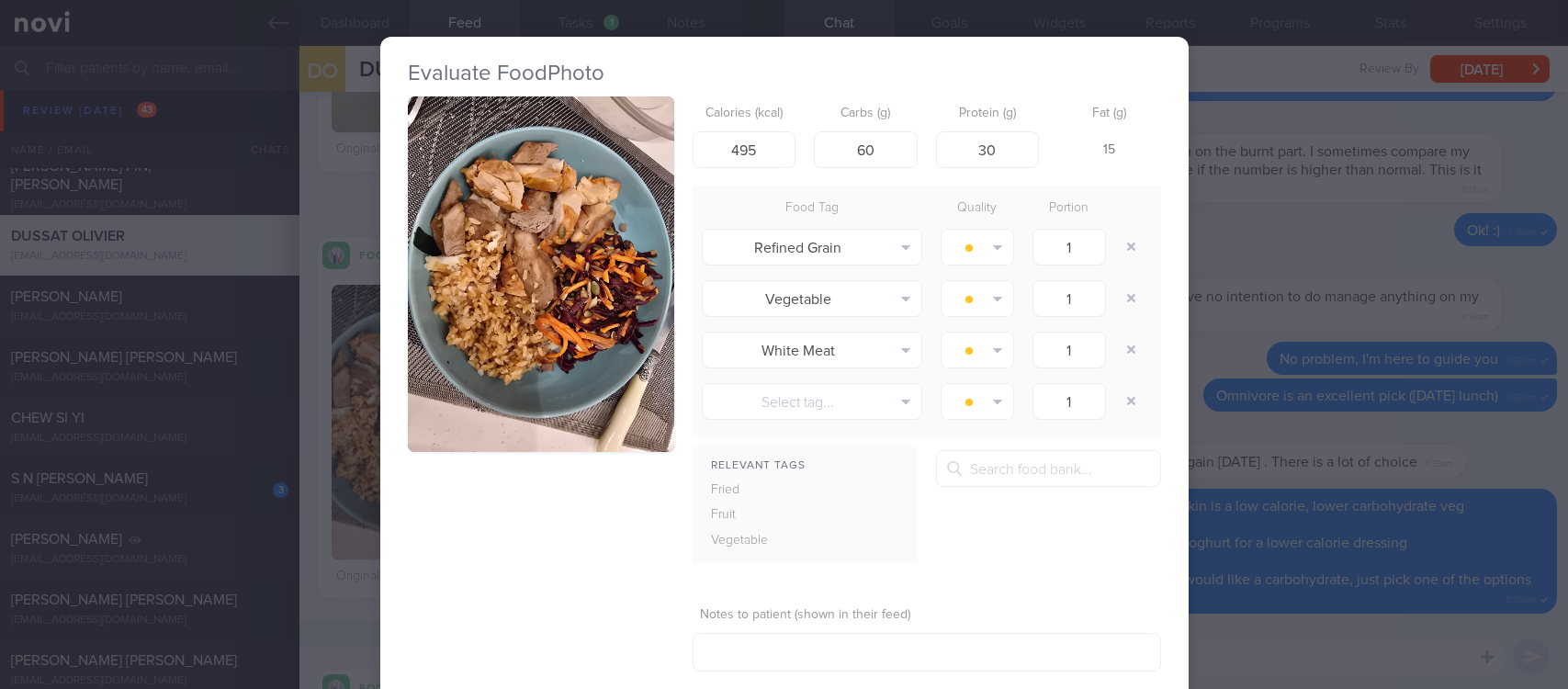
click at [585, 207] on button "button" at bounding box center [541, 273] width 267 height 356
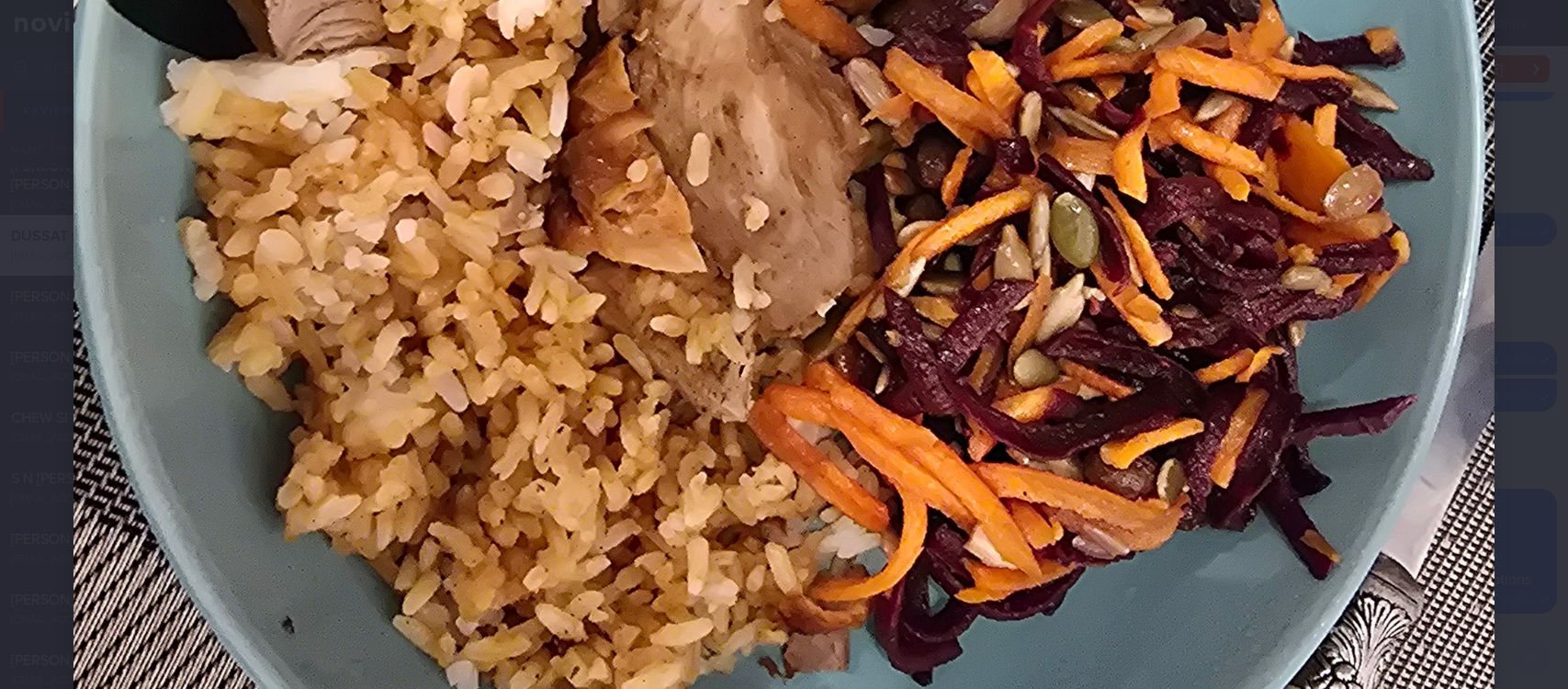
scroll to position [1103, 0]
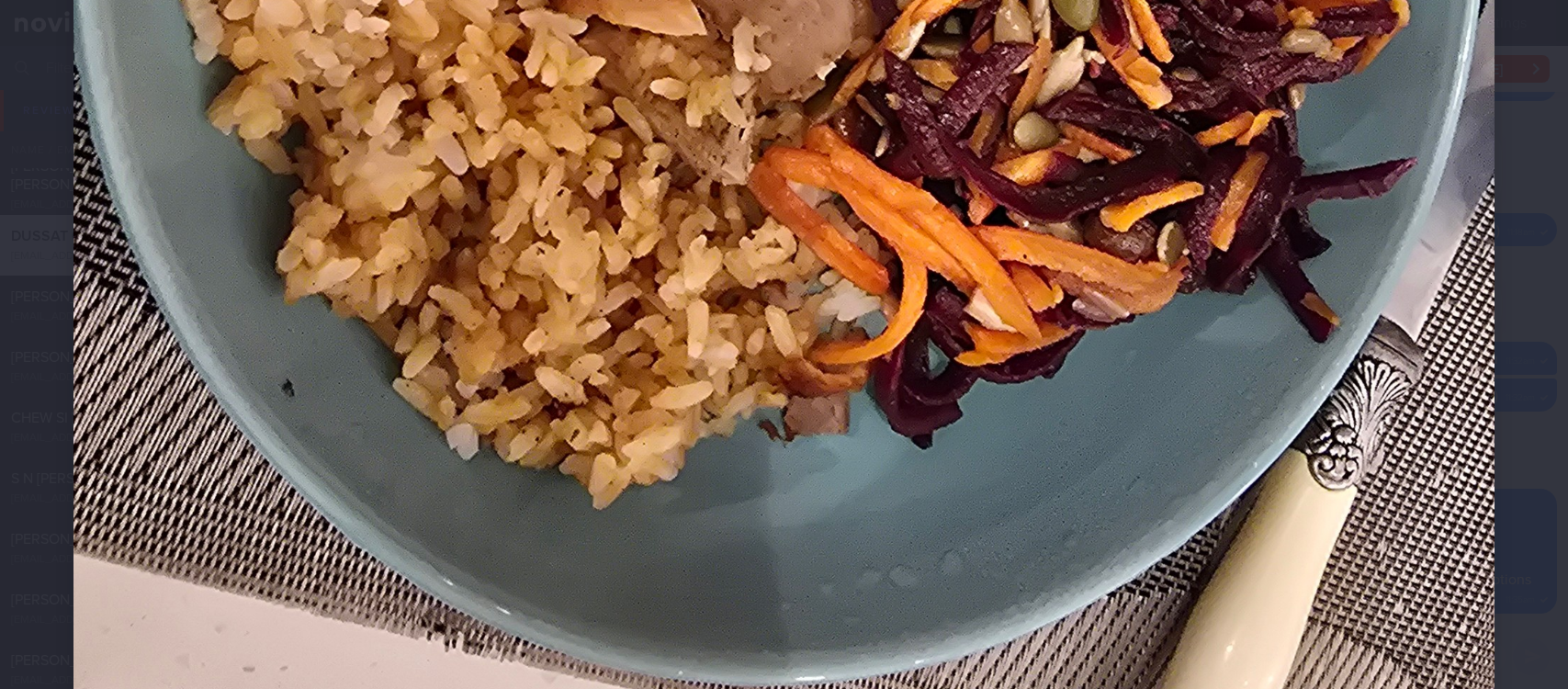
click at [1407, 568] on div "Evaluate Food Photo Calories (kcal) 495 Carbs (g) 60 Protein (g) 30 Fat (g) 15 …" at bounding box center [784, 344] width 1568 height 689
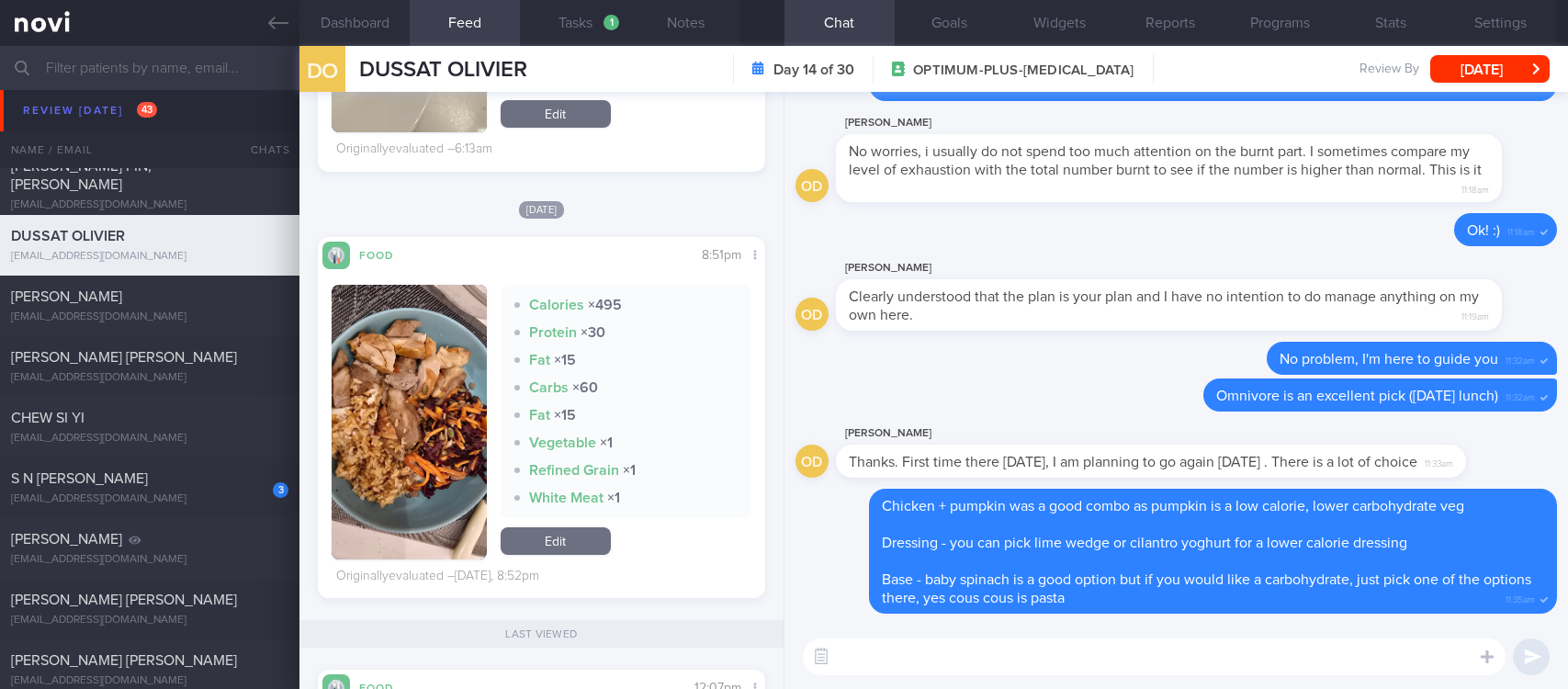
click at [1195, 651] on textarea at bounding box center [1153, 658] width 703 height 37
type textarea "[DATE] dinner was well balanced :)"
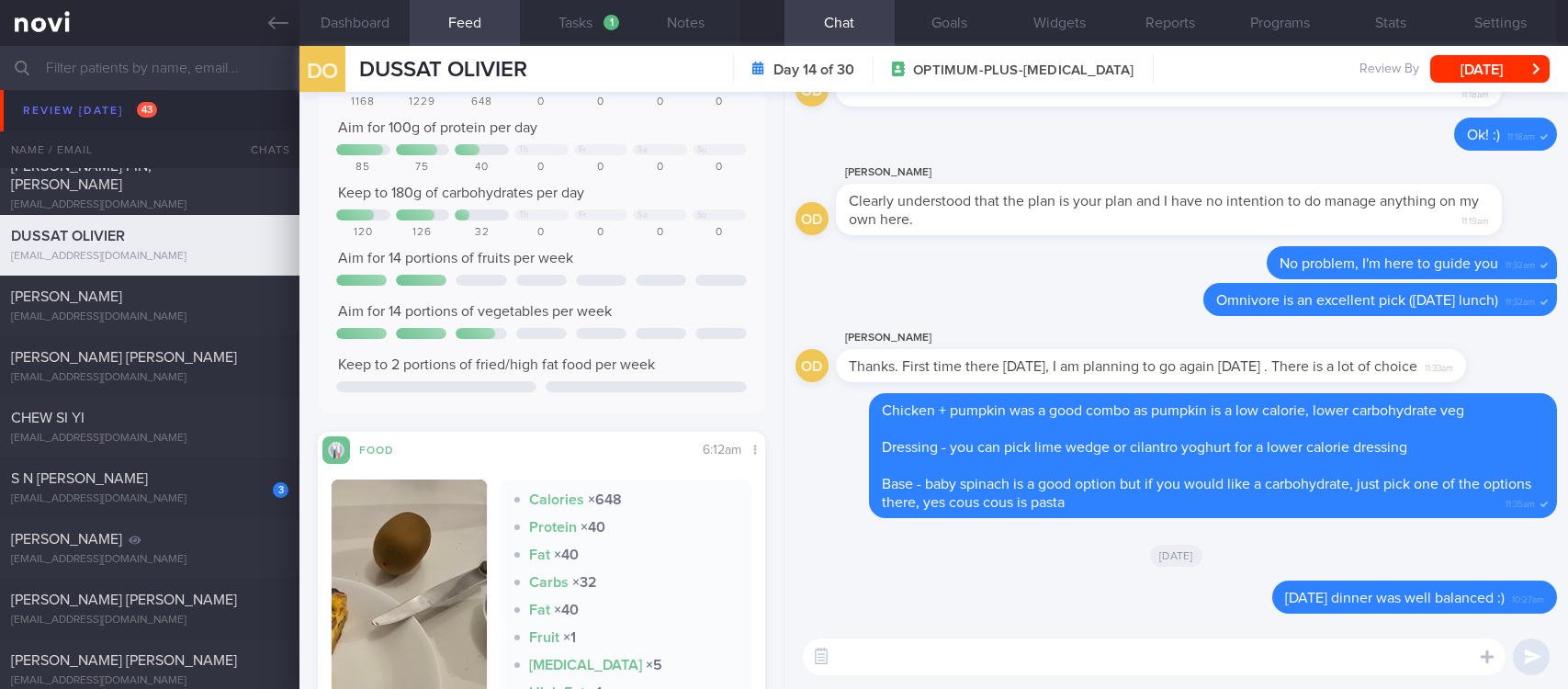
scroll to position [414, 0]
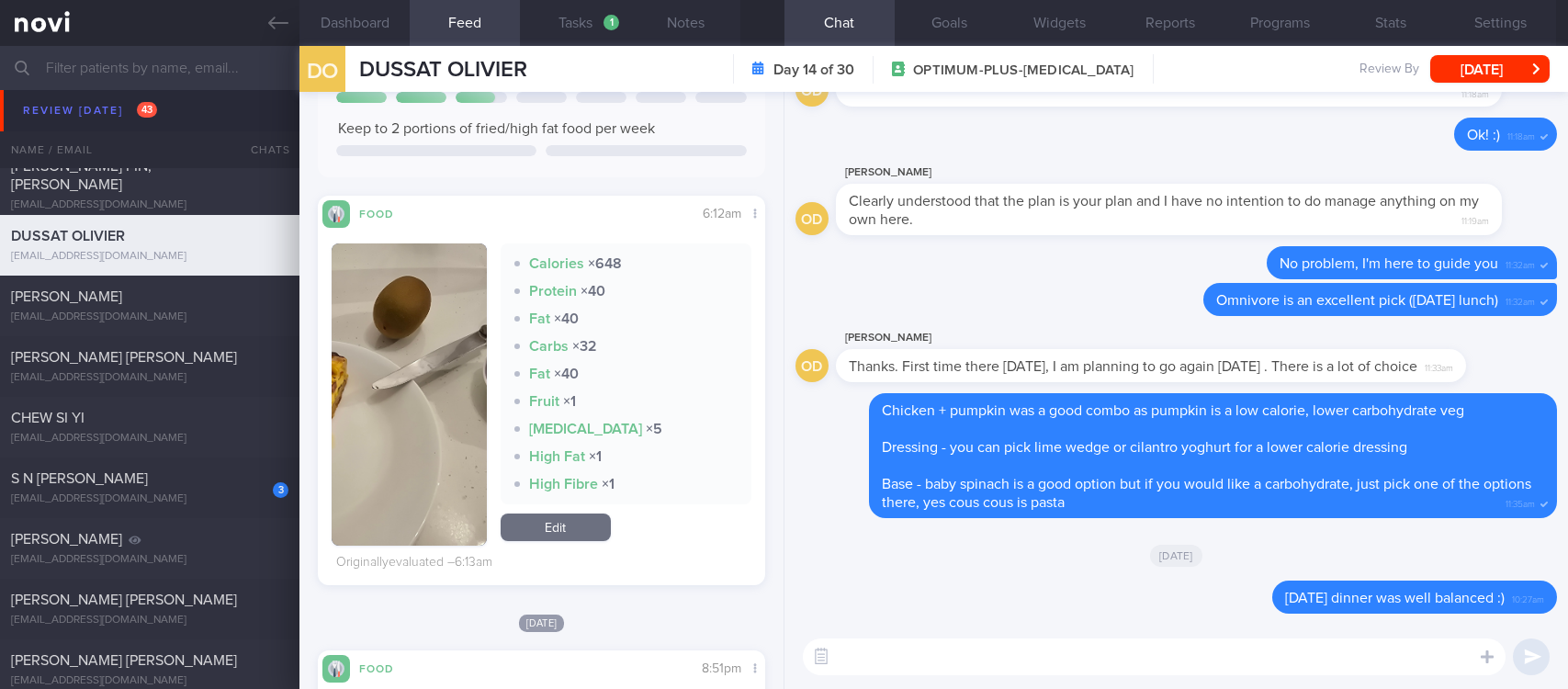
click at [434, 456] on img "button" at bounding box center [409, 394] width 155 height 302
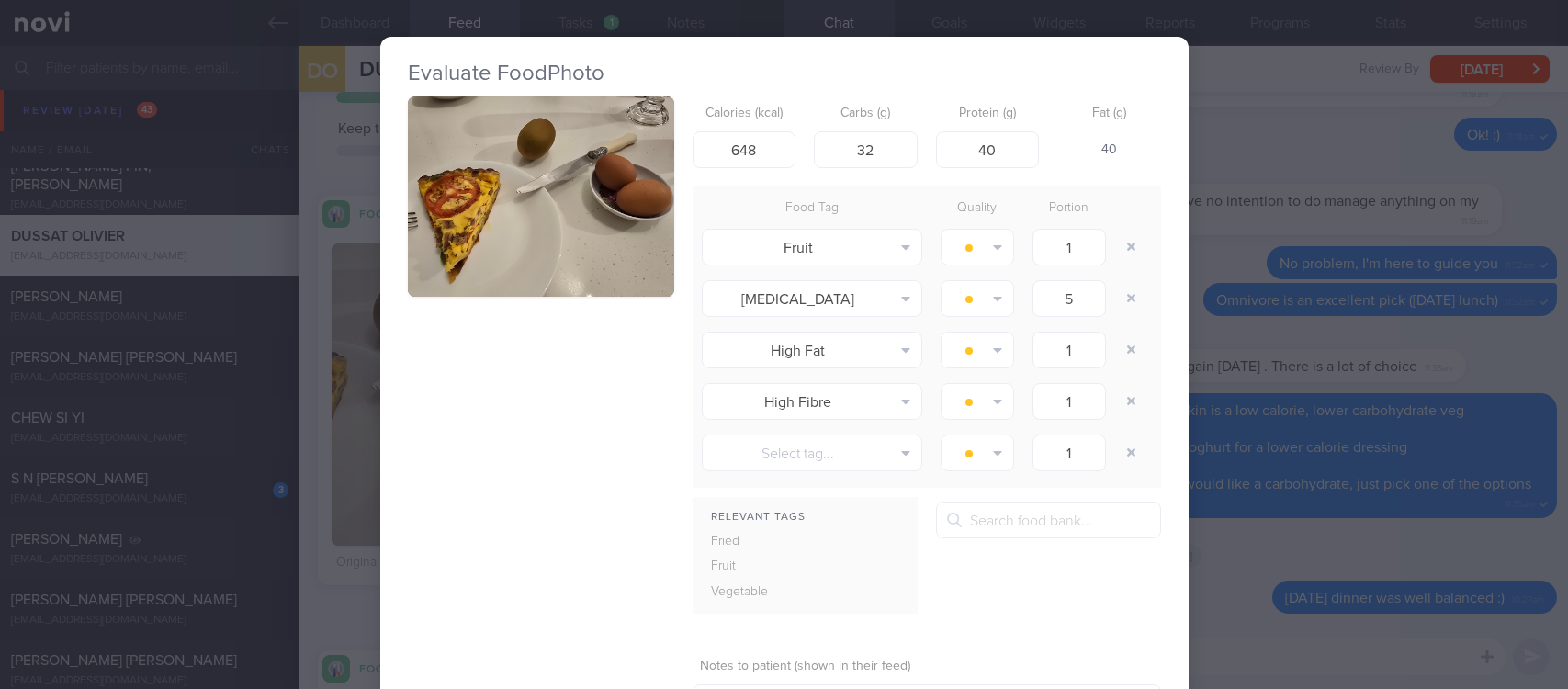
click at [1208, 298] on div "Evaluate Food Photo Calories (kcal) 648 Carbs (g) 32 Protein (g) 40 Fat (g) 40 …" at bounding box center [784, 344] width 1568 height 689
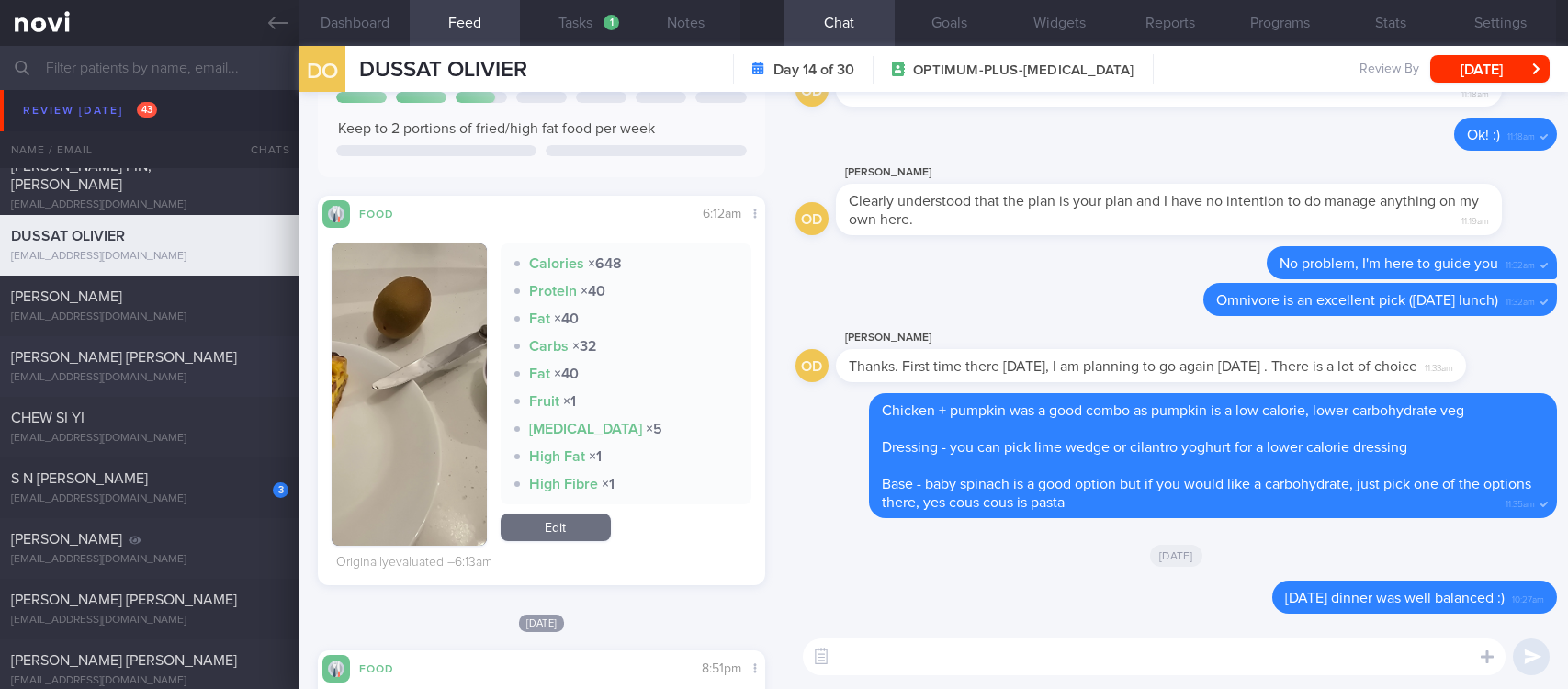
click at [231, 388] on div "[PERSON_NAME] [PERSON_NAME] [EMAIL_ADDRESS][DOMAIN_NAME] [DATE][DATE] MAGNUM-ST…" at bounding box center [784, 367] width 1568 height 61
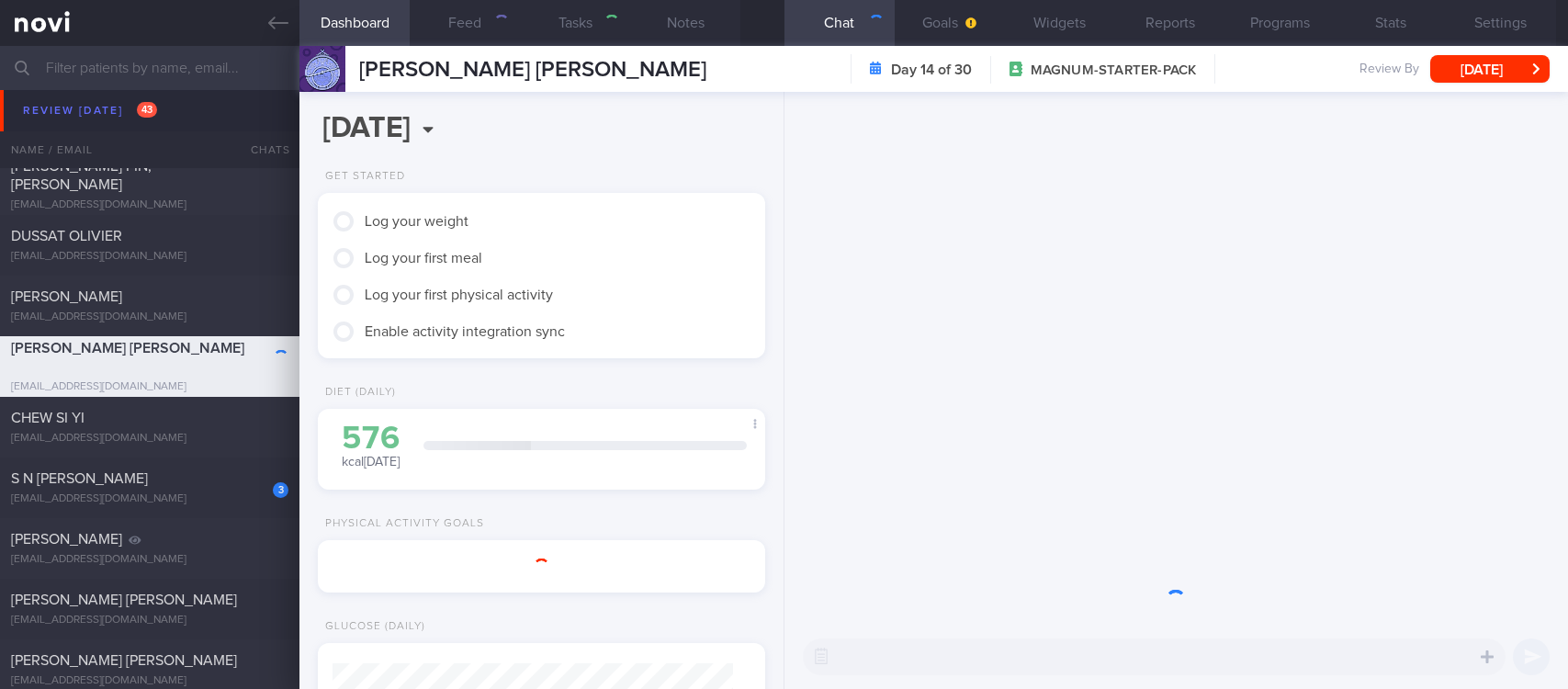
select select "7"
type input "tracked. buzud [PERSON_NAME]"
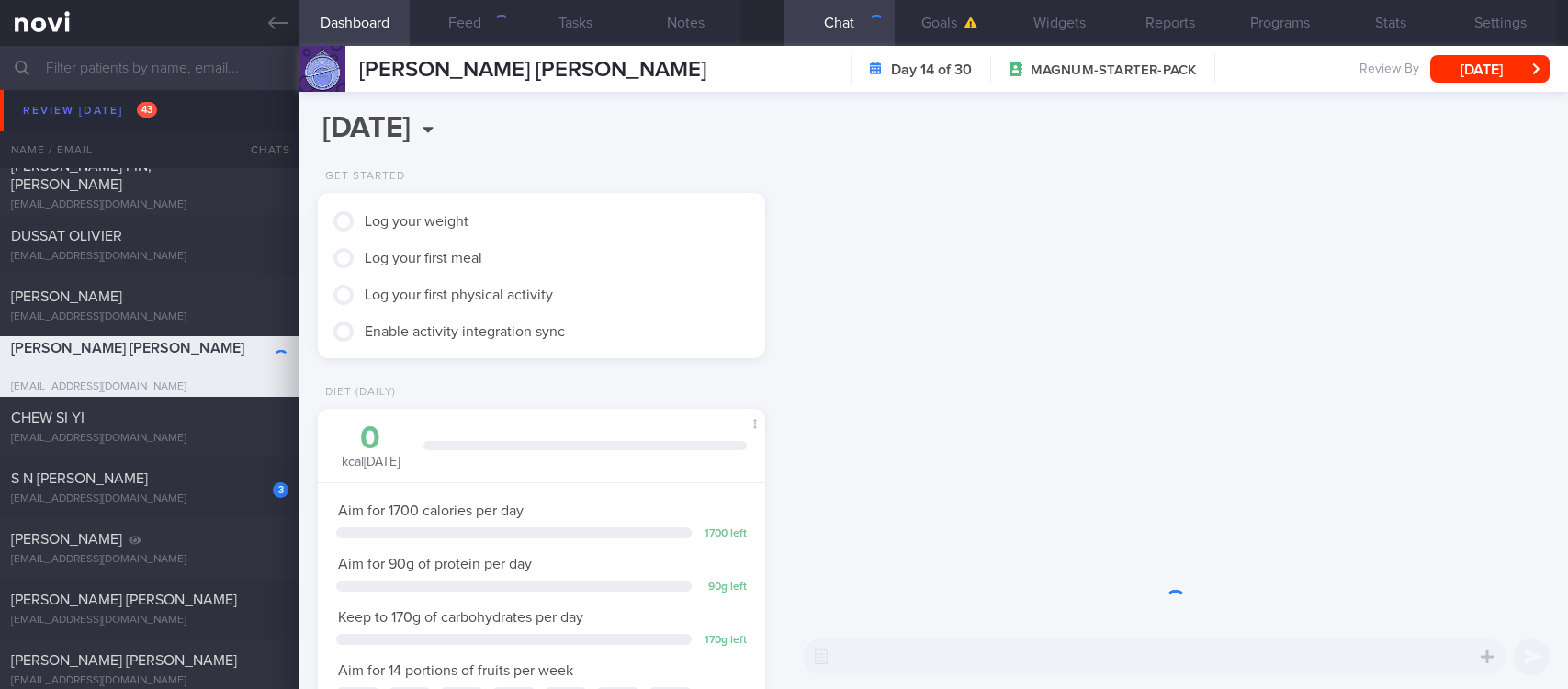
scroll to position [200, 400]
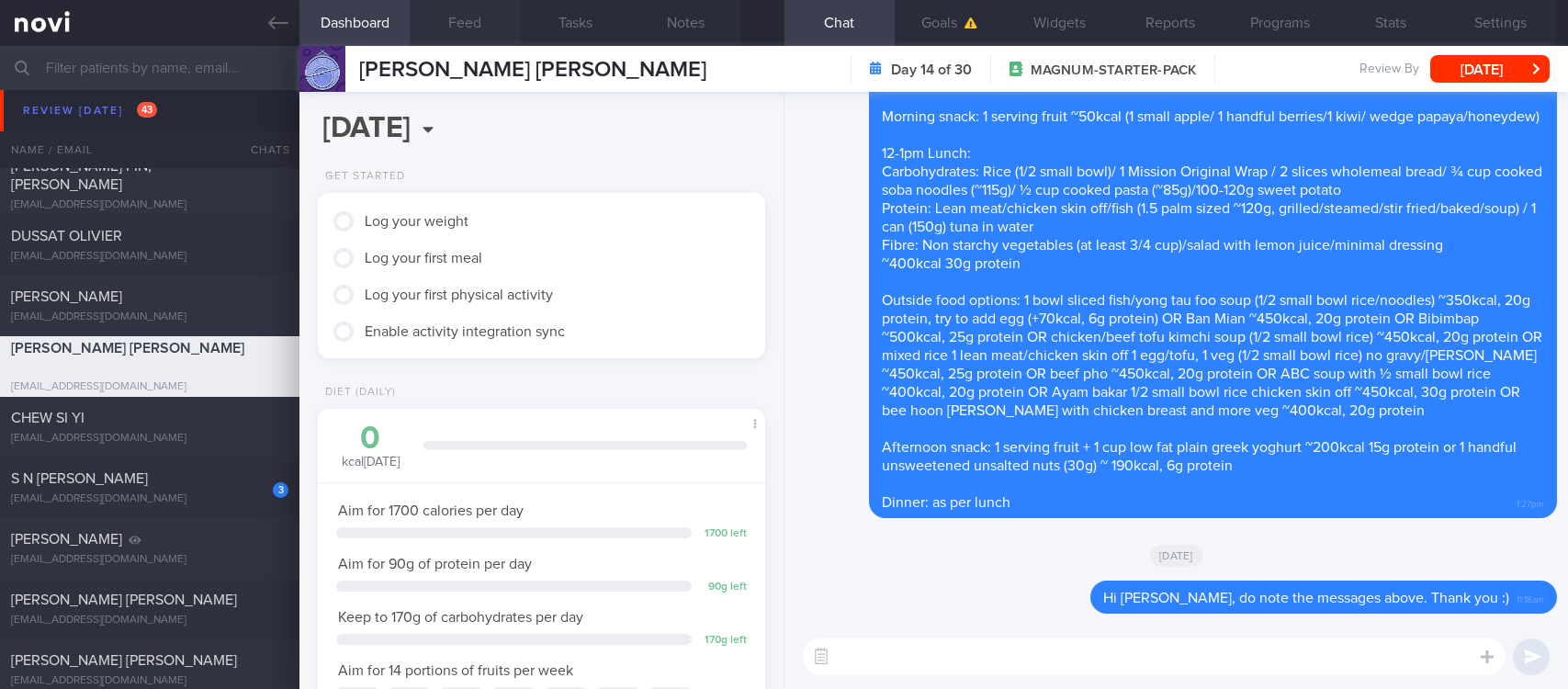
click at [479, 20] on button "Feed" at bounding box center [465, 23] width 111 height 46
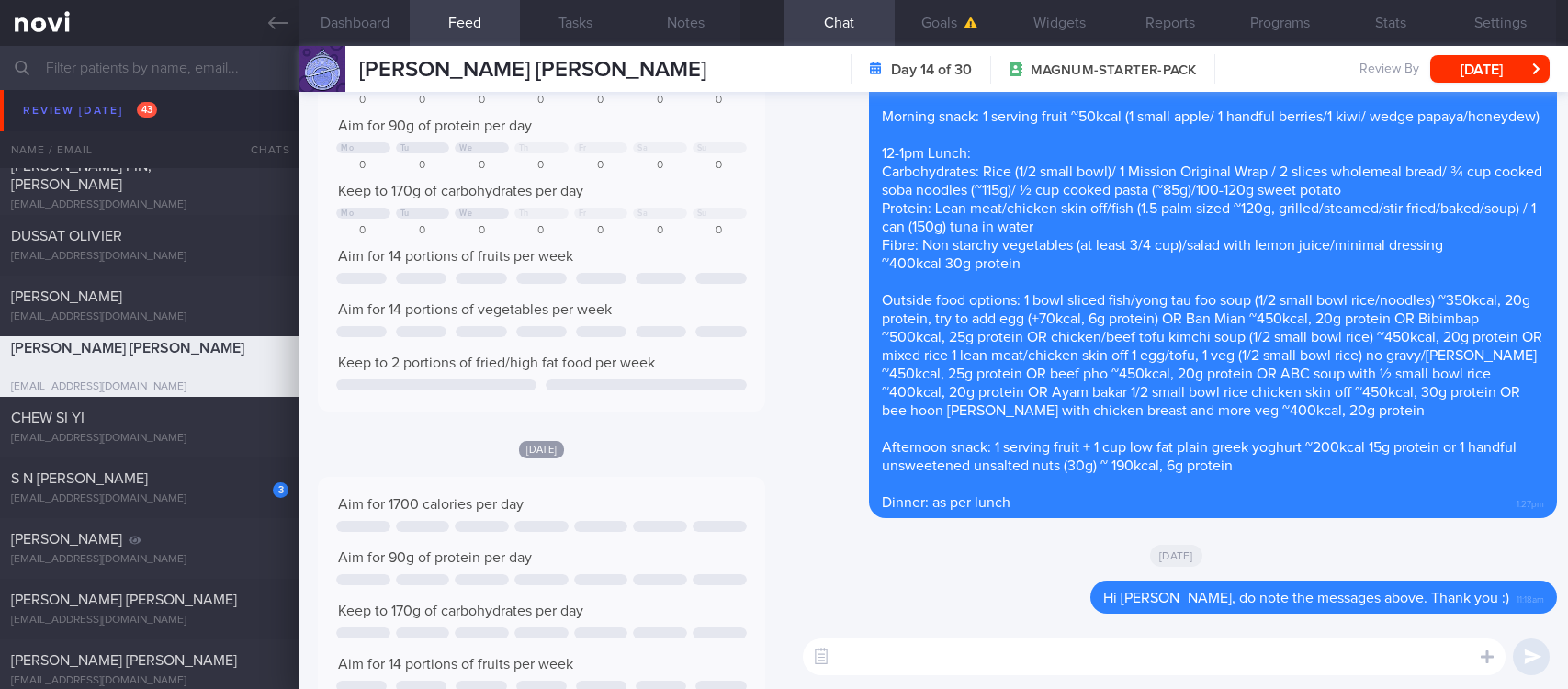
scroll to position [275, 0]
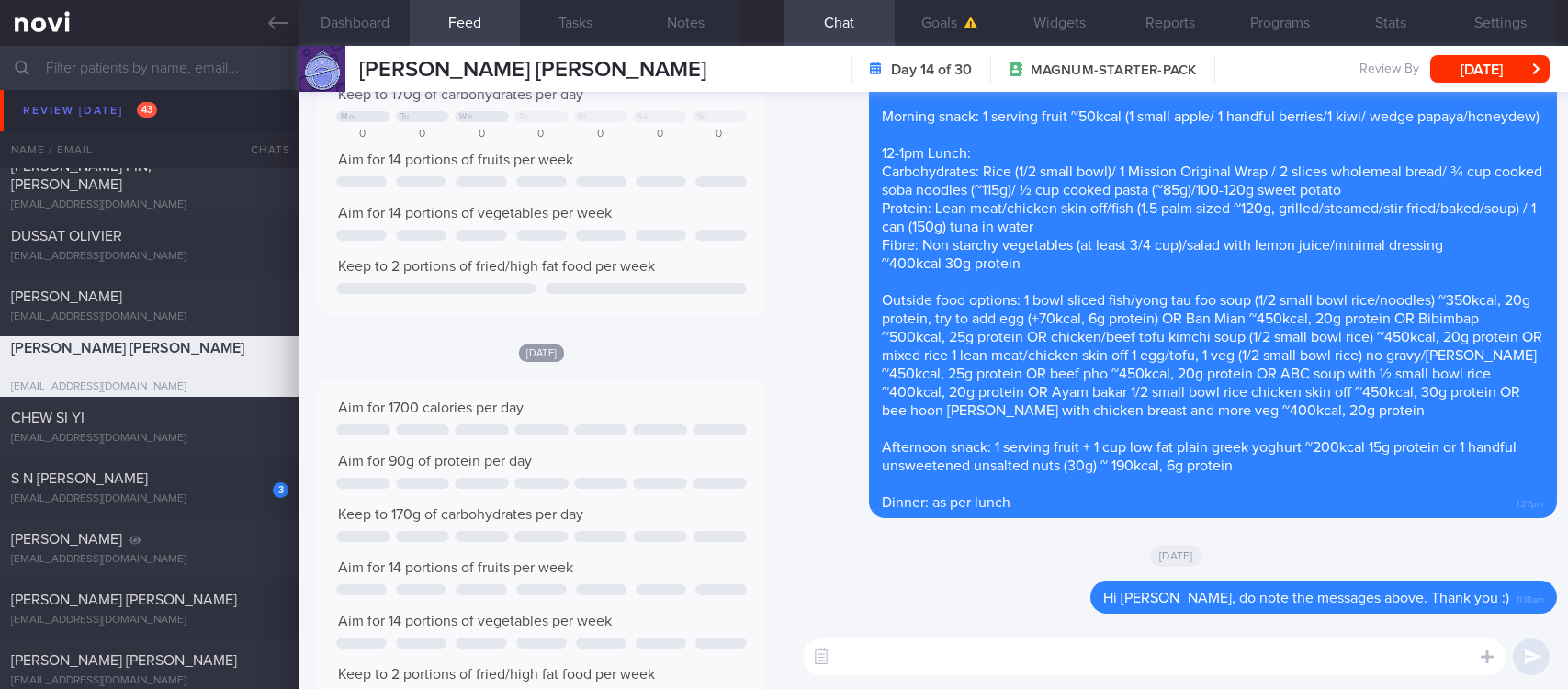
click at [929, 660] on textarea at bounding box center [1153, 658] width 703 height 37
type textarea "G"
type textarea "Hi [PERSON_NAME], how are you?"
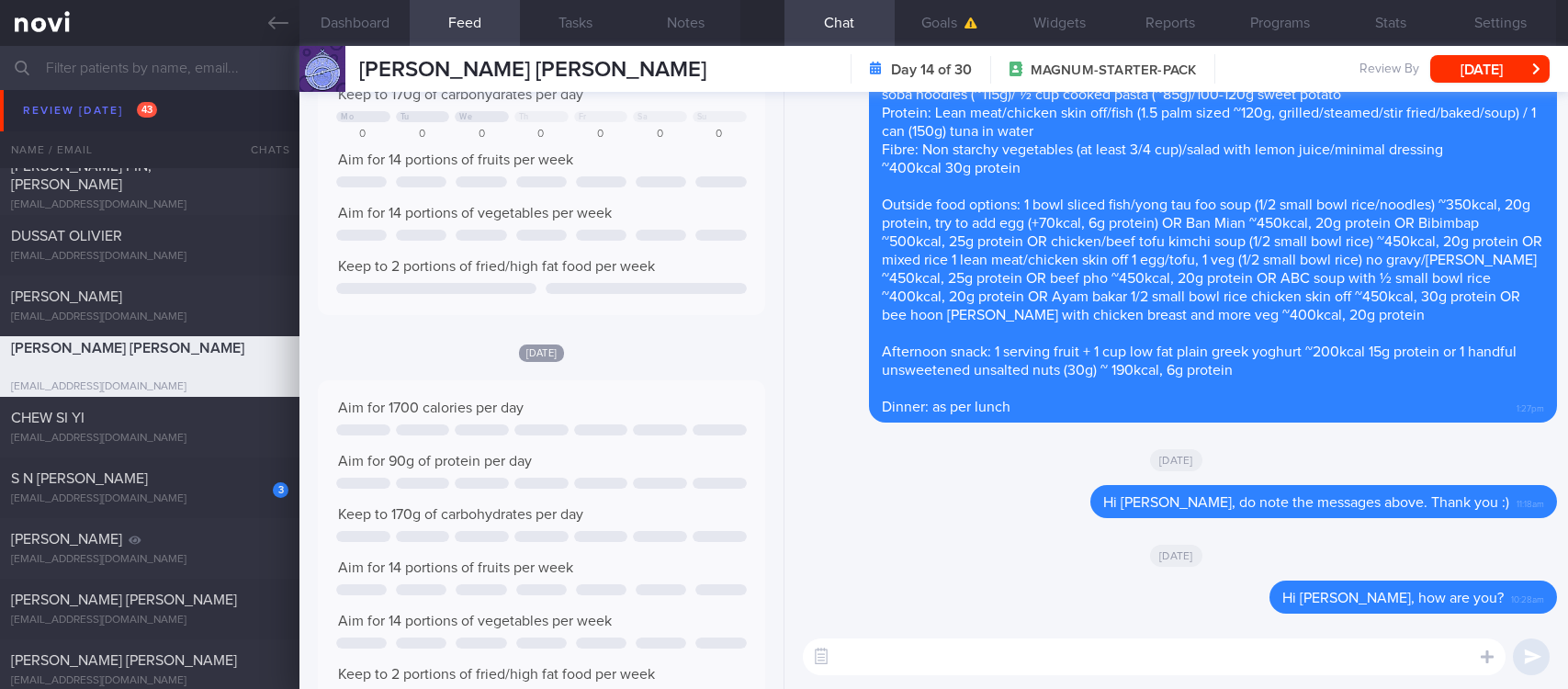
scroll to position [1, 0]
click at [170, 422] on div "CHEW SI YI" at bounding box center [147, 418] width 272 height 19
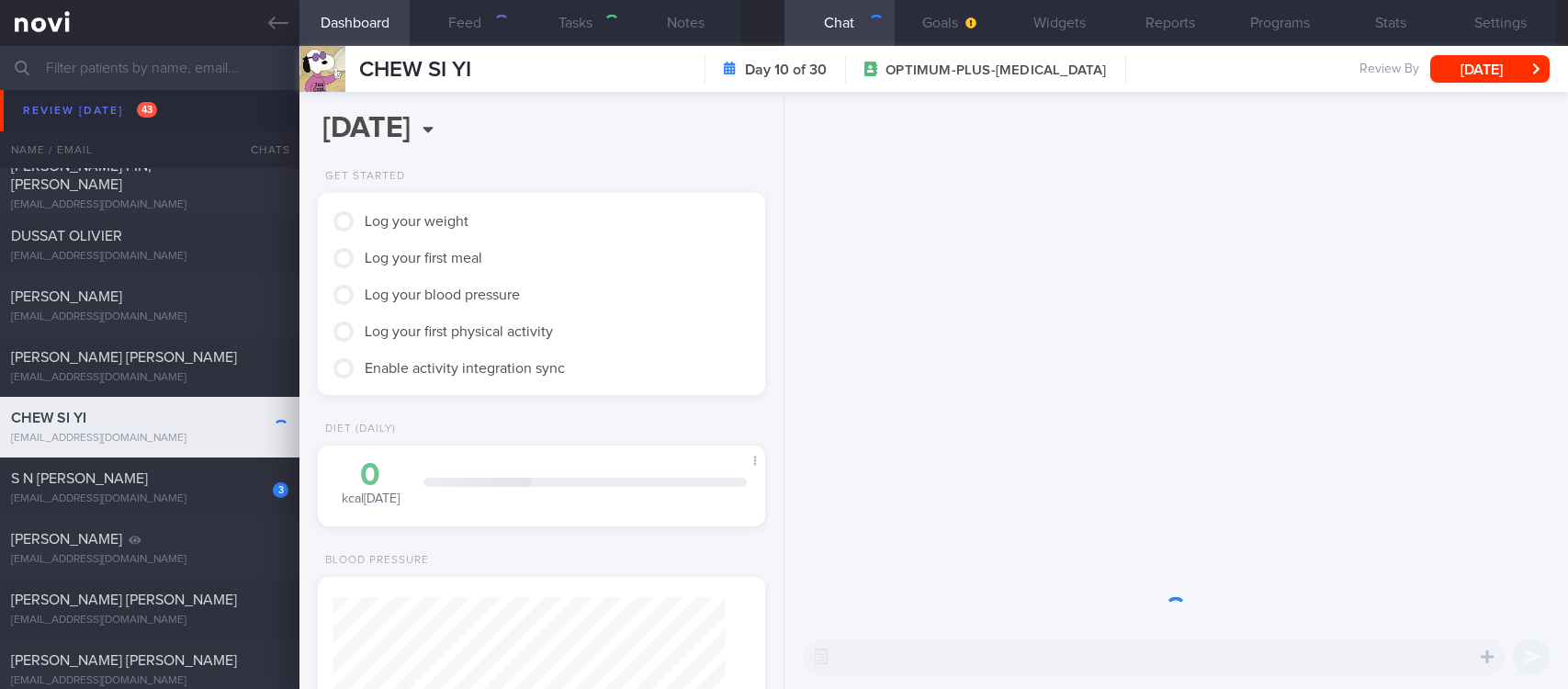
type input "tracked"
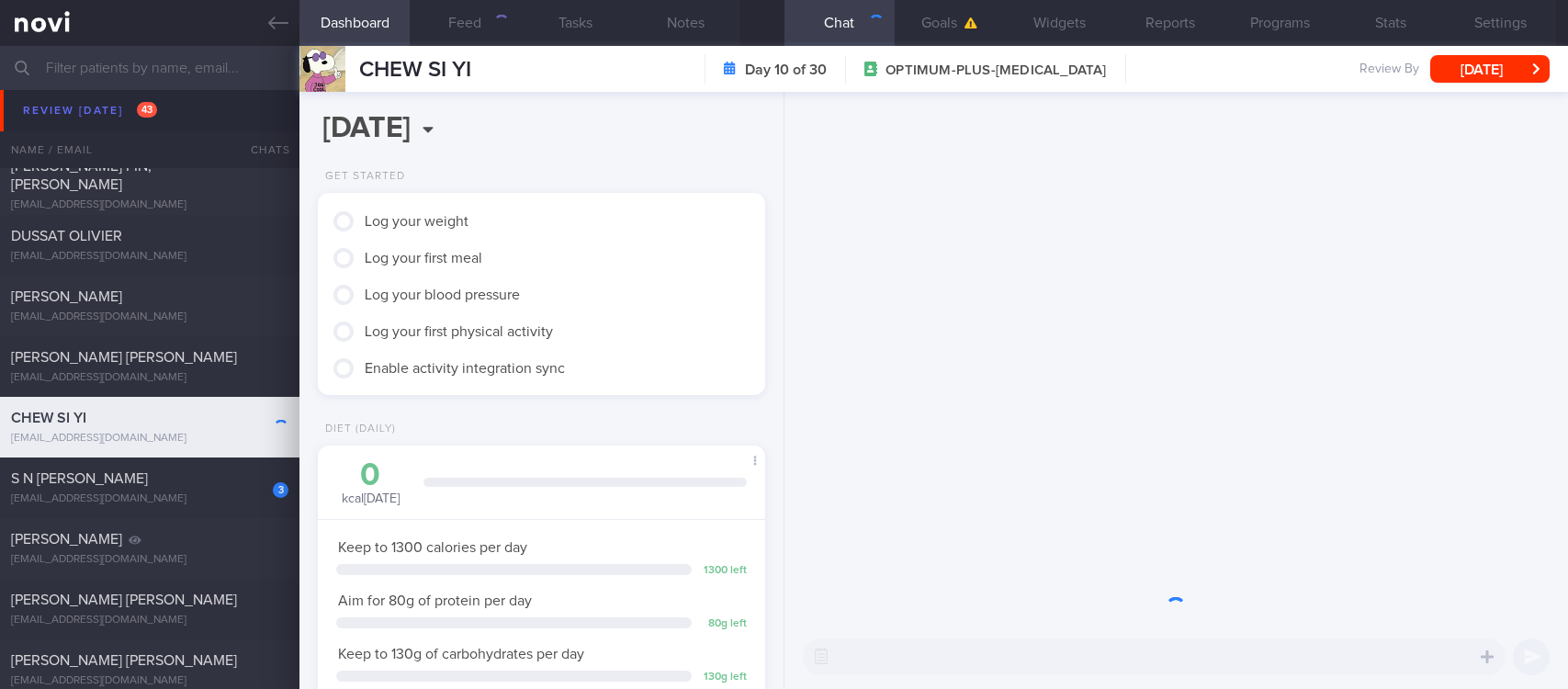
scroll to position [197, 392]
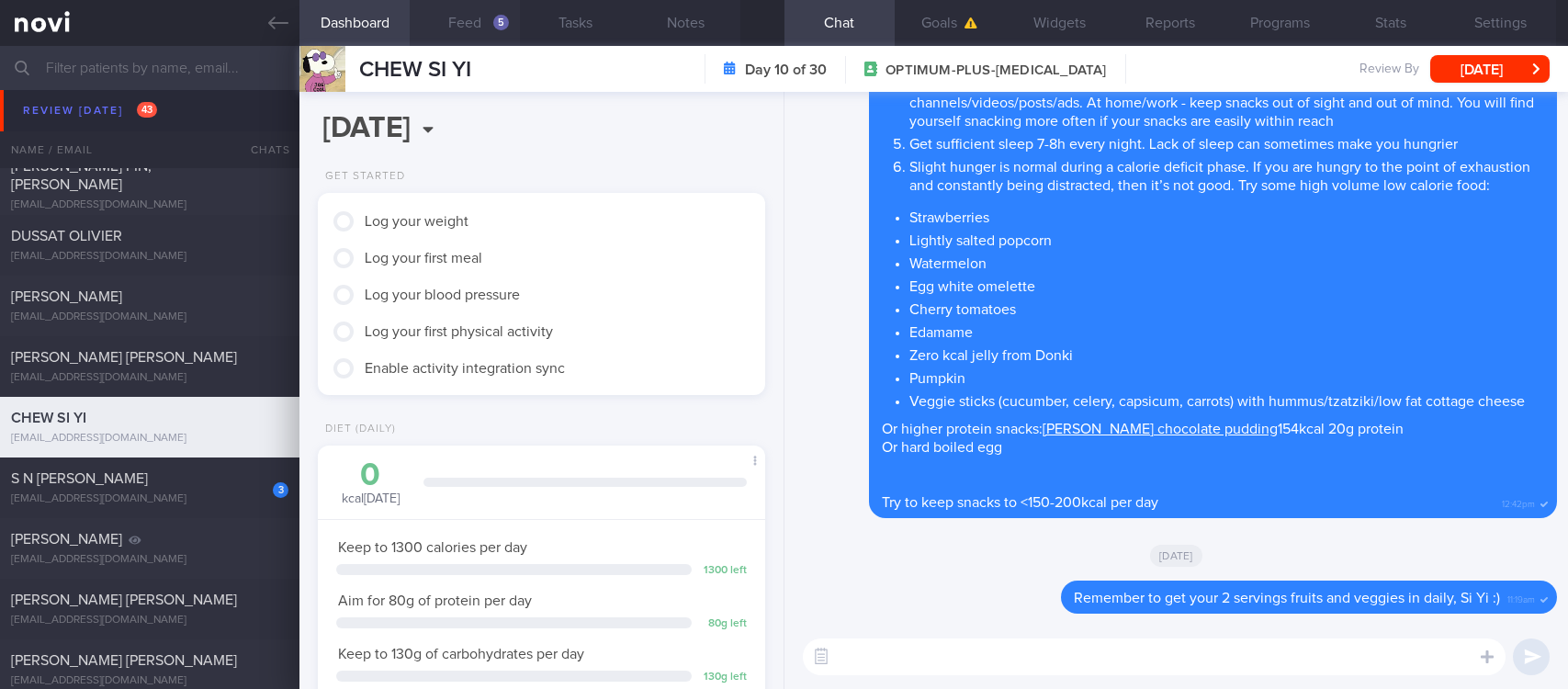
click at [453, 27] on button "Feed 5" at bounding box center [465, 23] width 111 height 46
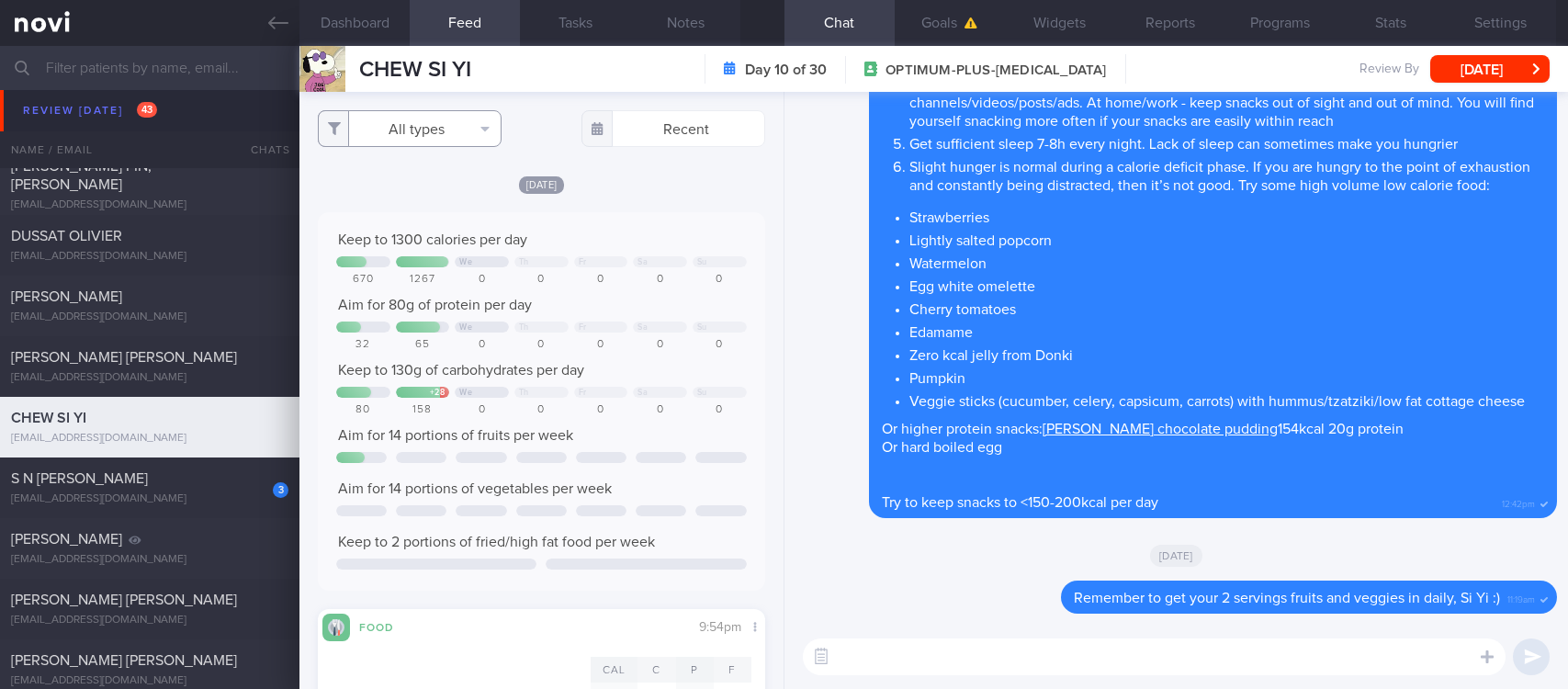
click at [436, 130] on button "All types" at bounding box center [410, 129] width 184 height 37
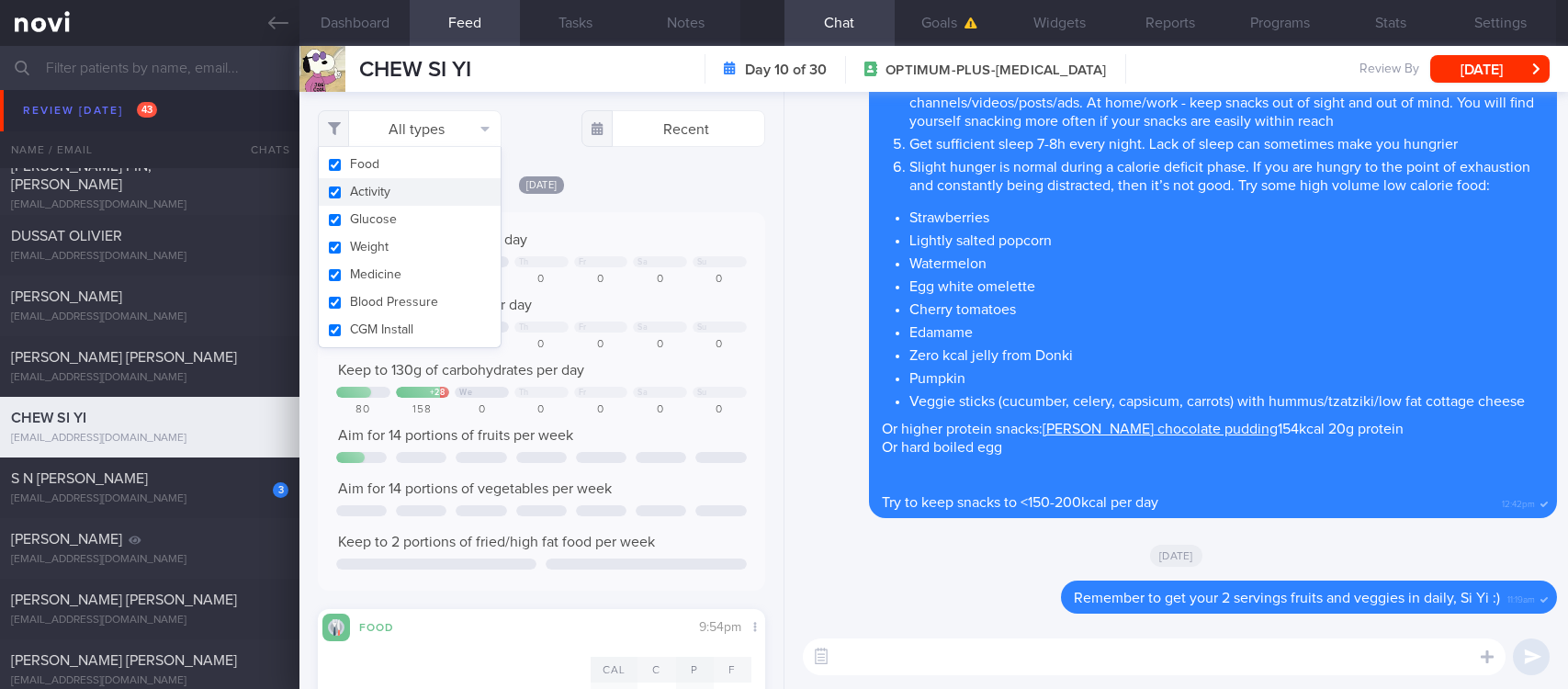
click at [405, 185] on button "Activity" at bounding box center [410, 192] width 182 height 27
checkbox input "false"
click at [611, 231] on div "Keep to 1300 calories per day" at bounding box center [541, 239] width 411 height 19
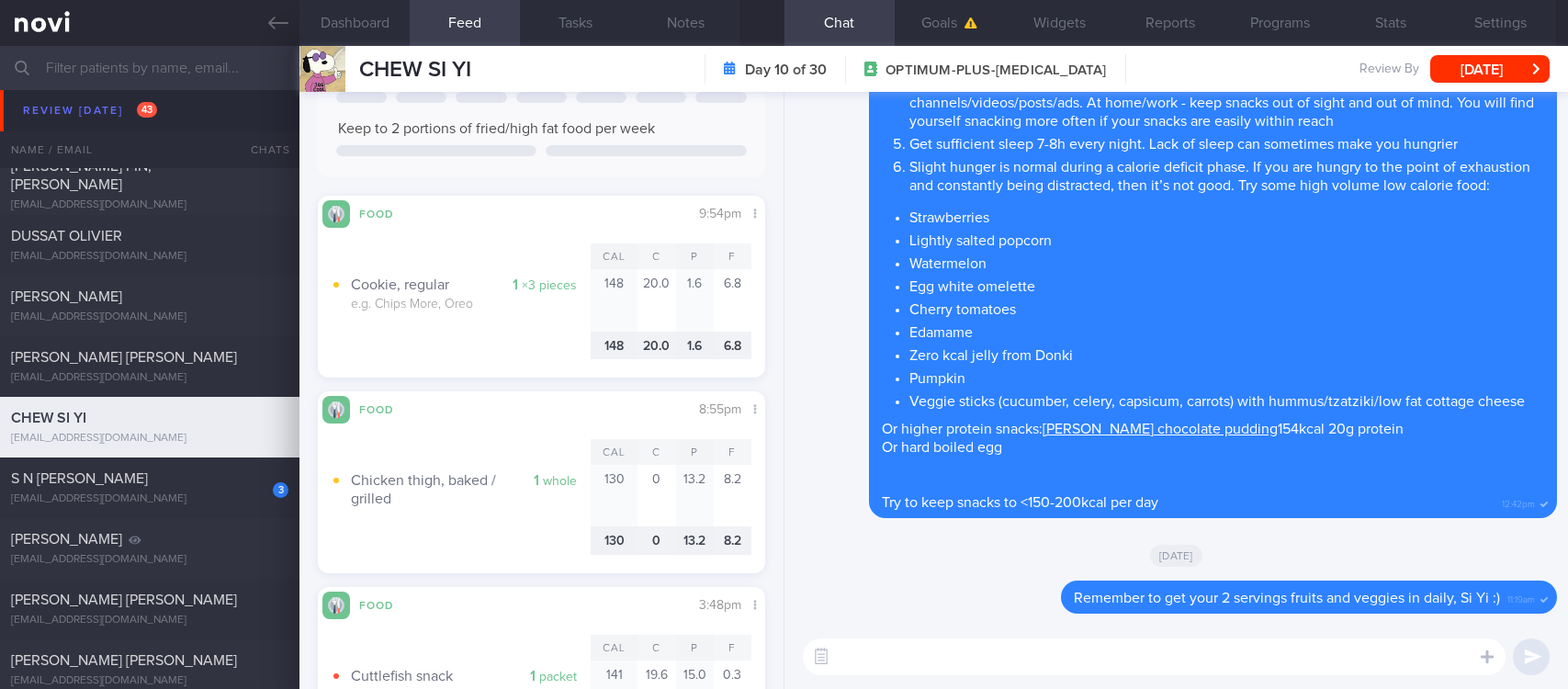
scroll to position [689, 0]
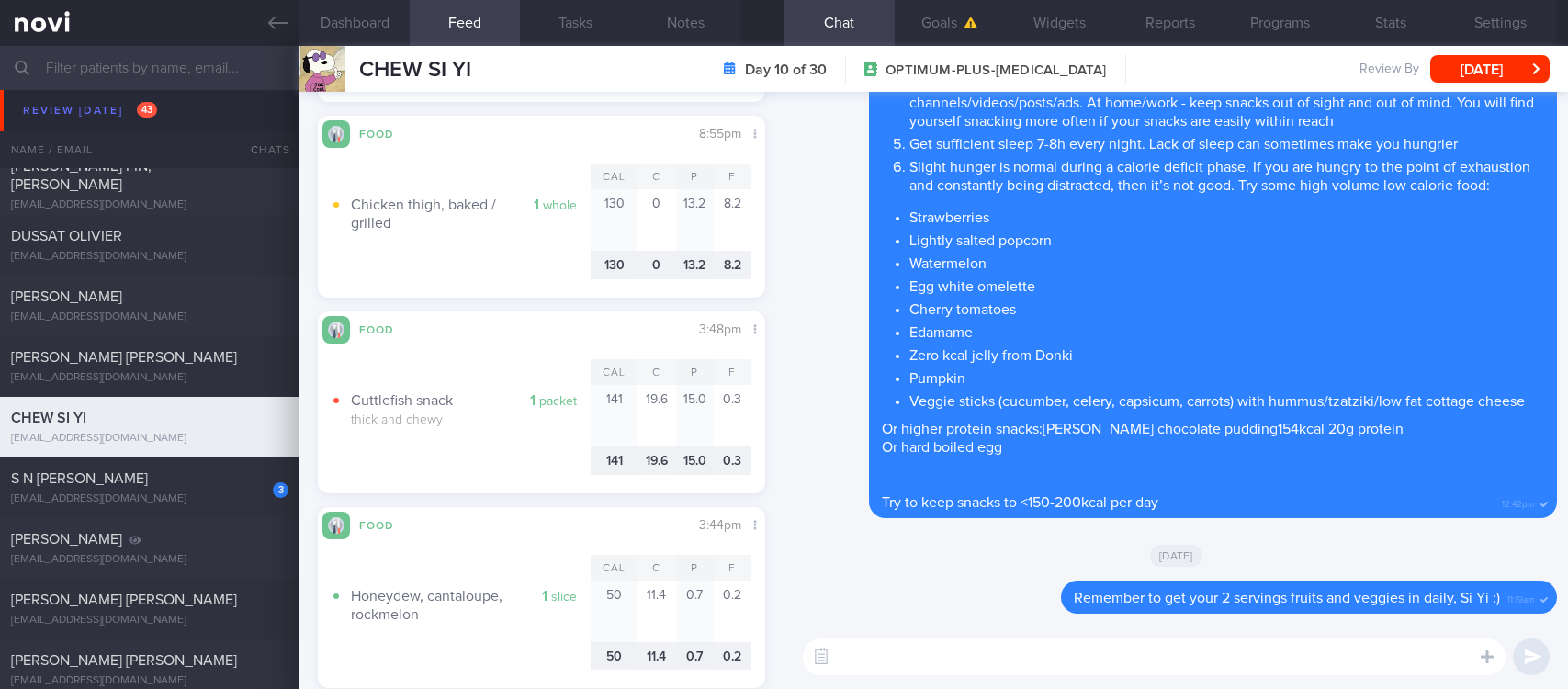
click at [1004, 671] on textarea at bounding box center [1153, 658] width 703 height 37
click at [1006, 662] on textarea at bounding box center [1153, 658] width 703 height 37
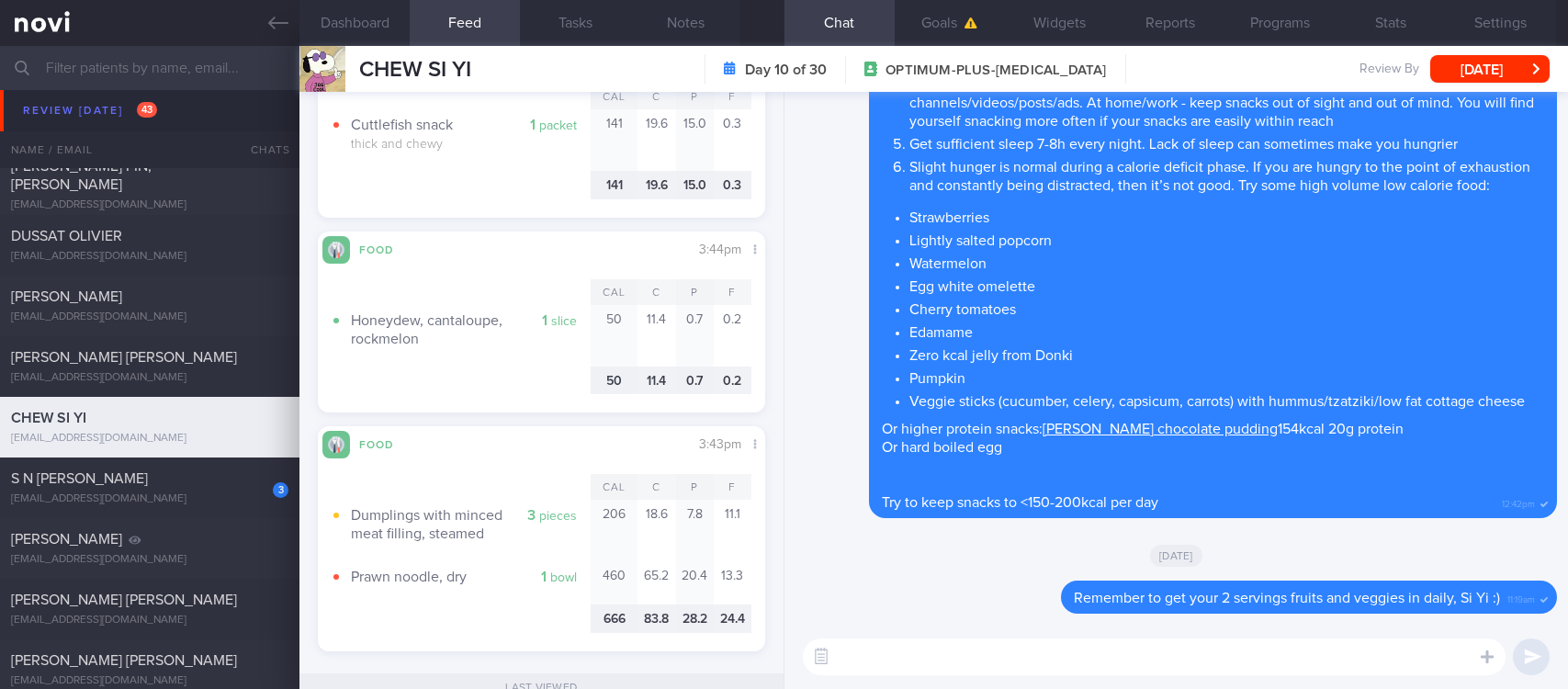
click at [1319, 669] on textarea at bounding box center [1153, 658] width 703 height 37
click at [1319, 665] on textarea at bounding box center [1153, 658] width 703 height 37
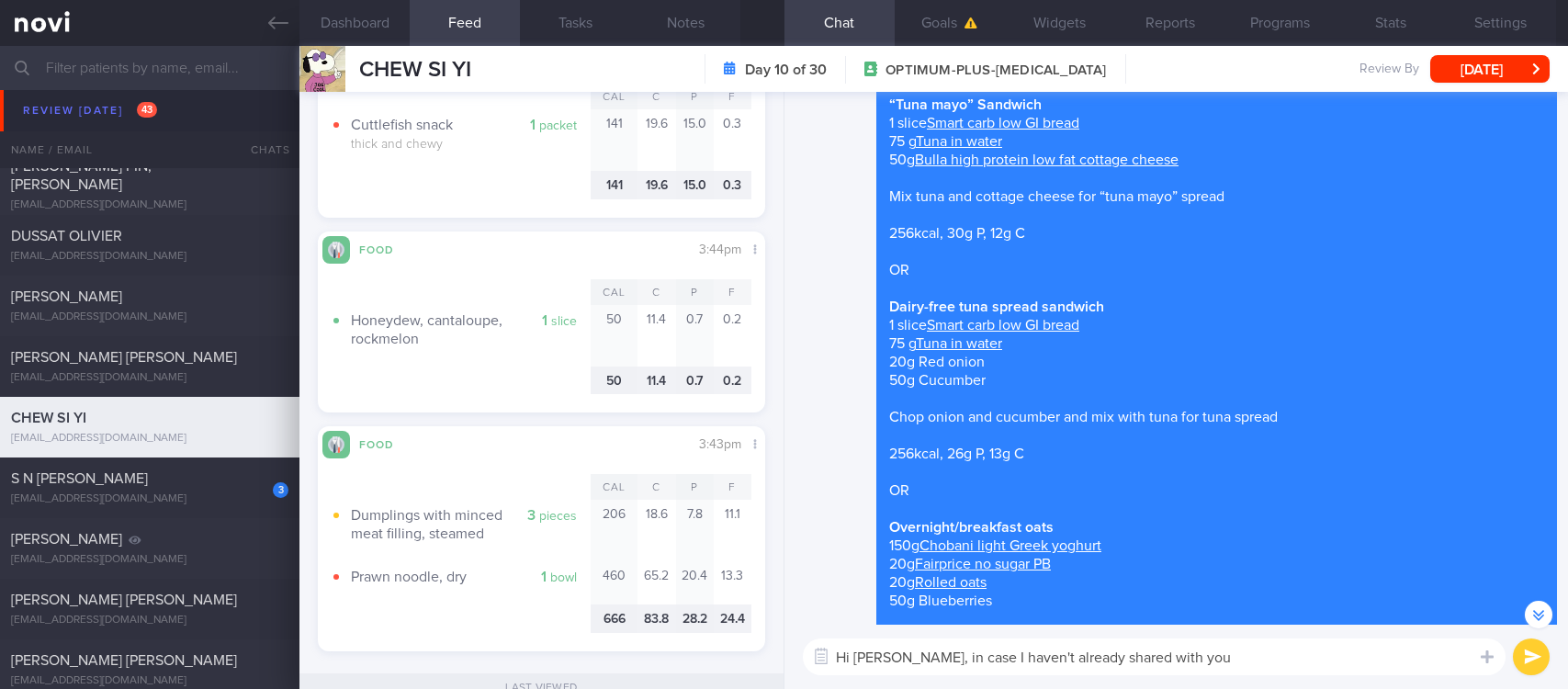
scroll to position [-3583, 0]
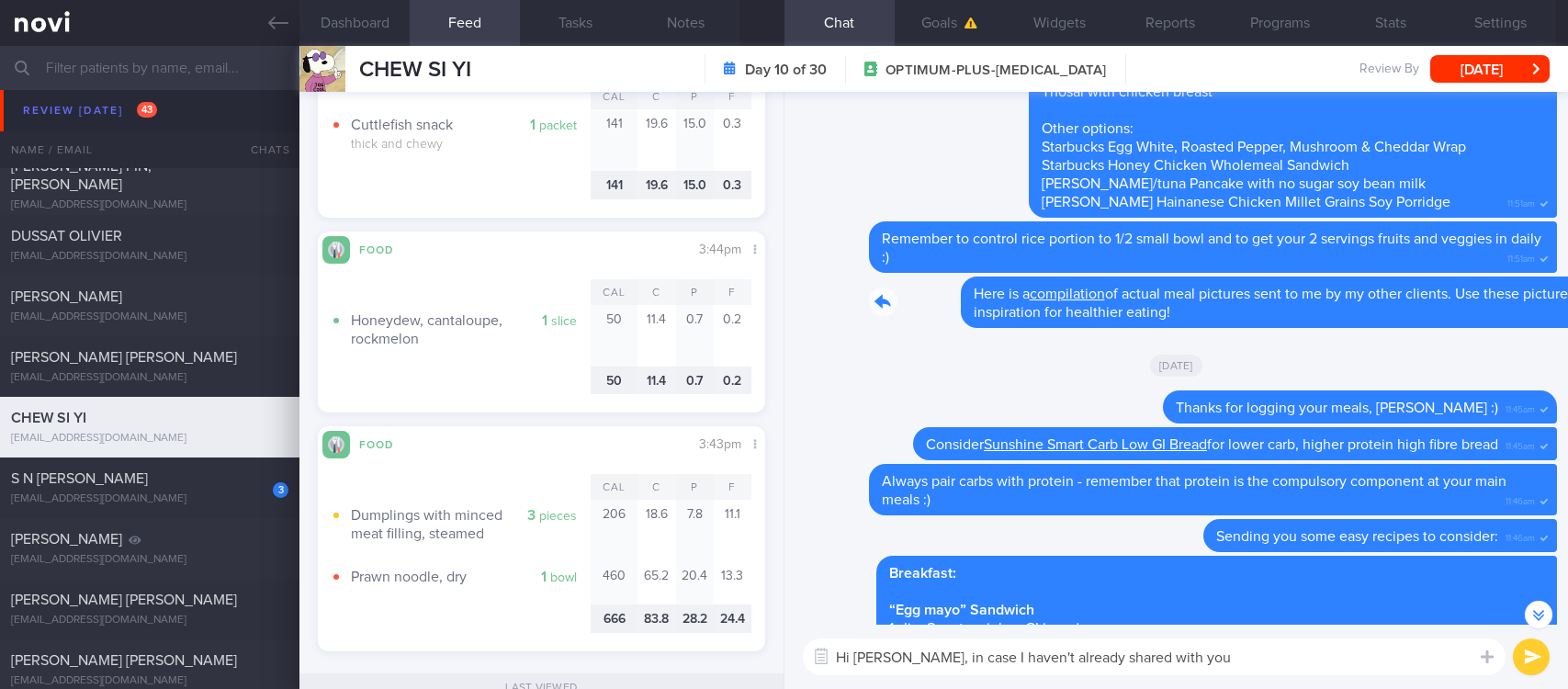
drag, startPoint x: 1169, startPoint y: 293, endPoint x: 1378, endPoint y: 287, distance: 209.1
click at [1378, 287] on div "Delete Here is a compilation of actual meal pictures sent to me by my other cli…" at bounding box center [1176, 302] width 761 height 52
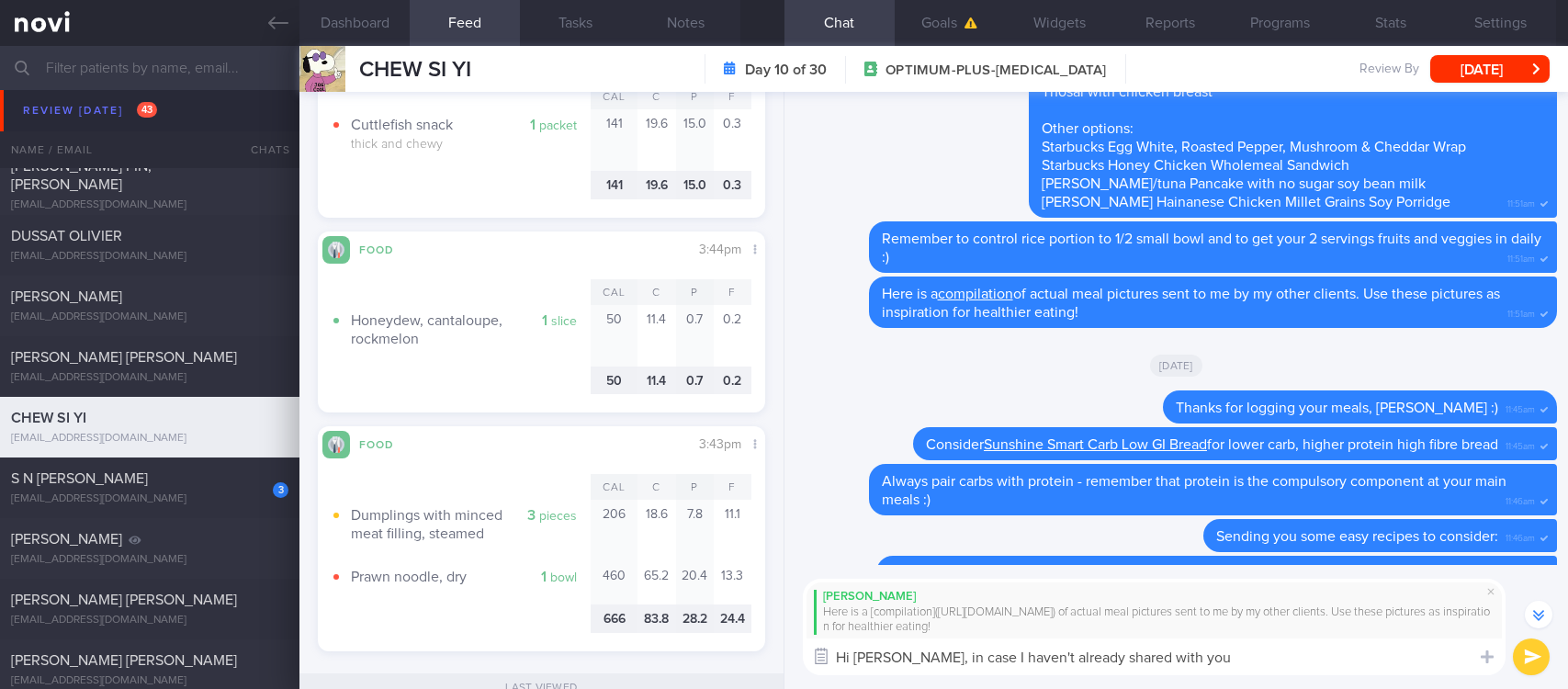
drag, startPoint x: 1204, startPoint y: 654, endPoint x: 826, endPoint y: 651, distance: 378.0
click at [826, 651] on div "Chat Templates Admin [MEDICAL_DATA] Weight Nutrition Physical Activity Infograp…" at bounding box center [1177, 627] width 784 height 124
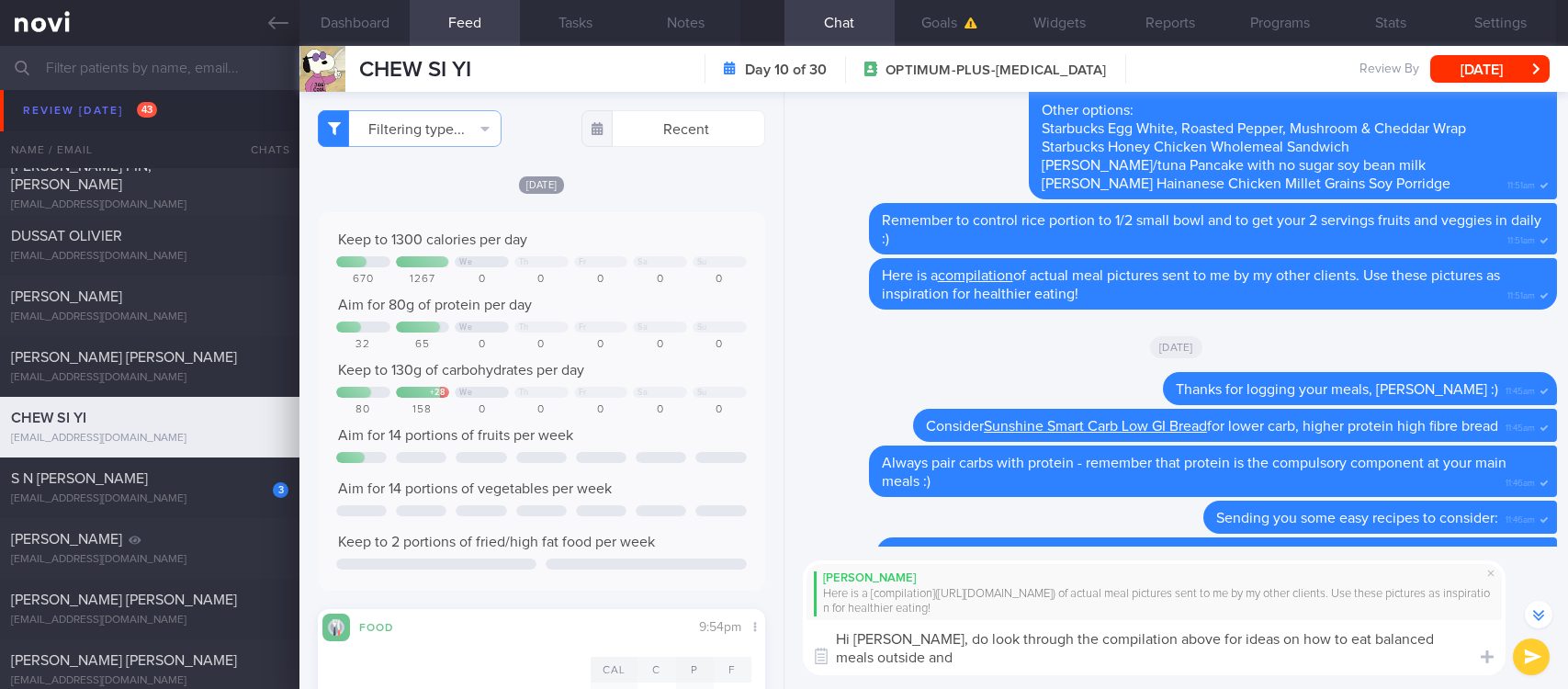
scroll to position [-3662, 0]
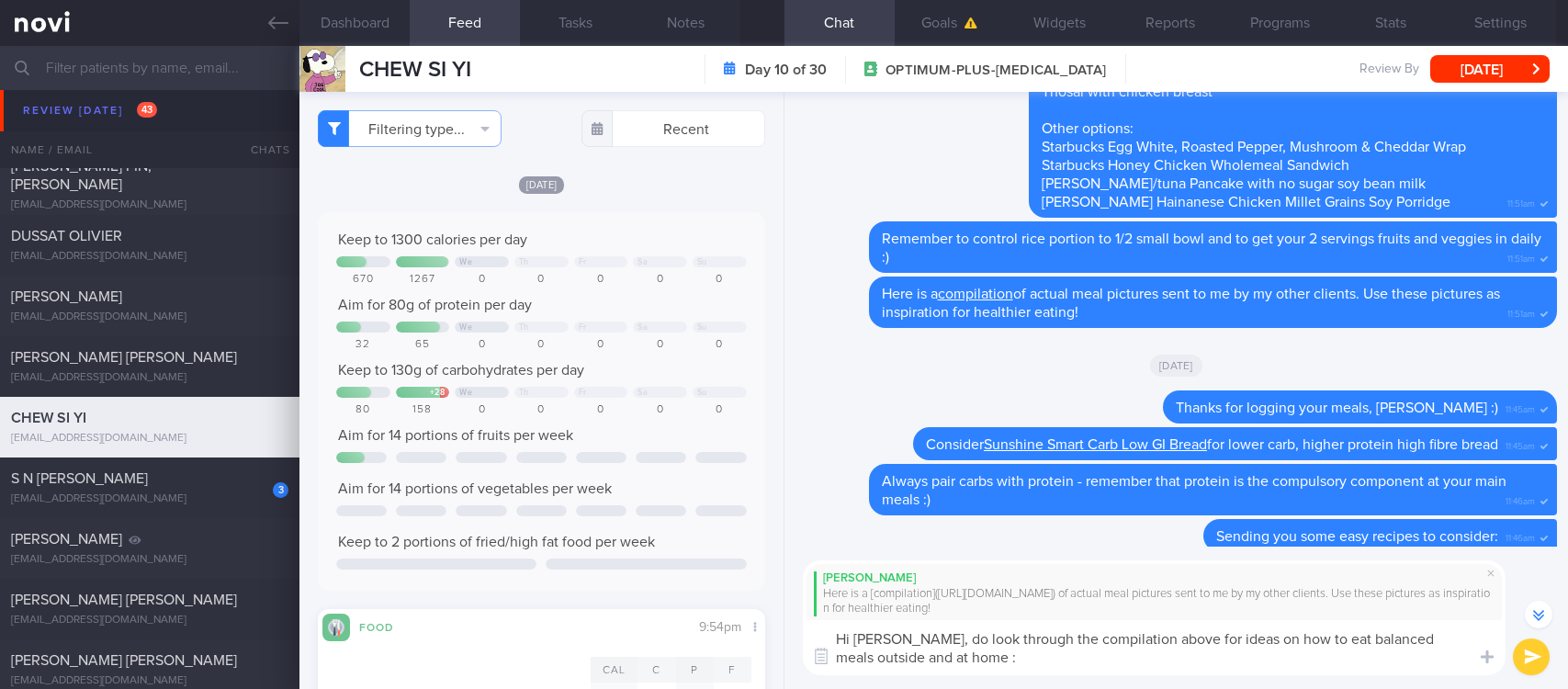
type textarea "Hi [PERSON_NAME], do look through the compilation above for ideas on how to eat…"
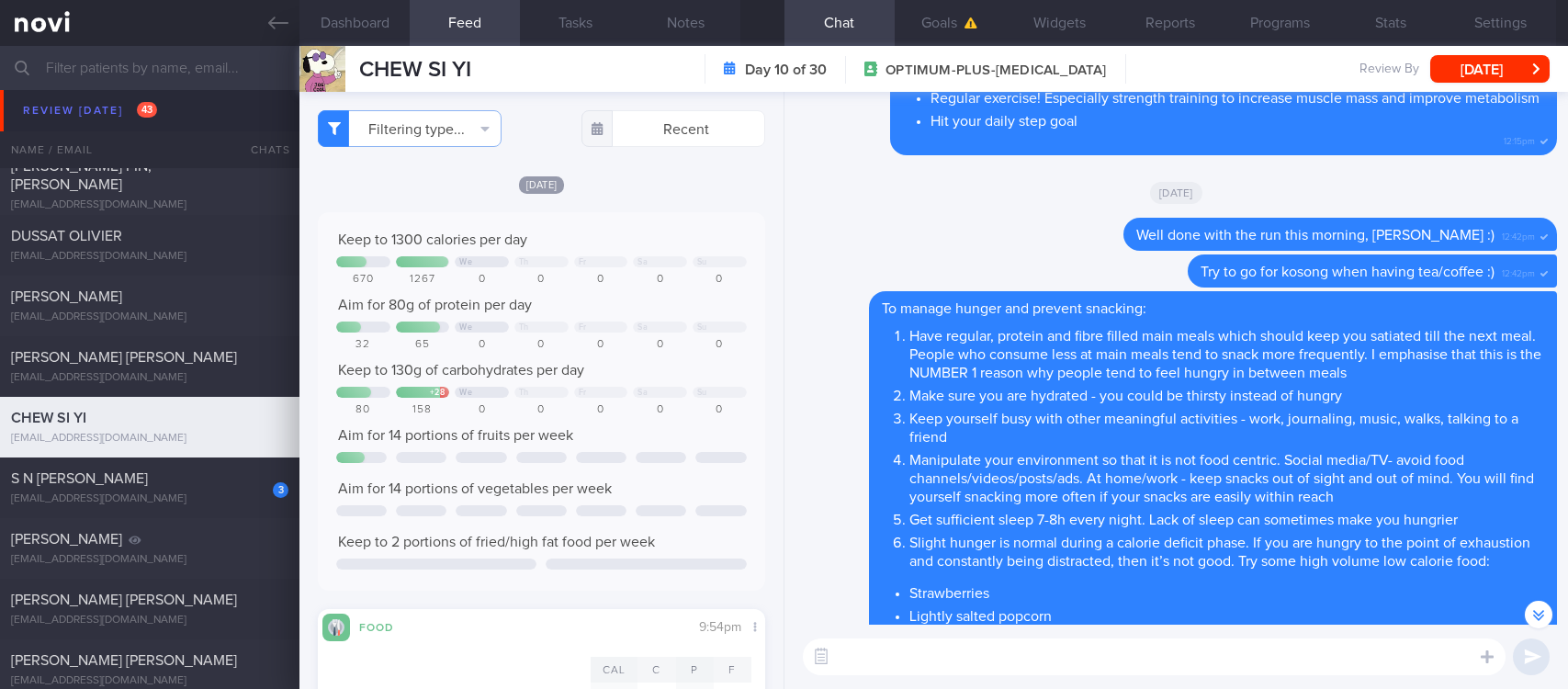
scroll to position [1, 0]
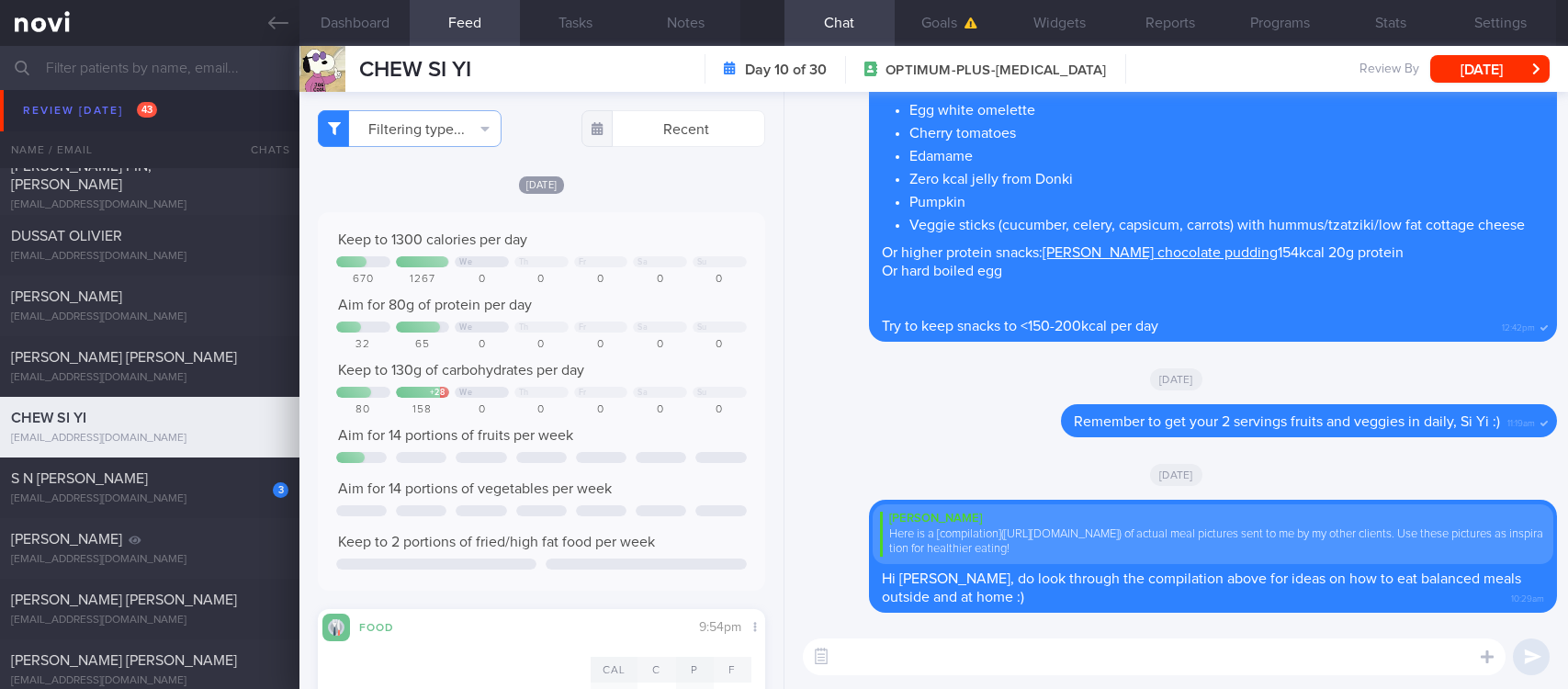
click at [170, 493] on div "[EMAIL_ADDRESS][DOMAIN_NAME]" at bounding box center [149, 500] width 277 height 14
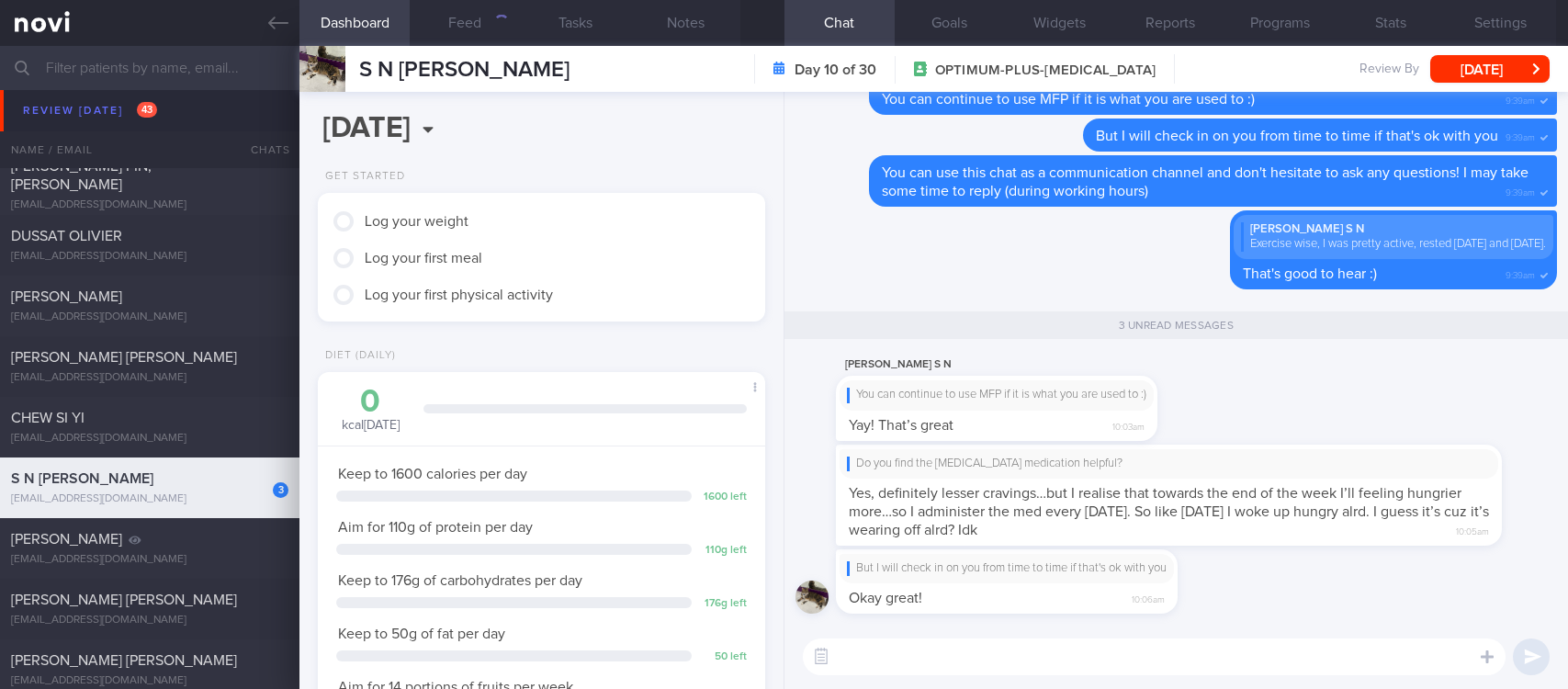
scroll to position [1, 0]
click at [1272, 576] on div "But I will check in on you from time to time if that's ok with you Okay great! …" at bounding box center [1176, 587] width 761 height 75
click at [1274, 590] on div "But I will check in on you from time to time if that's ok with you Okay great! …" at bounding box center [1176, 587] width 761 height 75
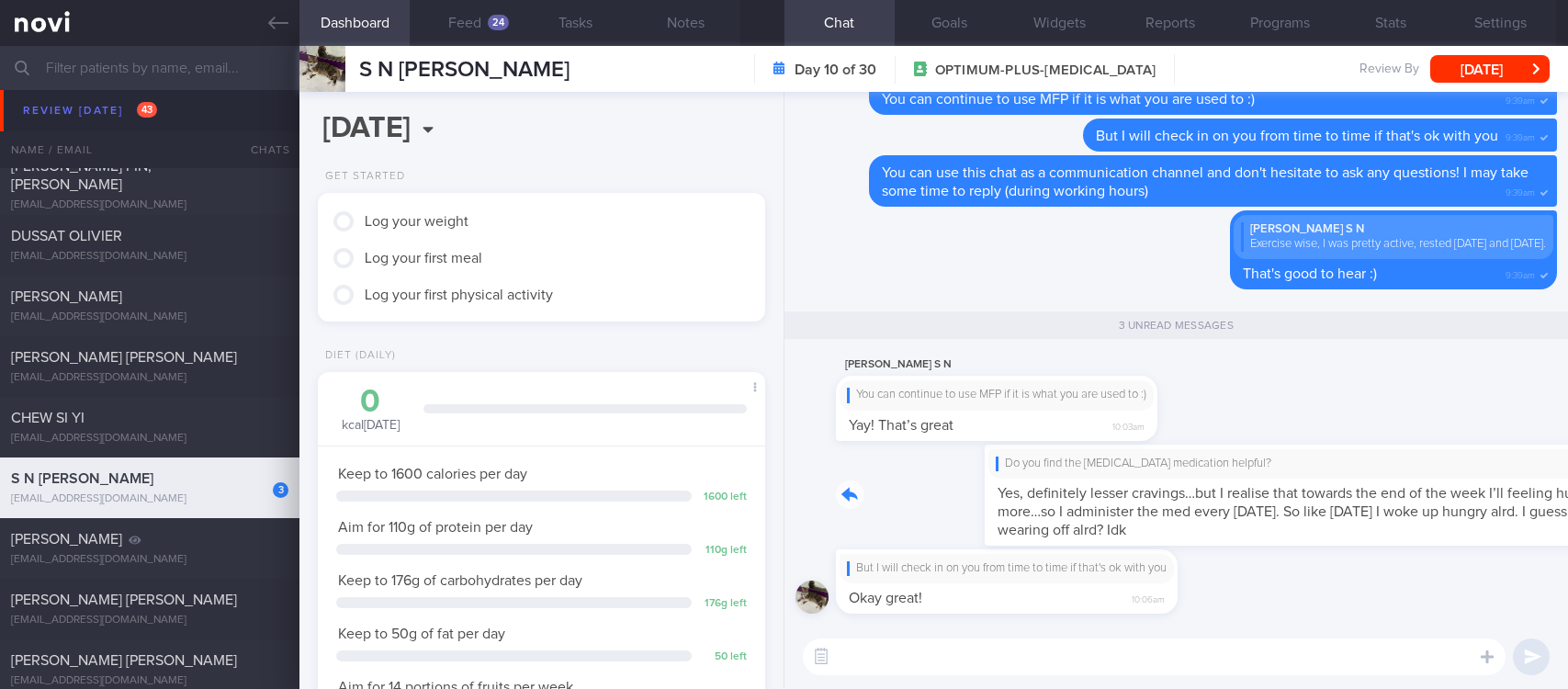
drag, startPoint x: 1073, startPoint y: 539, endPoint x: 1594, endPoint y: 535, distance: 521.0
click at [1567, 535] on html "You are offline! Some functionality will be unavailable Patients New Users Coac…" at bounding box center [784, 344] width 1568 height 689
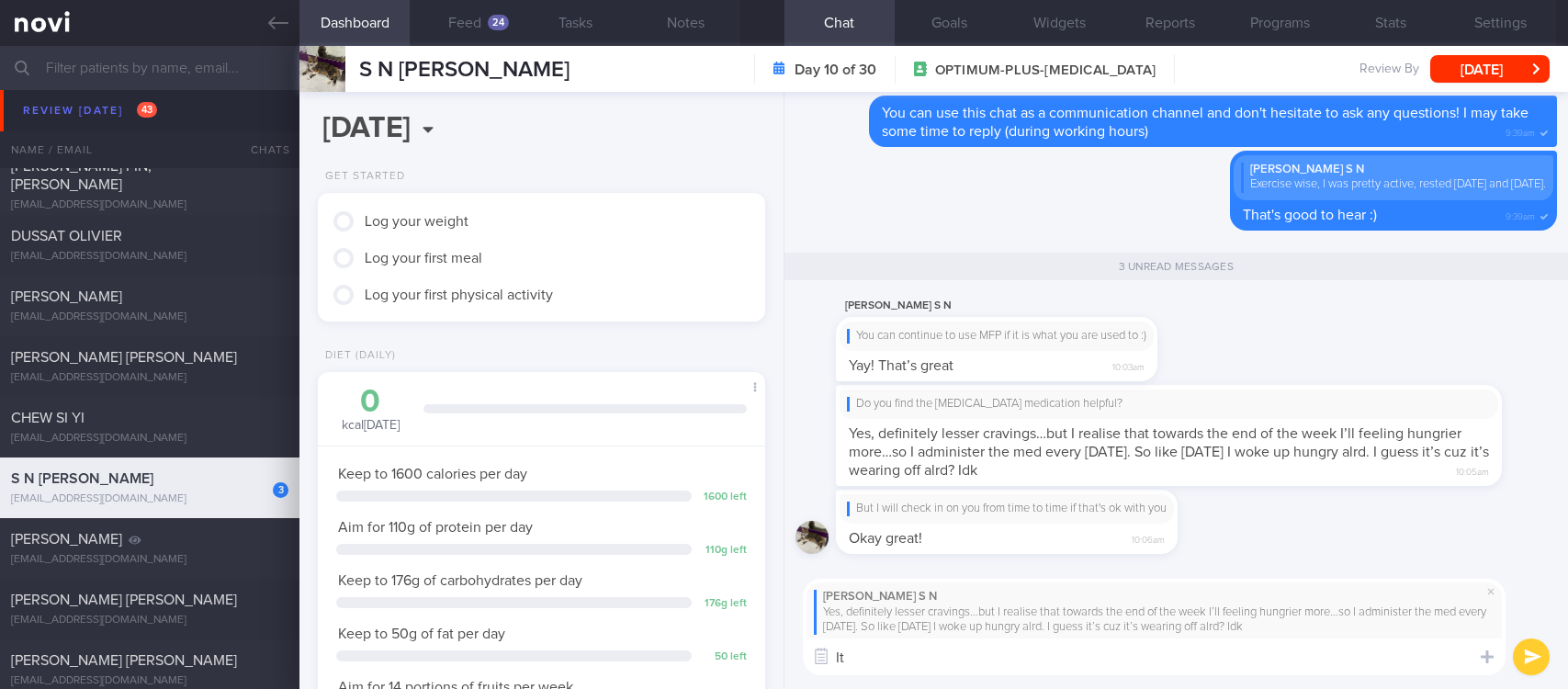
type textarea "I"
drag, startPoint x: 1214, startPoint y: 664, endPoint x: 1100, endPoint y: 483, distance: 213.9
click at [1329, 625] on div "Yes, definitely lesser cravings…but I realise that towards the end of the week …" at bounding box center [1154, 620] width 681 height 30
click at [1317, 654] on textarea "It's only been 1.5 weeks so far so effects may not be so apparent yet" at bounding box center [1153, 658] width 703 height 37
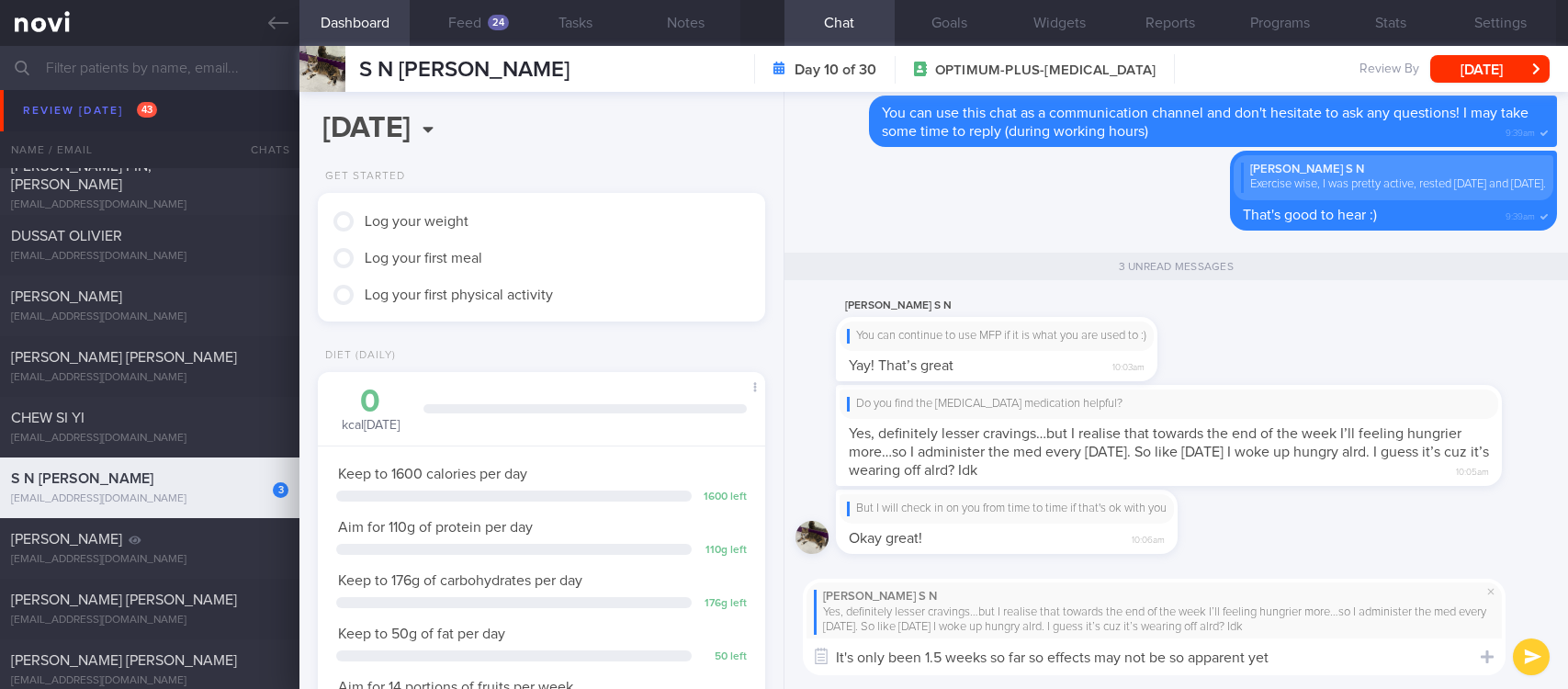
type textarea "It's only been 1.5 weeks so far so effects may not be so apparent yet!"
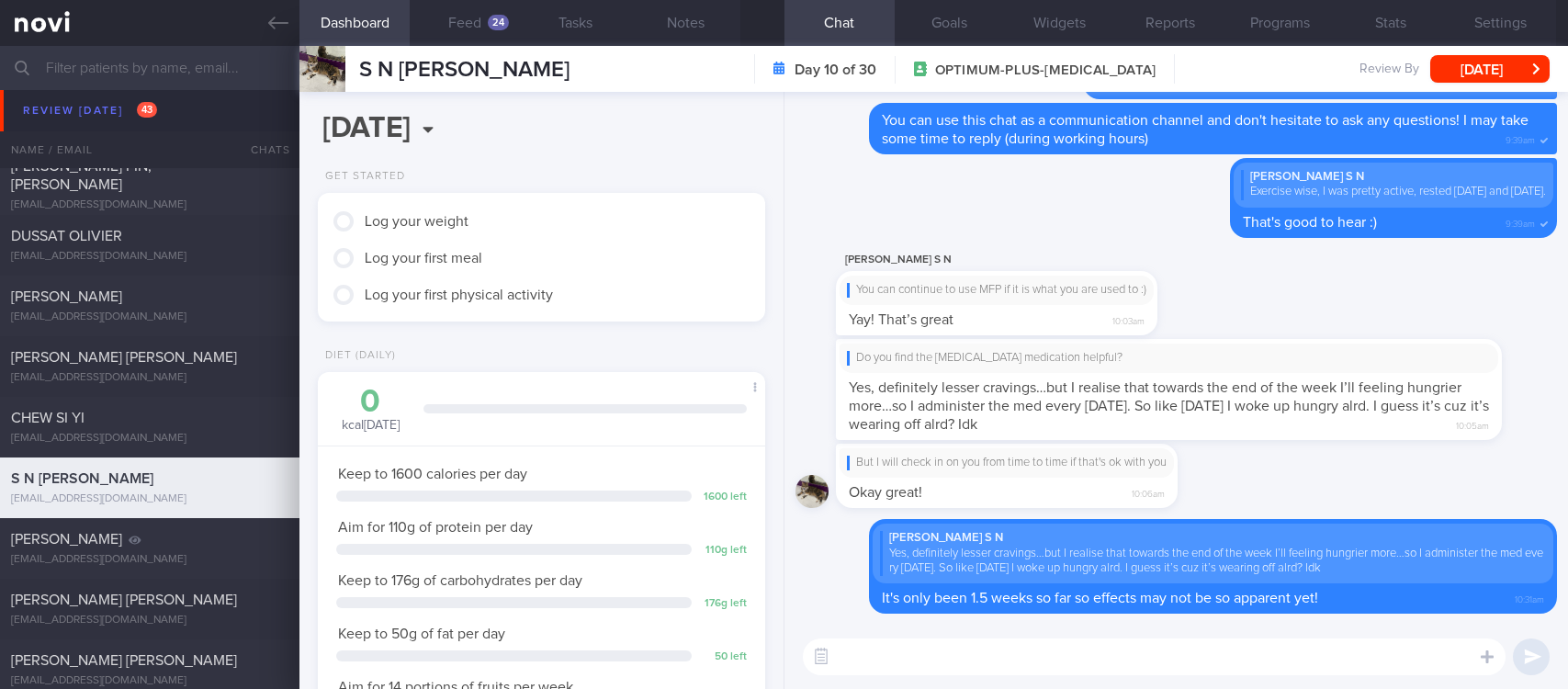
scroll to position [0, 0]
click at [1163, 653] on textarea at bounding box center [1153, 658] width 703 height 37
type textarea "Y"
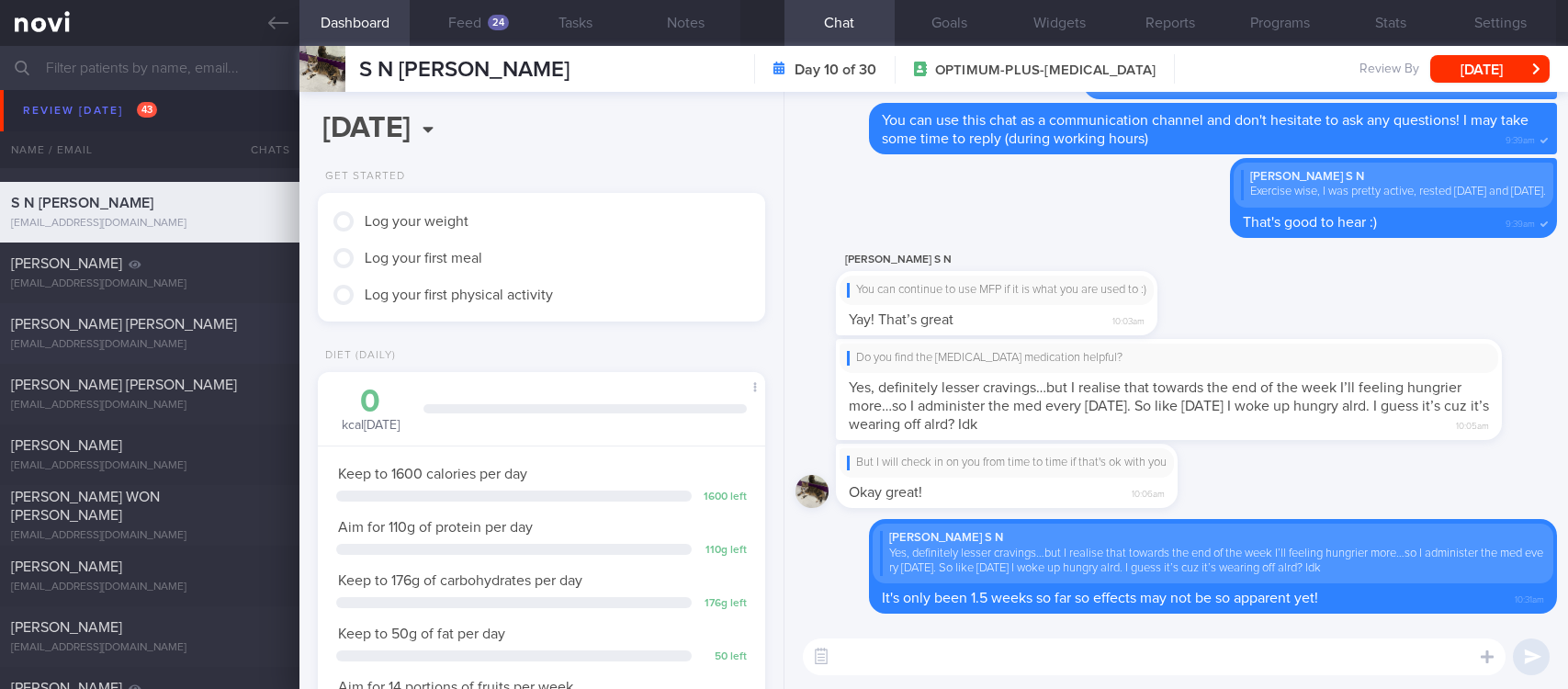
click at [244, 340] on div "[EMAIL_ADDRESS][DOMAIN_NAME]" at bounding box center [149, 345] width 277 height 14
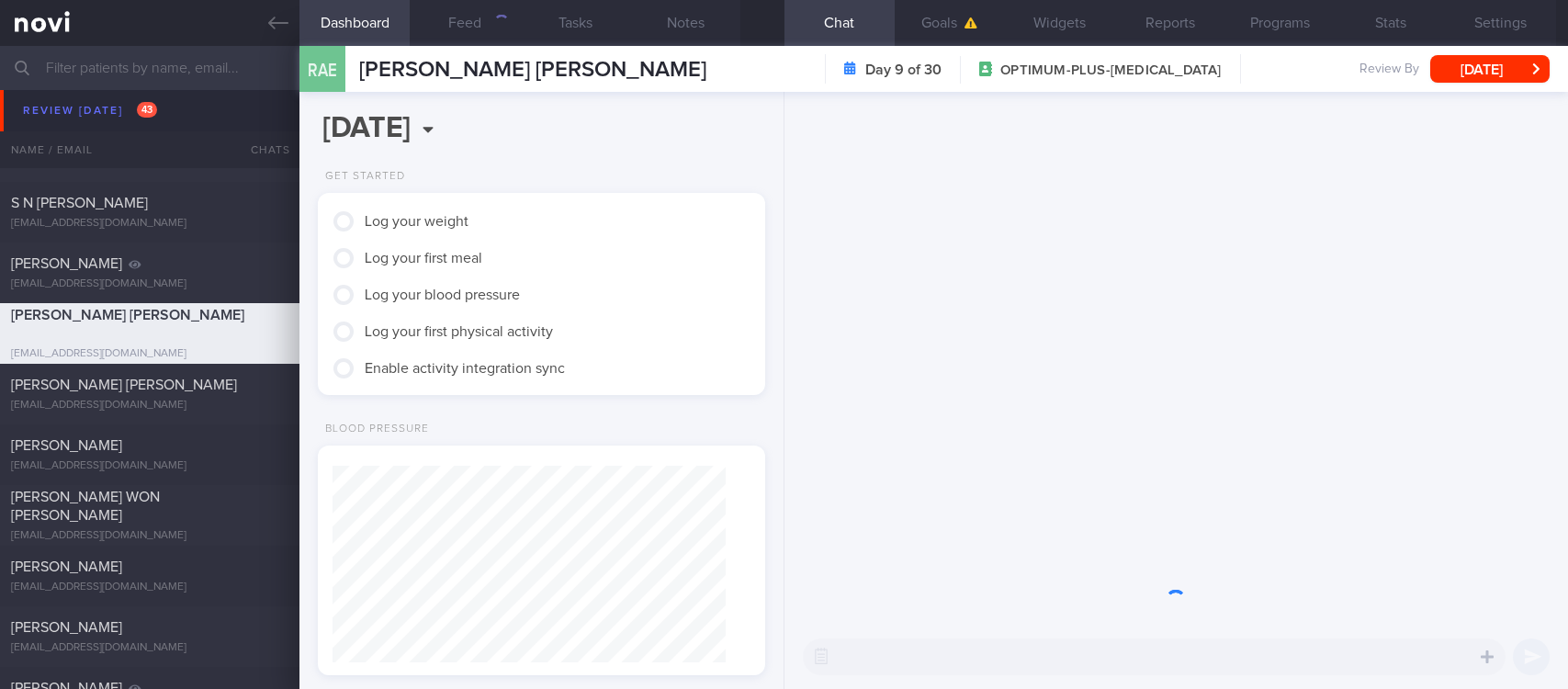
scroll to position [223, 392]
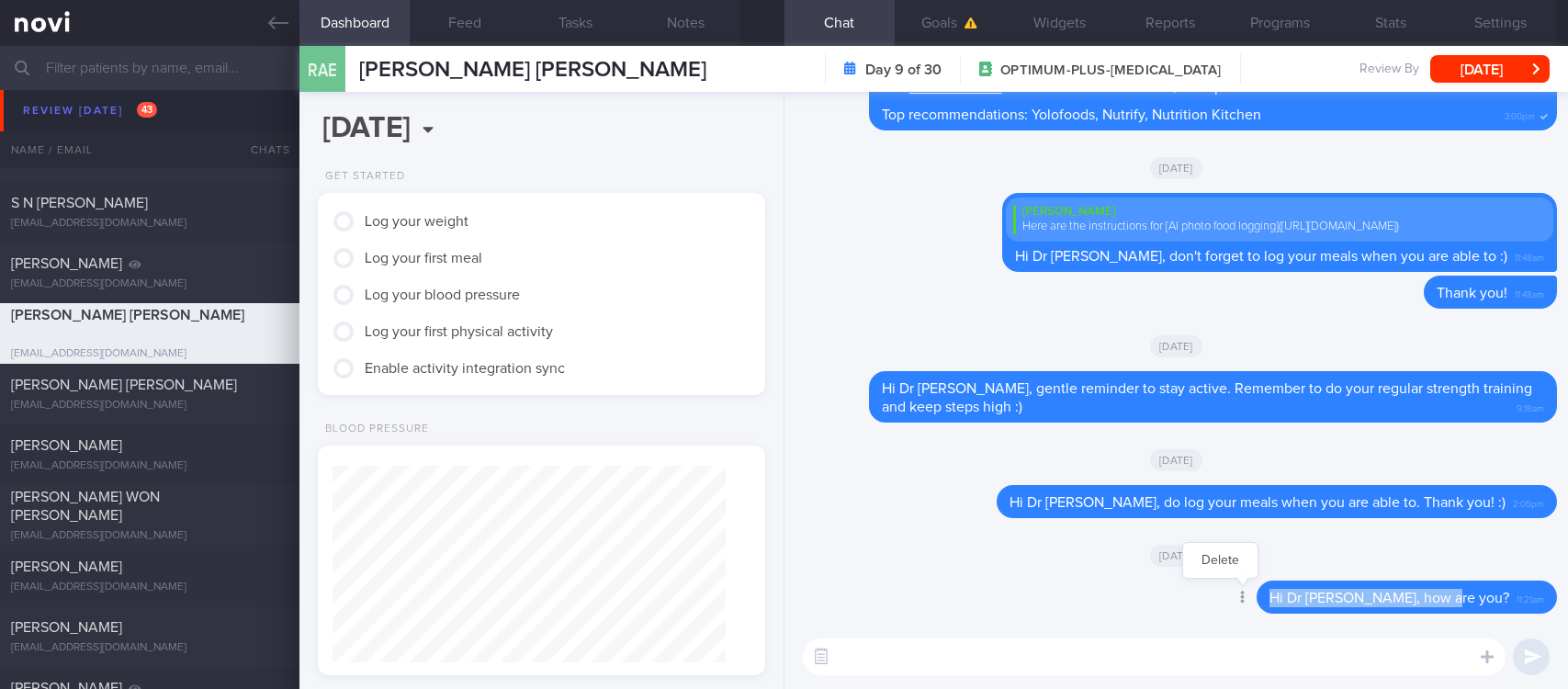
drag, startPoint x: 1494, startPoint y: 587, endPoint x: 1305, endPoint y: 589, distance: 189.0
click at [1305, 589] on div "Delete Hi Dr [PERSON_NAME], how are you? 11:21am" at bounding box center [1371, 598] width 374 height 33
copy span "Hi Dr [PERSON_NAME], how are you?"
click at [1258, 669] on textarea at bounding box center [1153, 658] width 703 height 37
paste textarea "Hi Dr [PERSON_NAME], how are you?"
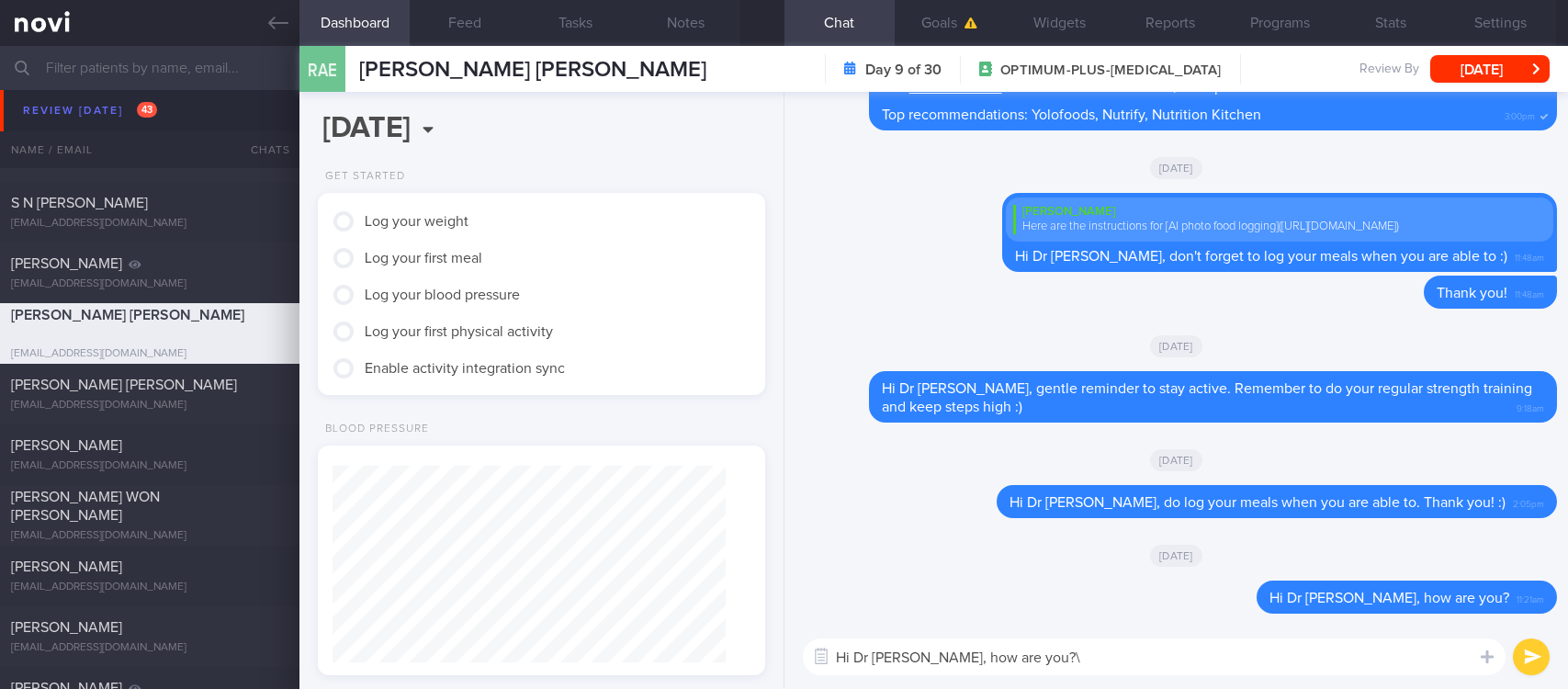
click at [1258, 669] on textarea "Hi Dr [PERSON_NAME], how are you?\" at bounding box center [1153, 658] width 703 height 37
type textarea "Hi Dr [PERSON_NAME], how are you?"
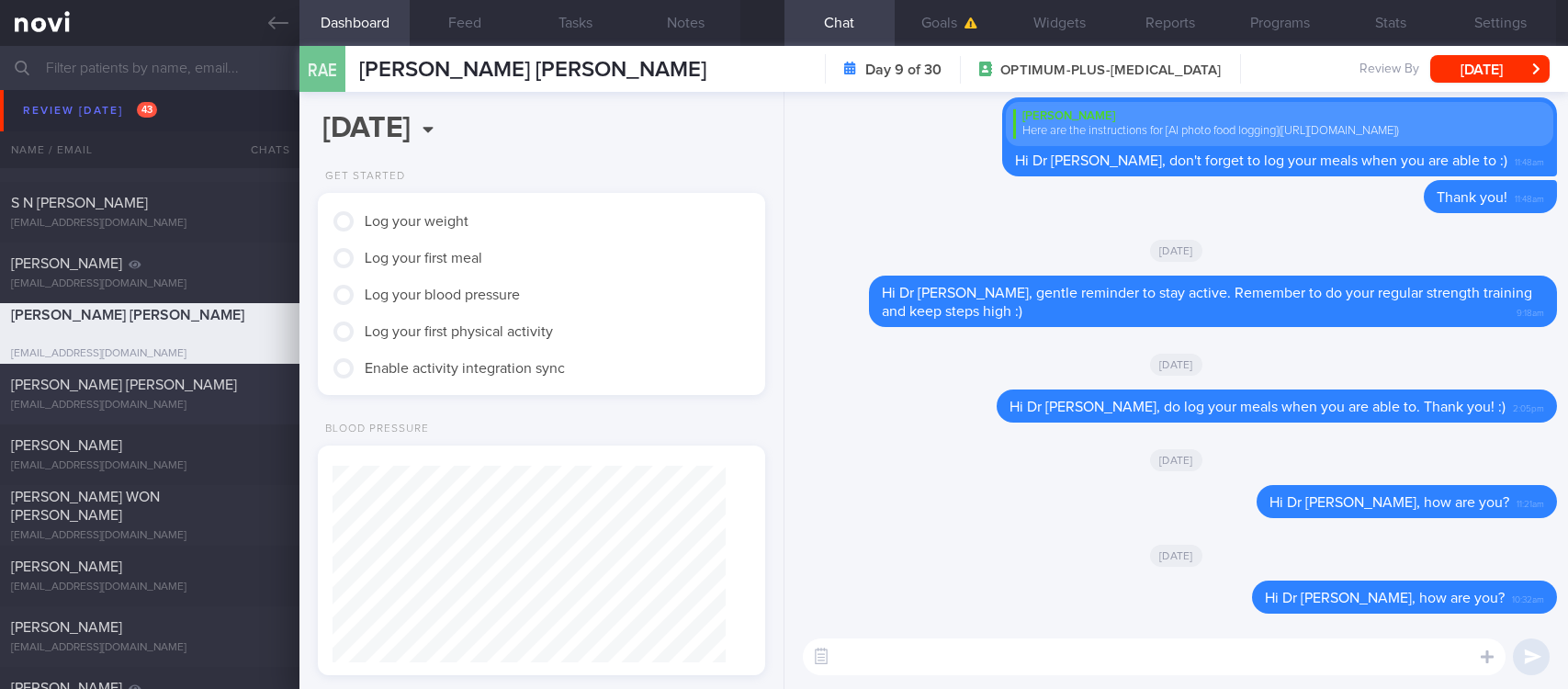
click at [185, 378] on span "[PERSON_NAME] [PERSON_NAME]" at bounding box center [123, 384] width 226 height 15
click at [200, 399] on div "[EMAIL_ADDRESS][DOMAIN_NAME]" at bounding box center [149, 406] width 277 height 14
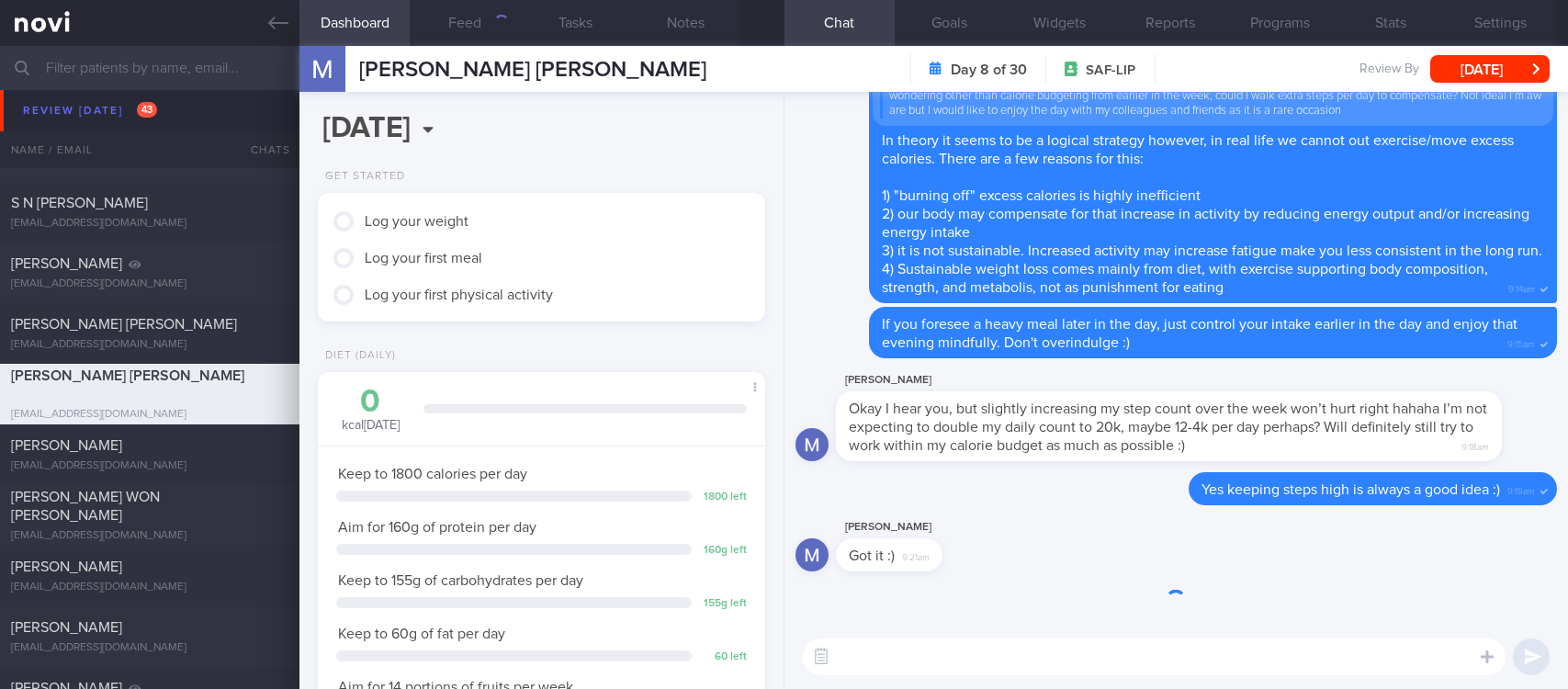
scroll to position [223, 392]
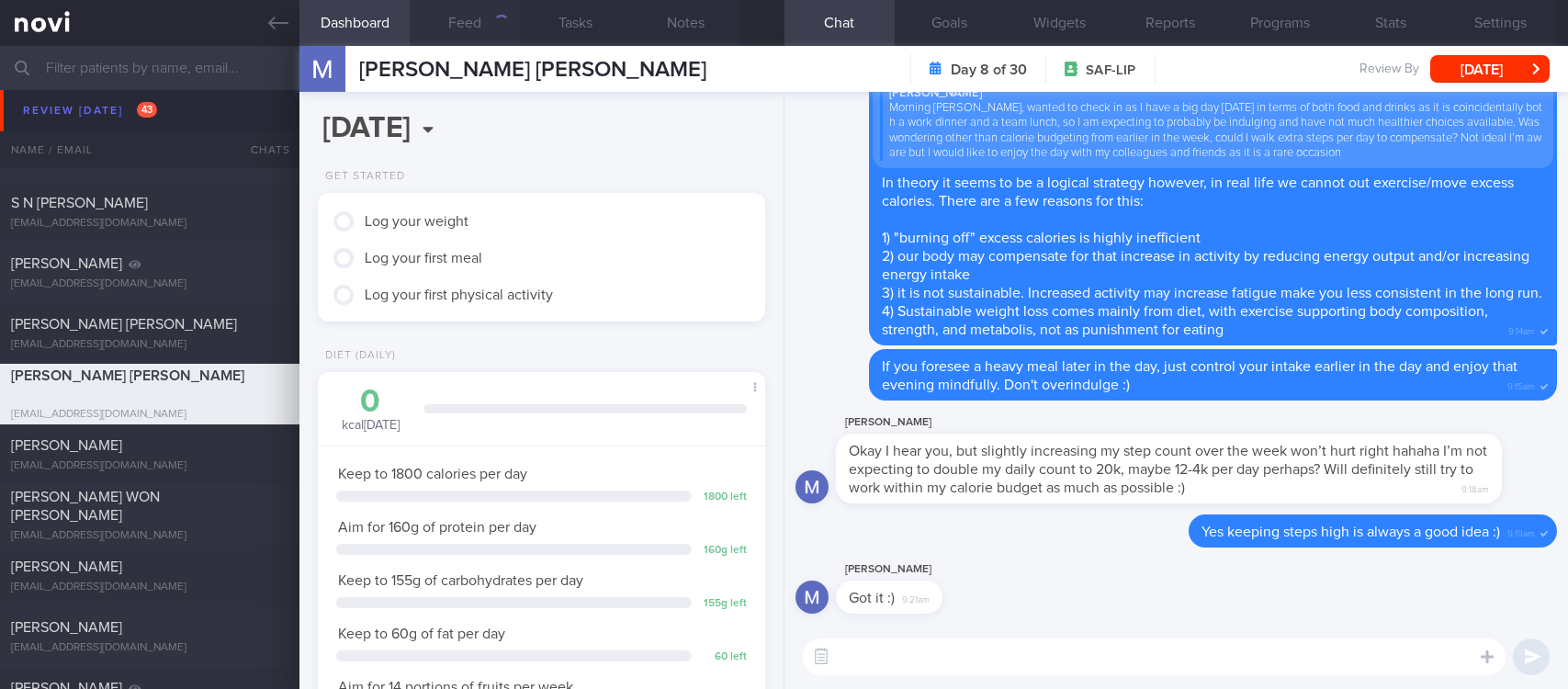
click at [483, 40] on button "Feed" at bounding box center [465, 23] width 111 height 46
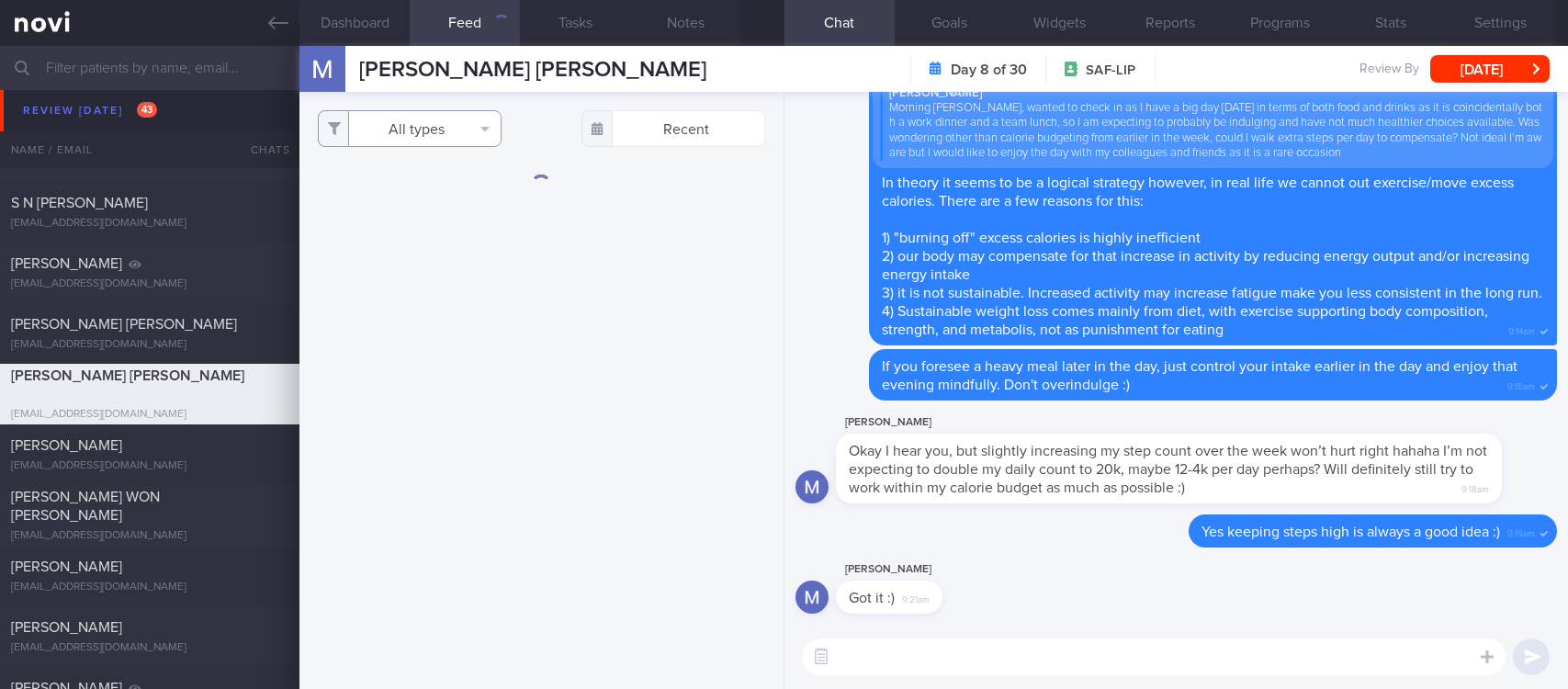
click at [425, 136] on button "All types" at bounding box center [410, 129] width 184 height 37
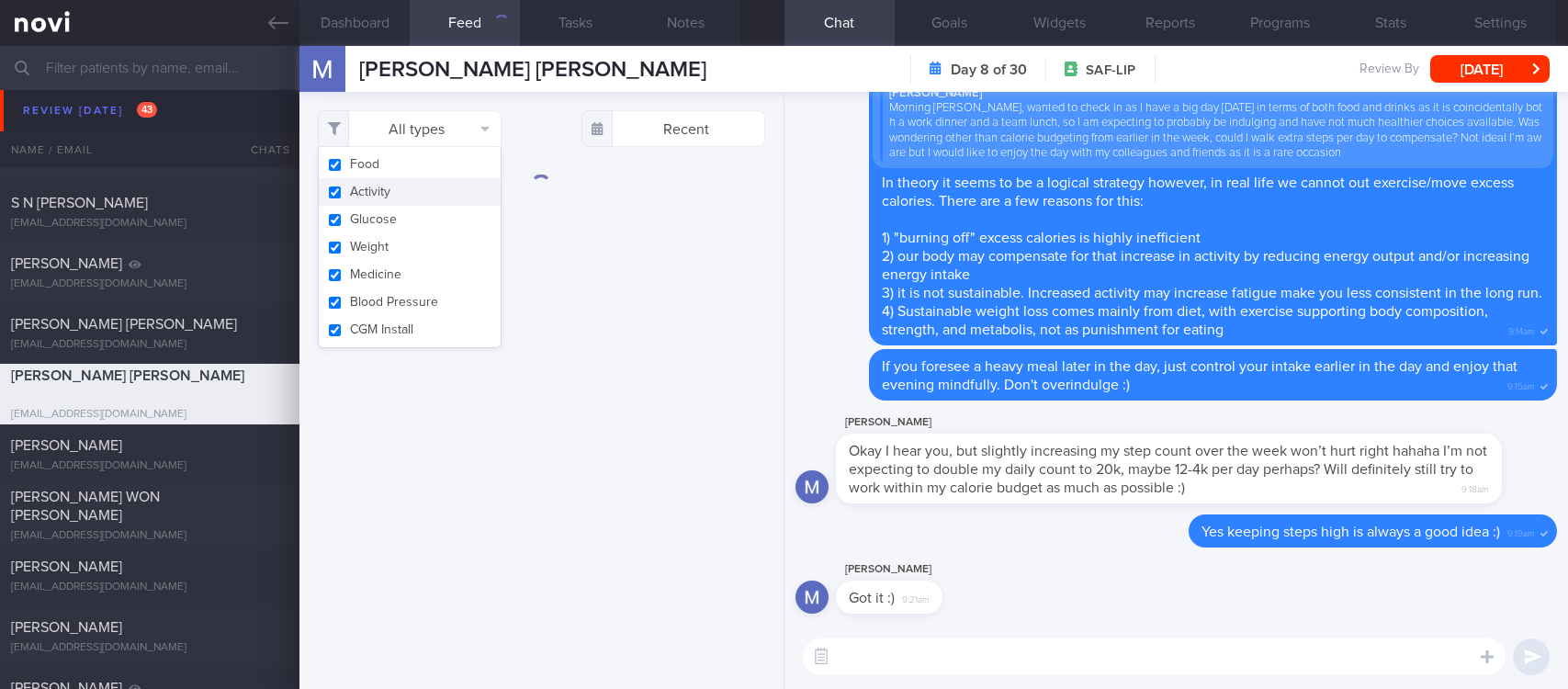
click at [396, 197] on button "Activity" at bounding box center [410, 192] width 182 height 27
checkbox input "false"
click at [396, 216] on button "Glucose" at bounding box center [410, 220] width 182 height 27
checkbox input "false"
click at [387, 251] on button "Weight" at bounding box center [410, 247] width 182 height 27
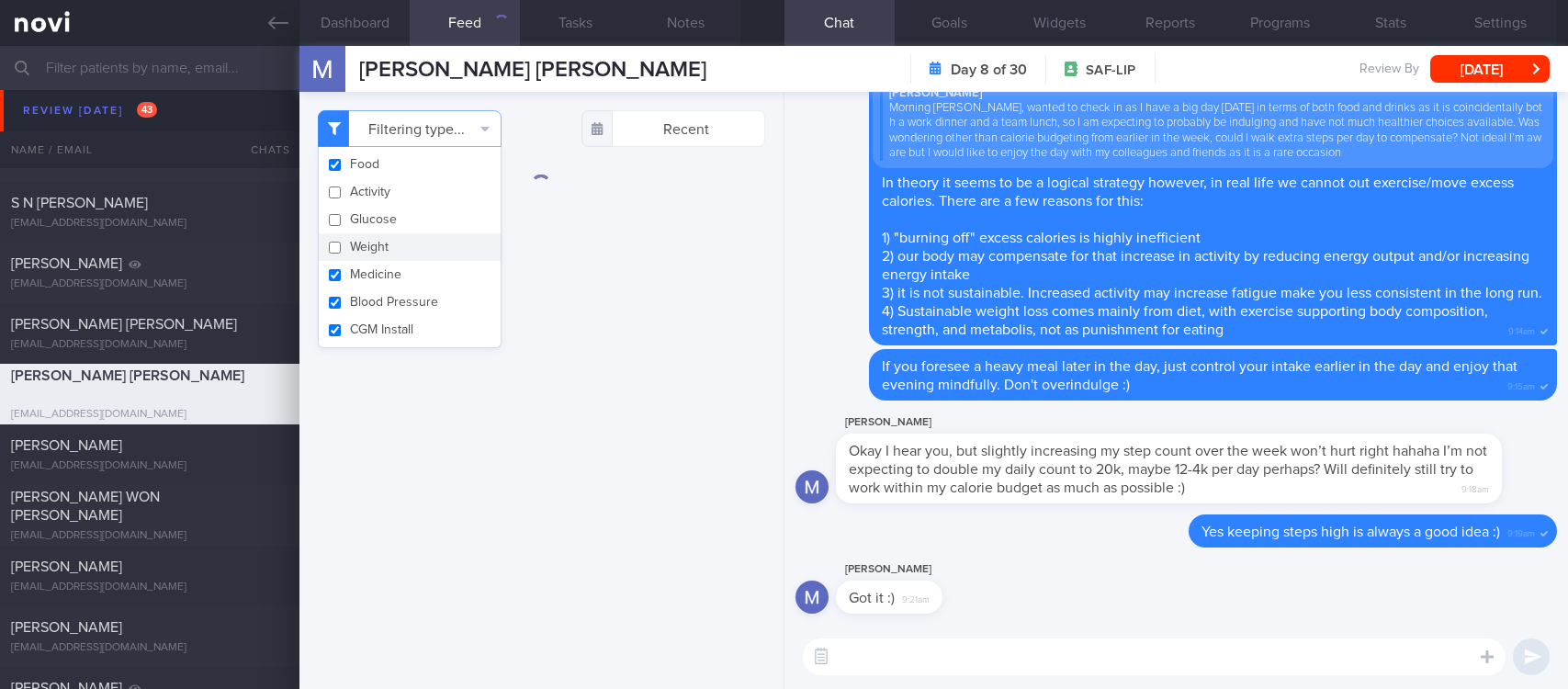
checkbox input "false"
click at [418, 275] on button "Medicine" at bounding box center [410, 274] width 182 height 27
checkbox input "false"
click at [408, 301] on button "Blood Pressure" at bounding box center [410, 302] width 182 height 27
checkbox input "false"
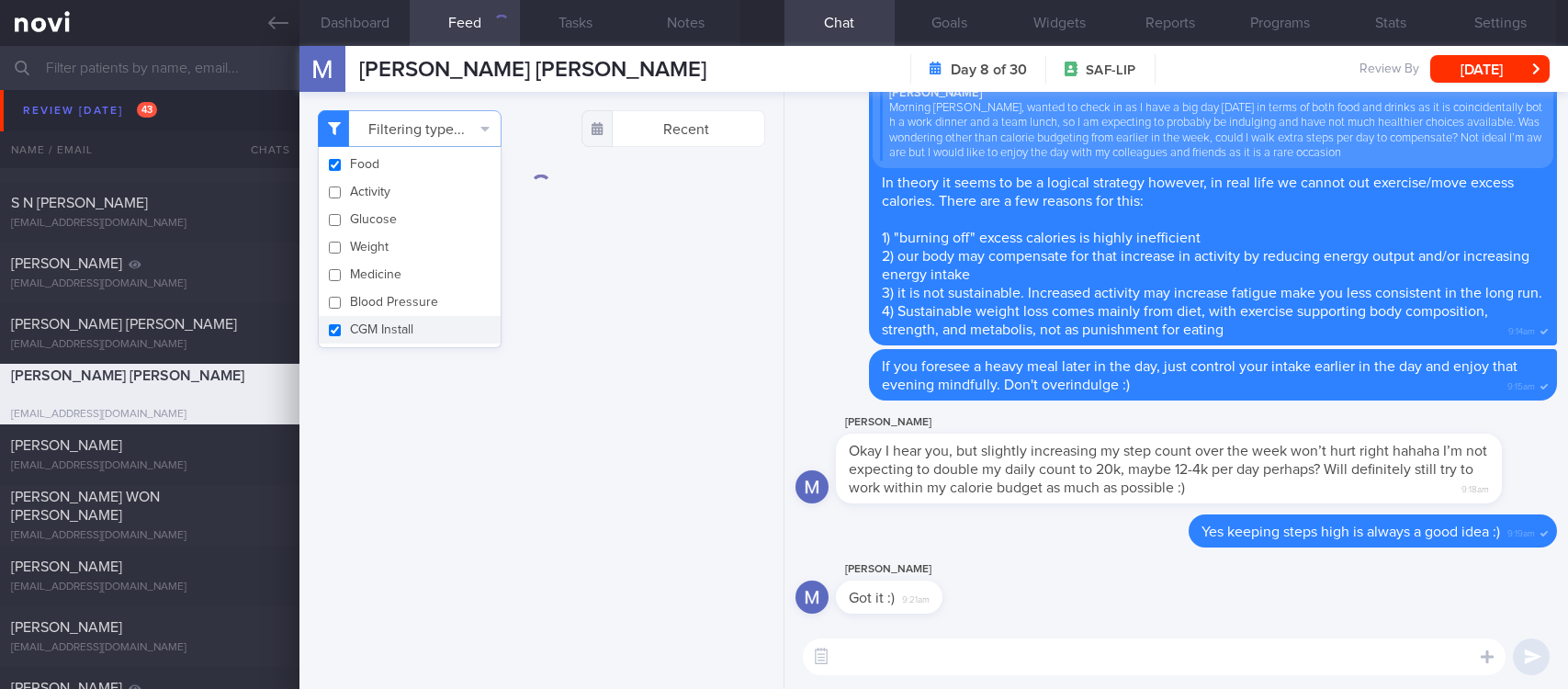
click at [397, 335] on button "CGM Install" at bounding box center [410, 330] width 182 height 27
checkbox input "false"
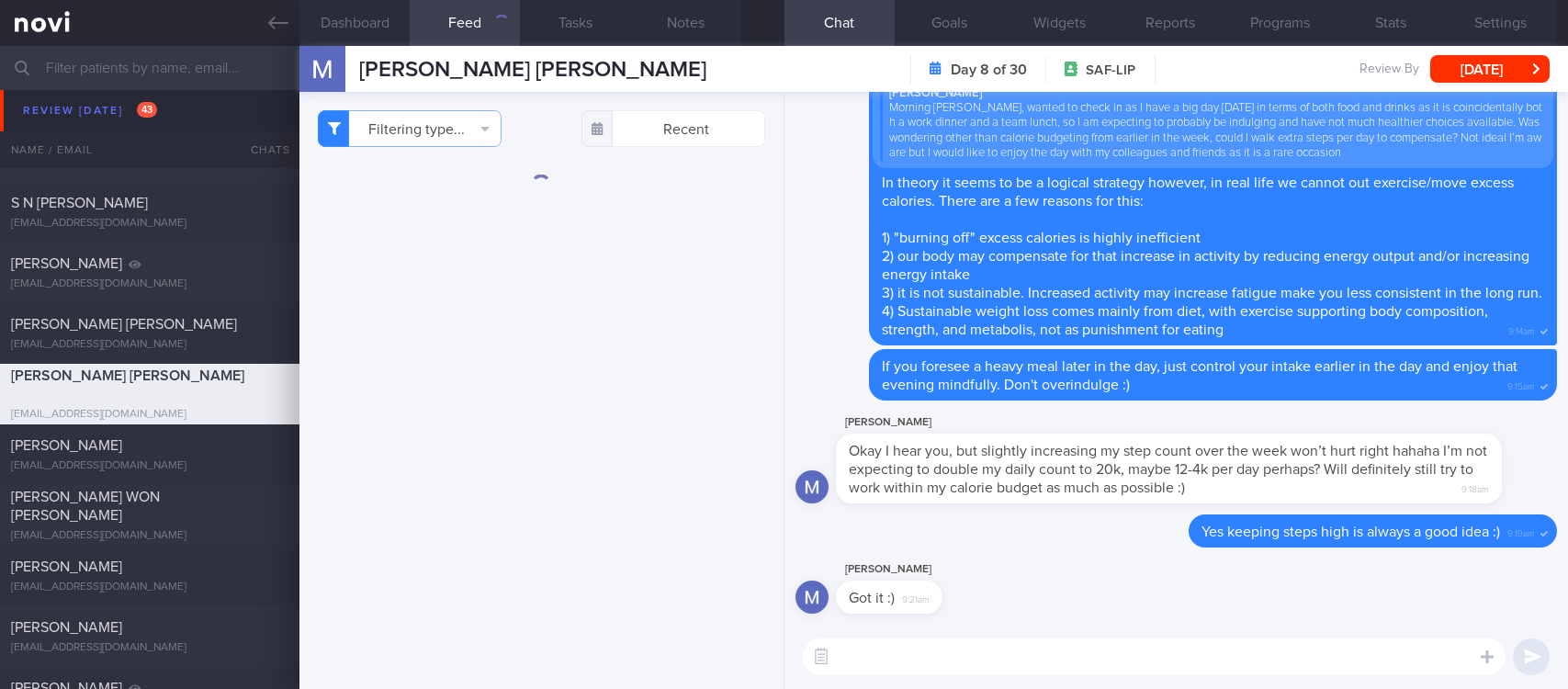
click at [478, 23] on button "Feed" at bounding box center [465, 23] width 111 height 46
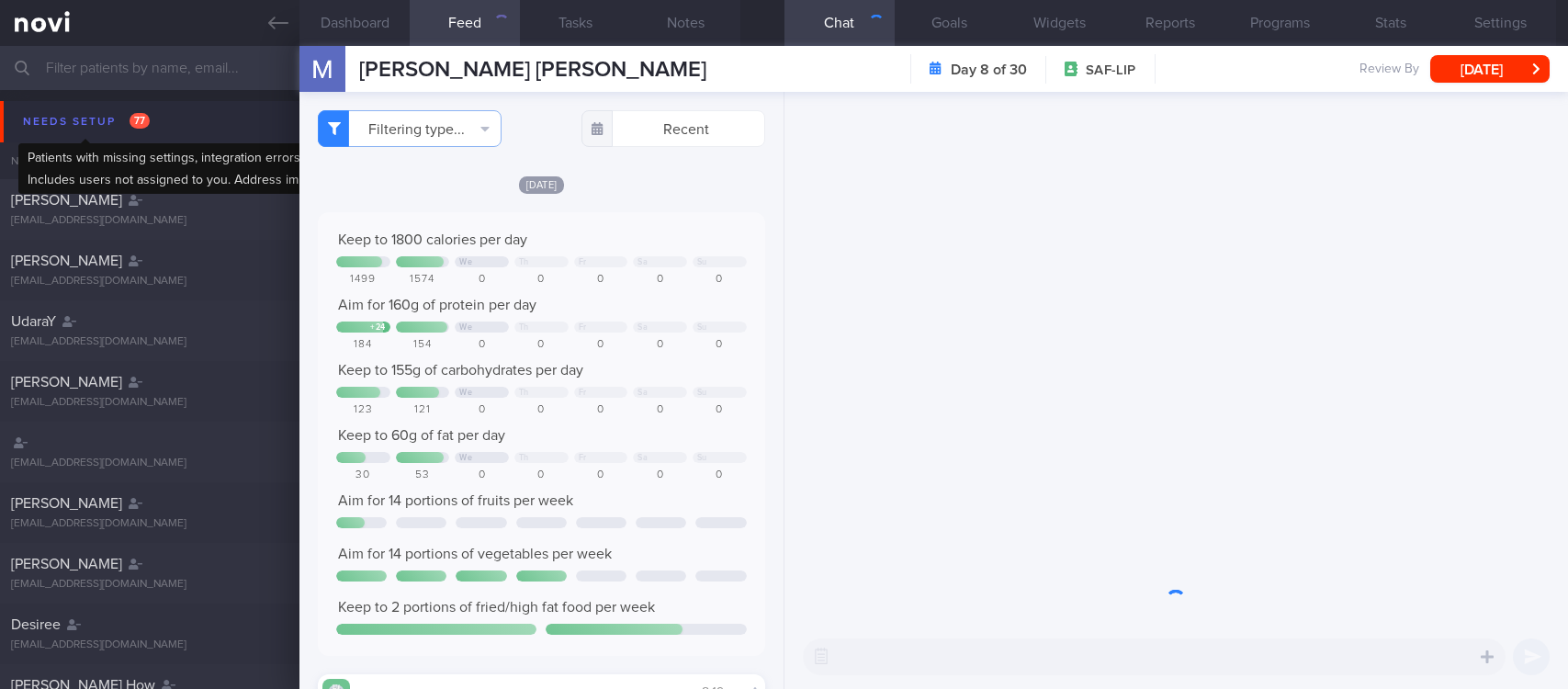
click at [89, 115] on div "Needs setup 77" at bounding box center [86, 122] width 136 height 25
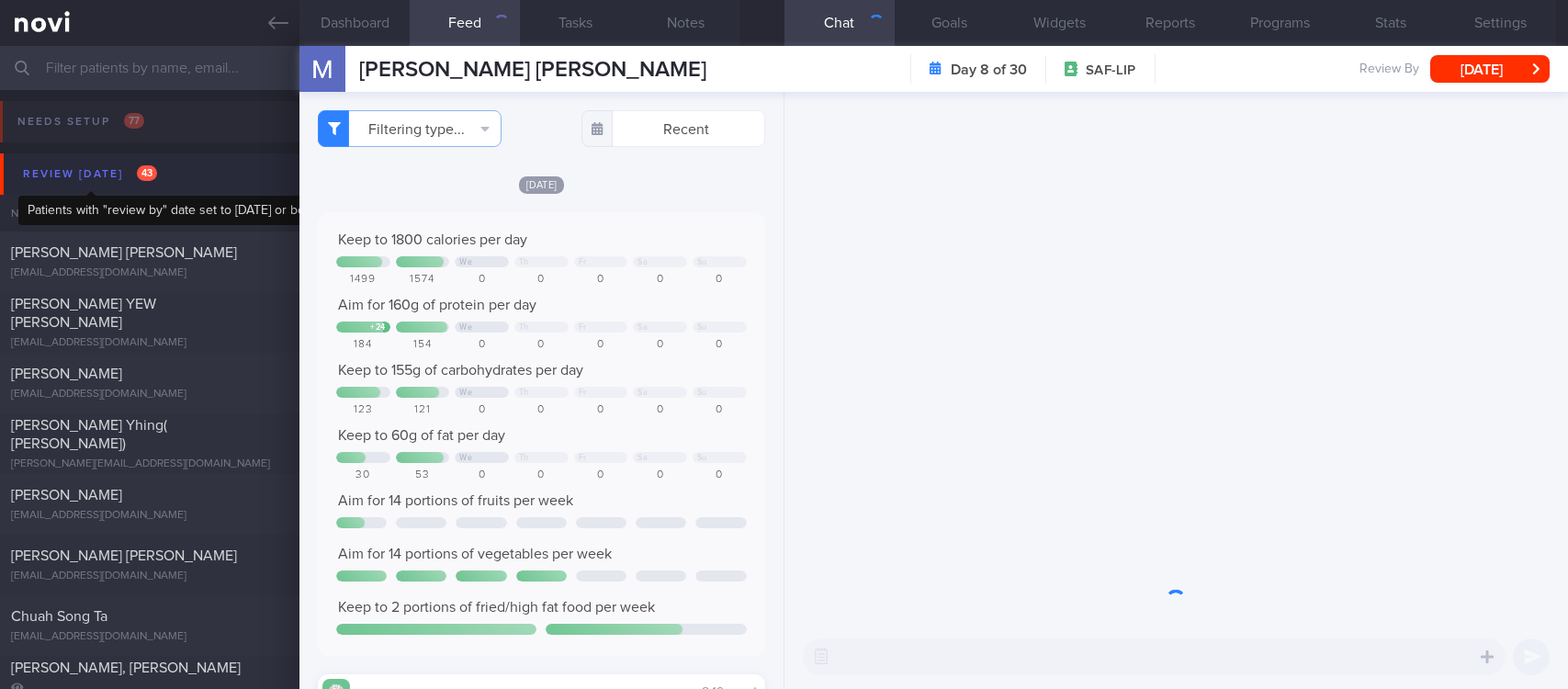
click at [159, 173] on div "Review [DATE] 43" at bounding box center [90, 173] width 143 height 25
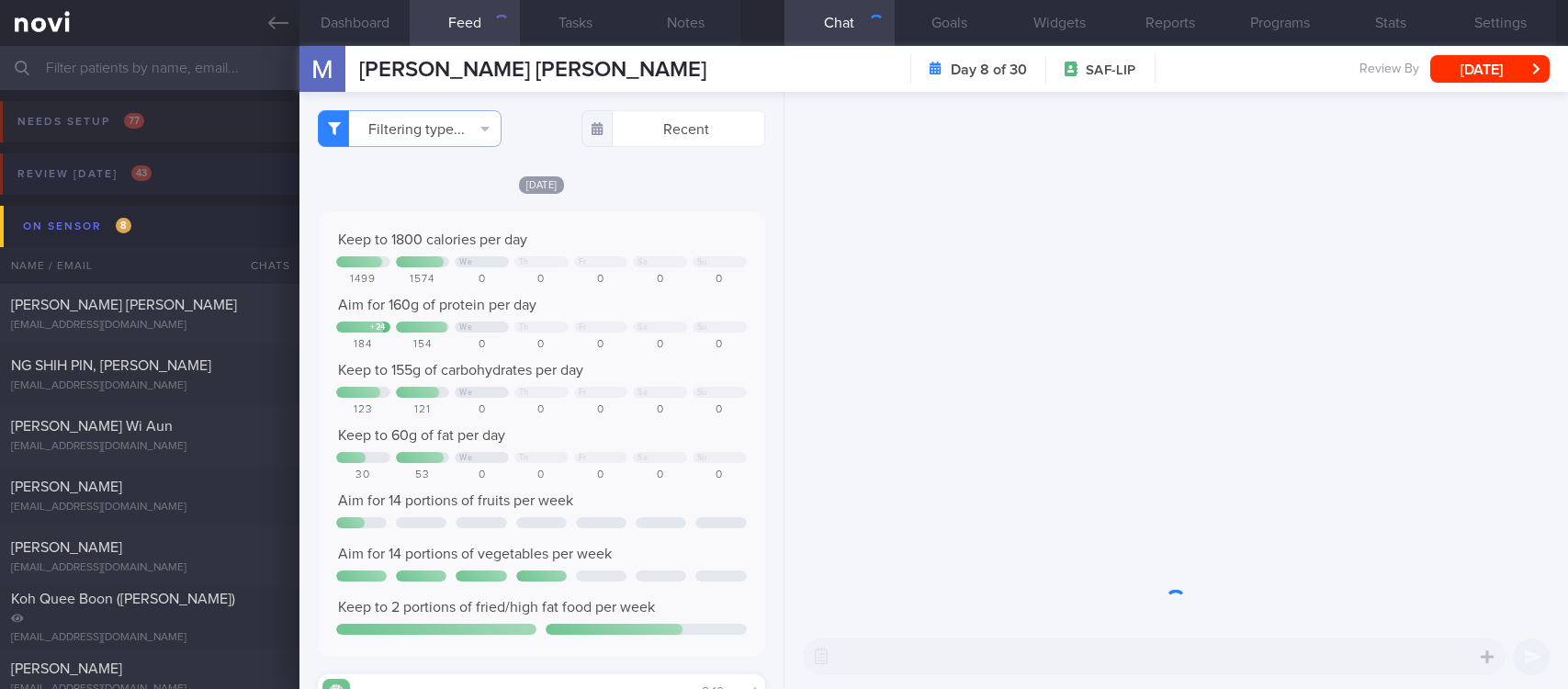
click at [172, 166] on button "Review [DATE] 43" at bounding box center [781, 179] width 1574 height 52
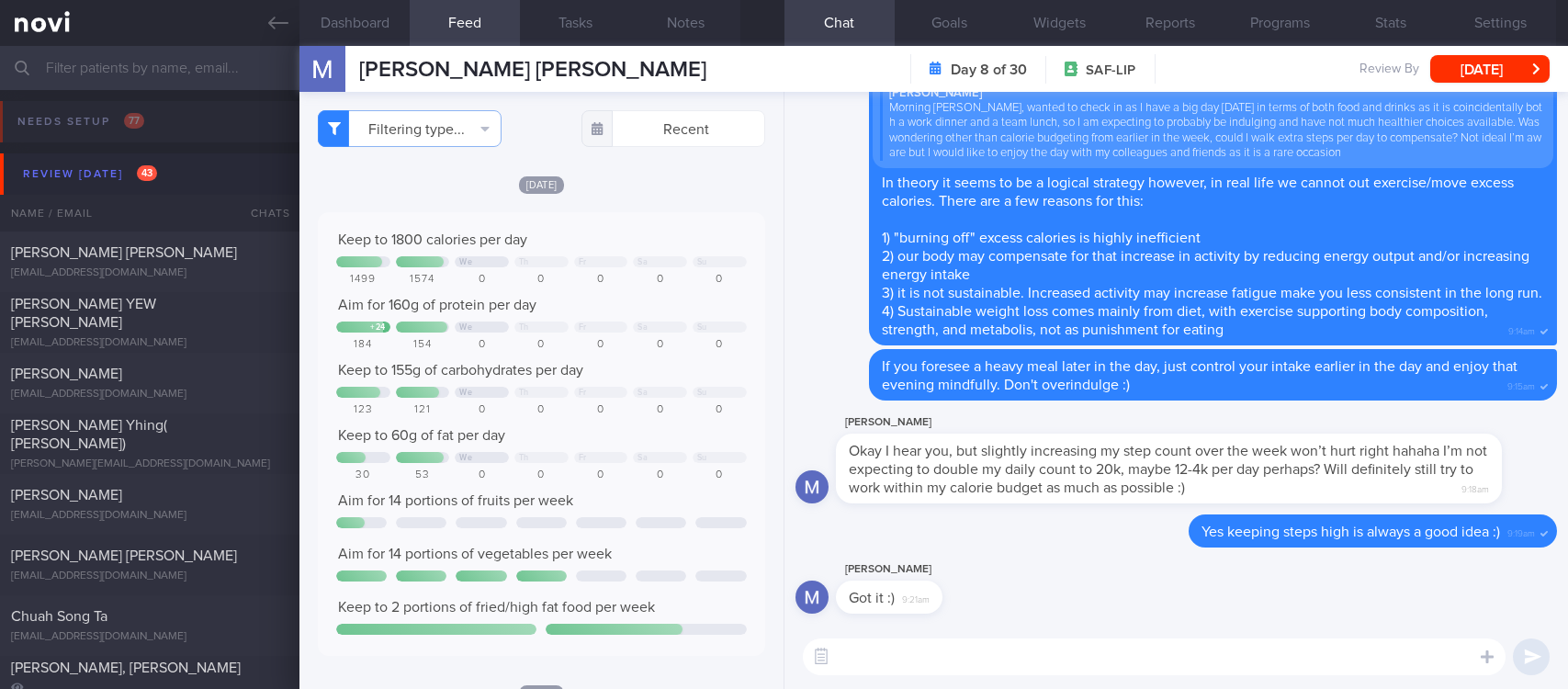
click at [1000, 642] on textarea at bounding box center [1153, 658] width 703 height 37
click at [1237, 659] on textarea at bounding box center [1153, 658] width 703 height 37
type textarea "E"
type textarea "You're on track with nutrition this week - keep it up! :)"
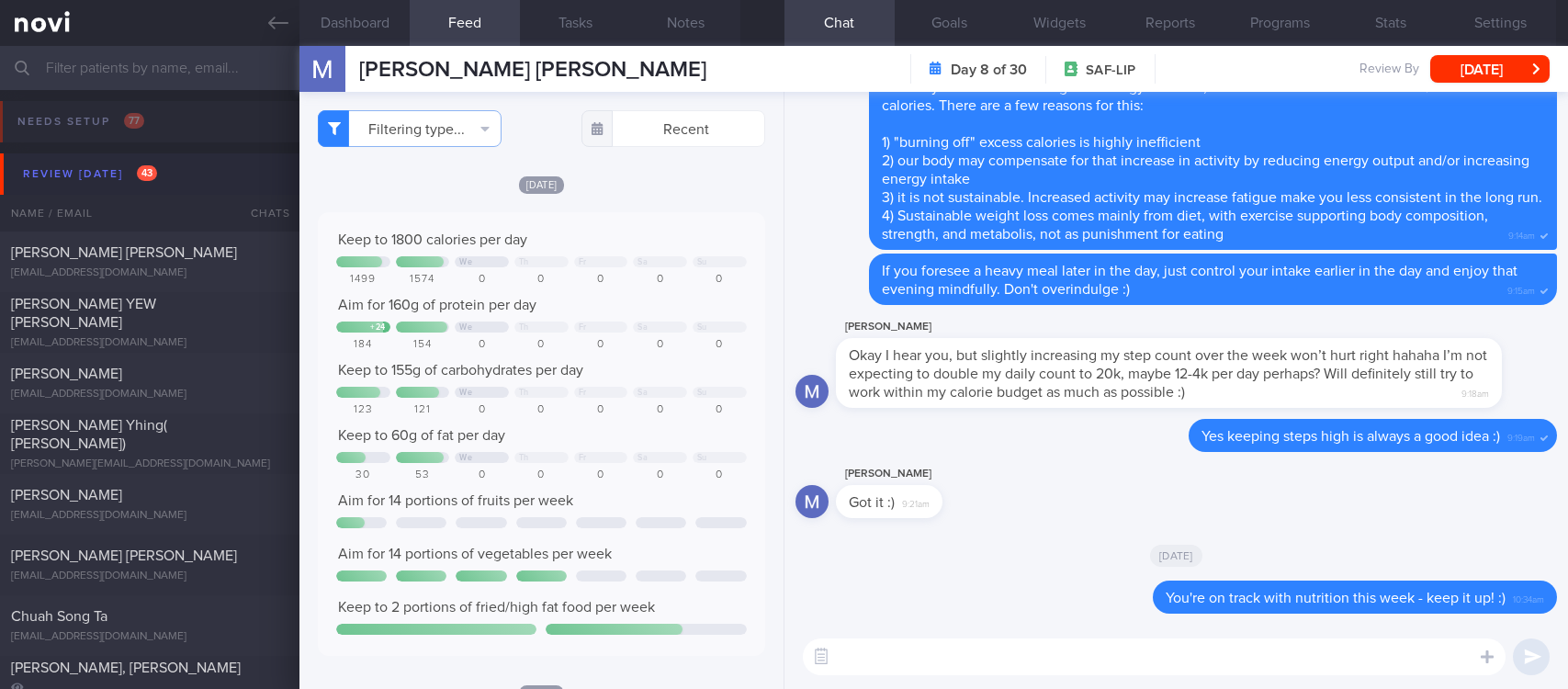
click at [167, 170] on button "Review [DATE] 43" at bounding box center [787, 174] width 1574 height 41
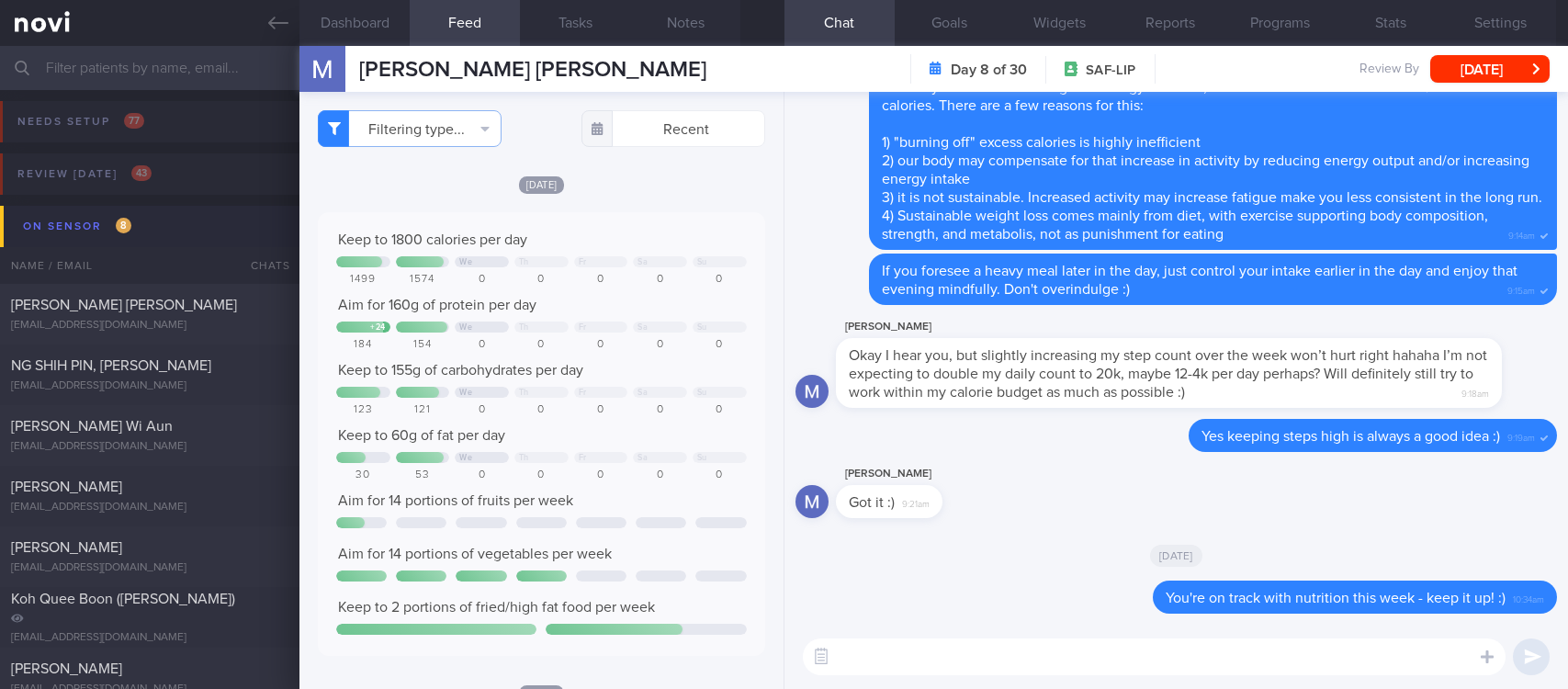
click at [160, 221] on button "On sensor 8" at bounding box center [787, 226] width 1574 height 41
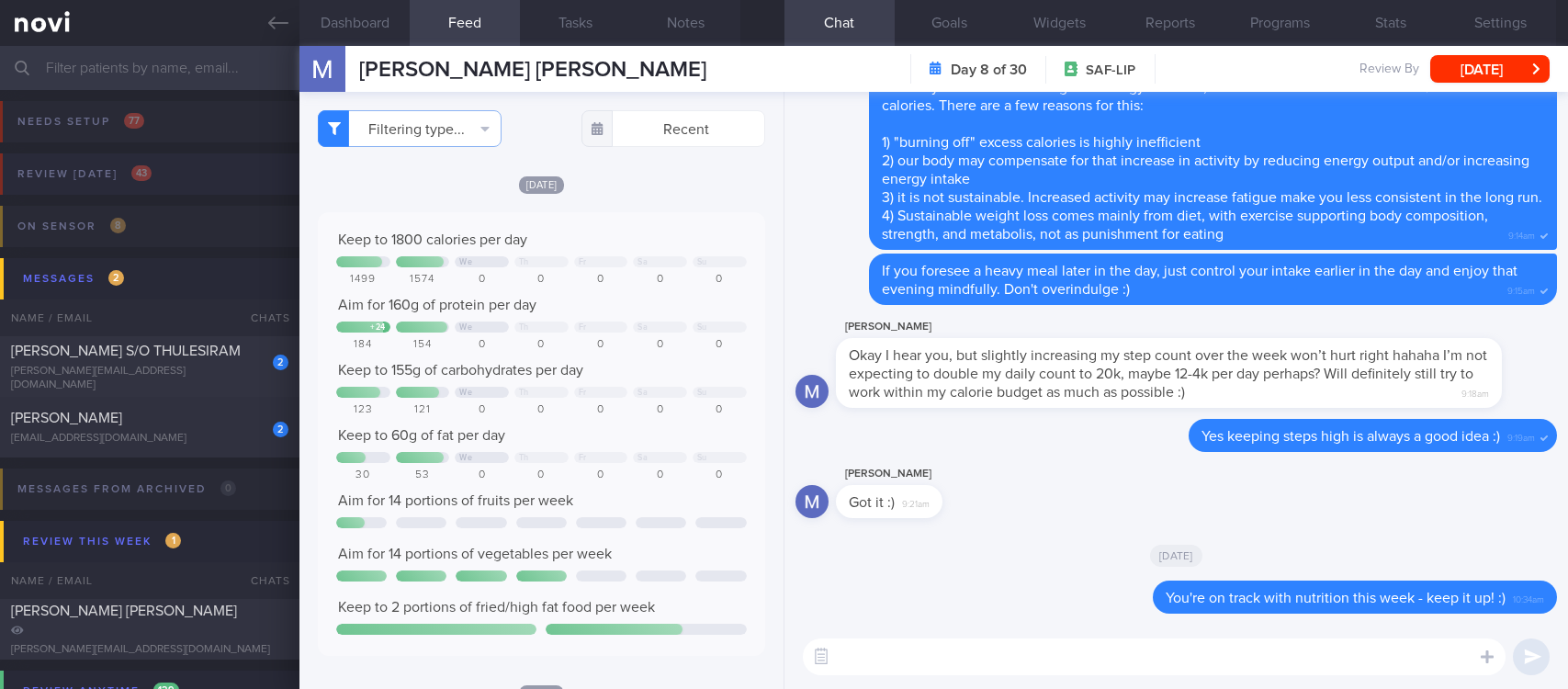
click at [166, 175] on button "Review [DATE] 43" at bounding box center [781, 179] width 1574 height 52
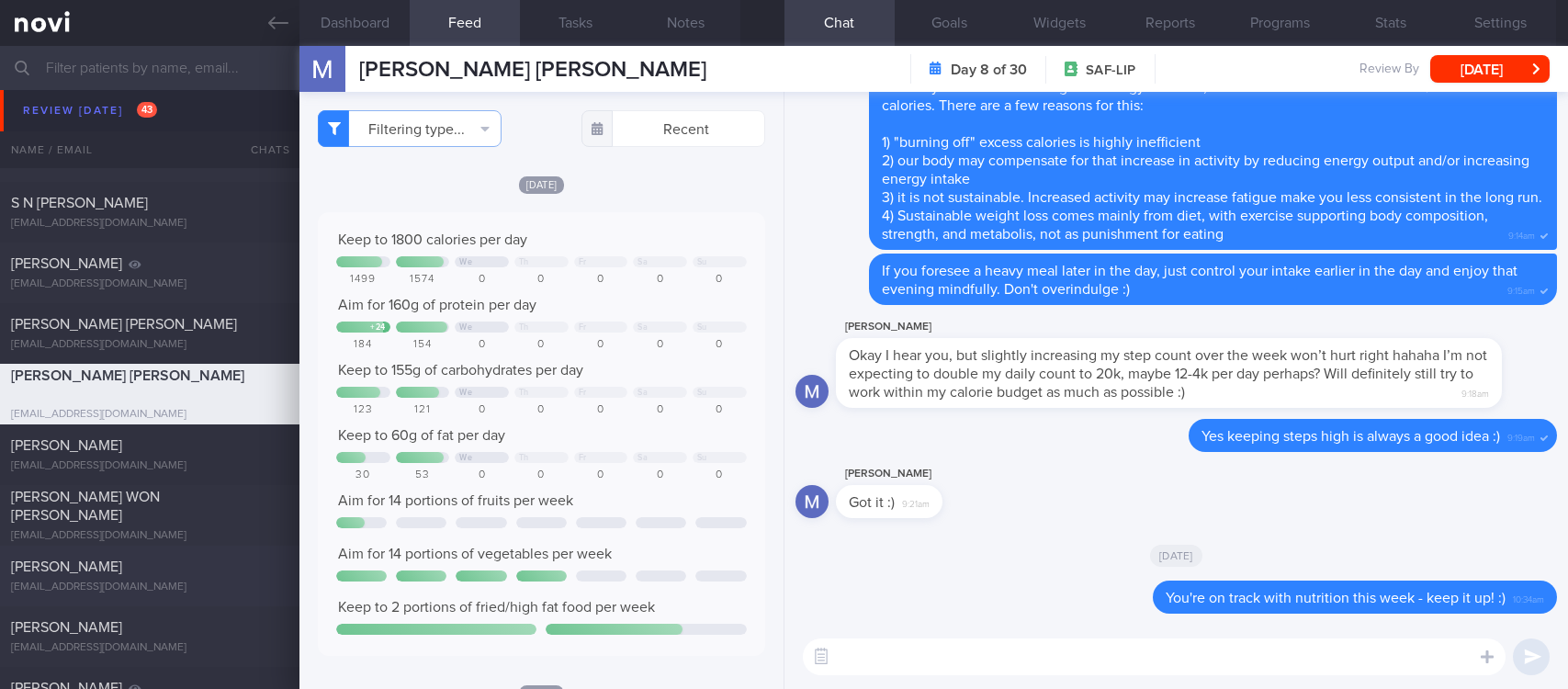
scroll to position [2067, 0]
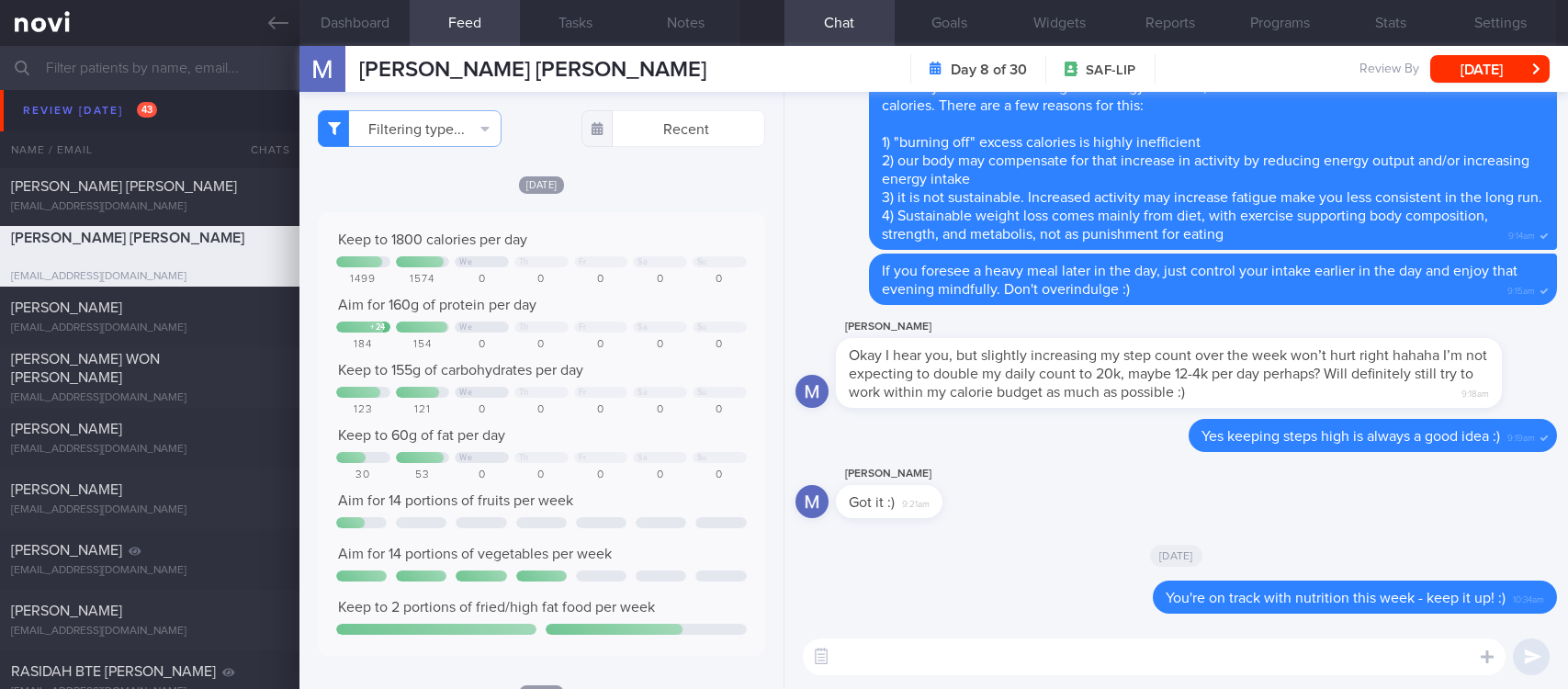
click at [219, 361] on div "[PERSON_NAME] WON [PERSON_NAME]" at bounding box center [147, 369] width 272 height 37
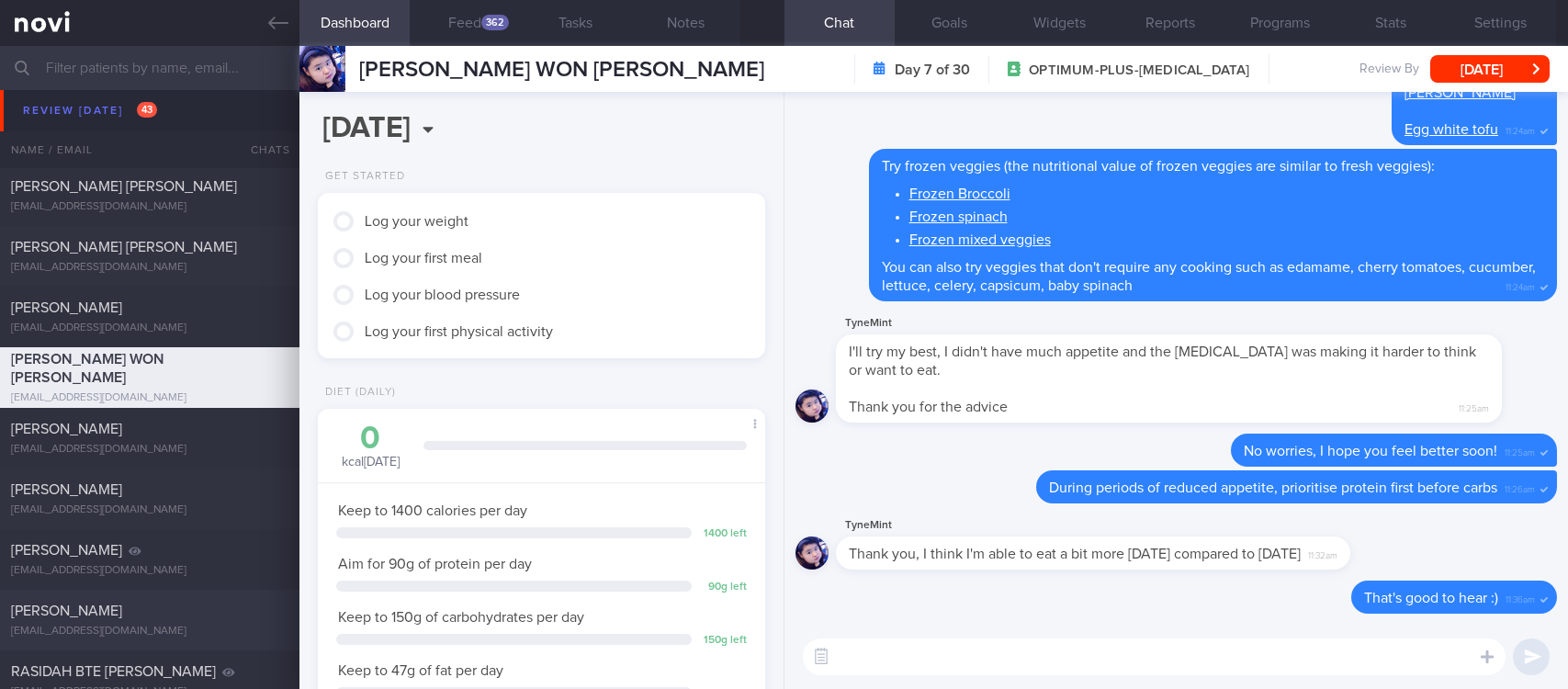
scroll to position [223, 392]
click at [492, 27] on div "362" at bounding box center [495, 23] width 27 height 16
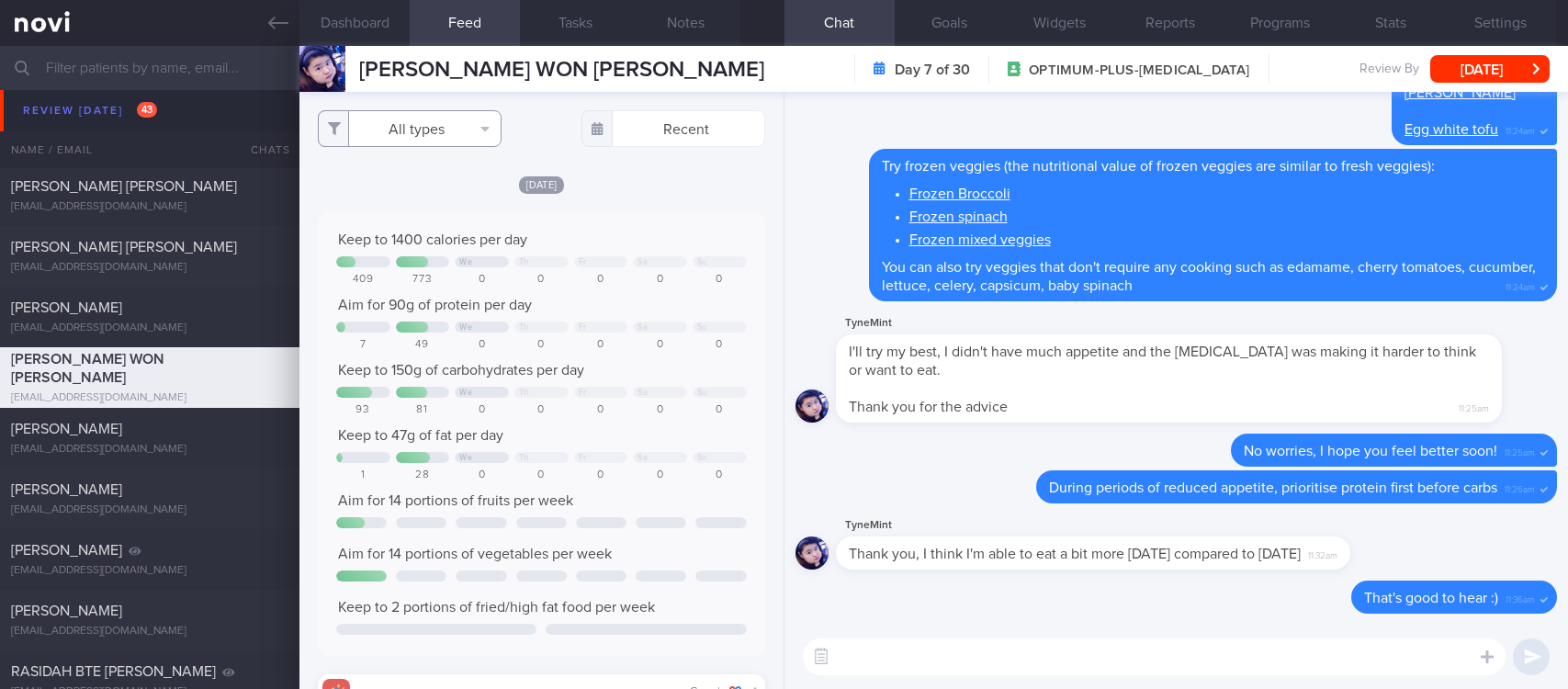
click at [414, 120] on button "All types" at bounding box center [410, 129] width 184 height 37
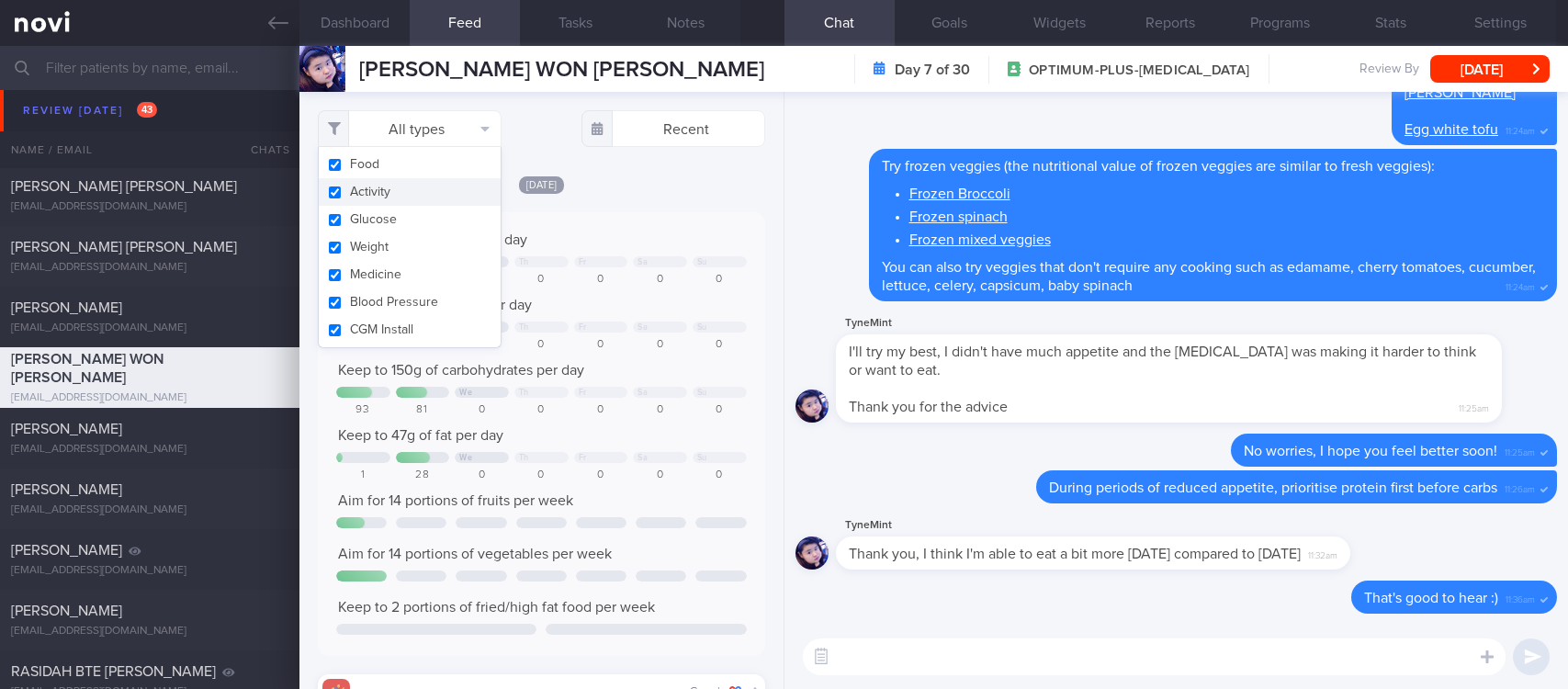
click at [398, 194] on button "Activity" at bounding box center [410, 192] width 182 height 27
checkbox input "false"
click at [653, 242] on div "Keep to 1400 calories per day" at bounding box center [541, 239] width 411 height 19
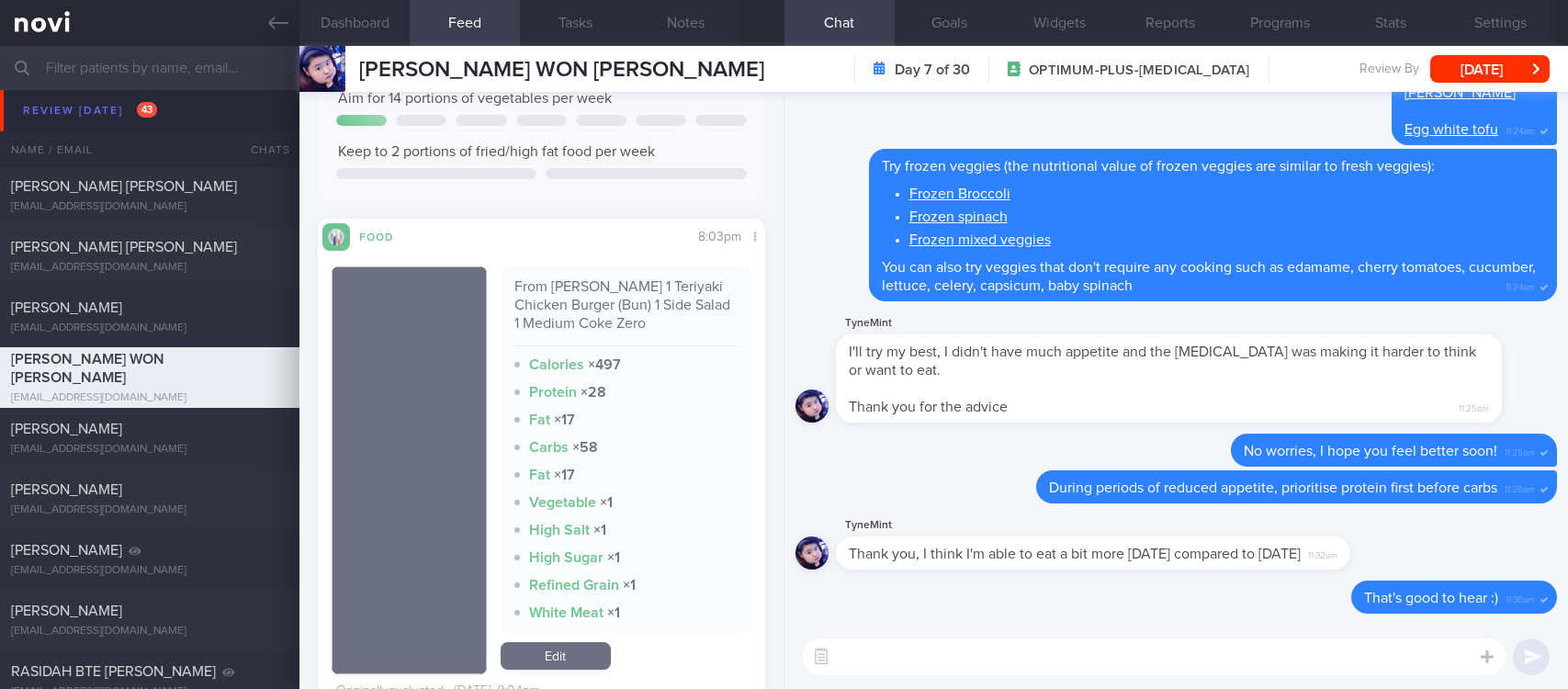
scroll to position [414, 0]
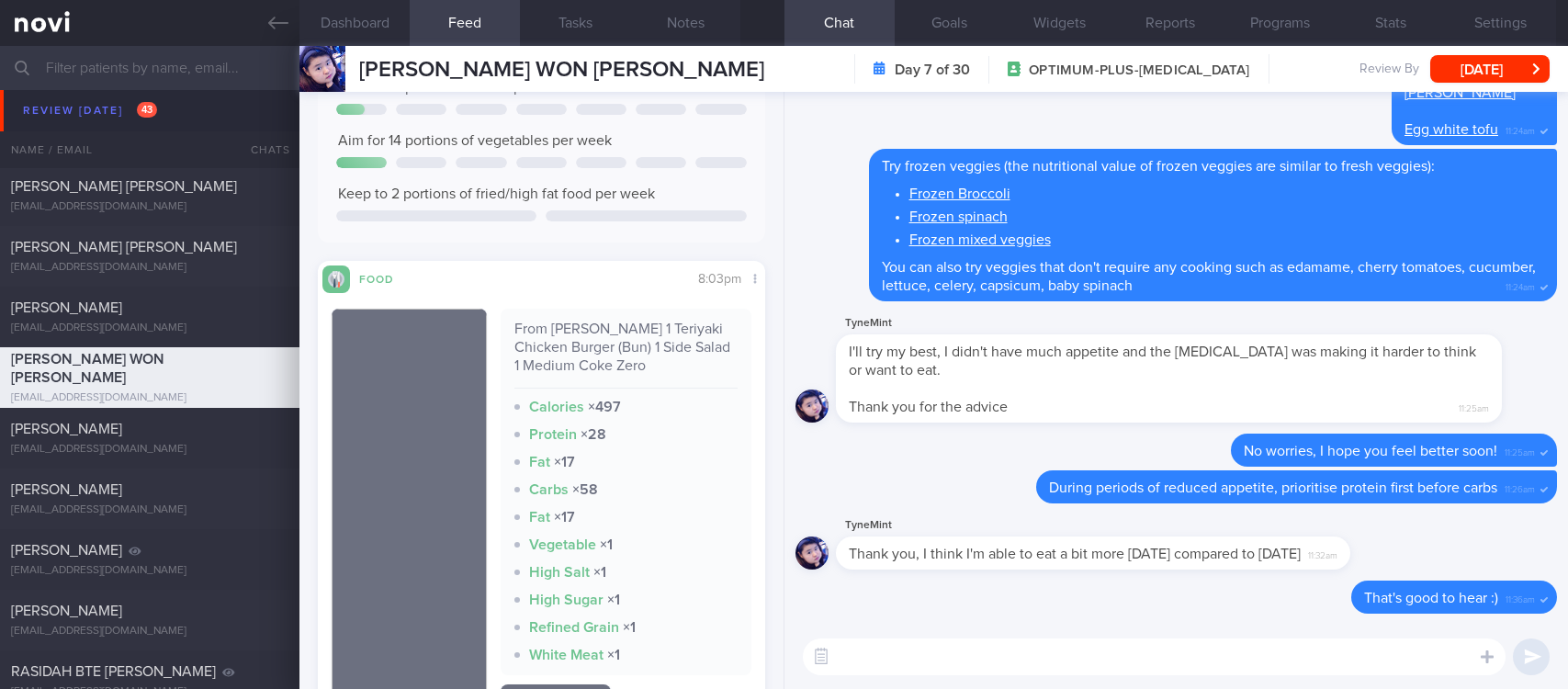
click at [934, 672] on textarea at bounding box center [1153, 658] width 703 height 37
click at [934, 662] on textarea at bounding box center [1153, 658] width 703 height 37
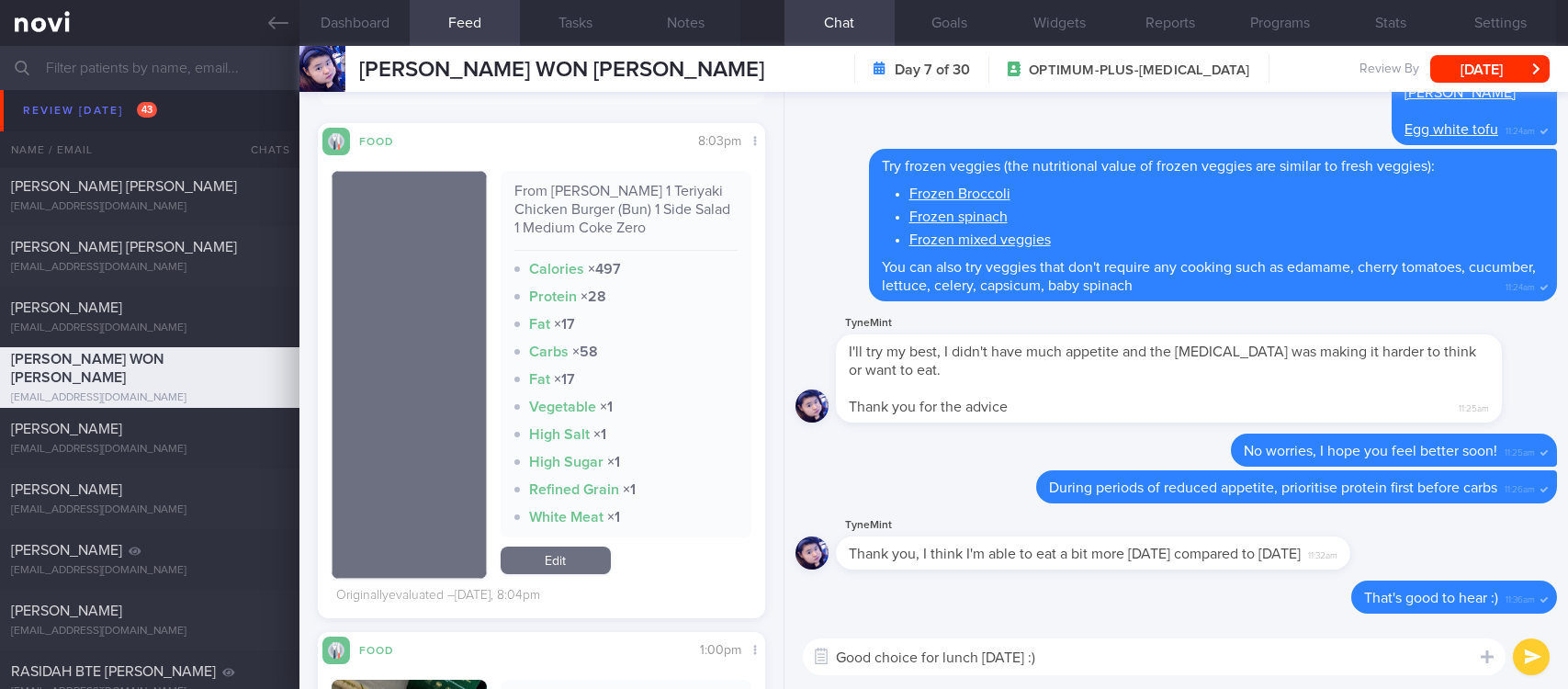
scroll to position [827, 0]
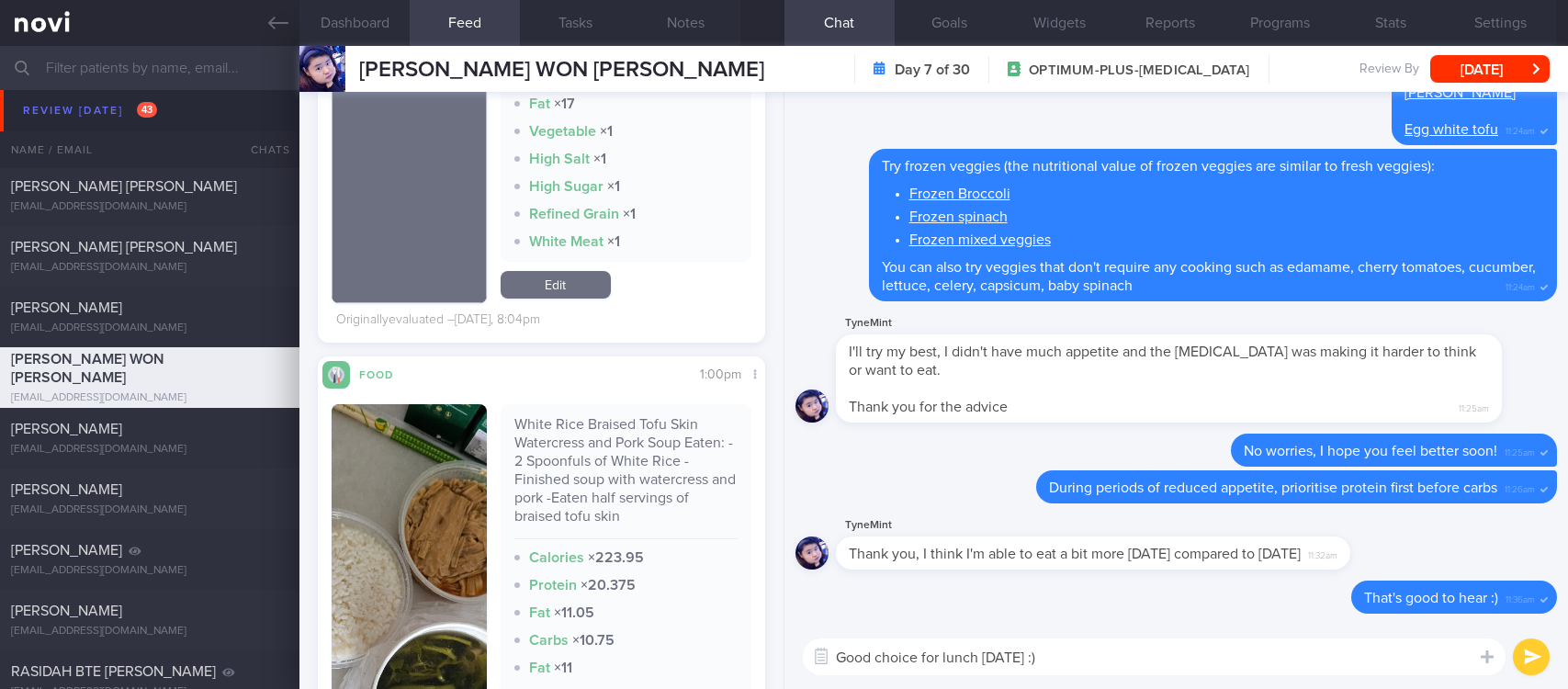
type textarea "Good choice for lunch yesterday :)"
click at [442, 500] on img "button" at bounding box center [409, 636] width 155 height 464
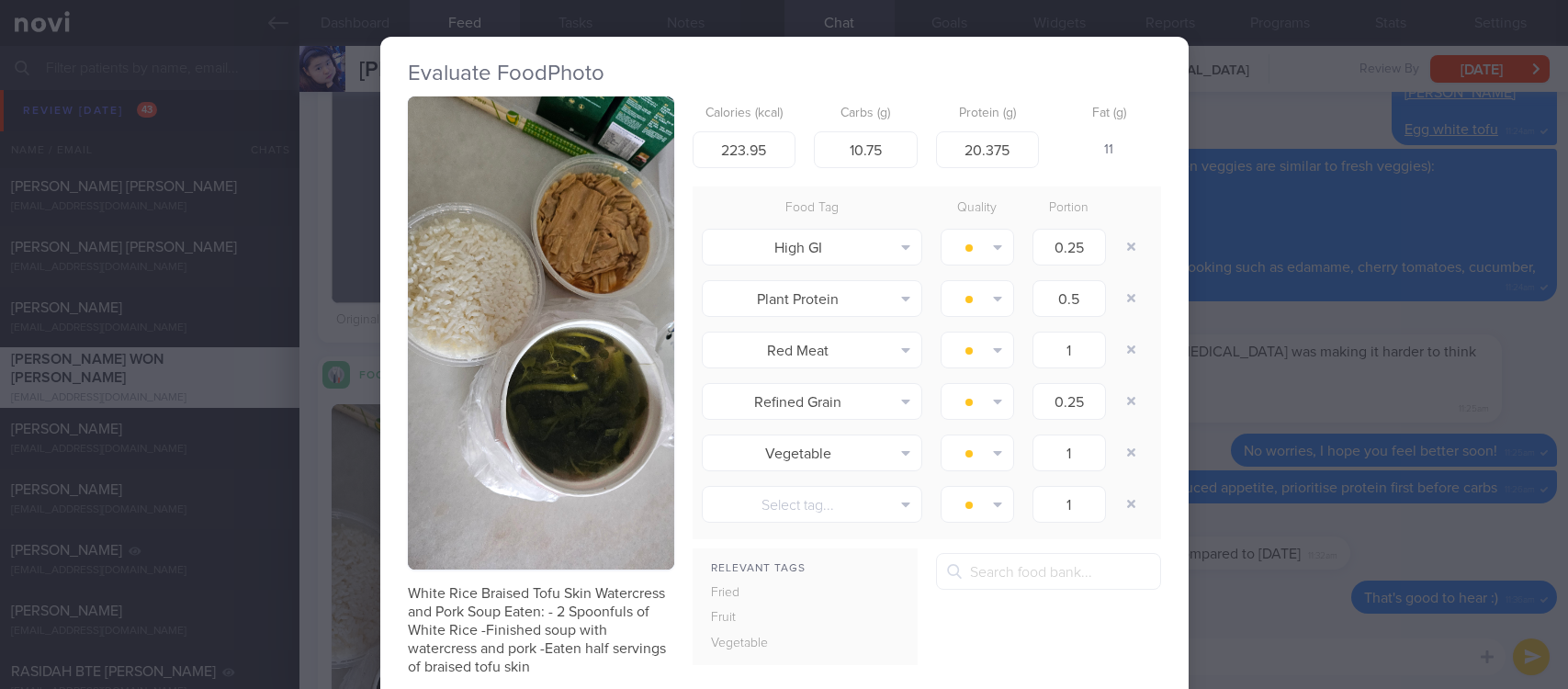
click at [571, 248] on button "button" at bounding box center [541, 332] width 267 height 473
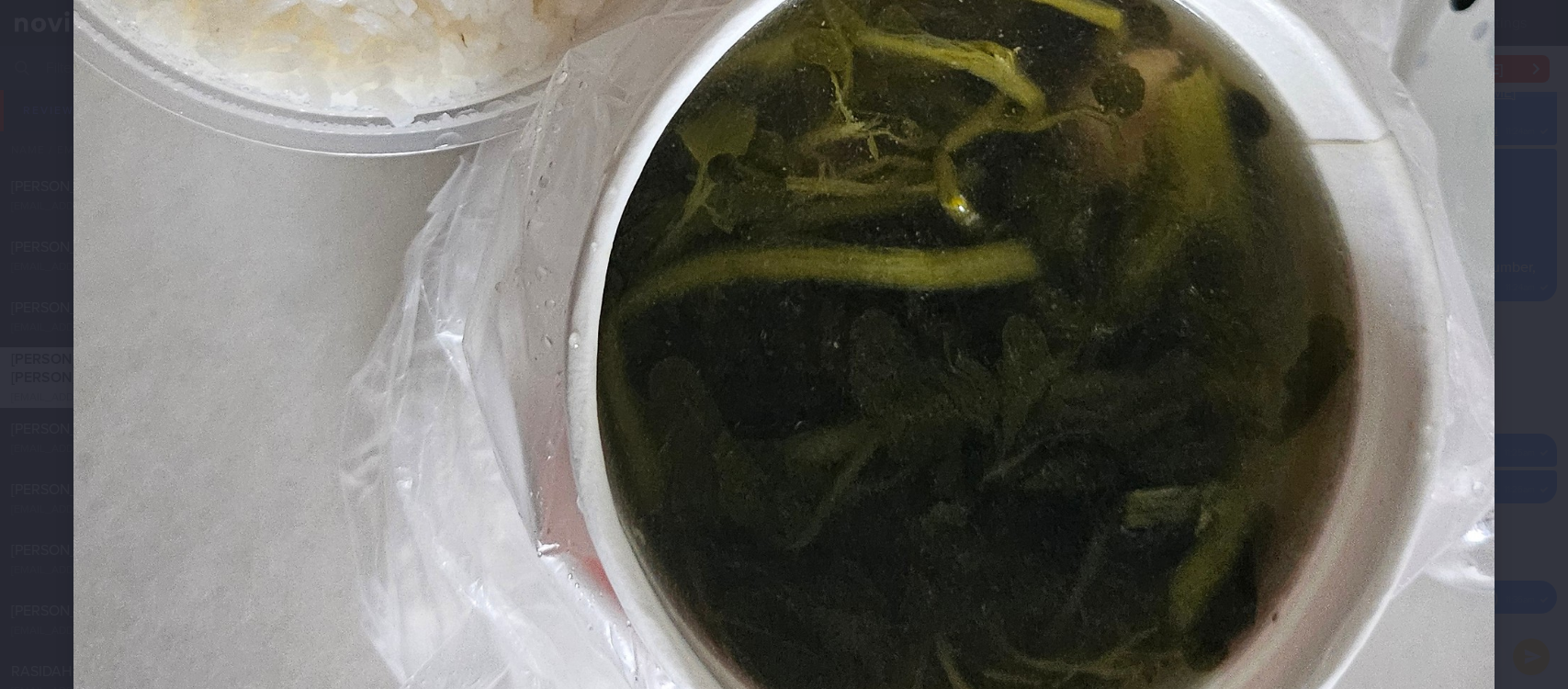
scroll to position [1378, 0]
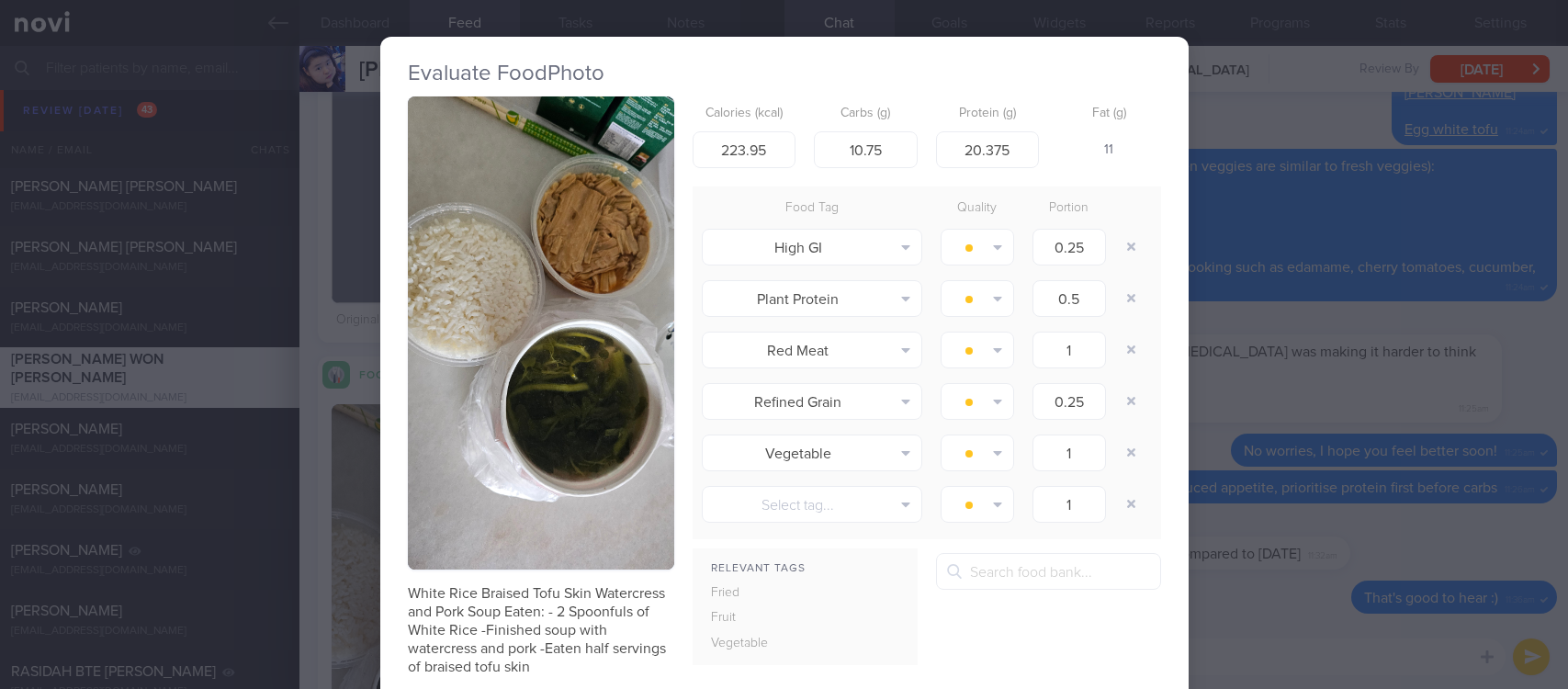
click at [1435, 518] on div "Evaluate Food Photo White Rice Braised Tofu Skin Watercress and Pork Soup Eaten…" at bounding box center [784, 344] width 1568 height 689
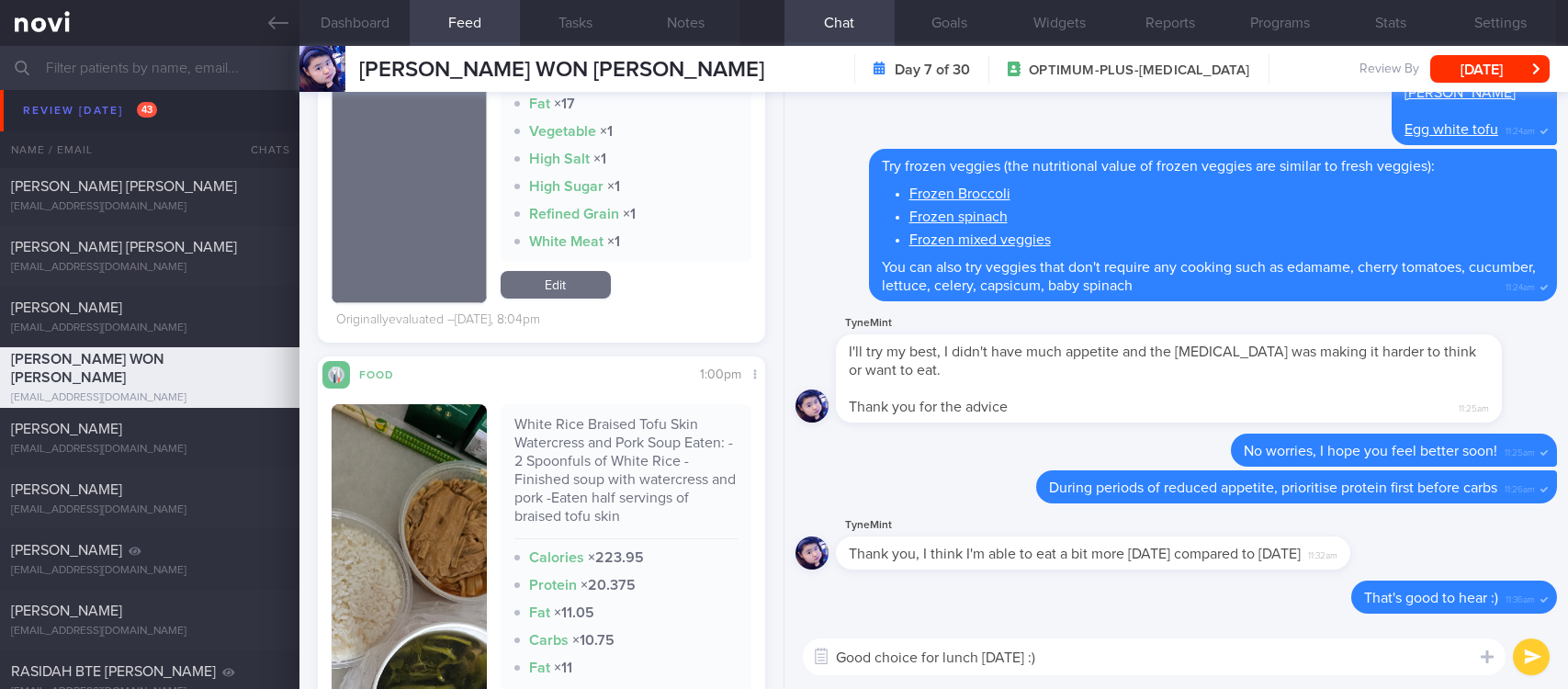
click at [1331, 637] on div "Good choice for lunch yesterday :) Good choice for lunch yesterday :) ​ Good ch…" at bounding box center [1177, 658] width 784 height 65
click at [1228, 664] on textarea "Good choice for lunch yesterday :)" at bounding box center [1153, 658] width 703 height 37
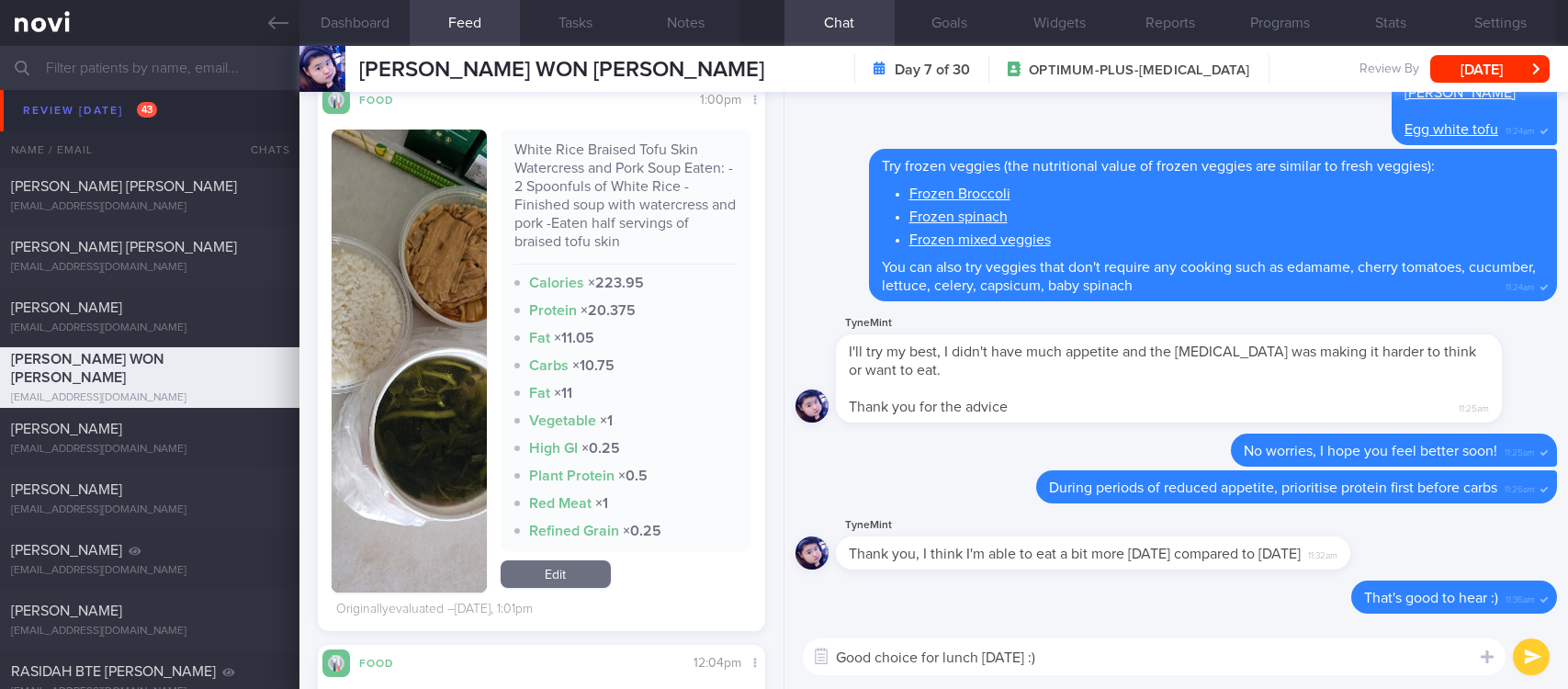
scroll to position [1103, 0]
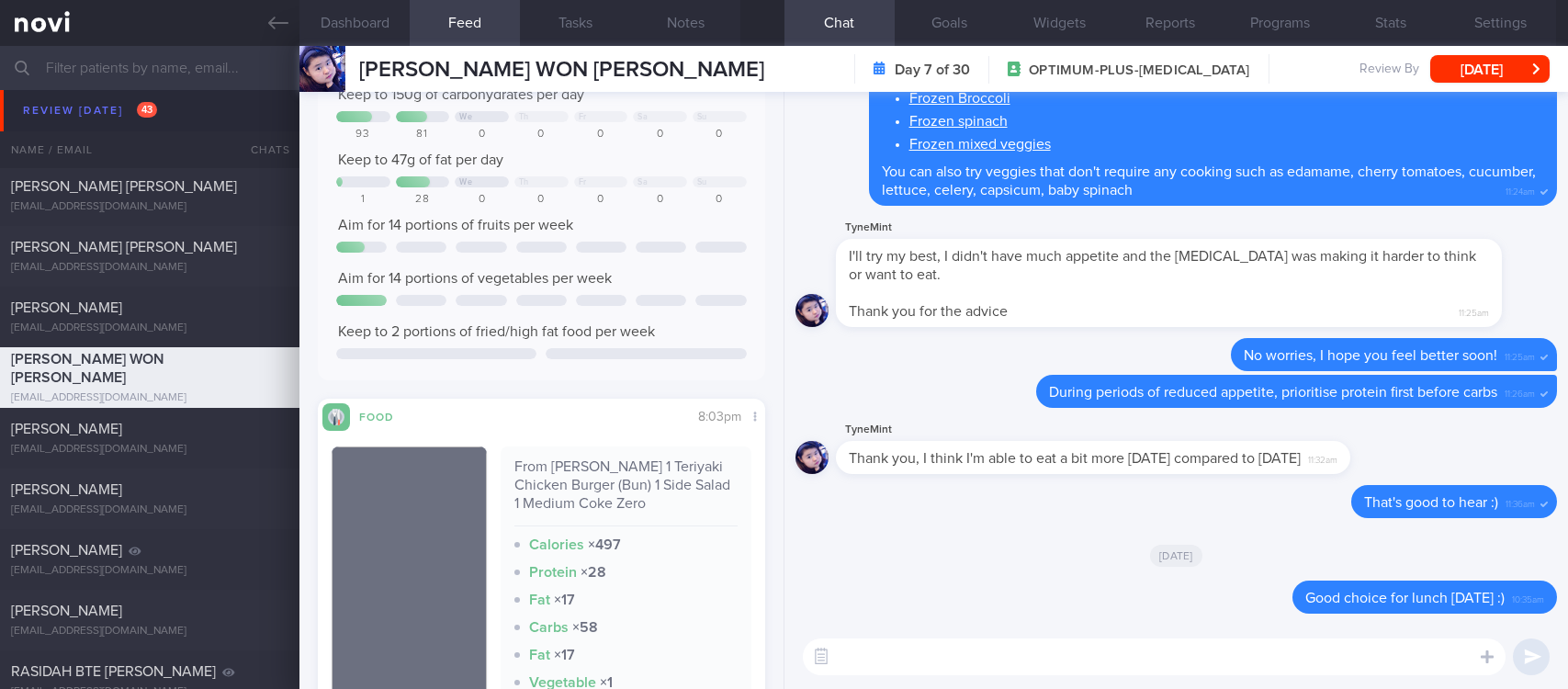
click at [889, 646] on textarea at bounding box center [1153, 658] width 703 height 37
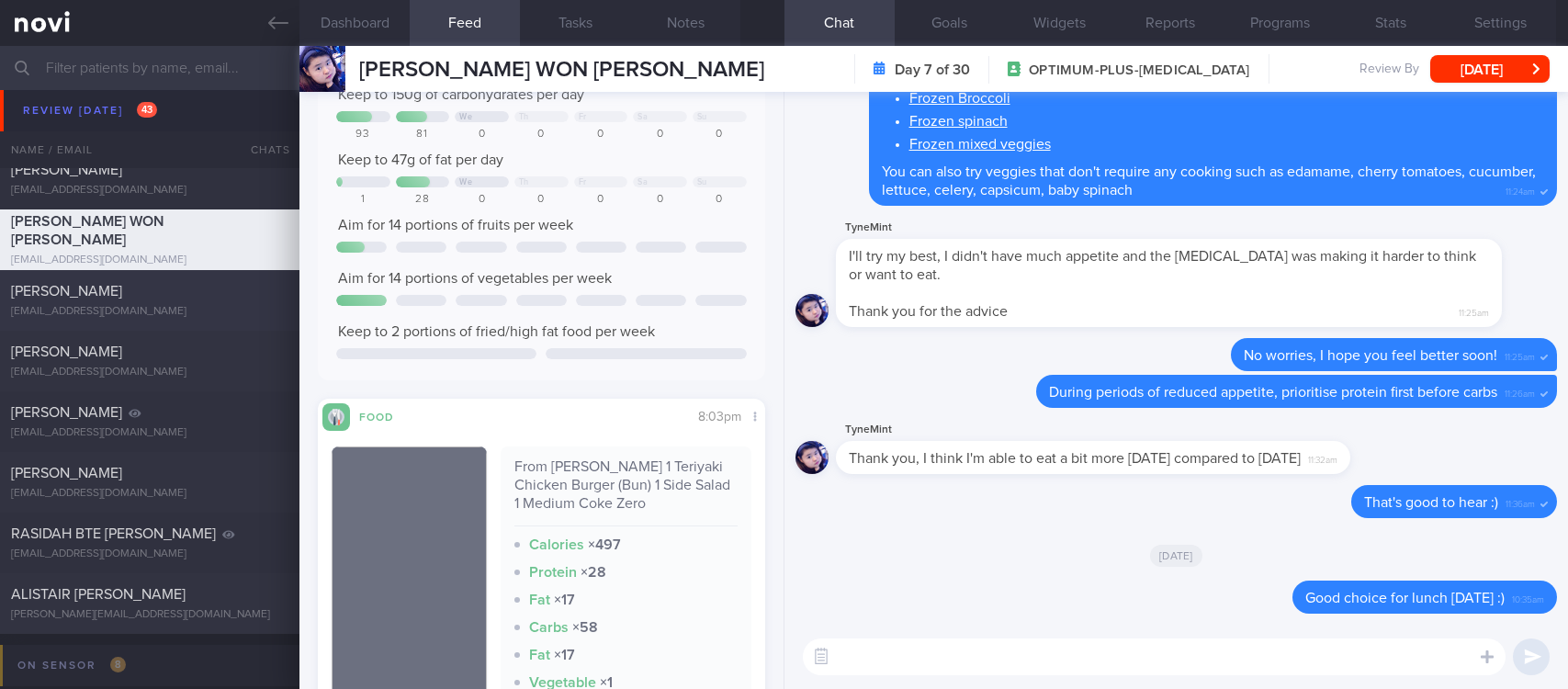
click at [188, 286] on div "[PERSON_NAME]" at bounding box center [147, 291] width 272 height 19
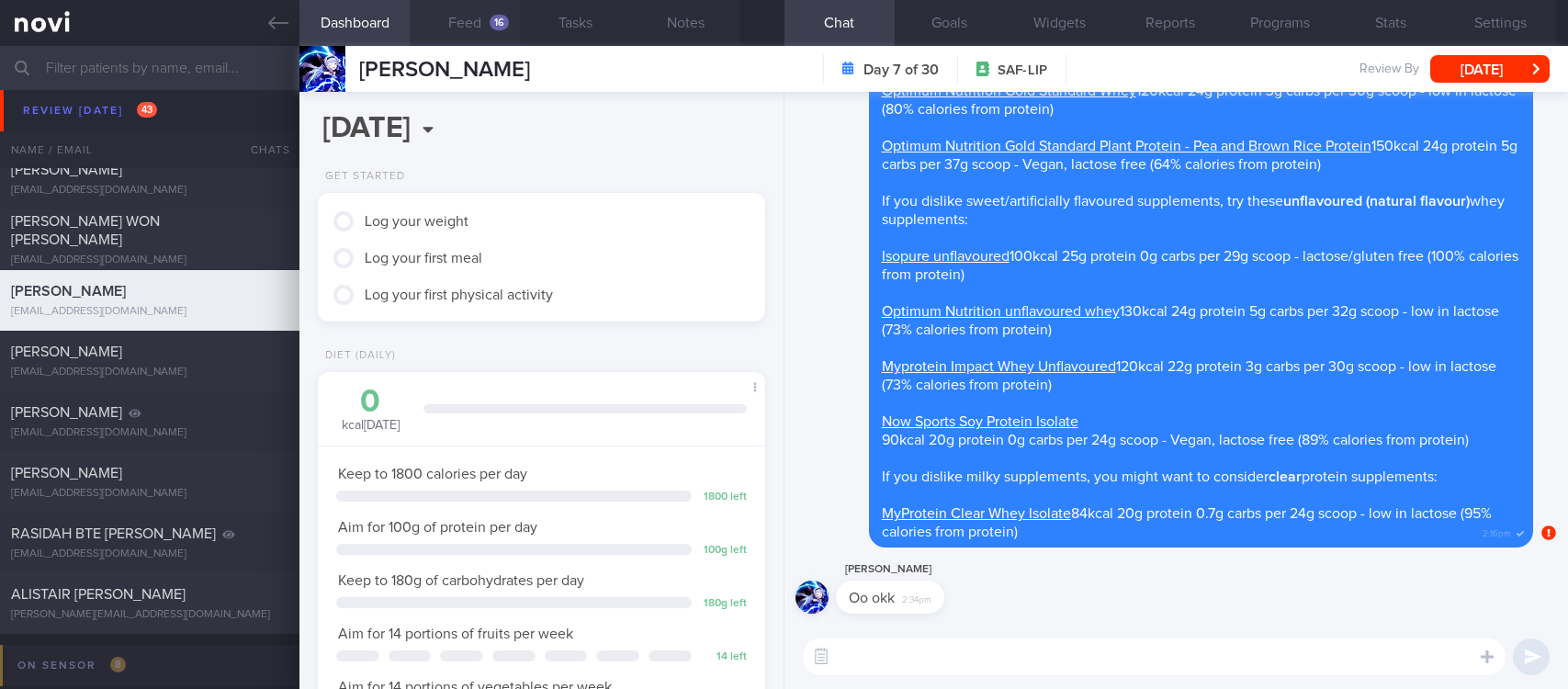
click at [491, 34] on button "Feed 16" at bounding box center [465, 23] width 111 height 46
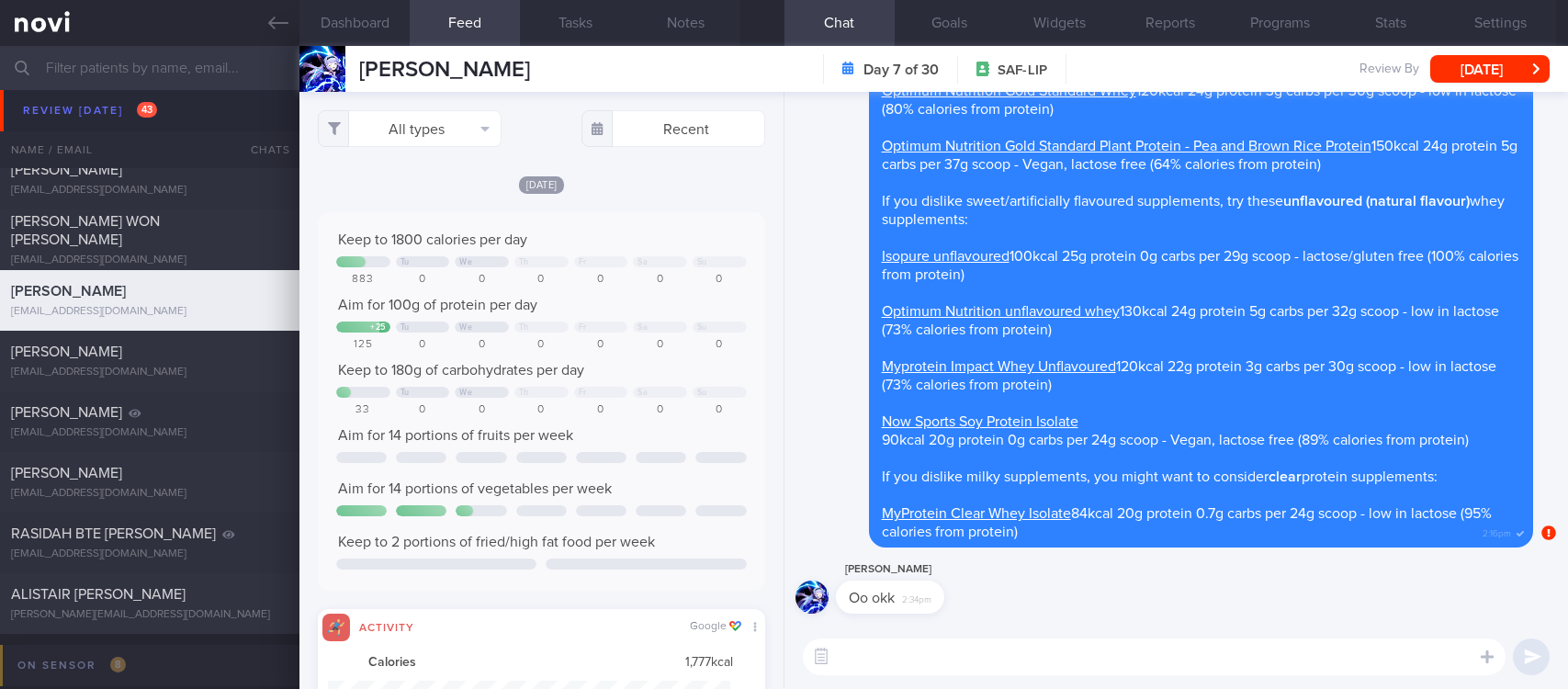
scroll to position [100, 402]
click at [430, 119] on button "All types" at bounding box center [410, 129] width 184 height 37
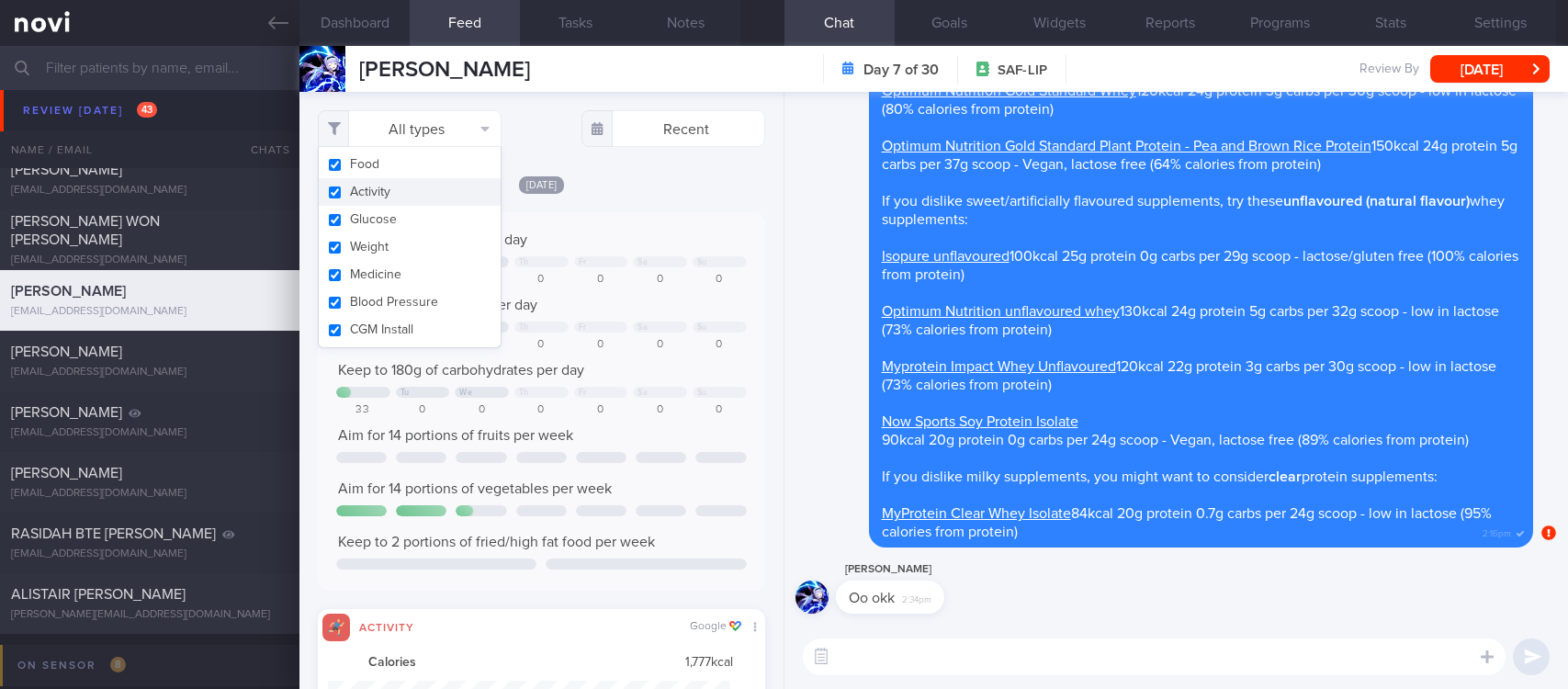
click at [410, 189] on button "Activity" at bounding box center [410, 192] width 182 height 27
checkbox input "false"
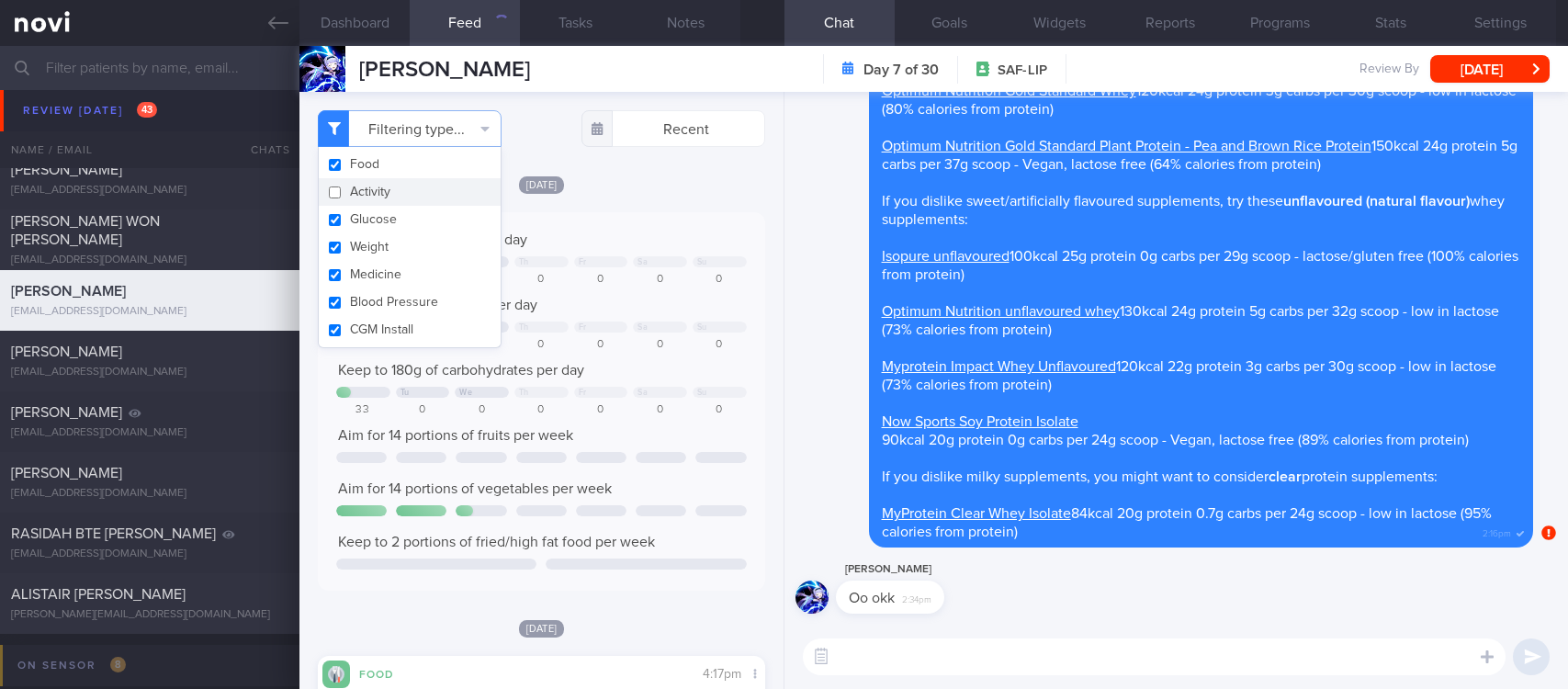
click at [635, 220] on div "Keep to 1800 calories per day Tu We Th Fr Sa Su 883 0 0 0 0 0 0 Aim for 100g of…" at bounding box center [541, 402] width 448 height 378
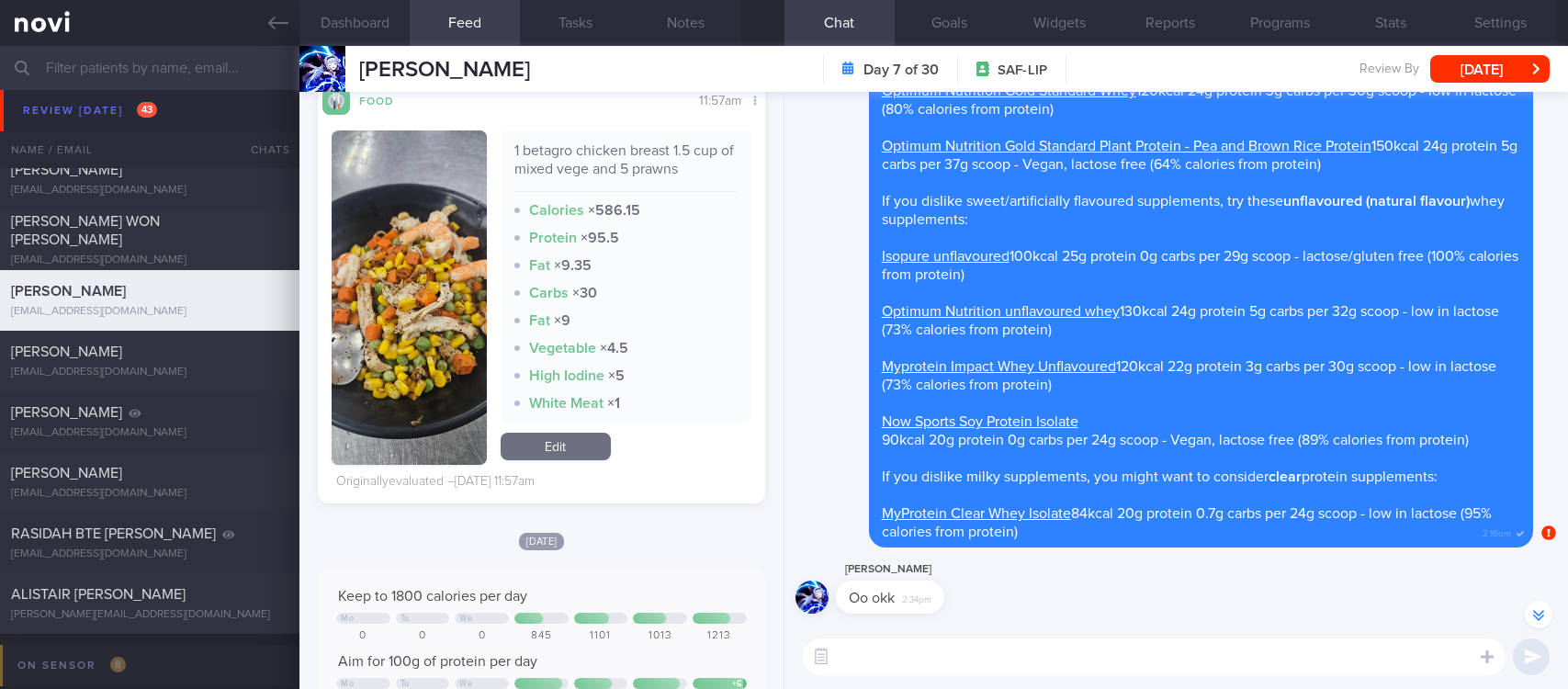
scroll to position [-552, 0]
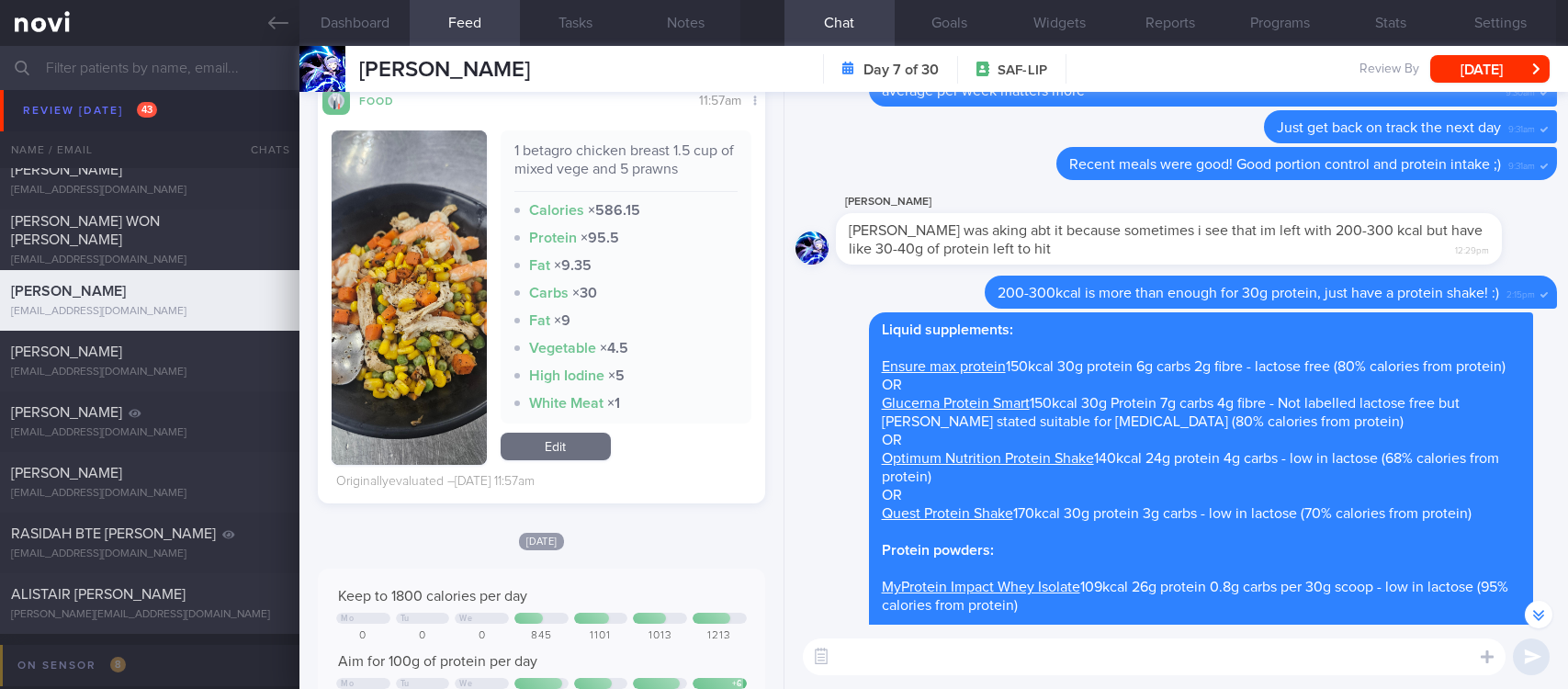
click at [1086, 666] on textarea at bounding box center [1153, 658] width 703 height 37
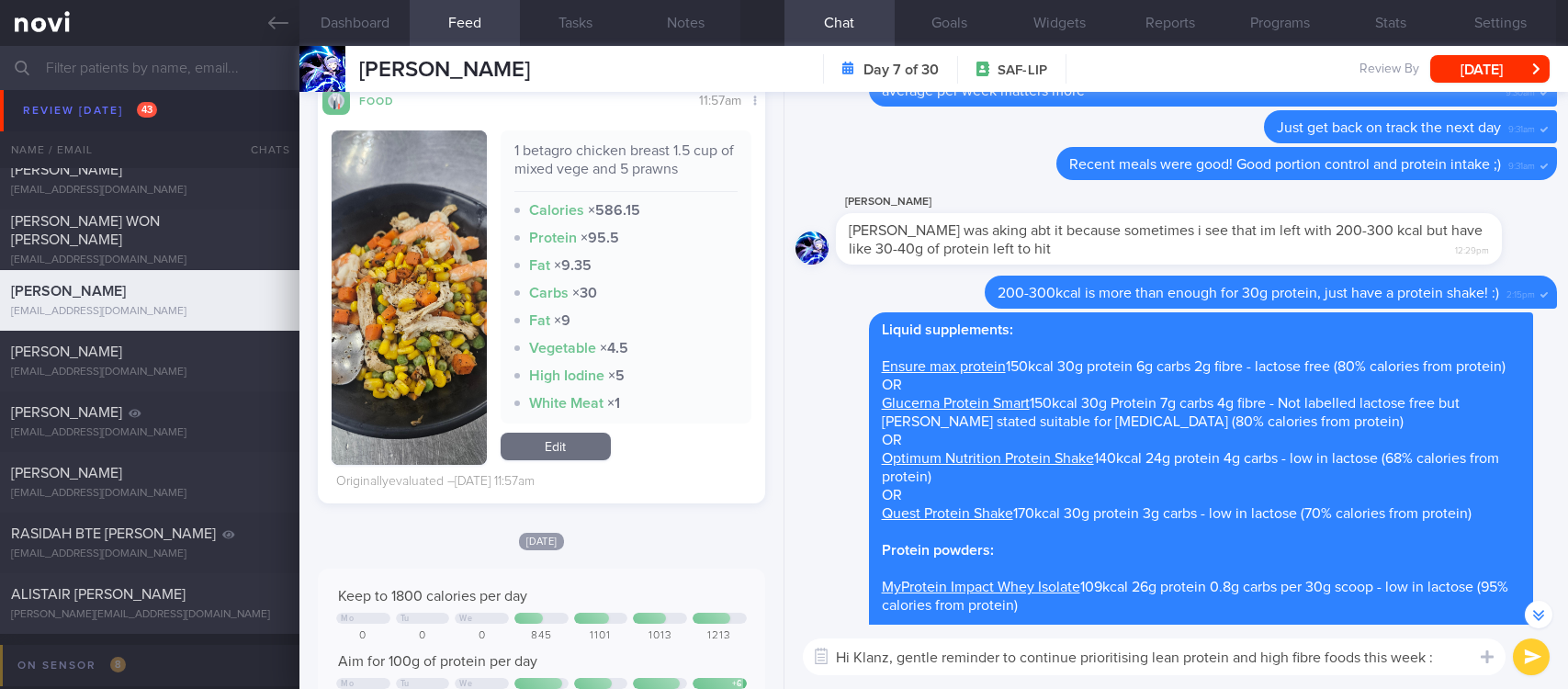
type textarea "Hi Klanz, gentle reminder to continue prioritising lean protein and high fibre …"
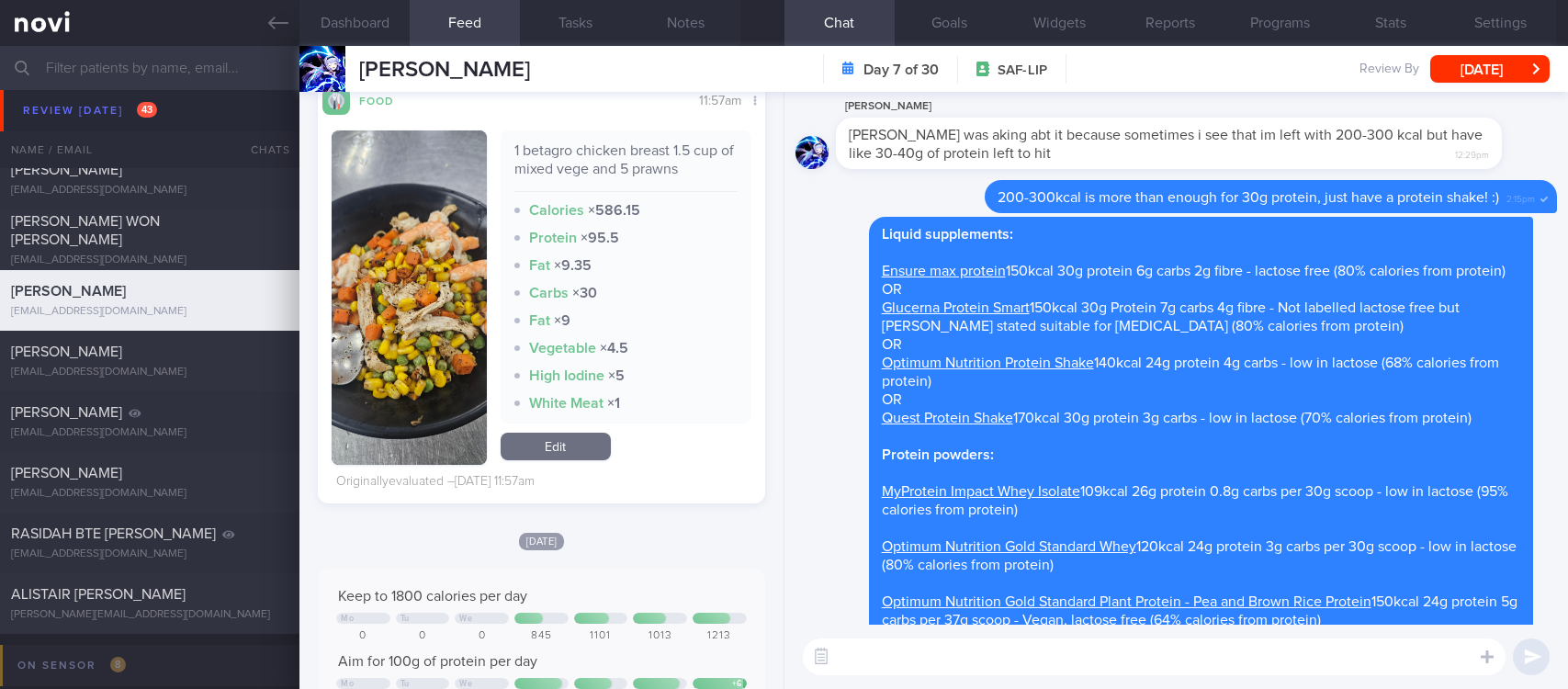
scroll to position [0, 0]
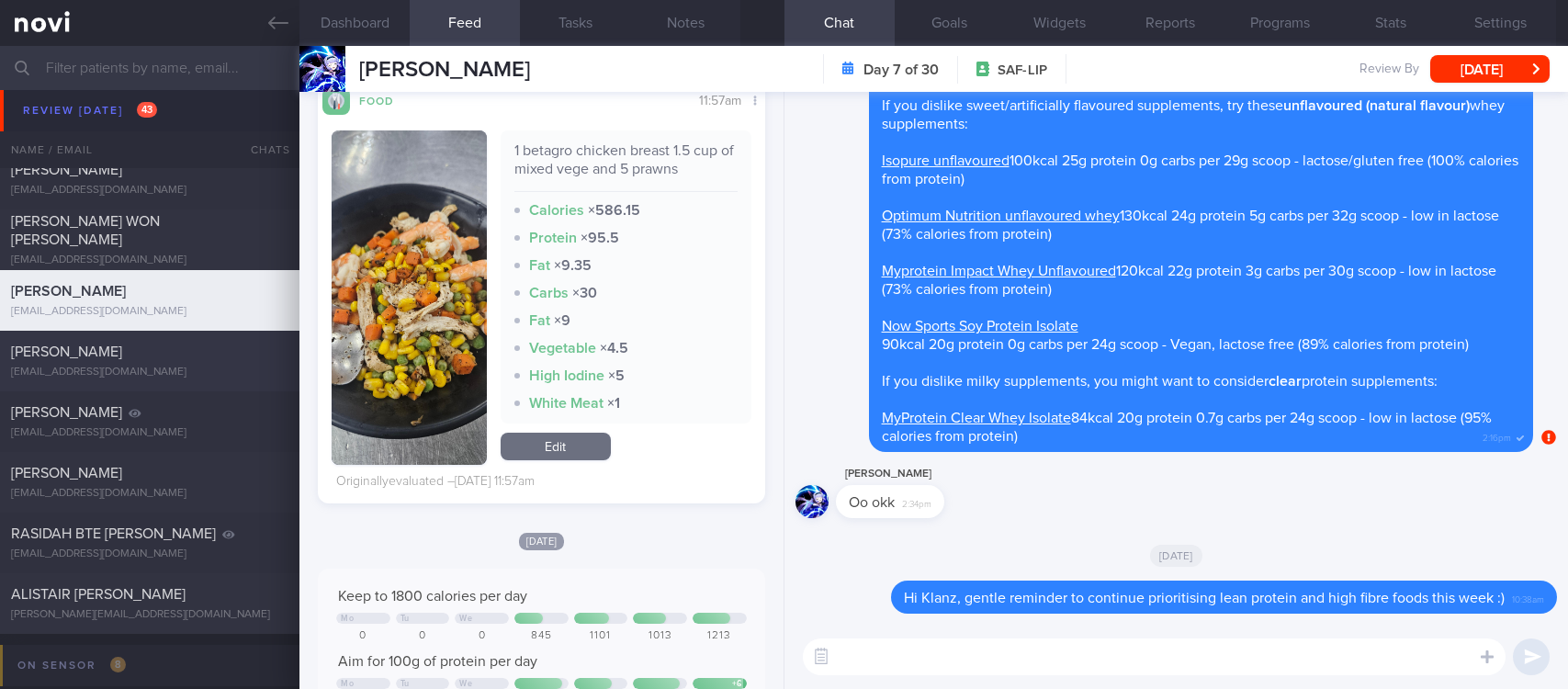
click at [210, 354] on div "[PERSON_NAME]" at bounding box center [147, 352] width 272 height 19
type input "tracked. DM HLD HTN CKD high uric acid. Buzud"
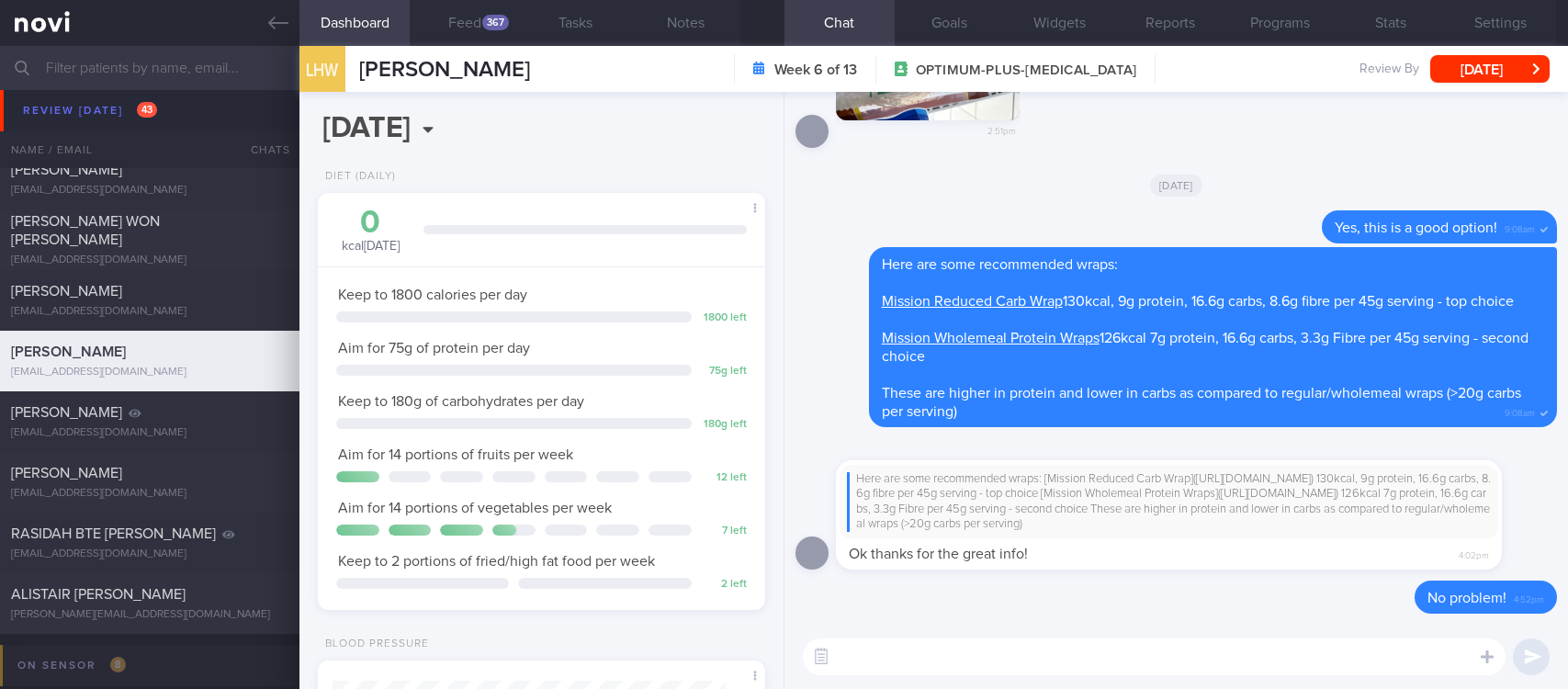
scroll to position [200, 400]
click at [493, 25] on div "367" at bounding box center [495, 23] width 26 height 16
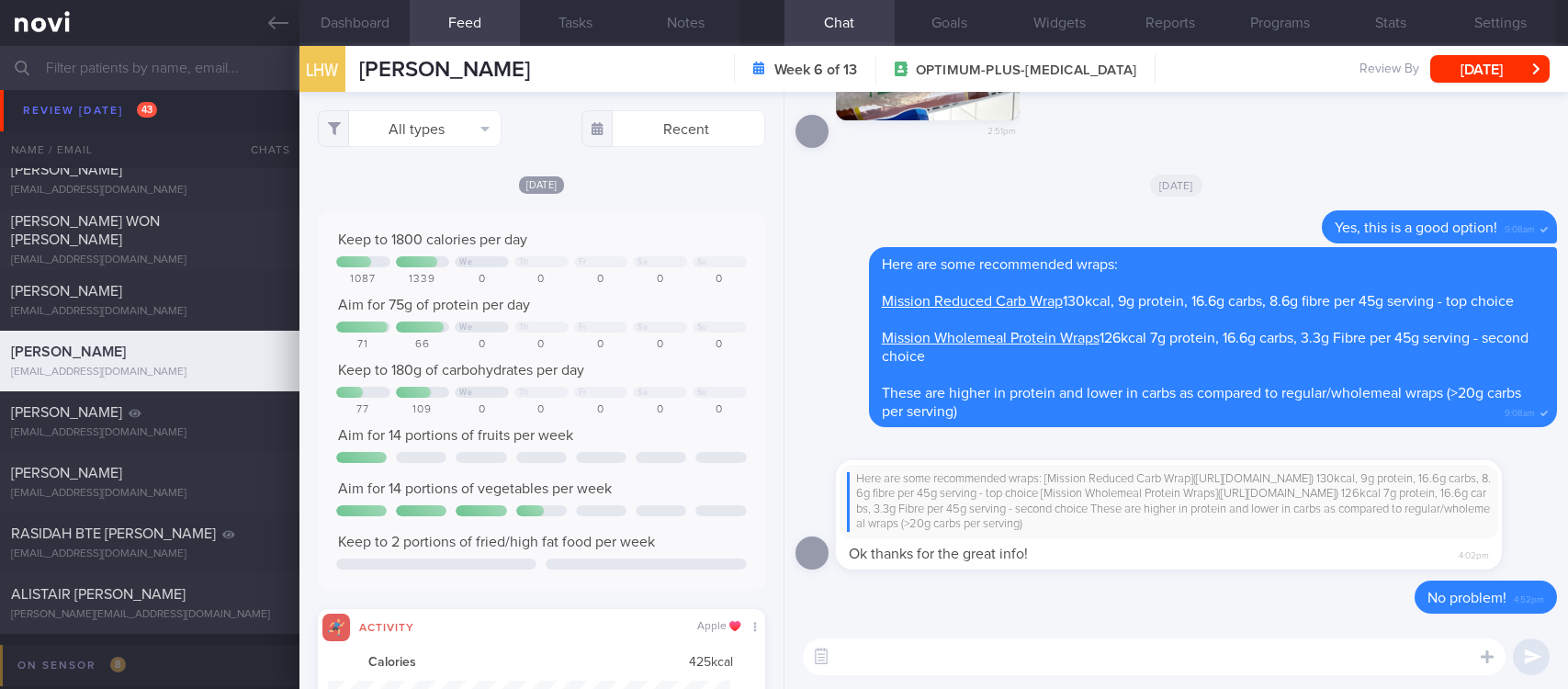
scroll to position [918767, 918385]
click at [427, 118] on button "All types" at bounding box center [410, 129] width 184 height 37
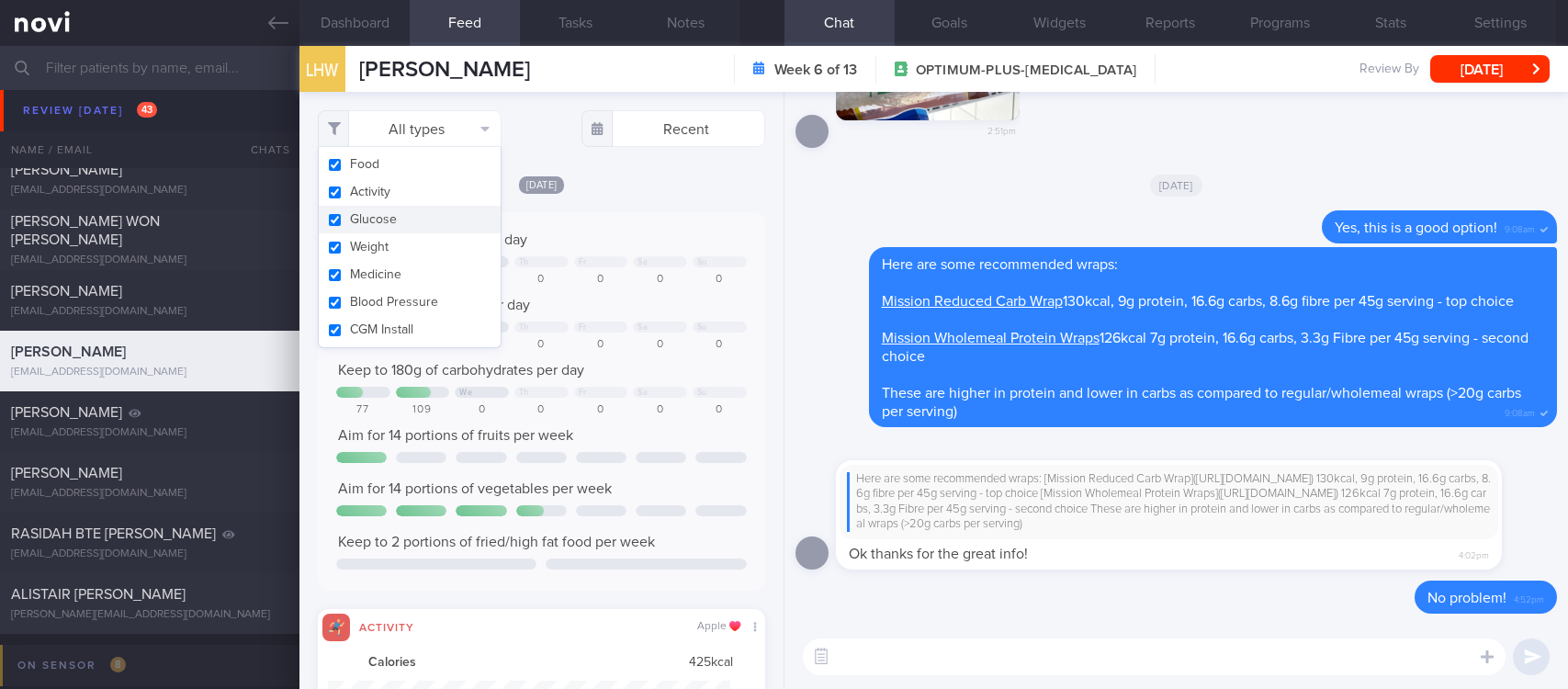
click at [390, 210] on button "Glucose" at bounding box center [410, 220] width 182 height 27
checkbox input "false"
click at [400, 189] on button "Activity" at bounding box center [410, 192] width 182 height 27
checkbox input "false"
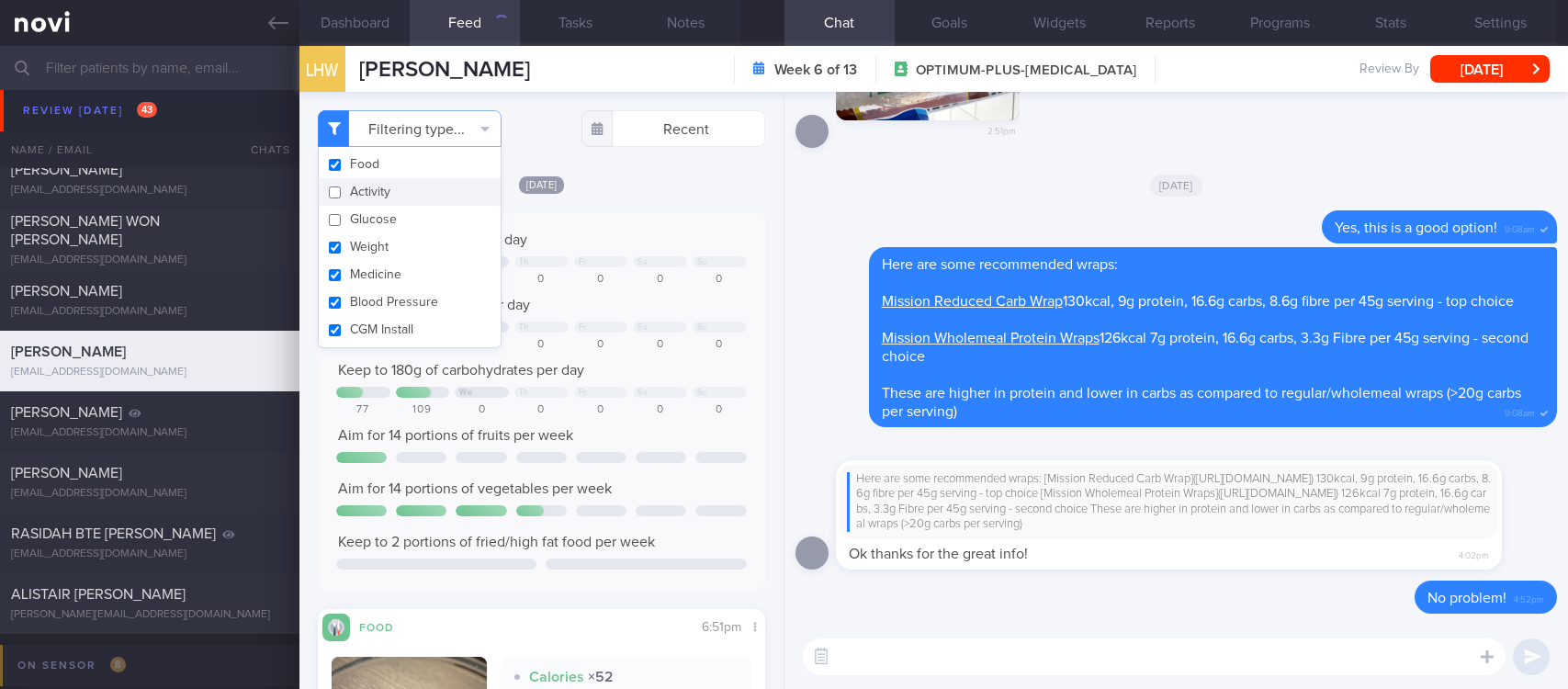
click at [579, 230] on div "Keep to 1800 calories per day" at bounding box center [541, 239] width 411 height 19
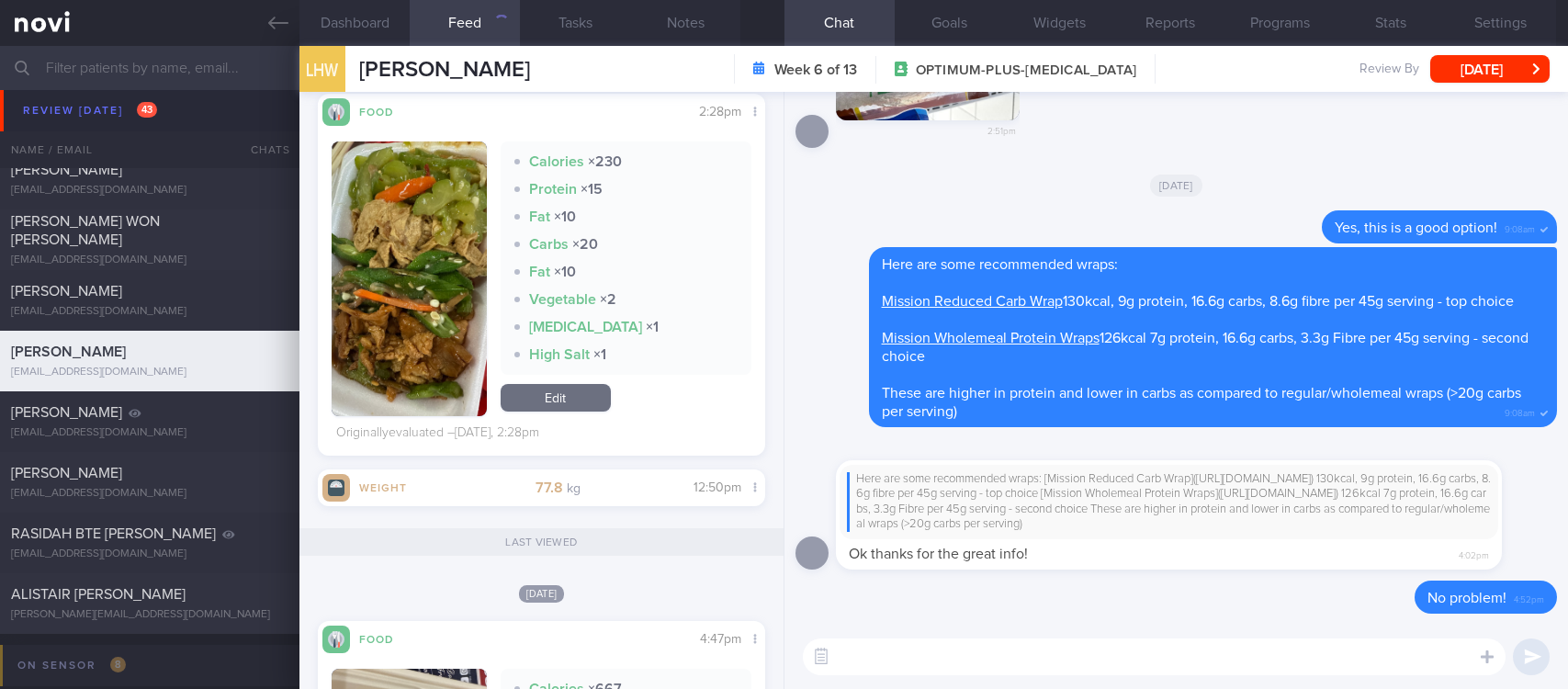
scroll to position [2481, 0]
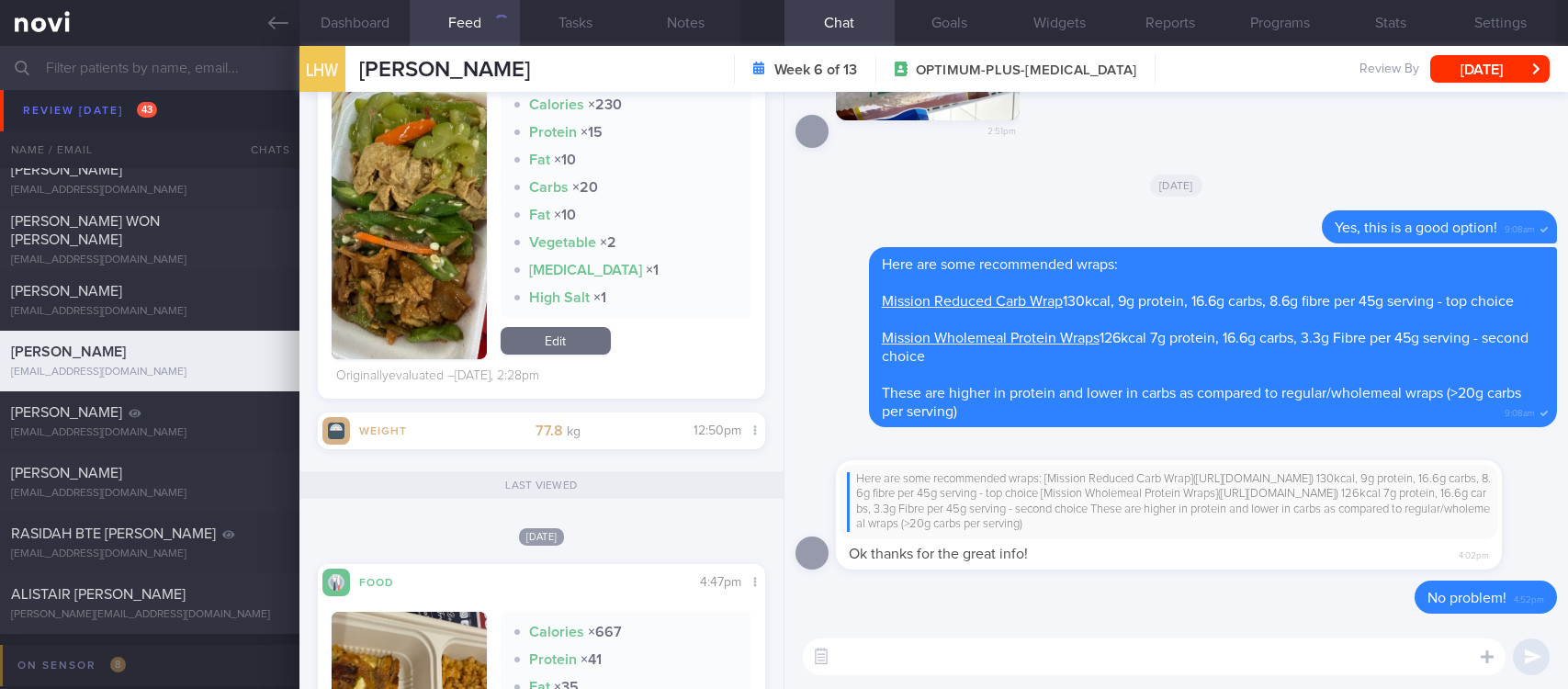
click at [413, 268] on button "button" at bounding box center [409, 221] width 155 height 274
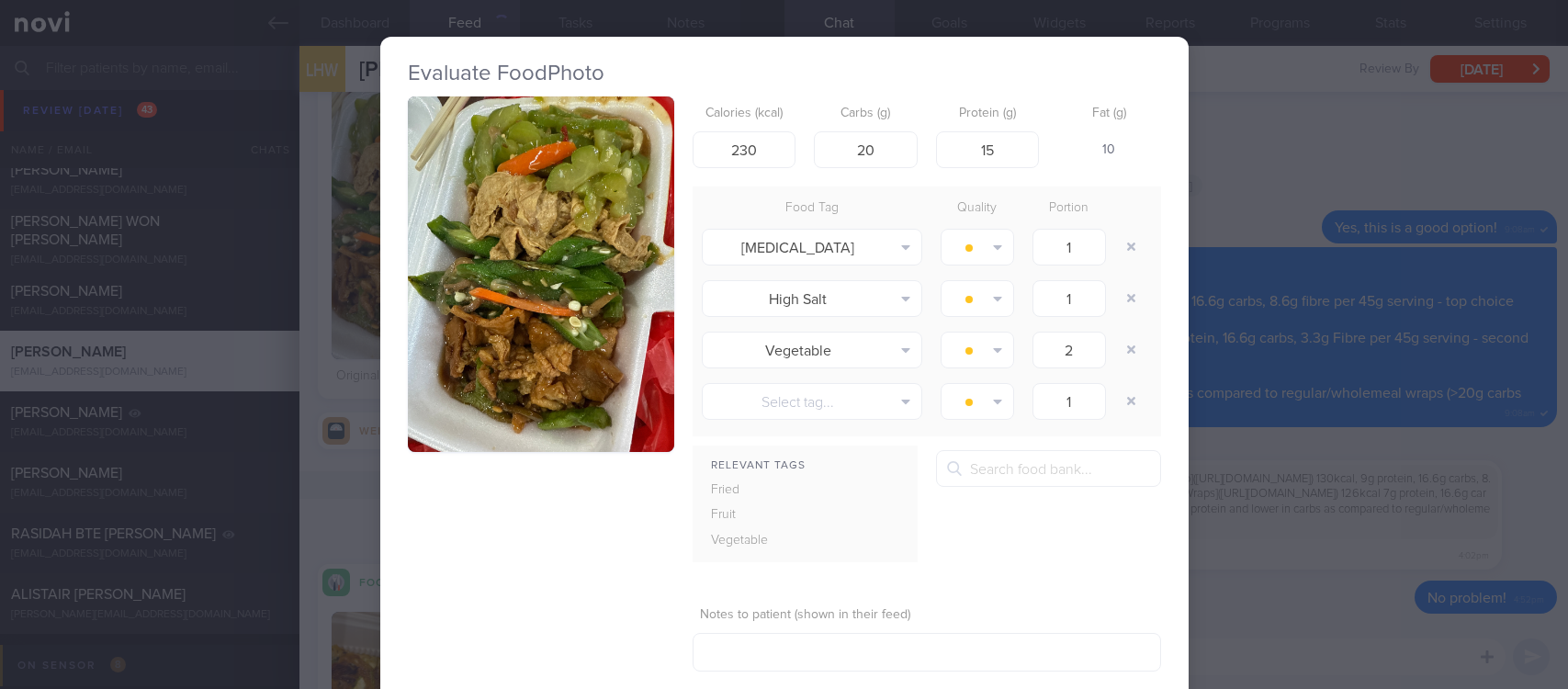
click at [600, 287] on img "button" at bounding box center [541, 273] width 267 height 356
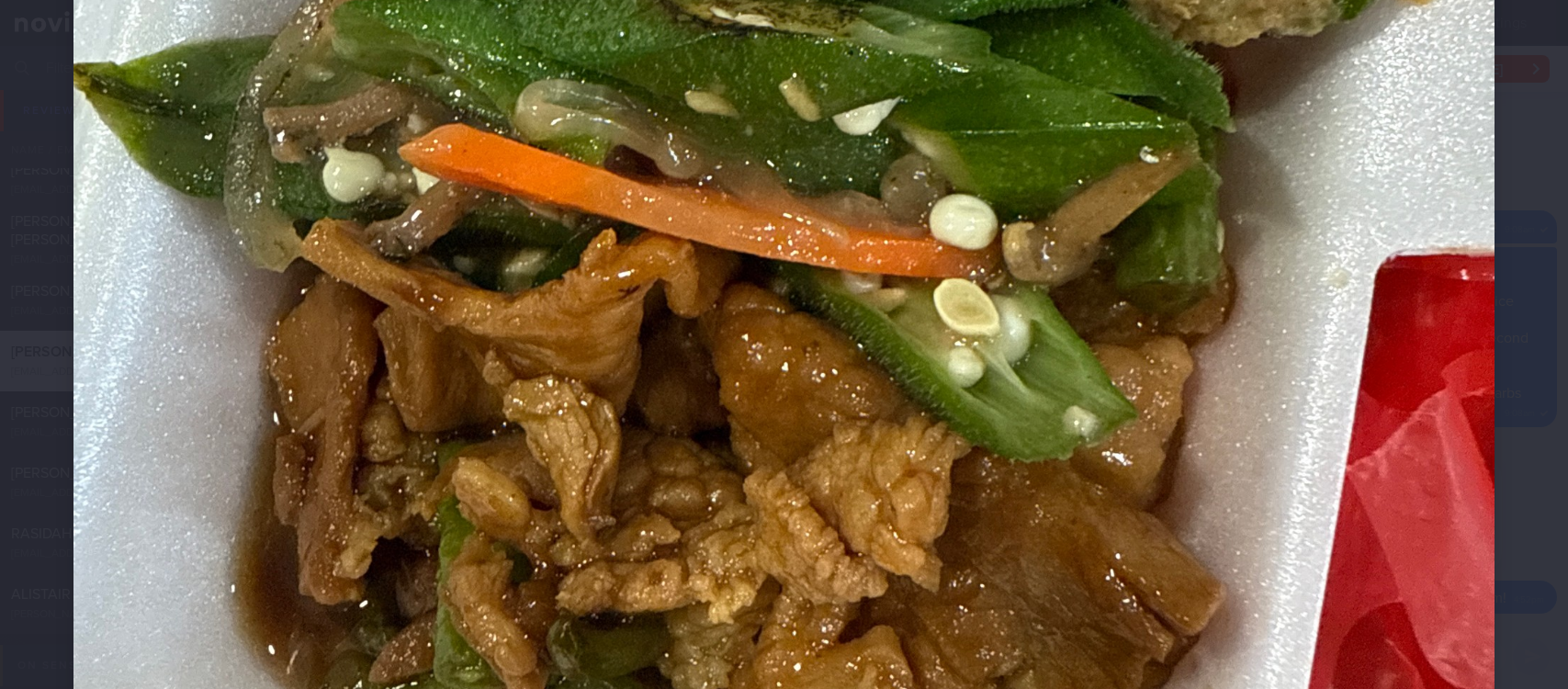
scroll to position [1103, 0]
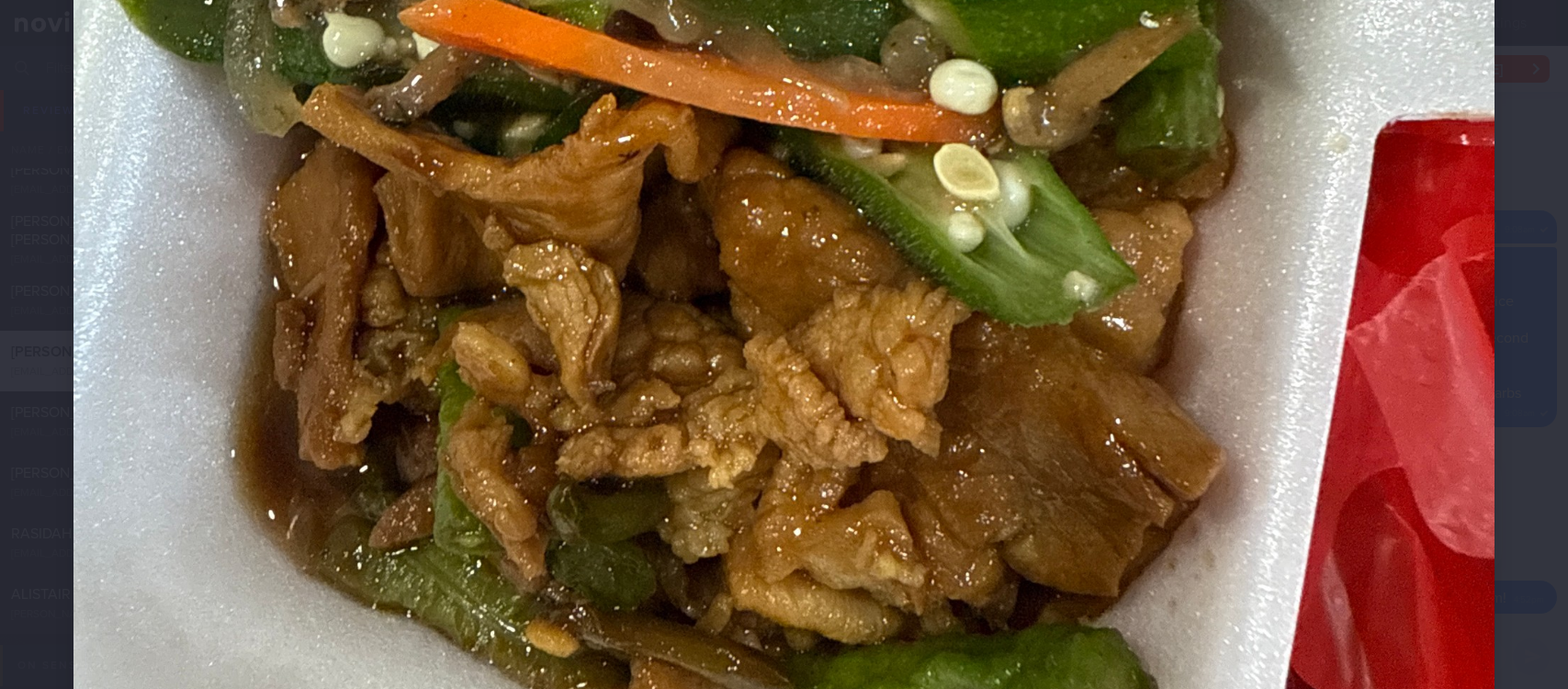
click at [1498, 393] on div "Evaluate Food Photo Calories (kcal) 230 Carbs (g) 20 Protein (g) 15 Fat (g) 10 …" at bounding box center [784, 344] width 1568 height 689
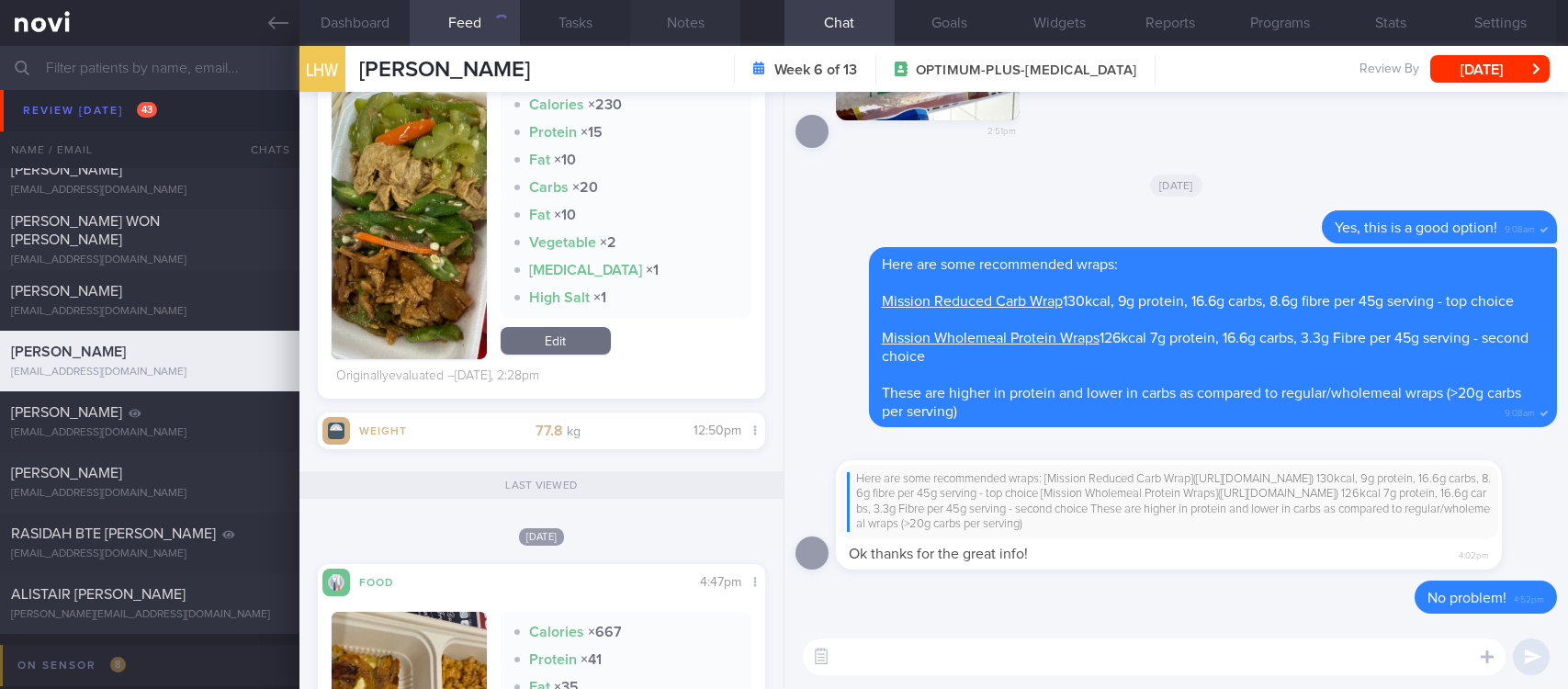
click at [691, 27] on button "Notes" at bounding box center [685, 23] width 111 height 46
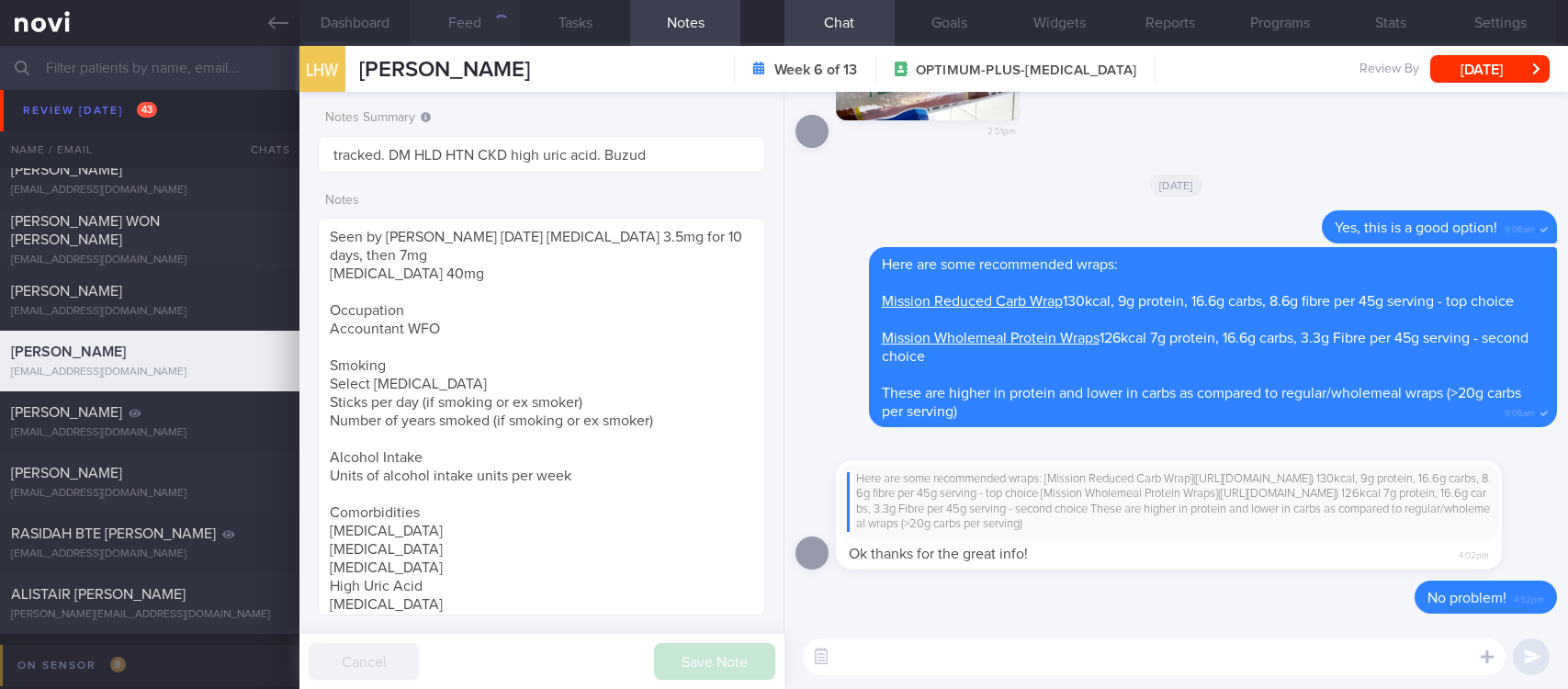
click at [469, 15] on button "Feed" at bounding box center [465, 23] width 111 height 46
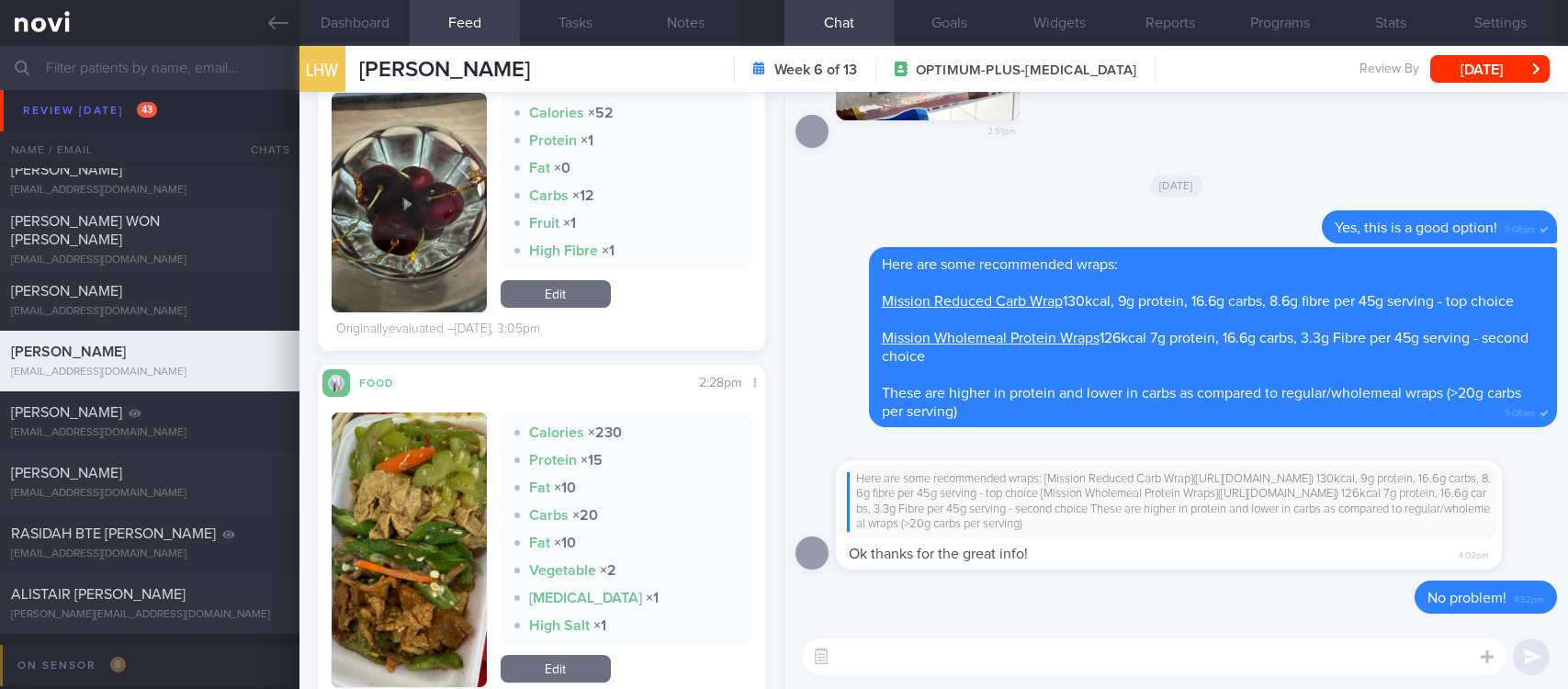
scroll to position [2481, 0]
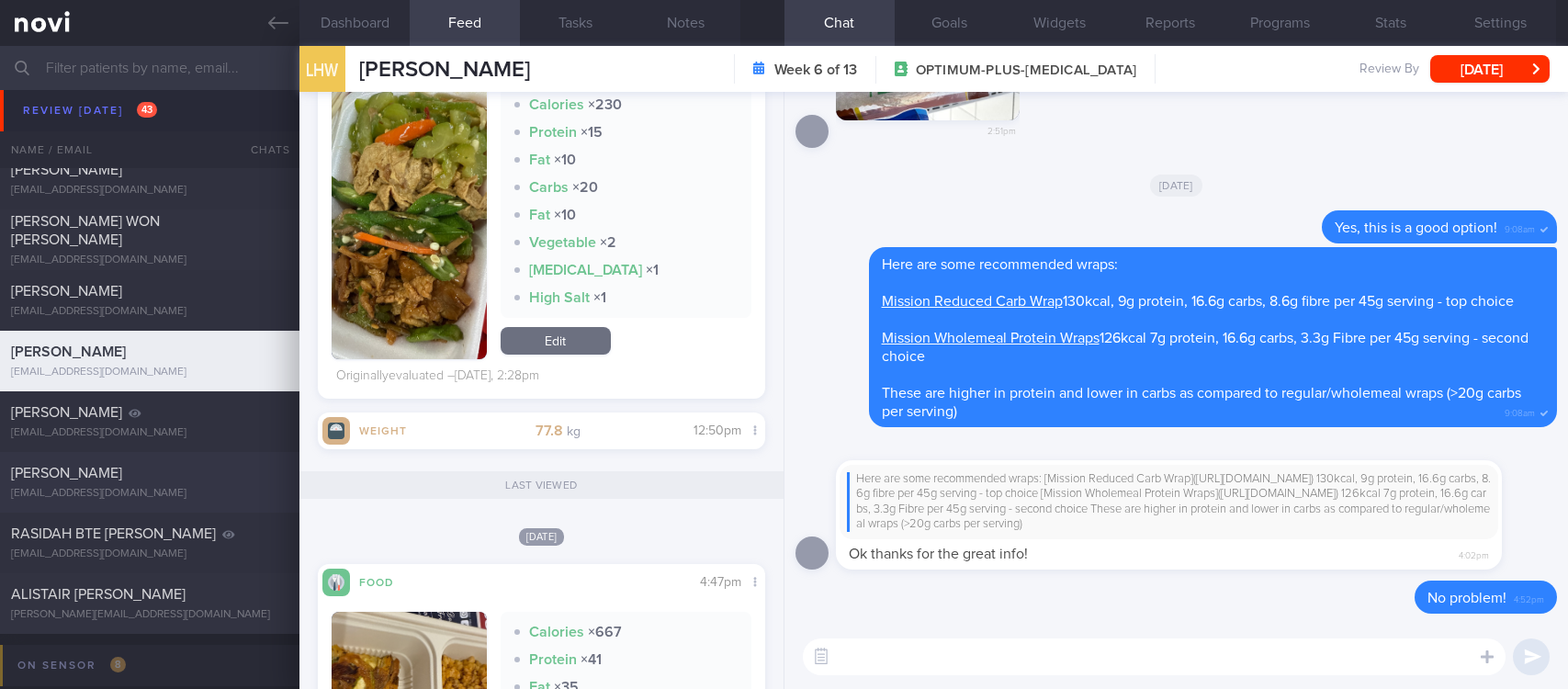
click at [184, 482] on div "[PERSON_NAME]" at bounding box center [147, 472] width 272 height 19
type input "tracked"
type textarea "NRIC: S9140060Z Name: MUHAMMAD NOREDEEN BIN MOHD ZAIN Gender: Male DOB: 24 Oct …"
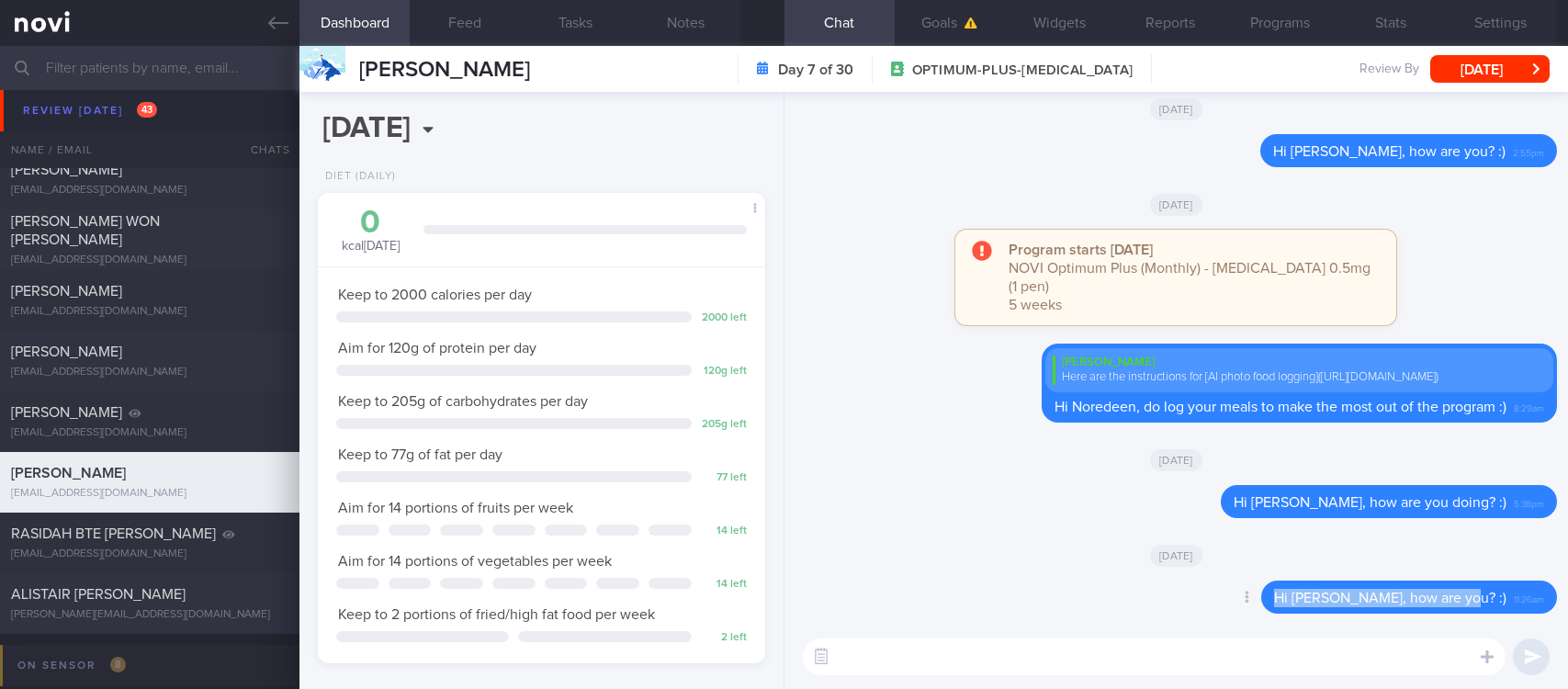
drag, startPoint x: 1490, startPoint y: 597, endPoint x: 1287, endPoint y: 592, distance: 203.1
click at [1287, 592] on div "Hi Noredeen, how are you? :) 11:26am" at bounding box center [1409, 598] width 296 height 33
copy span "Hi Noredeen, how are you? :)"
click at [1242, 647] on textarea at bounding box center [1153, 658] width 703 height 37
paste textarea "Hi Noredeen, how are you? :)"
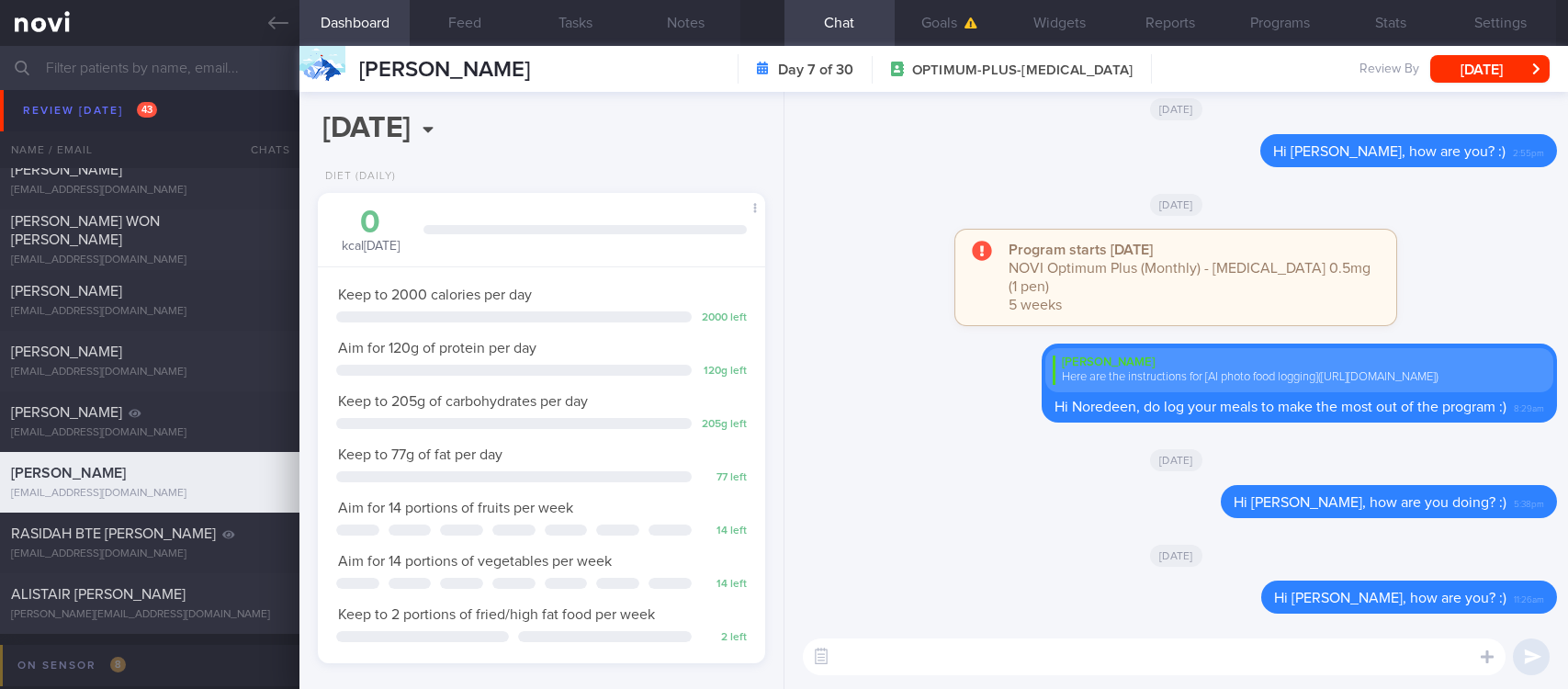
type textarea "Hi Noredeen, how are you? :)"
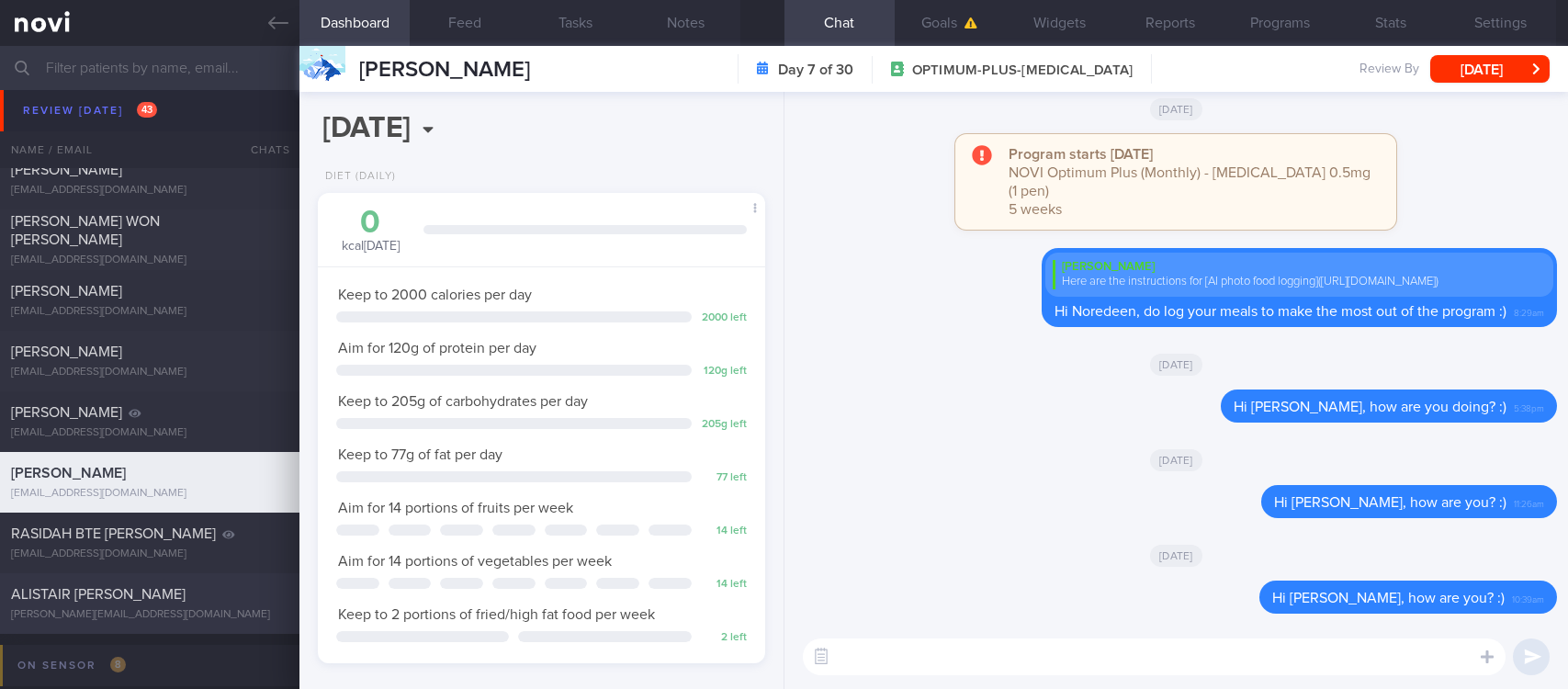
click at [172, 610] on div "[PERSON_NAME][EMAIL_ADDRESS][DOMAIN_NAME]" at bounding box center [149, 615] width 277 height 14
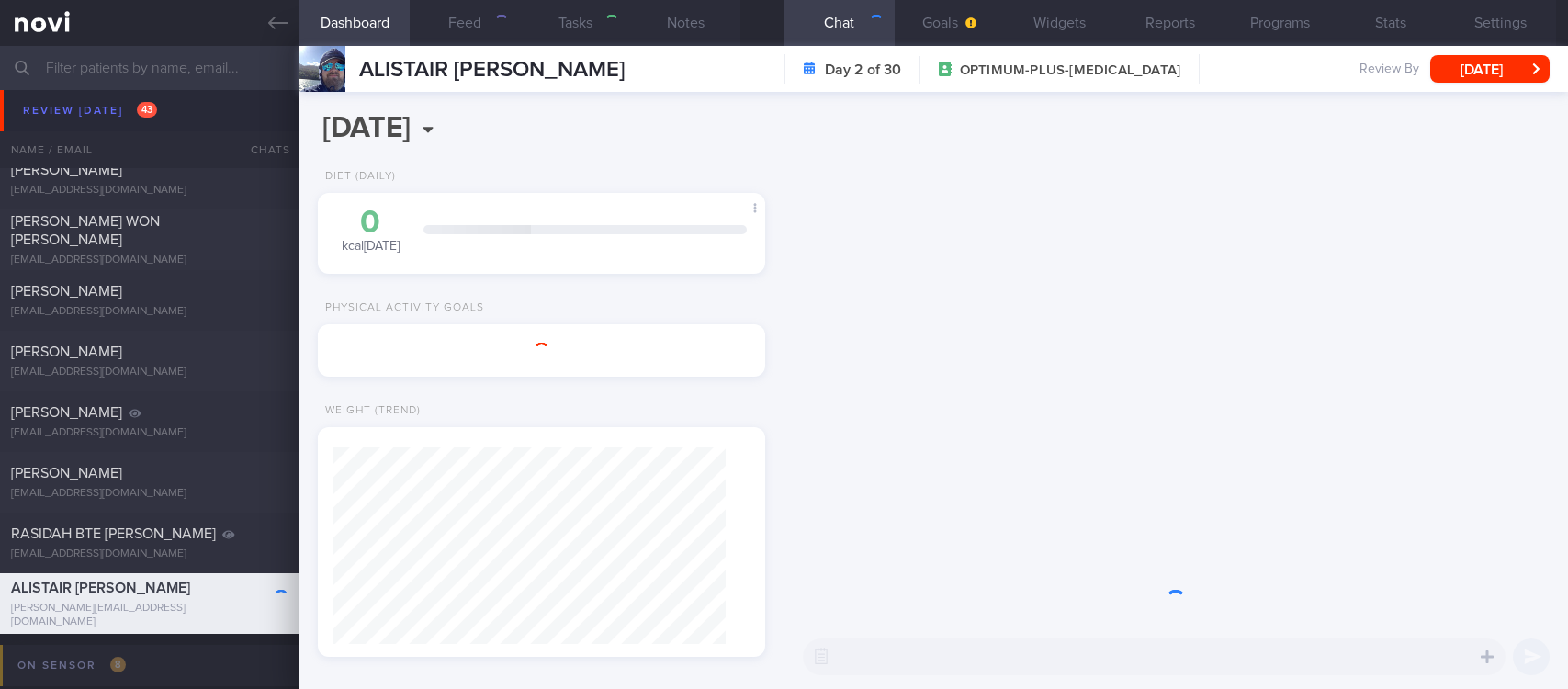
type input "Tracked. Ryblesus 7mg > 14mg"
type textarea "42 year old Male nil PMH. family hx of T2DM, HLD Sseen by Dr Todd 5/3/24 Increa…"
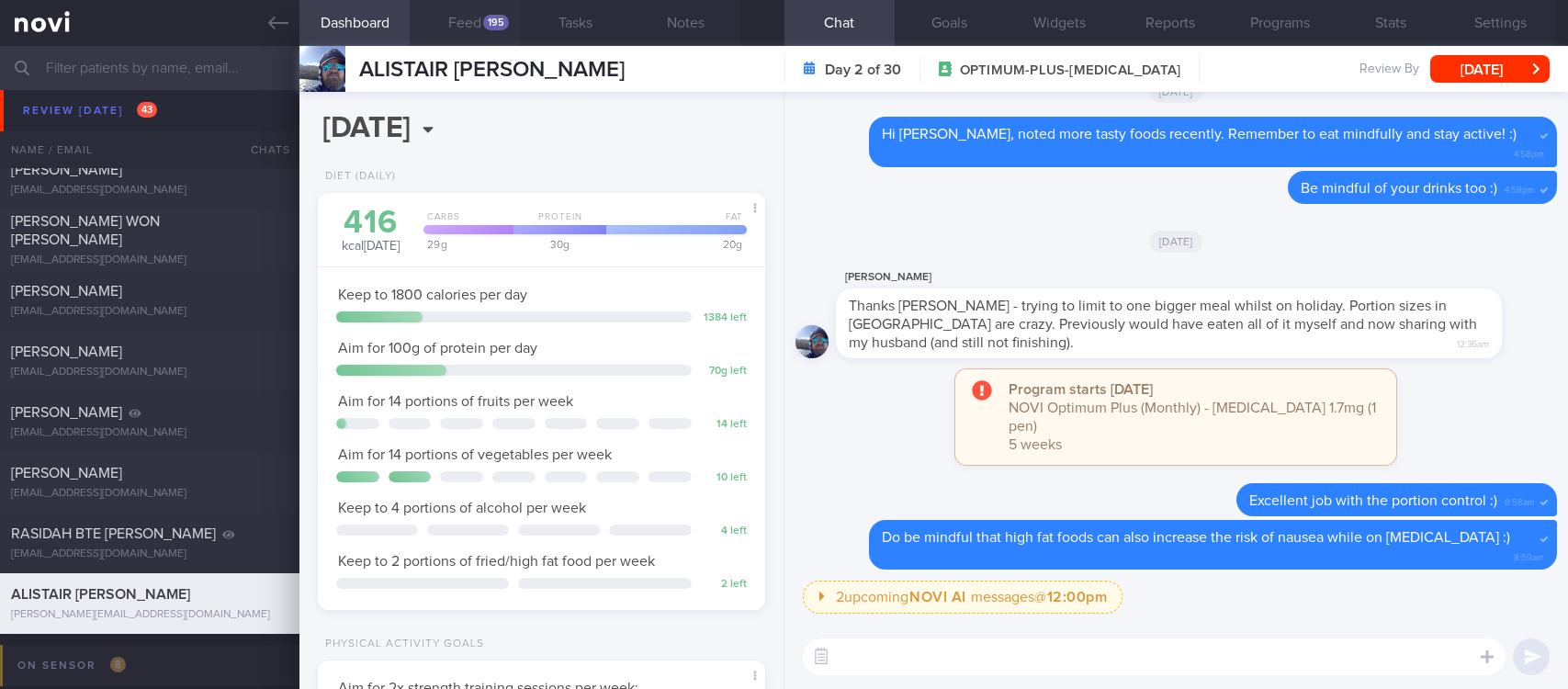
click at [493, 23] on div "195" at bounding box center [496, 23] width 25 height 16
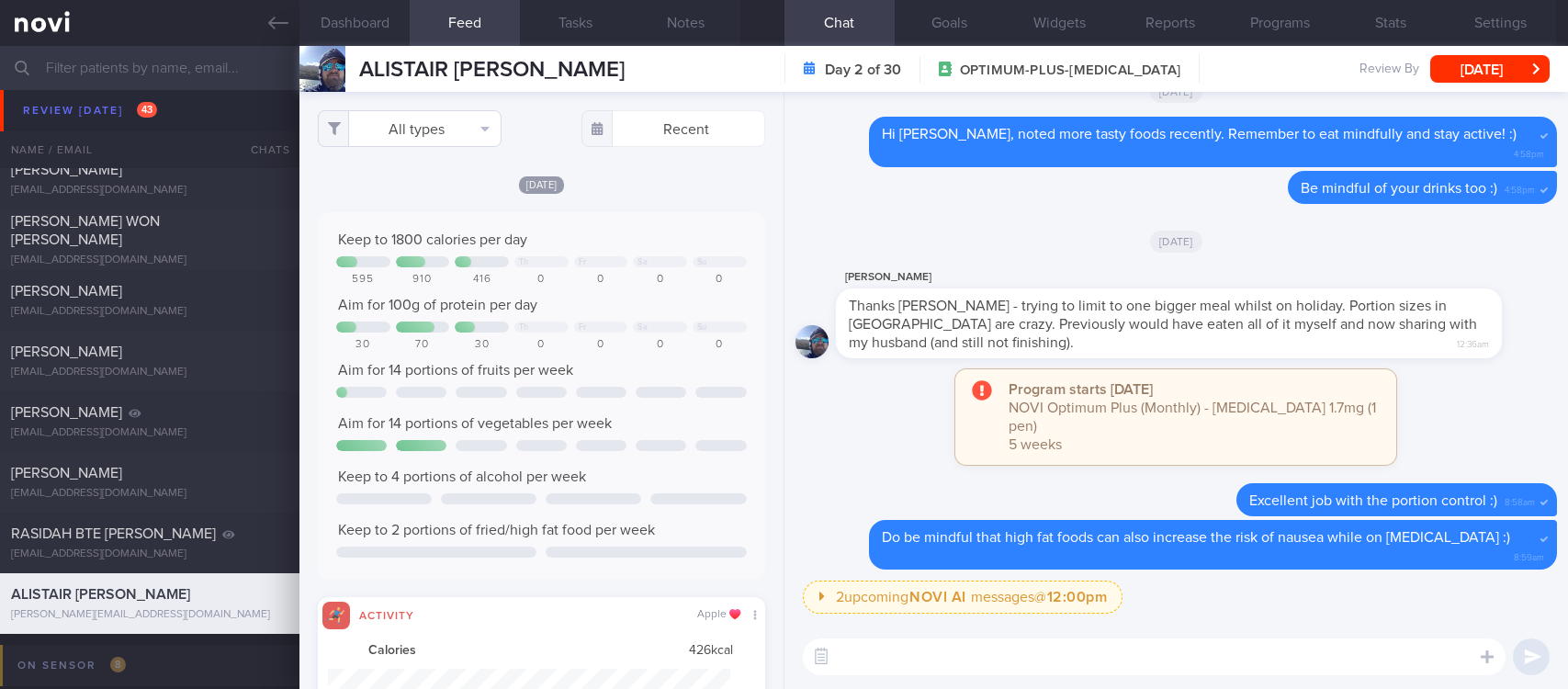
scroll to position [100, 402]
click at [452, 124] on button "All types" at bounding box center [410, 129] width 184 height 37
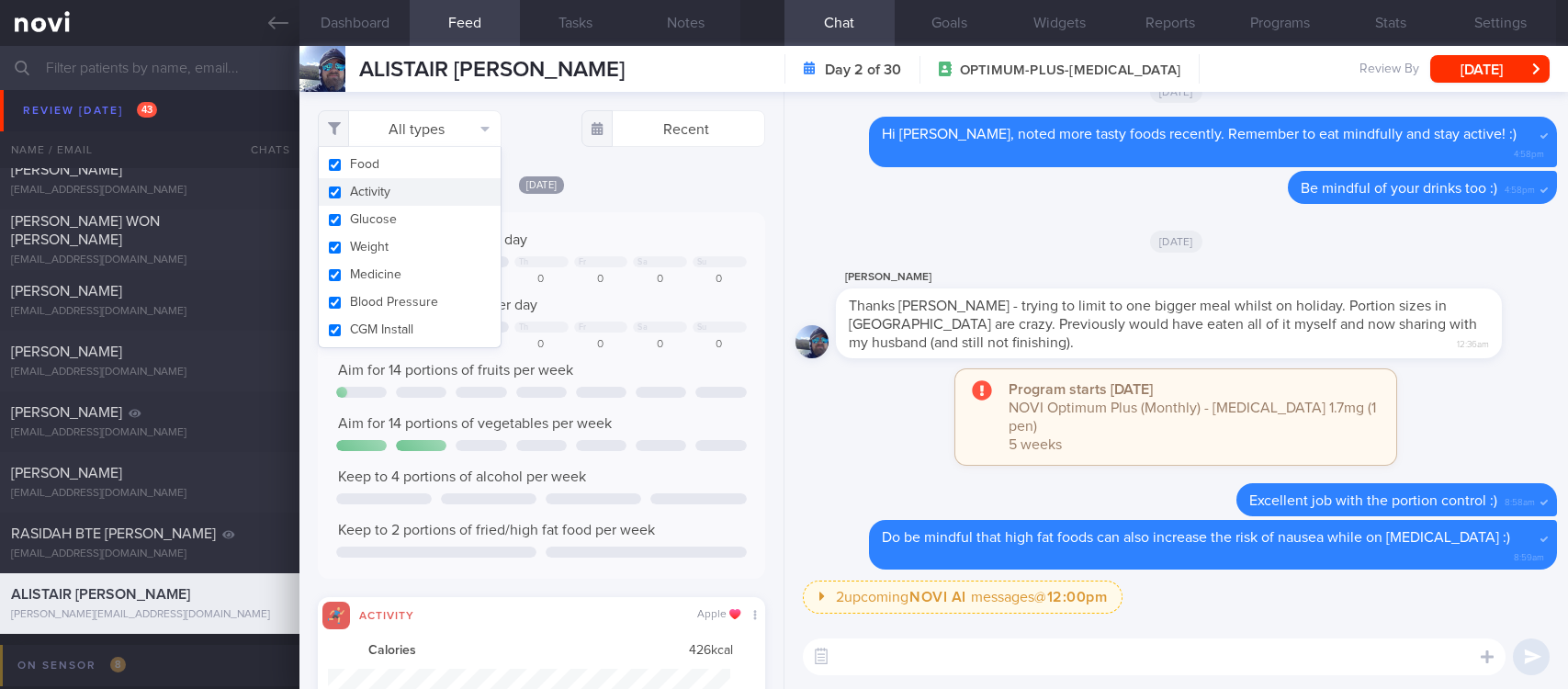
click at [404, 192] on button "Activity" at bounding box center [410, 192] width 182 height 27
checkbox input "false"
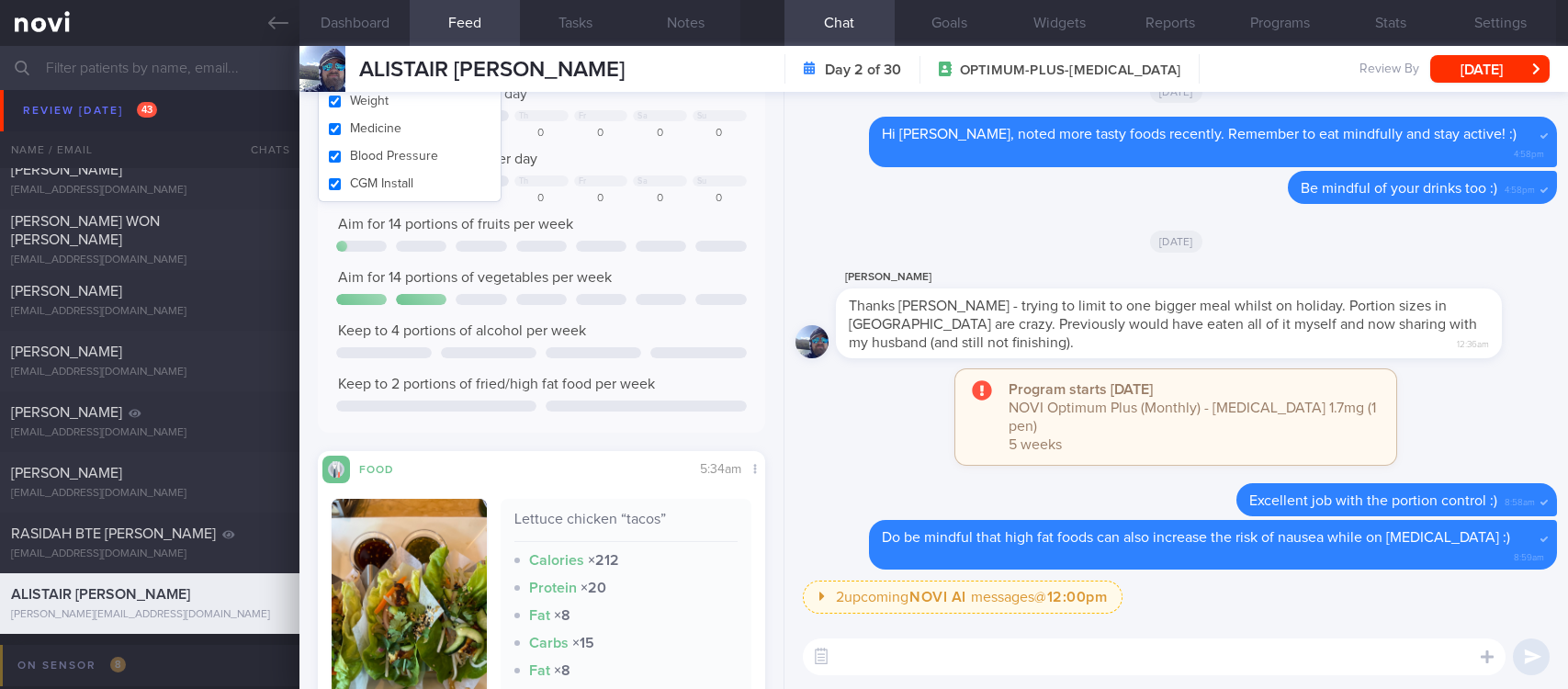
click at [623, 662] on div "Fat × 8" at bounding box center [626, 670] width 223 height 19
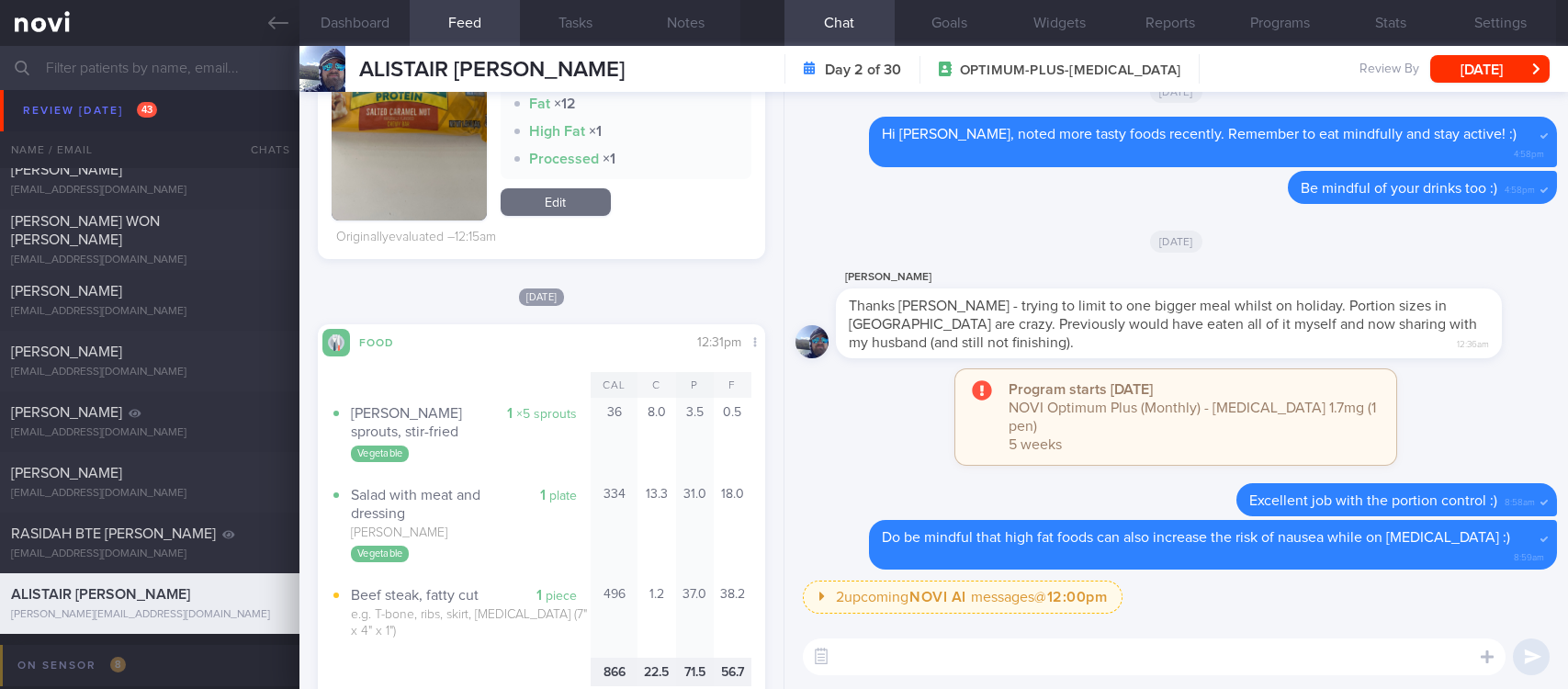
scroll to position [414, 0]
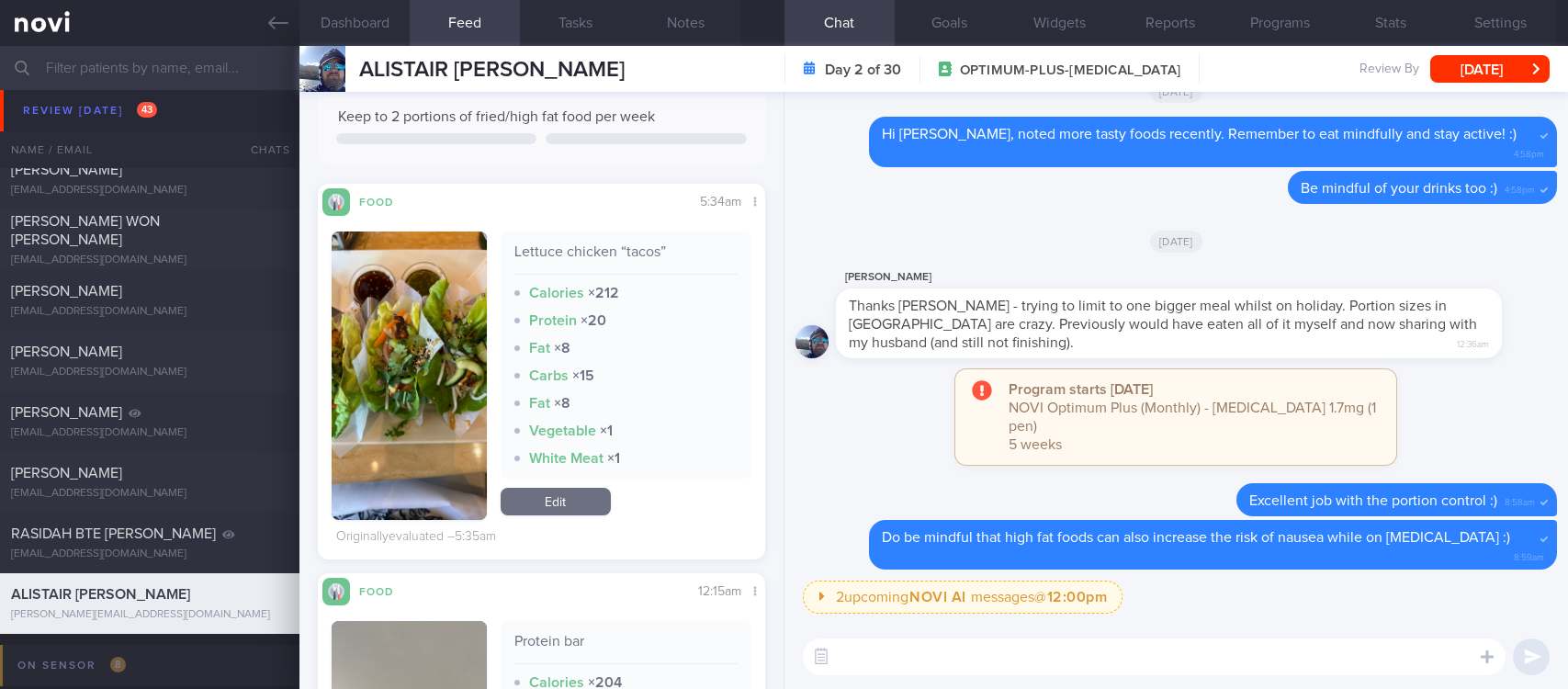
click at [472, 422] on button "button" at bounding box center [409, 375] width 155 height 288
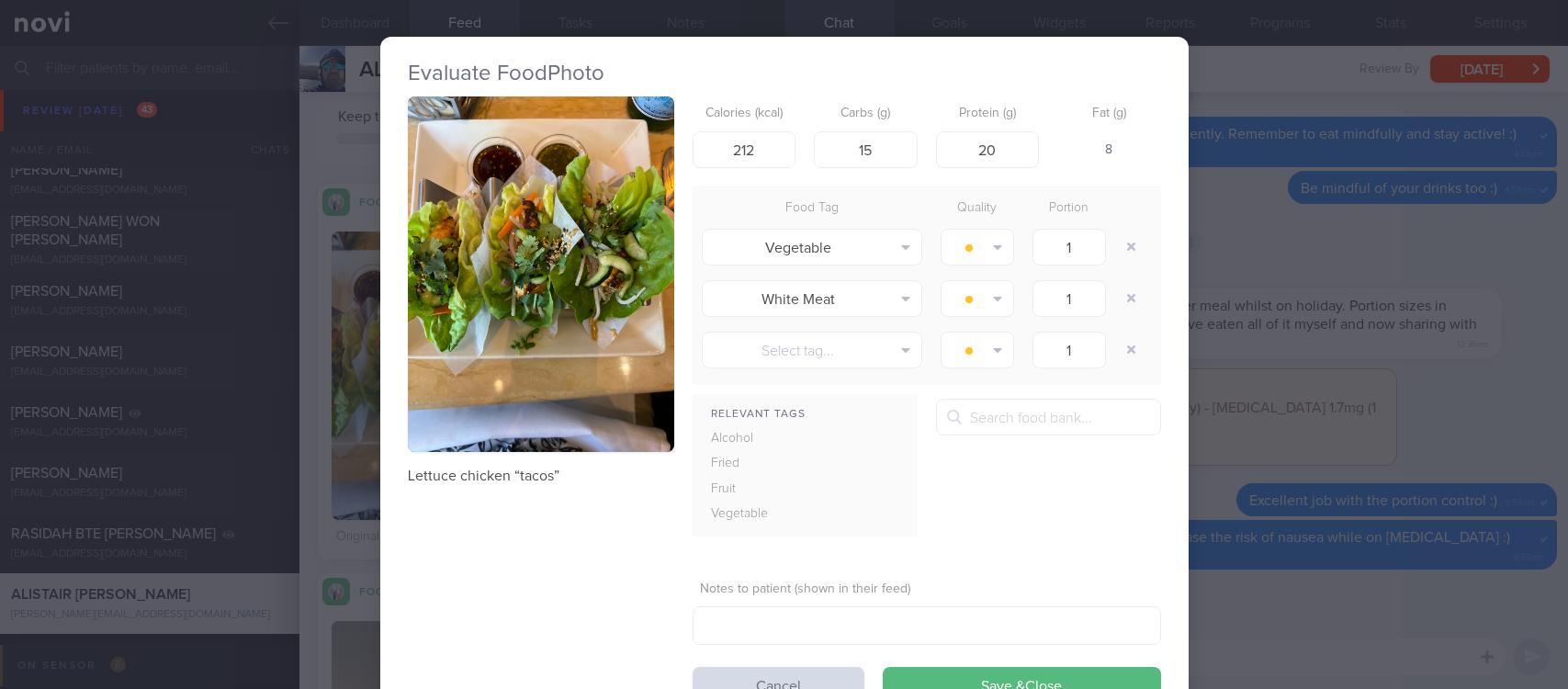
click at [512, 239] on button "button" at bounding box center [541, 273] width 267 height 356
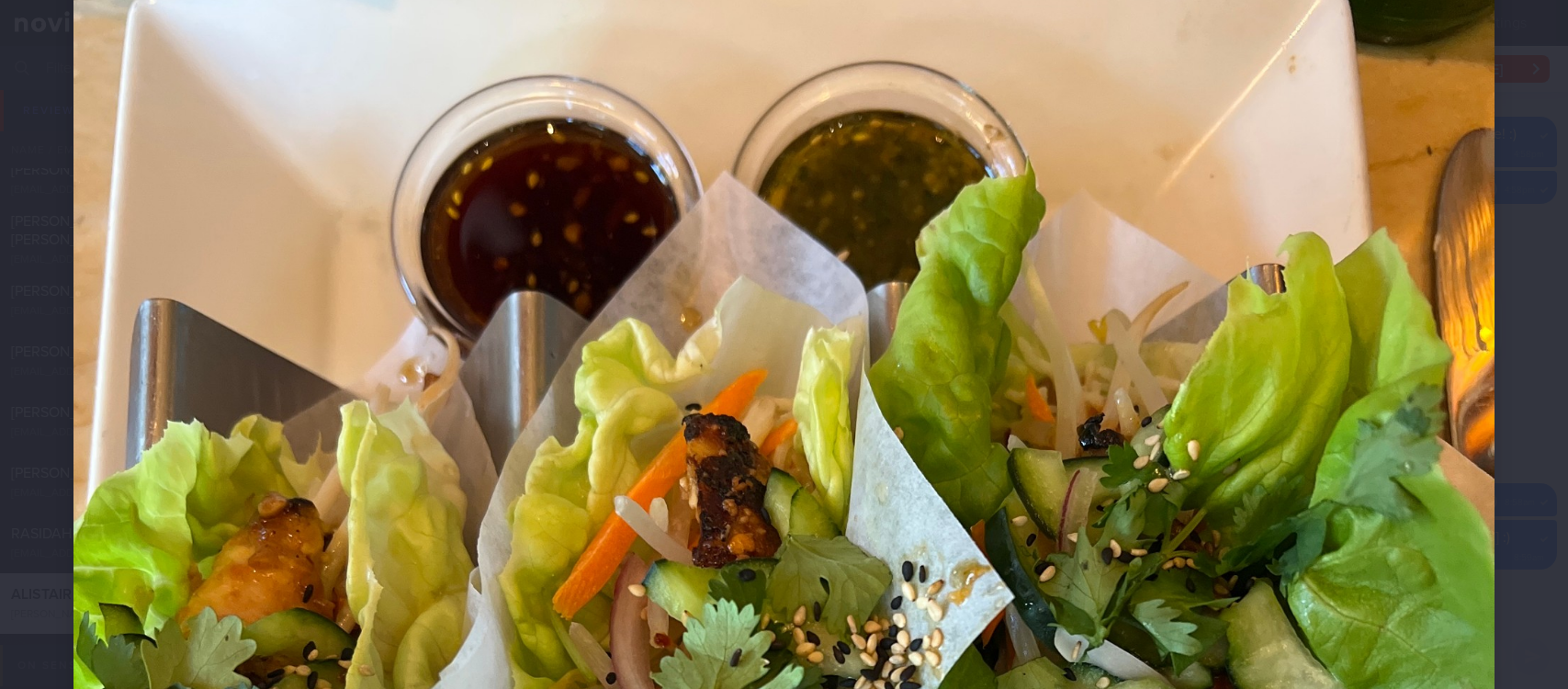
scroll to position [414, 0]
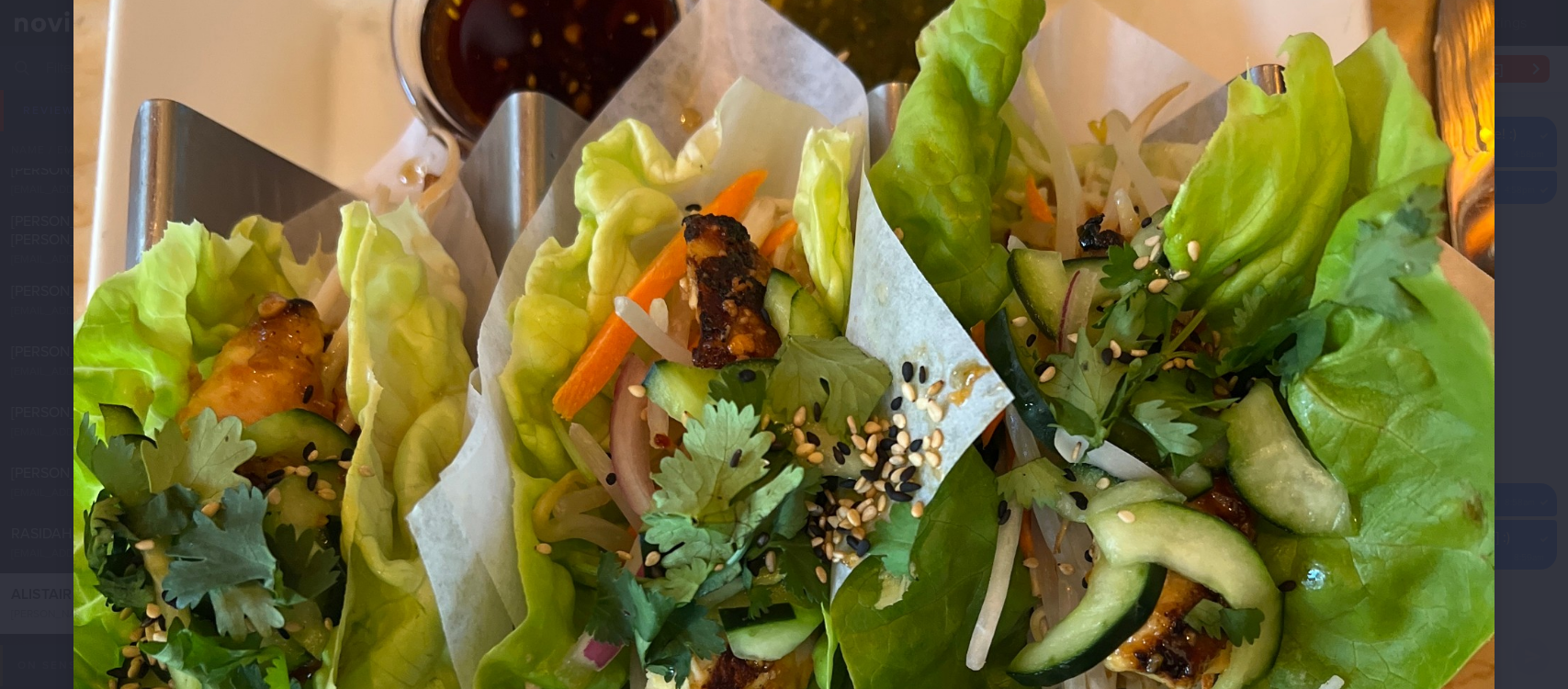
click at [1448, 566] on img at bounding box center [784, 608] width 1421 height 1895
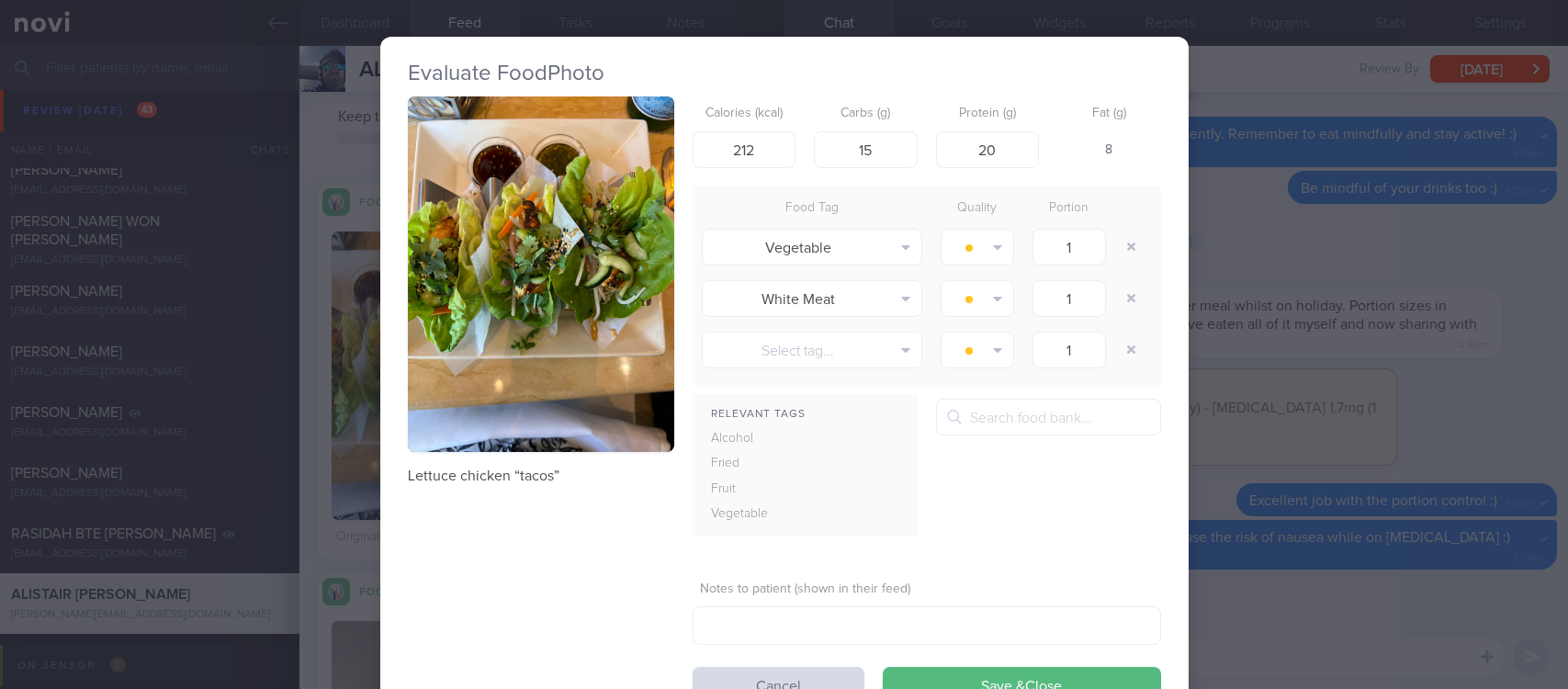
click at [1394, 607] on div "Evaluate Food Photo Lettuce chicken “tacos” Calories (kcal) 212 Carbs (g) 15 Pr…" at bounding box center [784, 344] width 1568 height 689
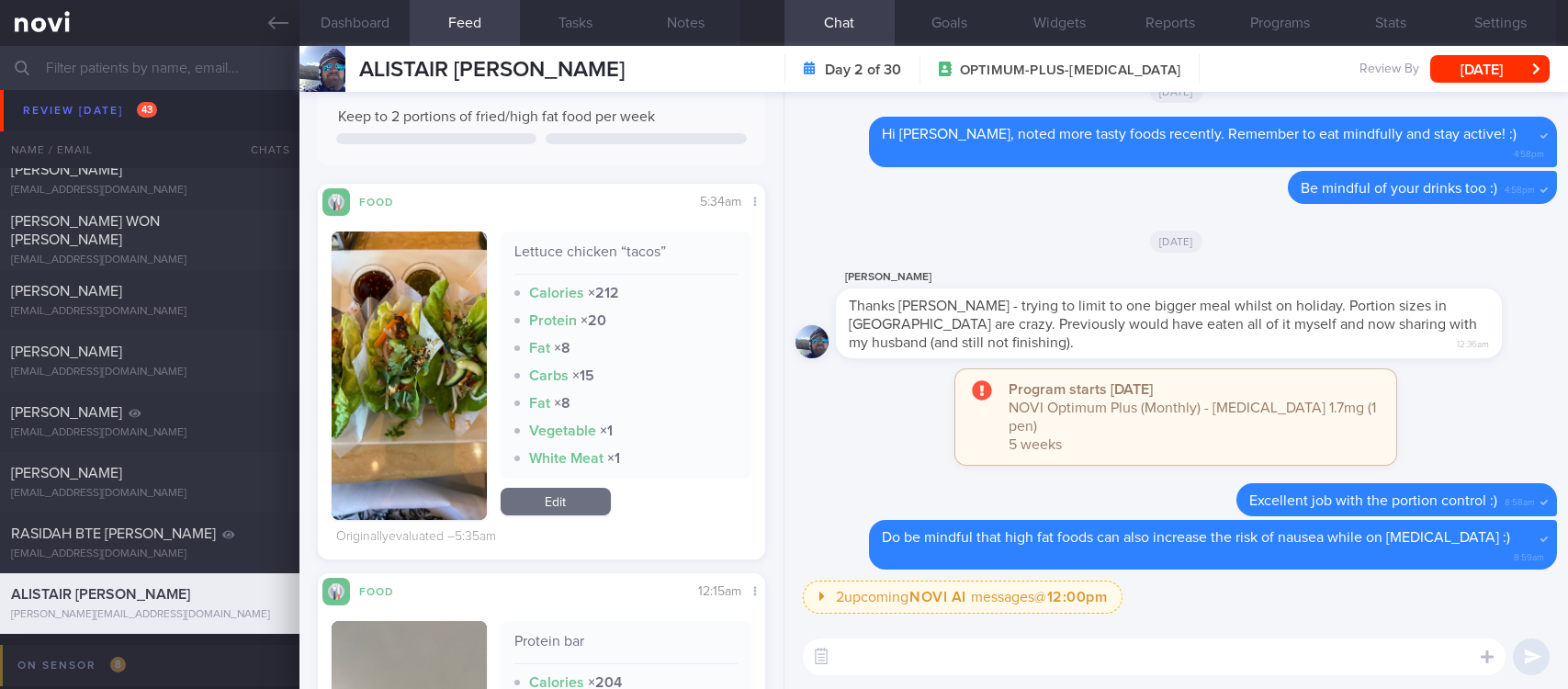
click at [1260, 668] on textarea at bounding box center [1153, 658] width 703 height 37
type textarea "The lettuce chicken tacos was an interesting find! Haha"
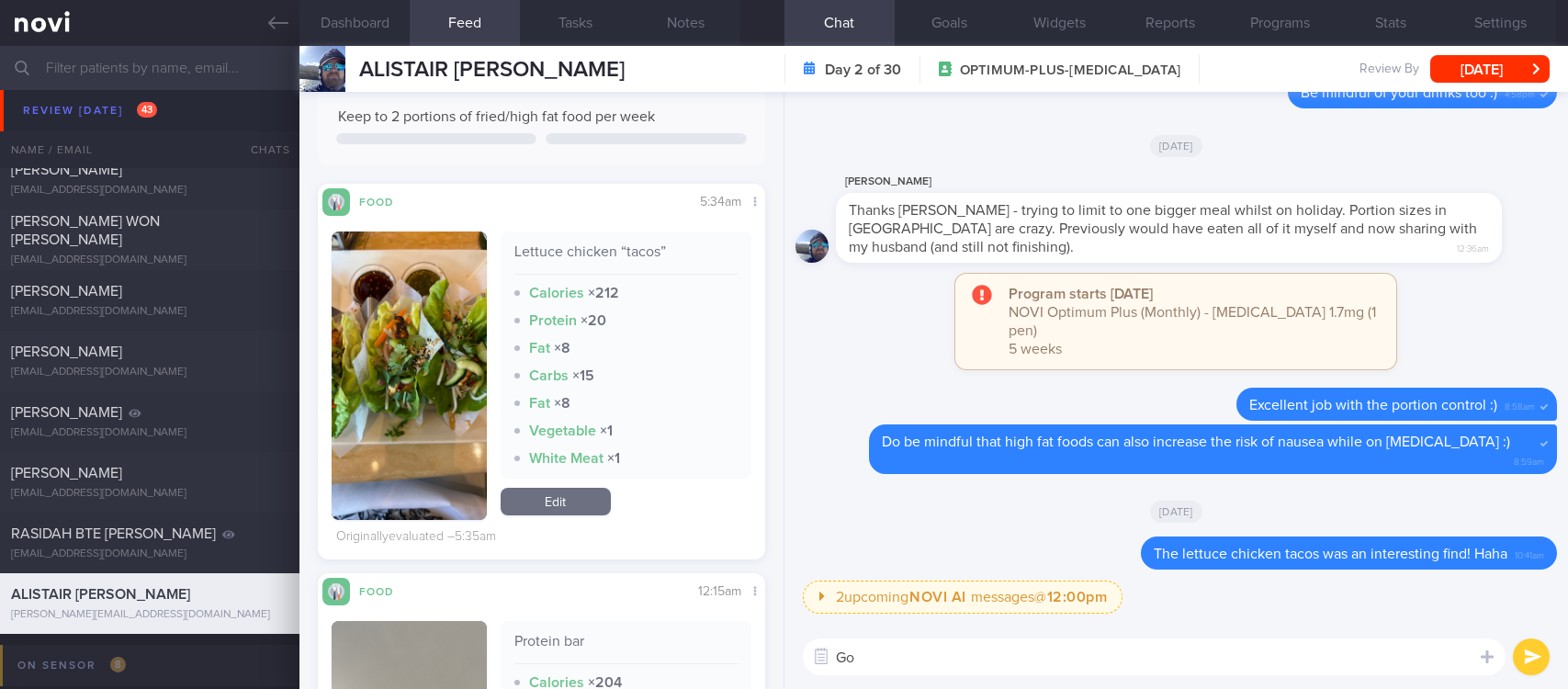
type textarea "G"
type textarea "Good way to reduce calories and get in some fibre :)"
